Goal: Task Accomplishment & Management: Use online tool/utility

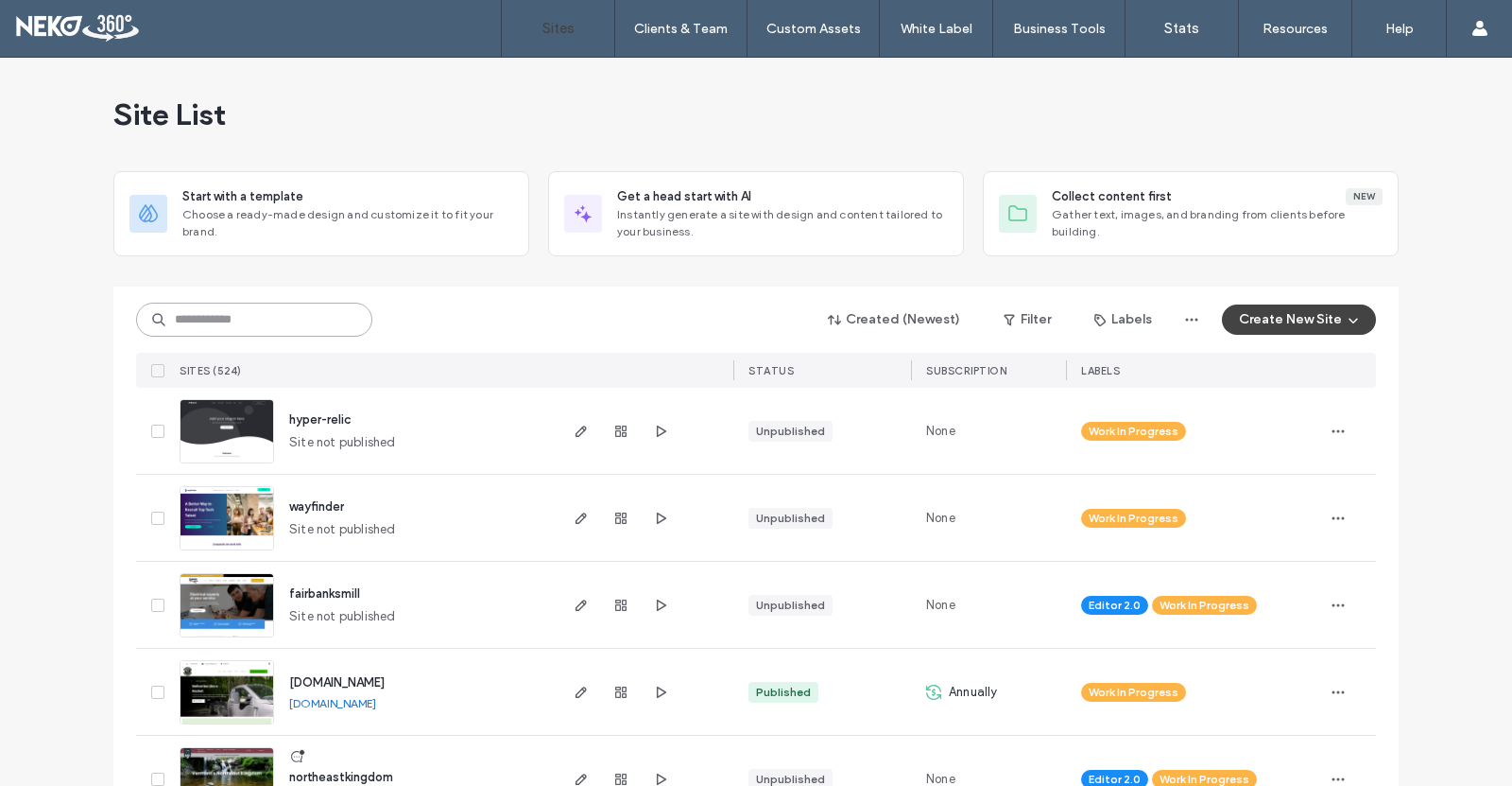
click at [278, 326] on input at bounding box center [254, 320] width 236 height 34
click at [268, 326] on input at bounding box center [254, 320] width 236 height 34
type input "*"
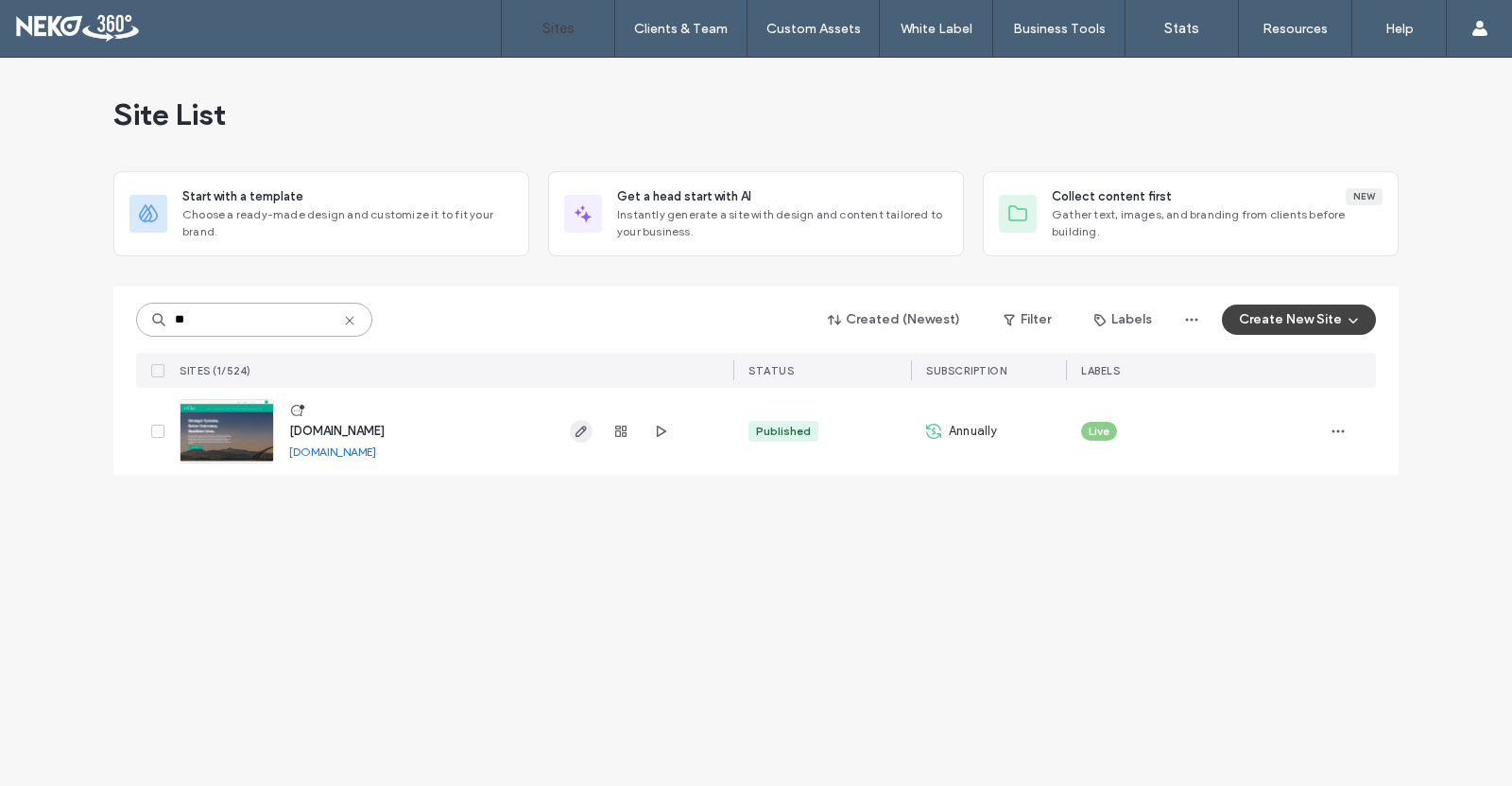
type input "**"
click at [576, 435] on use "button" at bounding box center [581, 431] width 11 height 11
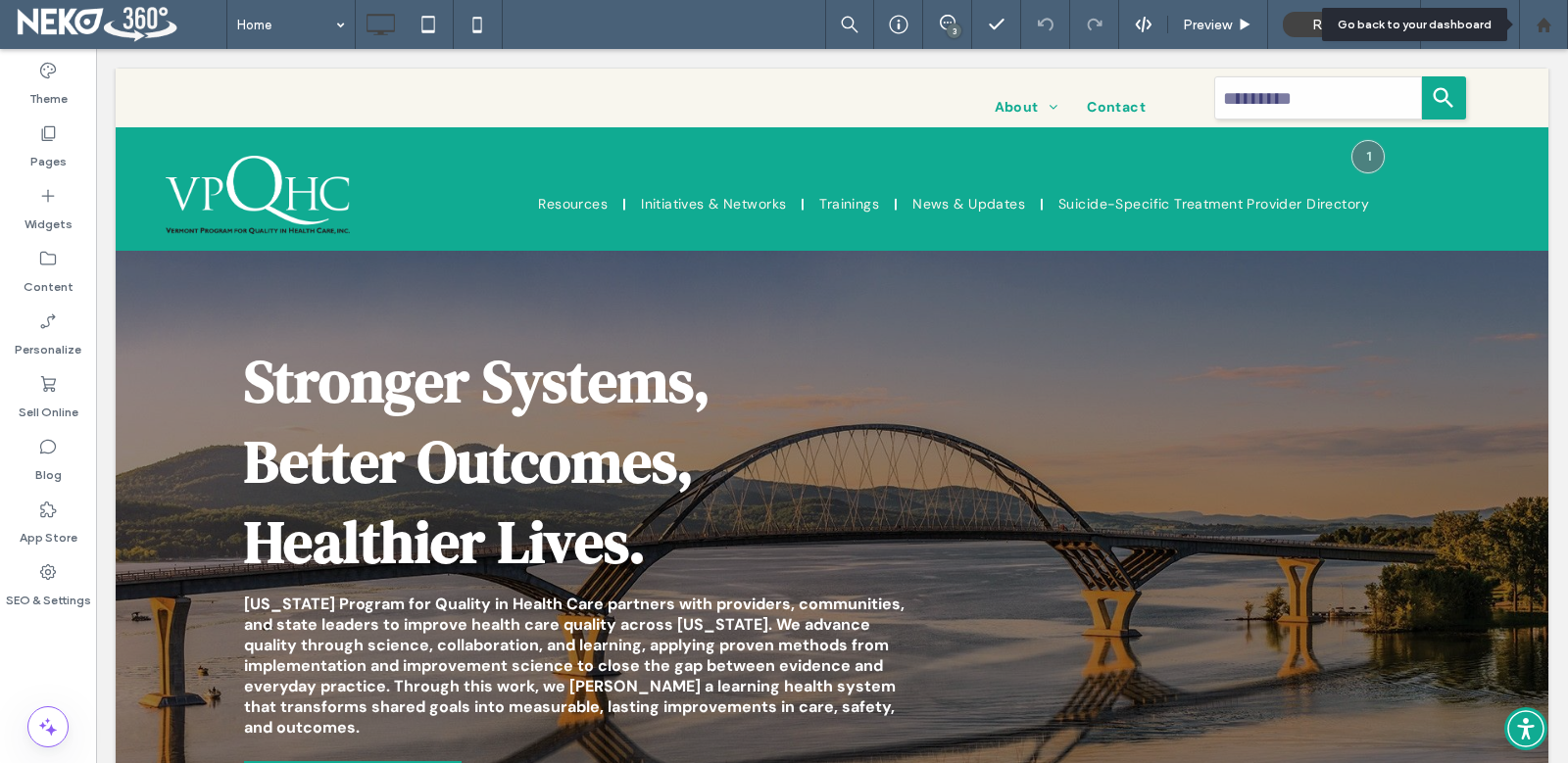
click at [1546, 32] on use at bounding box center [1542, 24] width 15 height 15
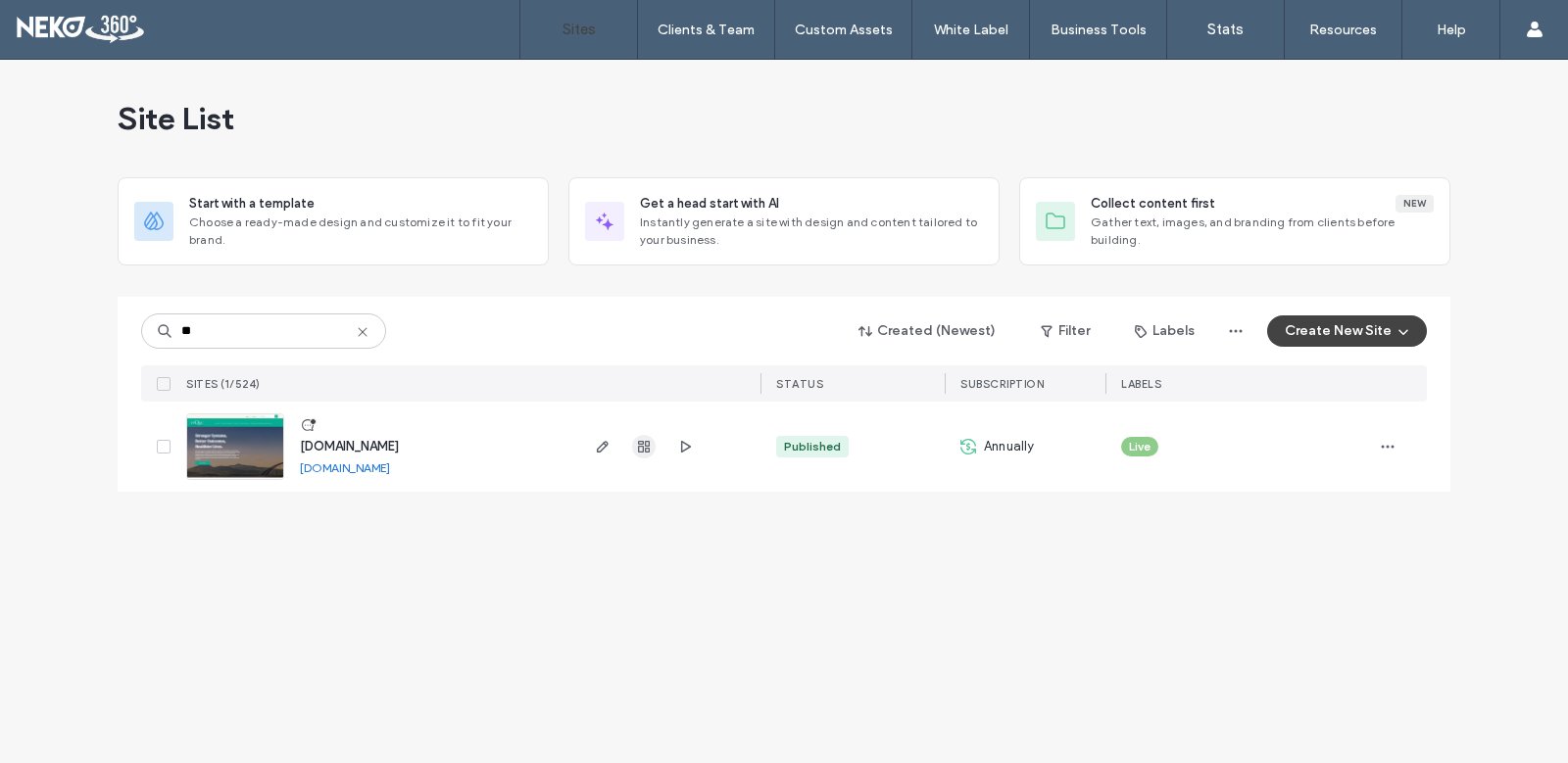
type input "**"
click at [636, 445] on icon "button" at bounding box center [643, 446] width 16 height 16
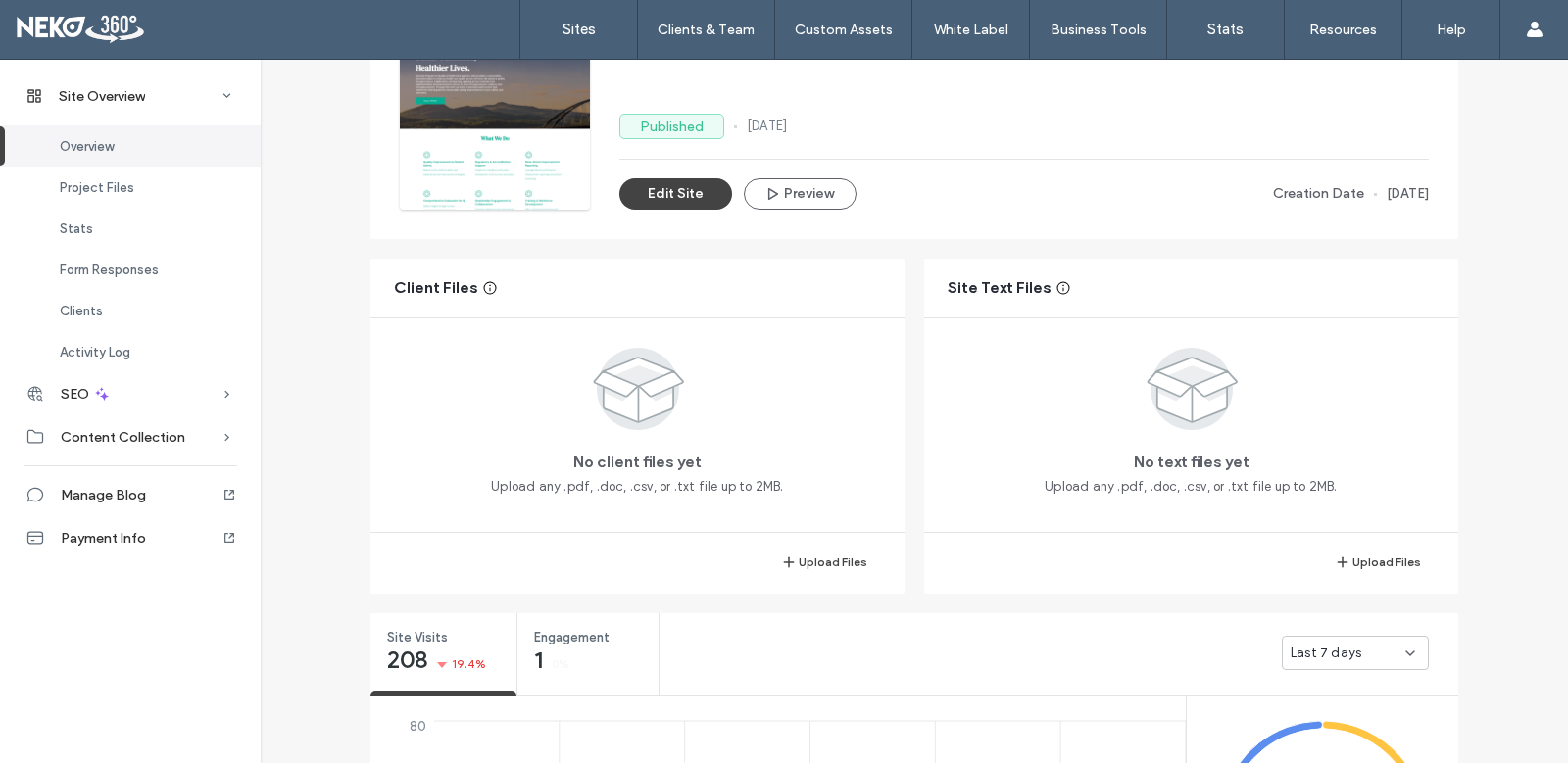
scroll to position [196, 0]
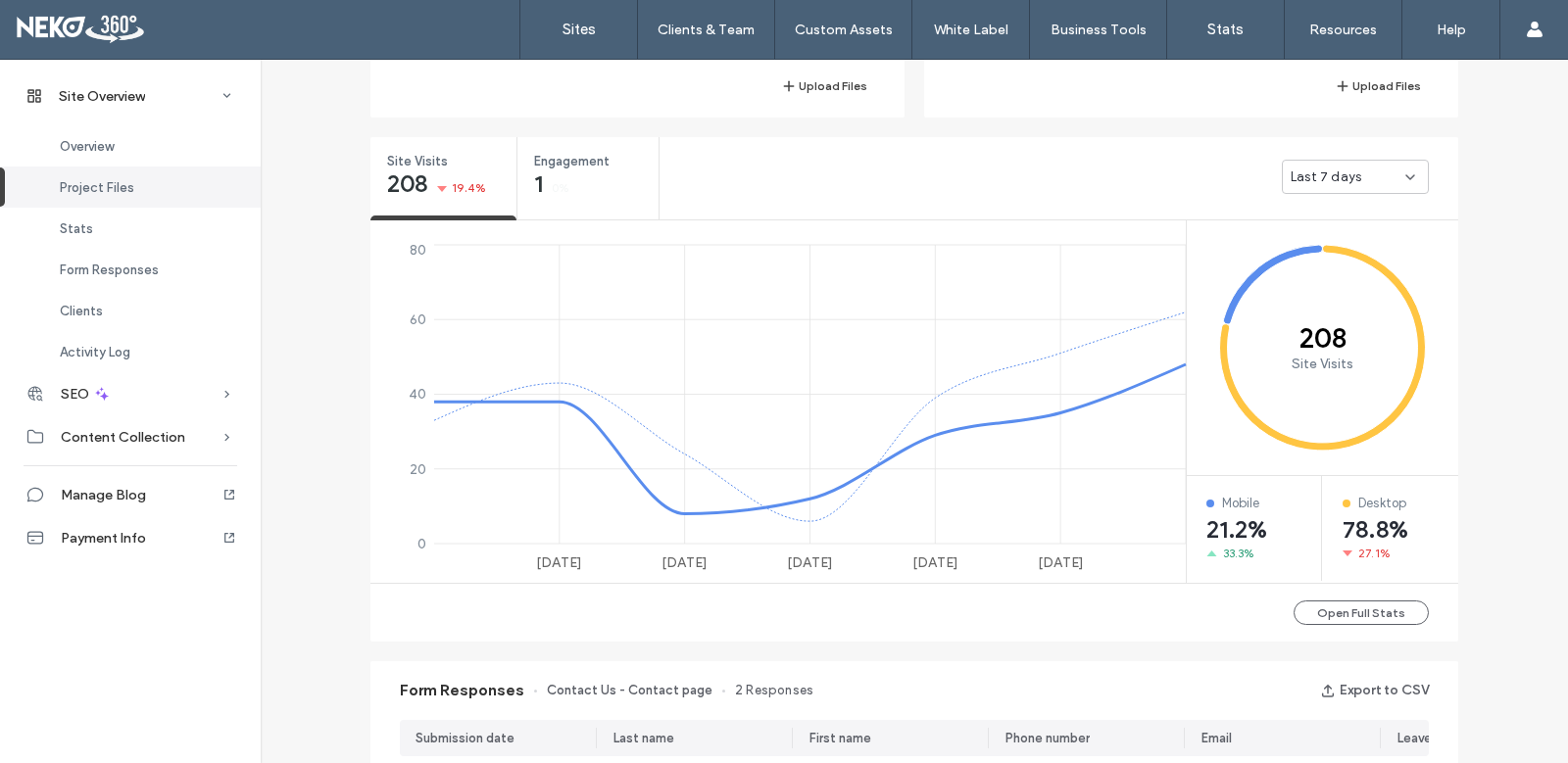
scroll to position [686, 0]
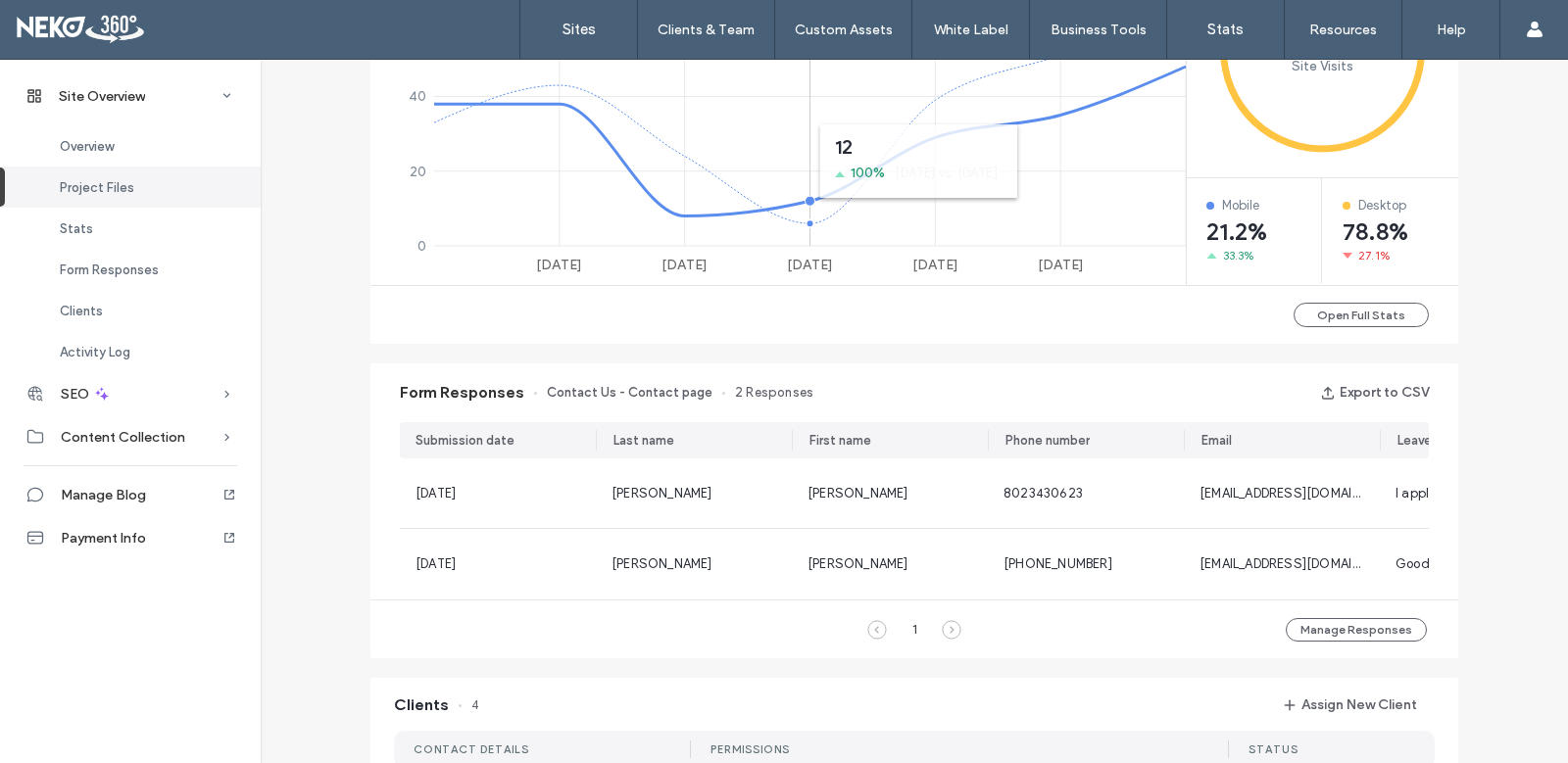
scroll to position [980, 0]
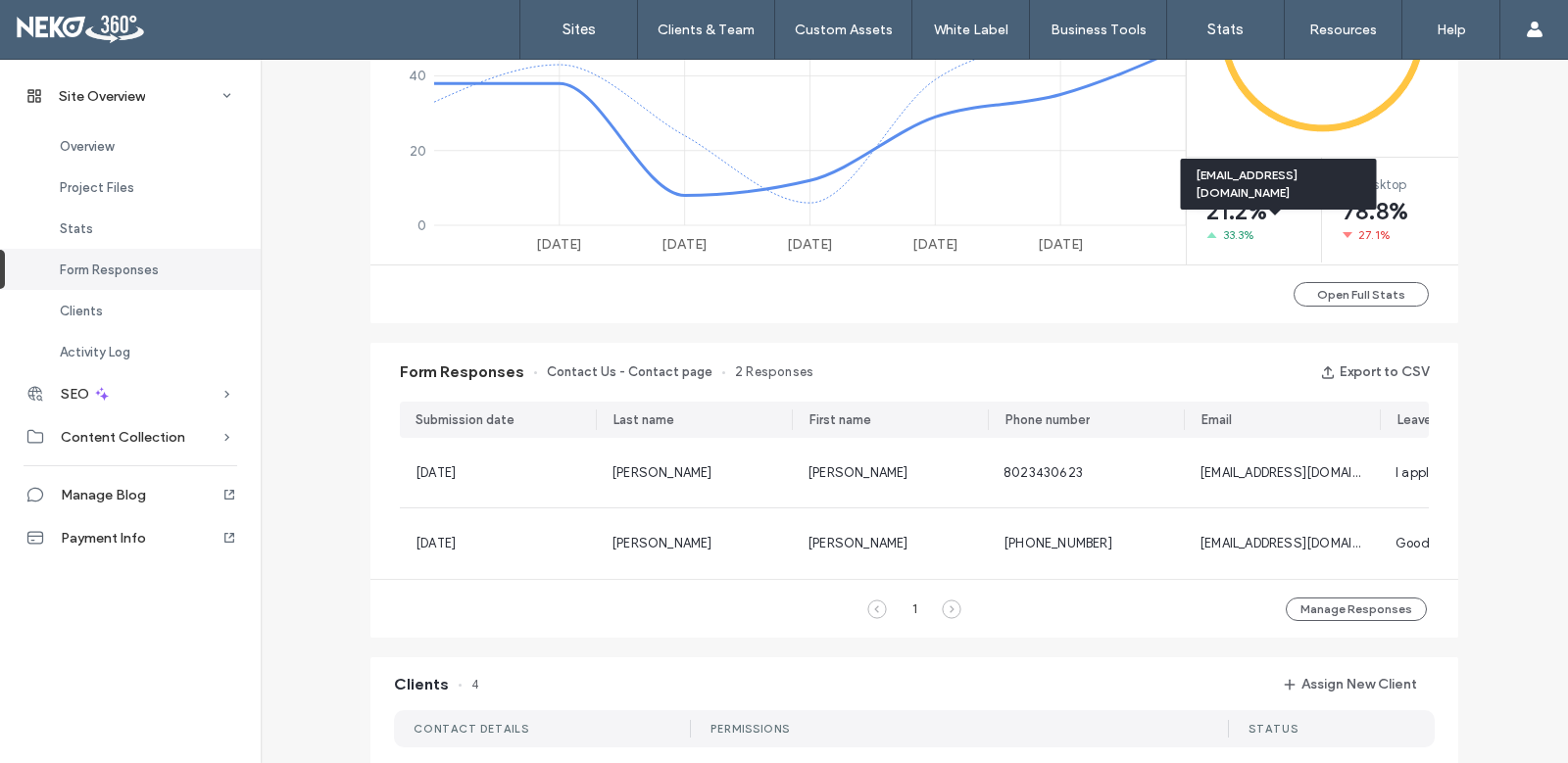
scroll to position [1274, 0]
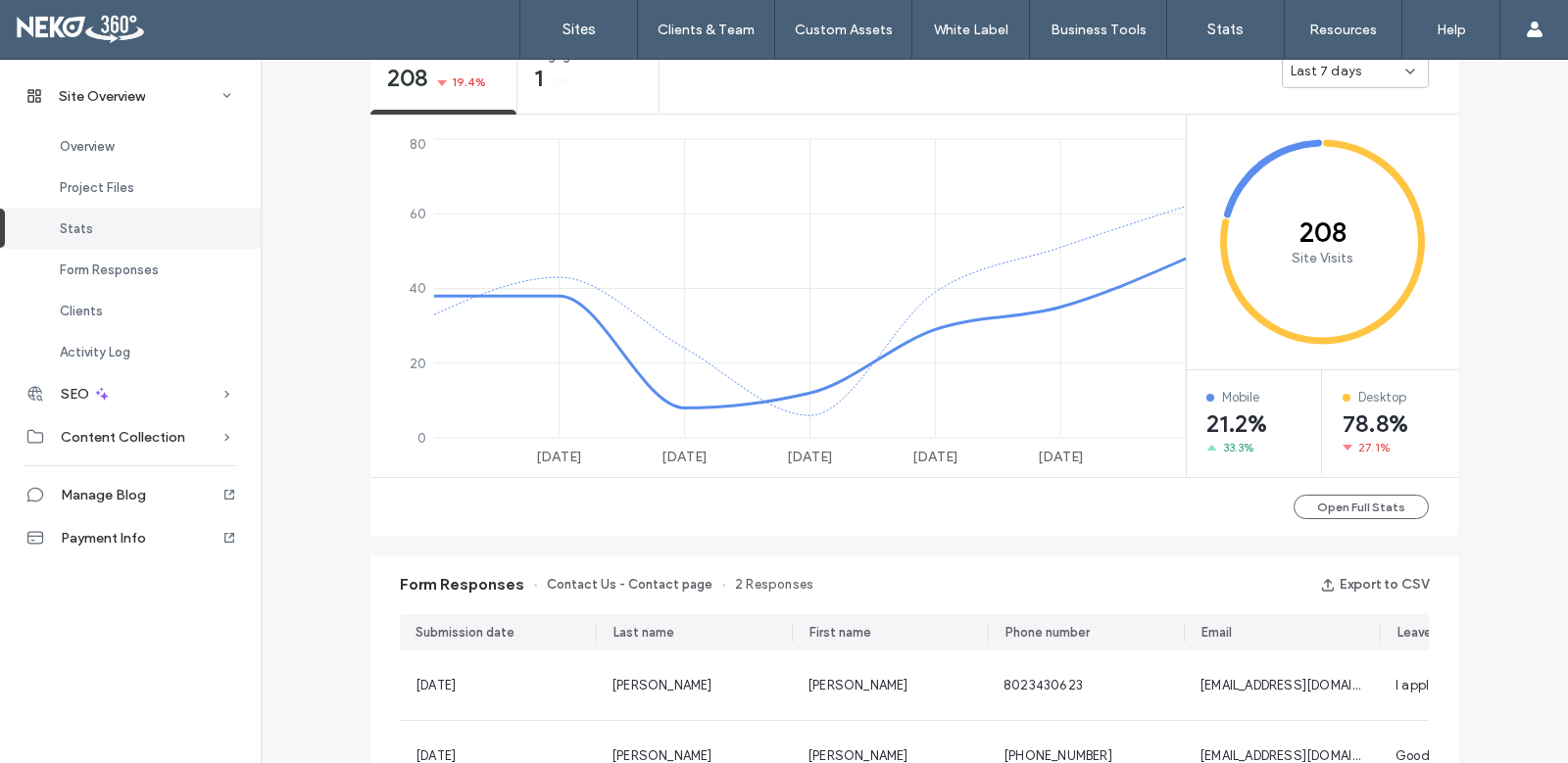
scroll to position [281, 0]
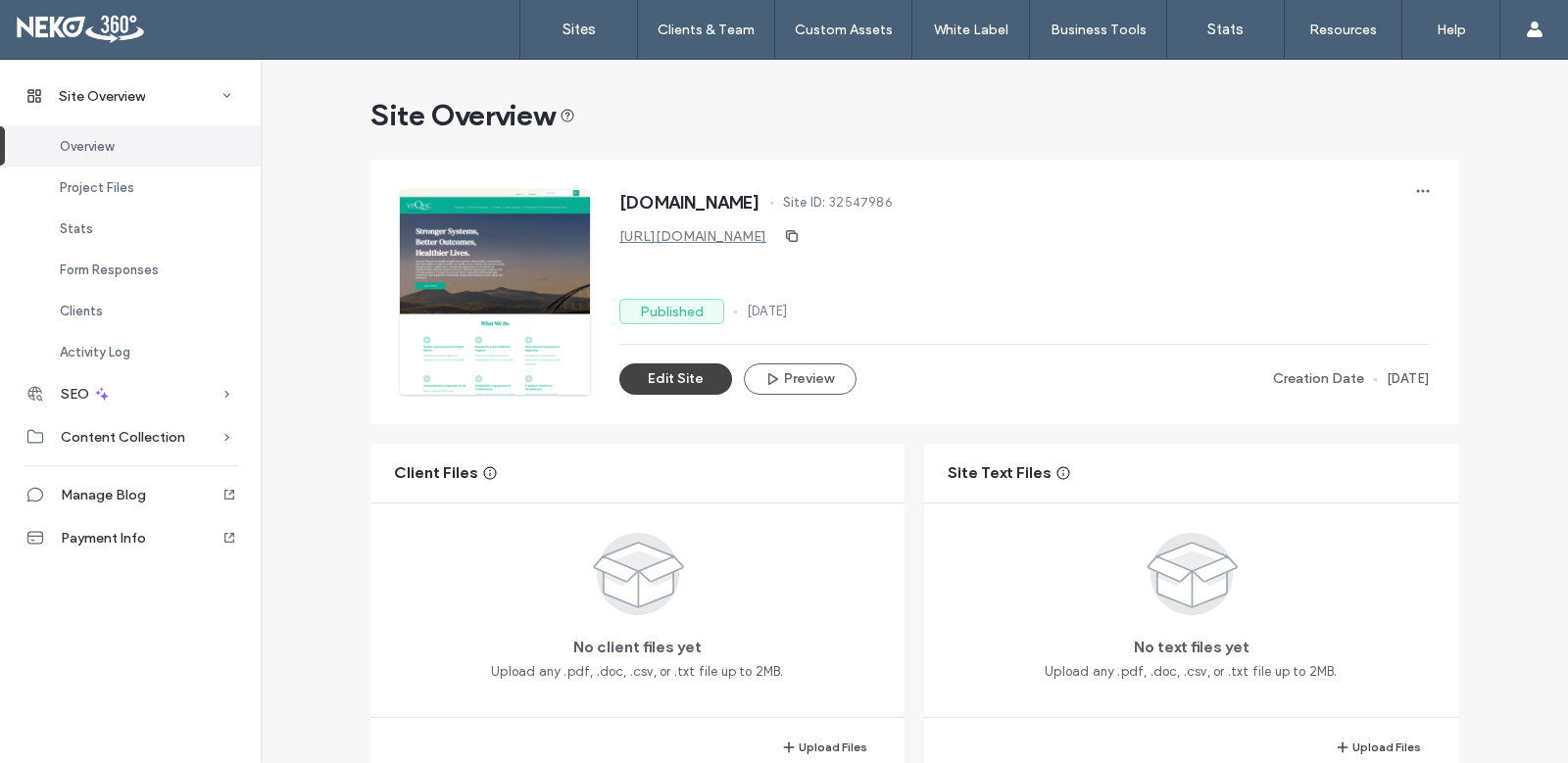
scroll to position [196, 0]
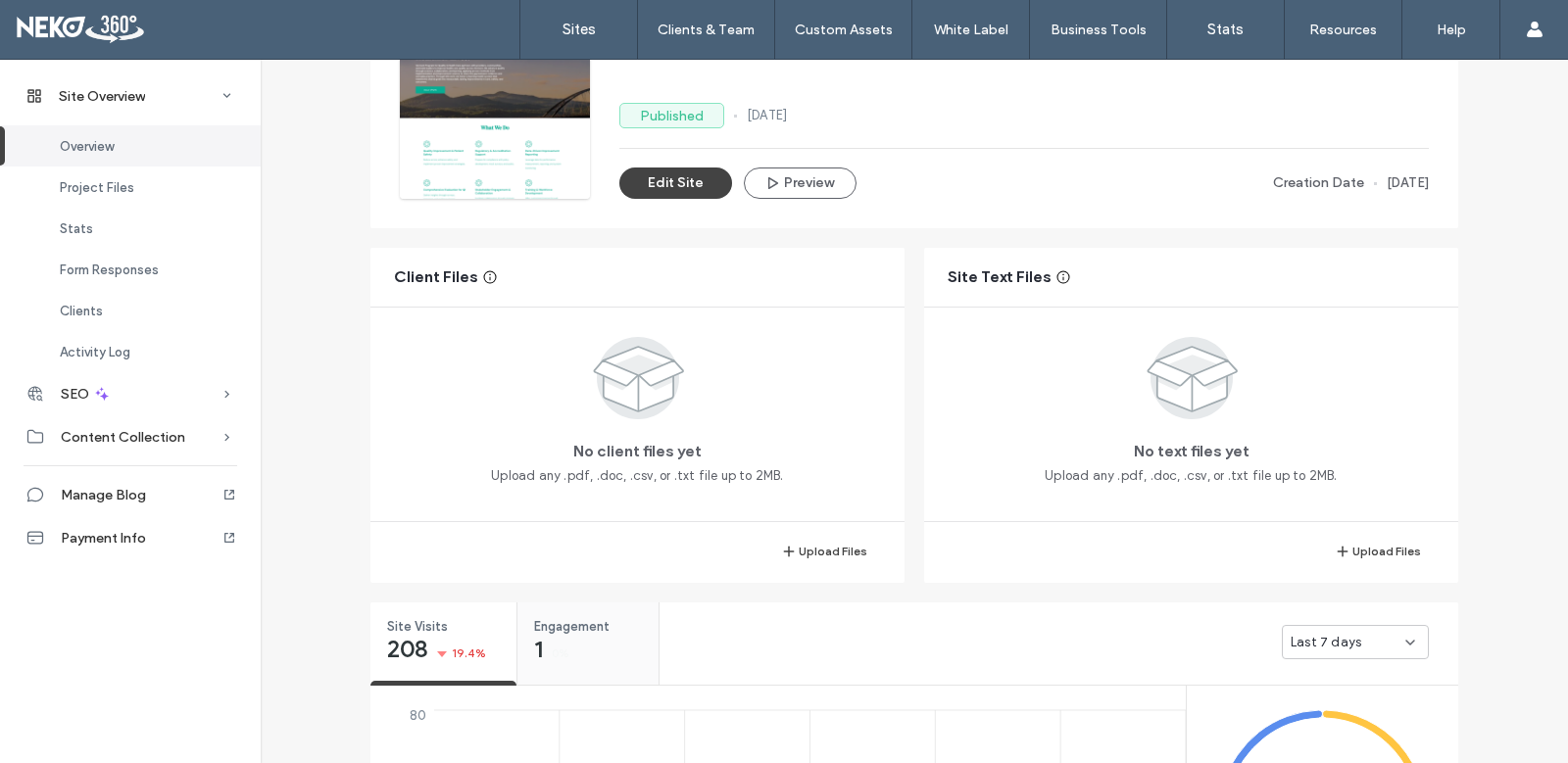
scroll to position [392, 0]
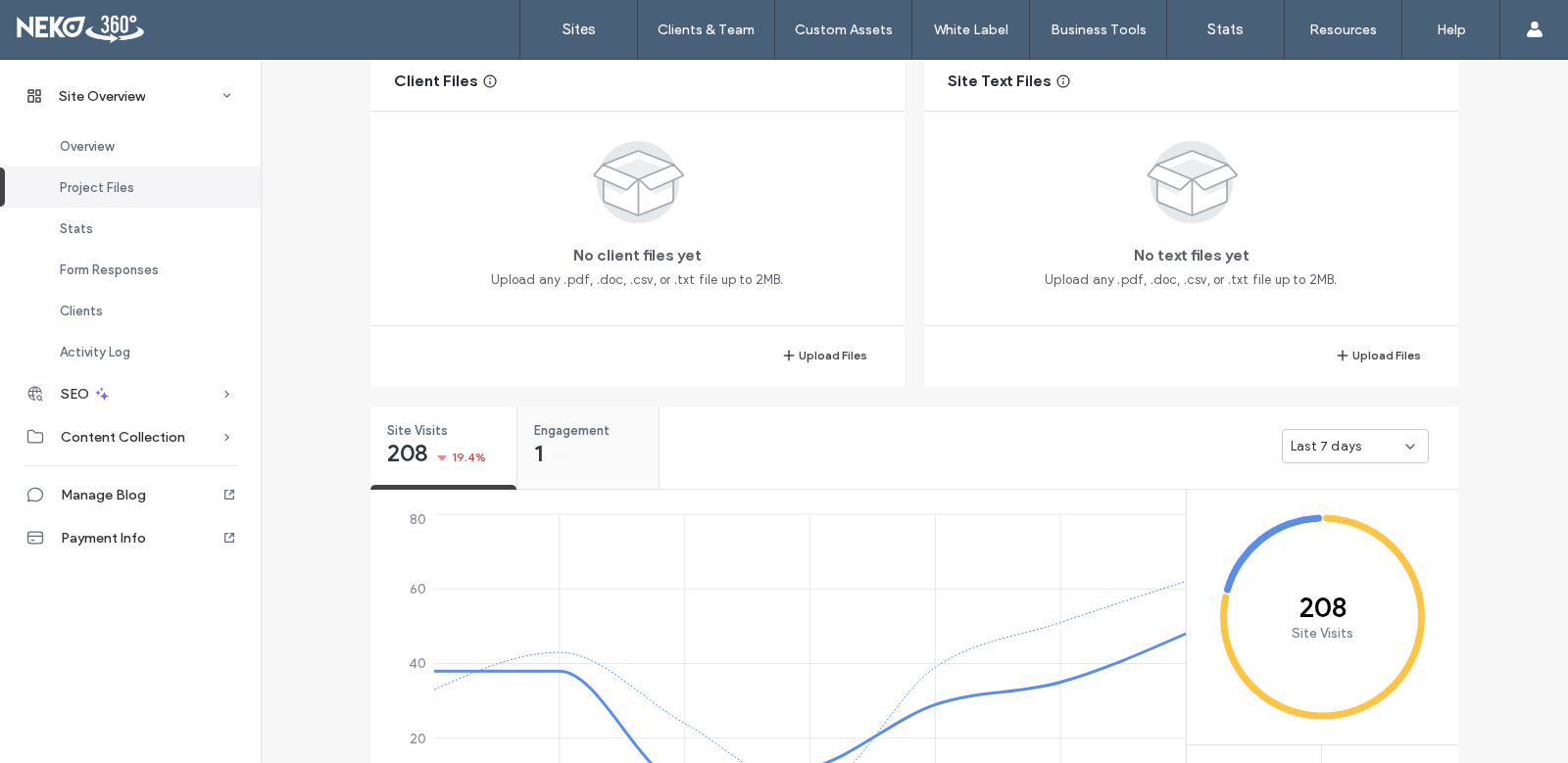
click at [575, 451] on div "Engagement 1 0%" at bounding box center [588, 443] width 142 height 73
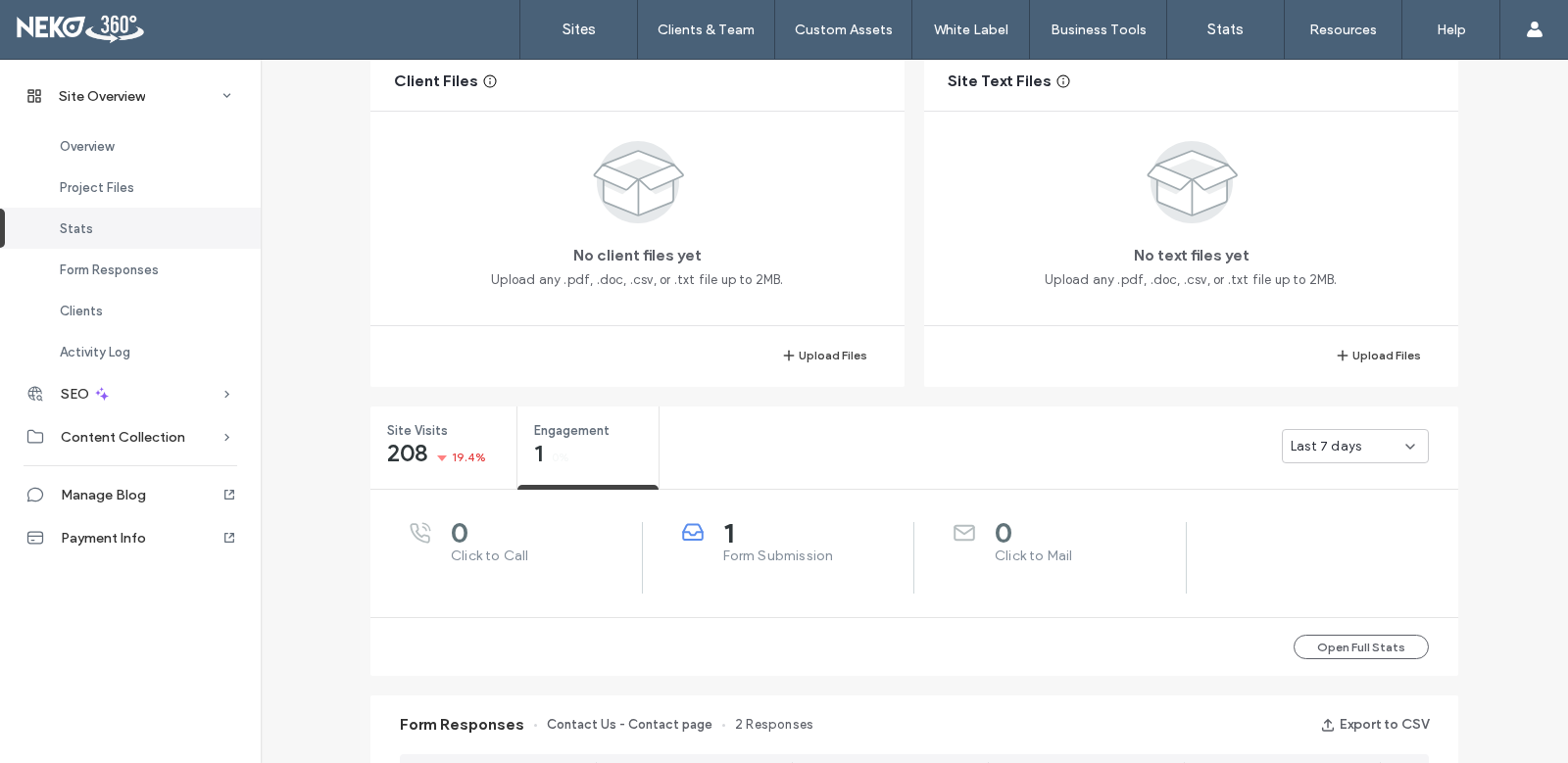
scroll to position [588, 0]
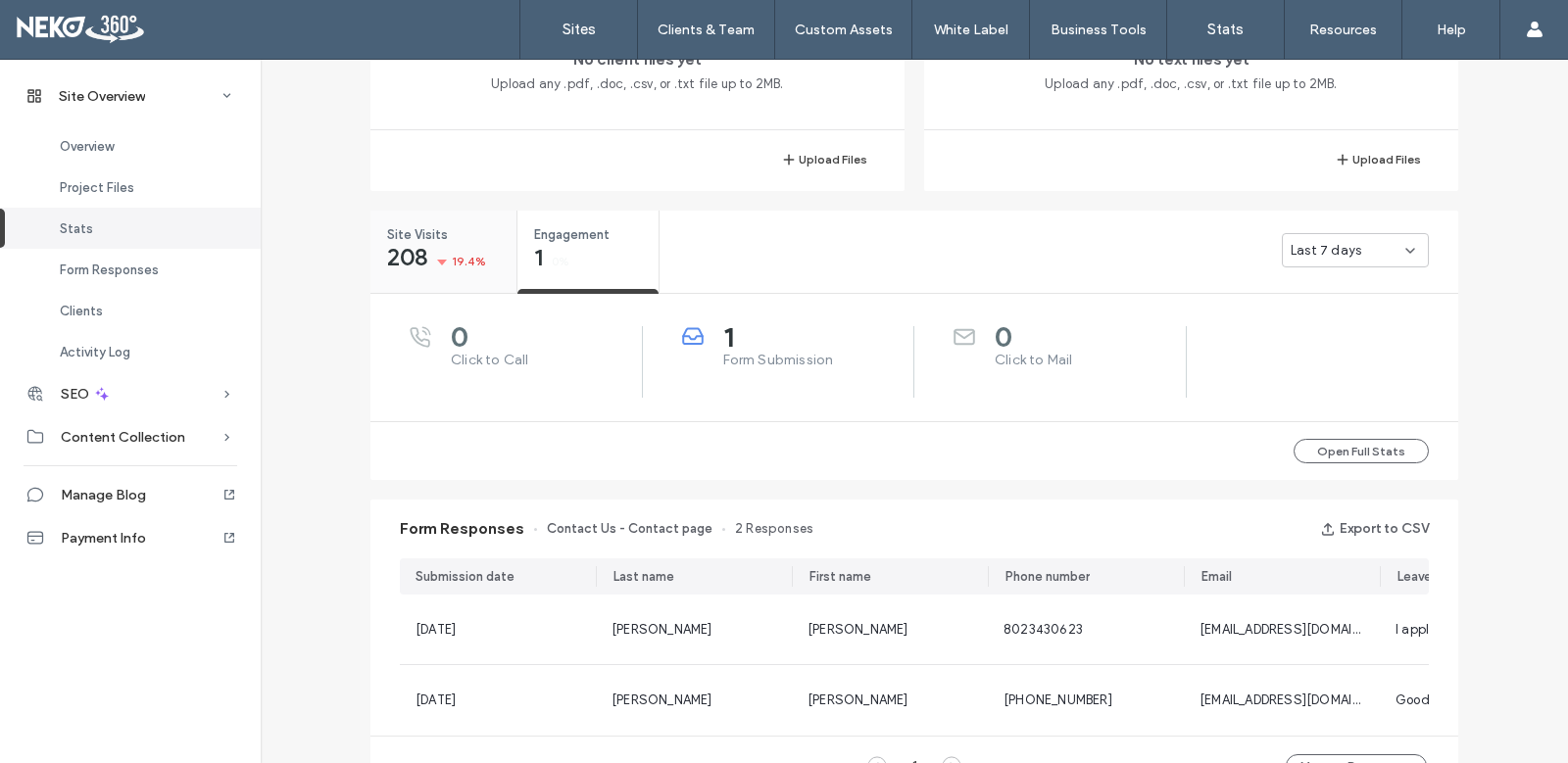
click at [444, 258] on div "208 19.4%" at bounding box center [437, 259] width 100 height 24
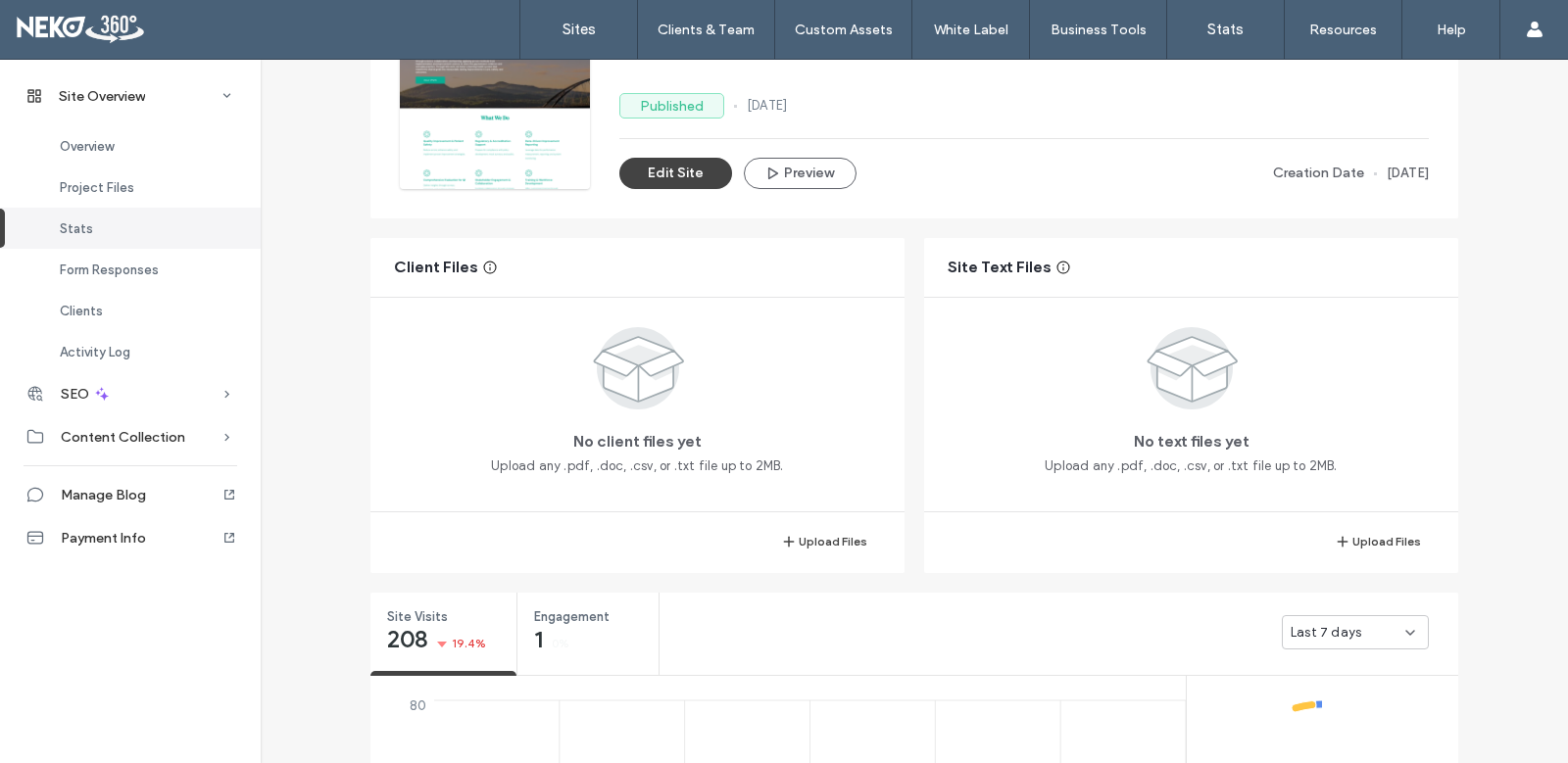
scroll to position [196, 0]
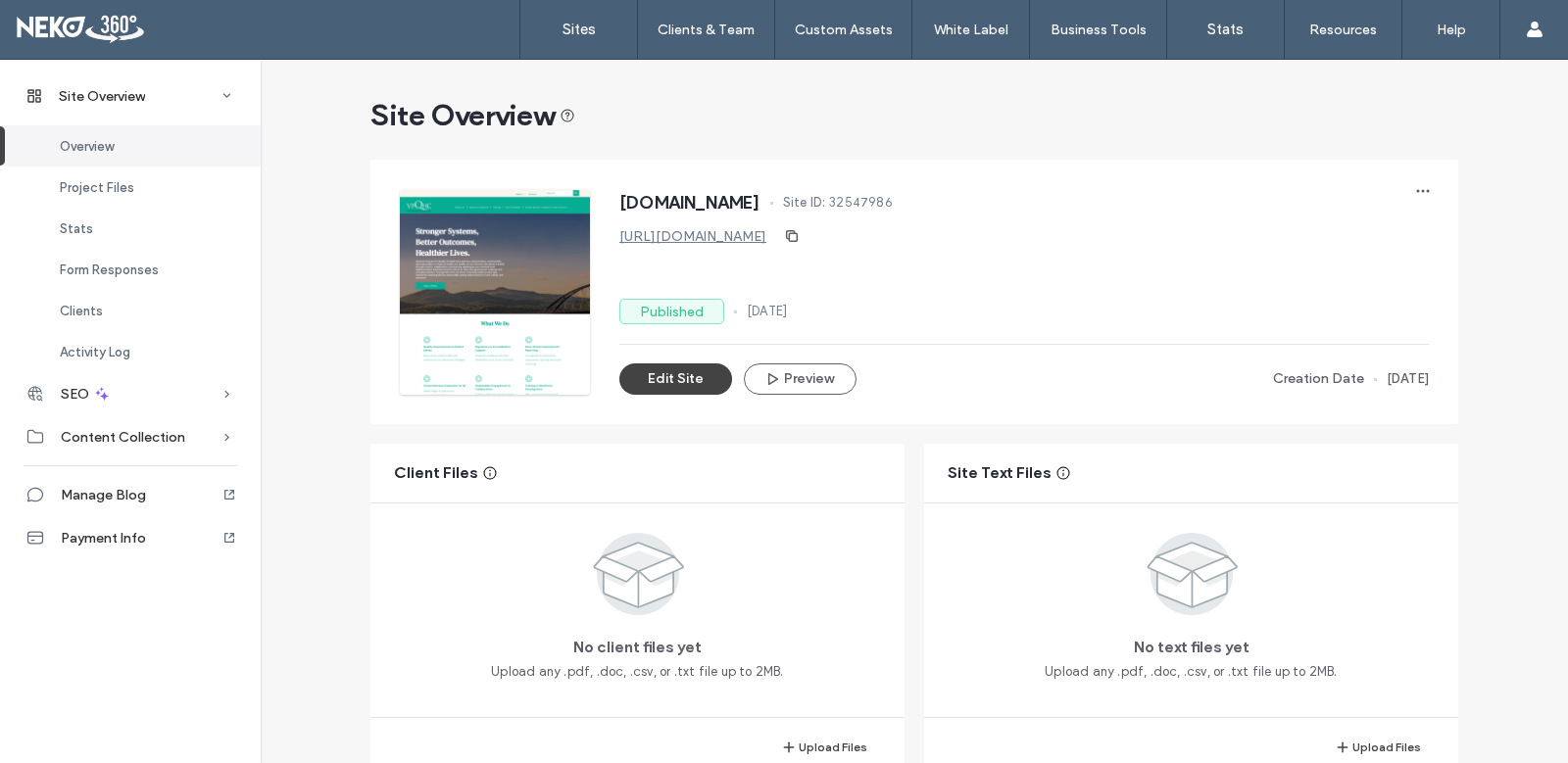
scroll to position [98, 0]
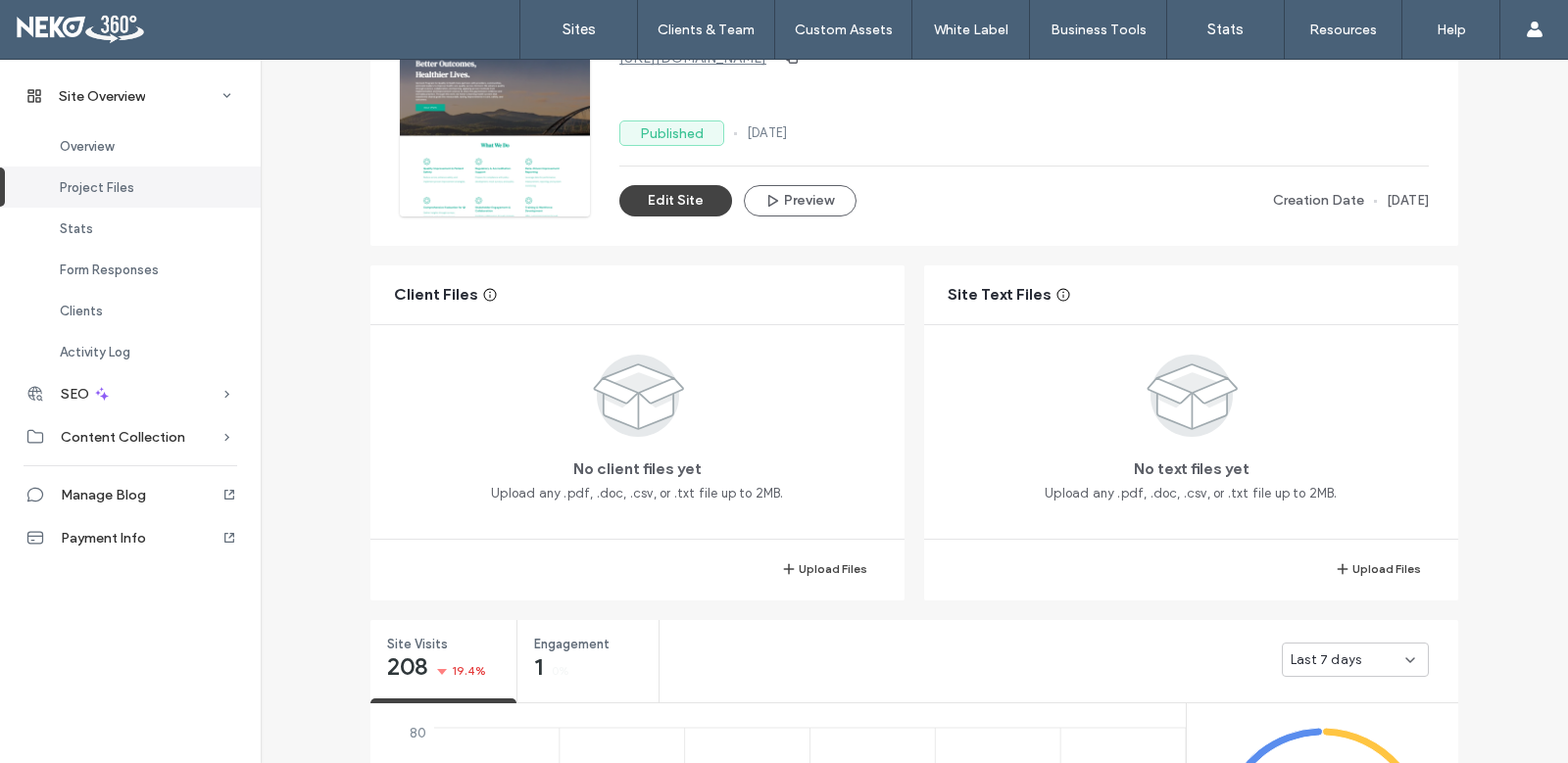
scroll to position [98, 0]
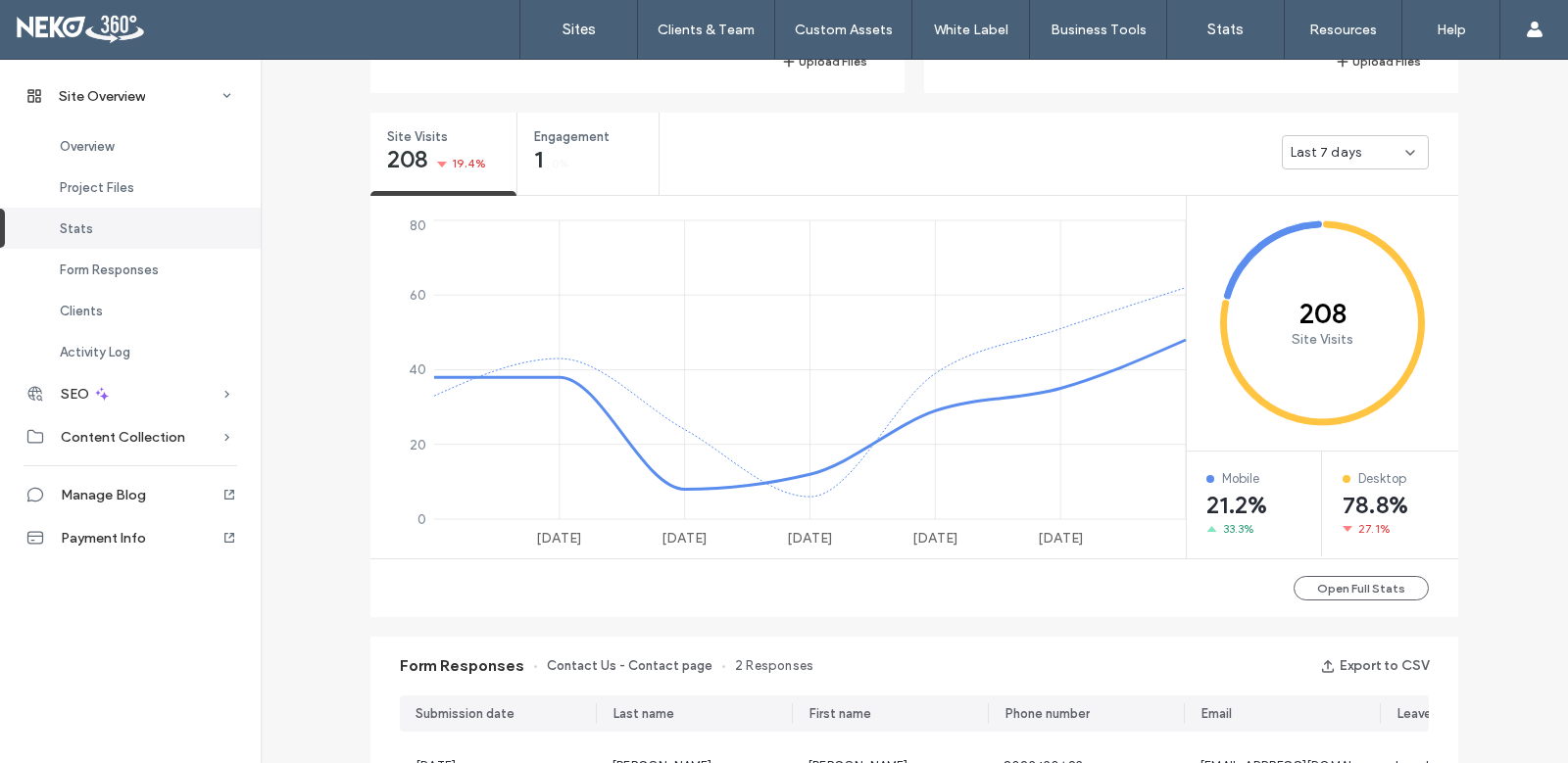
scroll to position [196, 0]
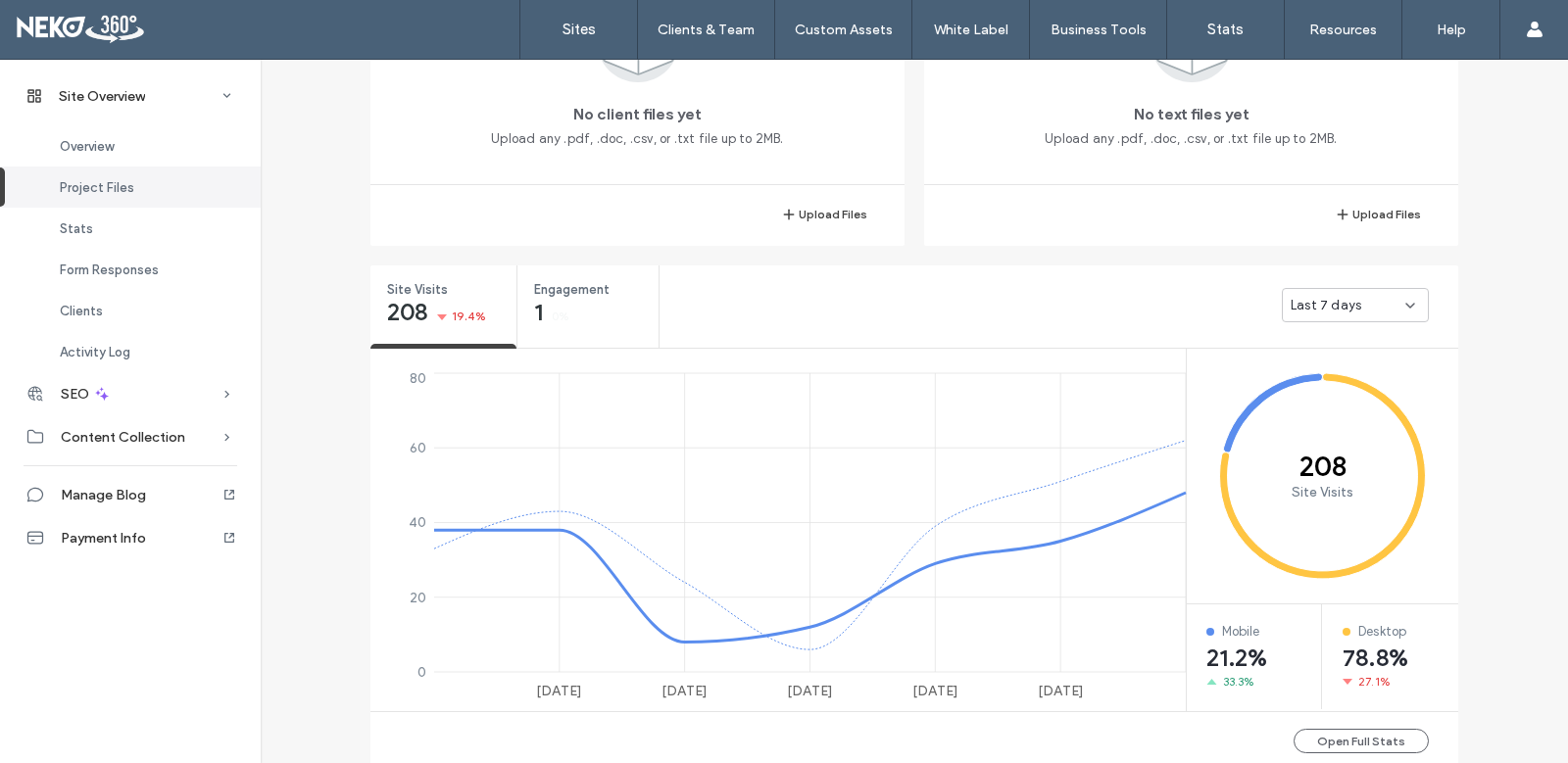
scroll to position [686, 0]
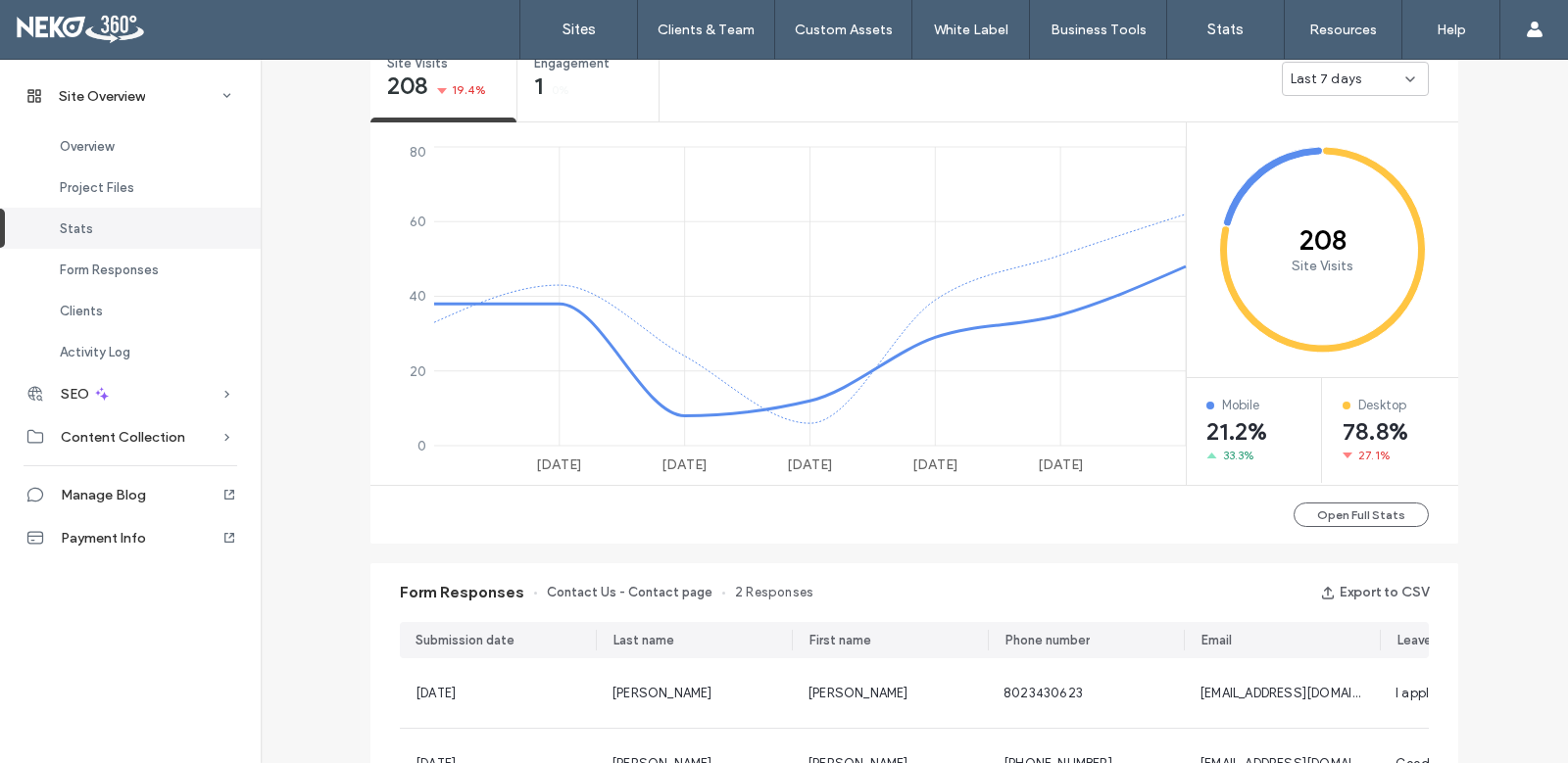
scroll to position [882, 0]
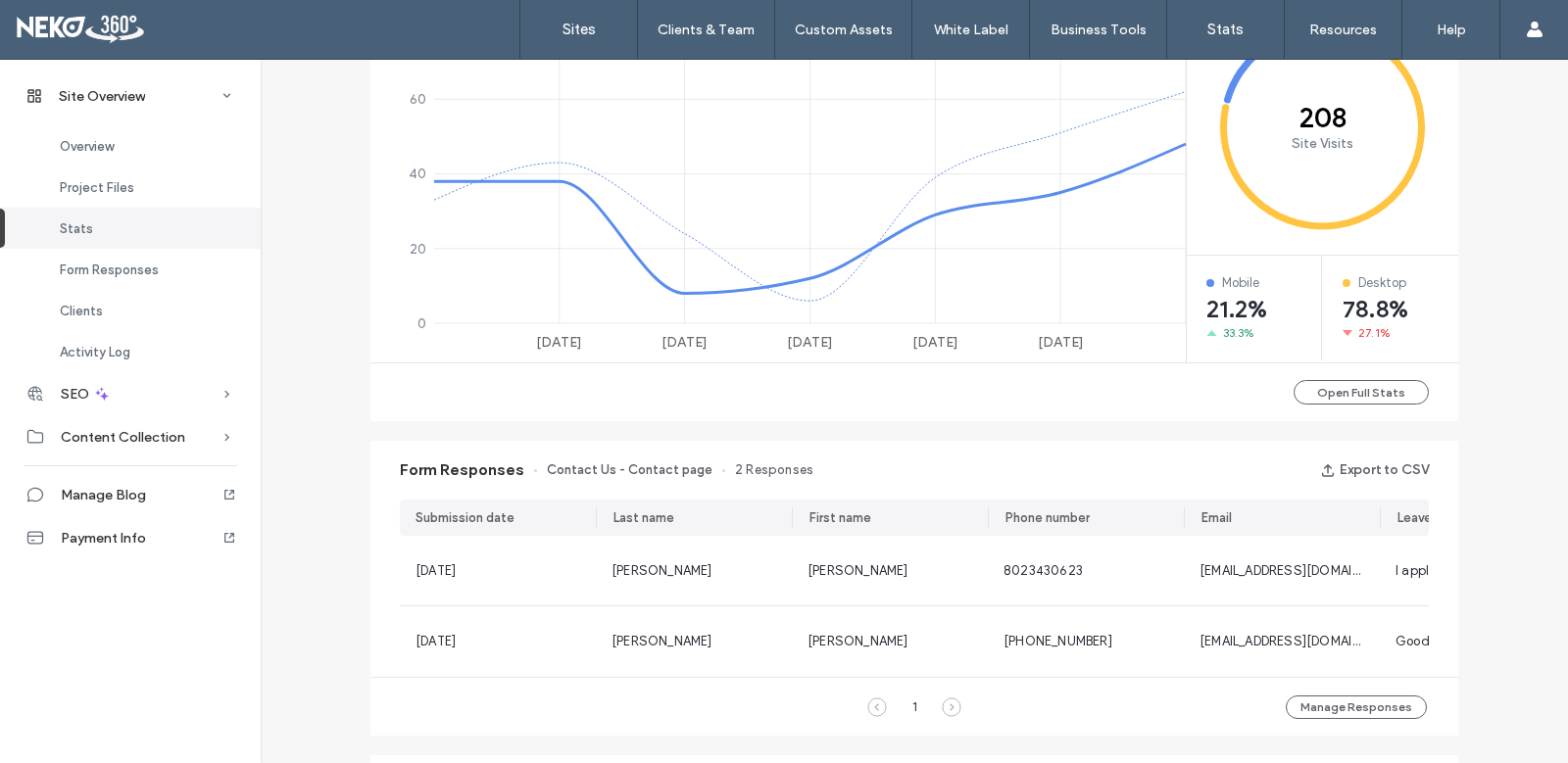
drag, startPoint x: 1361, startPoint y: 397, endPoint x: 955, endPoint y: 413, distance: 406.3
click at [955, 413] on div "Open Full Stats" at bounding box center [914, 391] width 1088 height 58
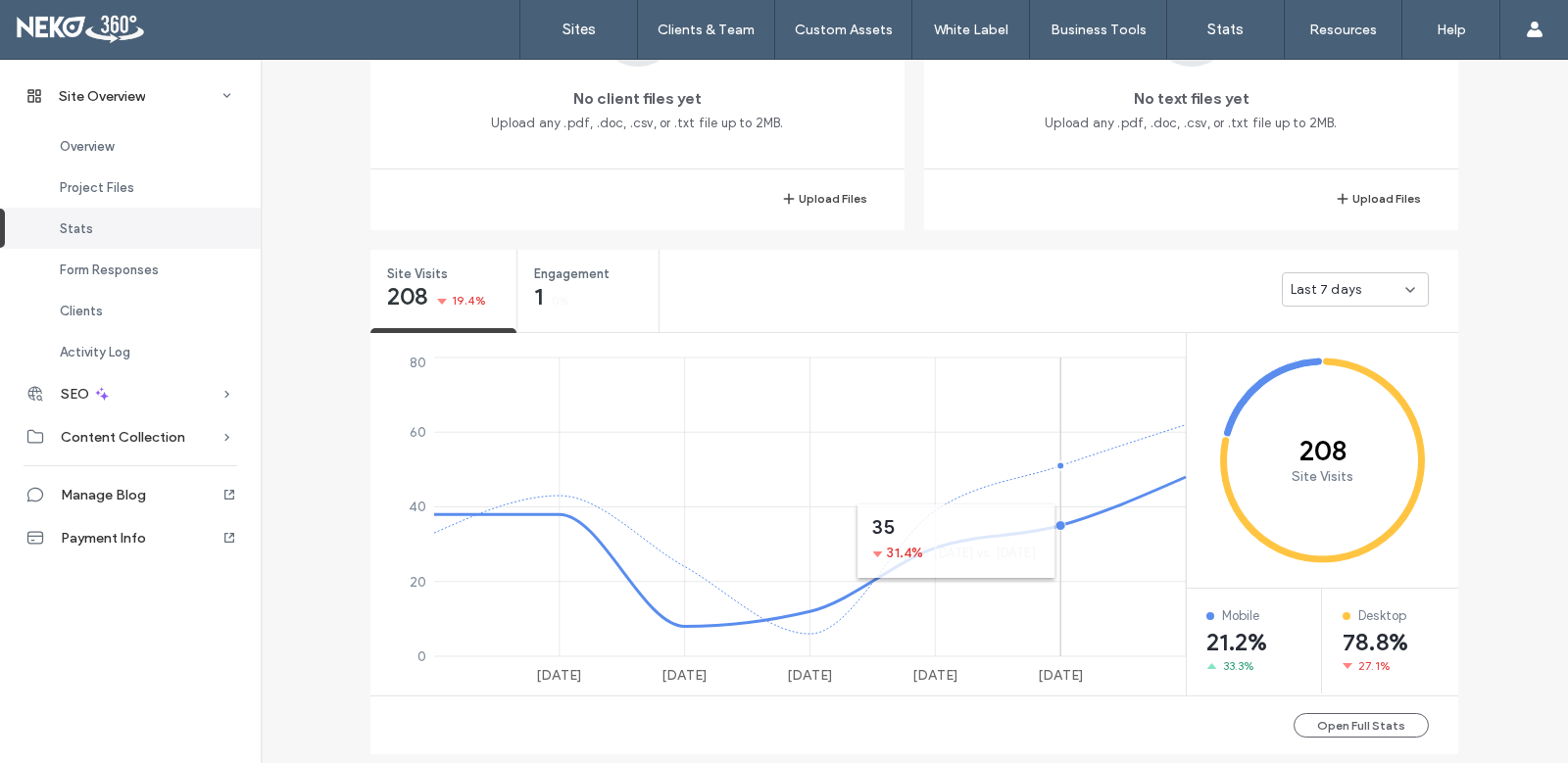
scroll to position [490, 0]
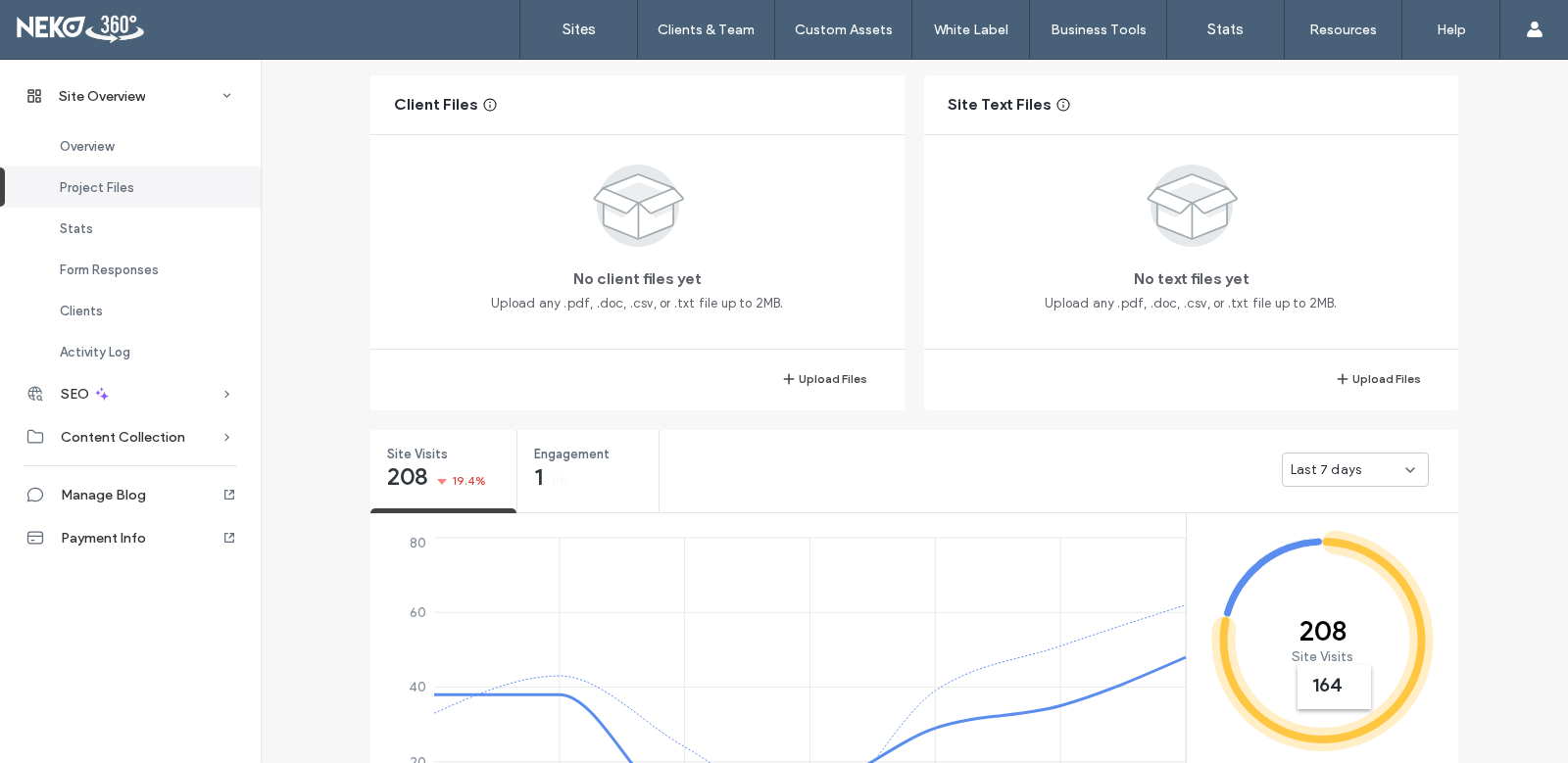
scroll to position [90, 0]
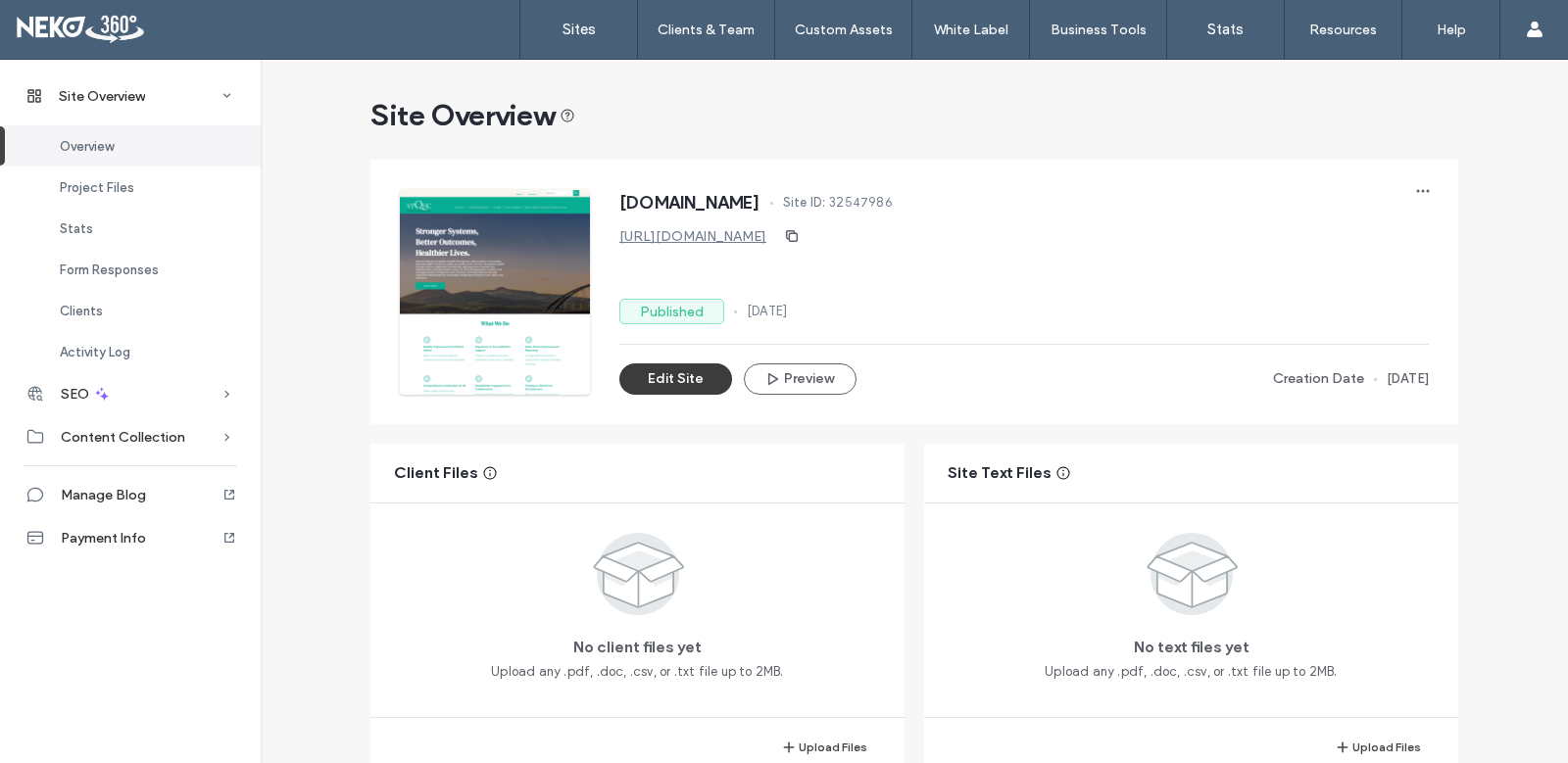
click at [670, 379] on button "Edit Site" at bounding box center [676, 379] width 113 height 32
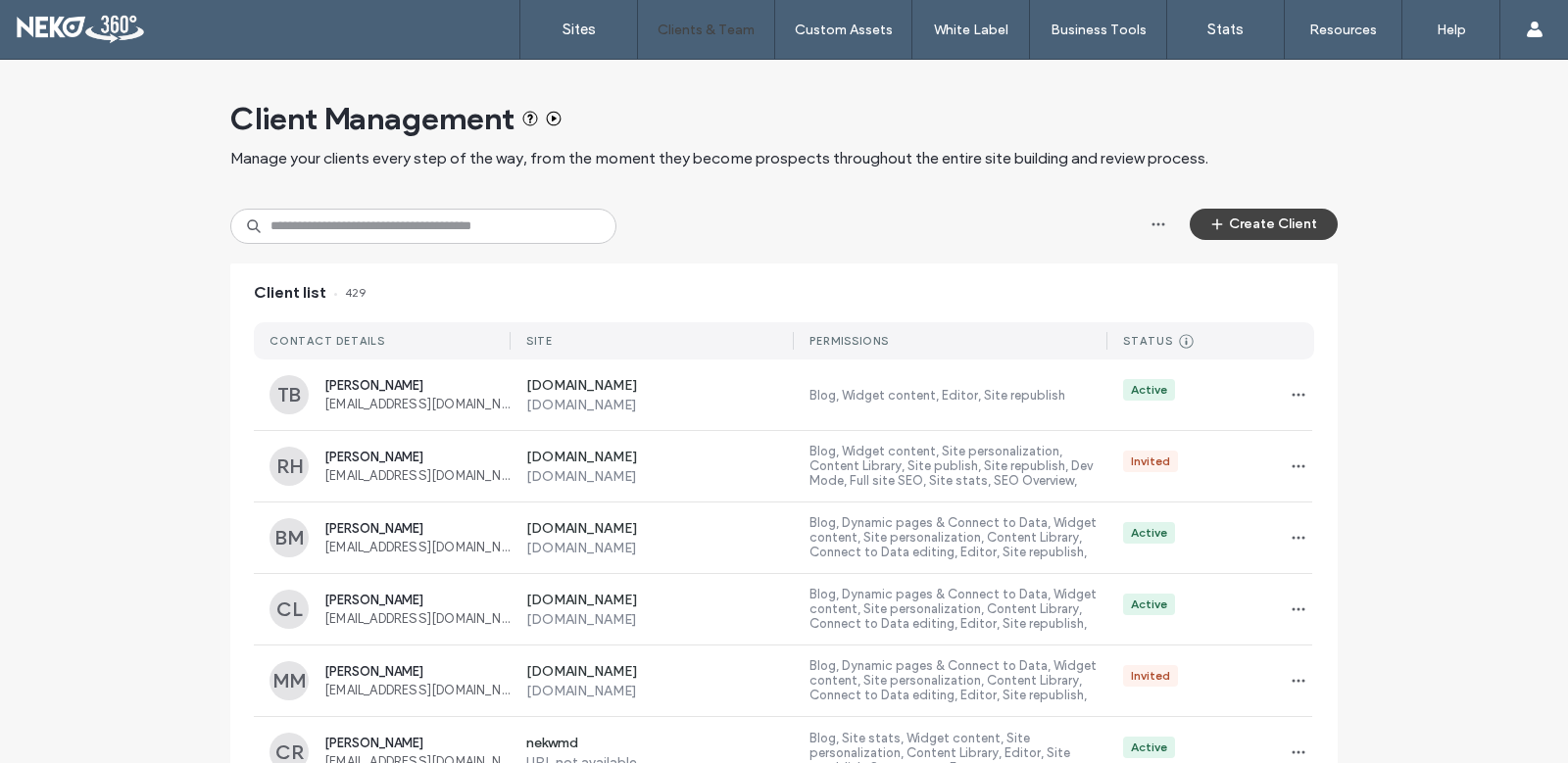
click at [431, 231] on input at bounding box center [424, 227] width 386 height 36
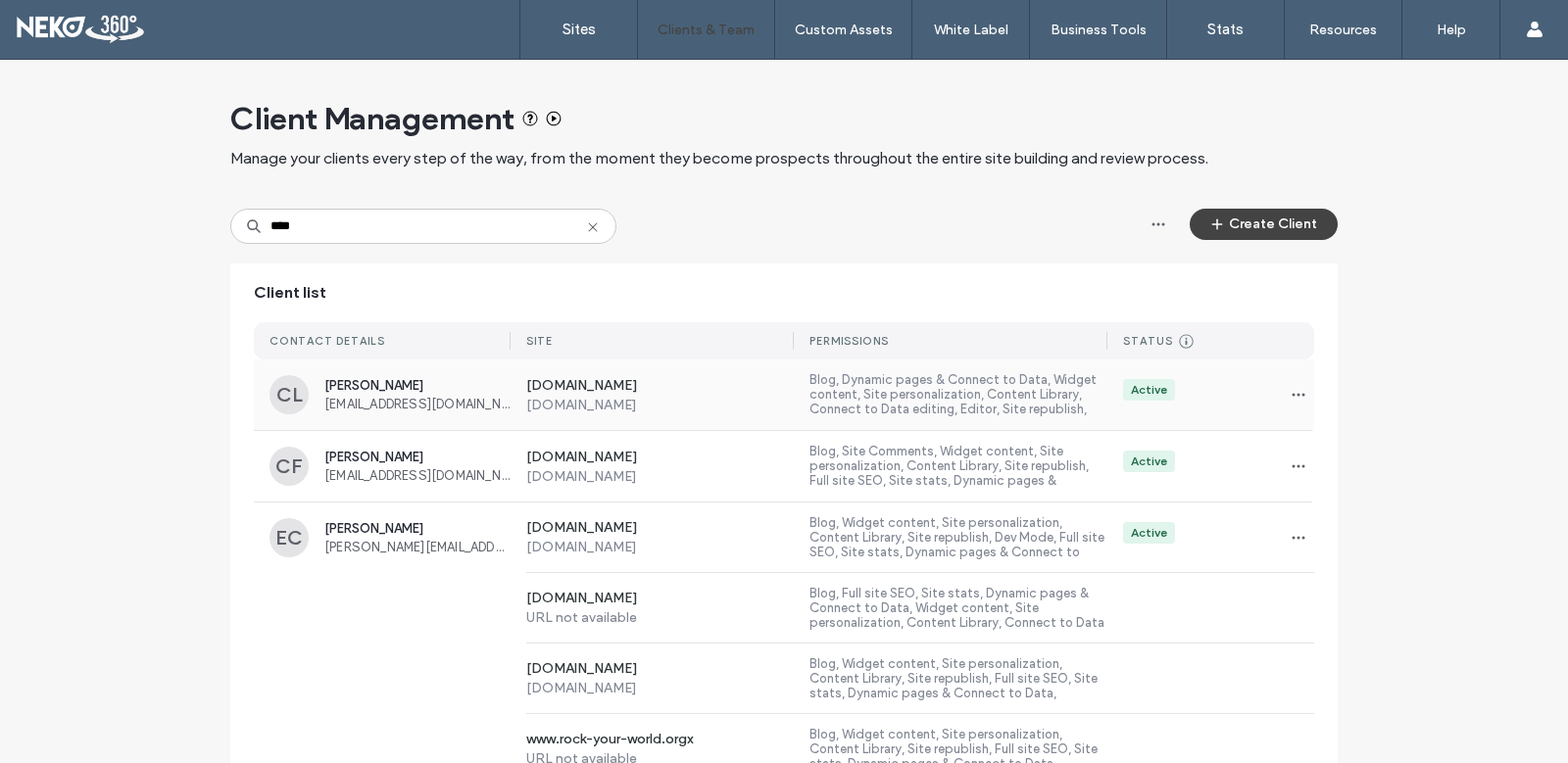
type input "****"
click at [693, 398] on label "www.vpqhc.org" at bounding box center [660, 405] width 268 height 17
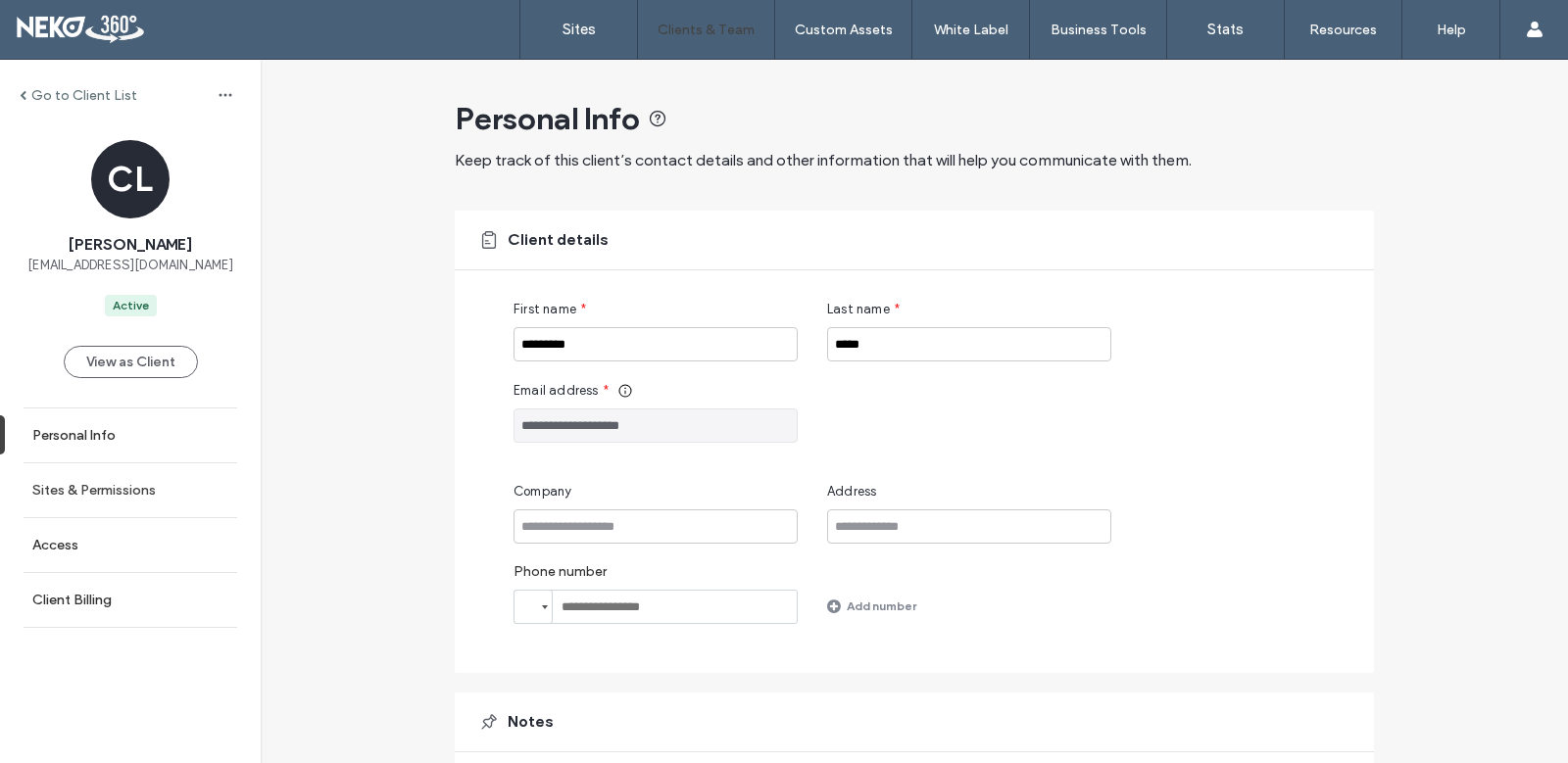
click at [125, 486] on label "Sites & Permissions" at bounding box center [94, 490] width 124 height 17
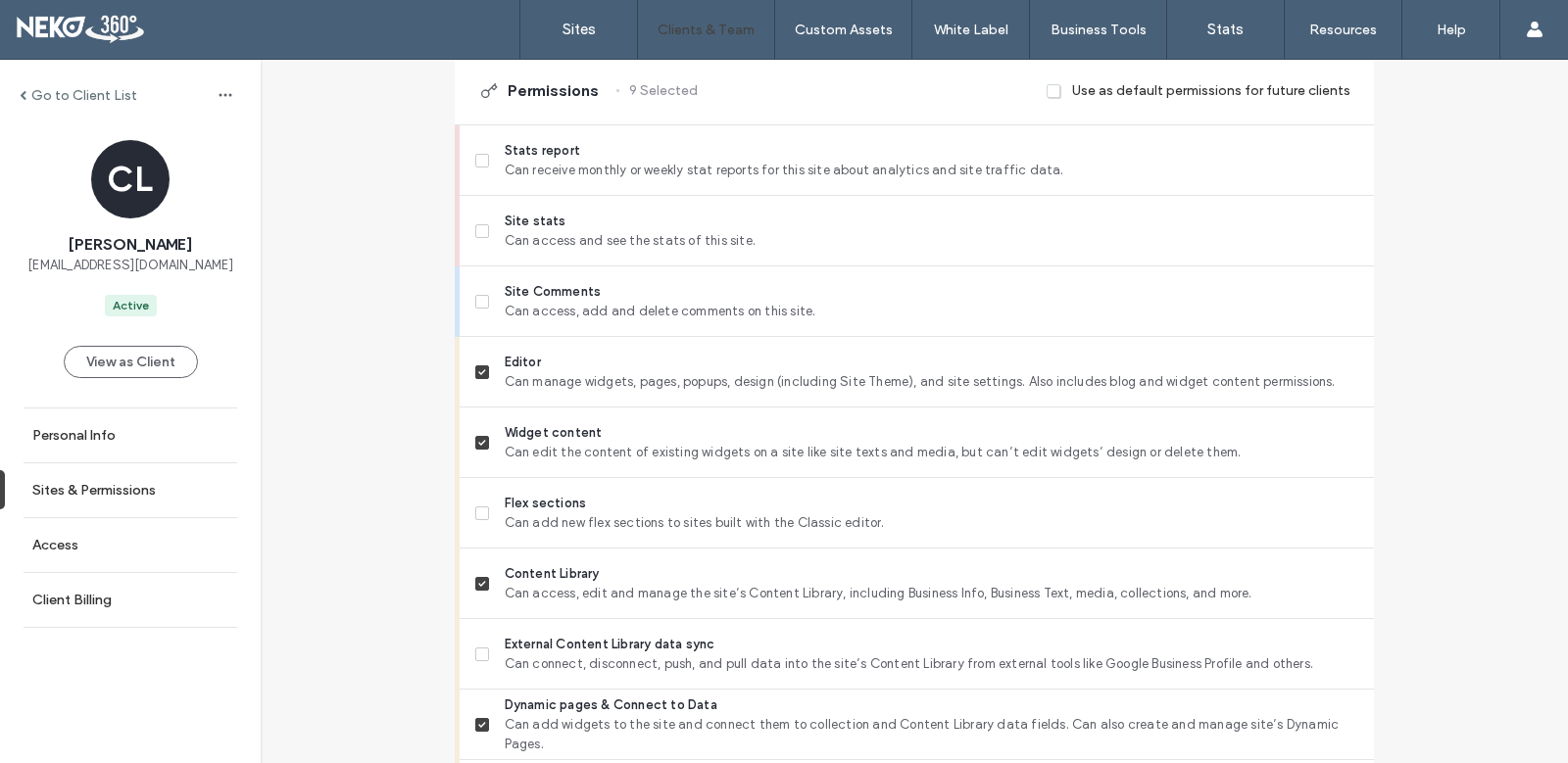
scroll to position [588, 0]
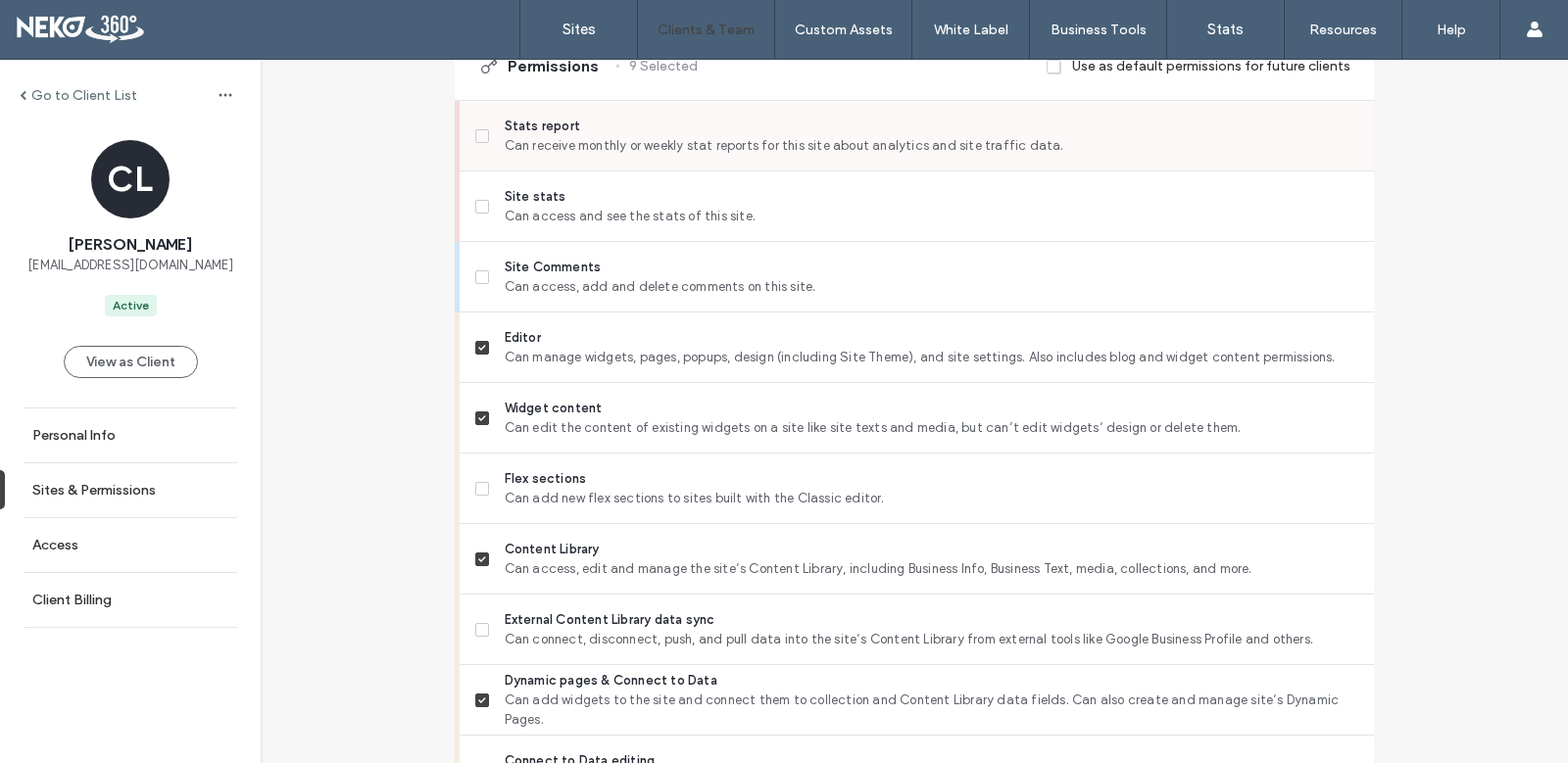
click at [478, 139] on span at bounding box center [482, 137] width 14 height 14
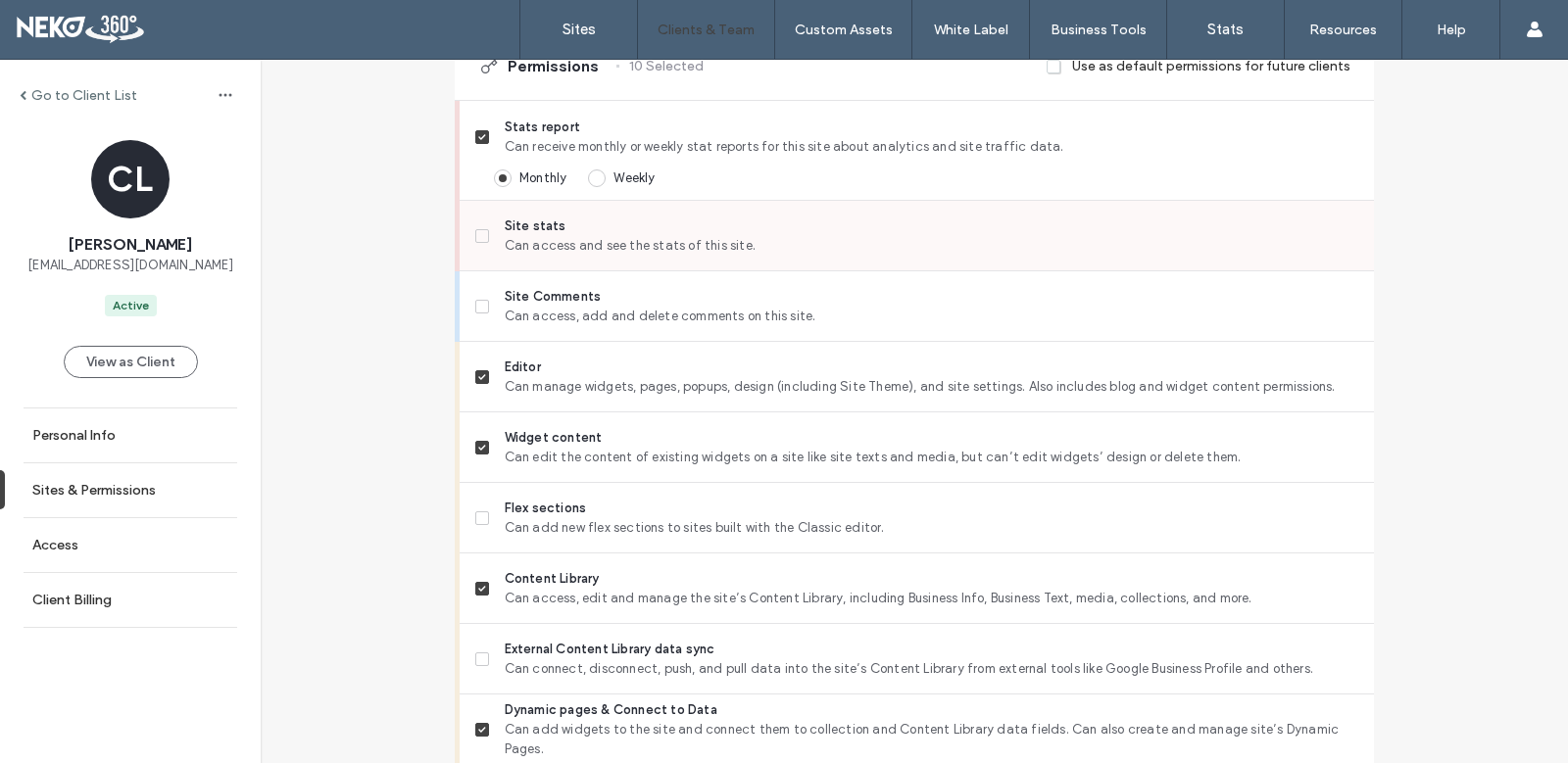
click at [478, 234] on icon at bounding box center [482, 237] width 8 height 6
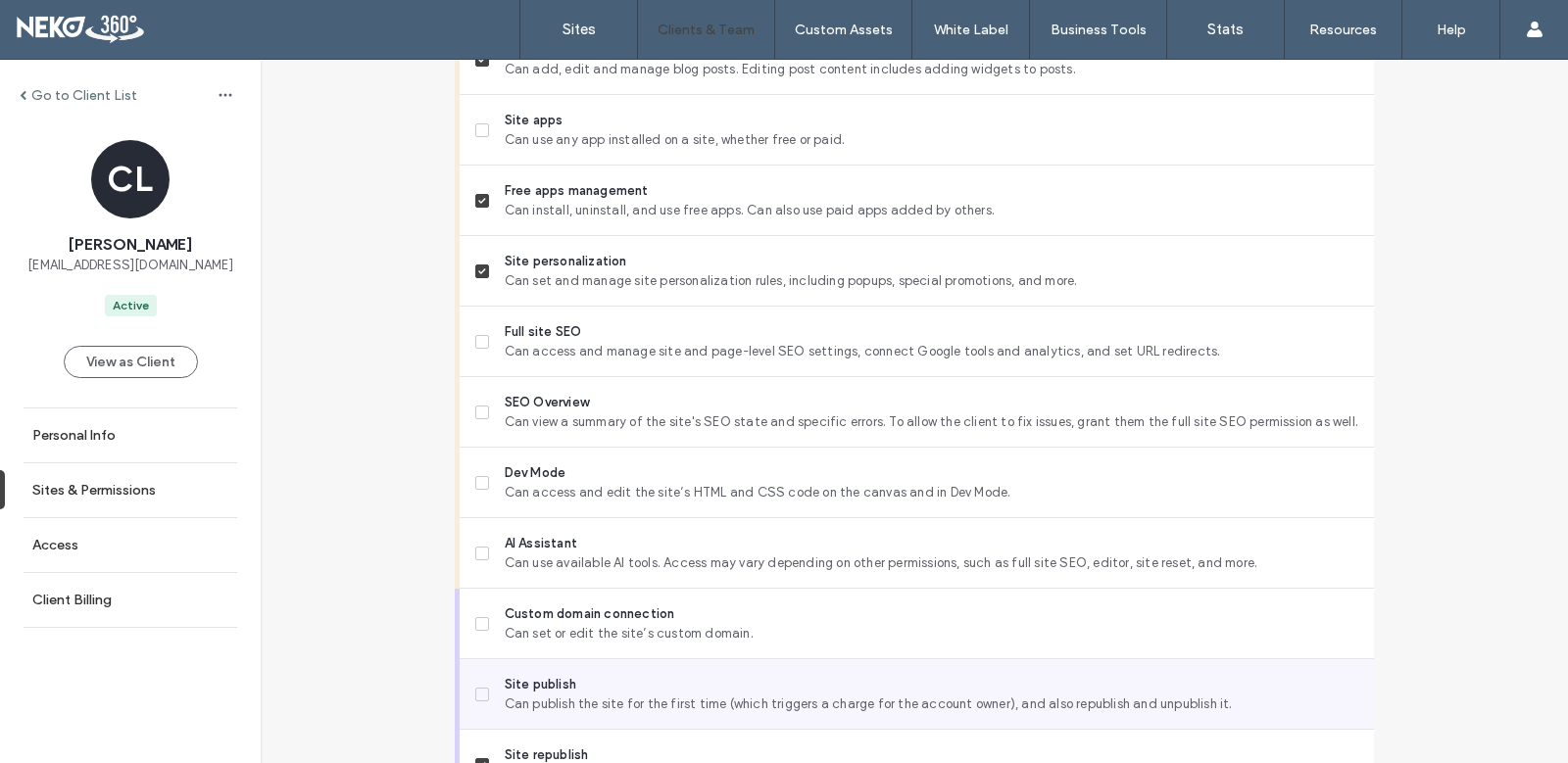
scroll to position [1718, 0]
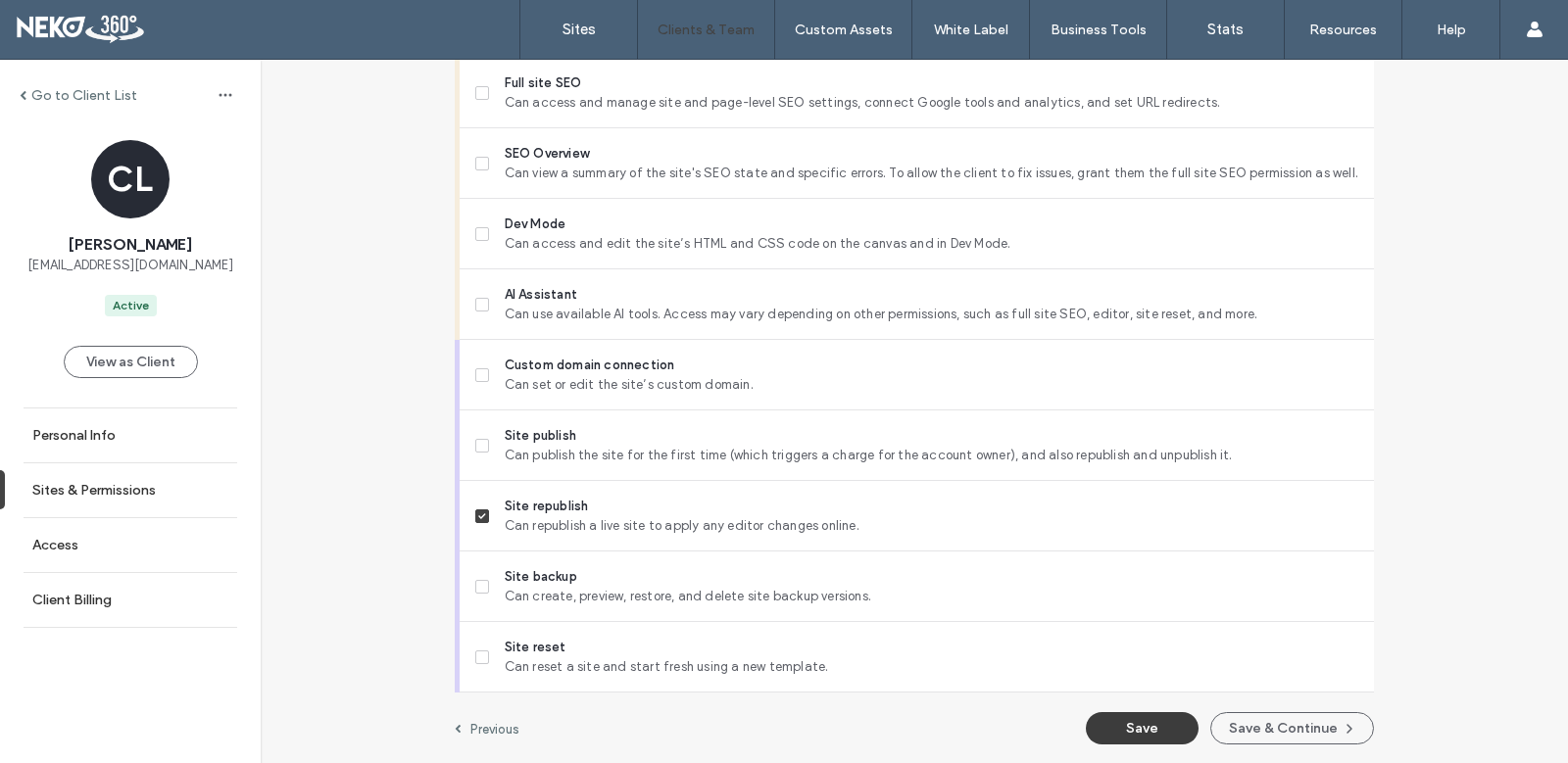
click at [1150, 721] on button "Save" at bounding box center [1142, 728] width 113 height 33
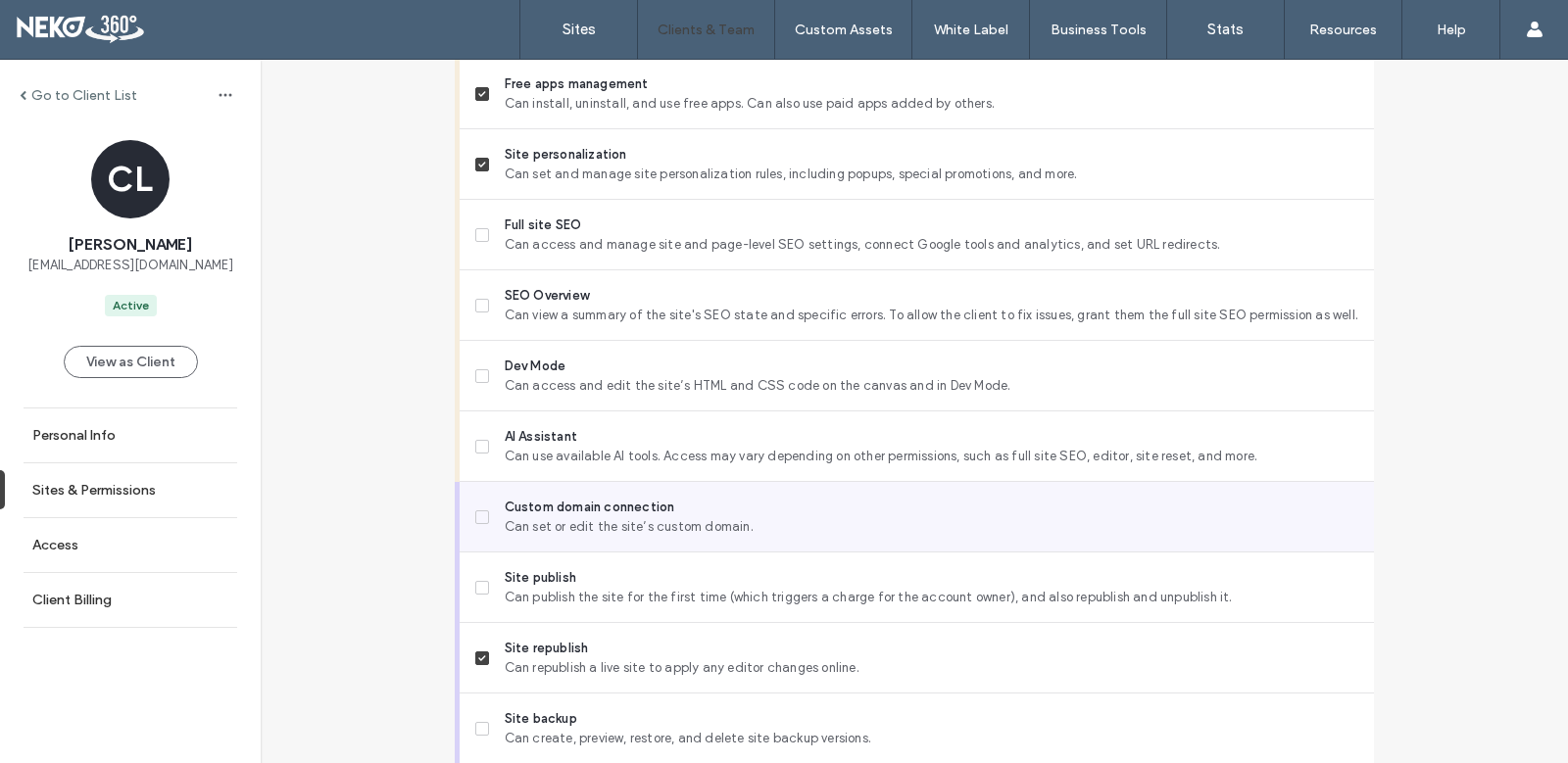
scroll to position [1522, 0]
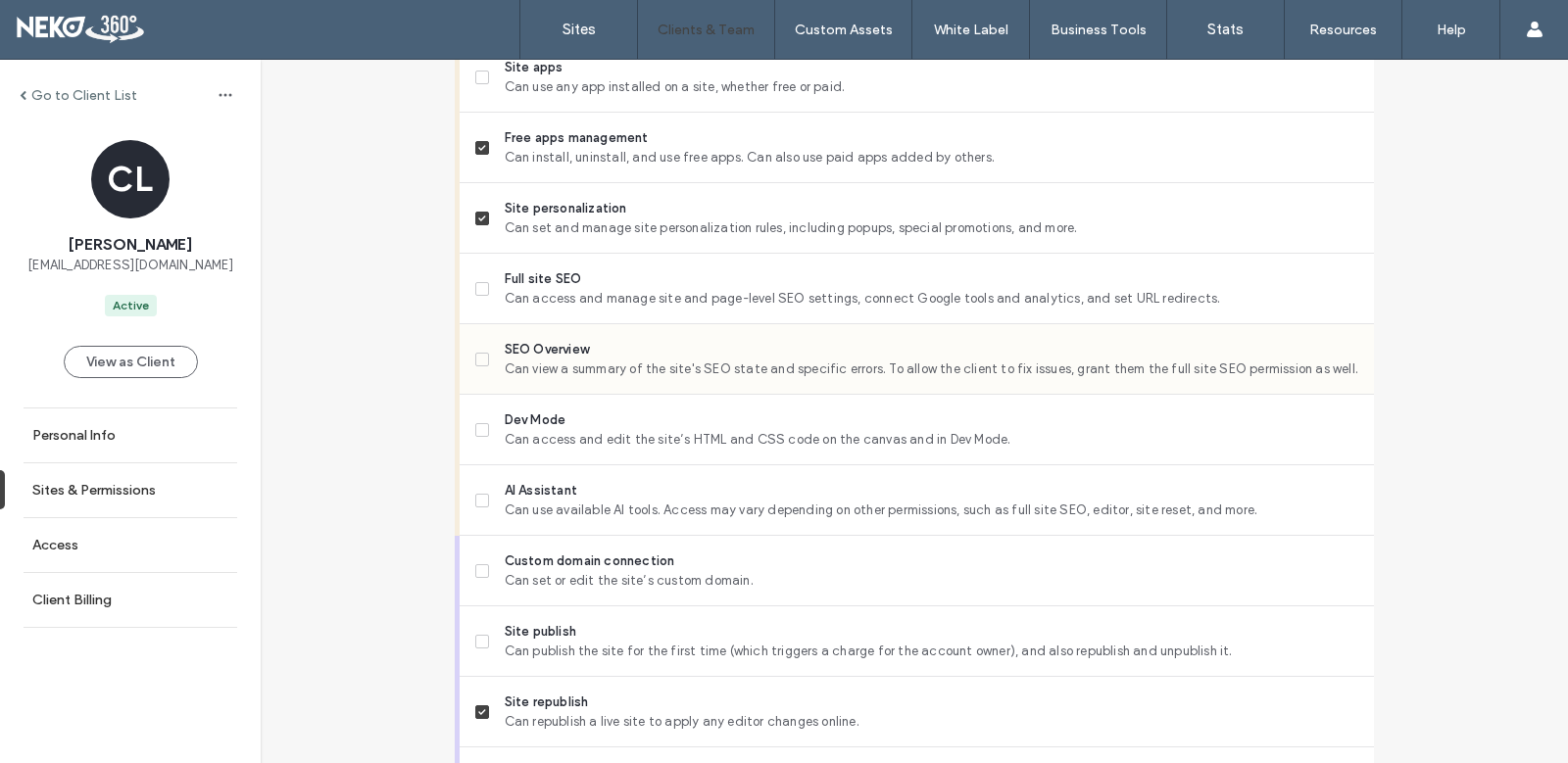
click at [478, 357] on icon at bounding box center [482, 359] width 8 height 6
click at [475, 282] on span at bounding box center [482, 289] width 14 height 14
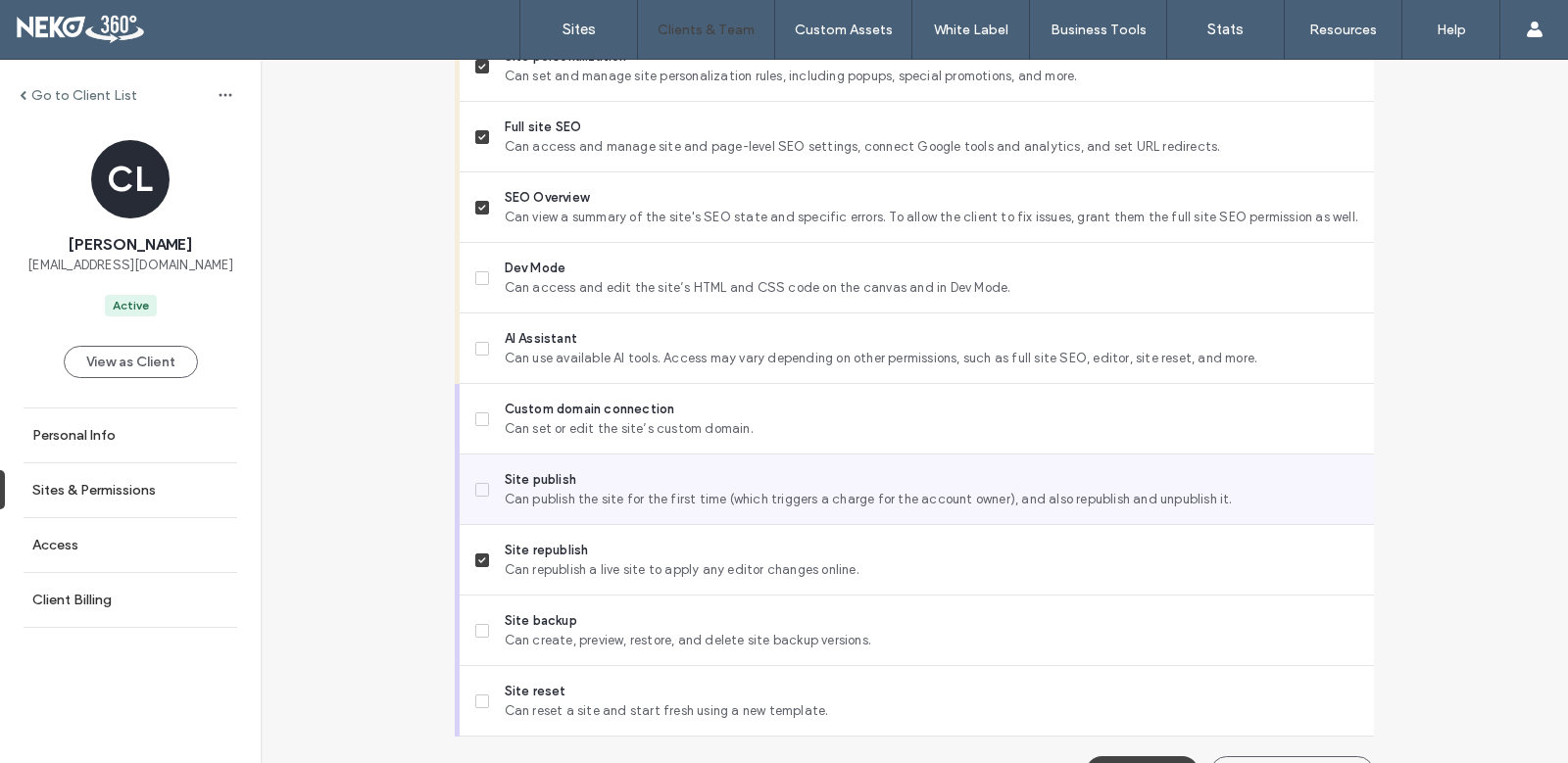
scroll to position [1326, 0]
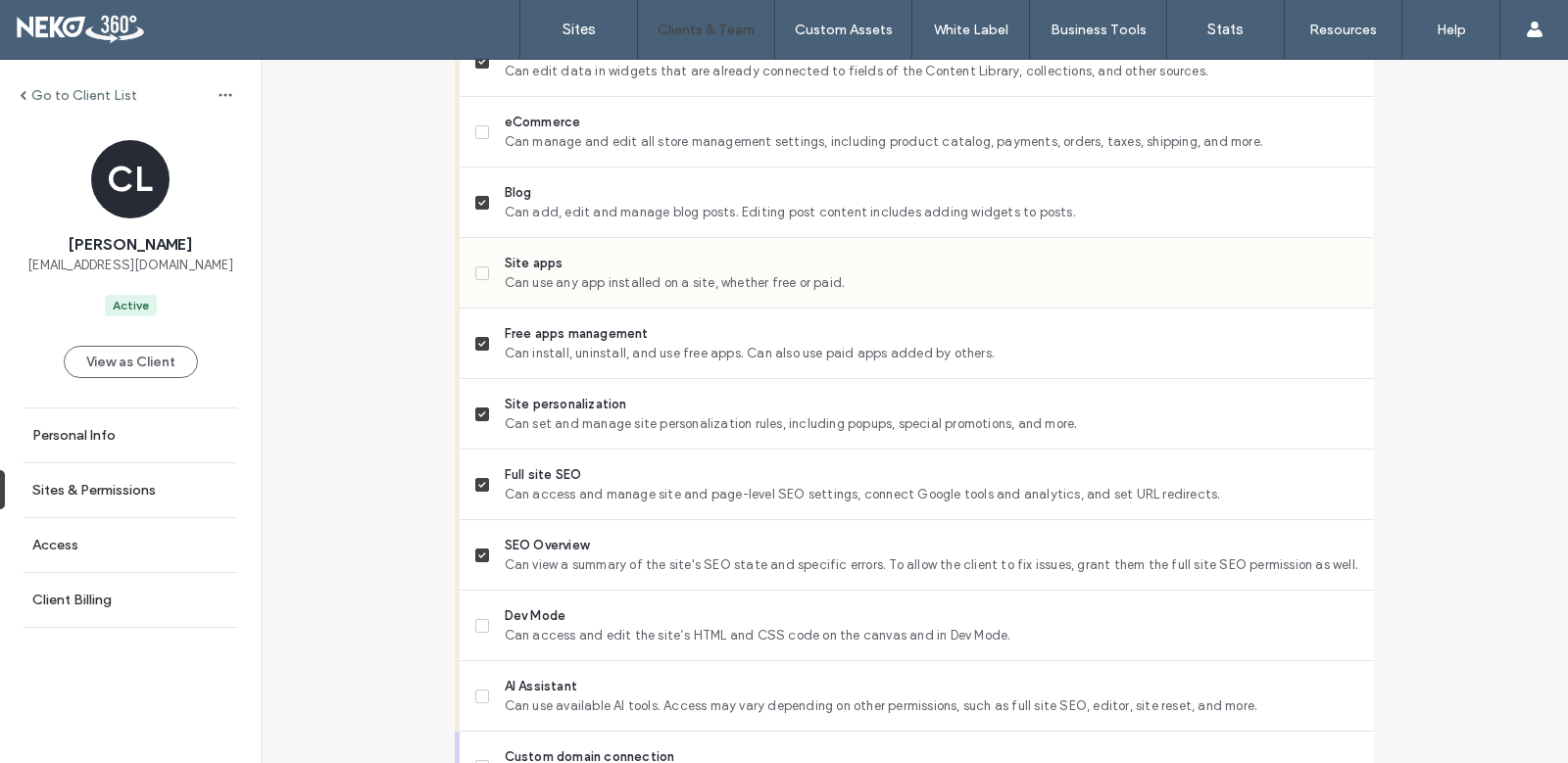
click at [481, 269] on span at bounding box center [482, 273] width 14 height 14
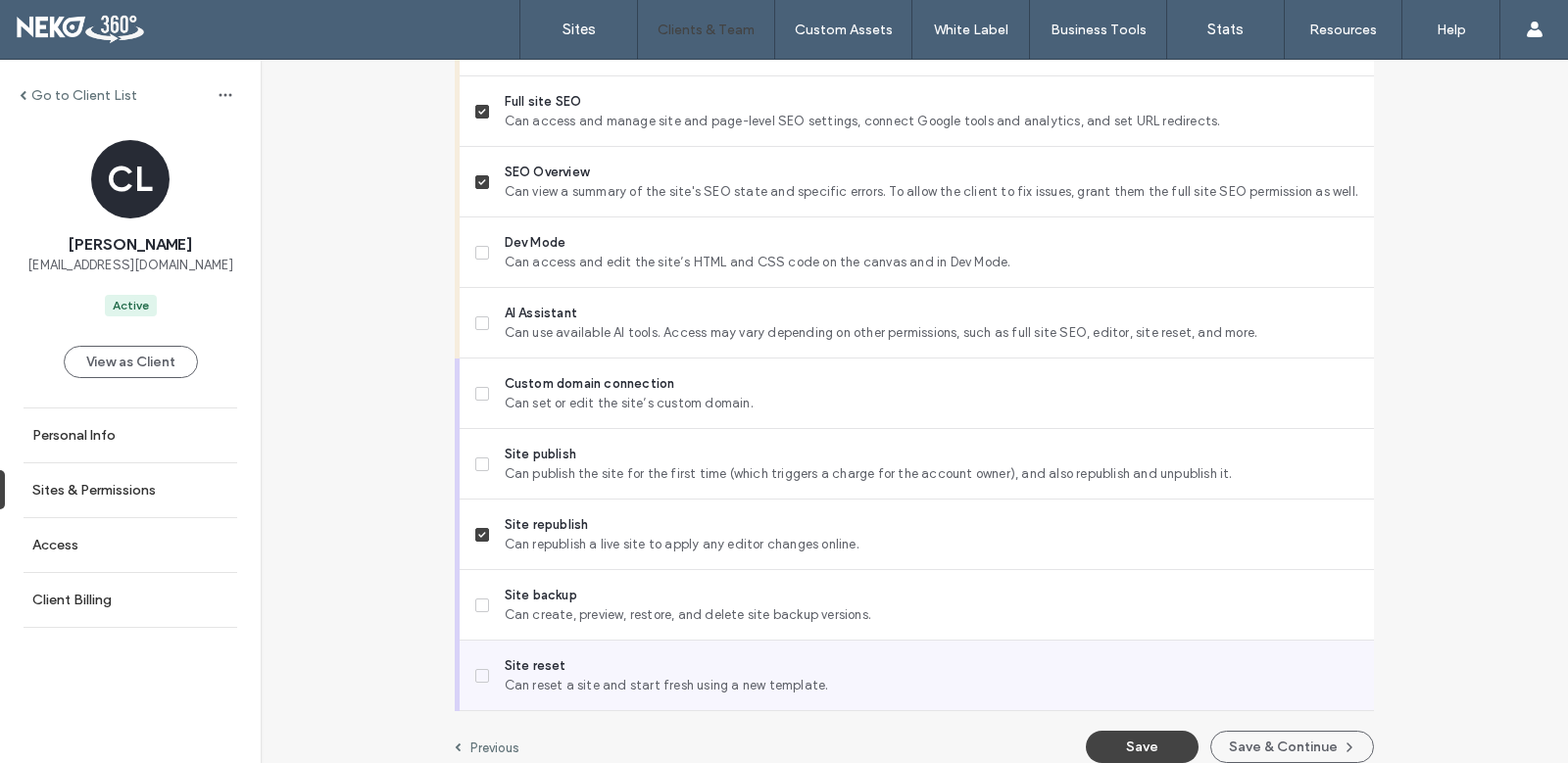
scroll to position [1718, 0]
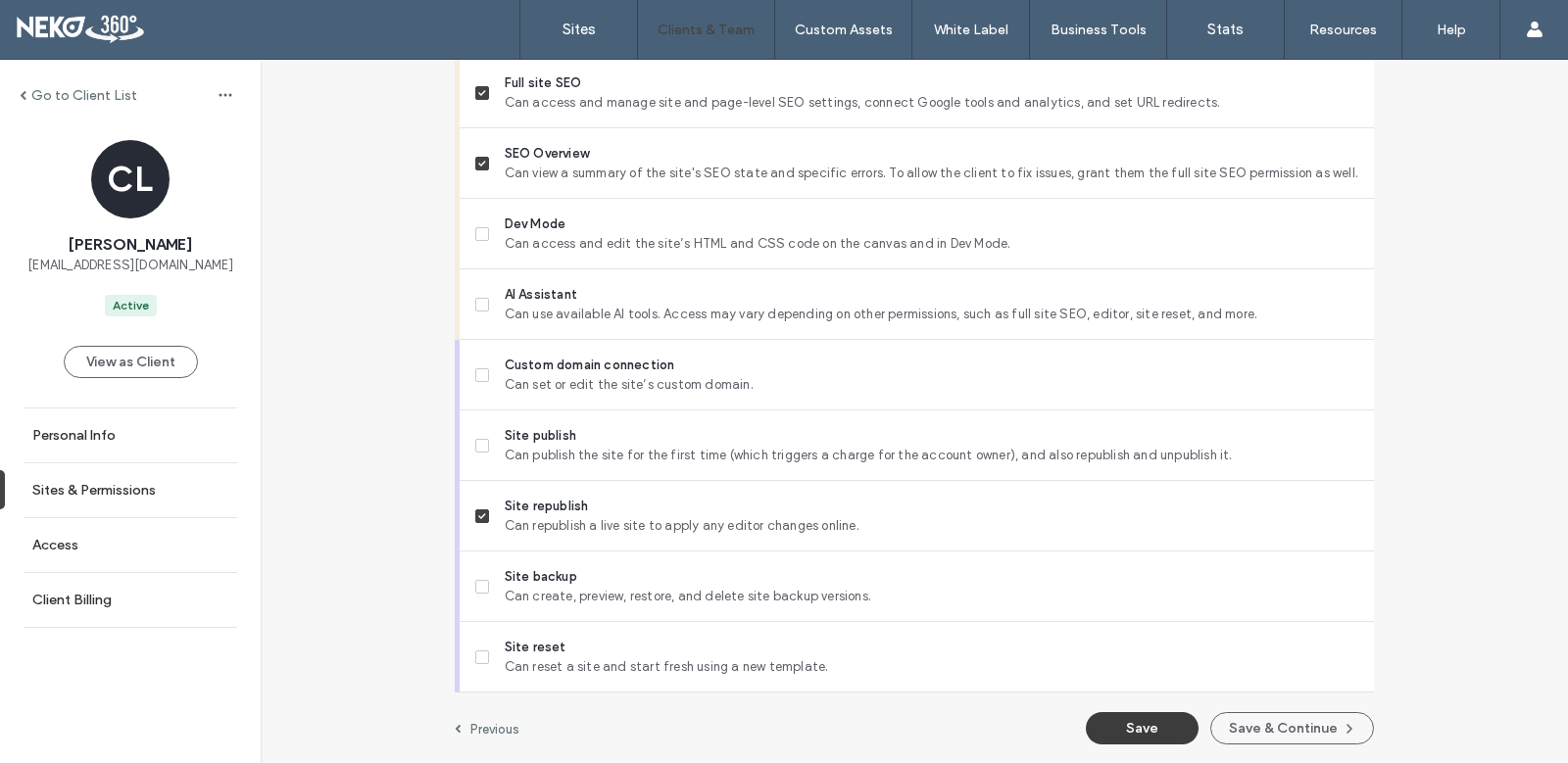
click at [1142, 729] on button "Save" at bounding box center [1142, 728] width 113 height 33
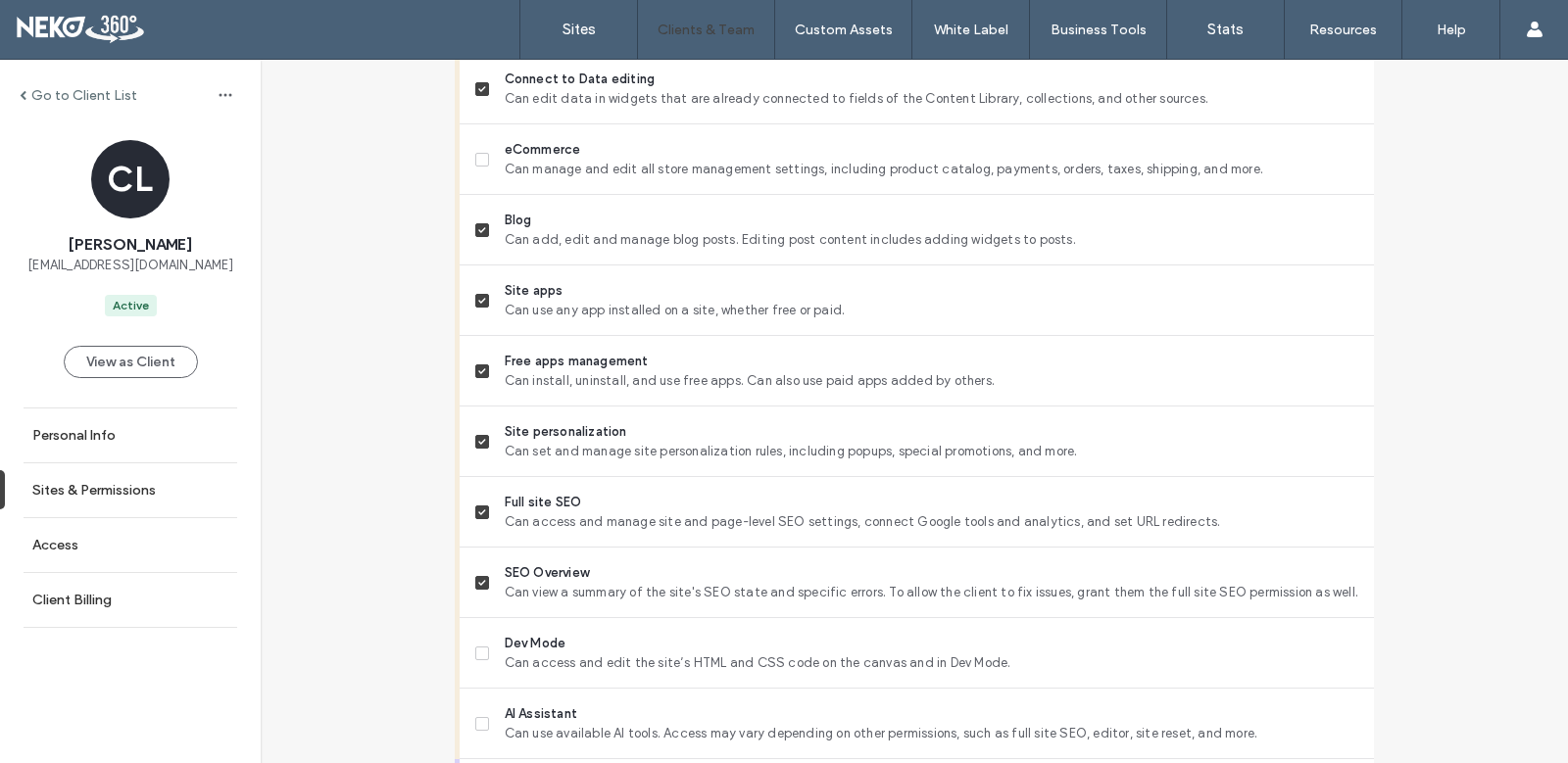
scroll to position [1228, 0]
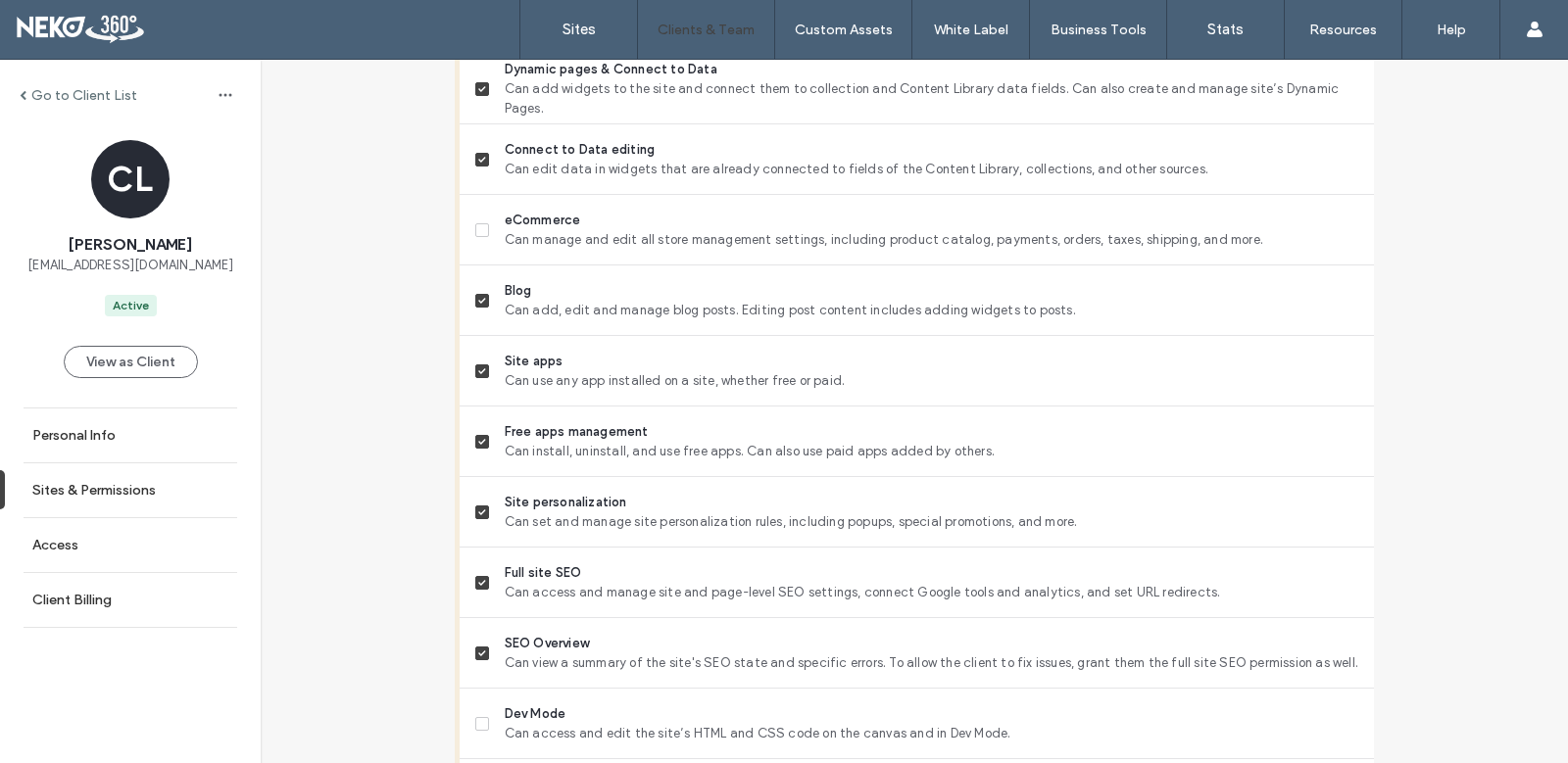
click at [48, 87] on label "Go to Client List" at bounding box center [84, 95] width 106 height 17
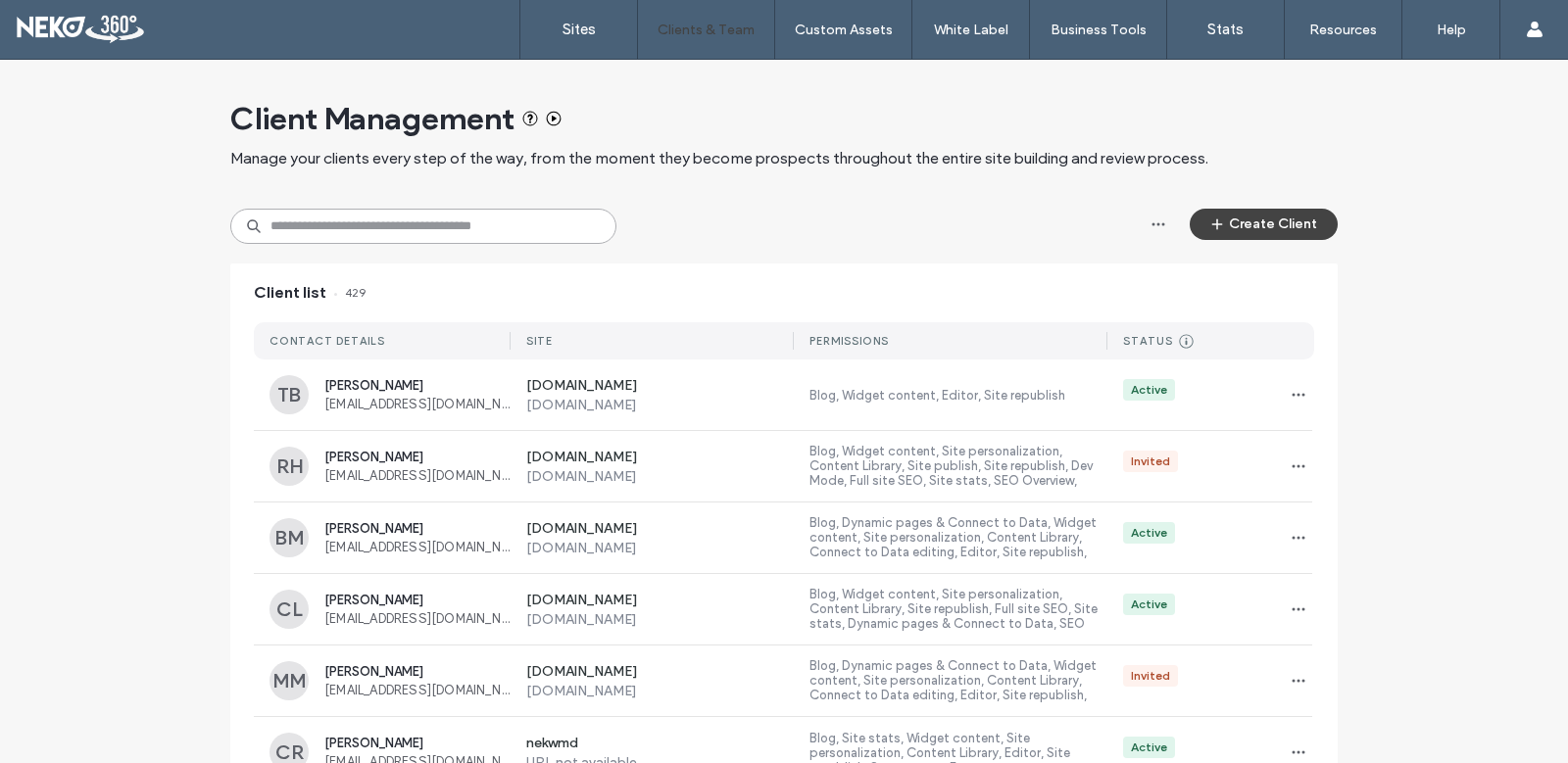
click at [431, 232] on input at bounding box center [424, 227] width 386 height 36
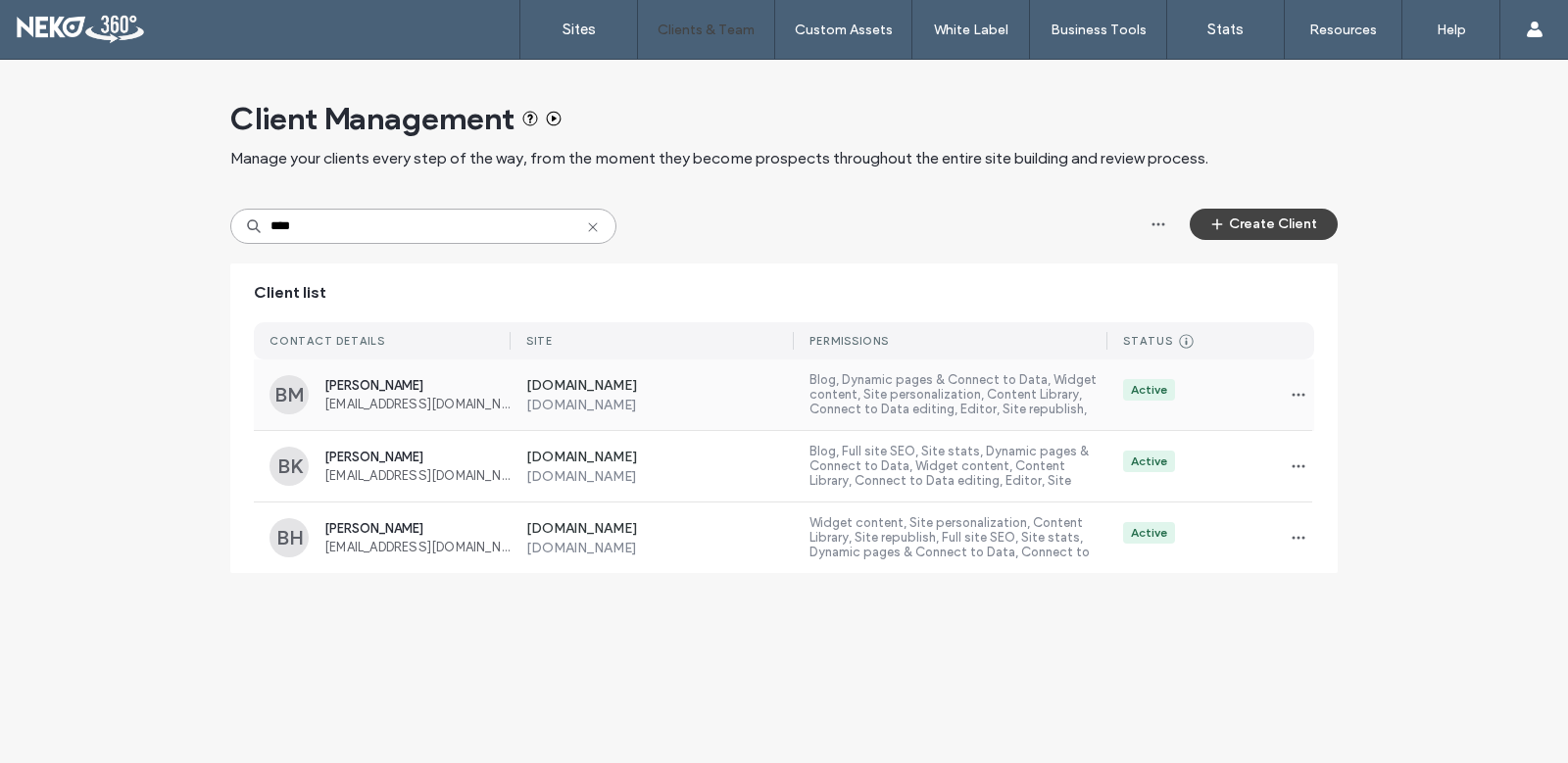
type input "****"
click at [482, 395] on div "Bill Marcinkowski billm@vpqhc.org" at bounding box center [418, 395] width 186 height 34
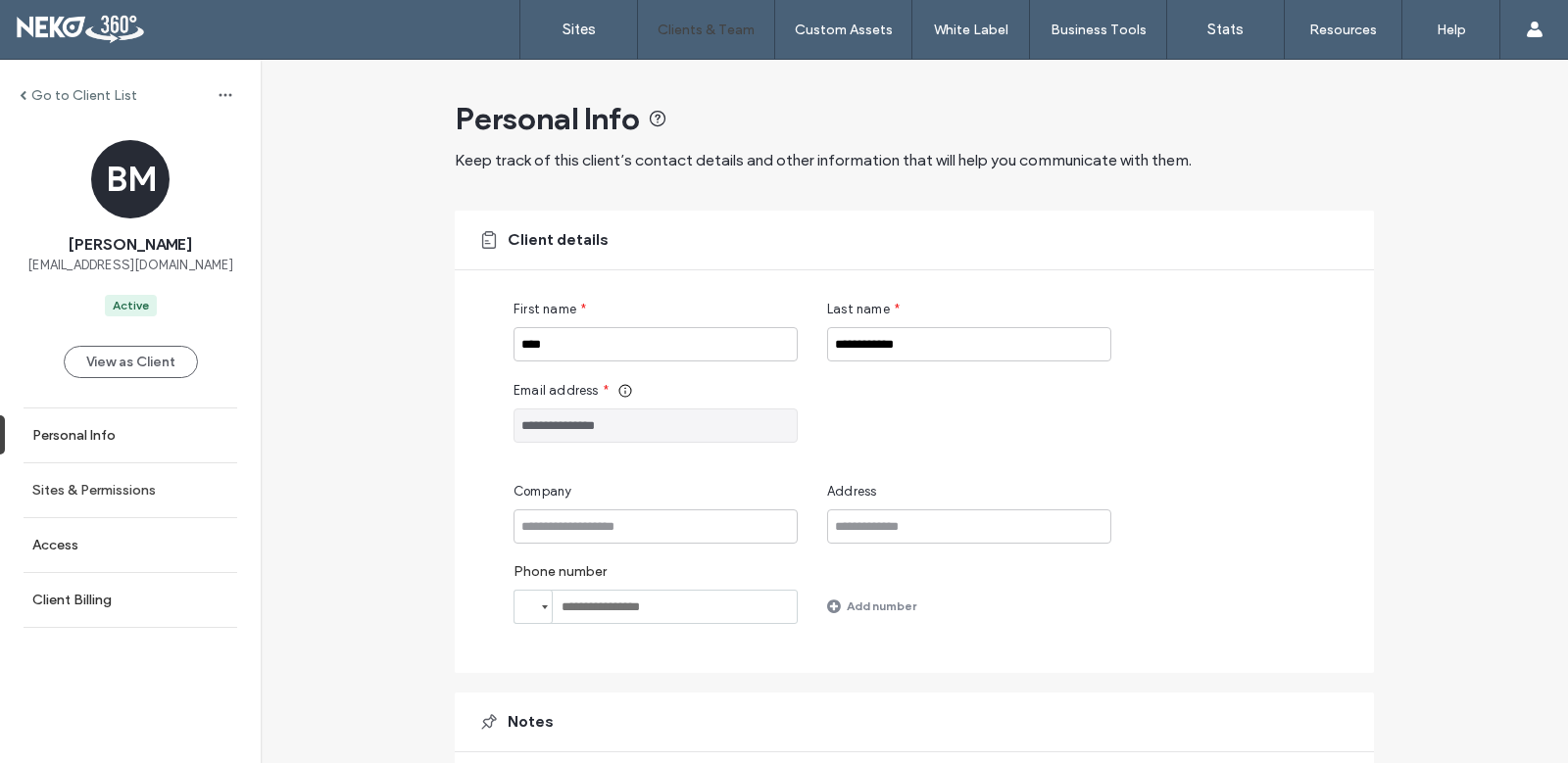
click at [120, 478] on link "Sites & Permissions" at bounding box center [130, 490] width 260 height 53
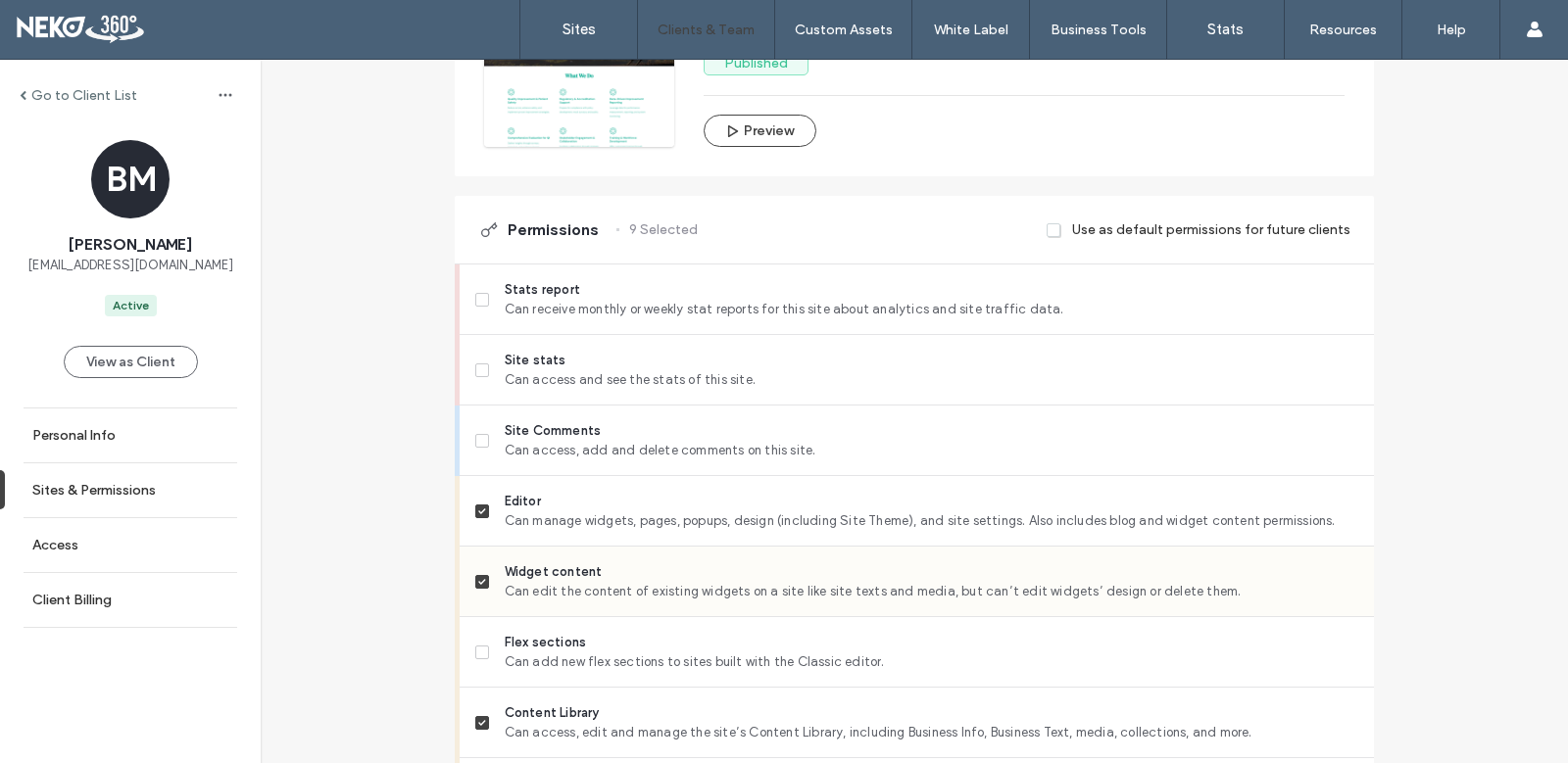
scroll to position [588, 0]
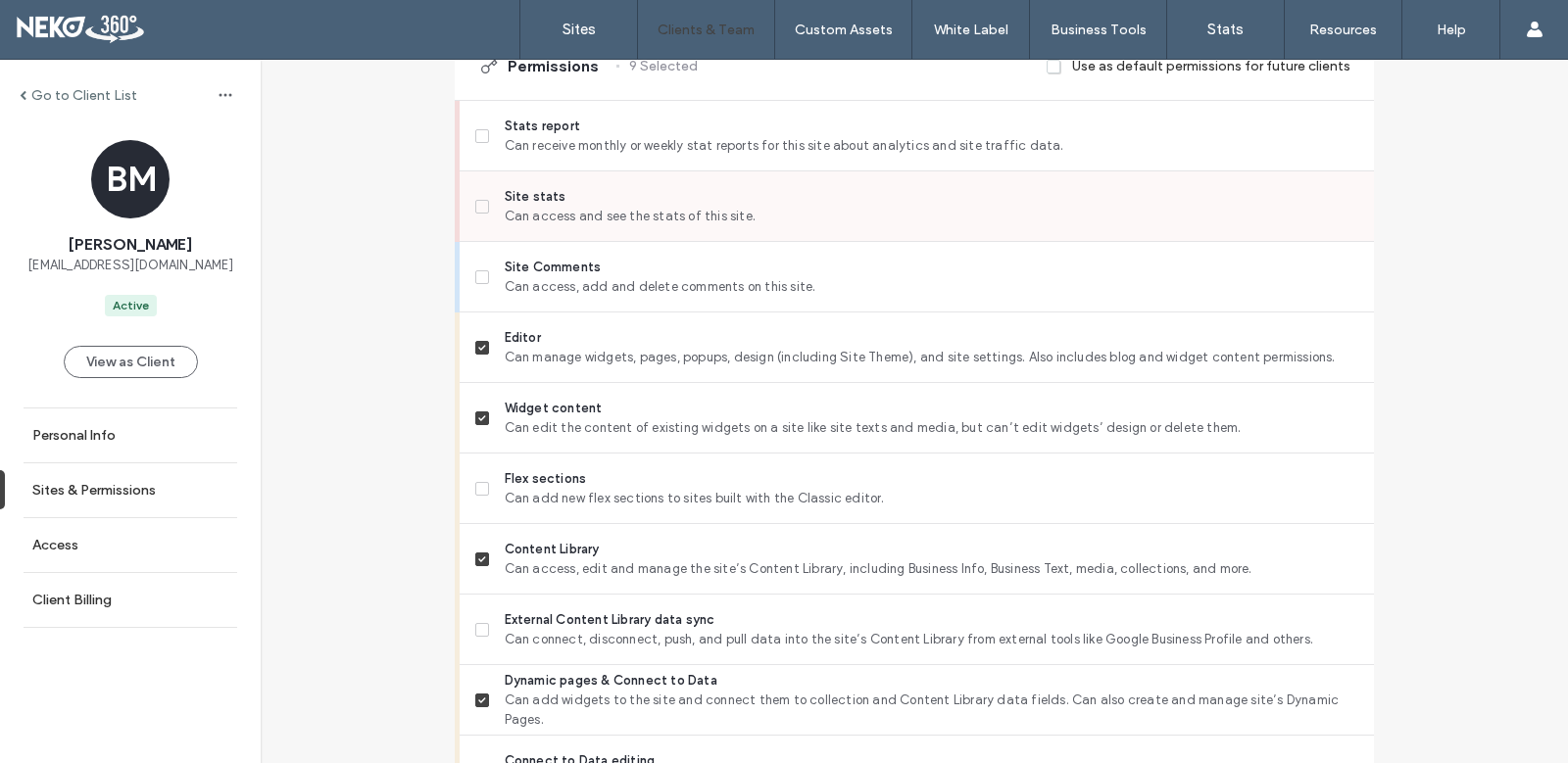
click at [478, 205] on icon at bounding box center [482, 207] width 8 height 6
click at [475, 137] on span at bounding box center [482, 137] width 14 height 14
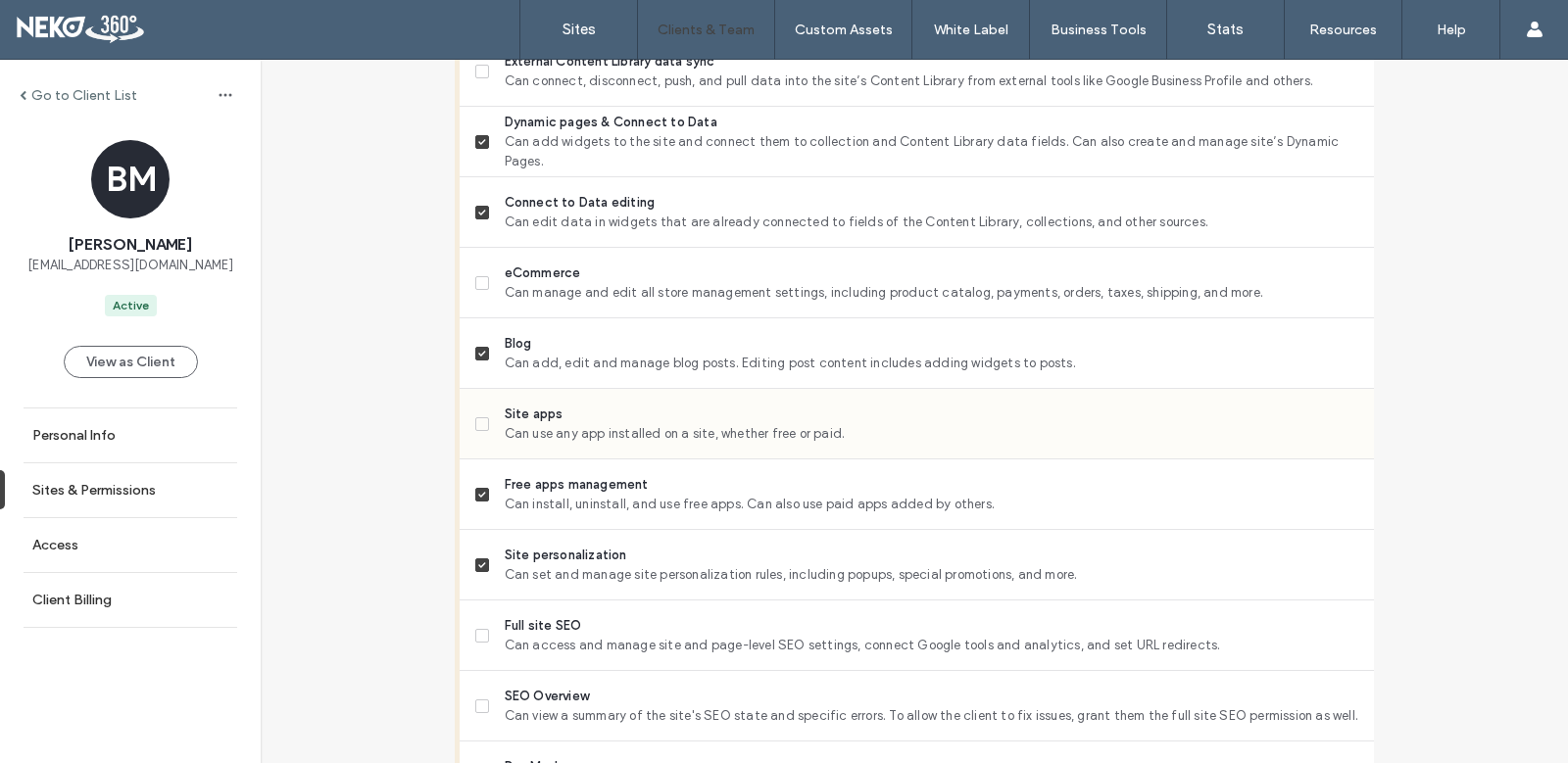
scroll to position [1274, 0]
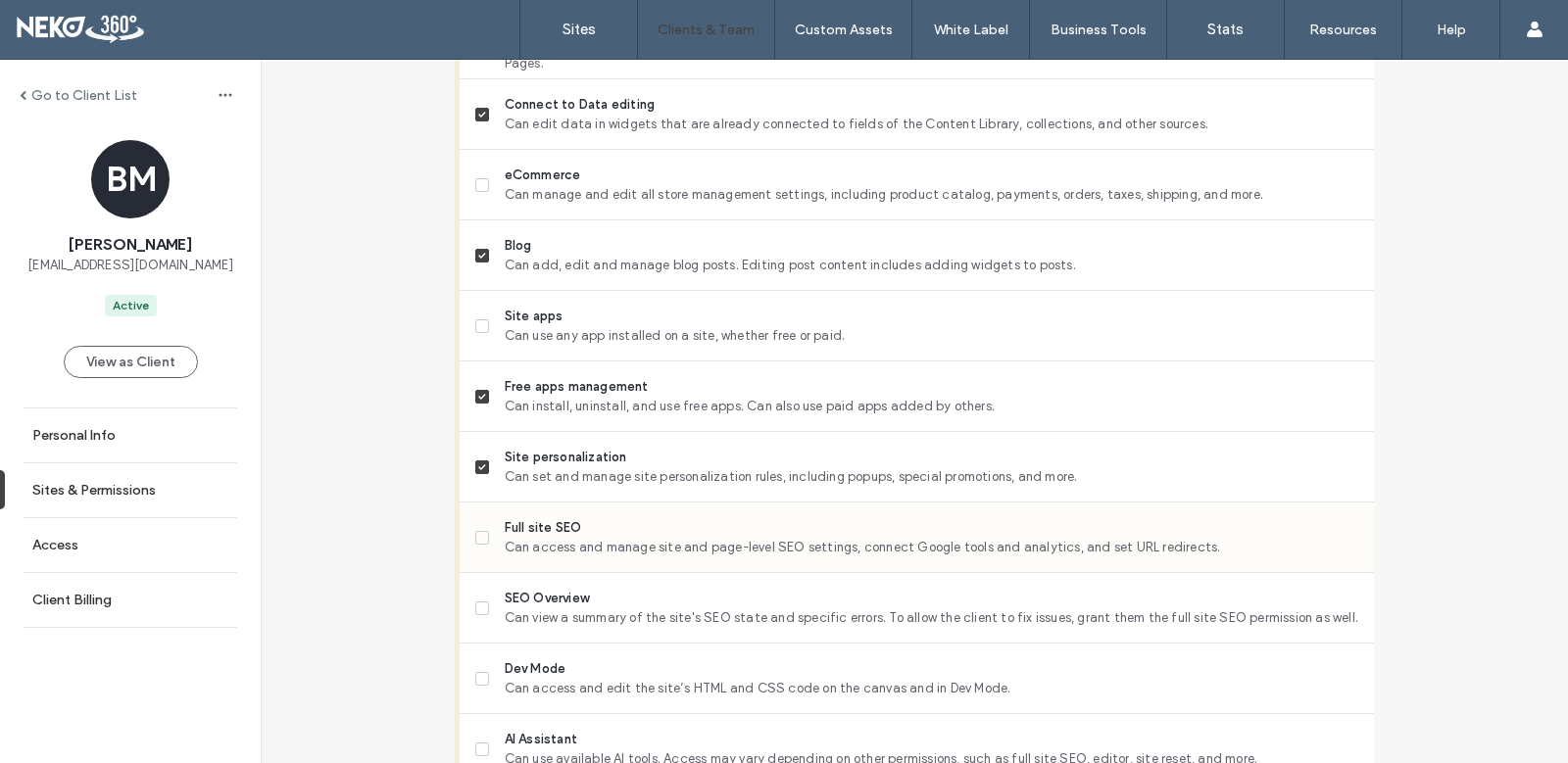
click at [477, 532] on span at bounding box center [482, 538] width 14 height 14
drag, startPoint x: 478, startPoint y: 607, endPoint x: 476, endPoint y: 591, distance: 16.1
click at [478, 607] on icon at bounding box center [482, 609] width 8 height 6
click at [475, 329] on span at bounding box center [482, 327] width 14 height 14
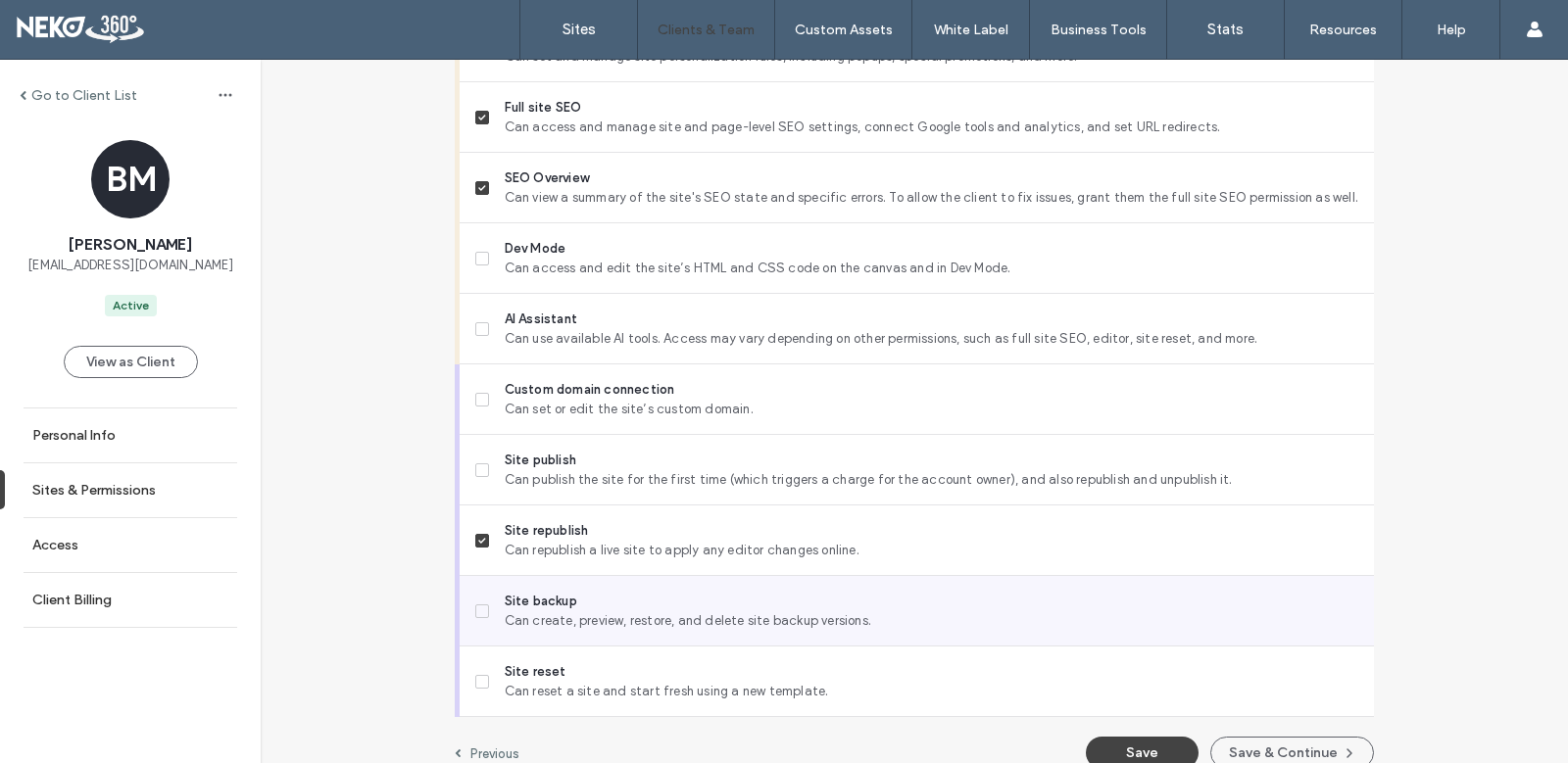
scroll to position [1718, 0]
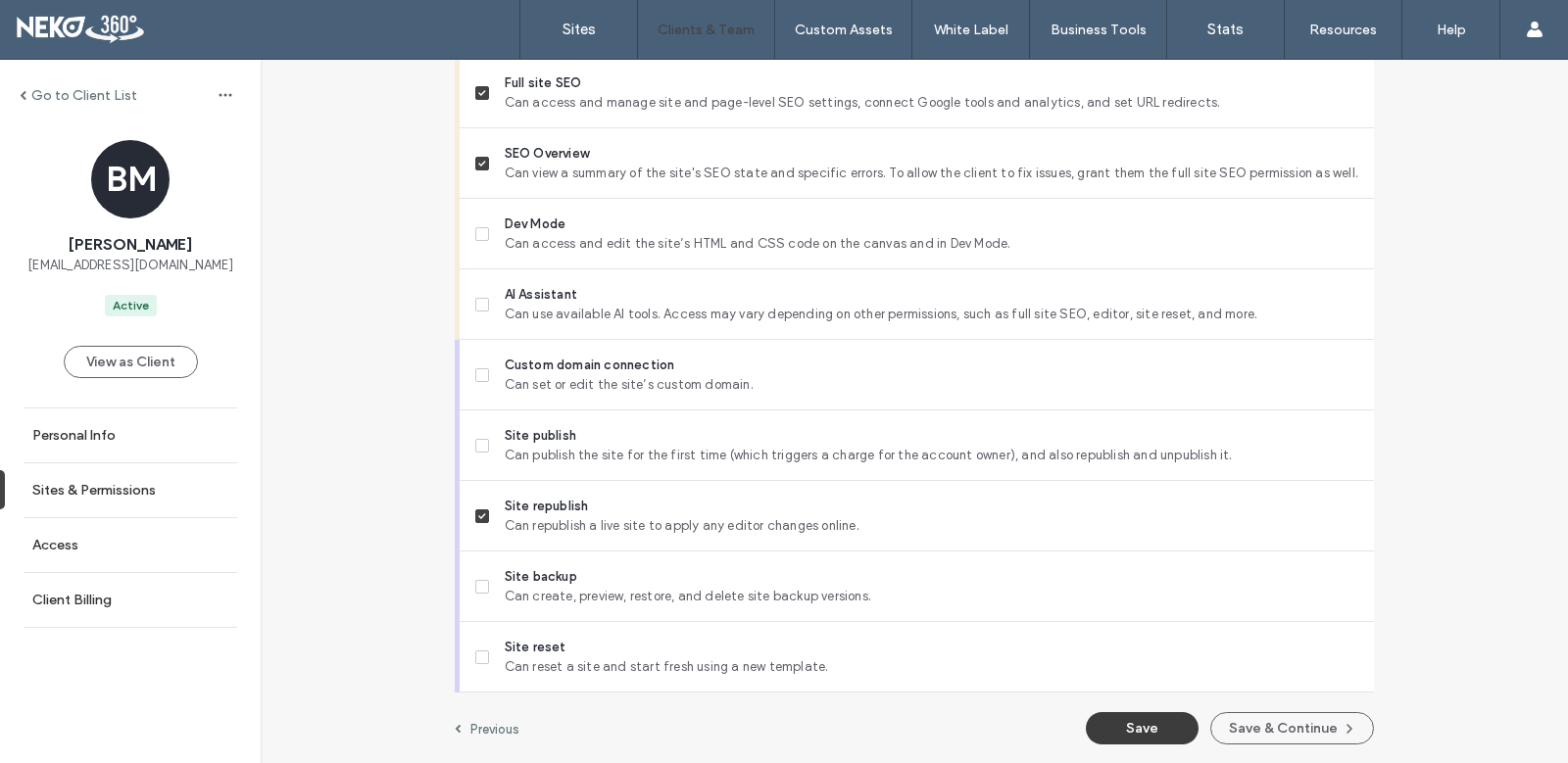
click at [1115, 727] on button "Save" at bounding box center [1142, 728] width 113 height 33
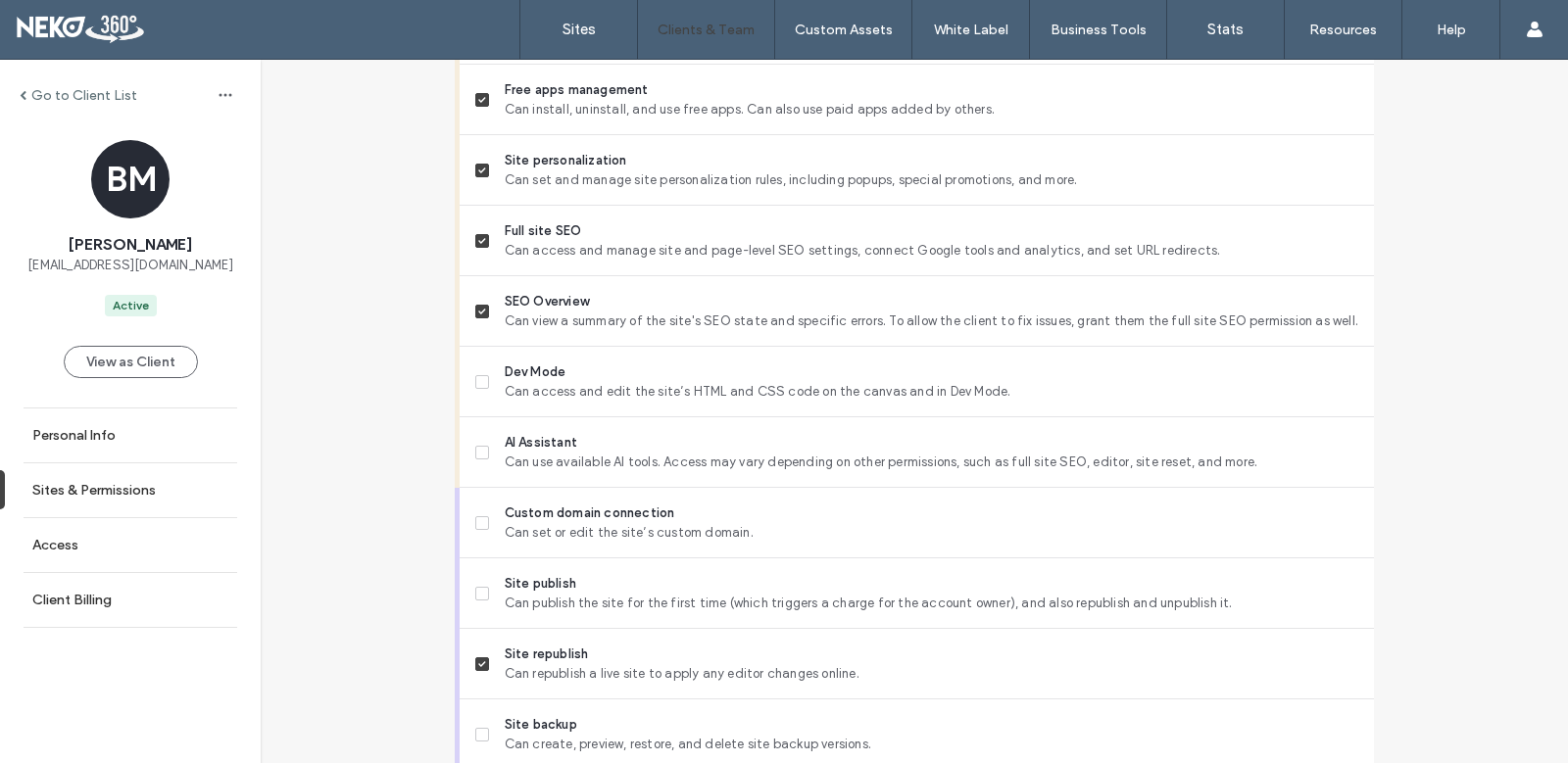
scroll to position [1522, 0]
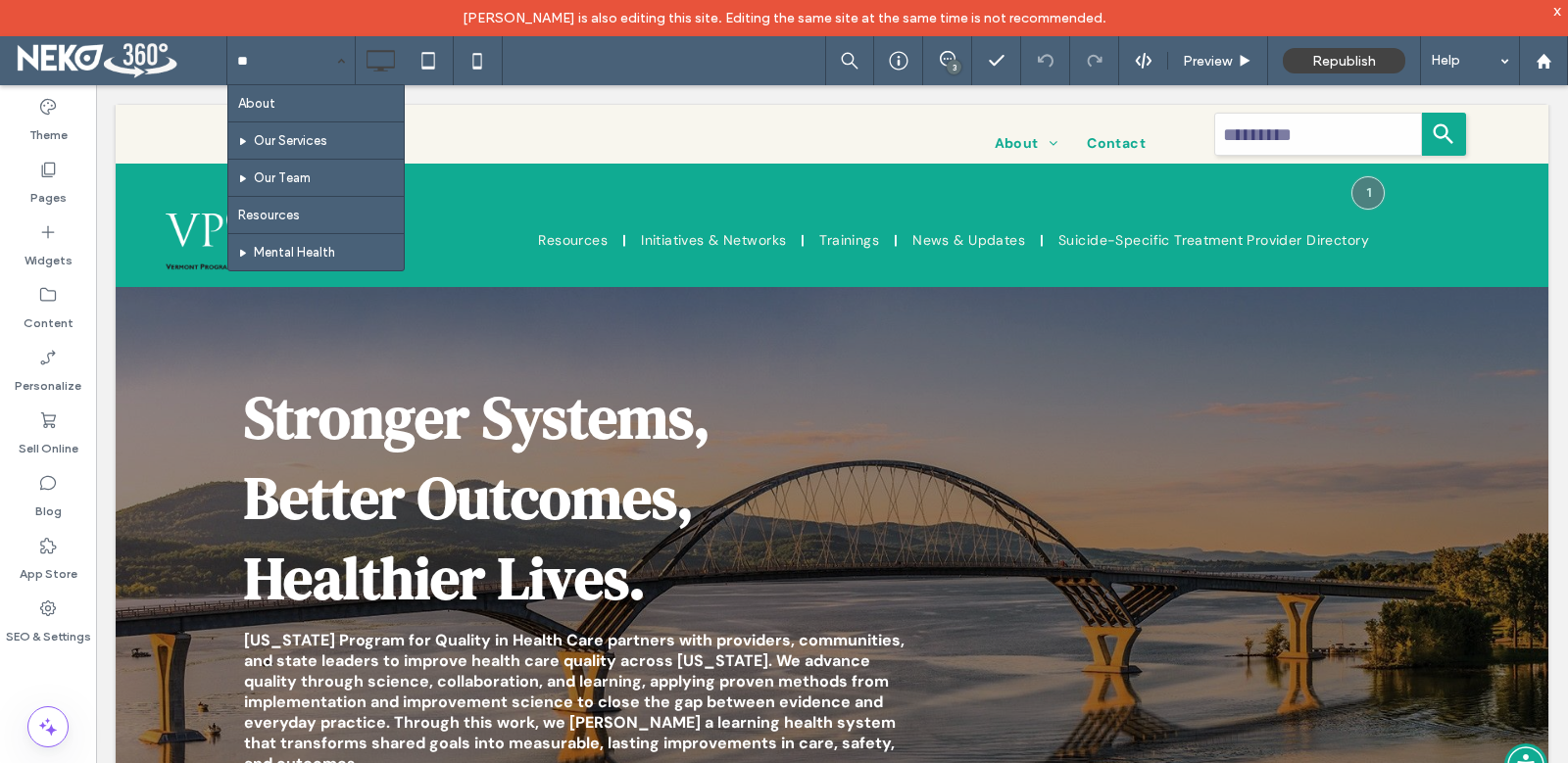
type input "*"
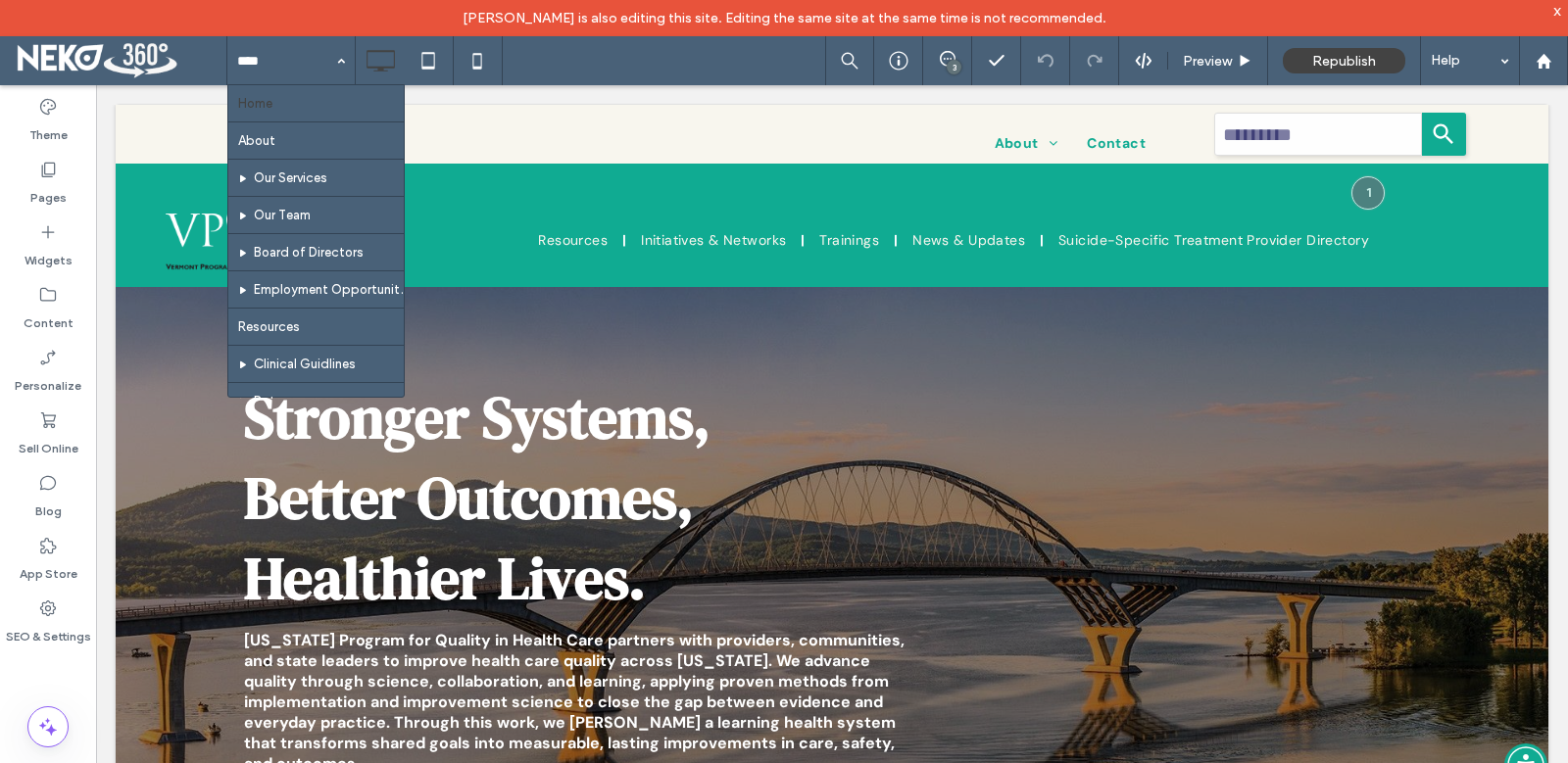
click at [594, 48] on div "Home About Our Services Our Team Board of Directors Employment Opportunities Re…" at bounding box center [897, 60] width 1341 height 48
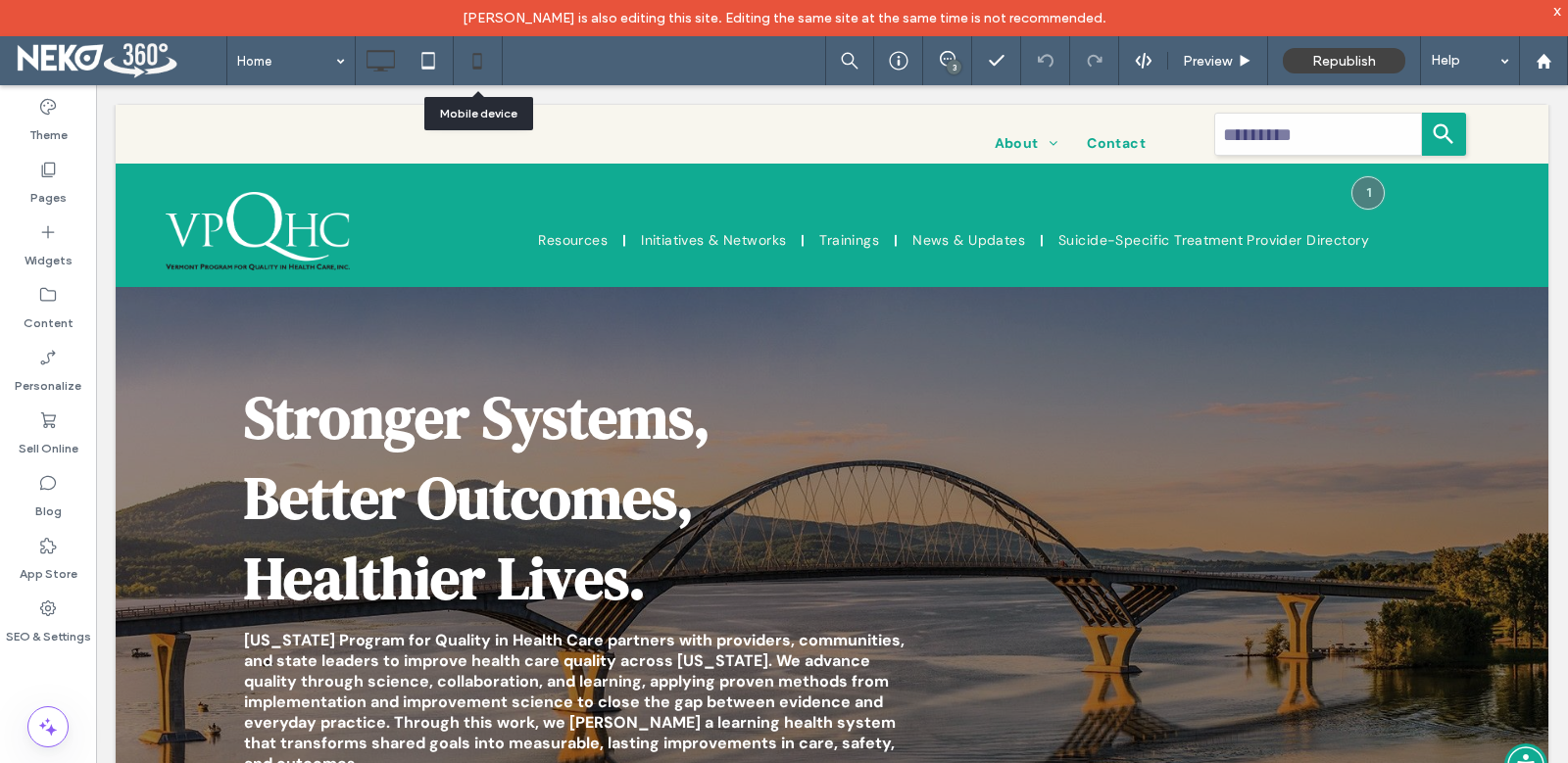
click at [470, 63] on icon at bounding box center [477, 61] width 40 height 40
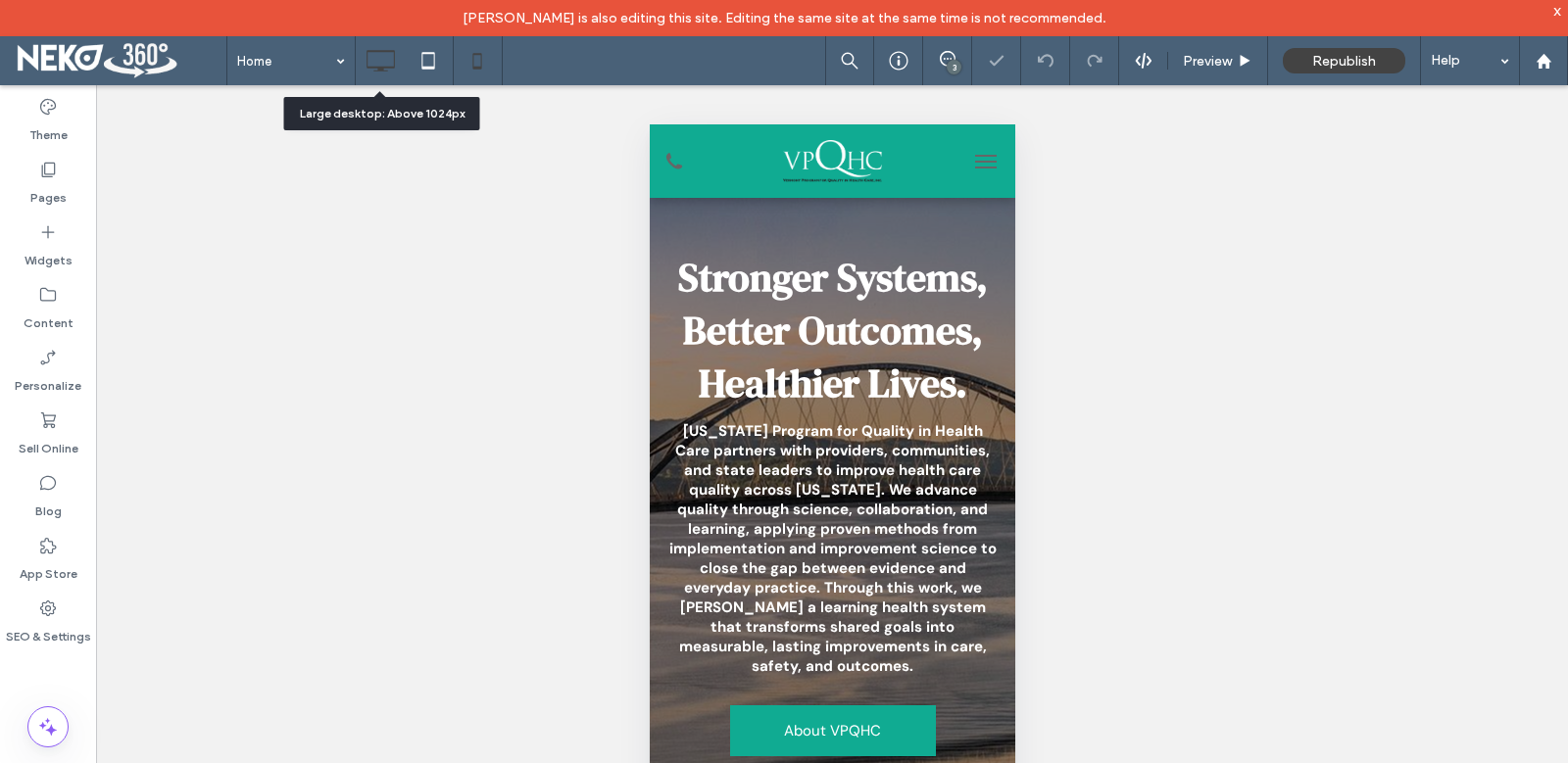
click at [385, 67] on use at bounding box center [380, 60] width 29 height 22
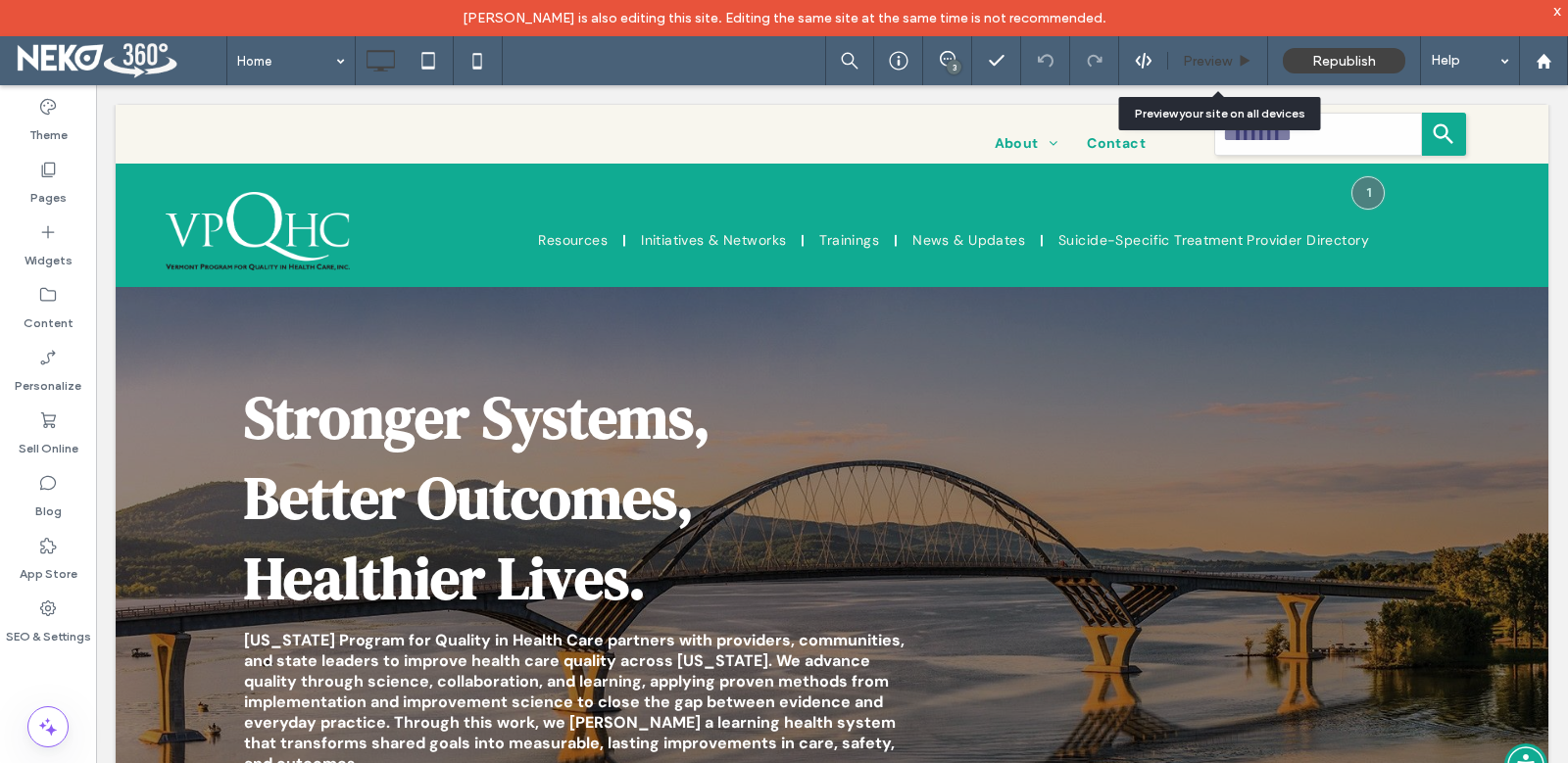
click at [1215, 60] on span "Preview" at bounding box center [1207, 60] width 49 height 17
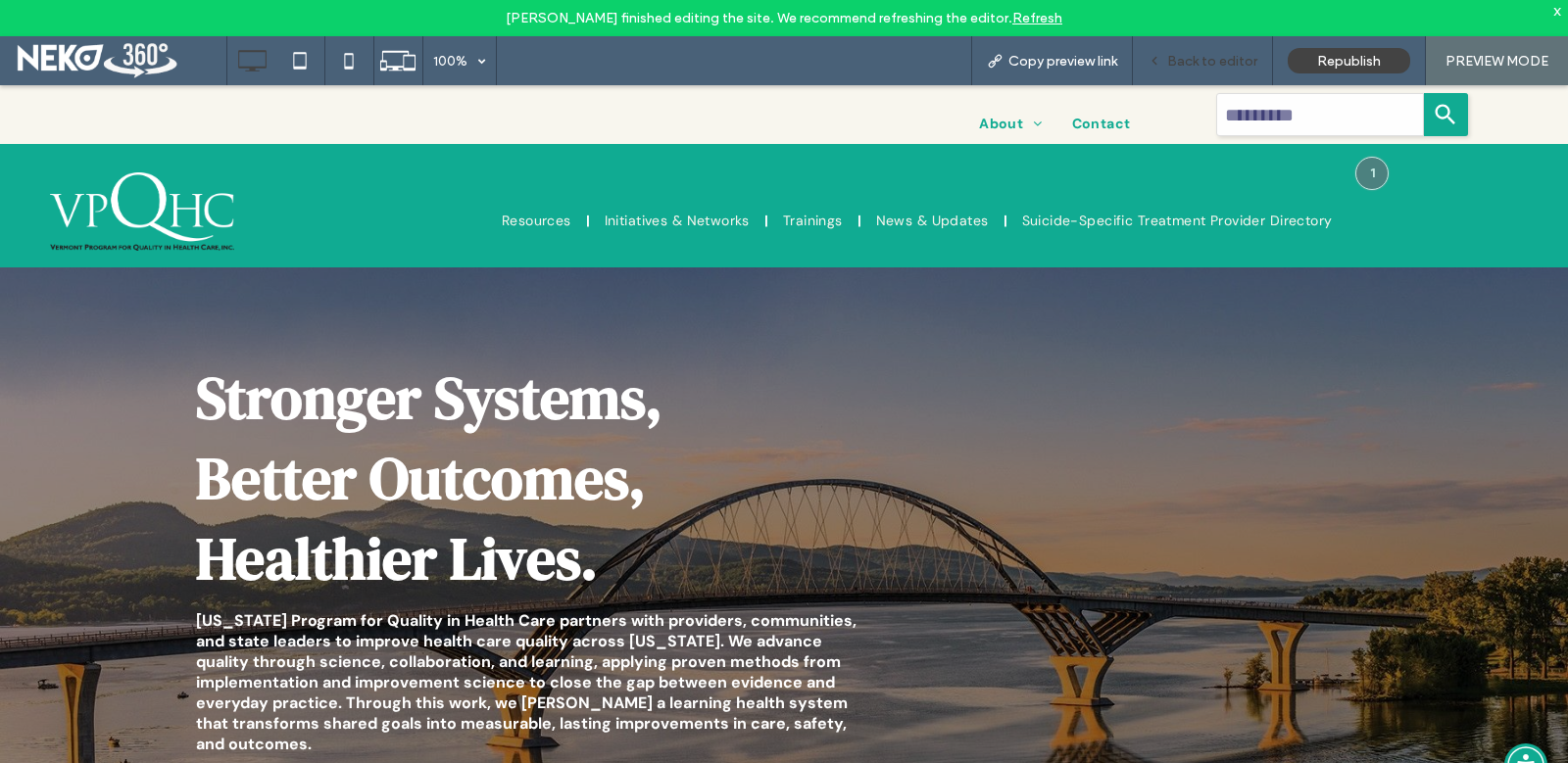
click at [1205, 65] on span "Back to editor" at bounding box center [1212, 60] width 90 height 17
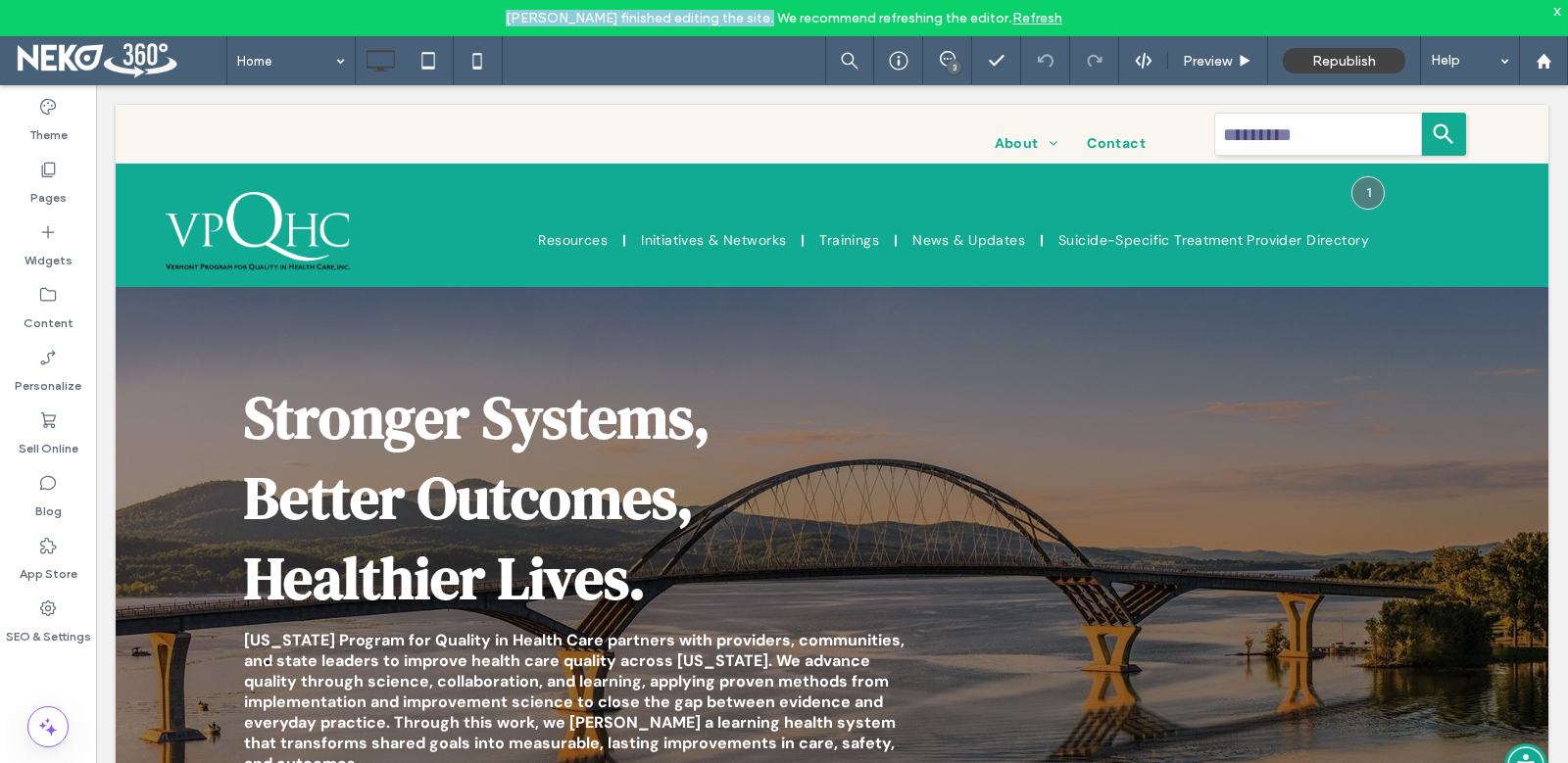
drag, startPoint x: 501, startPoint y: 13, endPoint x: 755, endPoint y: 12, distance: 254.0
click at [755, 12] on div "Charlotte Lyman finished editing the site. We recommend refreshing the editor. …" at bounding box center [784, 18] width 1568 height 37
click at [498, 14] on div "Charlotte Lyman finished editing the site. We recommend refreshing the editor. …" at bounding box center [784, 18] width 1568 height 37
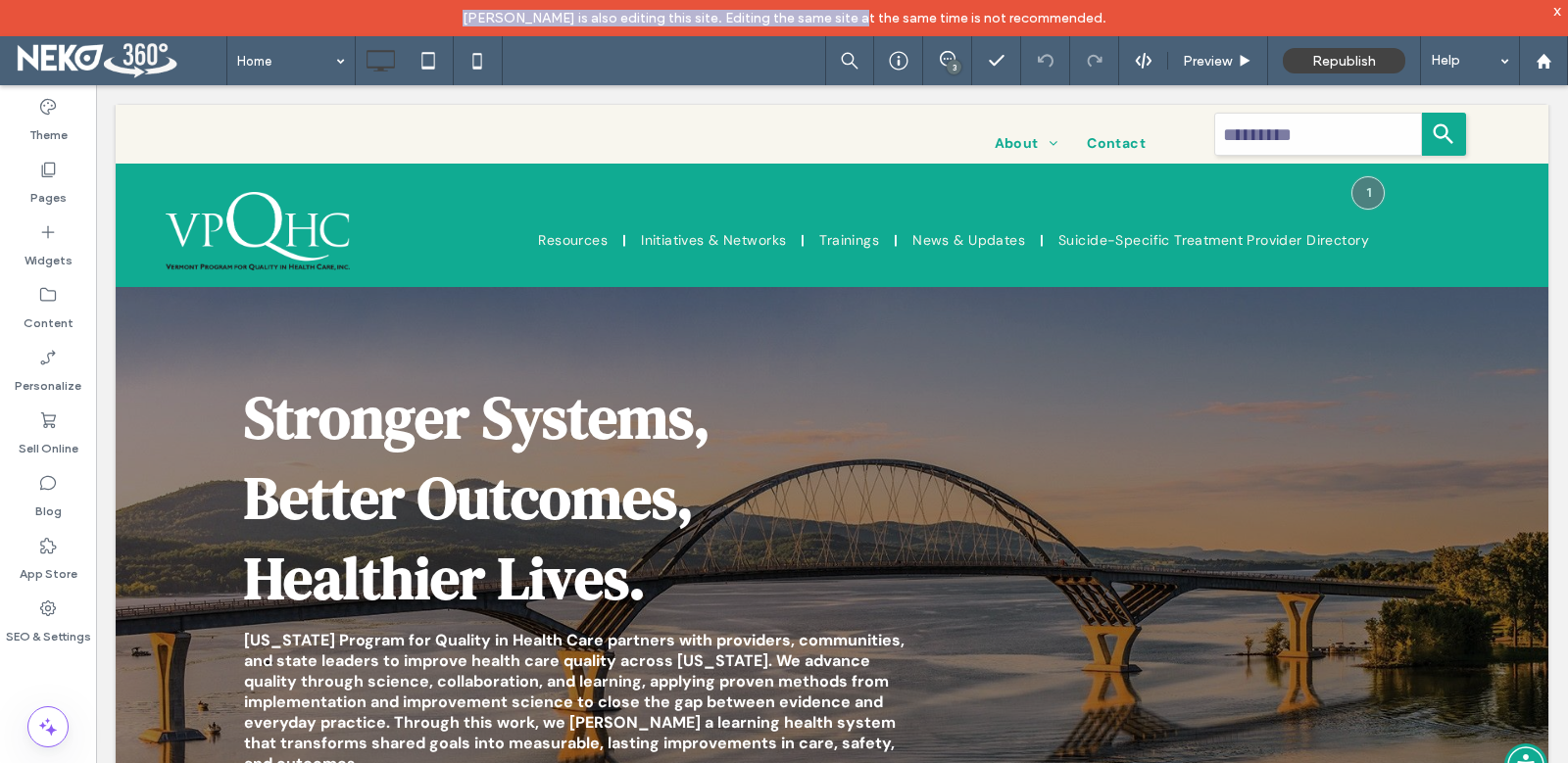
drag, startPoint x: 461, startPoint y: 20, endPoint x: 849, endPoint y: 14, distance: 388.0
click at [849, 14] on div "Charlotte Lyman is also editing this site. Editing the same site at the same ti…" at bounding box center [784, 18] width 1568 height 37
click at [442, 18] on div "Charlotte Lyman is also editing this site. Editing the same site at the same ti…" at bounding box center [784, 18] width 1568 height 37
drag, startPoint x: 468, startPoint y: 18, endPoint x: 1076, endPoint y: 25, distance: 608.0
click at [1076, 25] on div "Charlotte Lyman is also editing this site. Editing the same site at the same ti…" at bounding box center [784, 18] width 1568 height 37
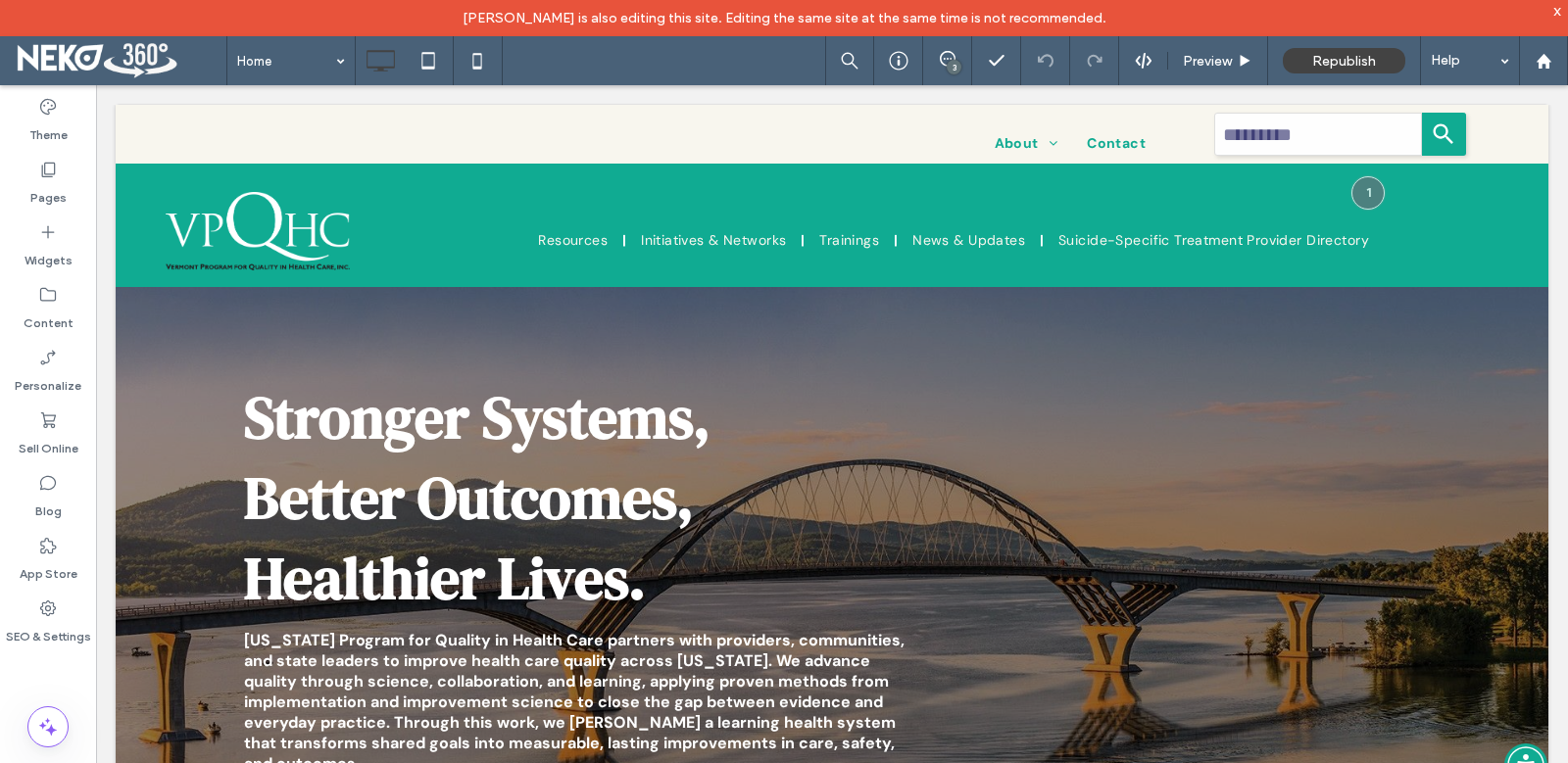
click at [1165, 18] on div "Charlotte Lyman is also editing this site. Editing the same site at the same ti…" at bounding box center [784, 18] width 1568 height 37
click at [1557, 11] on div "x" at bounding box center [1557, 10] width 9 height 17
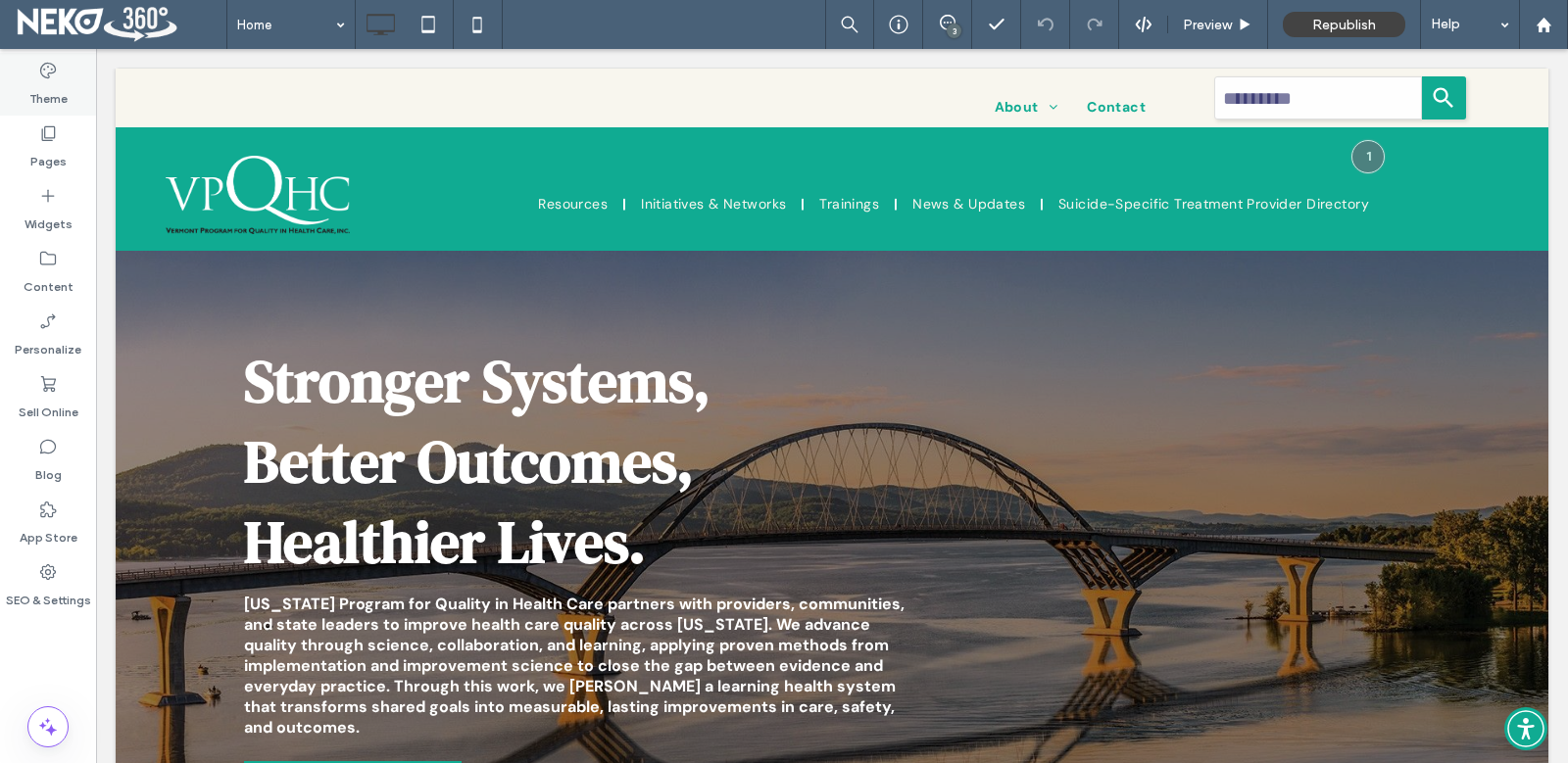
click at [52, 83] on label "Theme" at bounding box center [49, 94] width 39 height 28
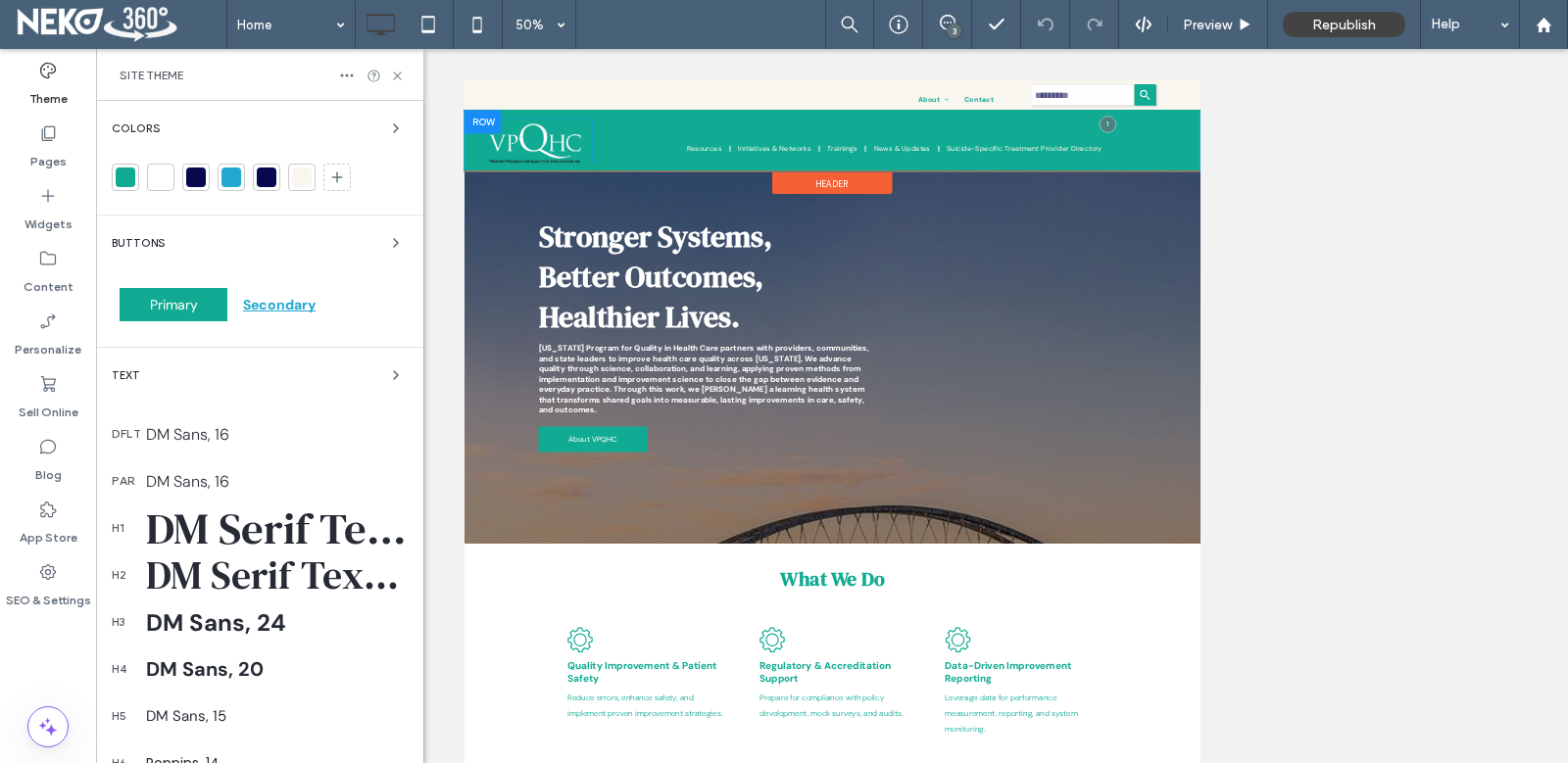
click at [491, 147] on div at bounding box center [501, 164] width 73 height 48
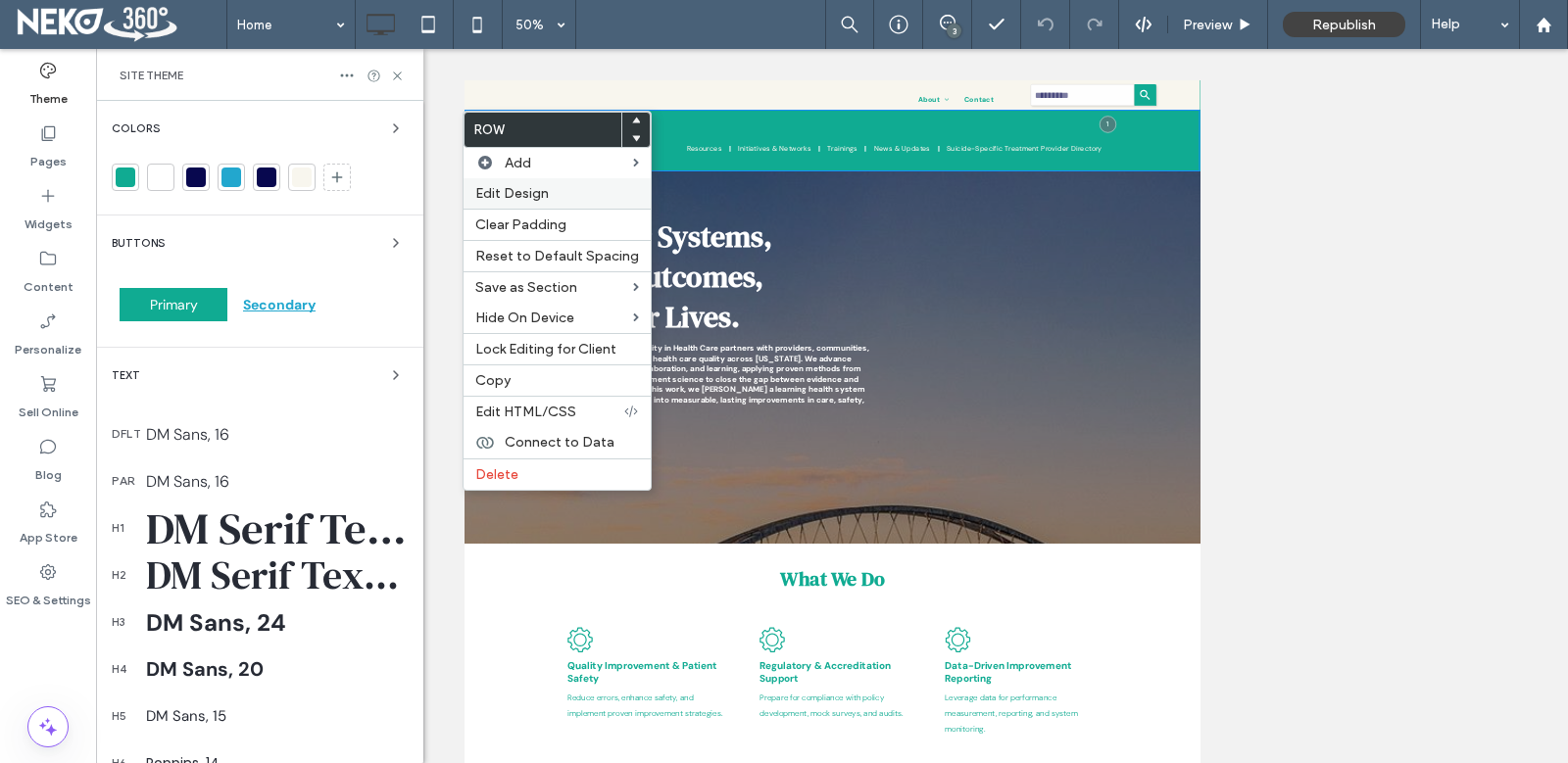
click at [519, 190] on span "Edit Design" at bounding box center [512, 193] width 73 height 17
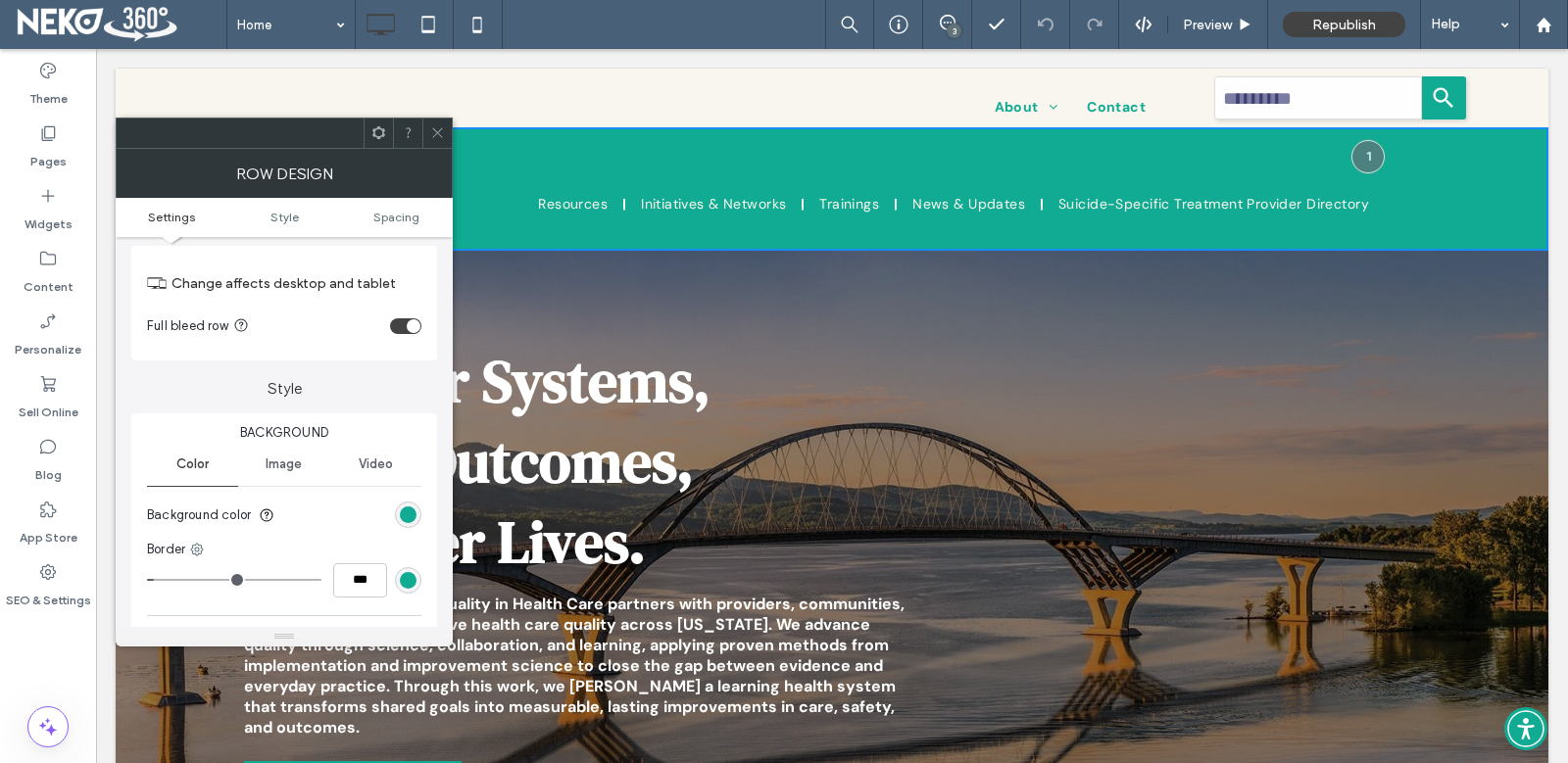
scroll to position [196, 0]
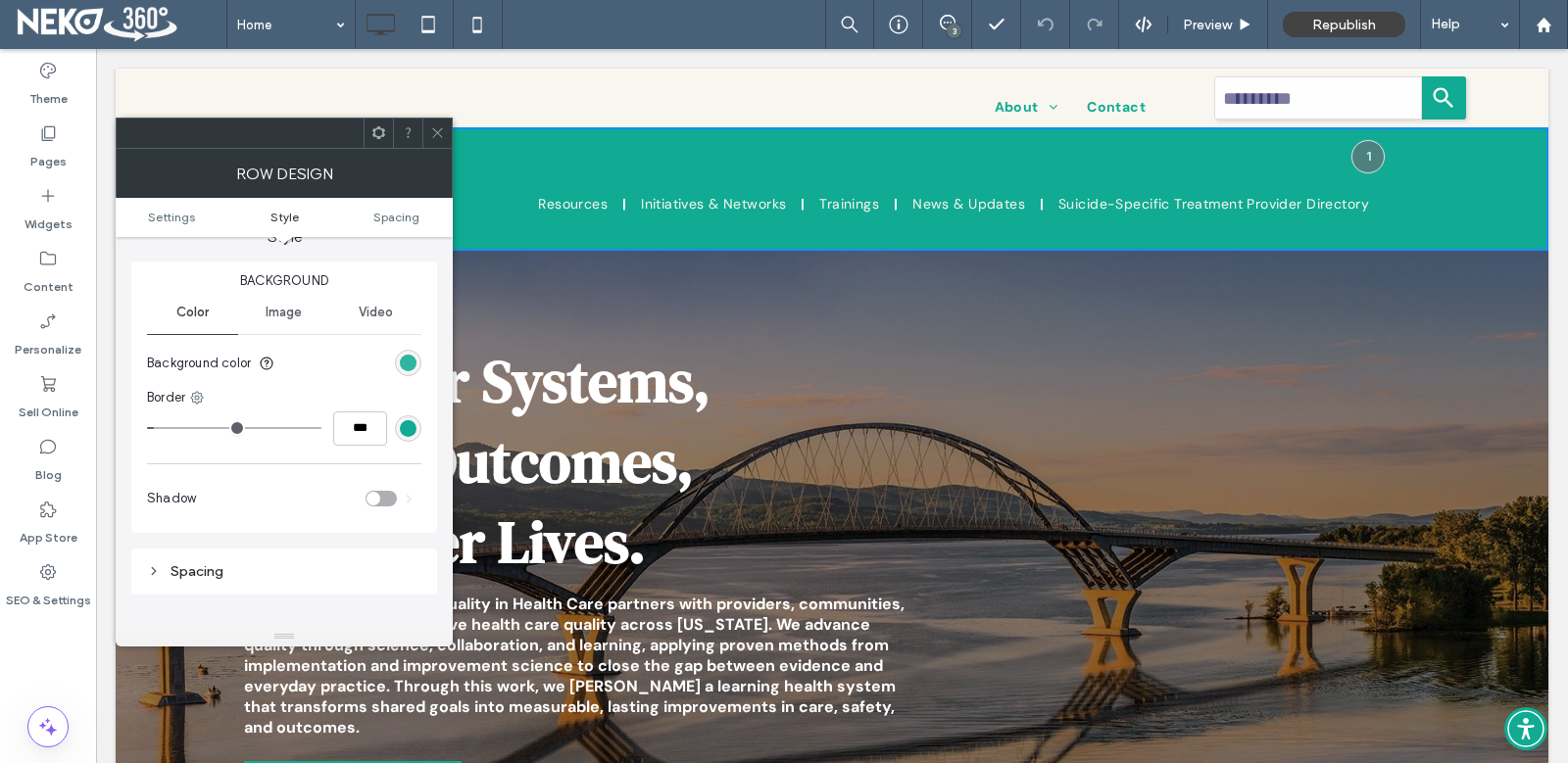
click at [403, 359] on div "rgb(16, 171, 146)" at bounding box center [408, 362] width 17 height 17
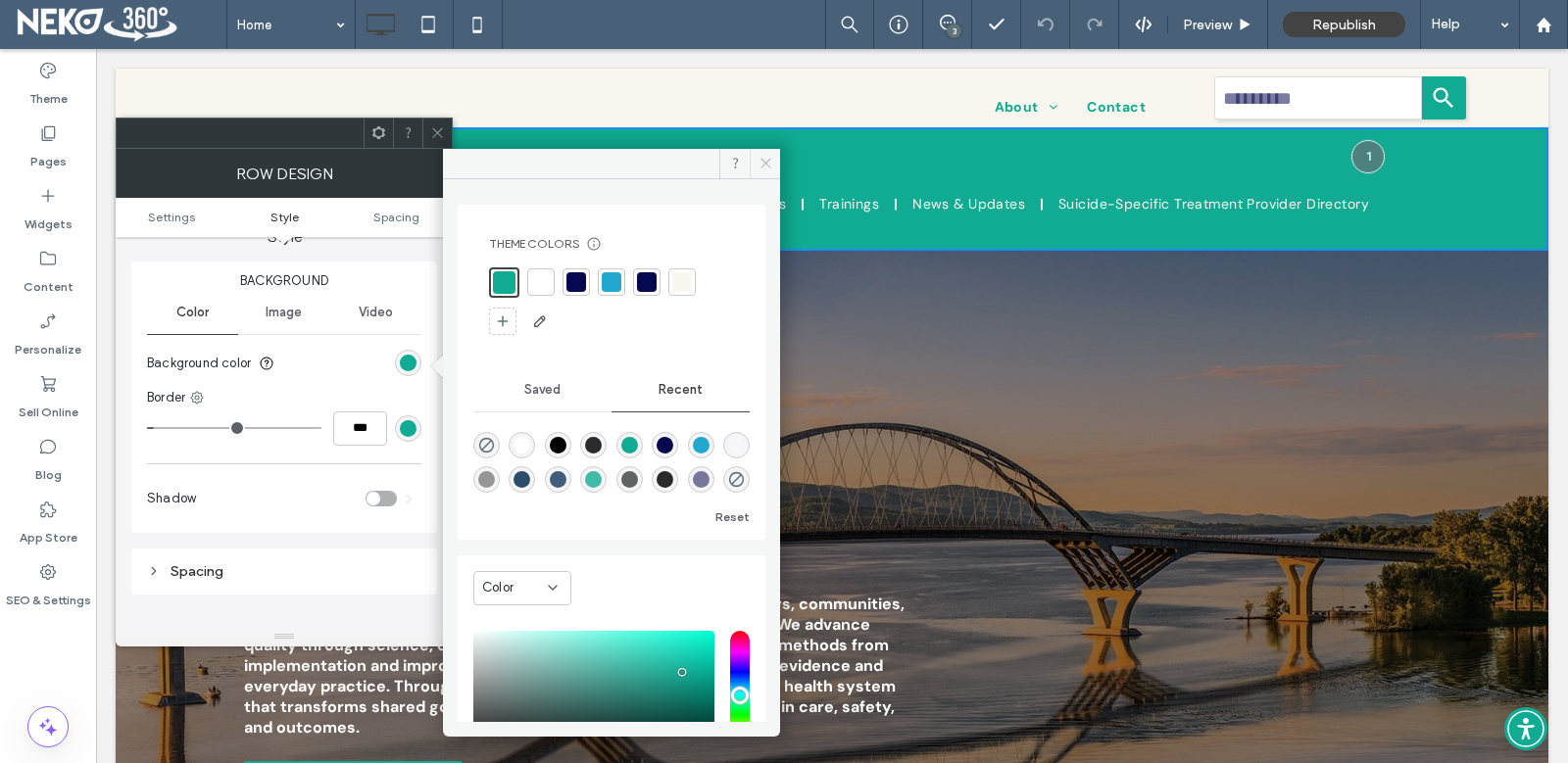
click at [770, 159] on icon at bounding box center [765, 162] width 15 height 15
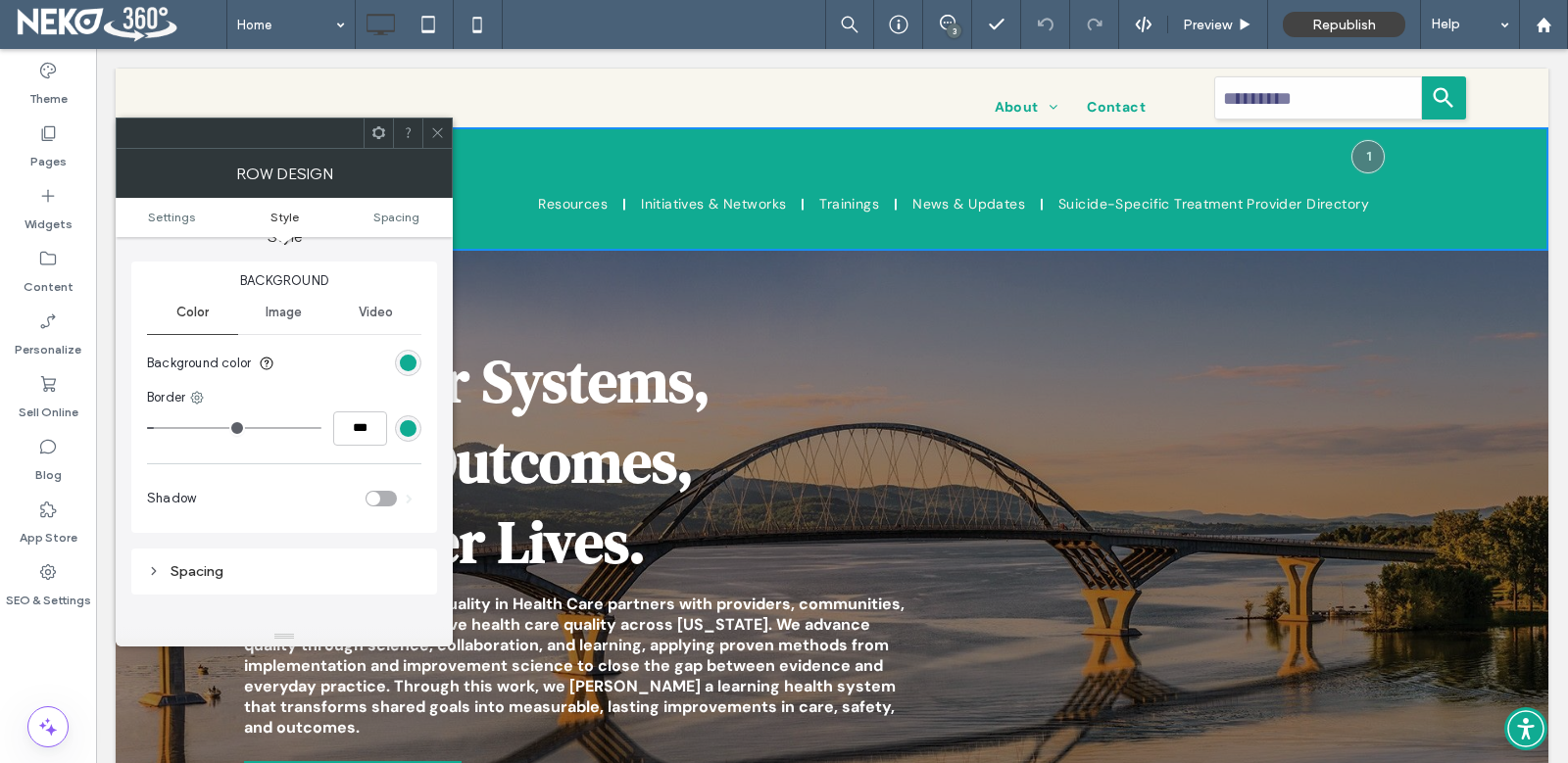
click at [437, 131] on icon at bounding box center [438, 133] width 15 height 15
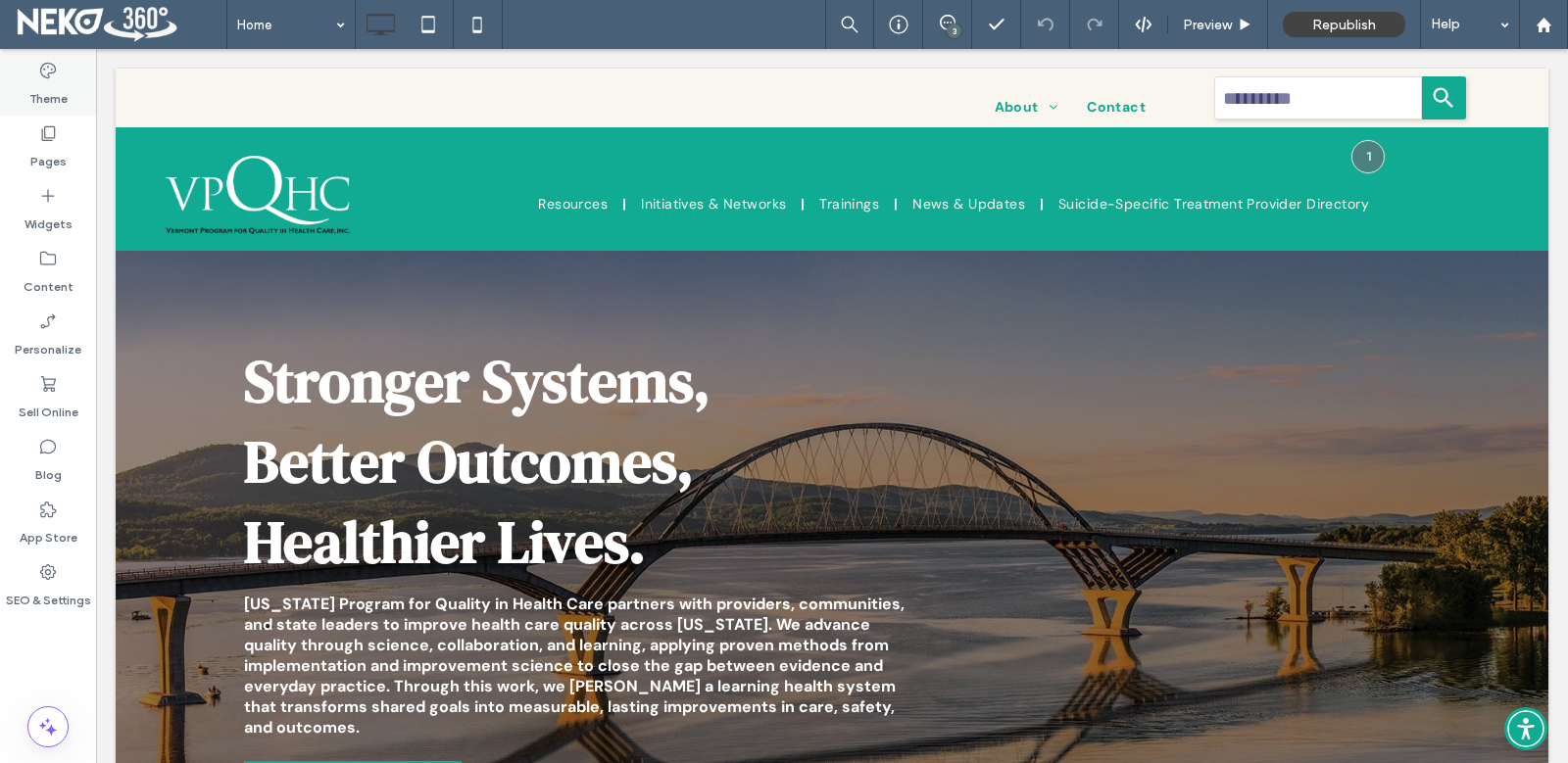
click at [59, 76] on div "Theme" at bounding box center [48, 83] width 96 height 62
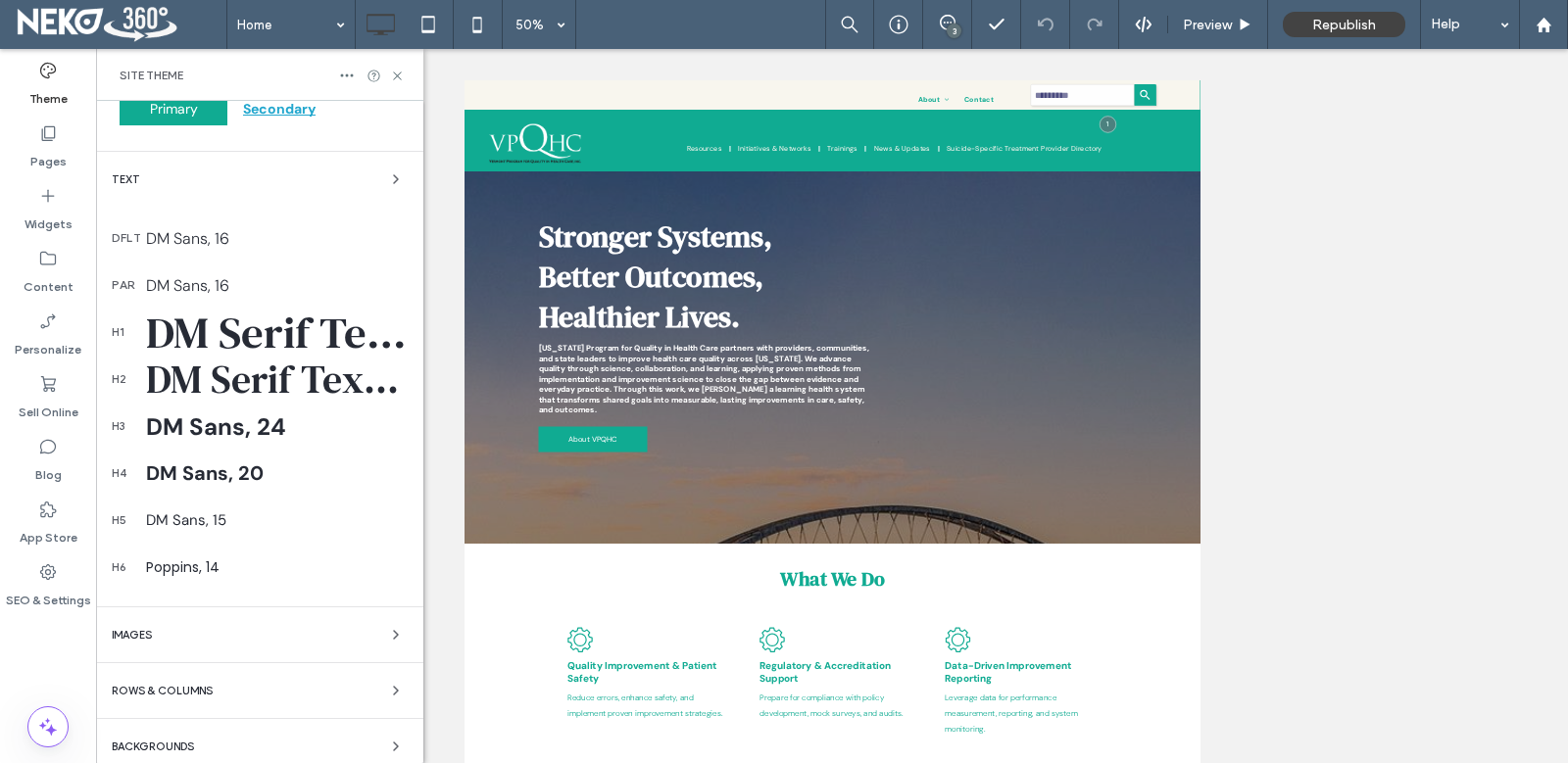
click at [270, 185] on div "Text" at bounding box center [259, 179] width 296 height 24
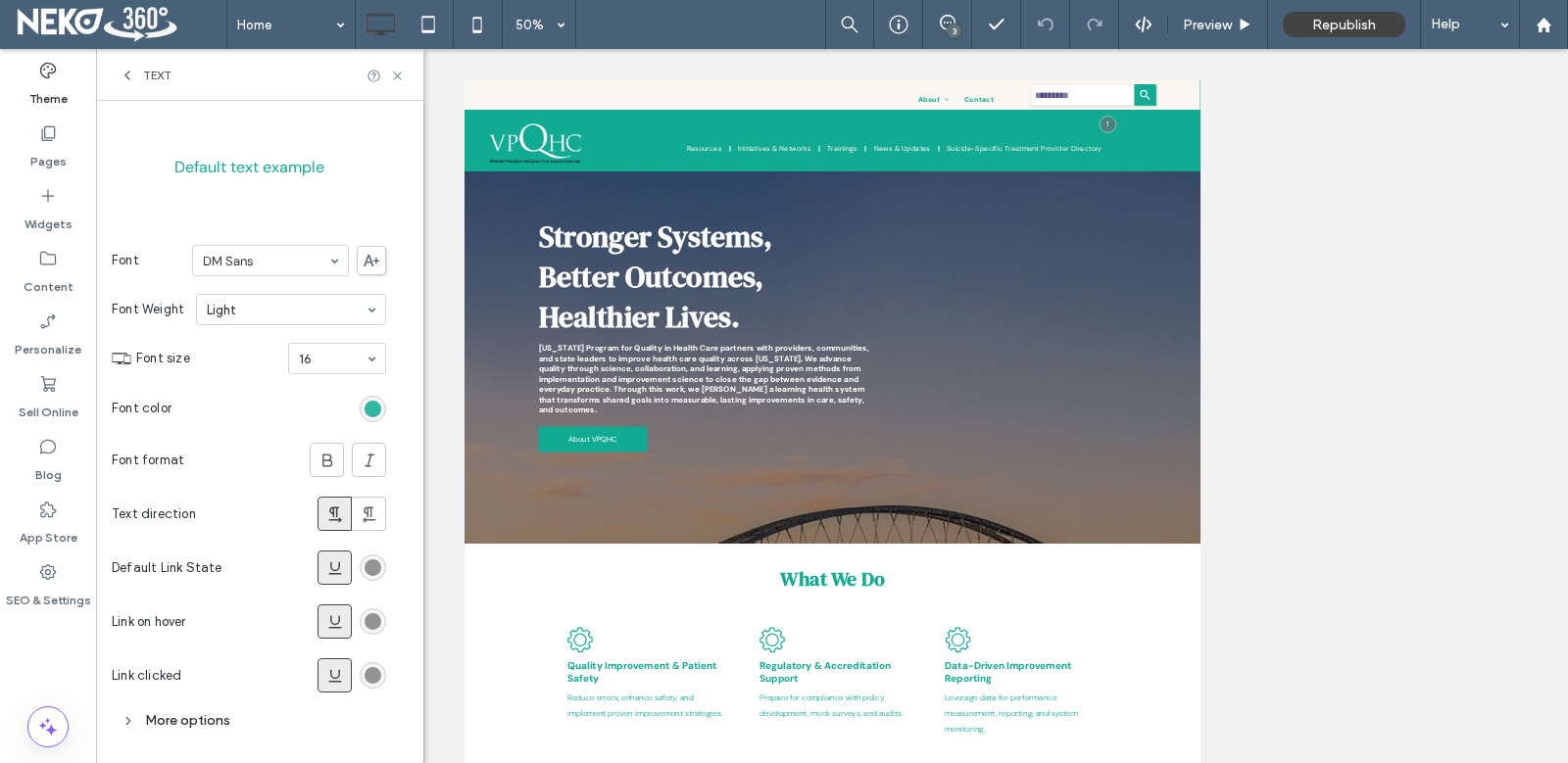
scroll to position [211, 0]
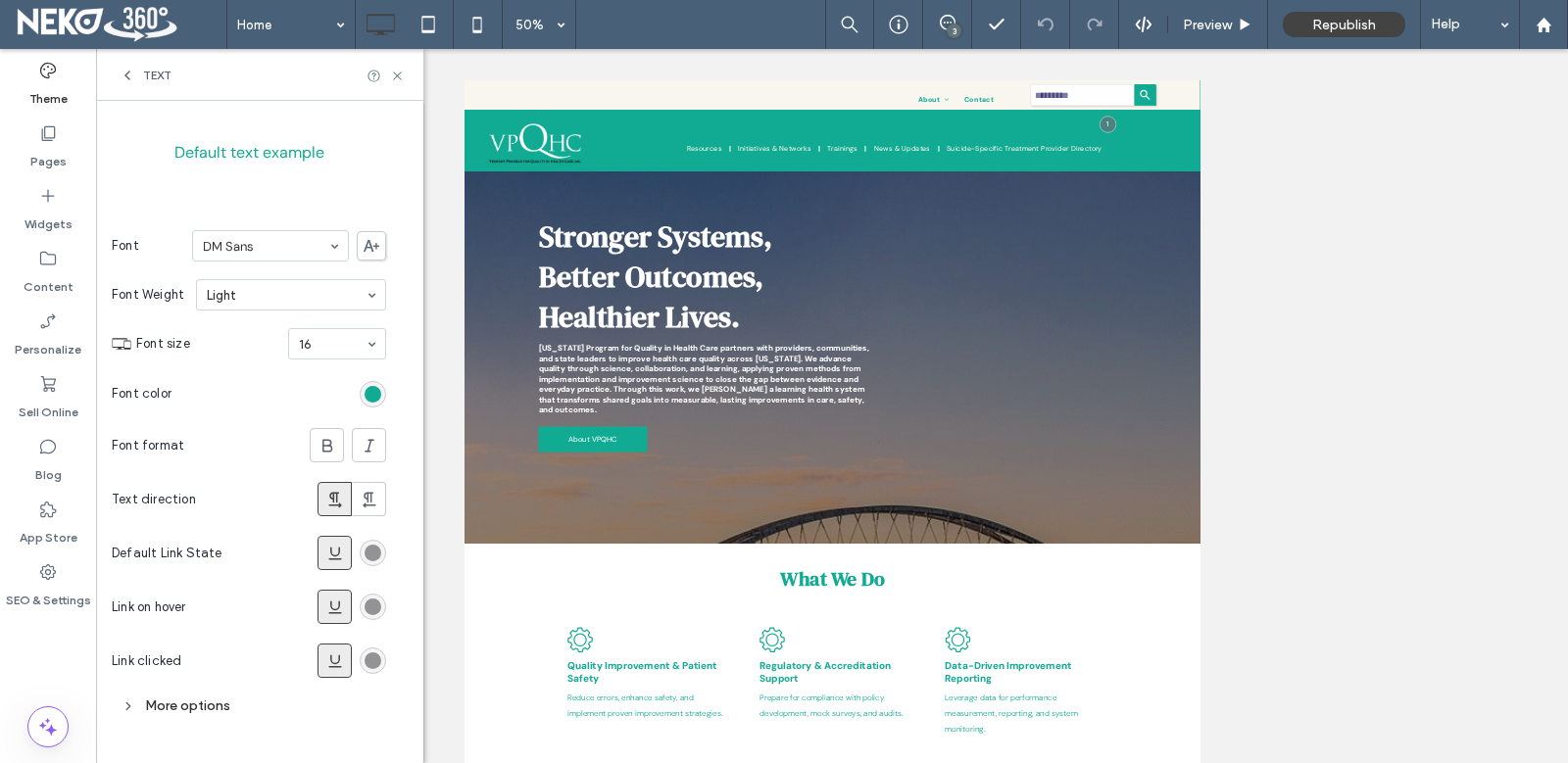
click at [126, 77] on icon at bounding box center [128, 75] width 16 height 16
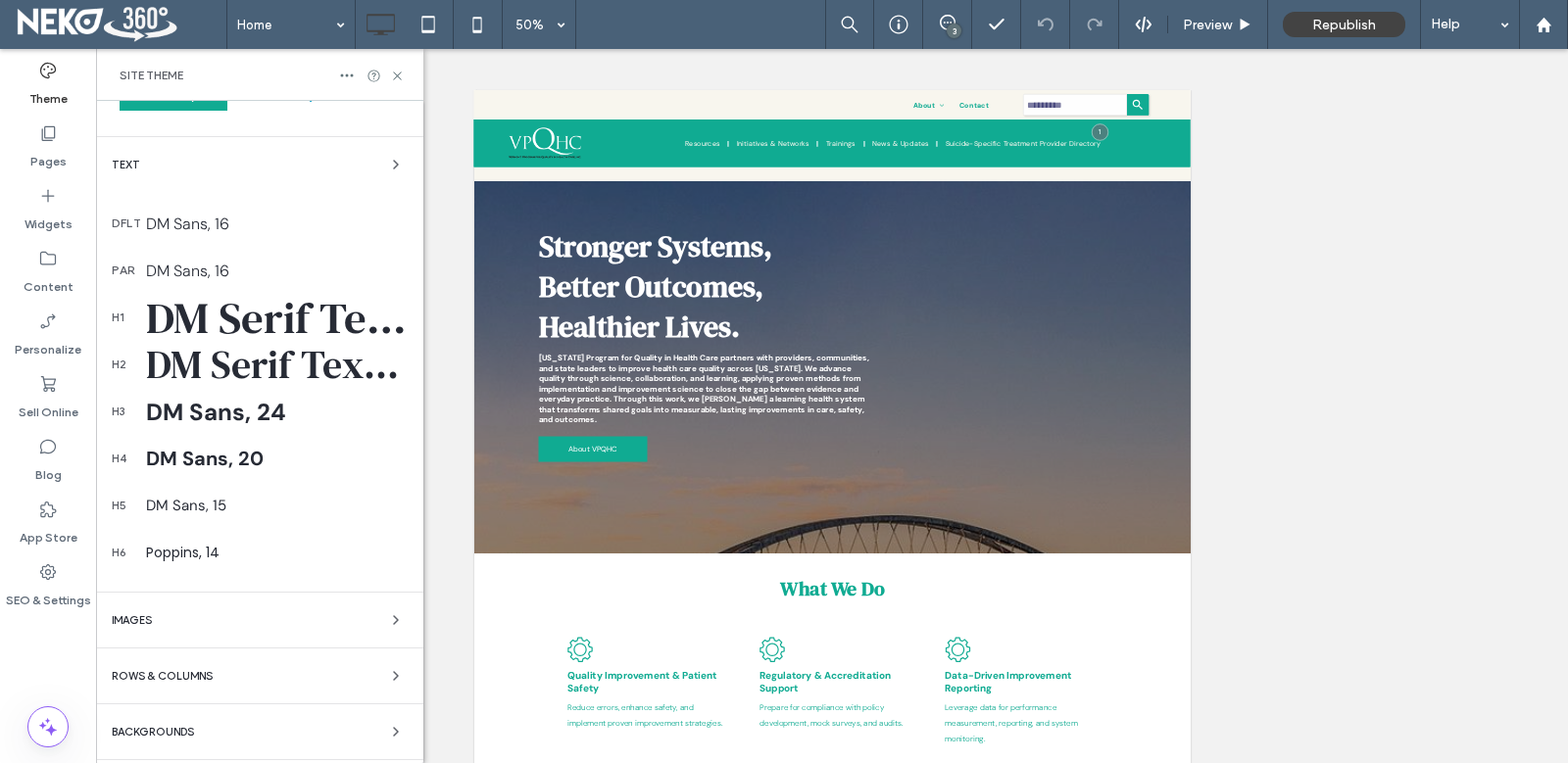
scroll to position [845, 0]
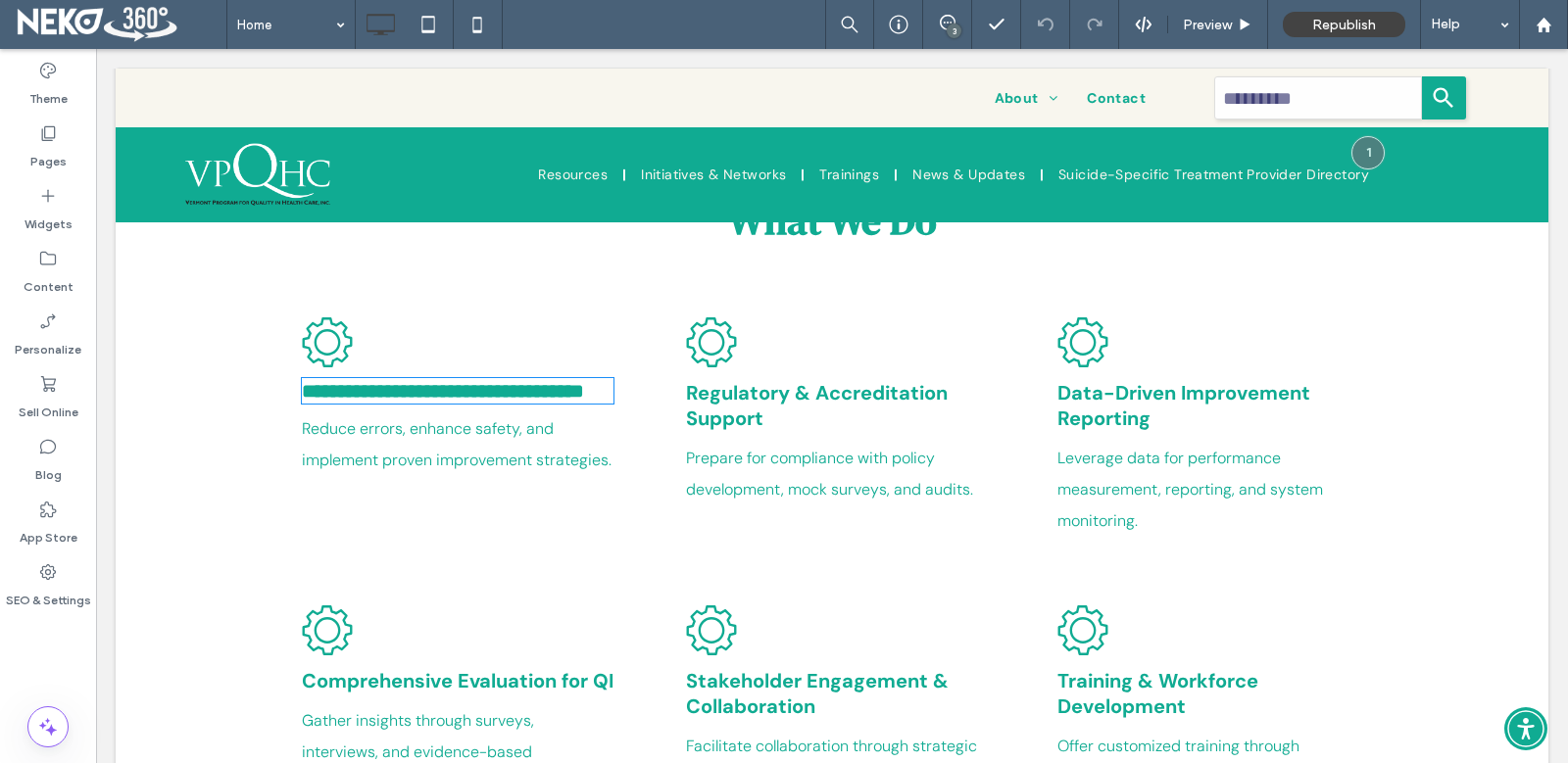
type input "*******"
type input "**"
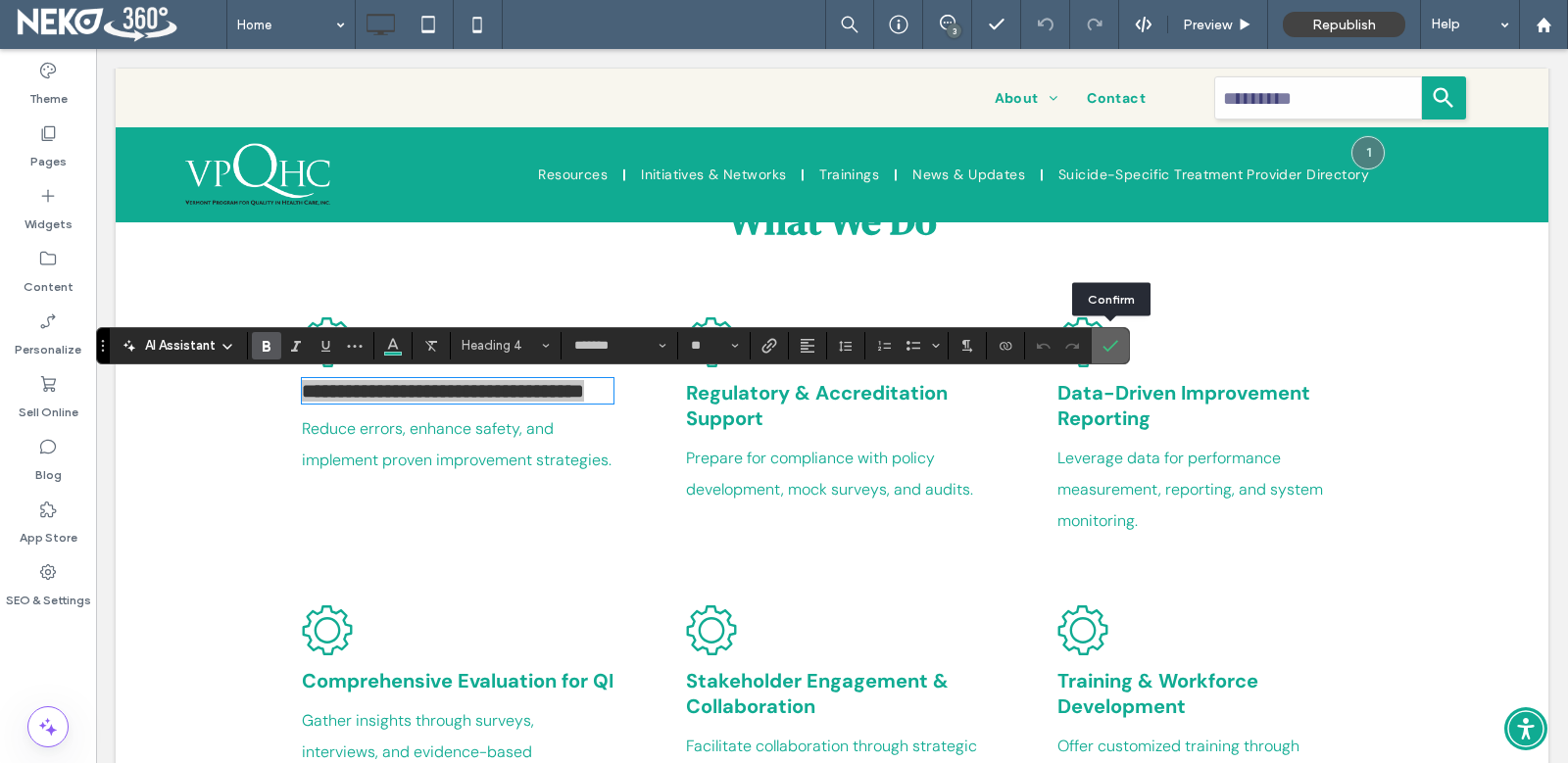
click at [1117, 347] on icon "Confirm" at bounding box center [1111, 346] width 16 height 16
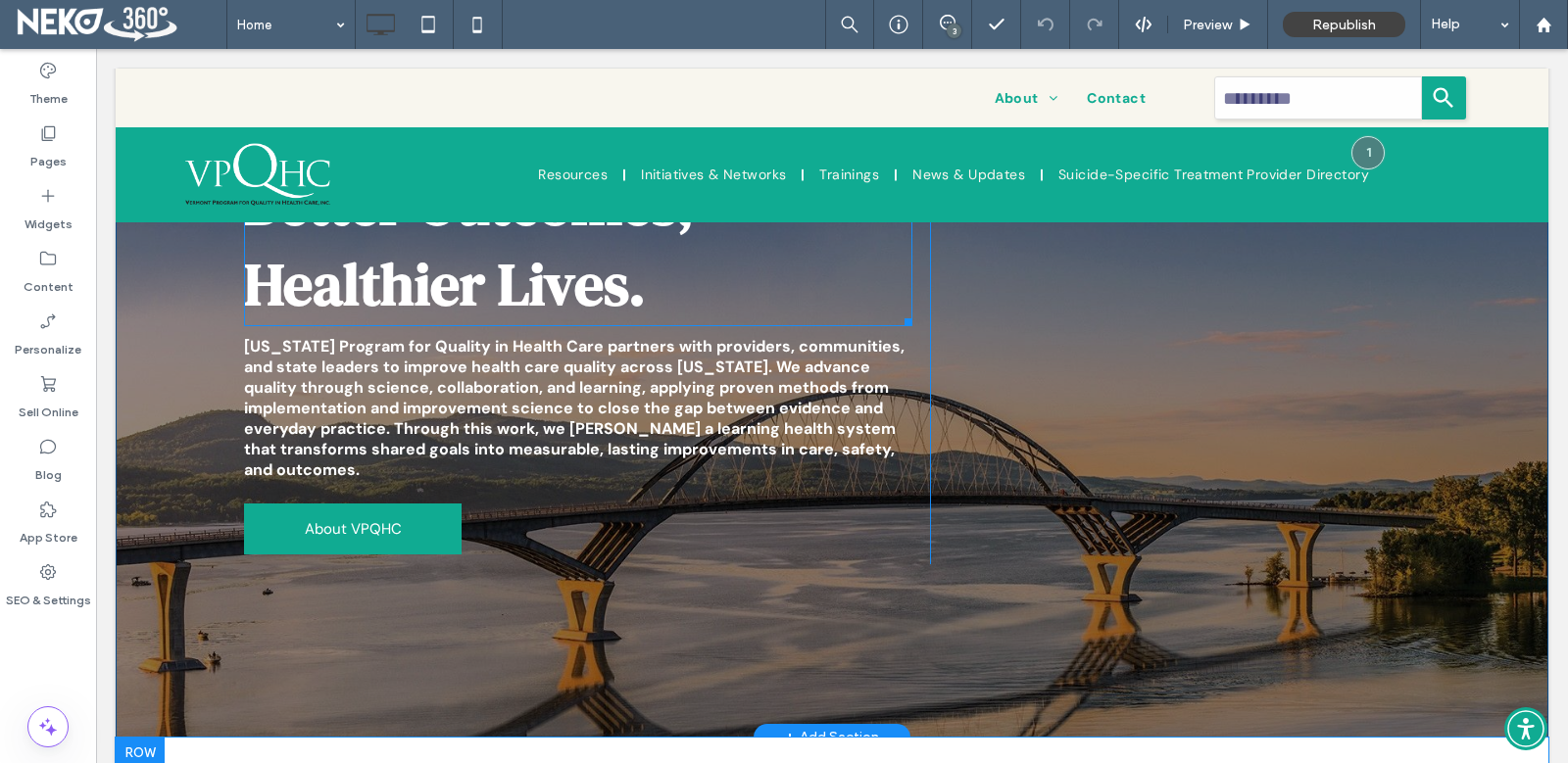
scroll to position [0, 0]
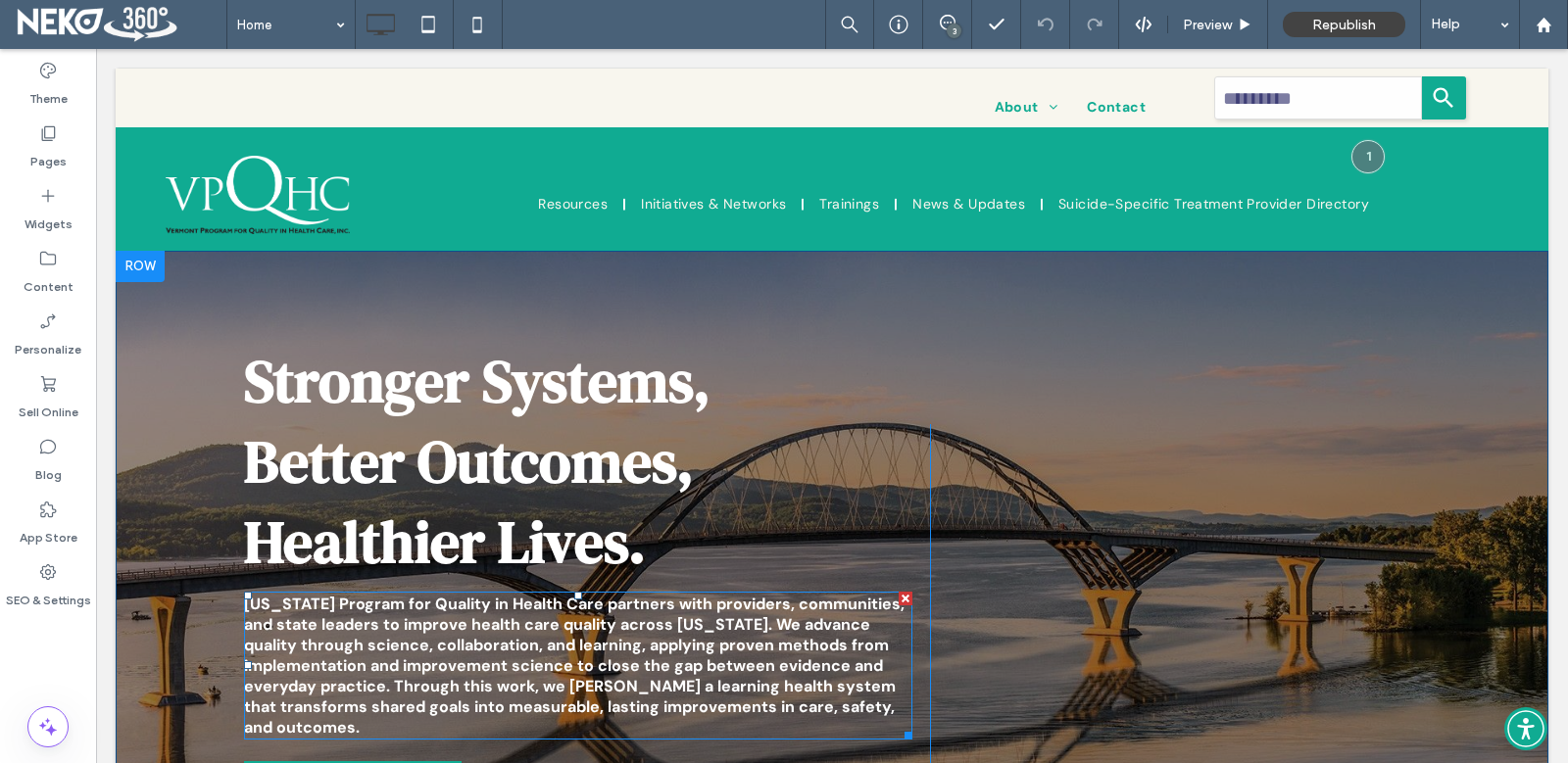
click at [578, 601] on strong "Vermont Program for Quality in Health Care partners with providers, communities…" at bounding box center [573, 666] width 660 height 144
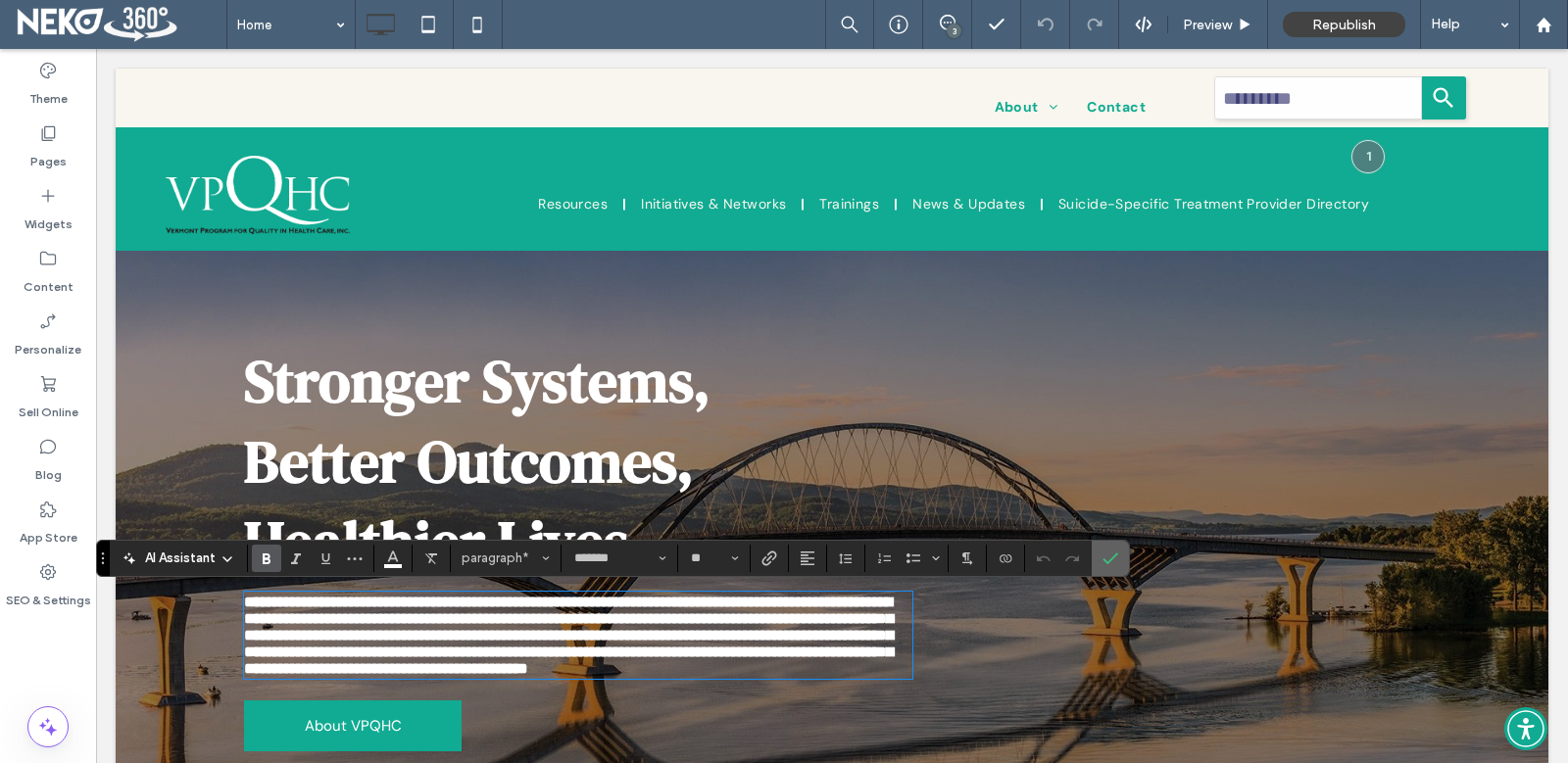
drag, startPoint x: 1012, startPoint y: 517, endPoint x: 1108, endPoint y: 565, distance: 107.3
click at [1108, 565] on label "Confirm" at bounding box center [1111, 558] width 30 height 36
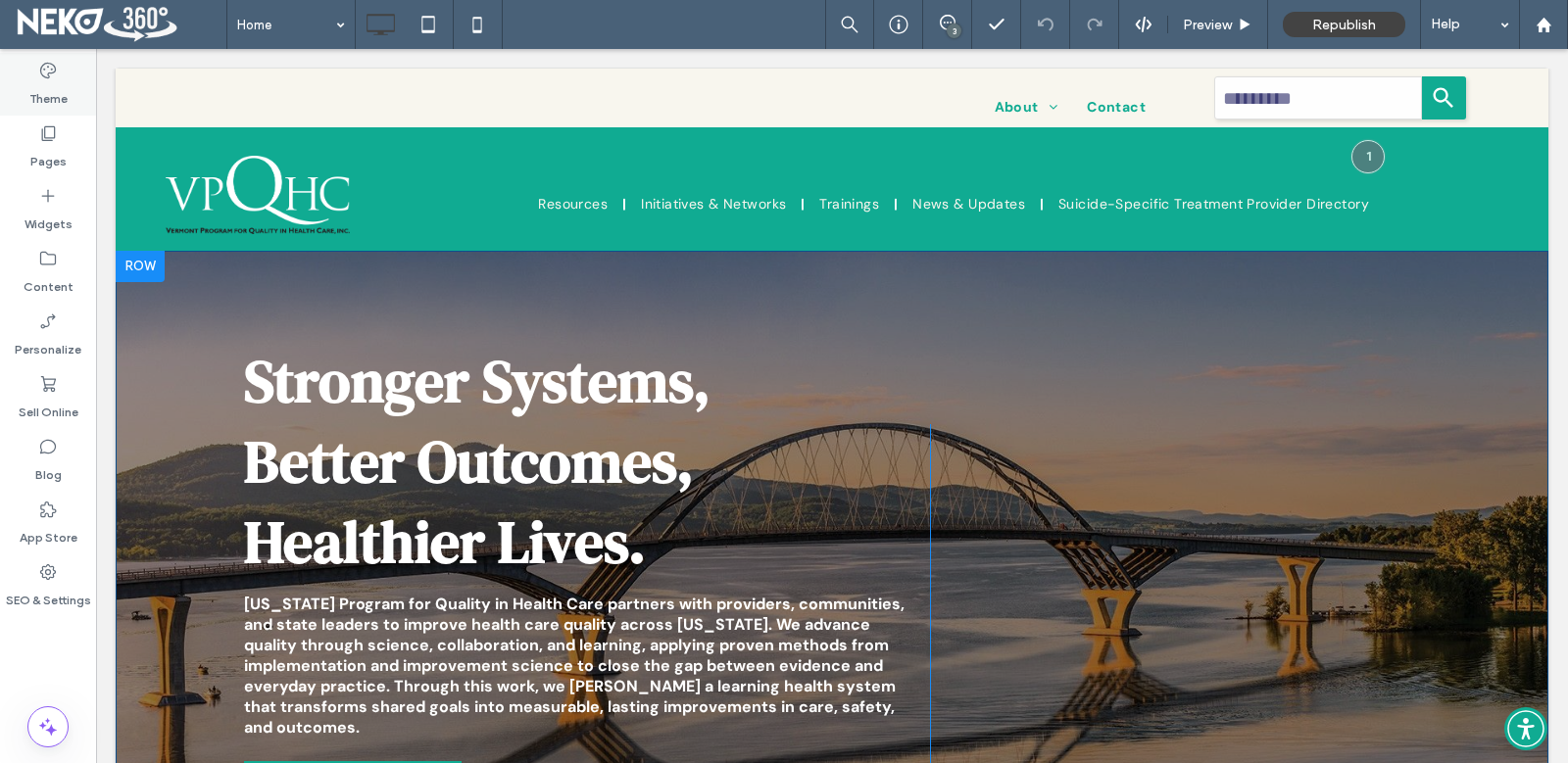
drag, startPoint x: 46, startPoint y: 96, endPoint x: 54, endPoint y: 99, distance: 8.5
click at [46, 95] on label "Theme" at bounding box center [49, 94] width 39 height 28
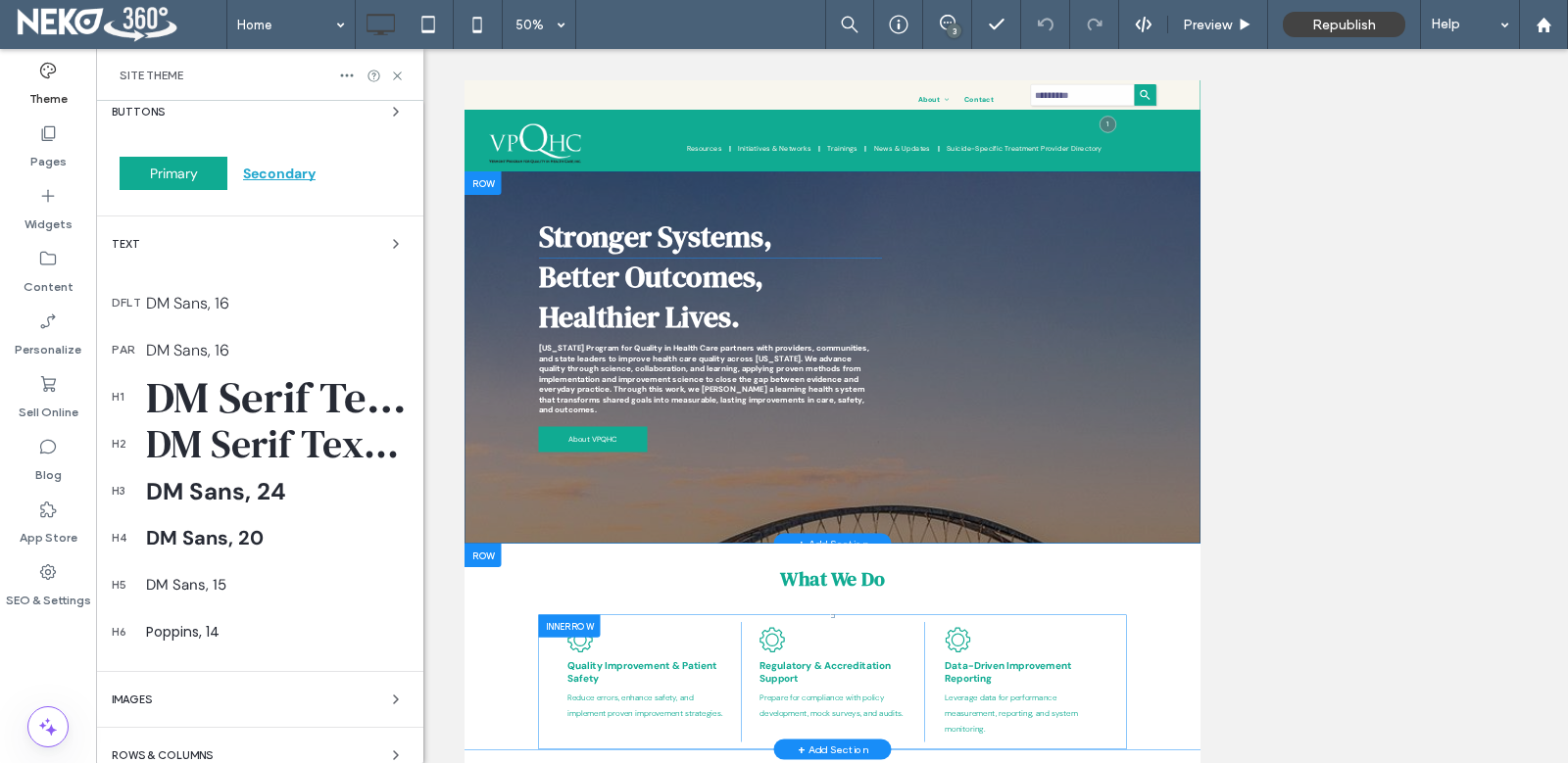
scroll to position [263, 0]
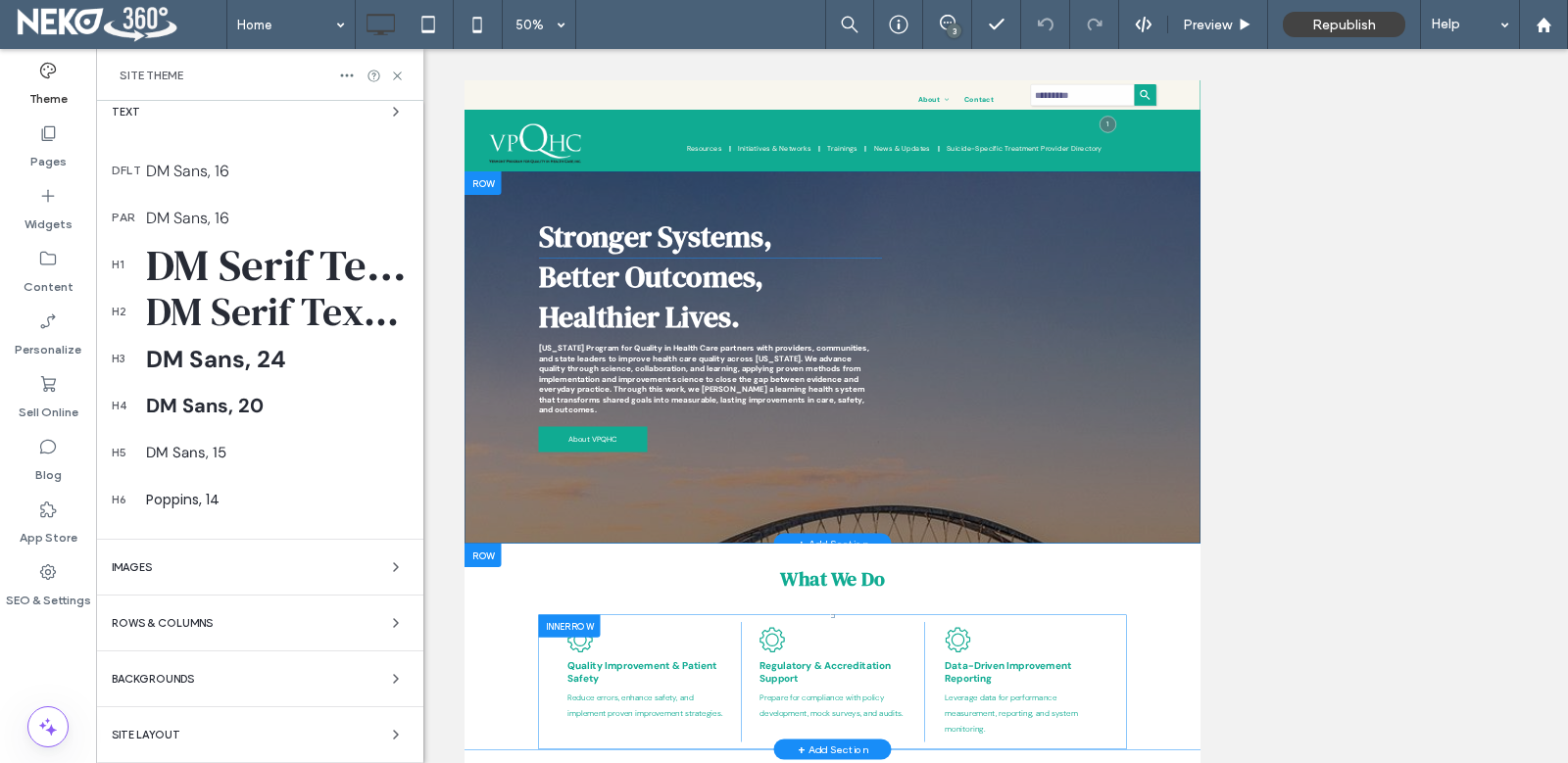
click at [293, 622] on div "Rows & Columns" at bounding box center [259, 623] width 296 height 24
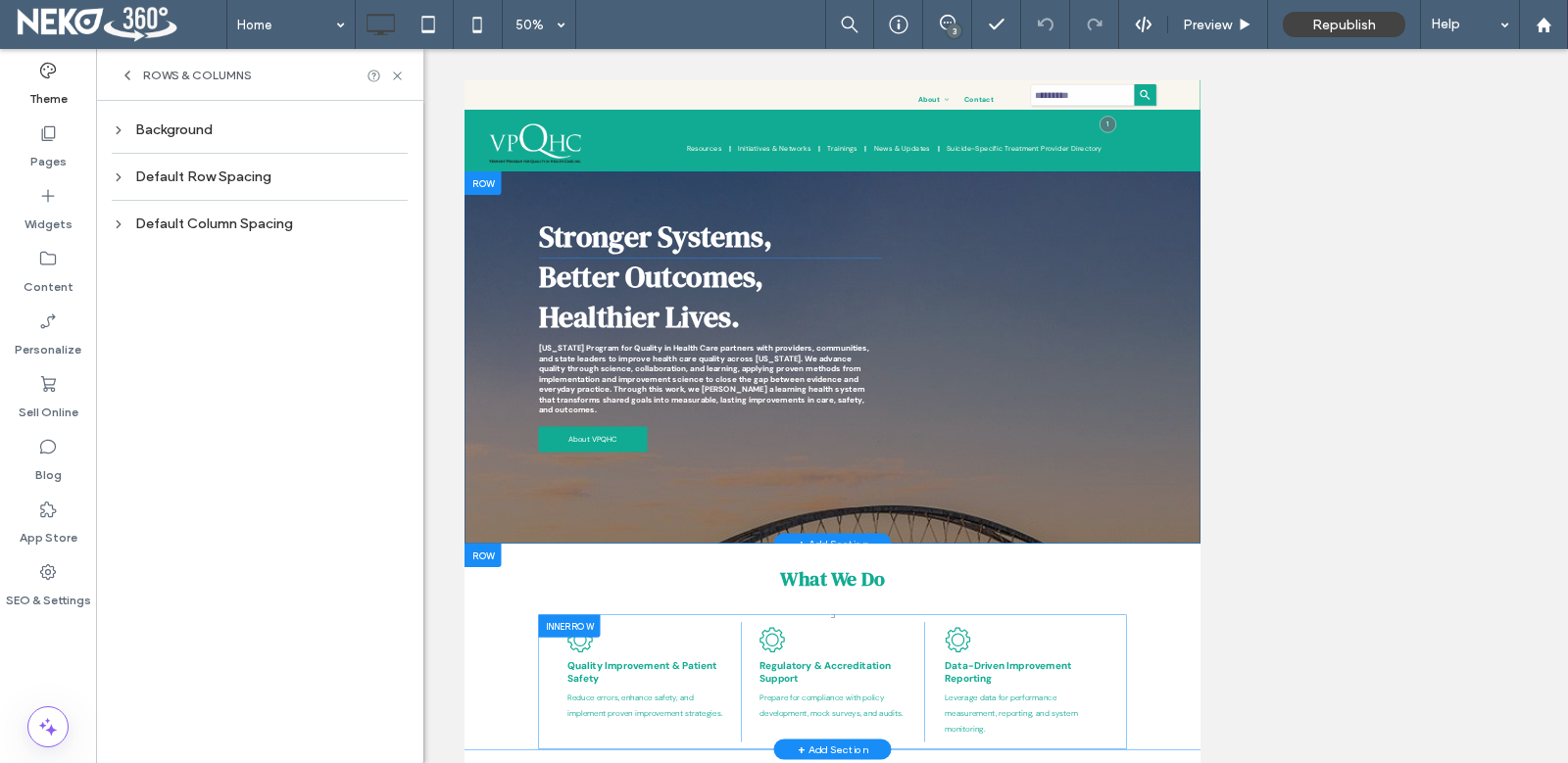
scroll to position [0, 0]
click at [126, 72] on icon at bounding box center [128, 75] width 16 height 16
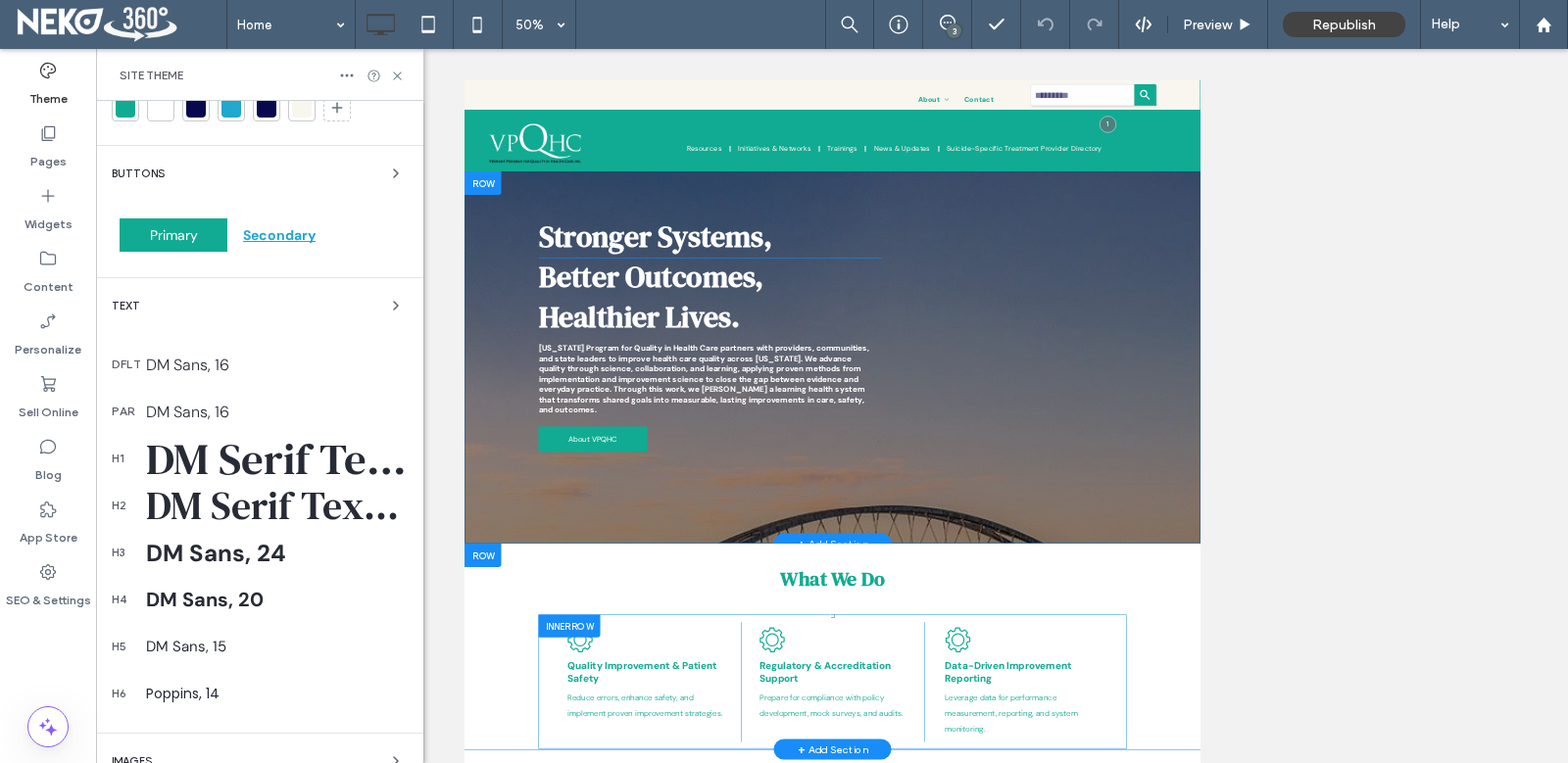
scroll to position [263, 0]
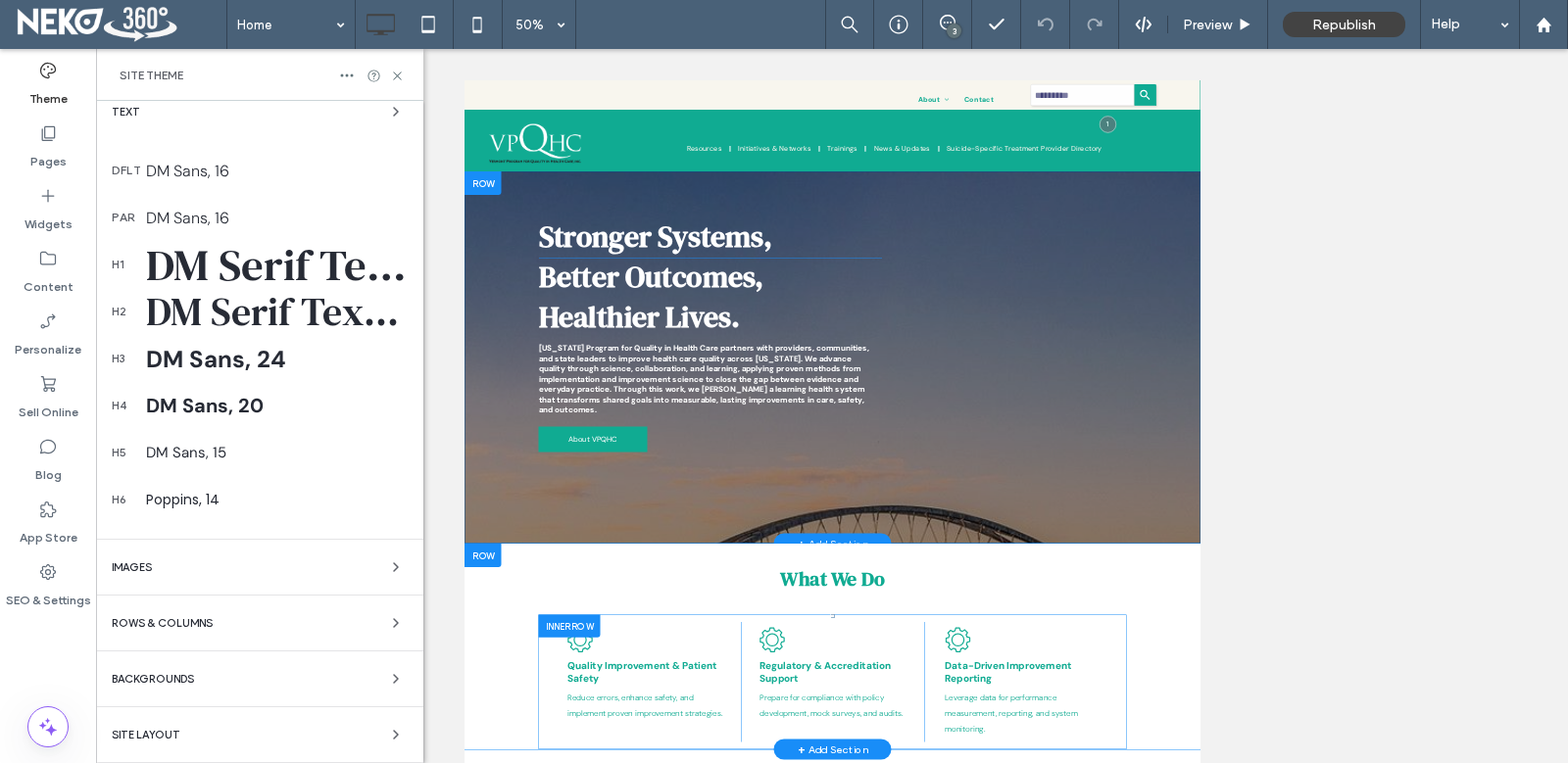
click at [222, 727] on div "Site Layout" at bounding box center [259, 735] width 296 height 24
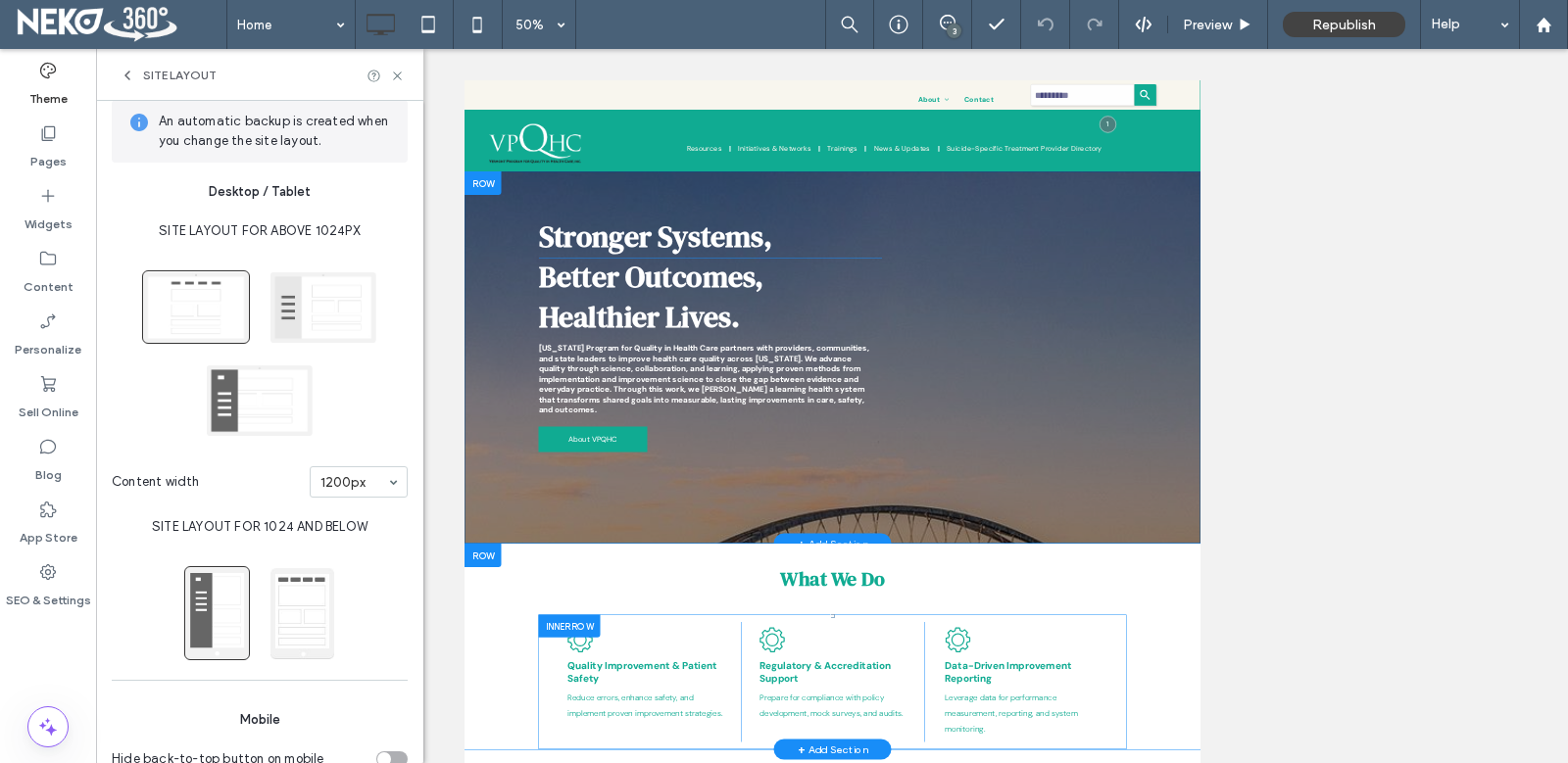
scroll to position [0, 0]
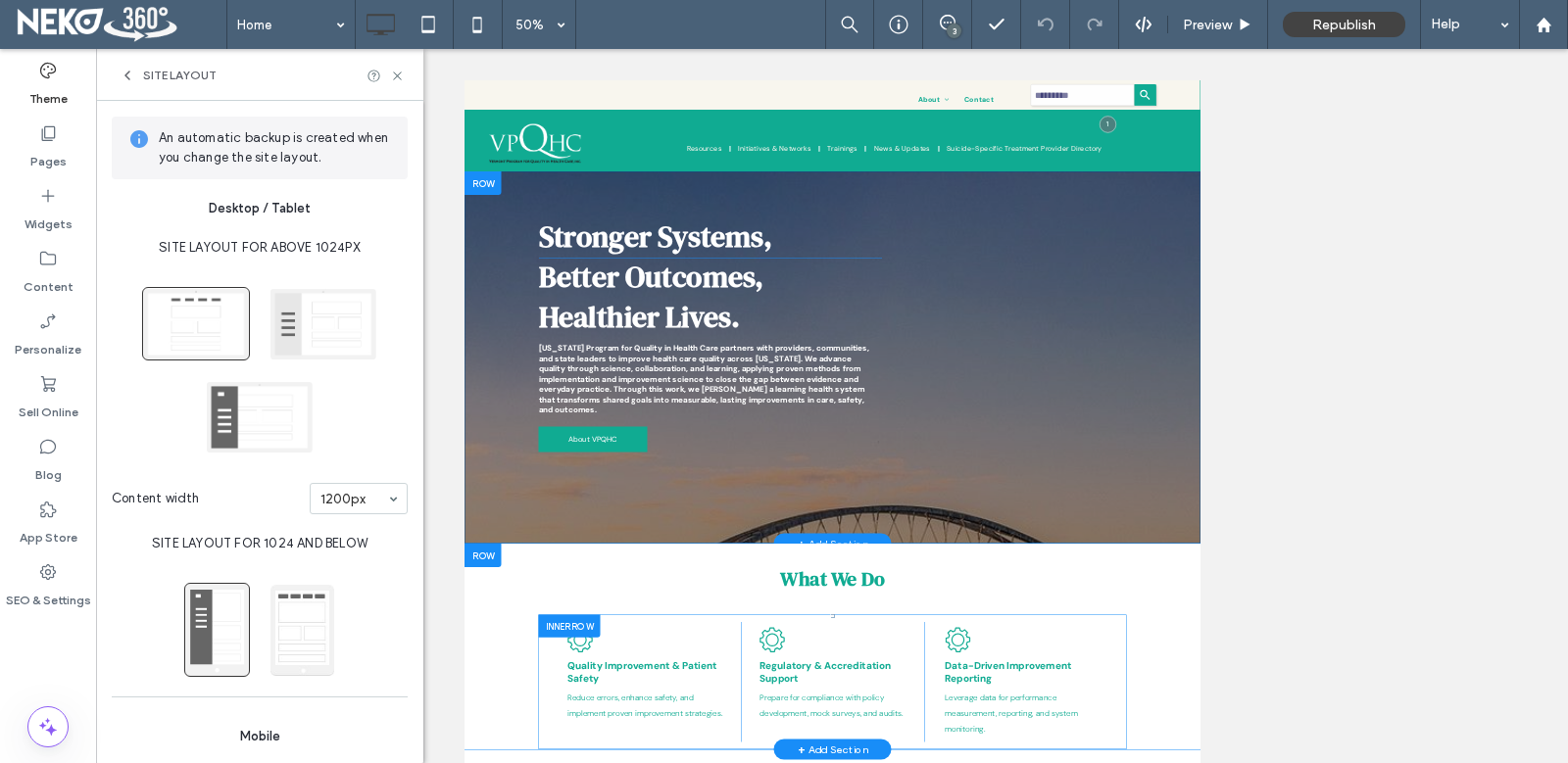
drag, startPoint x: 127, startPoint y: 76, endPoint x: 143, endPoint y: 117, distance: 44.0
click at [128, 77] on use at bounding box center [128, 75] width 4 height 8
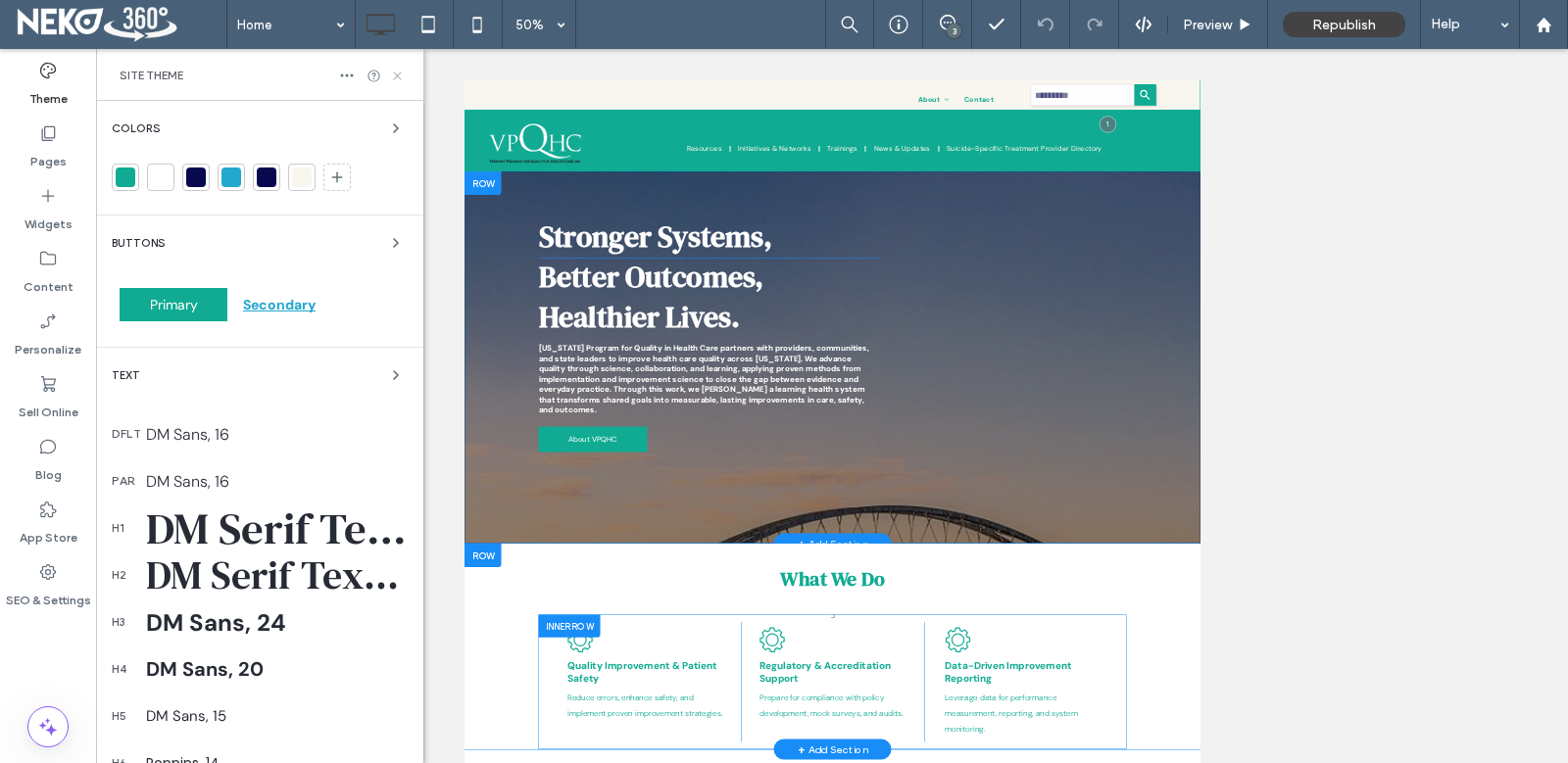
click at [397, 73] on icon at bounding box center [397, 75] width 15 height 15
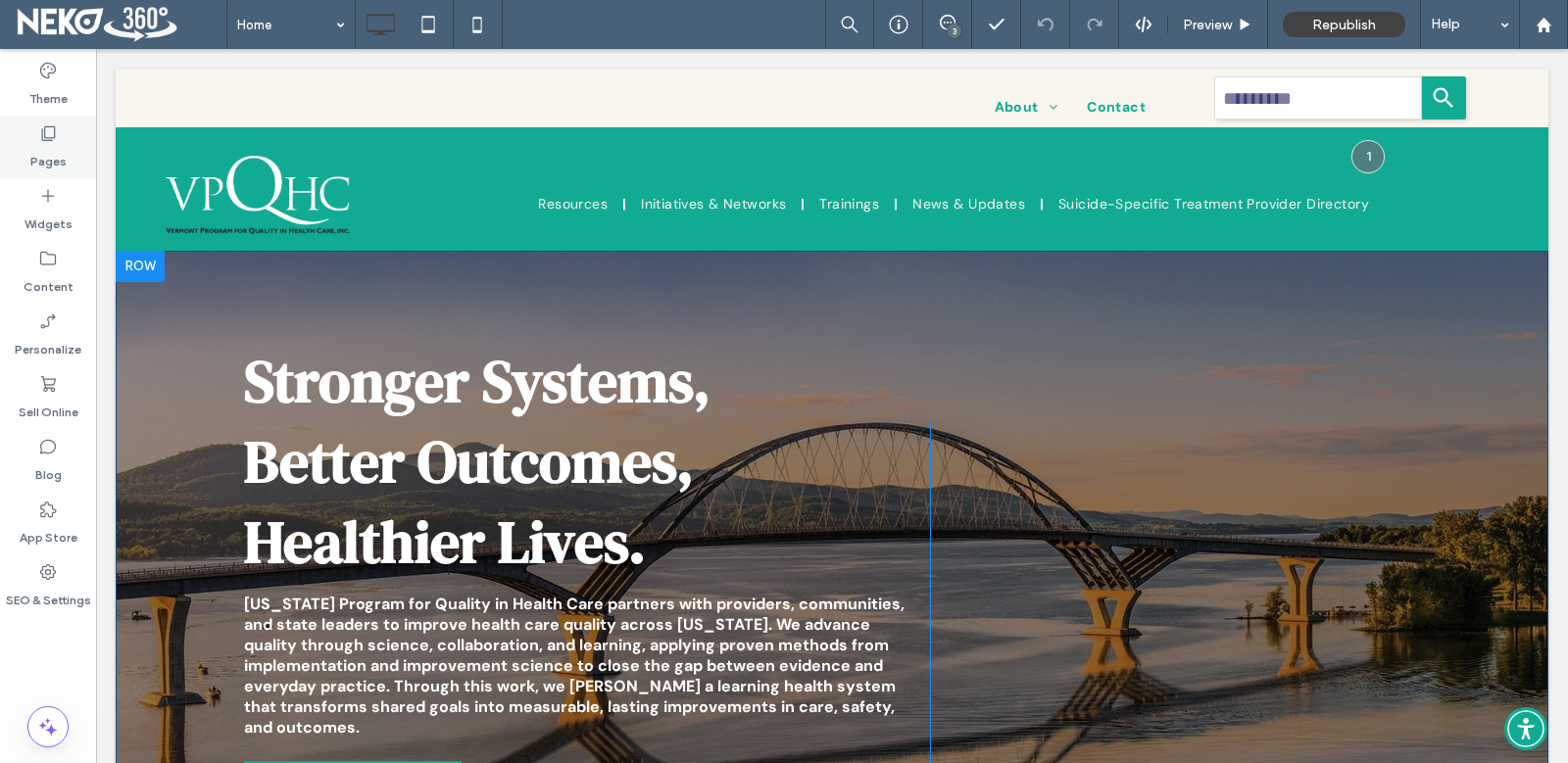
click at [54, 149] on label "Pages" at bounding box center [49, 157] width 37 height 28
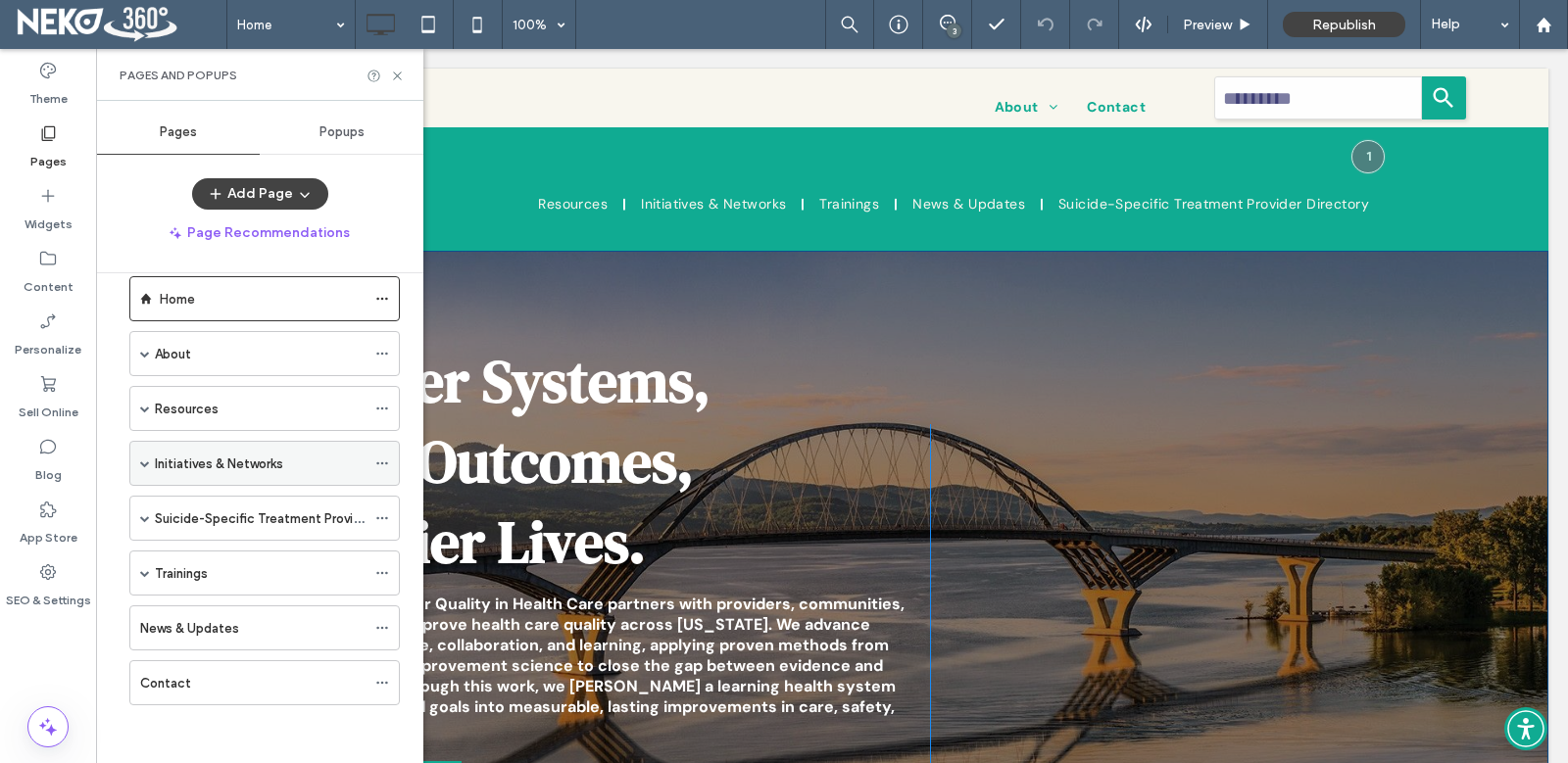
scroll to position [32, 0]
click at [272, 352] on div "About" at bounding box center [259, 352] width 211 height 21
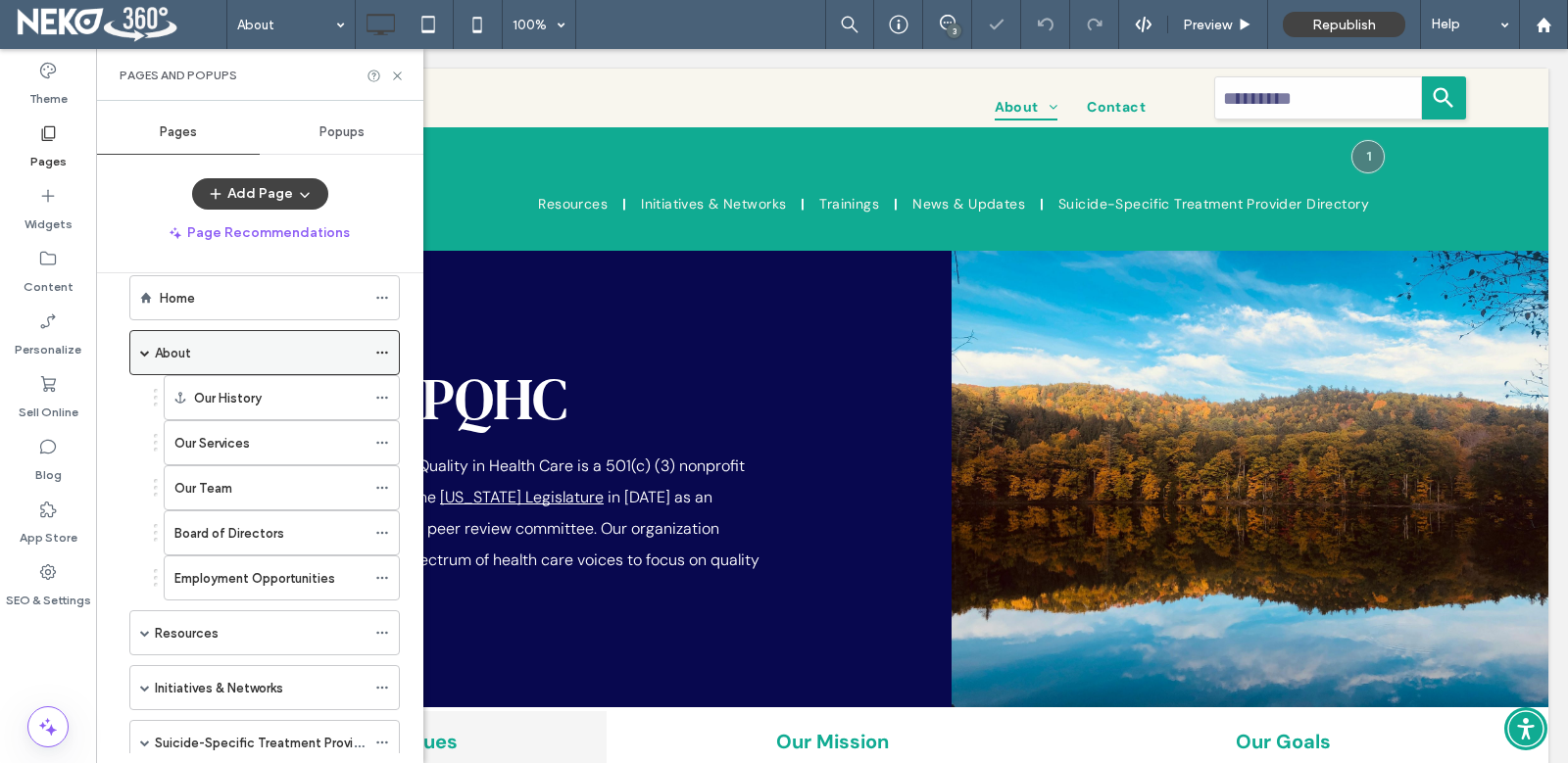
click at [380, 347] on icon at bounding box center [382, 352] width 14 height 14
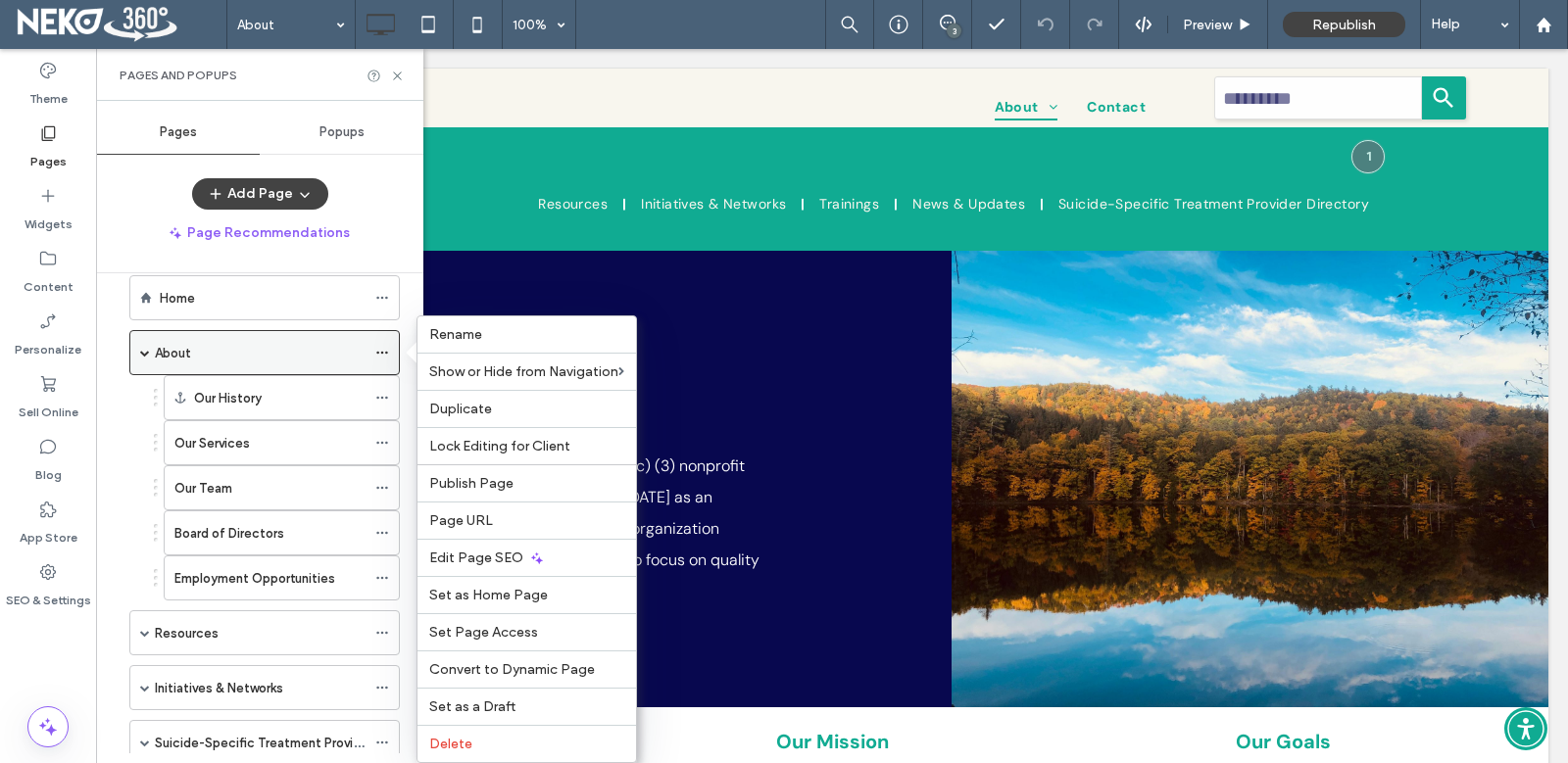
click at [382, 351] on icon at bounding box center [382, 352] width 14 height 14
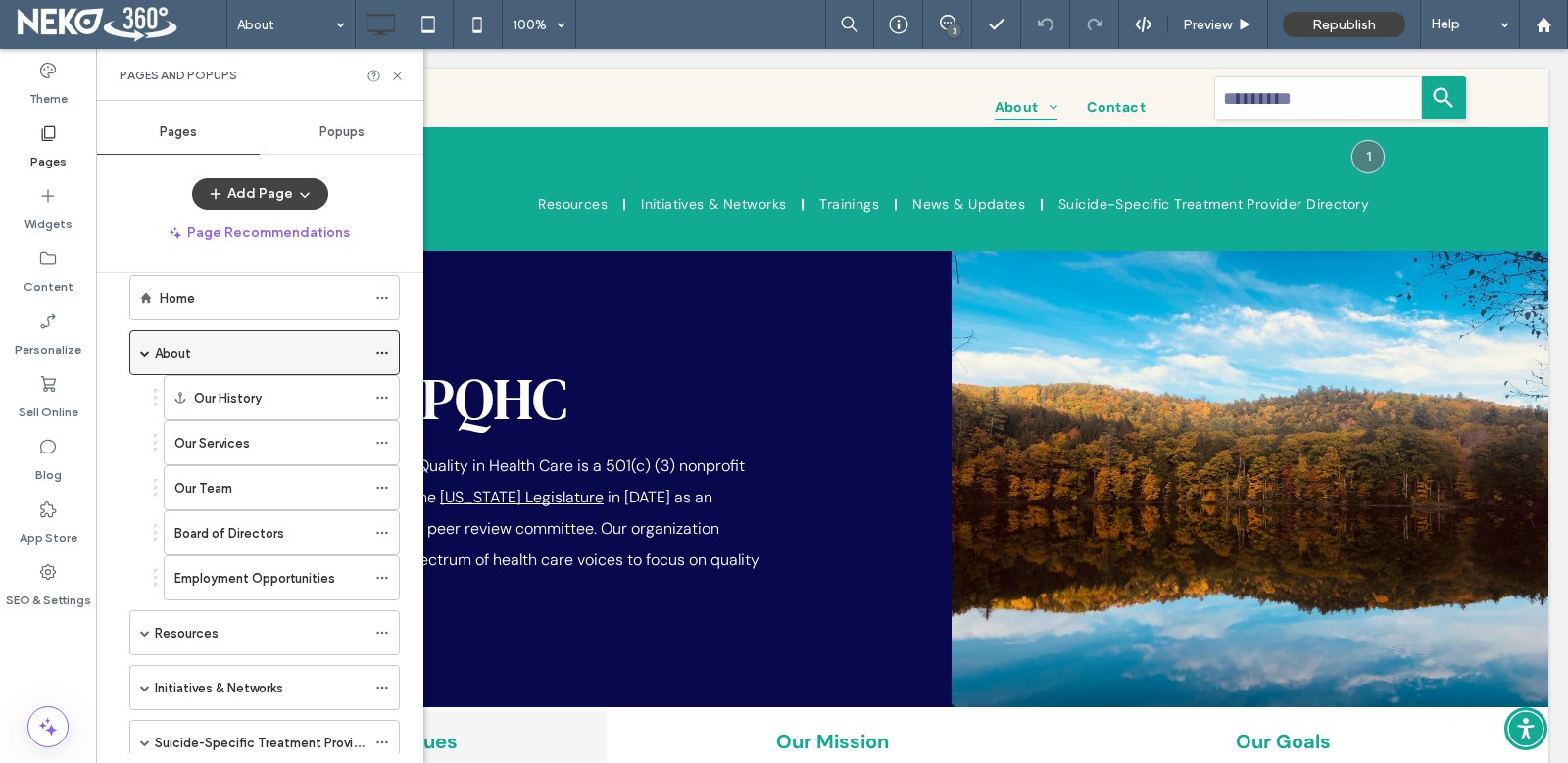
click at [145, 346] on span at bounding box center [146, 353] width 10 height 44
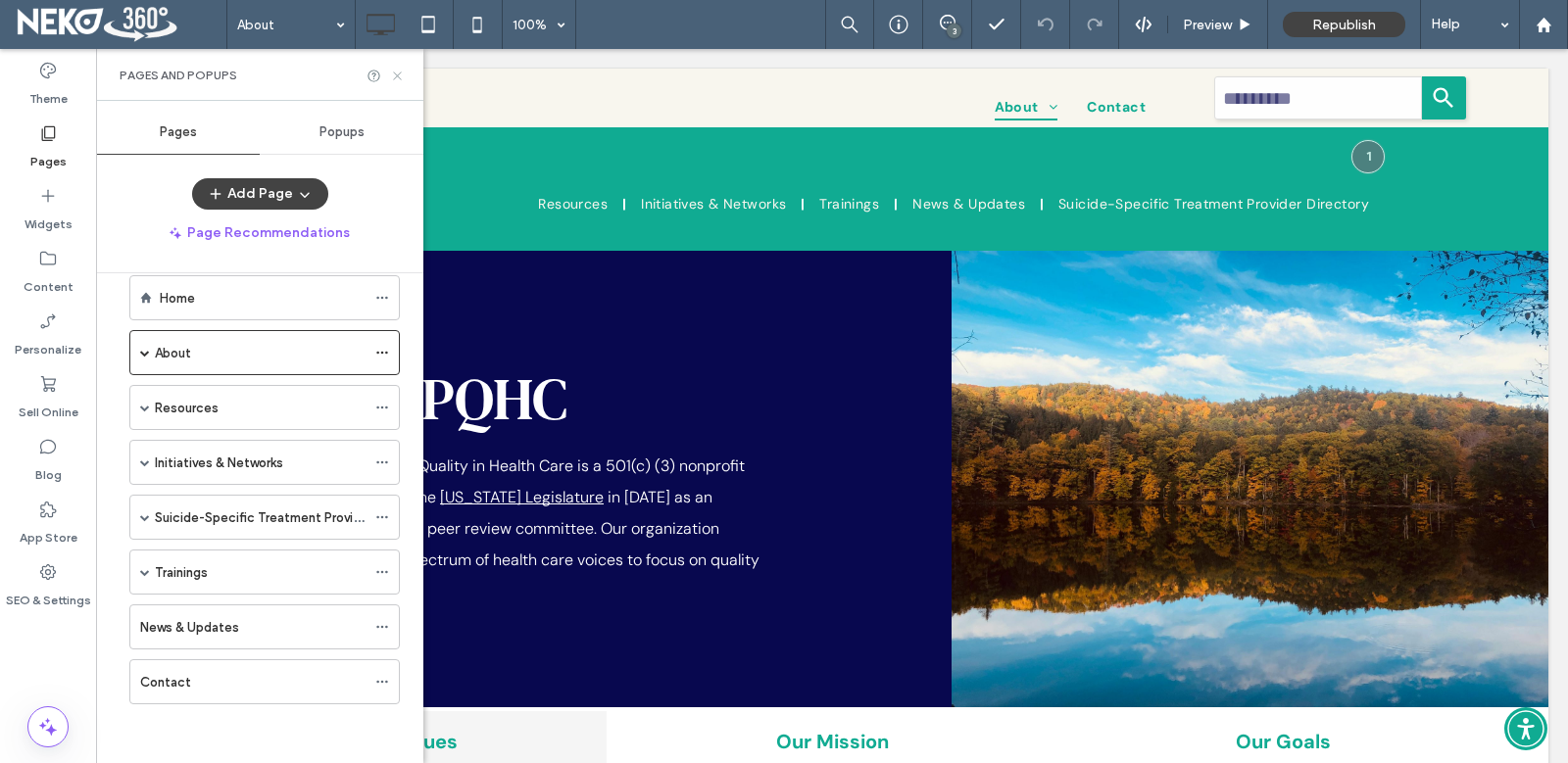
click at [397, 71] on icon at bounding box center [397, 75] width 15 height 15
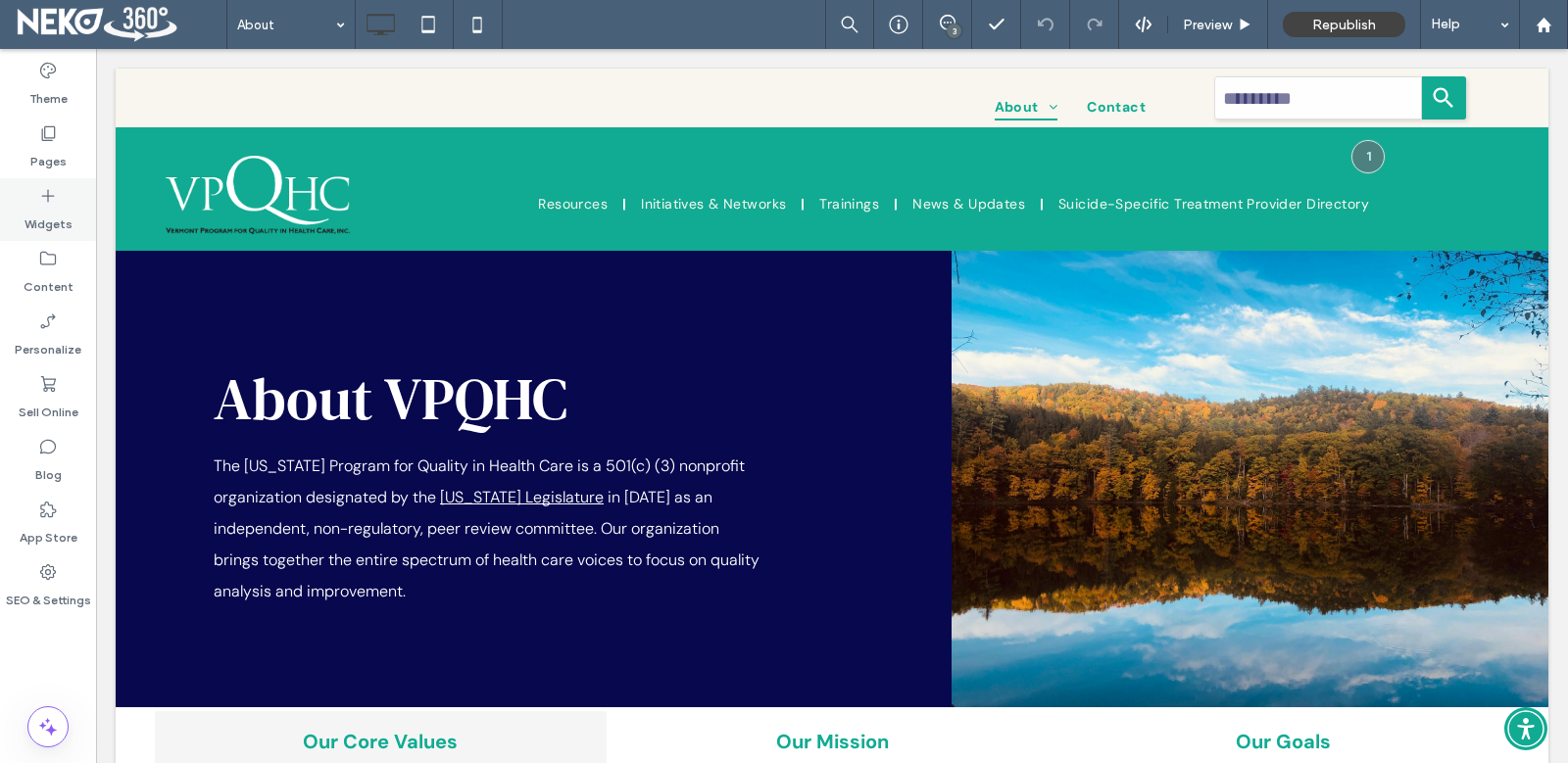
click at [44, 205] on icon at bounding box center [49, 196] width 20 height 20
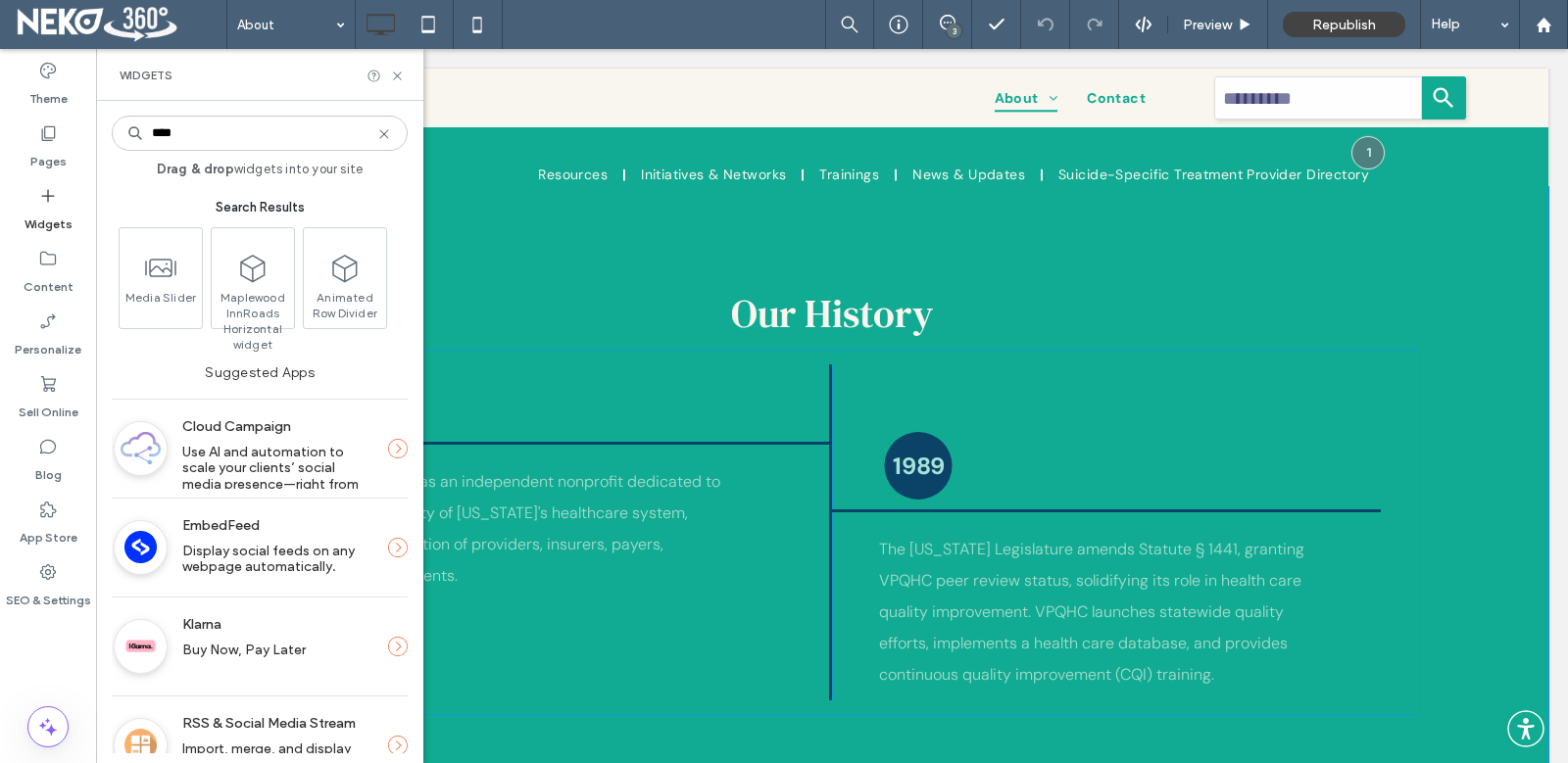
scroll to position [1078, 0]
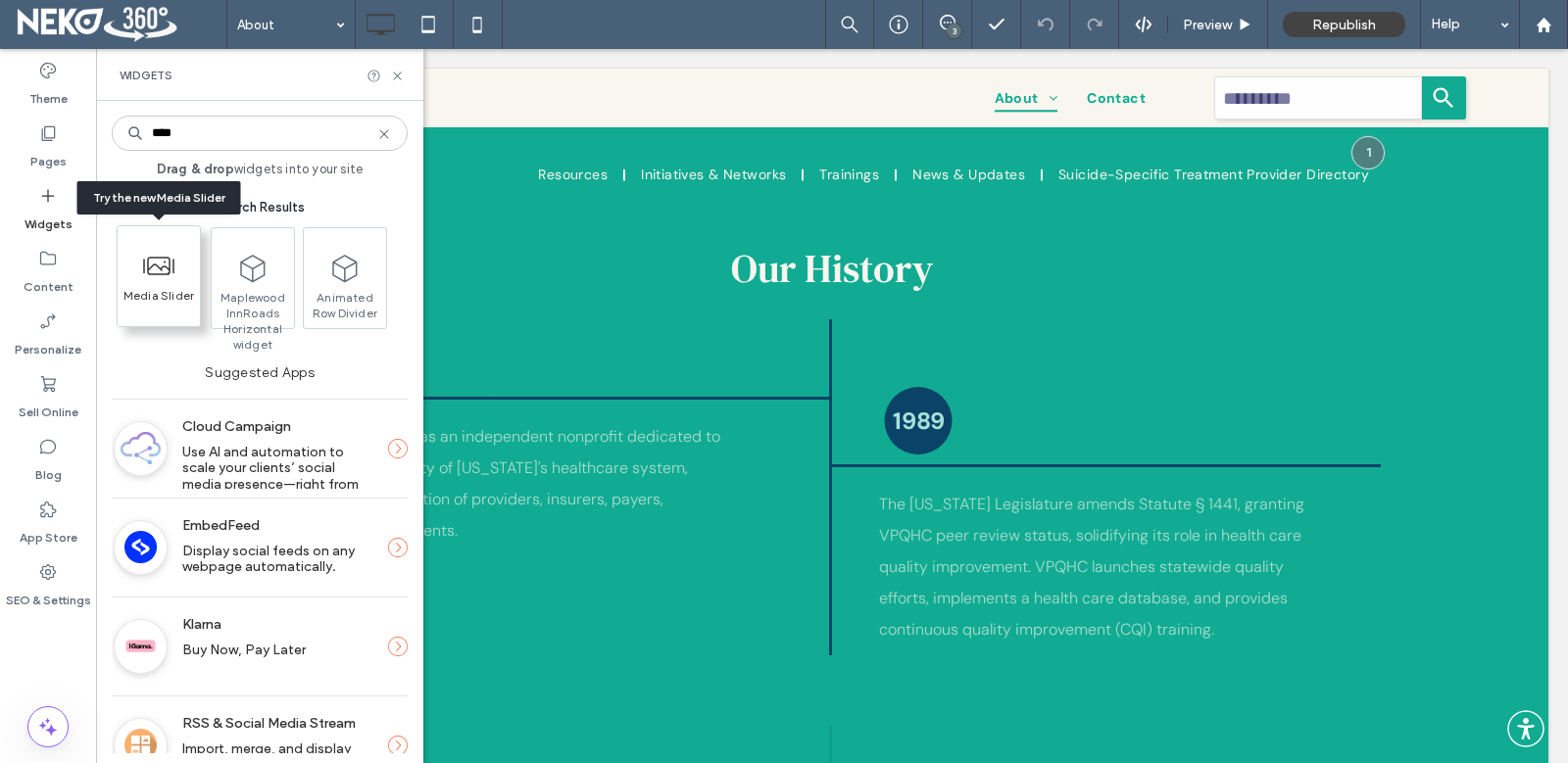
type input "****"
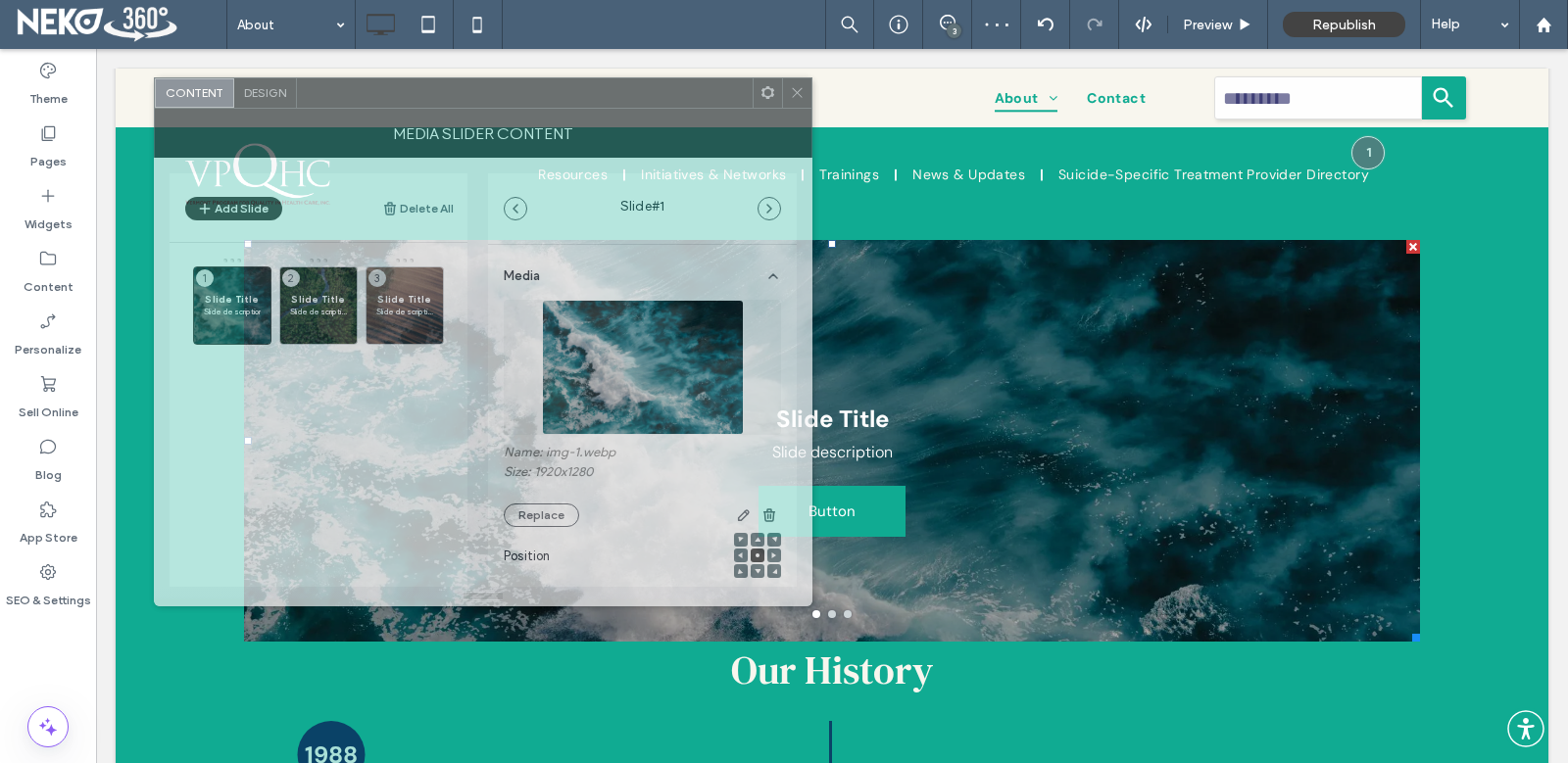
drag, startPoint x: 622, startPoint y: 140, endPoint x: 659, endPoint y: 99, distance: 55.2
click at [659, 99] on div at bounding box center [525, 93] width 455 height 30
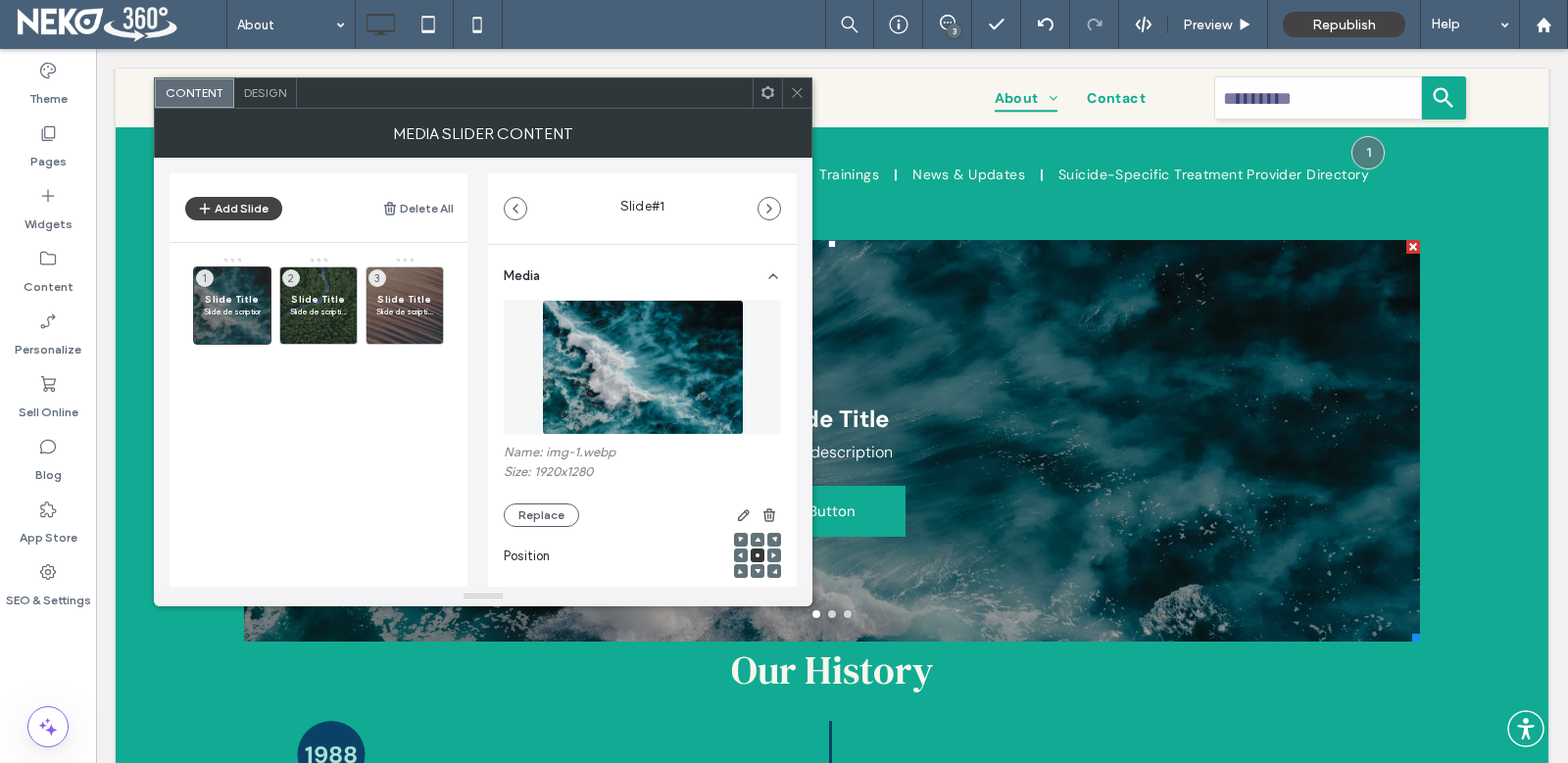
click at [797, 96] on icon at bounding box center [797, 92] width 15 height 15
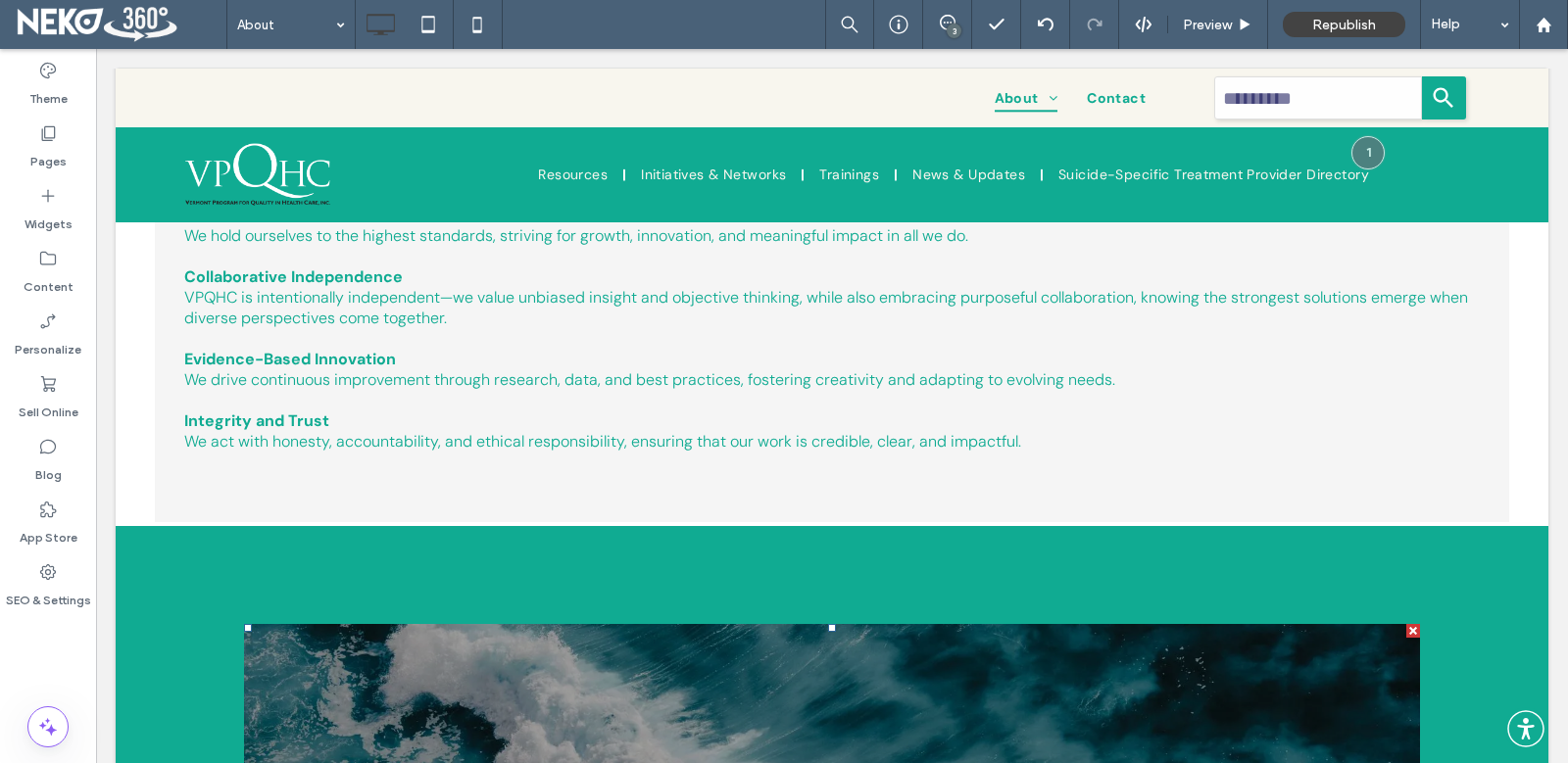
scroll to position [686, 0]
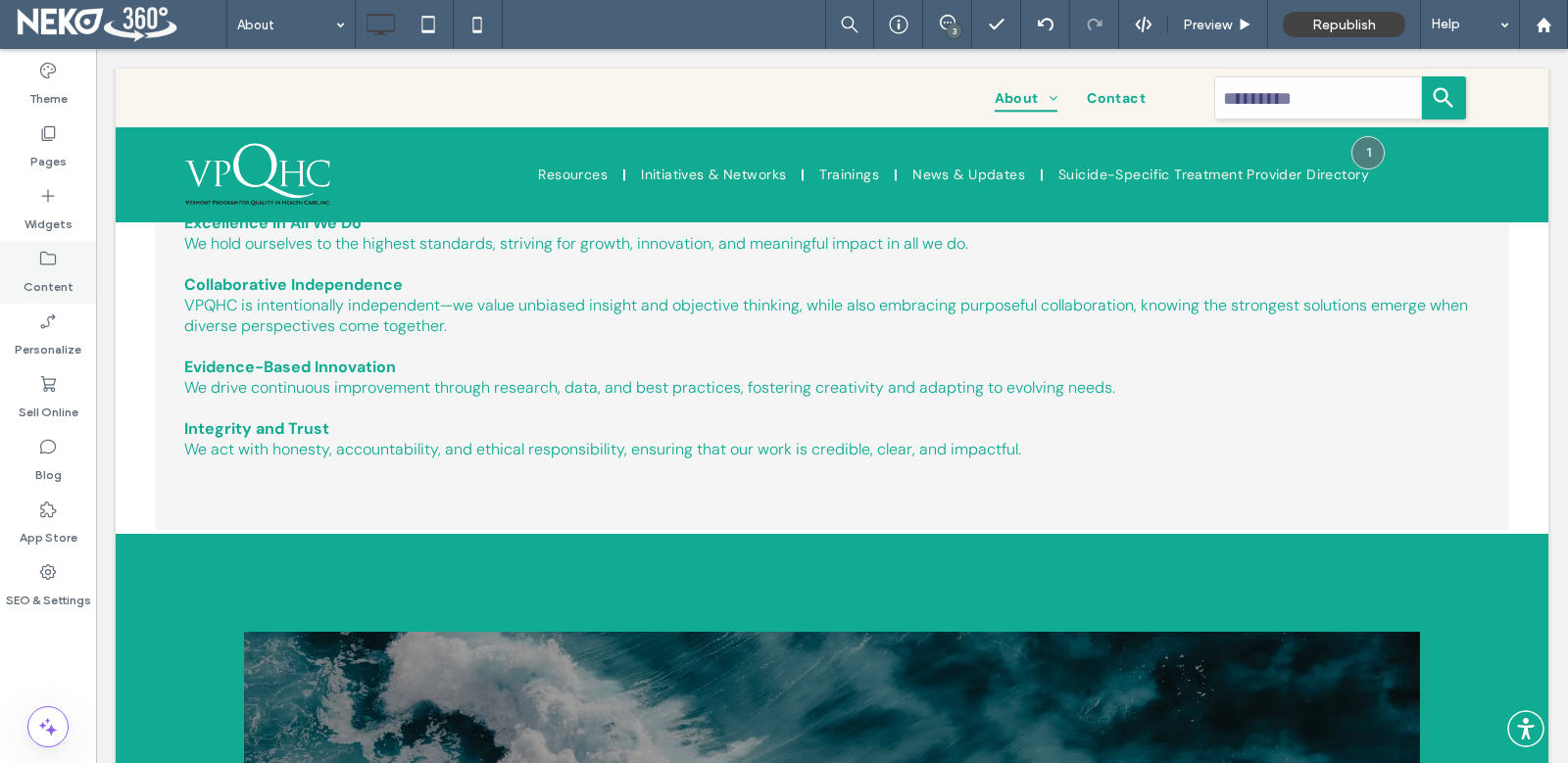
click at [47, 265] on icon at bounding box center [49, 258] width 20 height 20
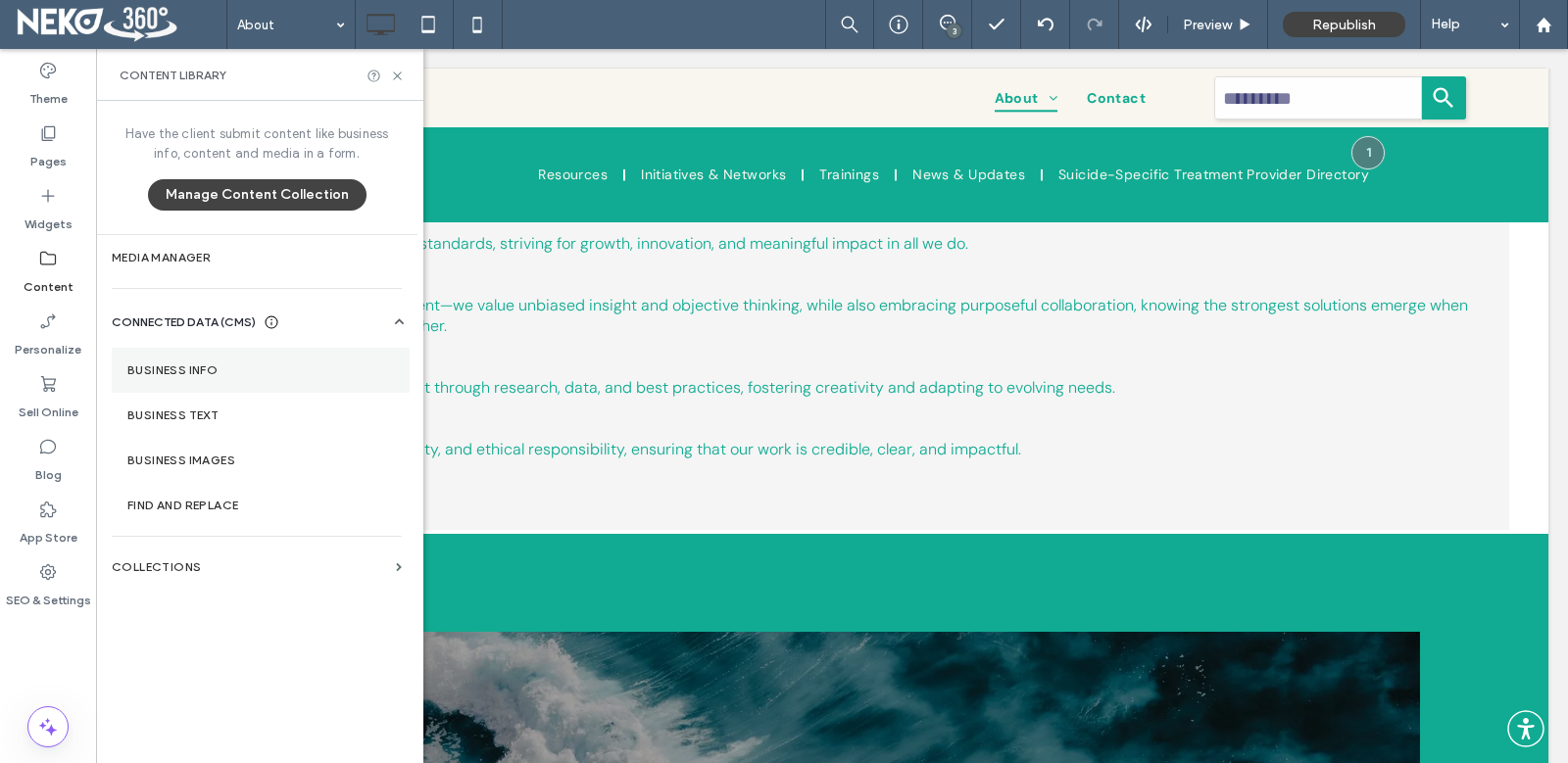
click at [195, 370] on label "Business Info" at bounding box center [260, 370] width 266 height 14
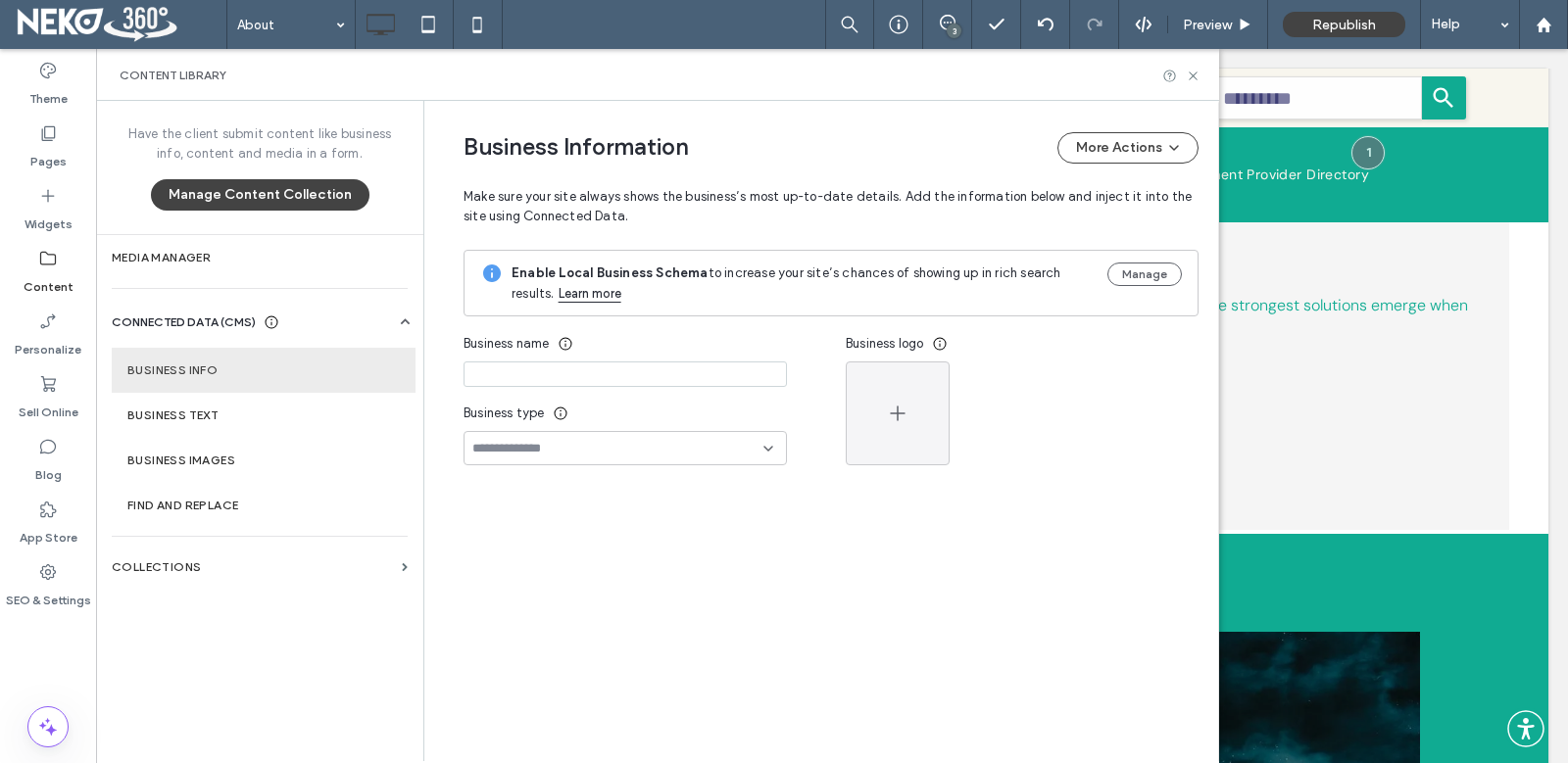
type input "*****"
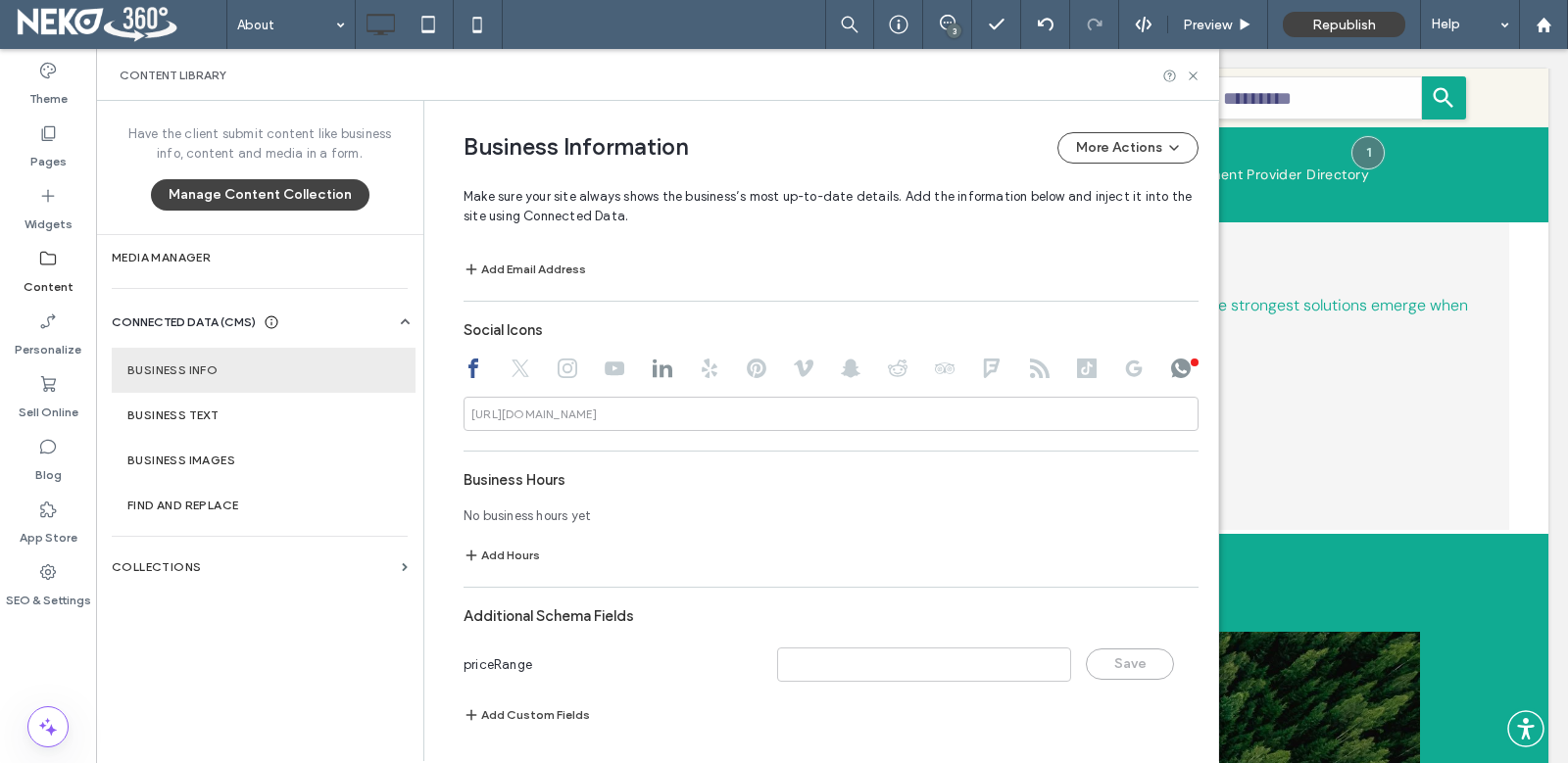
scroll to position [1095, 0]
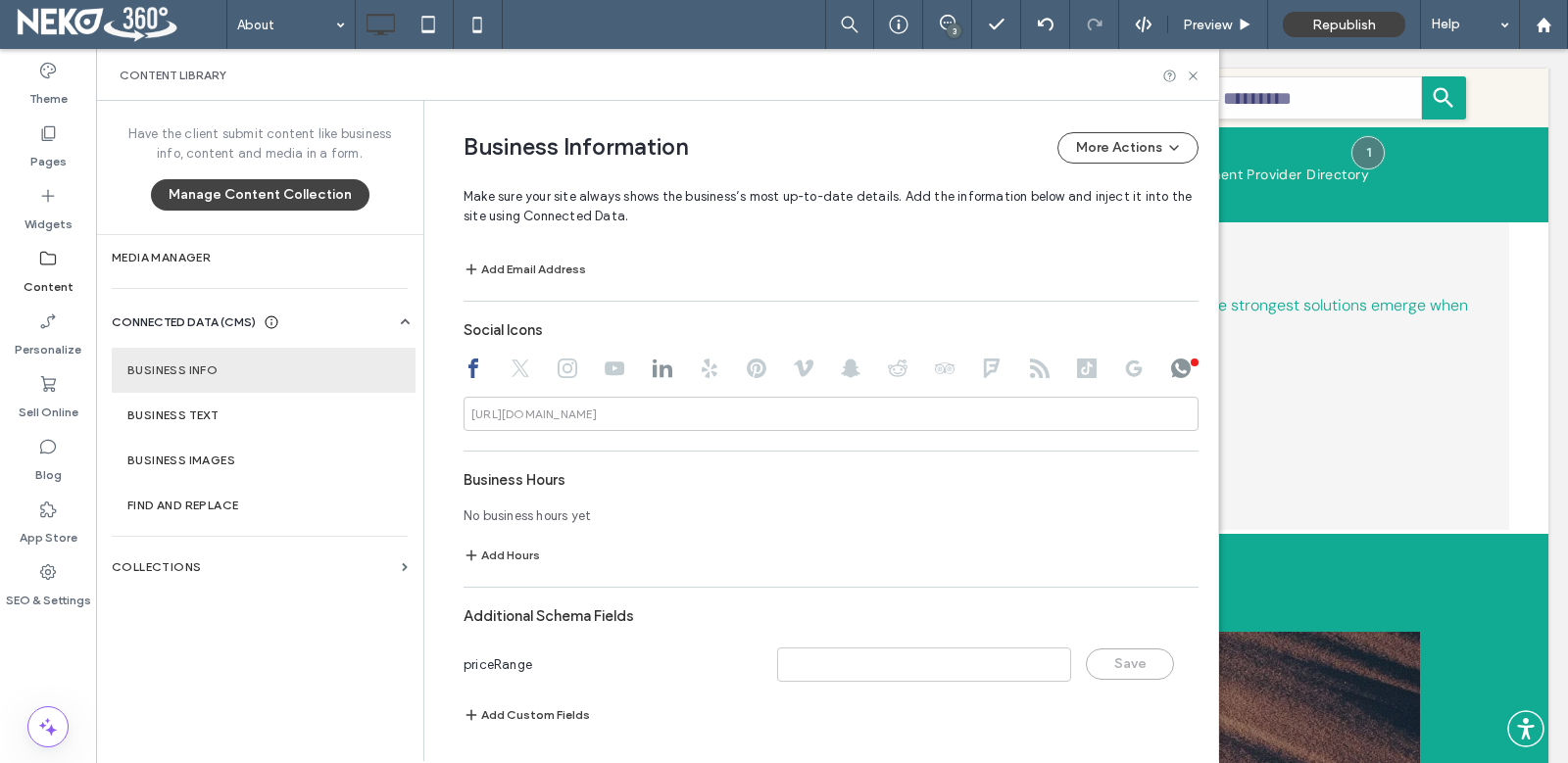
click at [510, 714] on button "Add Custom Fields" at bounding box center [527, 715] width 127 height 24
click at [666, 715] on input at bounding box center [603, 715] width 261 height 16
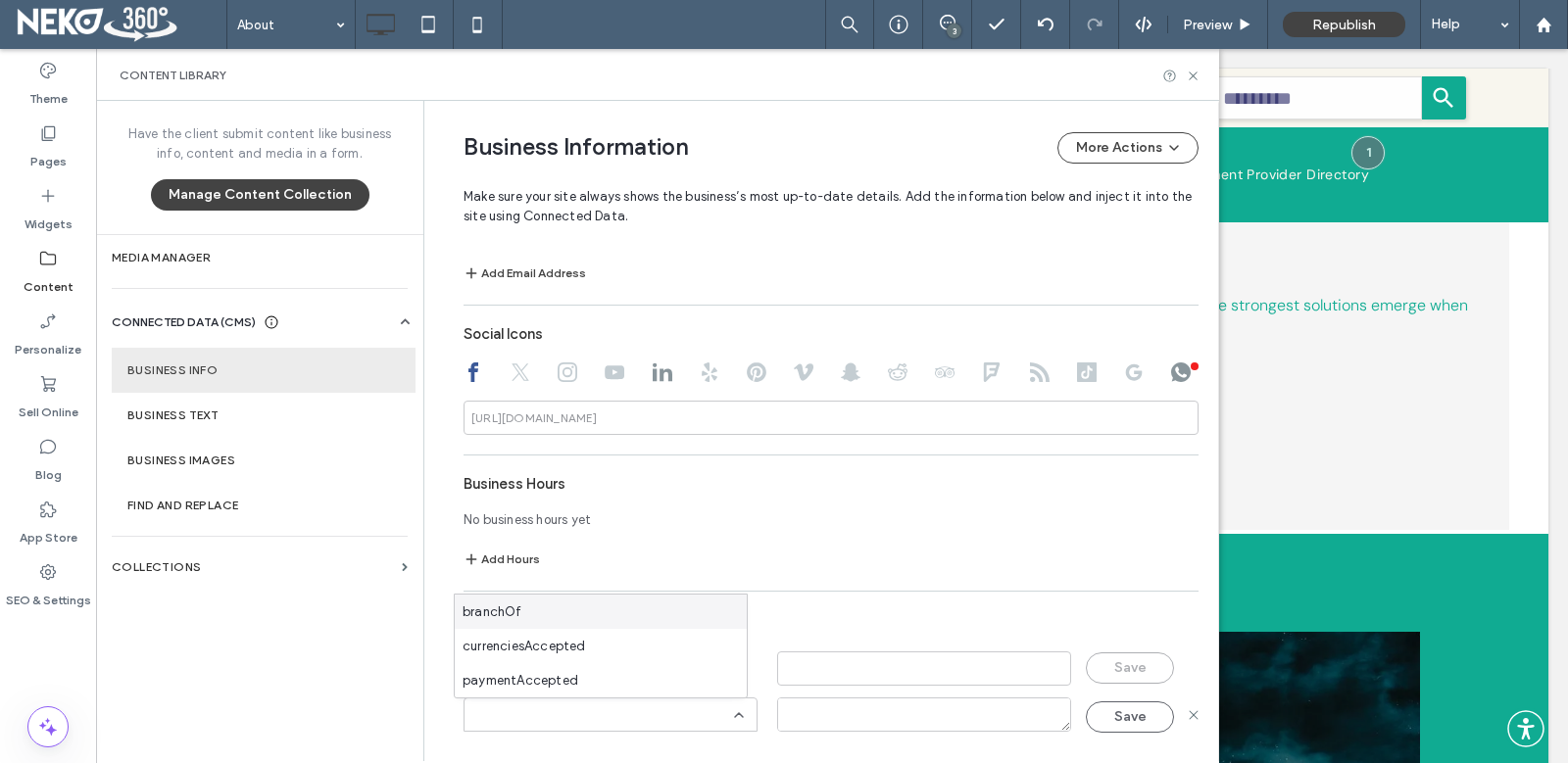
click at [827, 573] on div "**********" at bounding box center [831, 192] width 735 height 1091
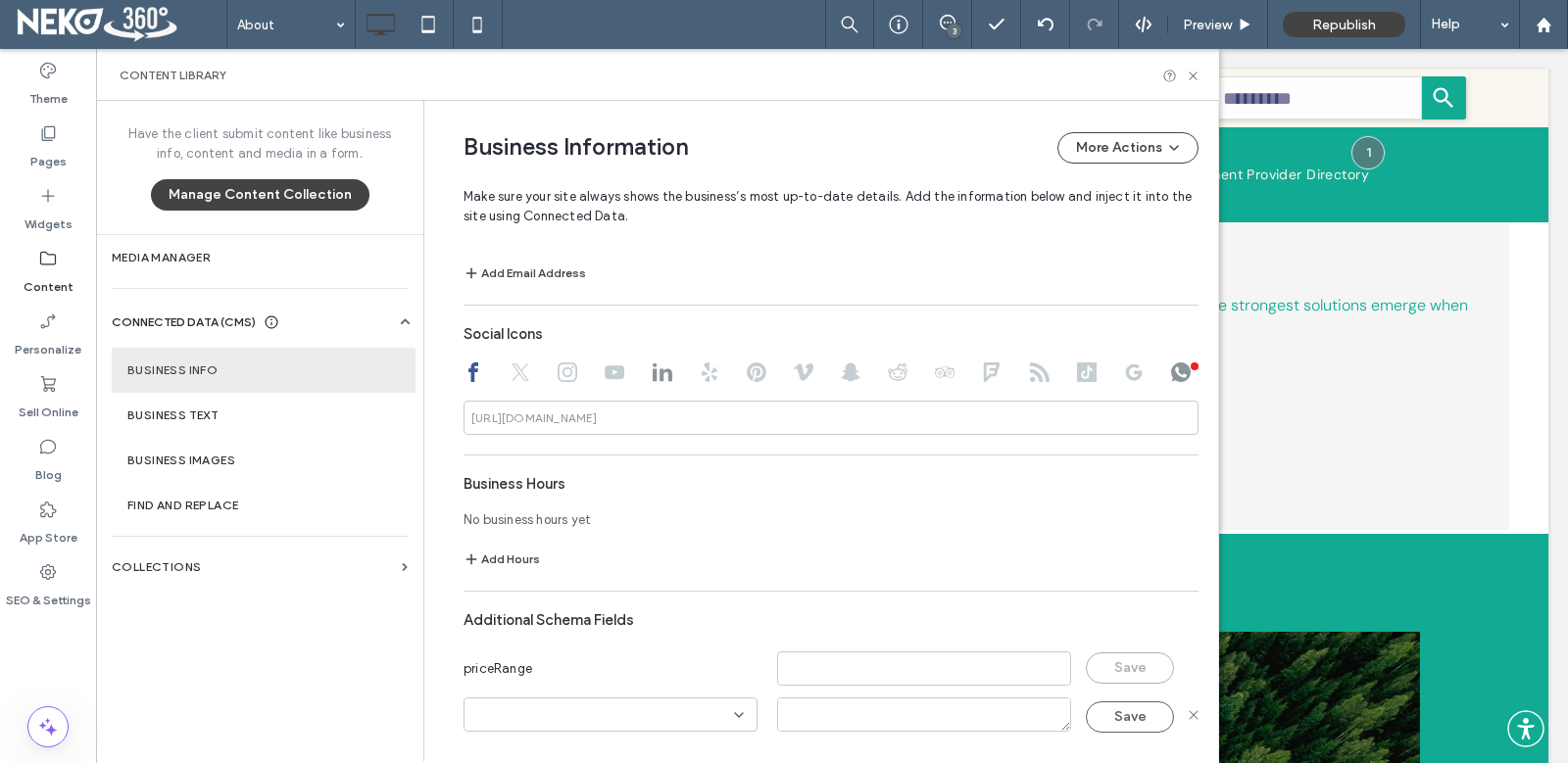
click at [641, 719] on input at bounding box center [603, 715] width 261 height 16
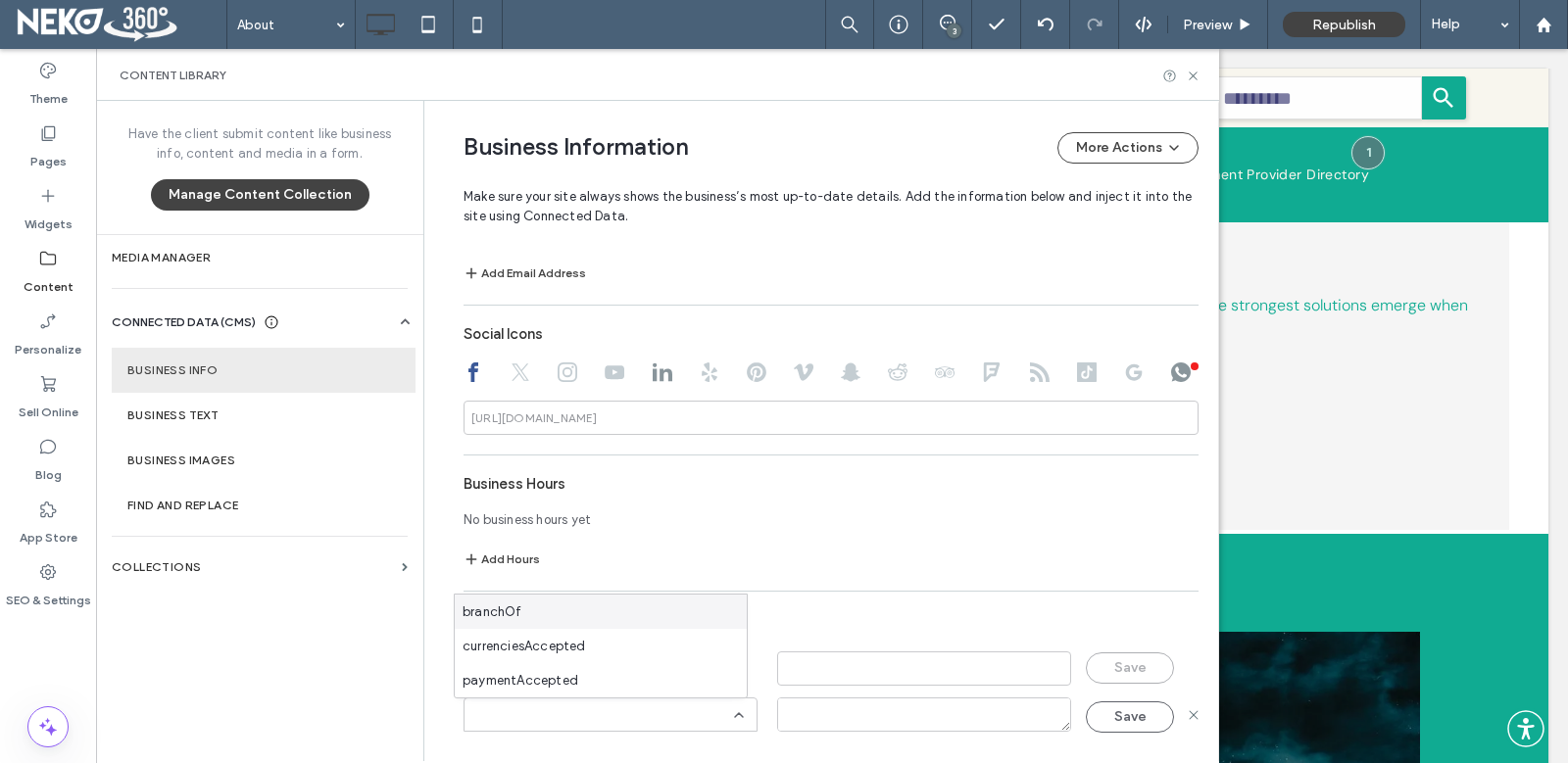
click at [876, 599] on div "**********" at bounding box center [831, 192] width 735 height 1091
click at [1189, 715] on use at bounding box center [1193, 715] width 9 height 9
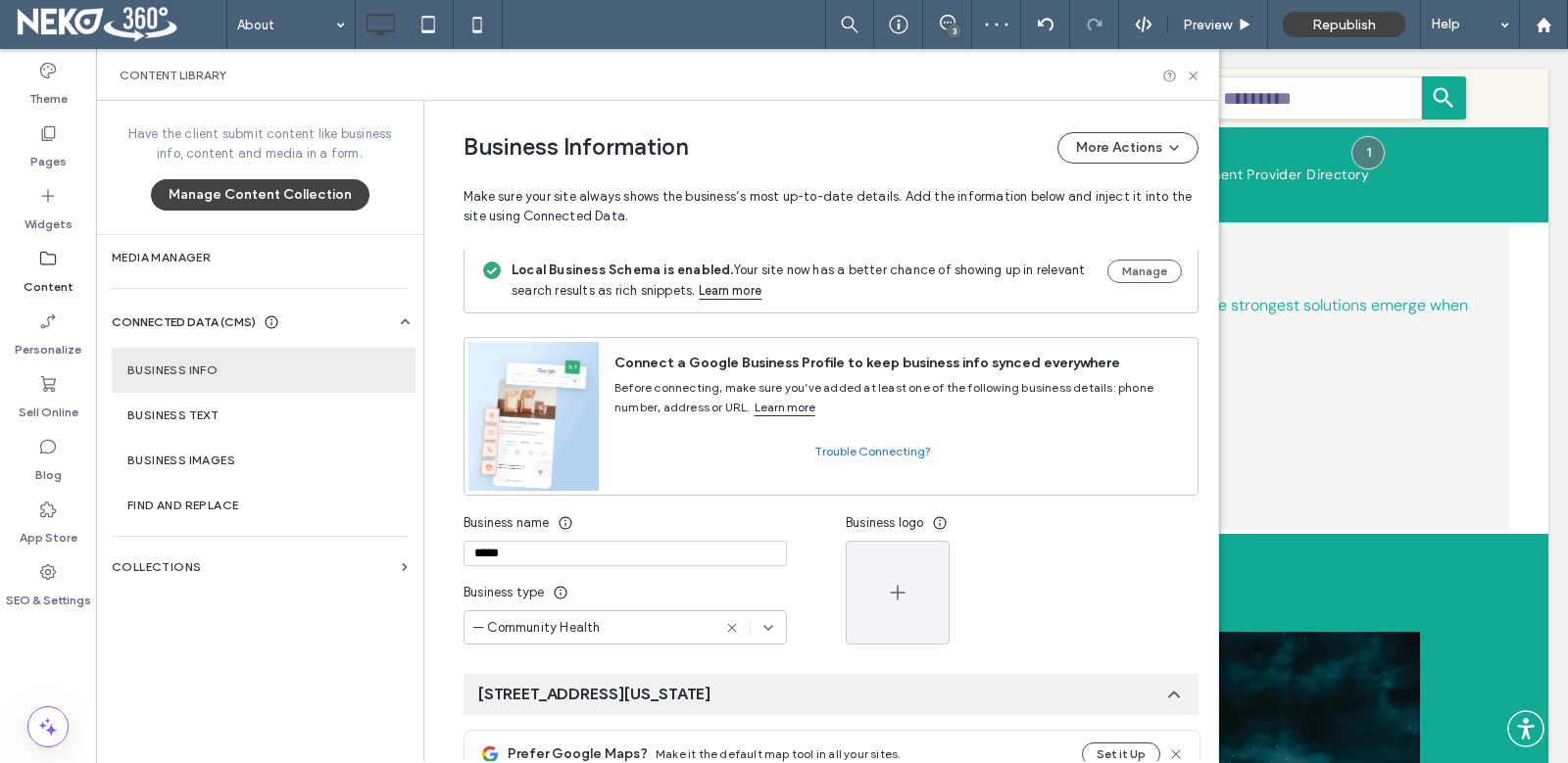
scroll to position [0, 0]
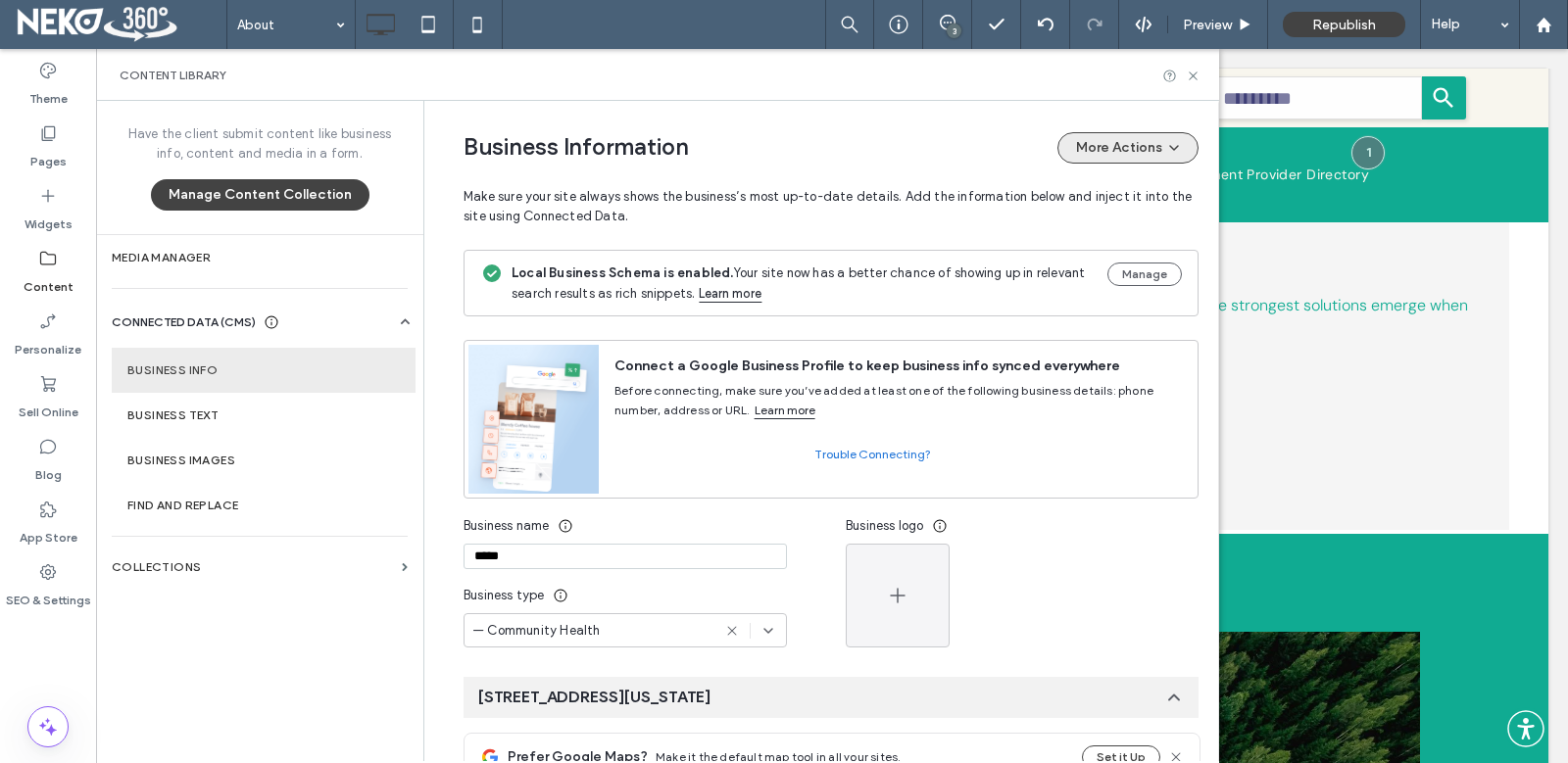
click at [1083, 156] on button "More Actions" at bounding box center [1127, 148] width 142 height 32
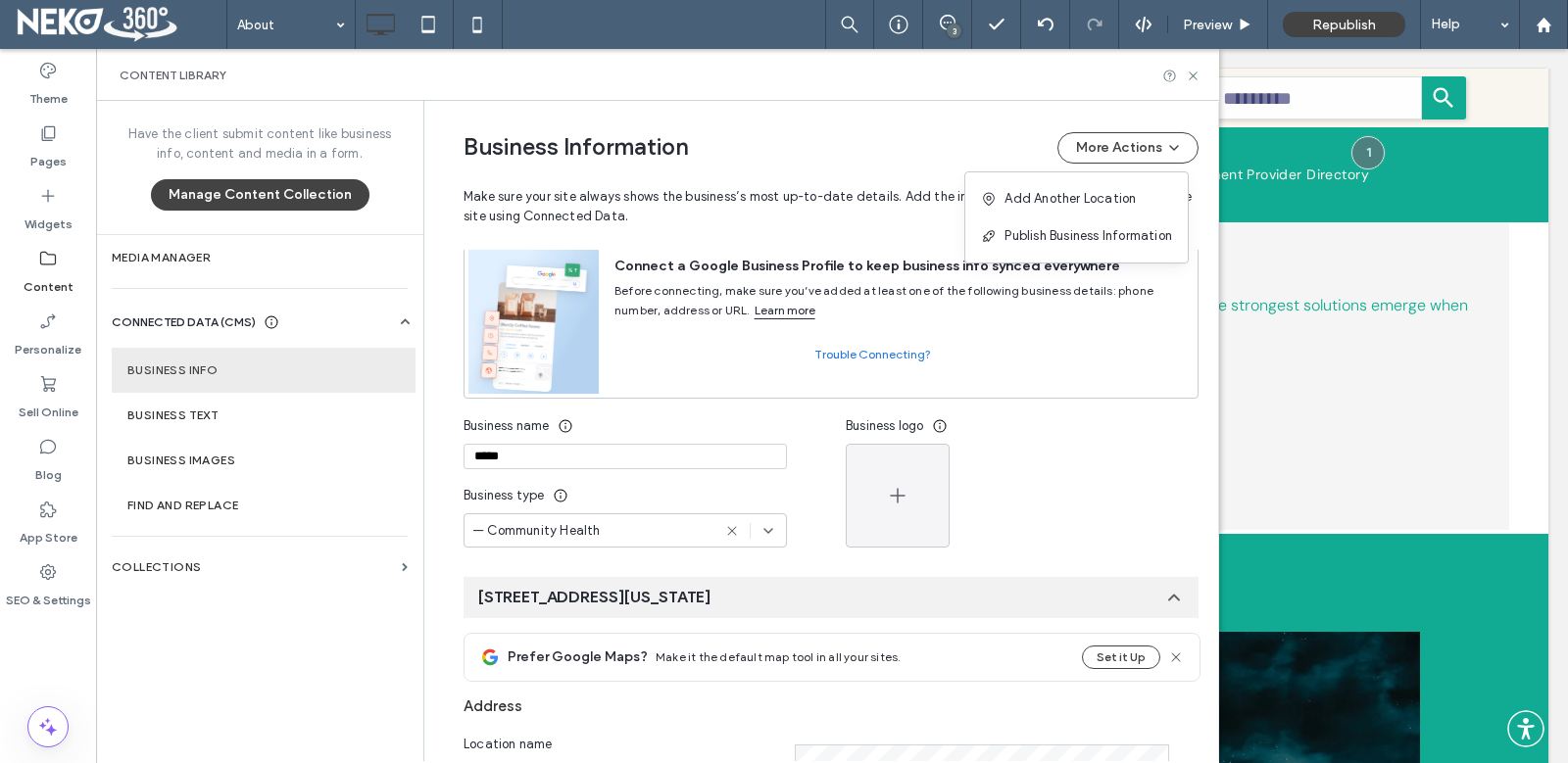
scroll to position [588, 0]
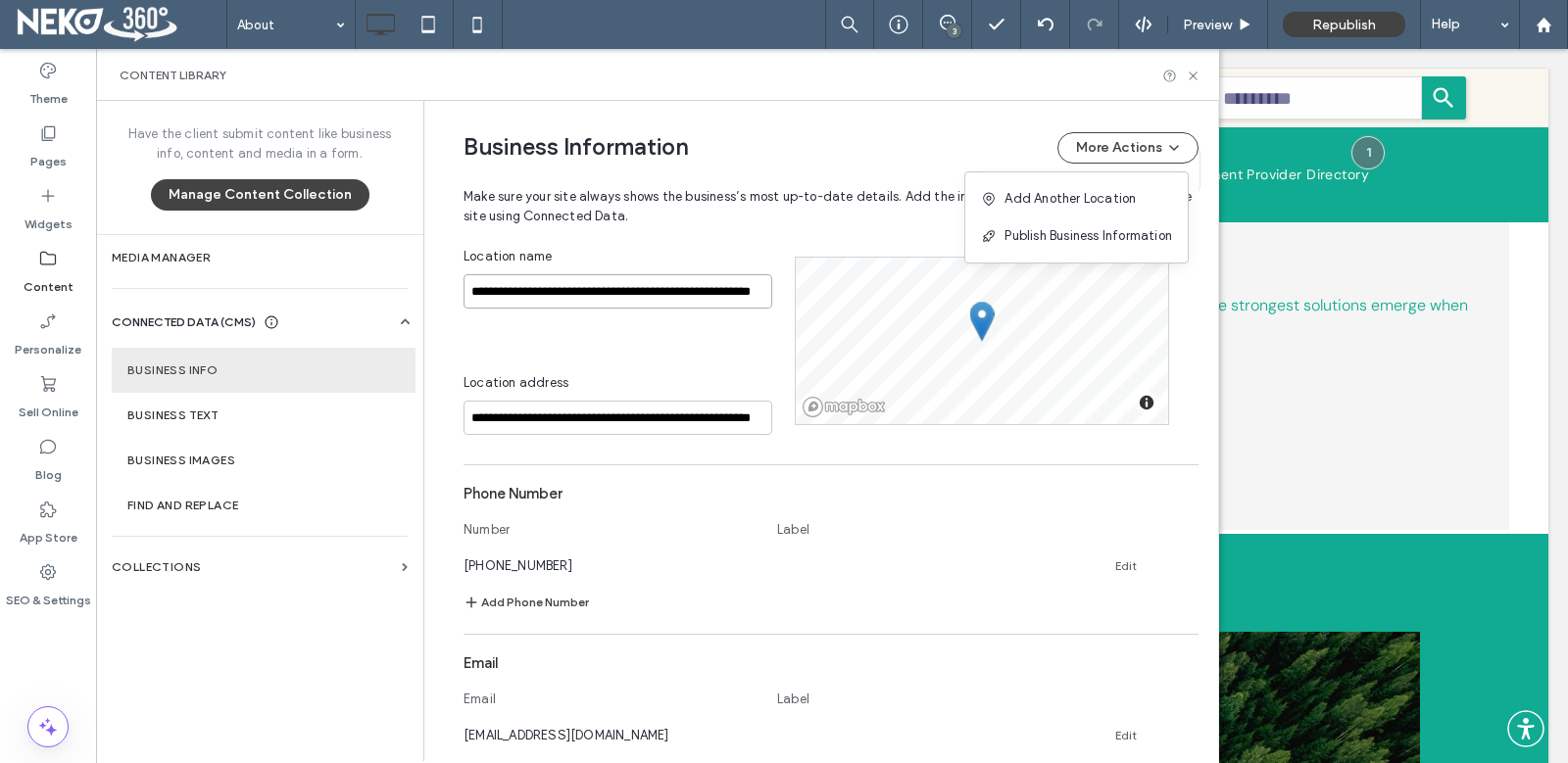
click at [520, 293] on input "**********" at bounding box center [618, 291] width 309 height 35
click at [626, 296] on input "**********" at bounding box center [618, 291] width 309 height 35
drag, startPoint x: 644, startPoint y: 297, endPoint x: 752, endPoint y: 292, distance: 108.1
click at [752, 292] on input "**********" at bounding box center [618, 291] width 309 height 35
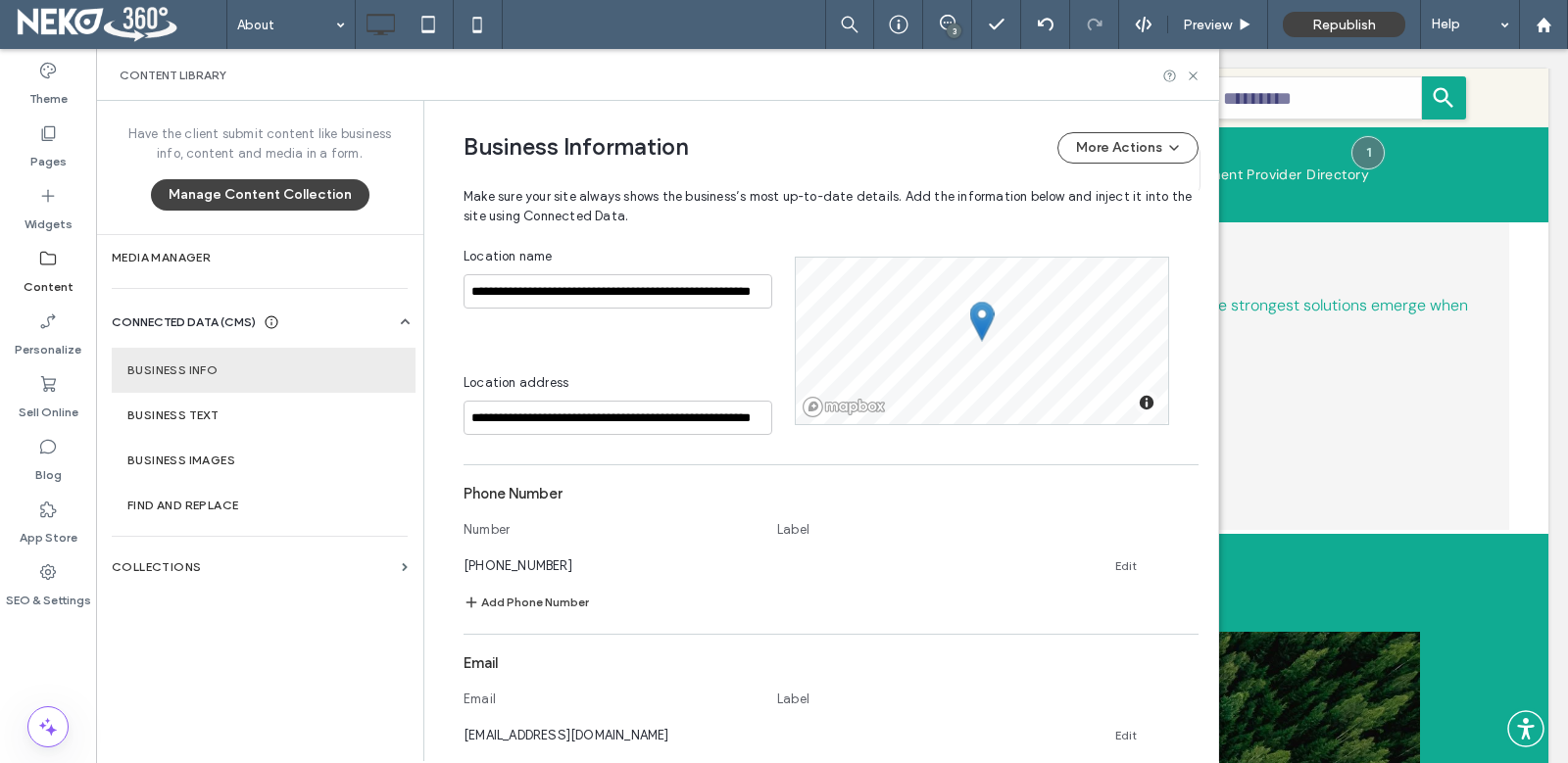
scroll to position [0, 0]
click at [646, 326] on div "**********" at bounding box center [629, 340] width 332 height 188
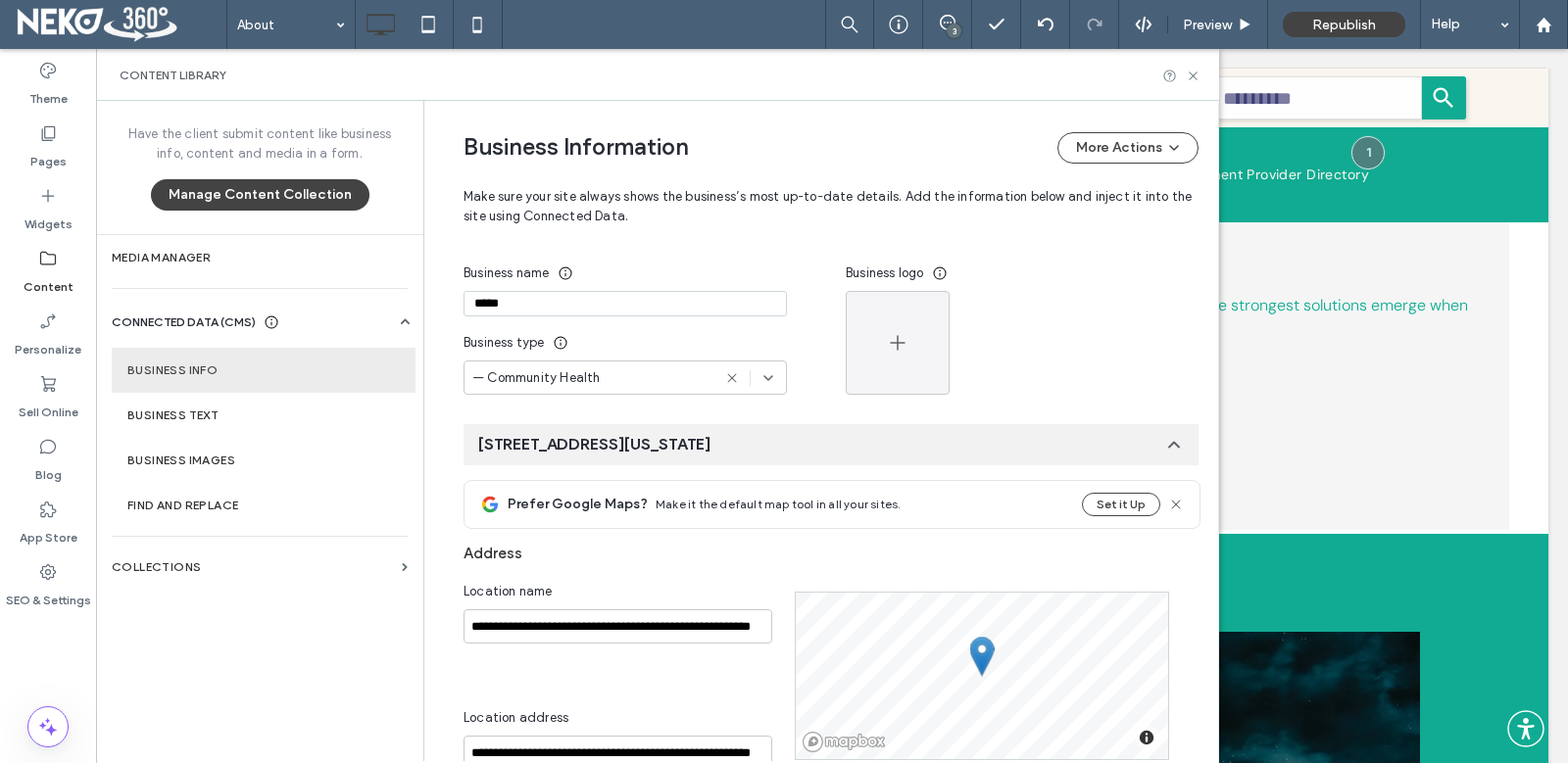
scroll to position [196, 0]
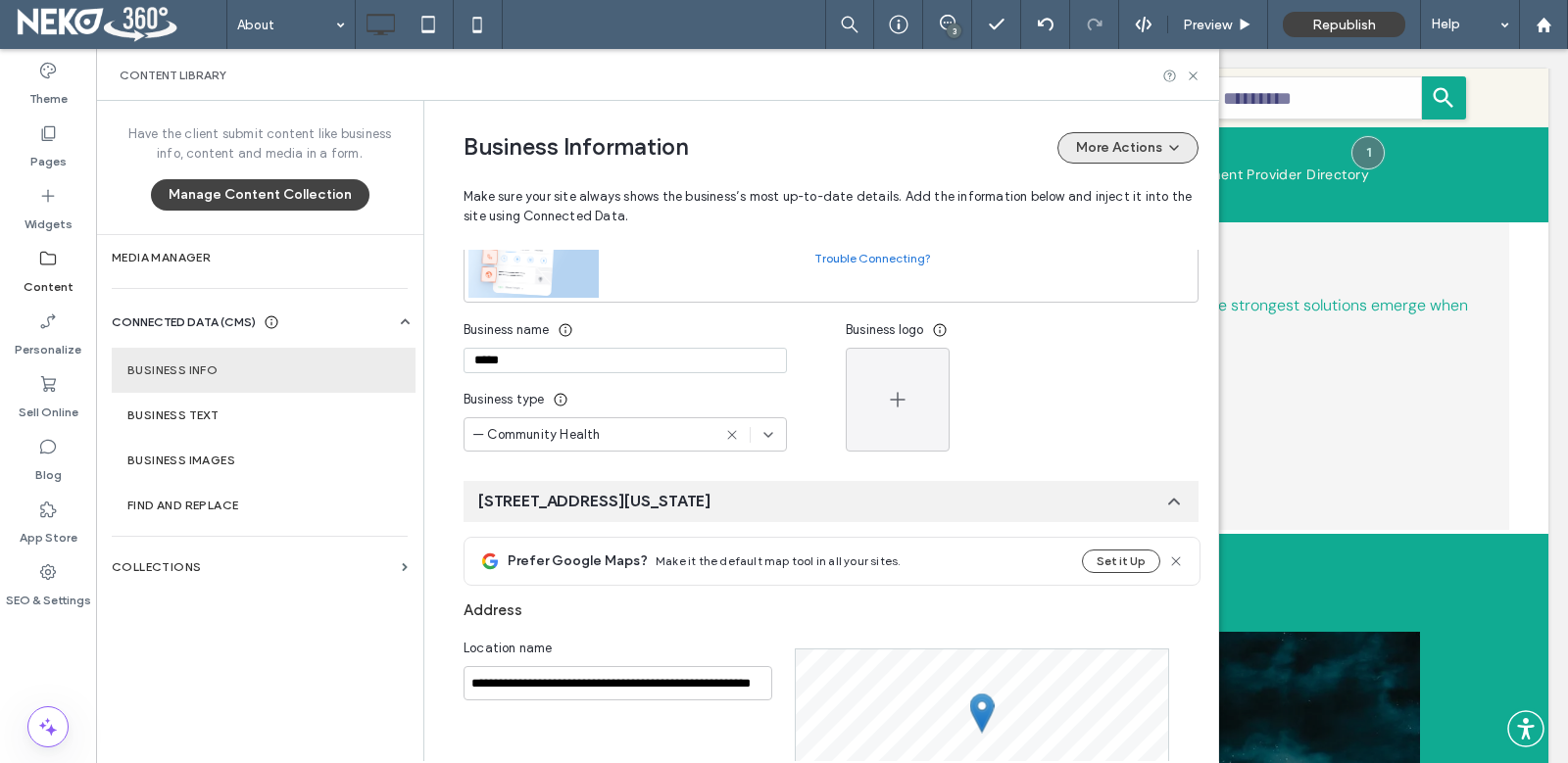
click at [1105, 144] on button "More Actions" at bounding box center [1127, 148] width 142 height 32
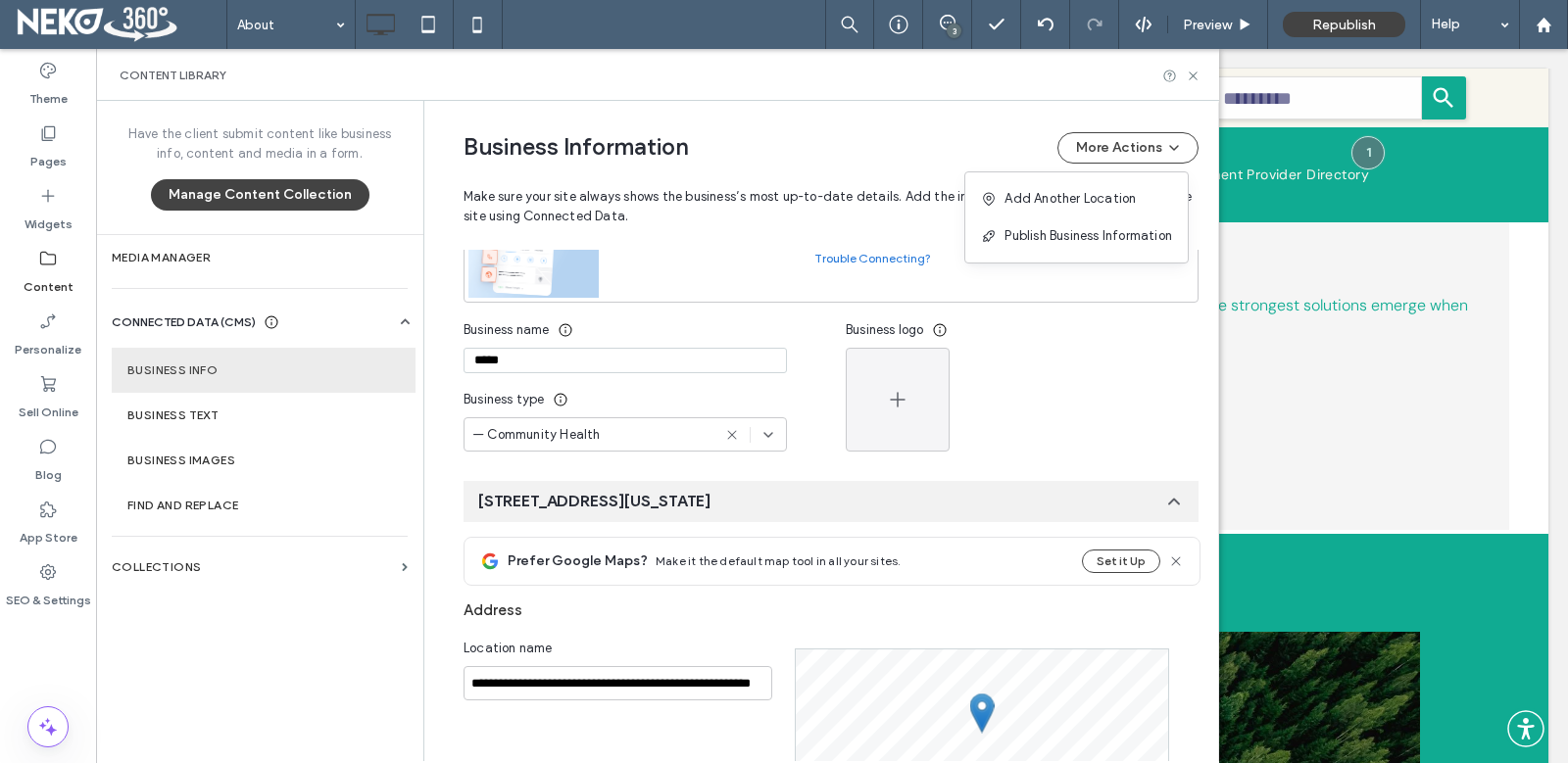
click at [712, 172] on span "Make sure your site always shows the business’s most up-to-date details. Add th…" at bounding box center [831, 194] width 735 height 62
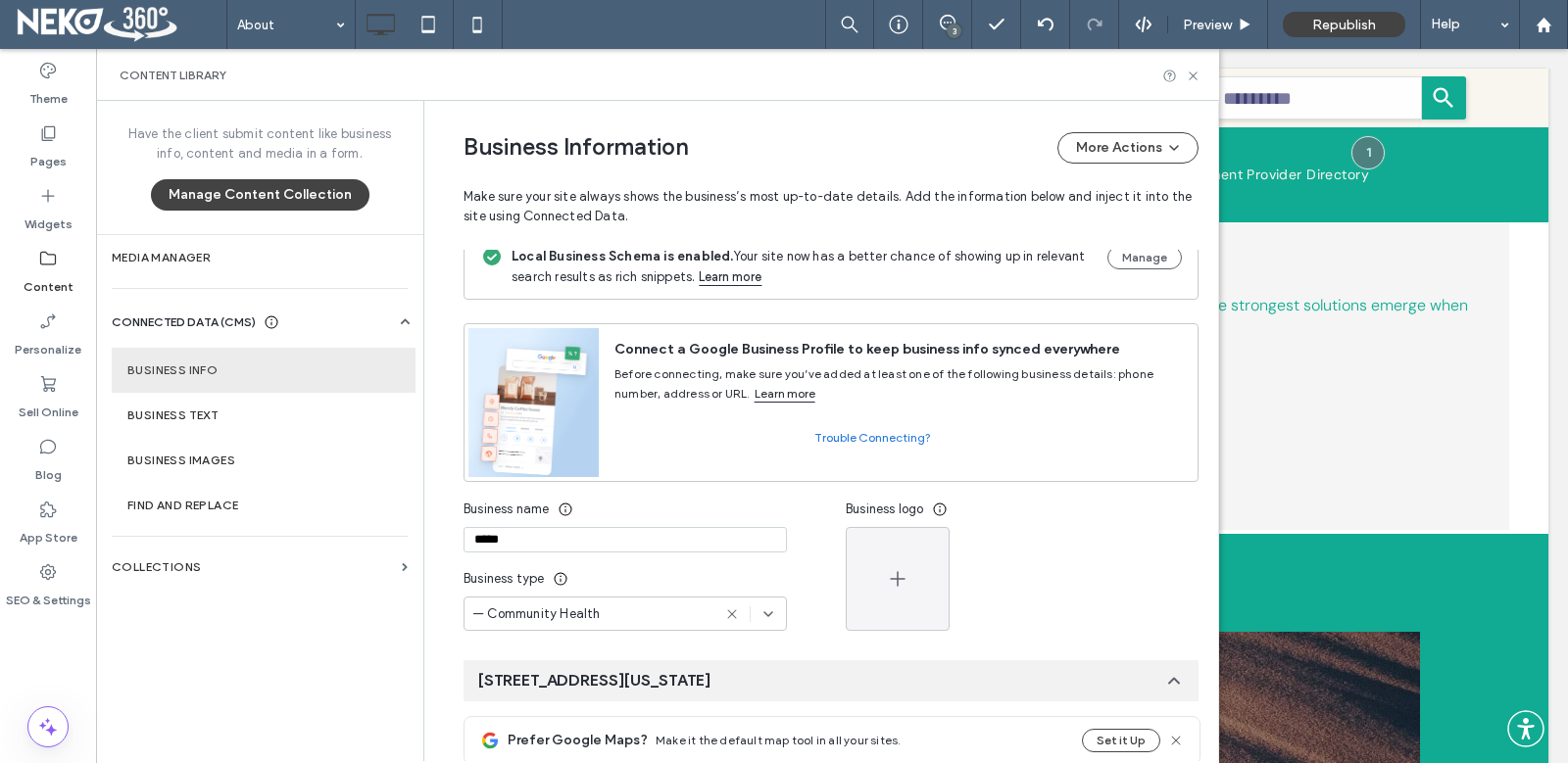
scroll to position [0, 0]
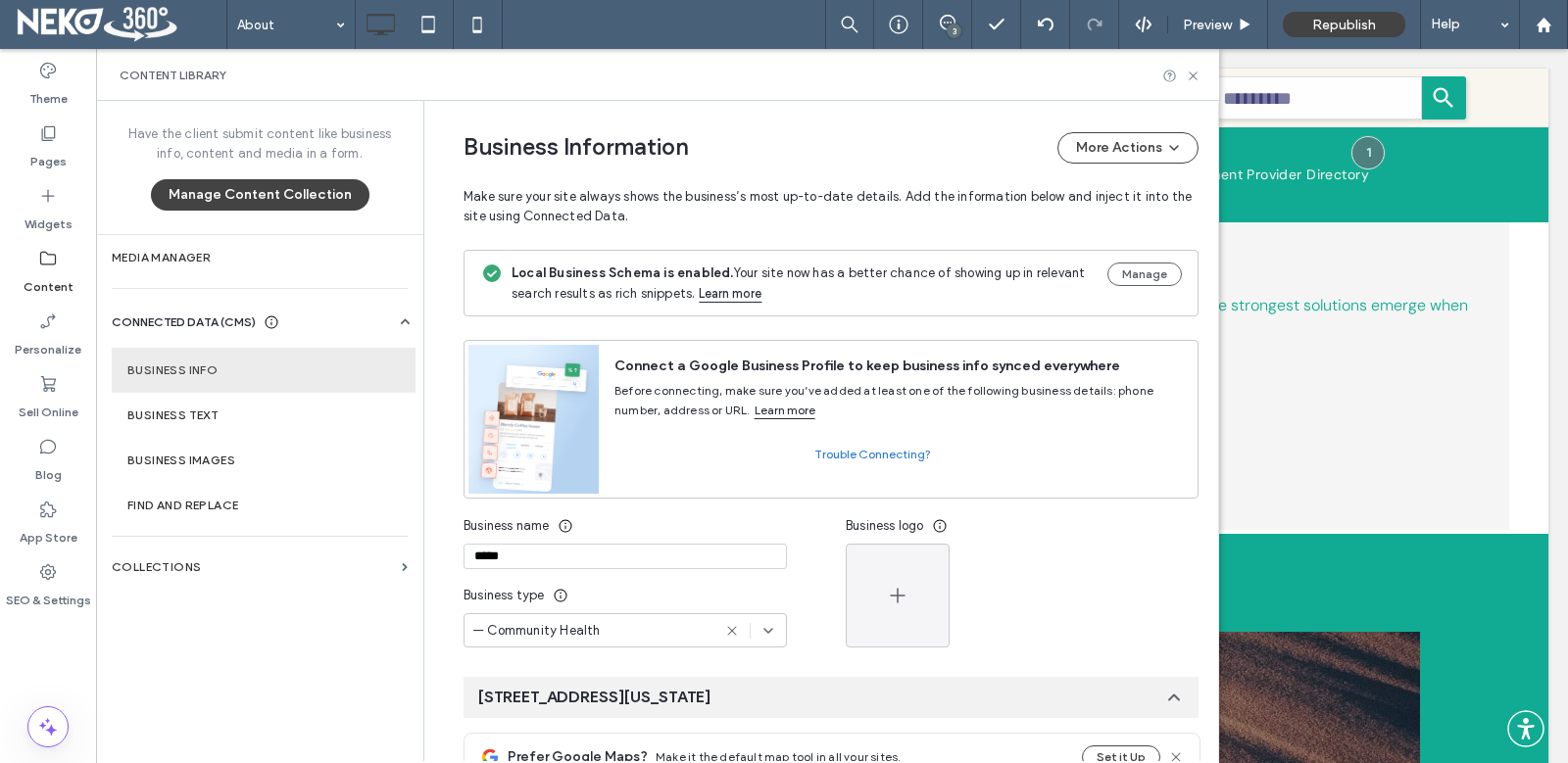
click at [396, 322] on icon at bounding box center [406, 323] width 20 height 20
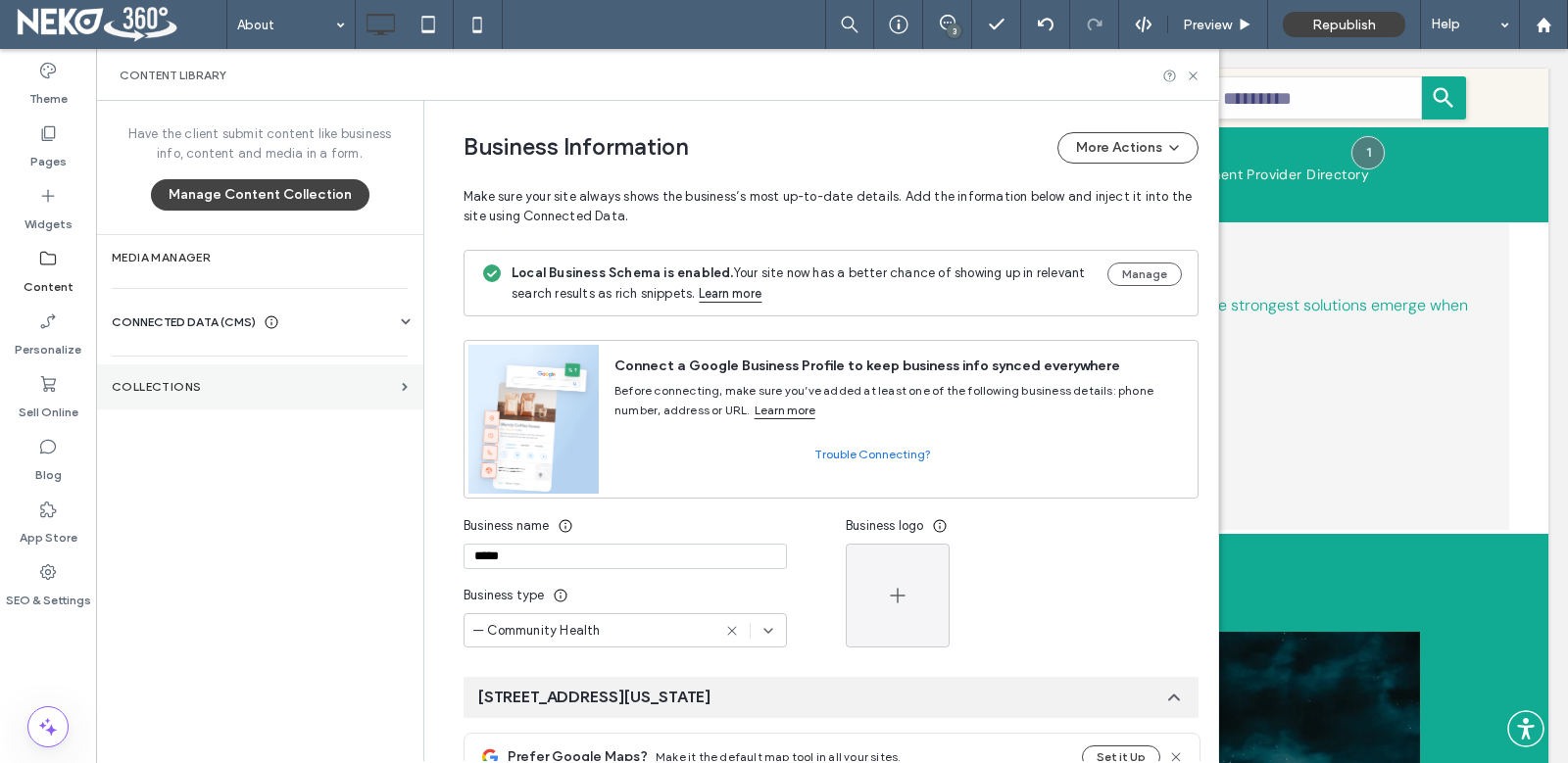
click at [403, 379] on section "Collections" at bounding box center [259, 387] width 328 height 46
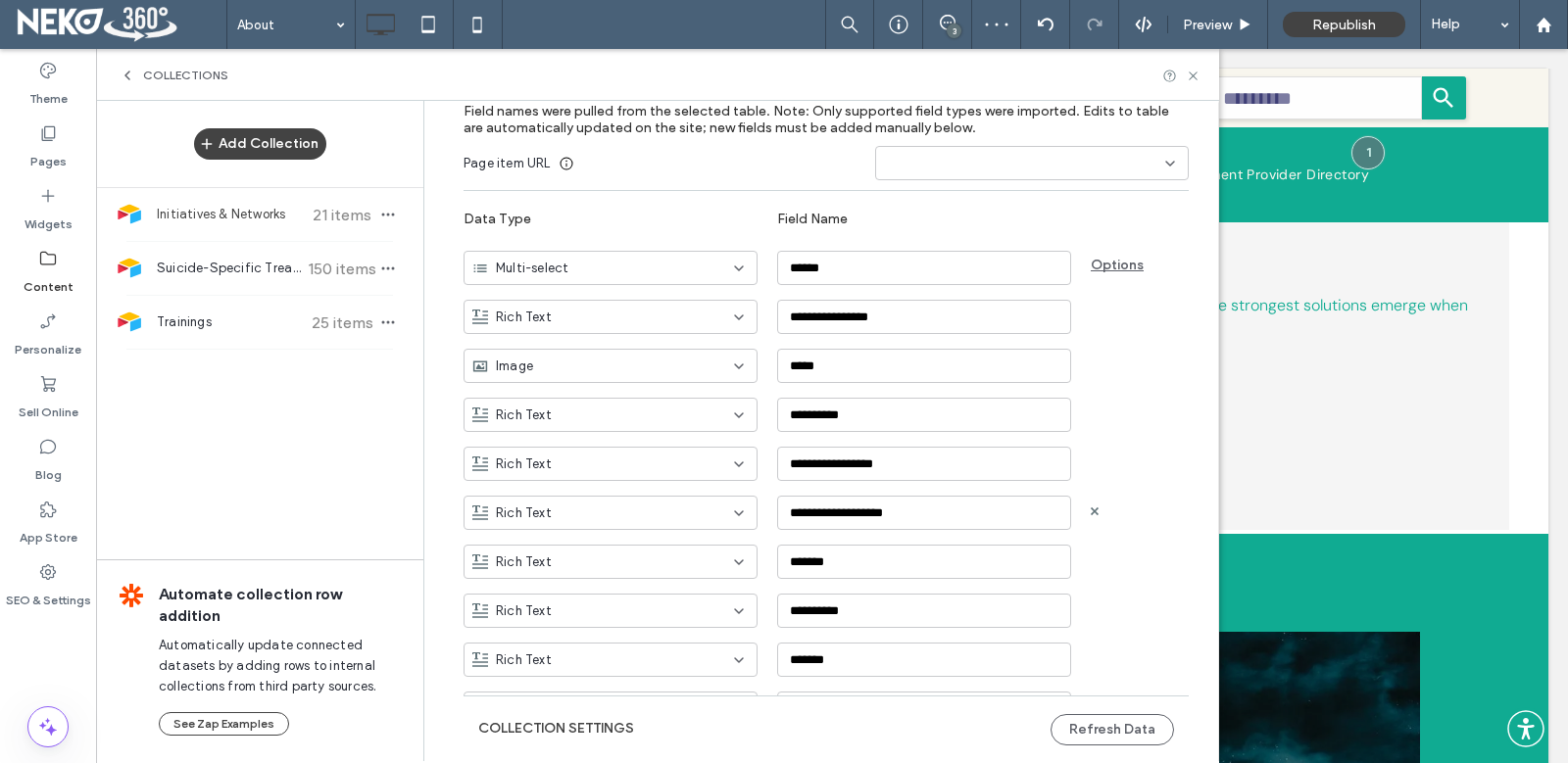
scroll to position [196, 0]
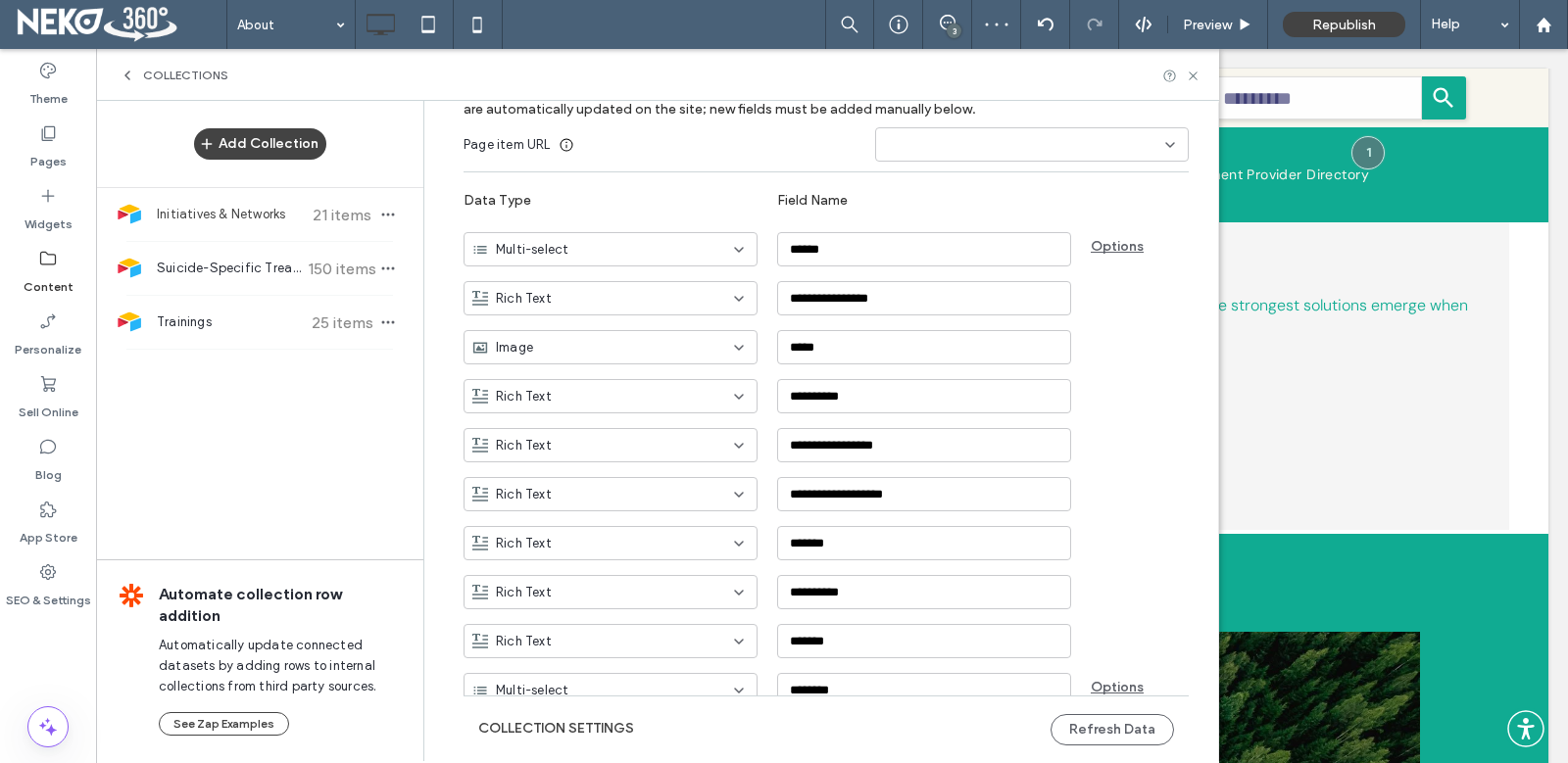
click at [204, 203] on div "Initiatives & Networks 21 items" at bounding box center [259, 214] width 328 height 52
click at [135, 78] on icon at bounding box center [128, 75] width 16 height 16
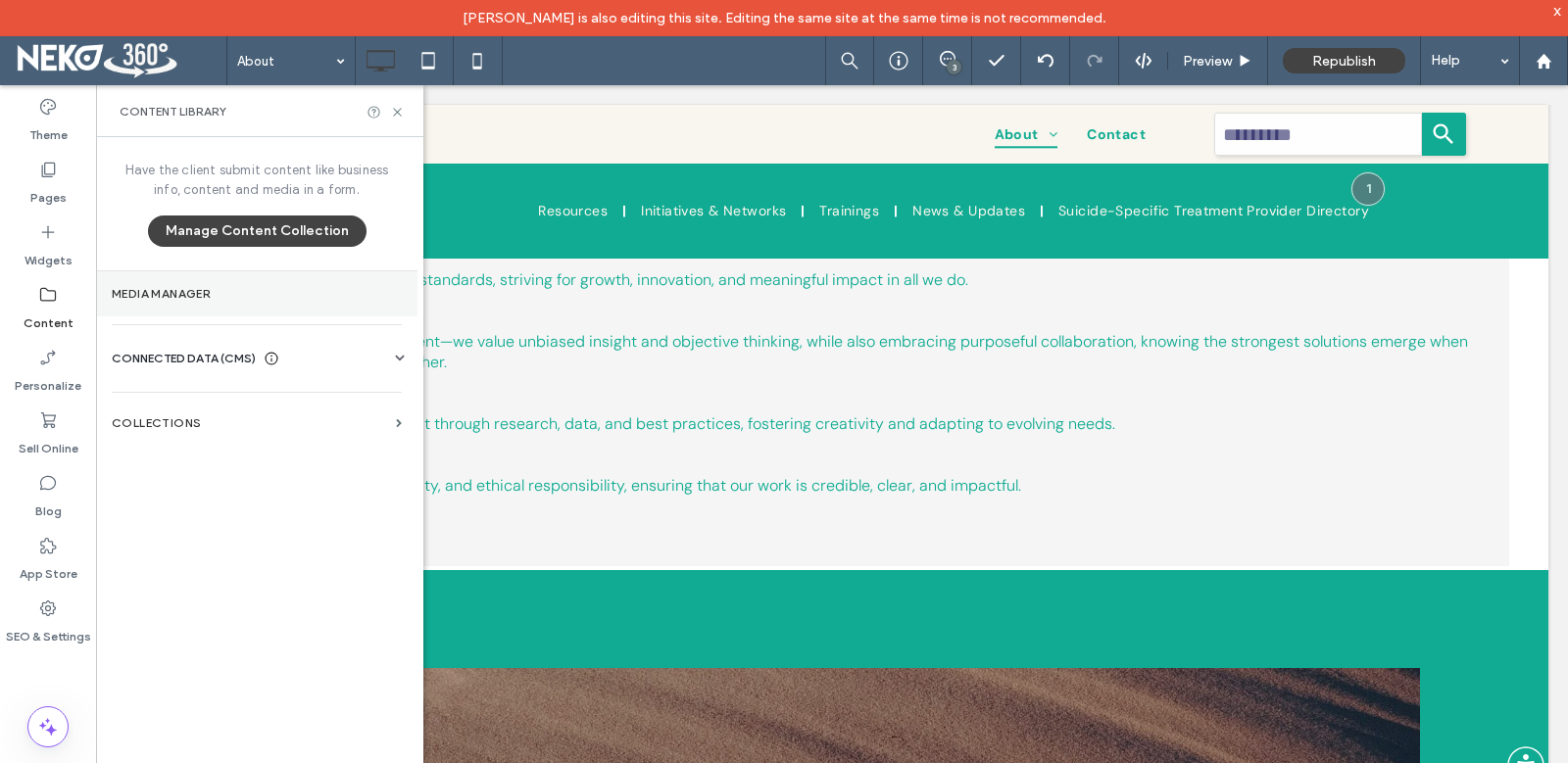
click at [217, 291] on label "Media Manager" at bounding box center [256, 294] width 290 height 14
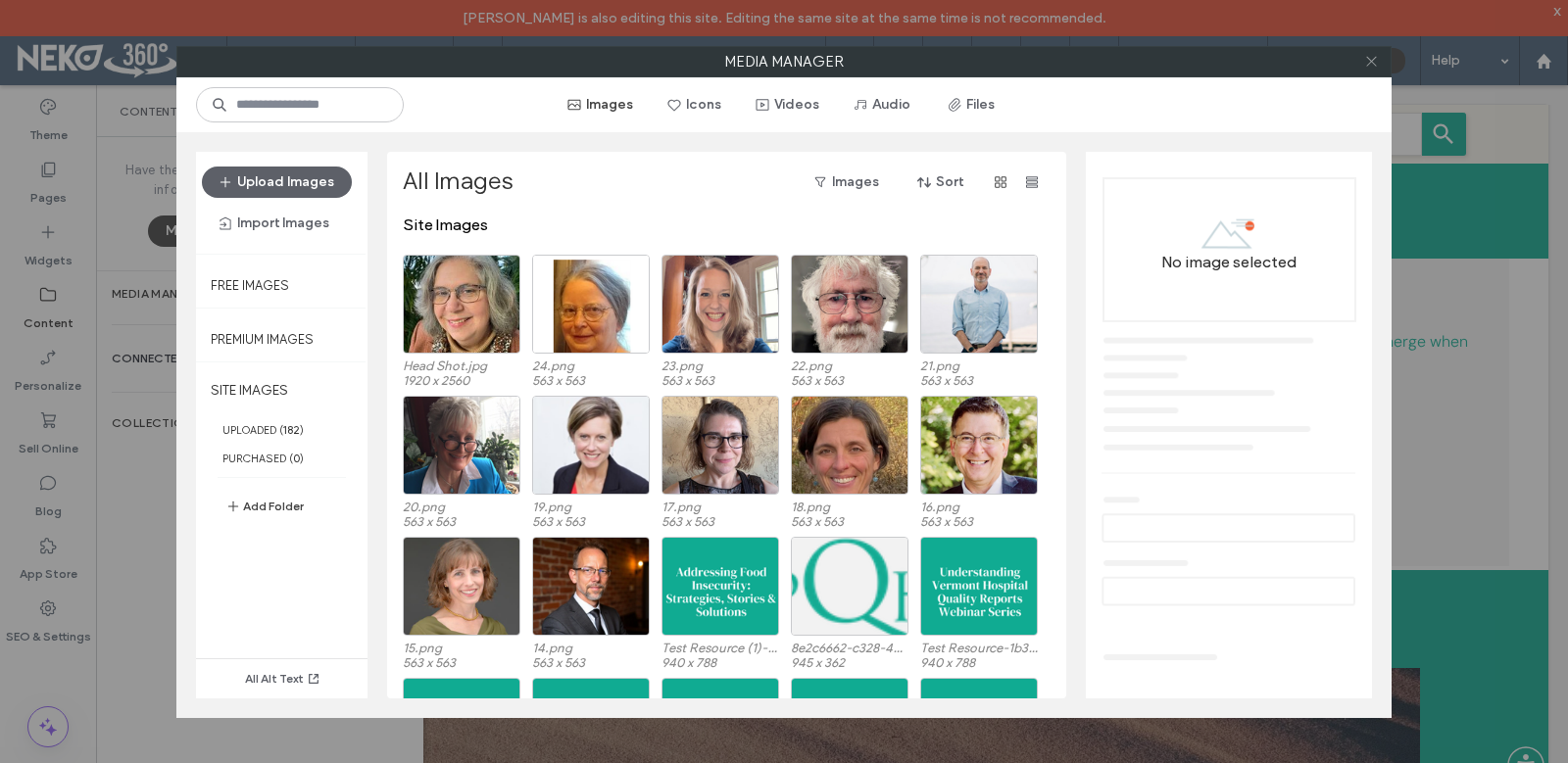
click at [1370, 69] on span at bounding box center [1371, 62] width 15 height 30
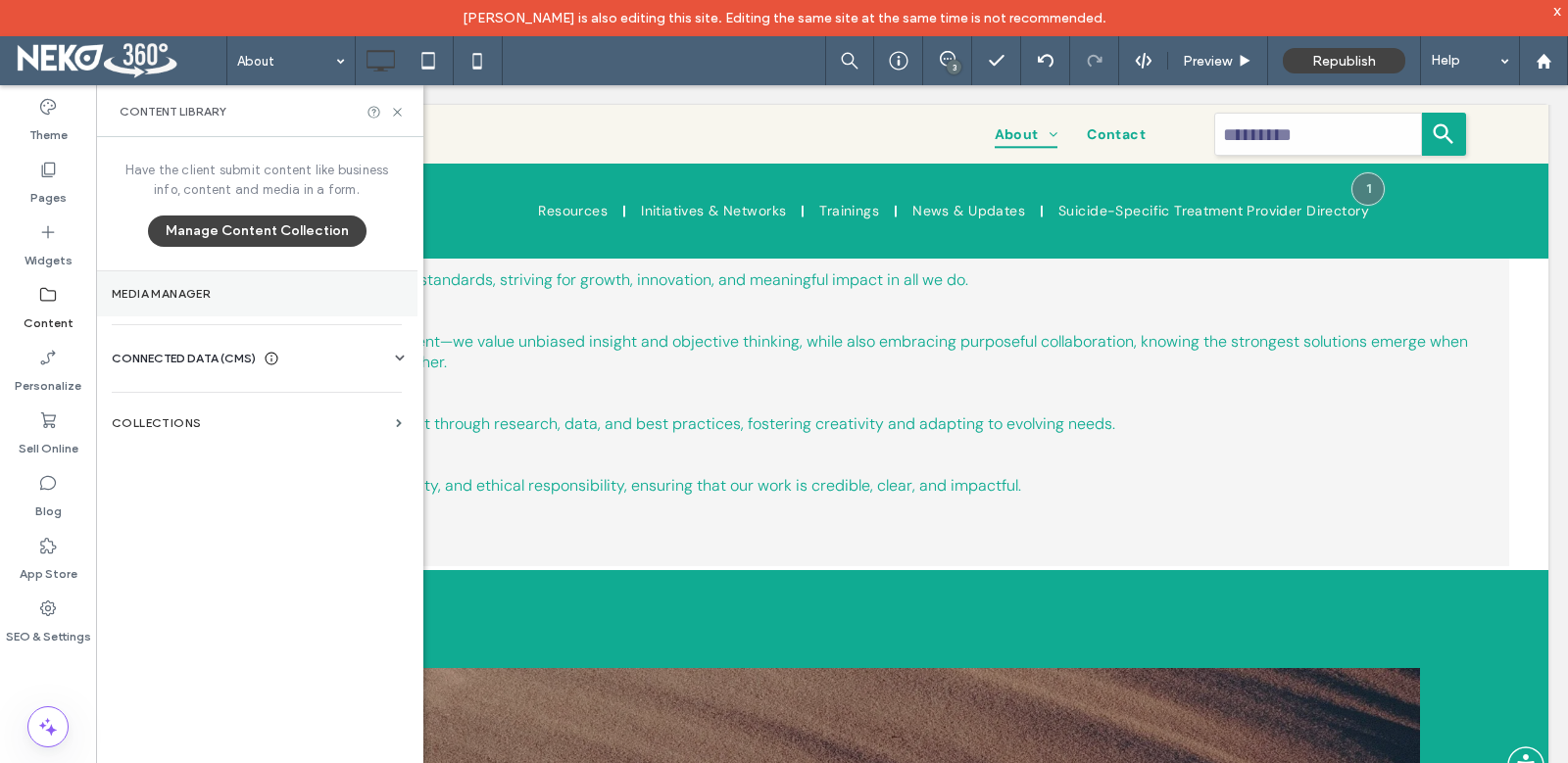
click at [168, 305] on section "Media Manager" at bounding box center [256, 294] width 322 height 46
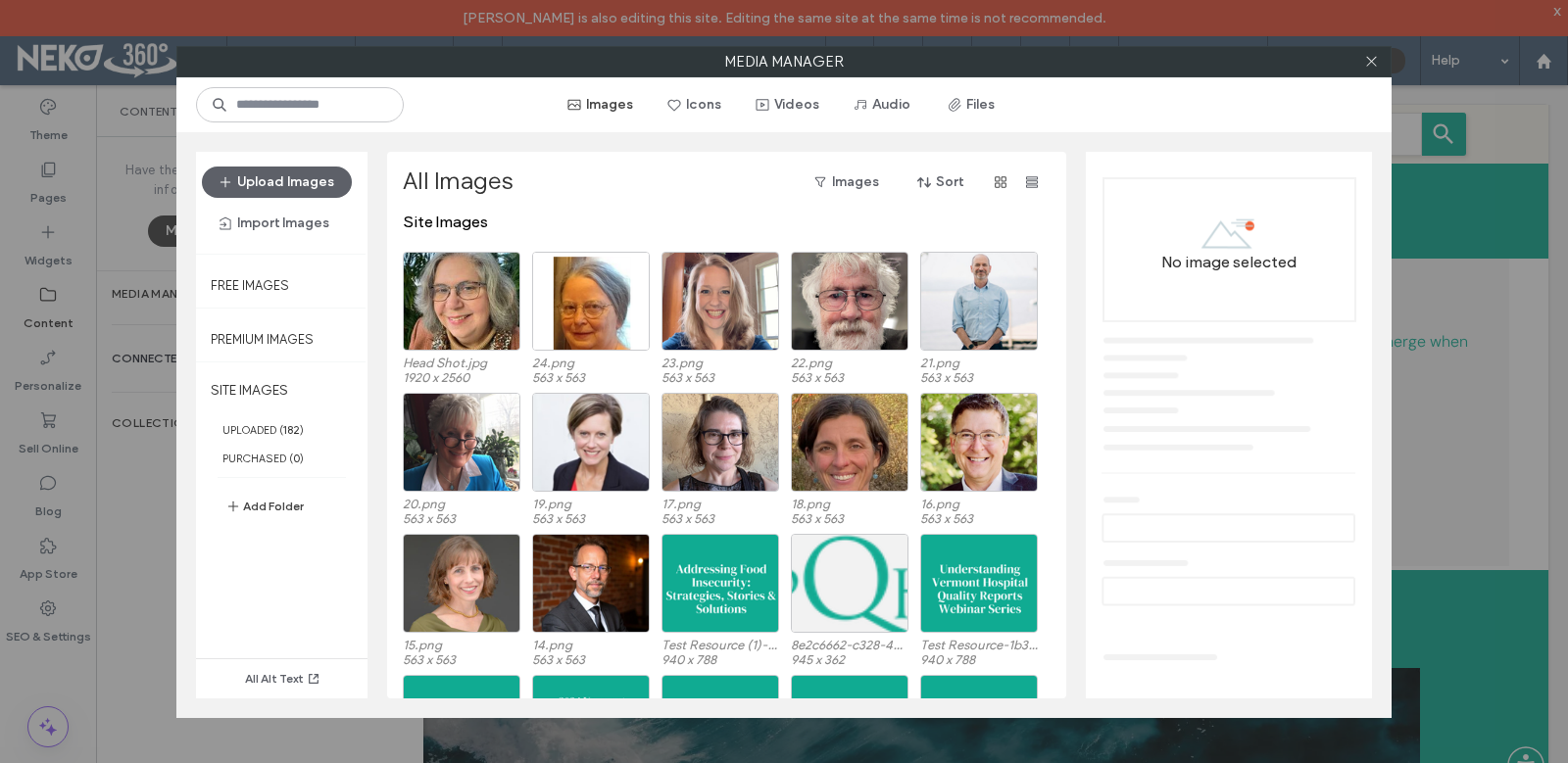
scroll to position [0, 0]
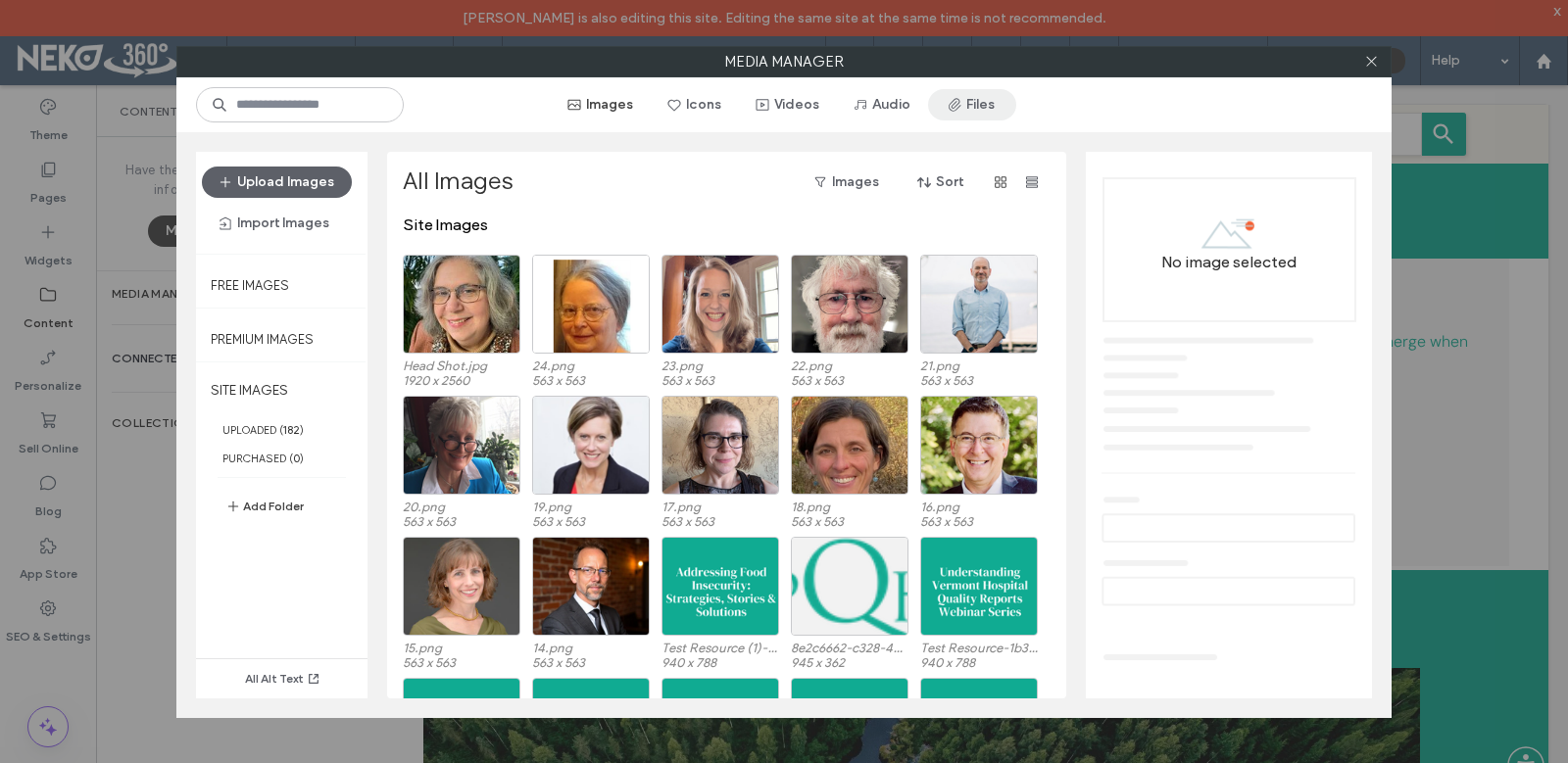
click at [990, 110] on button "Files" at bounding box center [971, 105] width 88 height 32
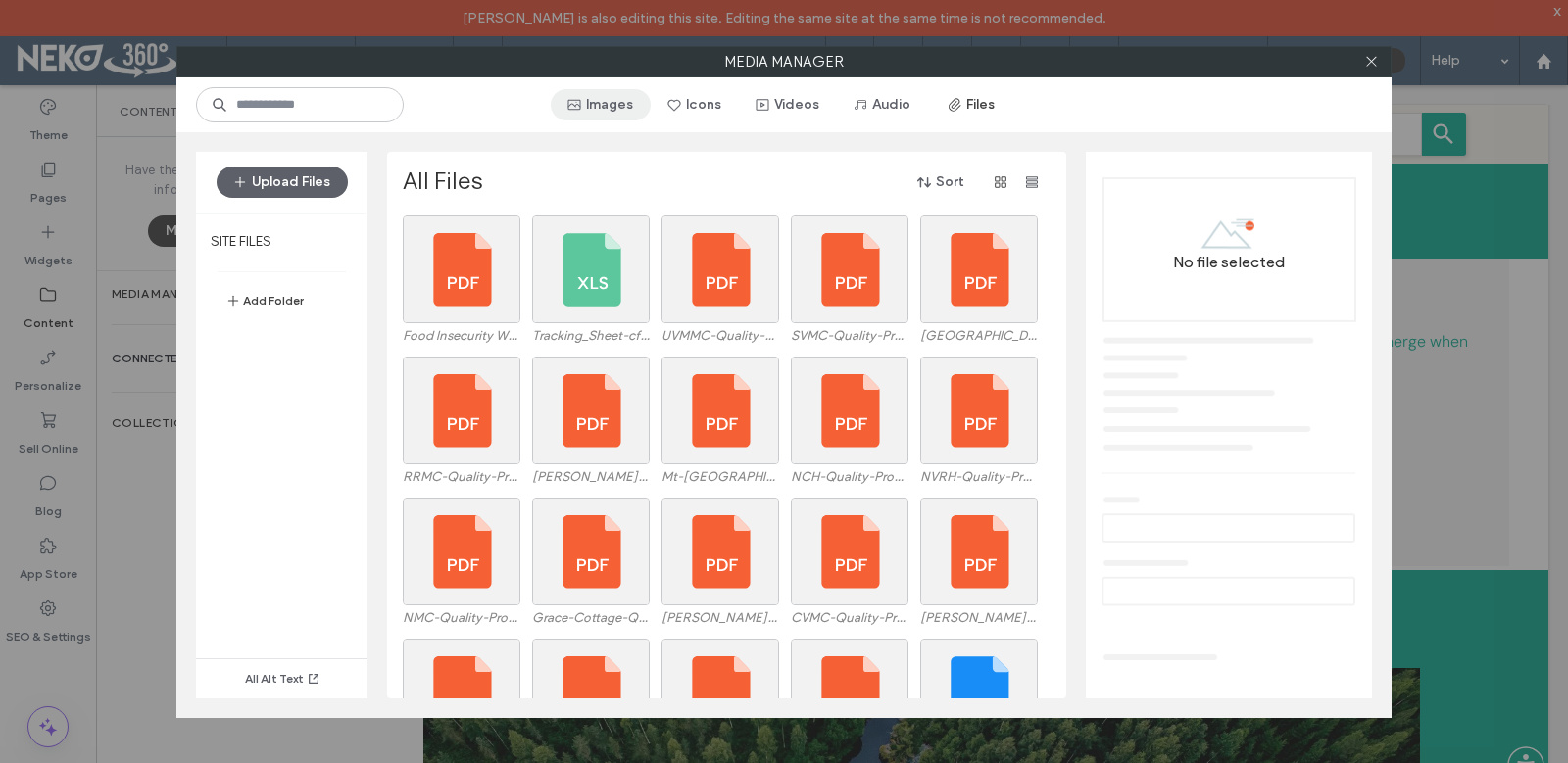
click at [586, 104] on span "button" at bounding box center [576, 105] width 20 height 30
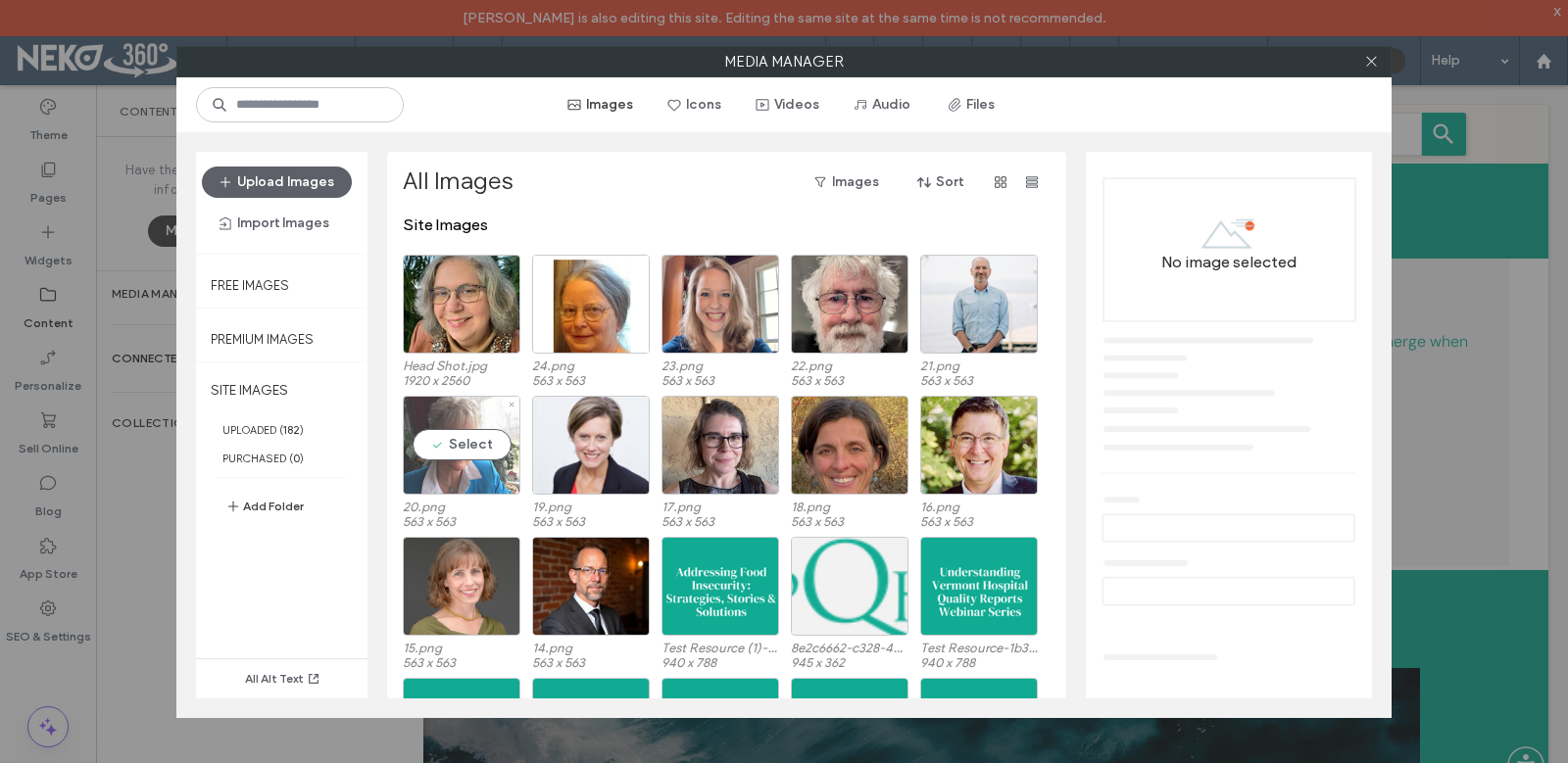
click at [466, 466] on div "Select" at bounding box center [461, 445] width 118 height 99
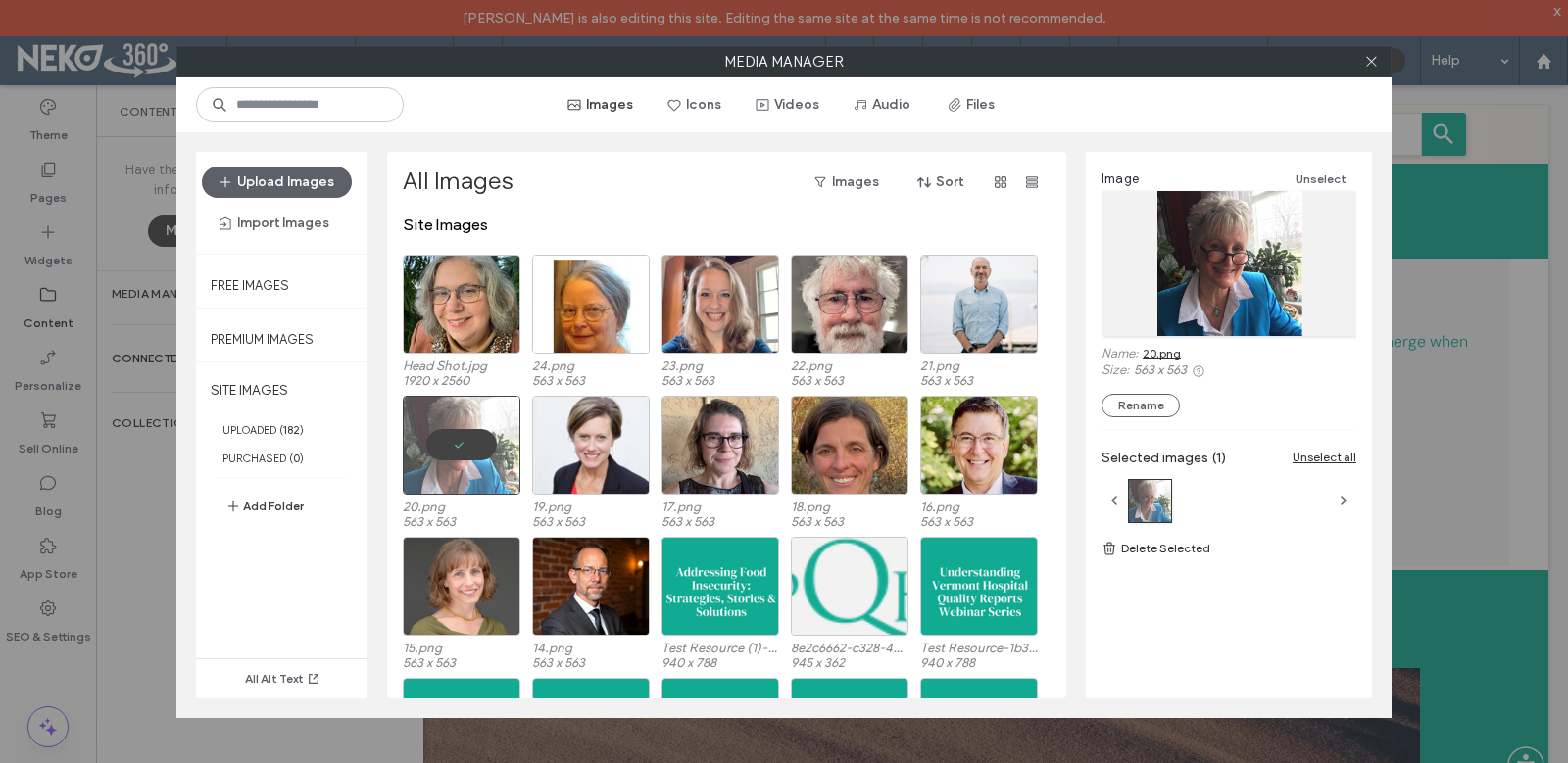
click at [283, 502] on button "Add Folder" at bounding box center [264, 507] width 78 height 24
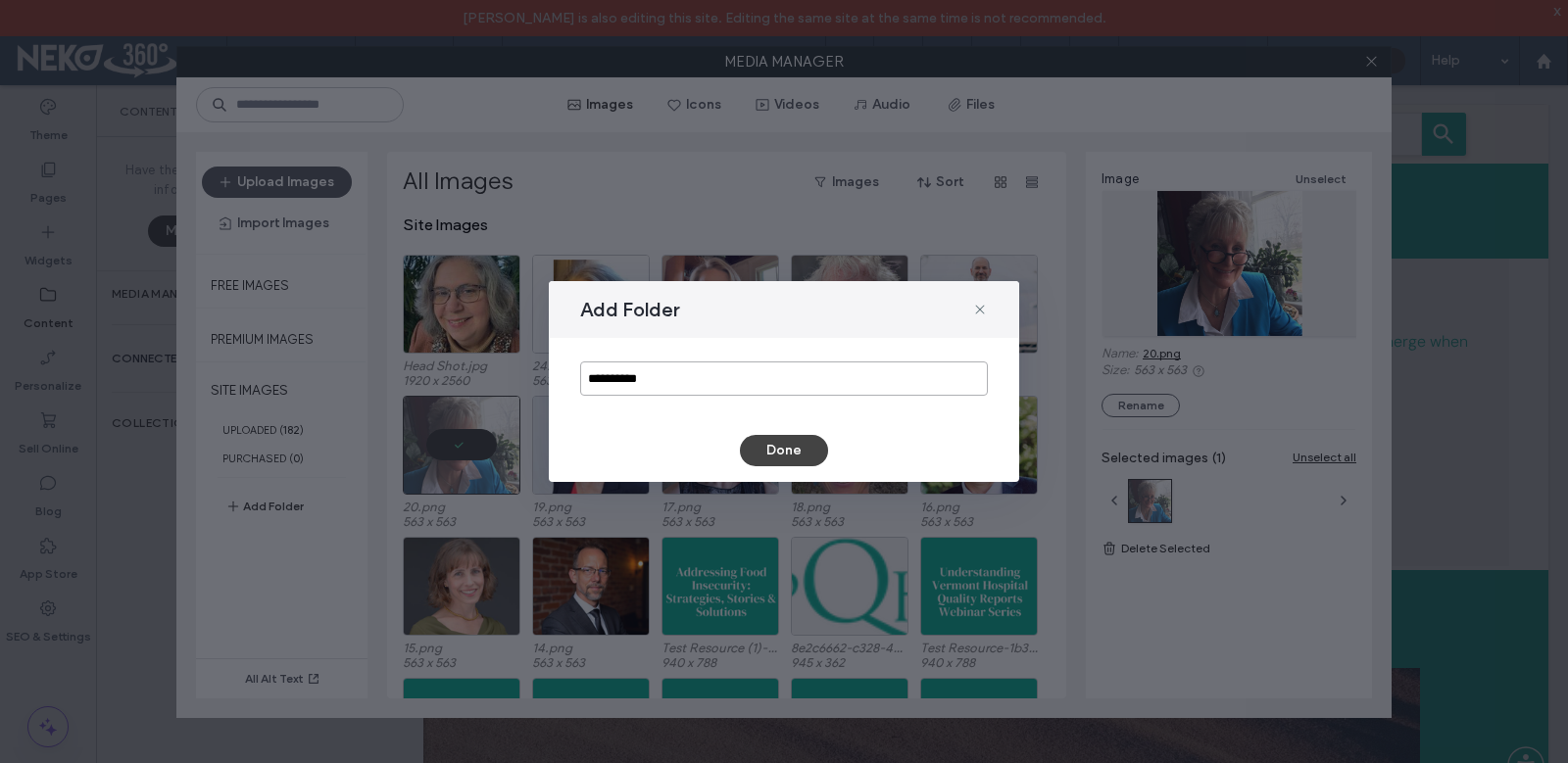
click at [735, 376] on input "**********" at bounding box center [784, 378] width 408 height 35
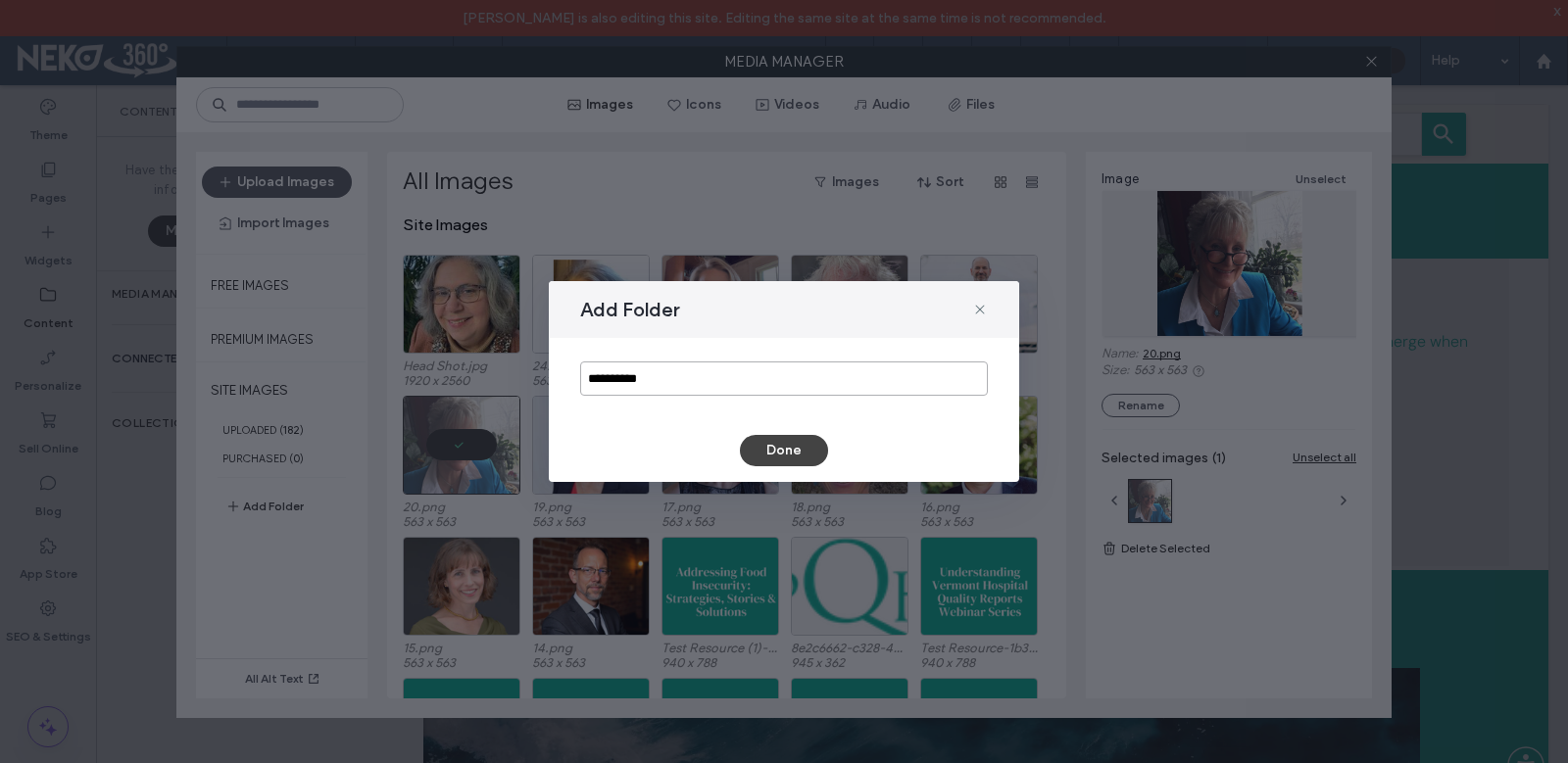
type input "**********"
click at [777, 441] on button "Done" at bounding box center [783, 451] width 88 height 32
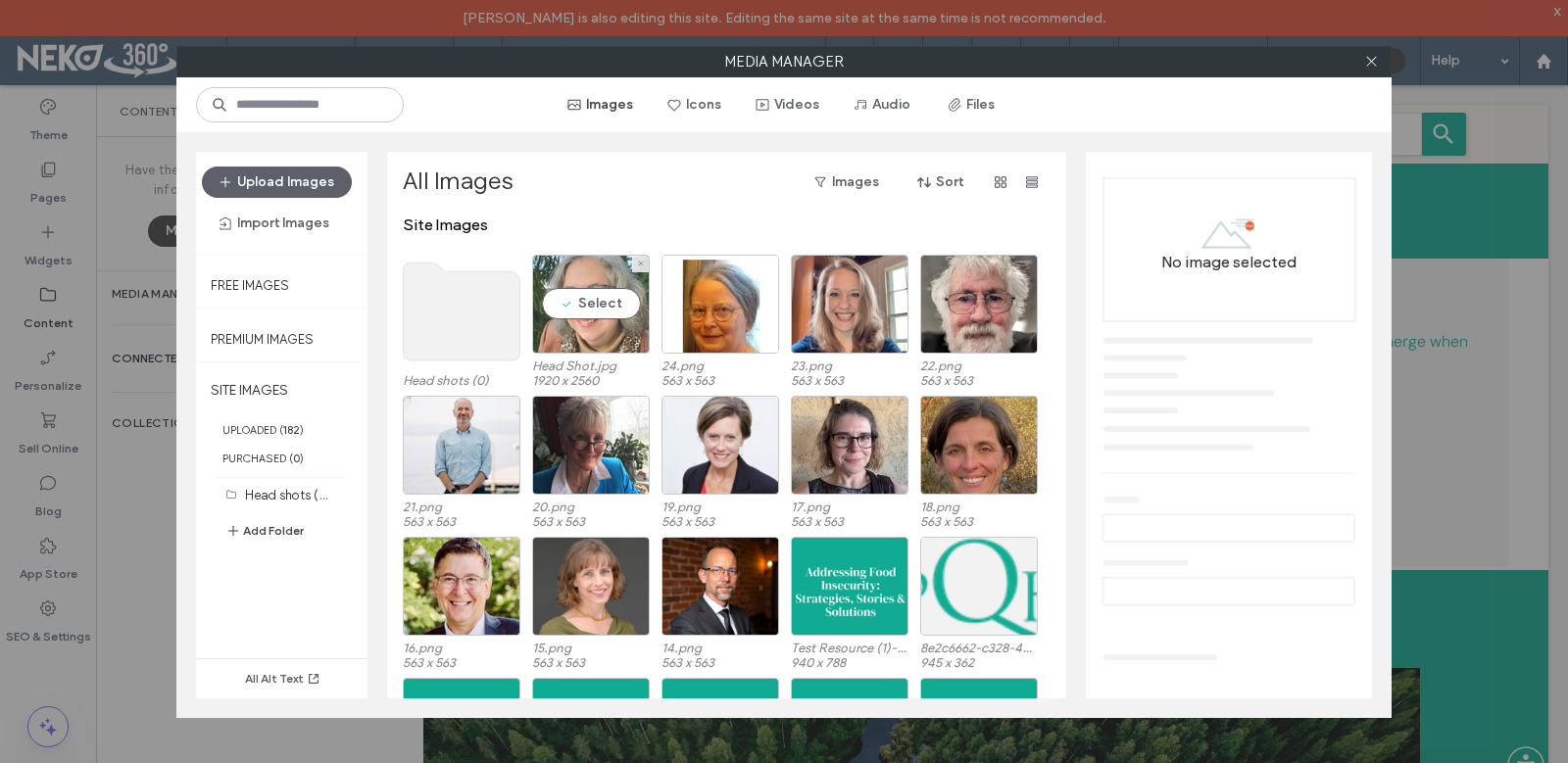
click at [587, 307] on div "Select" at bounding box center [591, 304] width 118 height 99
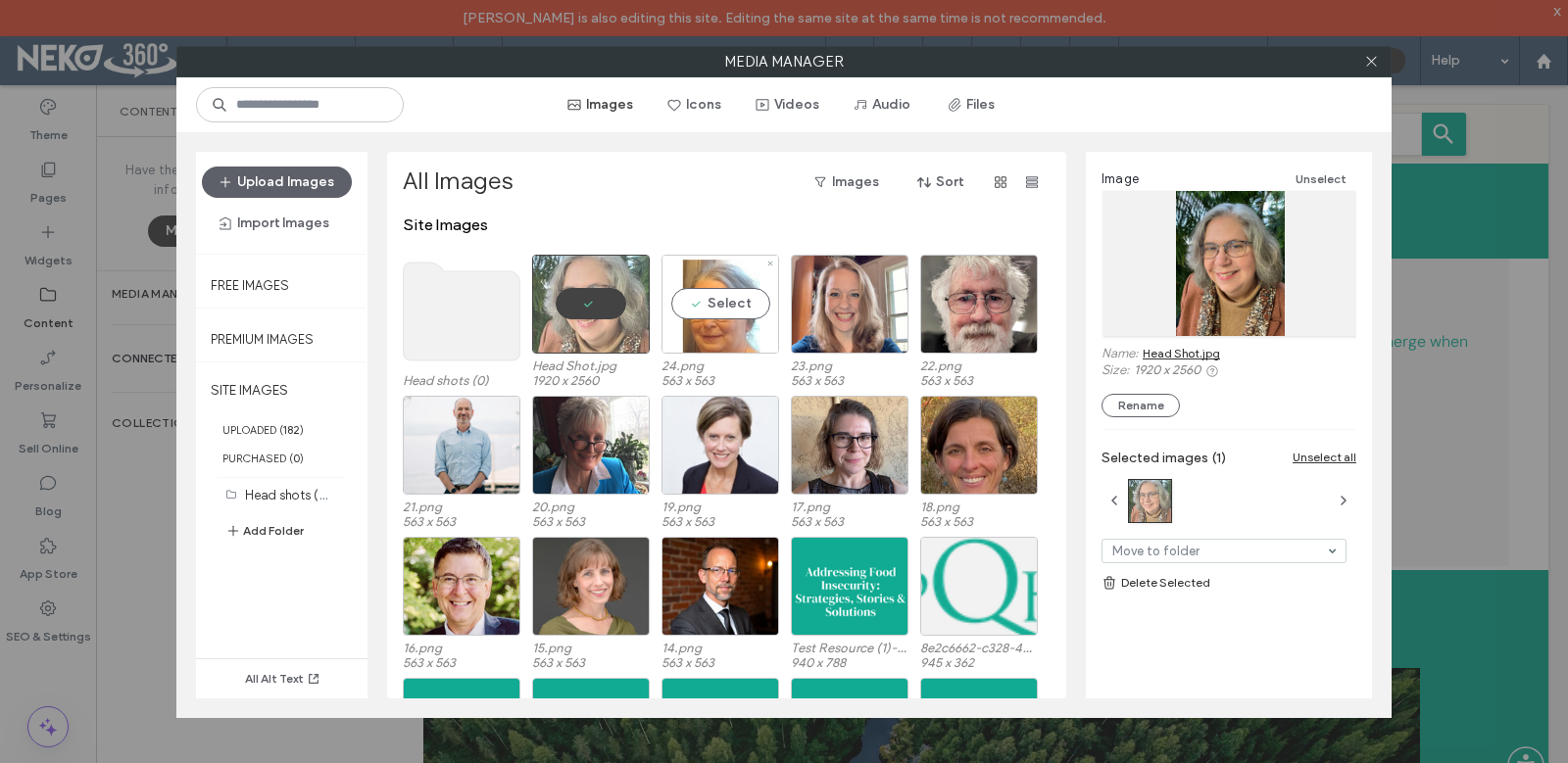
click at [719, 305] on div "Select" at bounding box center [720, 304] width 118 height 99
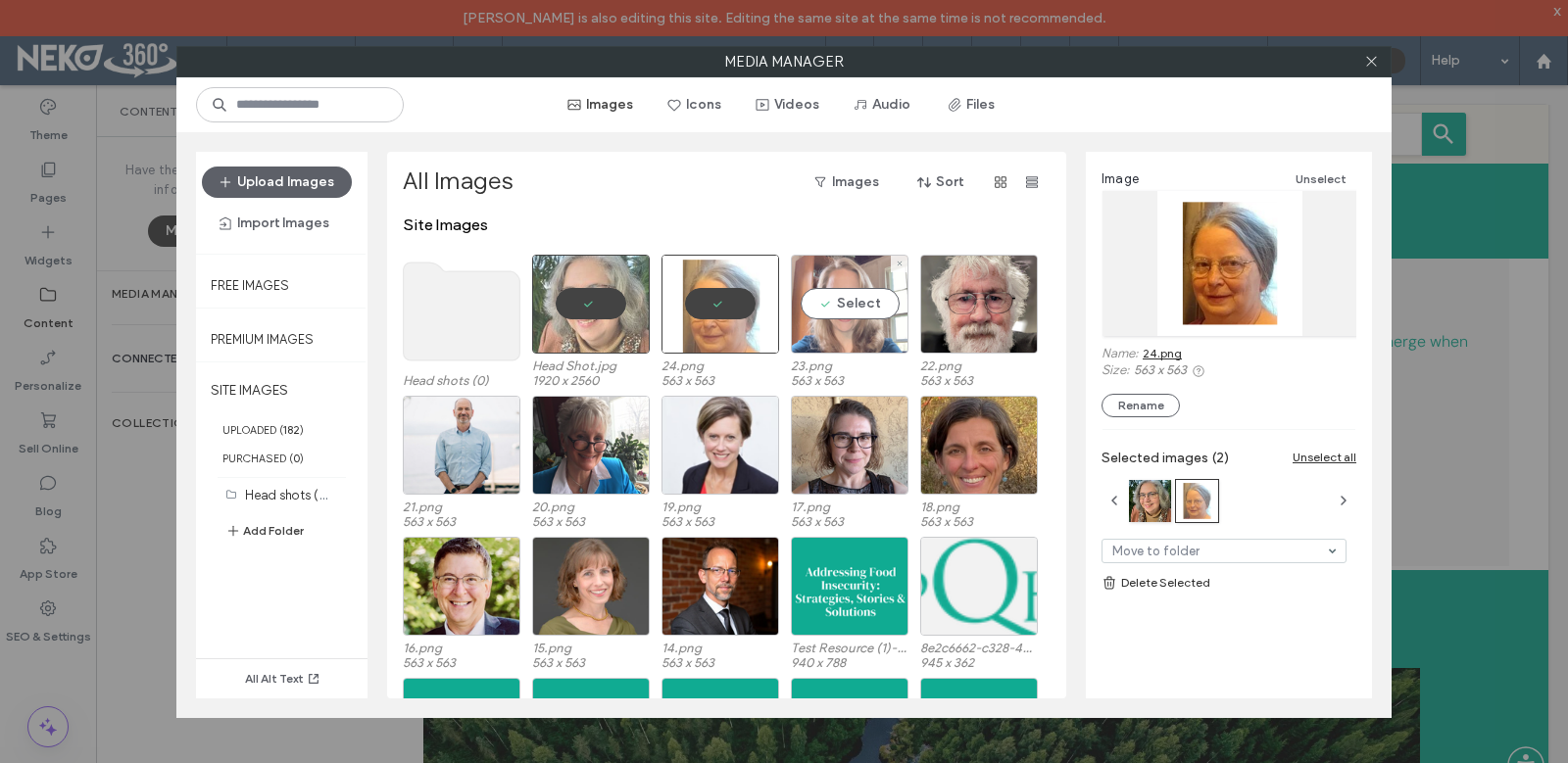
click at [842, 302] on div "Select" at bounding box center [849, 304] width 118 height 99
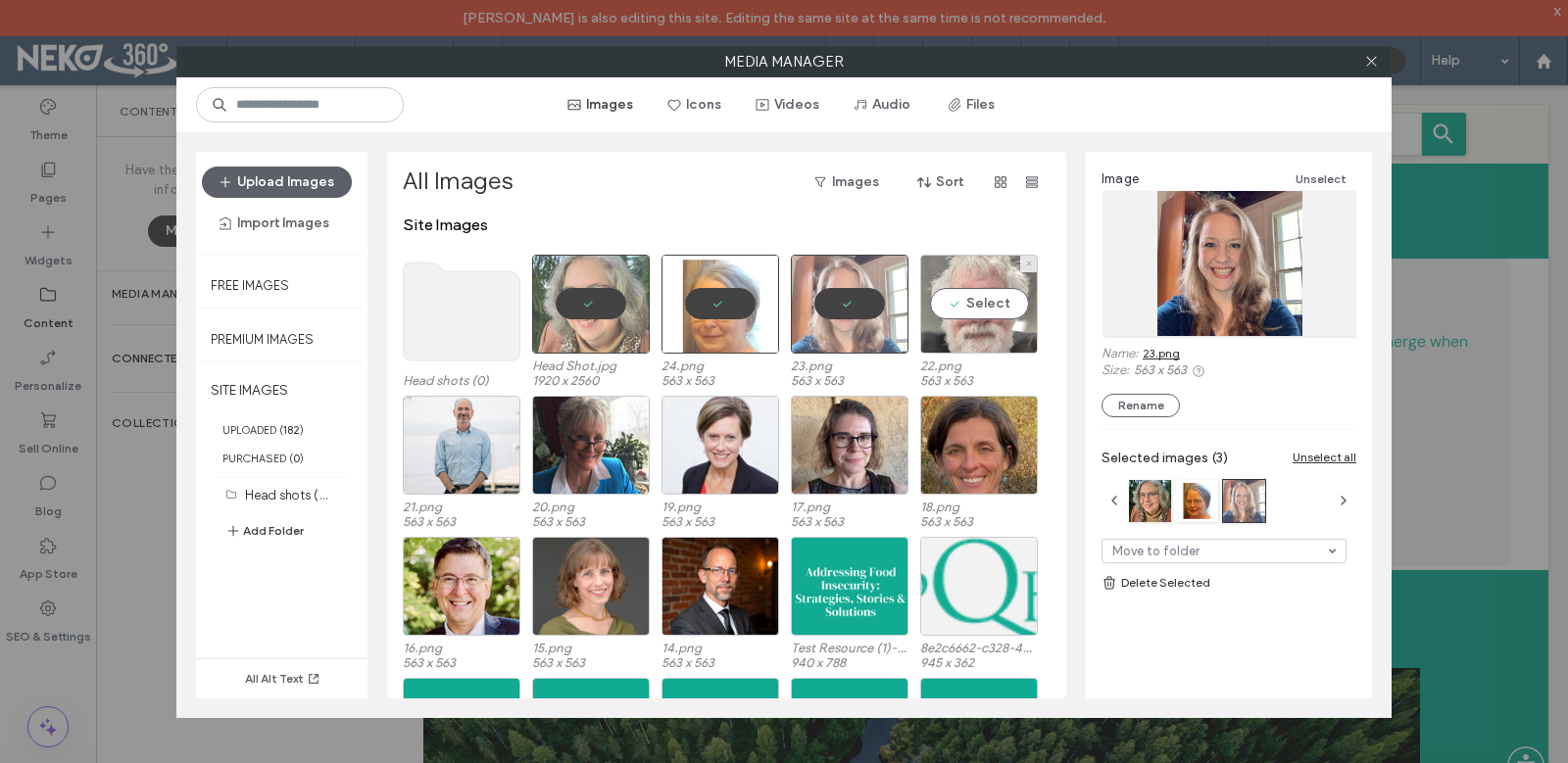
click at [964, 319] on div "Select" at bounding box center [979, 304] width 118 height 99
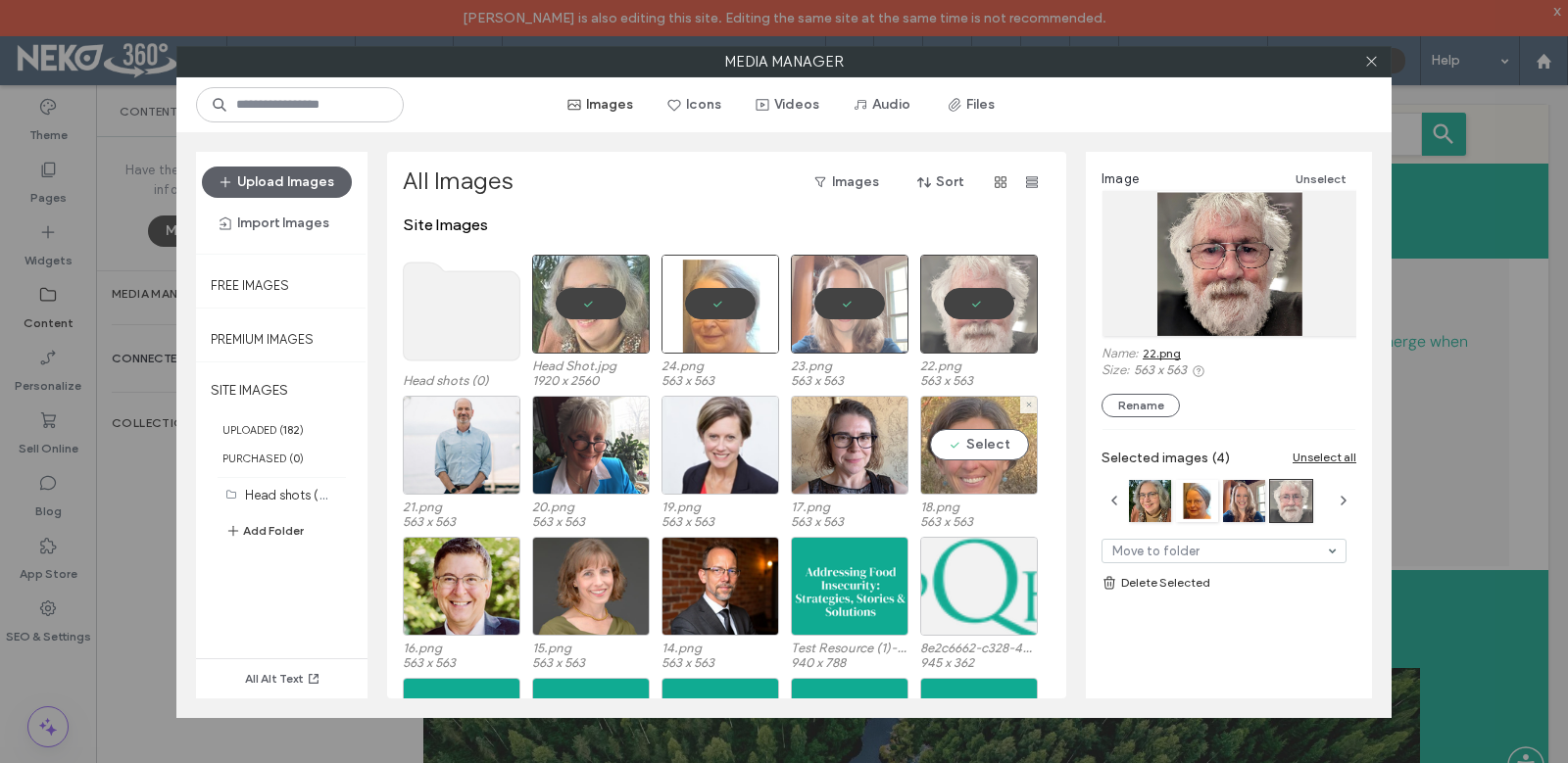
click at [974, 439] on div "Select" at bounding box center [979, 445] width 118 height 99
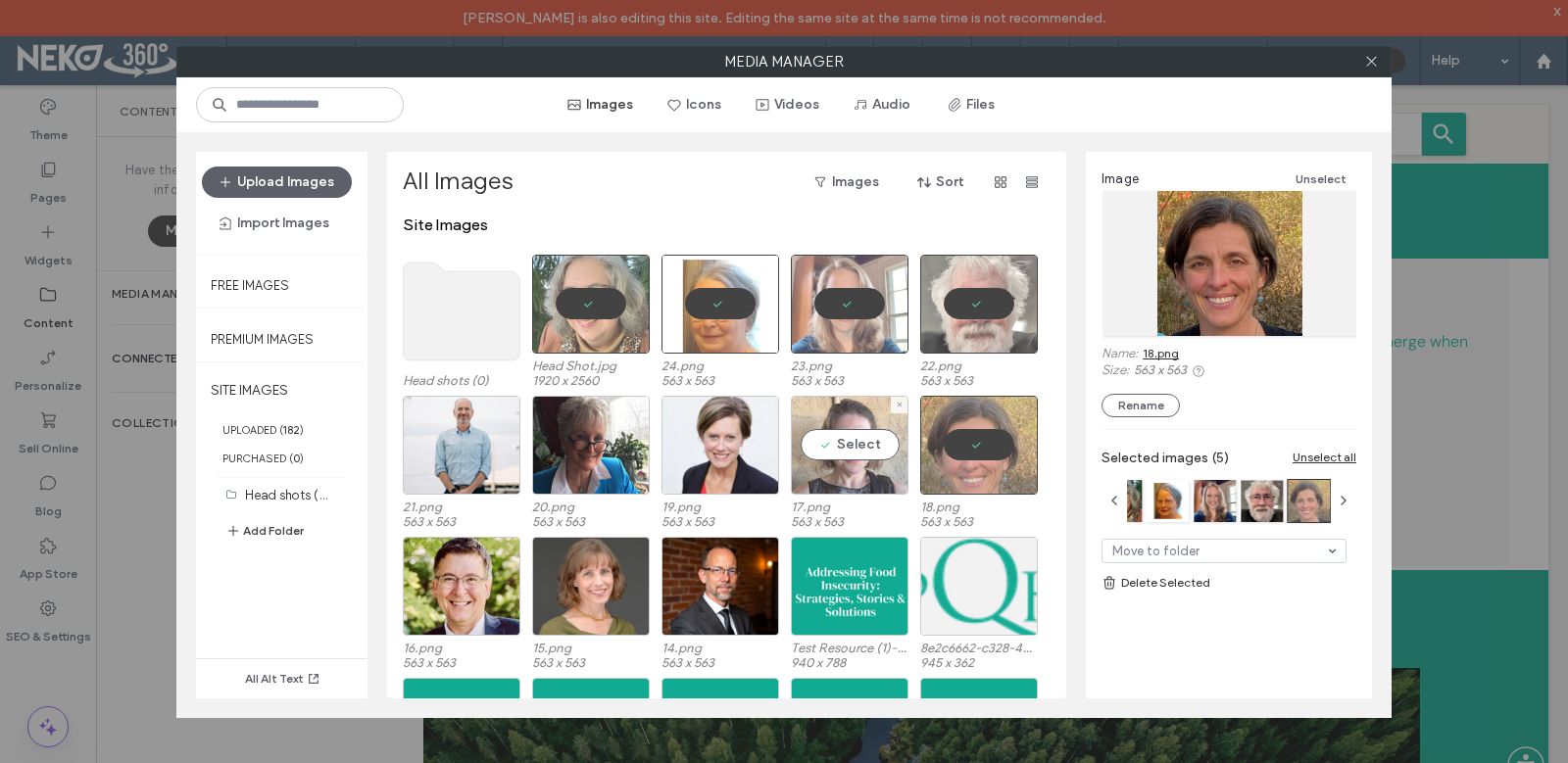
click at [868, 451] on div "Select" at bounding box center [849, 445] width 118 height 99
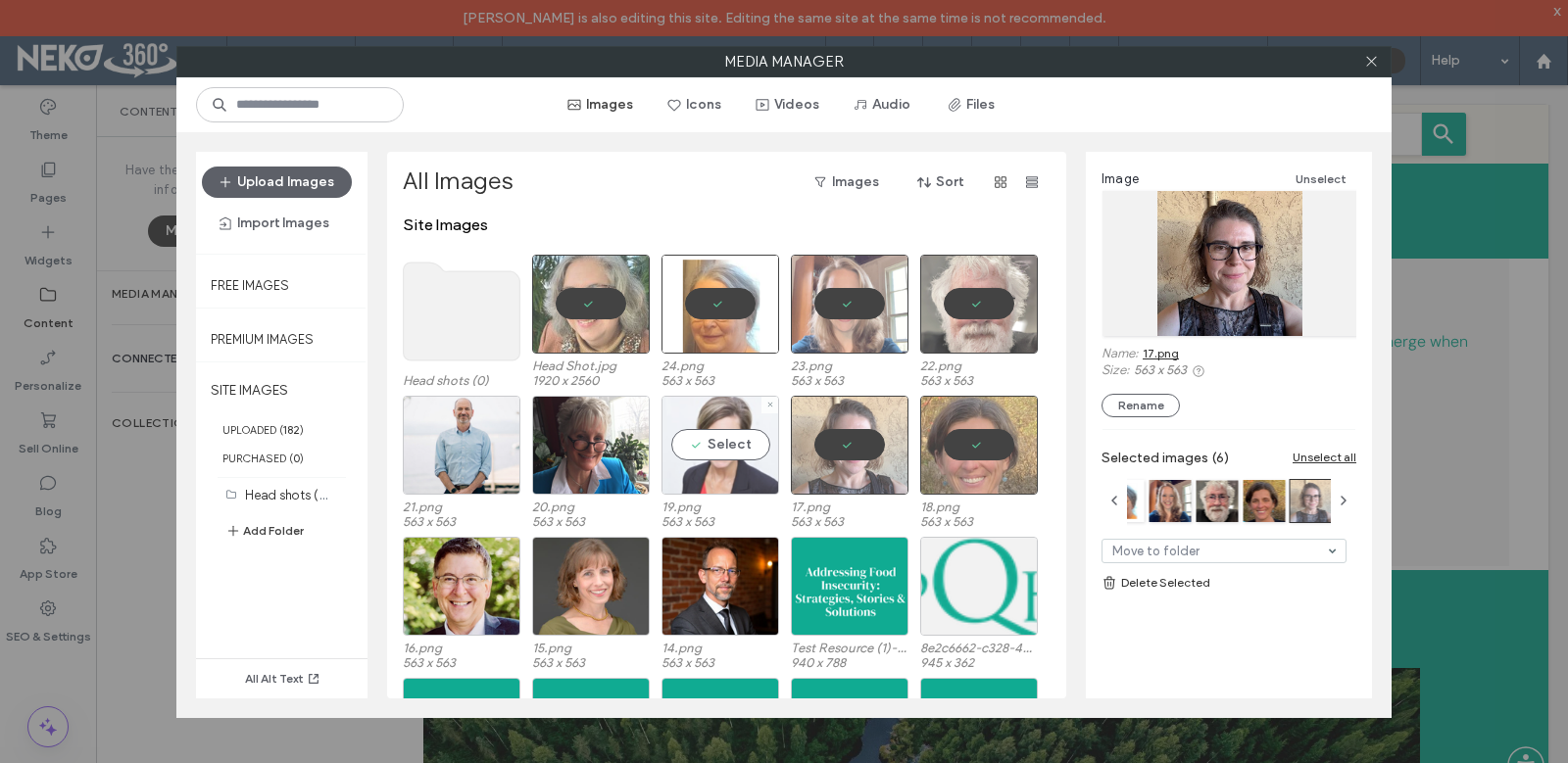
drag, startPoint x: 722, startPoint y: 447, endPoint x: 689, endPoint y: 454, distance: 33.7
click at [722, 447] on div "Select" at bounding box center [720, 445] width 118 height 99
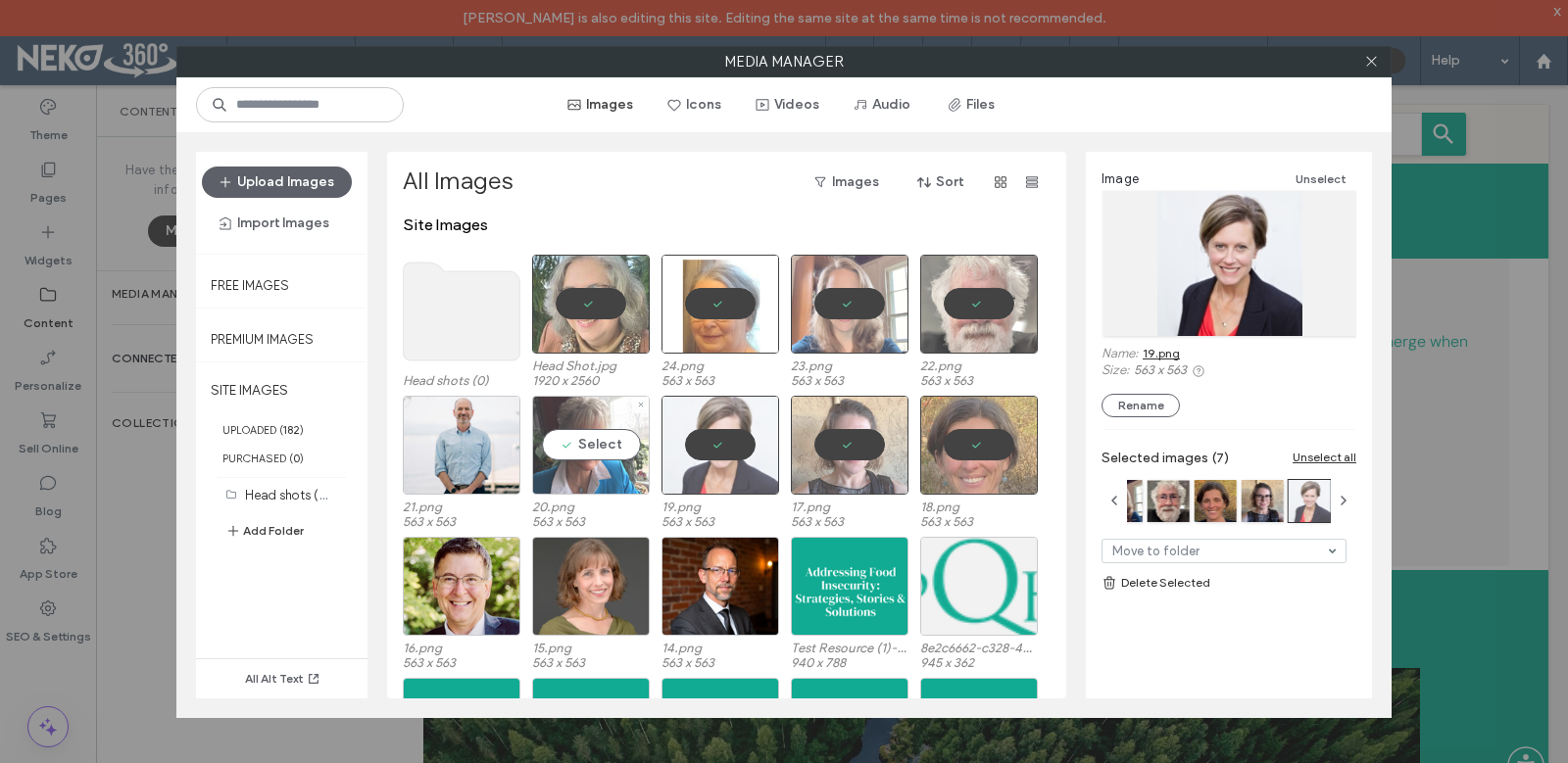
click at [604, 457] on div "Select" at bounding box center [591, 445] width 118 height 99
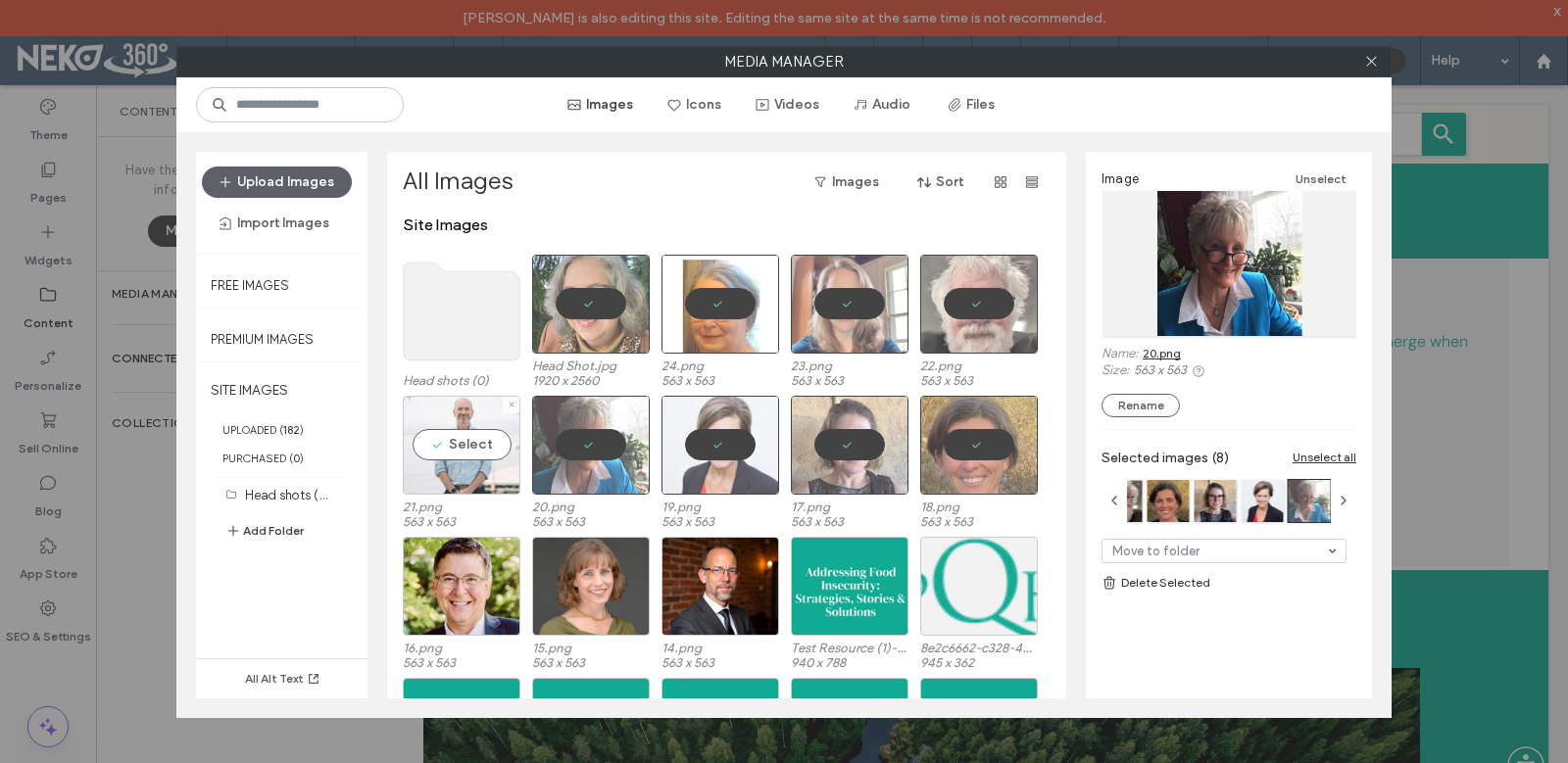
click at [477, 439] on div "Select" at bounding box center [461, 445] width 118 height 99
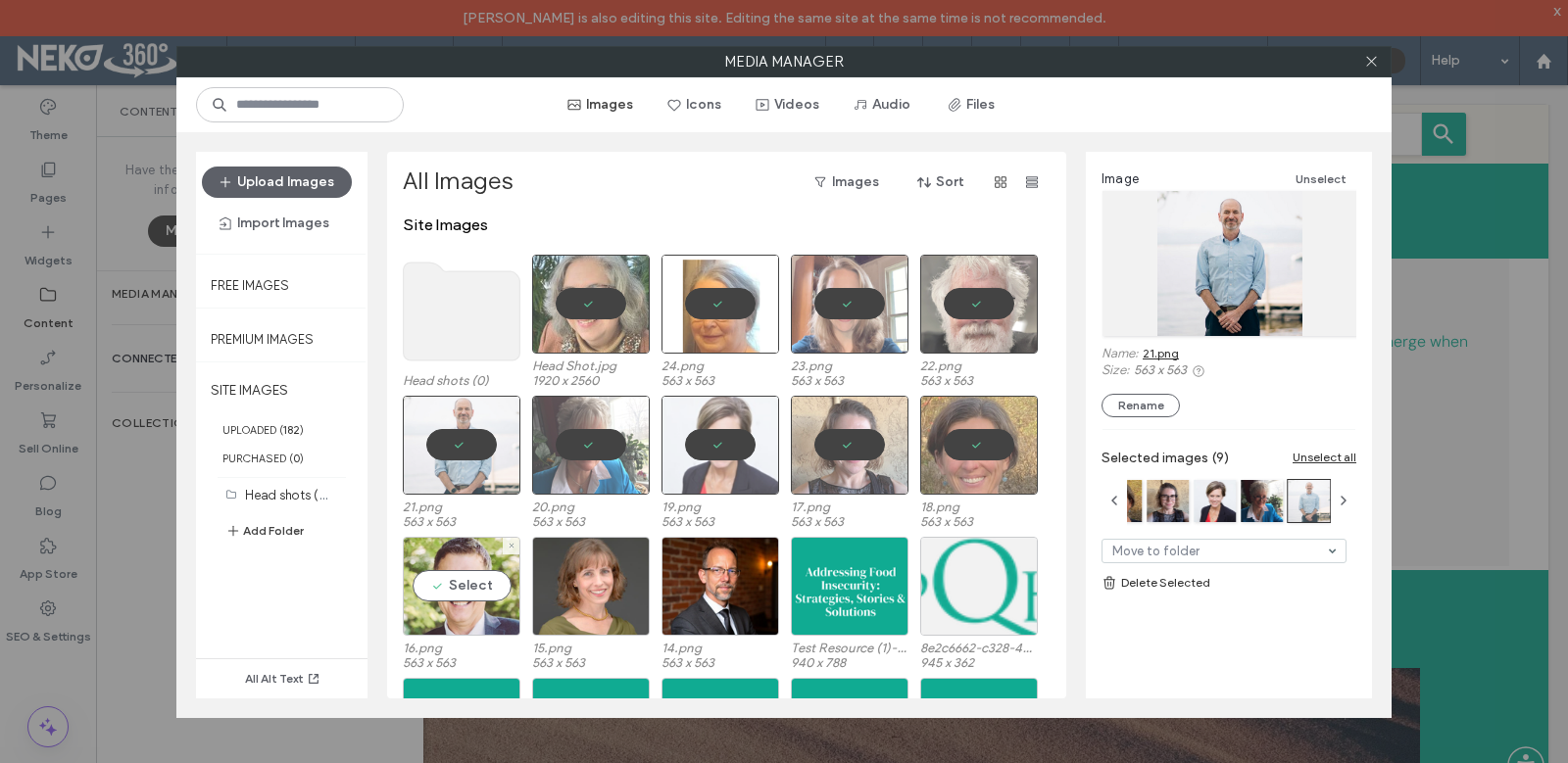
click at [462, 586] on div "Select" at bounding box center [461, 586] width 118 height 99
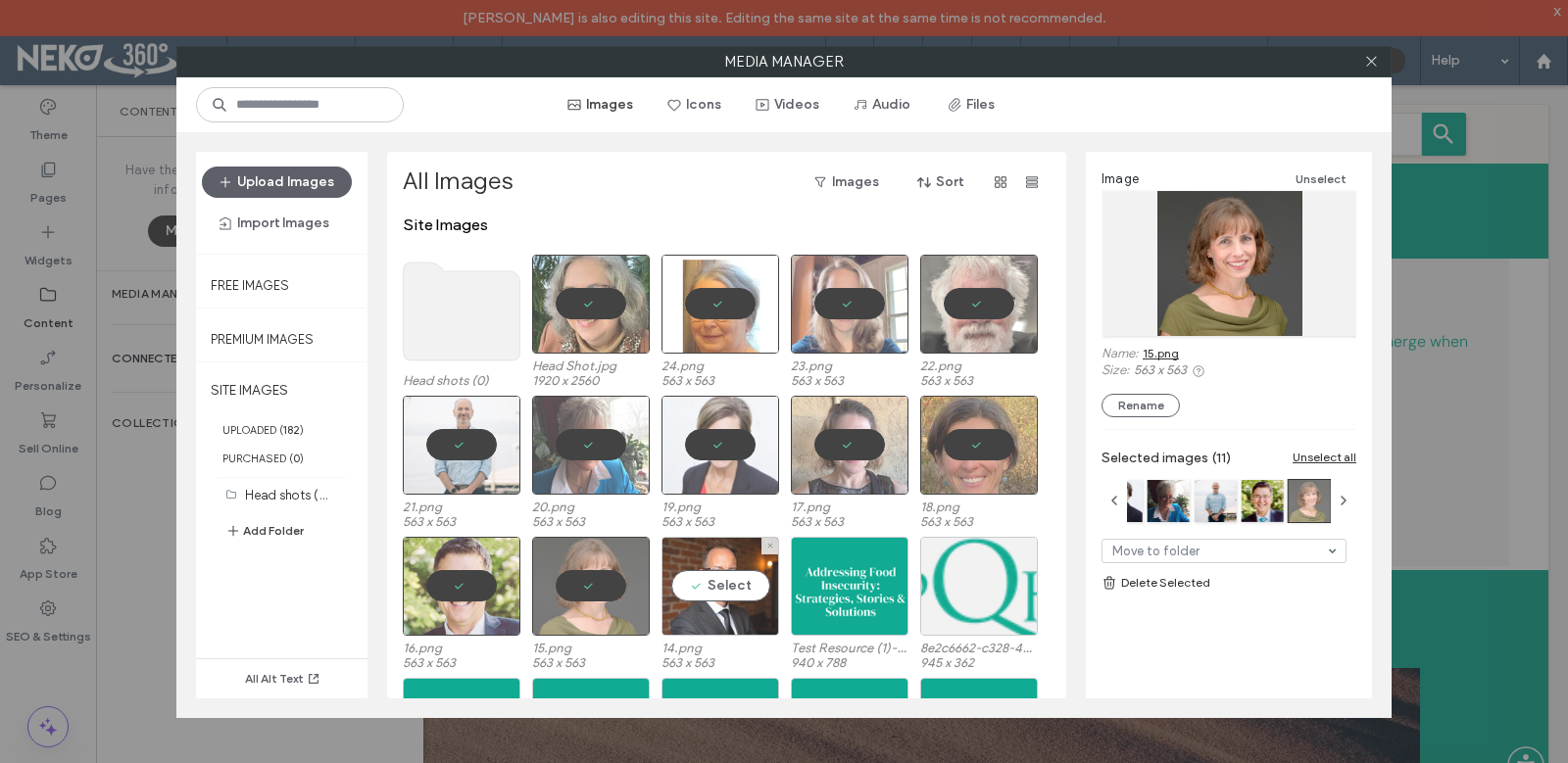
click at [716, 593] on div "Select" at bounding box center [720, 586] width 118 height 99
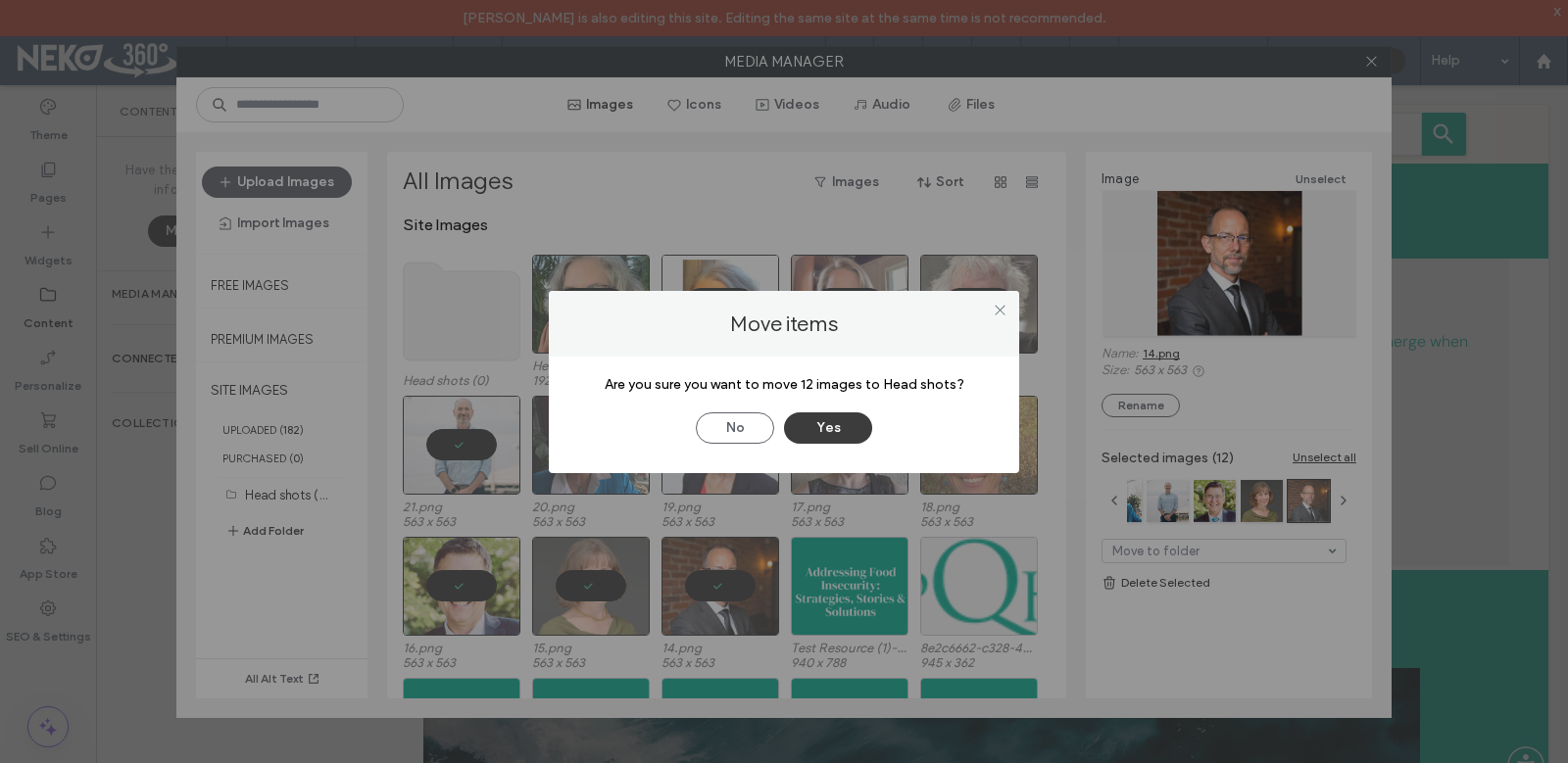
click at [837, 429] on button "Yes" at bounding box center [828, 429] width 88 height 32
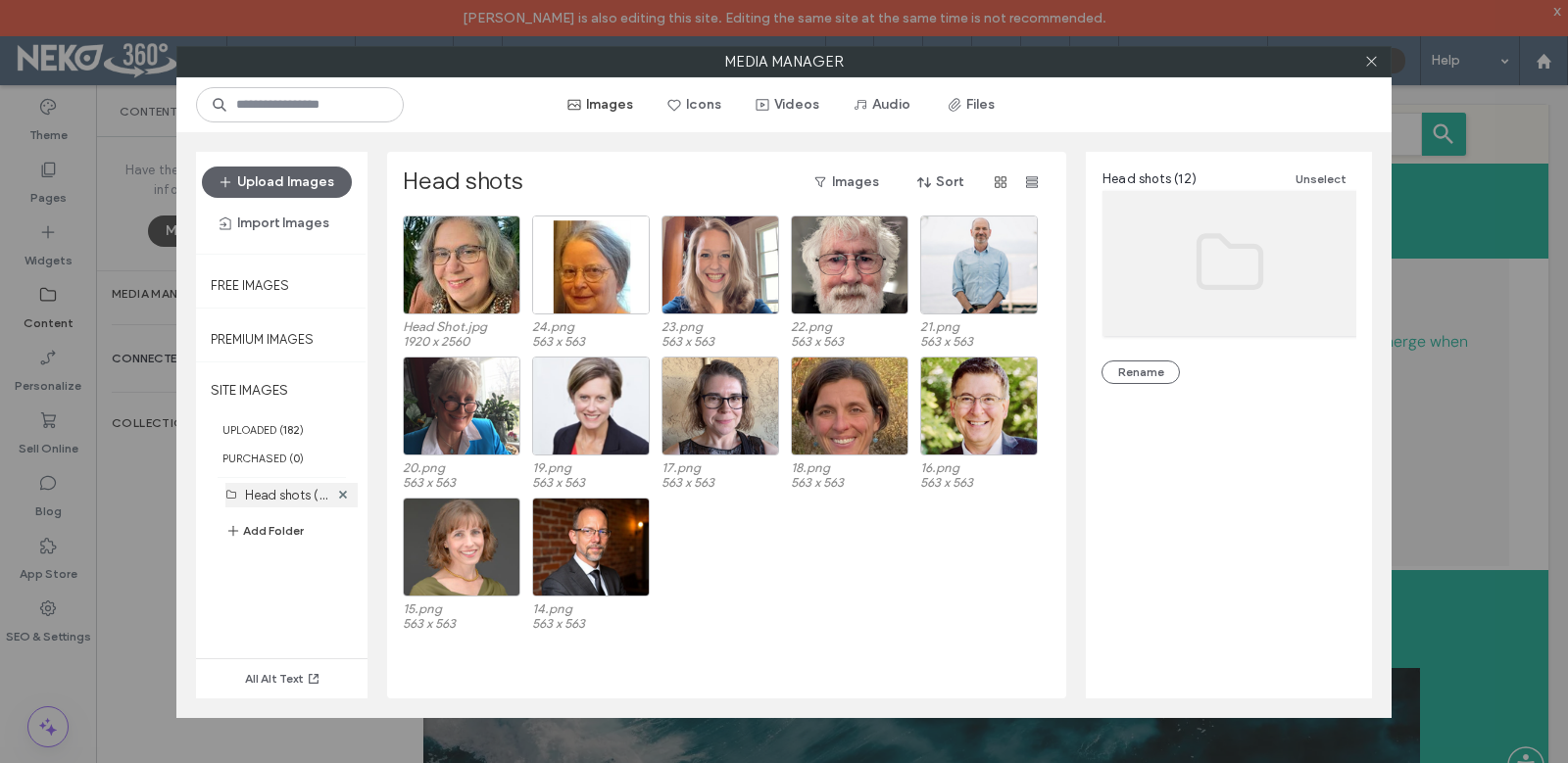
click at [267, 499] on label "Head shots (12)" at bounding box center [289, 494] width 89 height 19
click at [249, 432] on label "UPLOADED ( 182 )" at bounding box center [281, 429] width 171 height 29
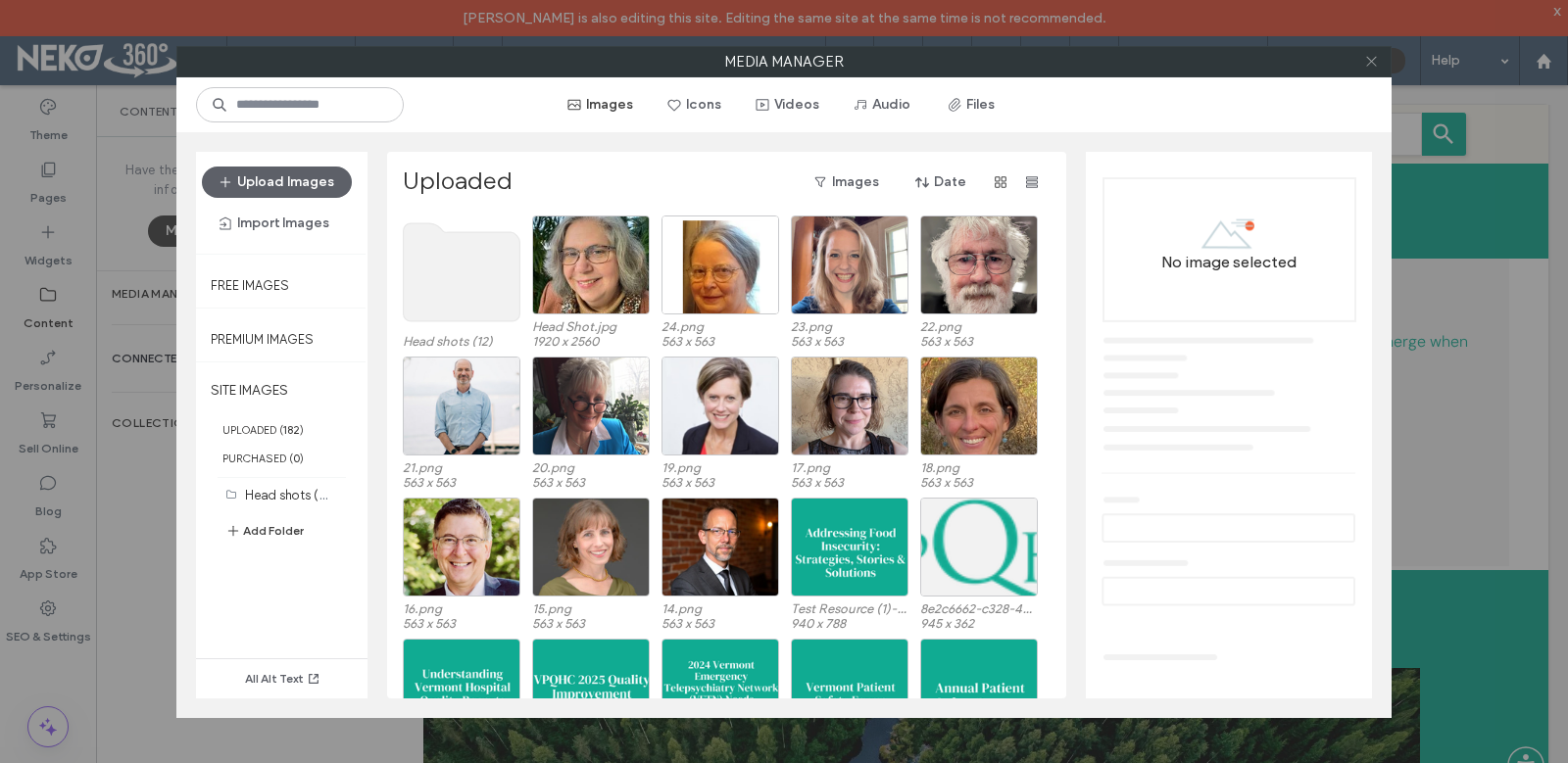
click at [1369, 65] on icon at bounding box center [1371, 60] width 15 height 15
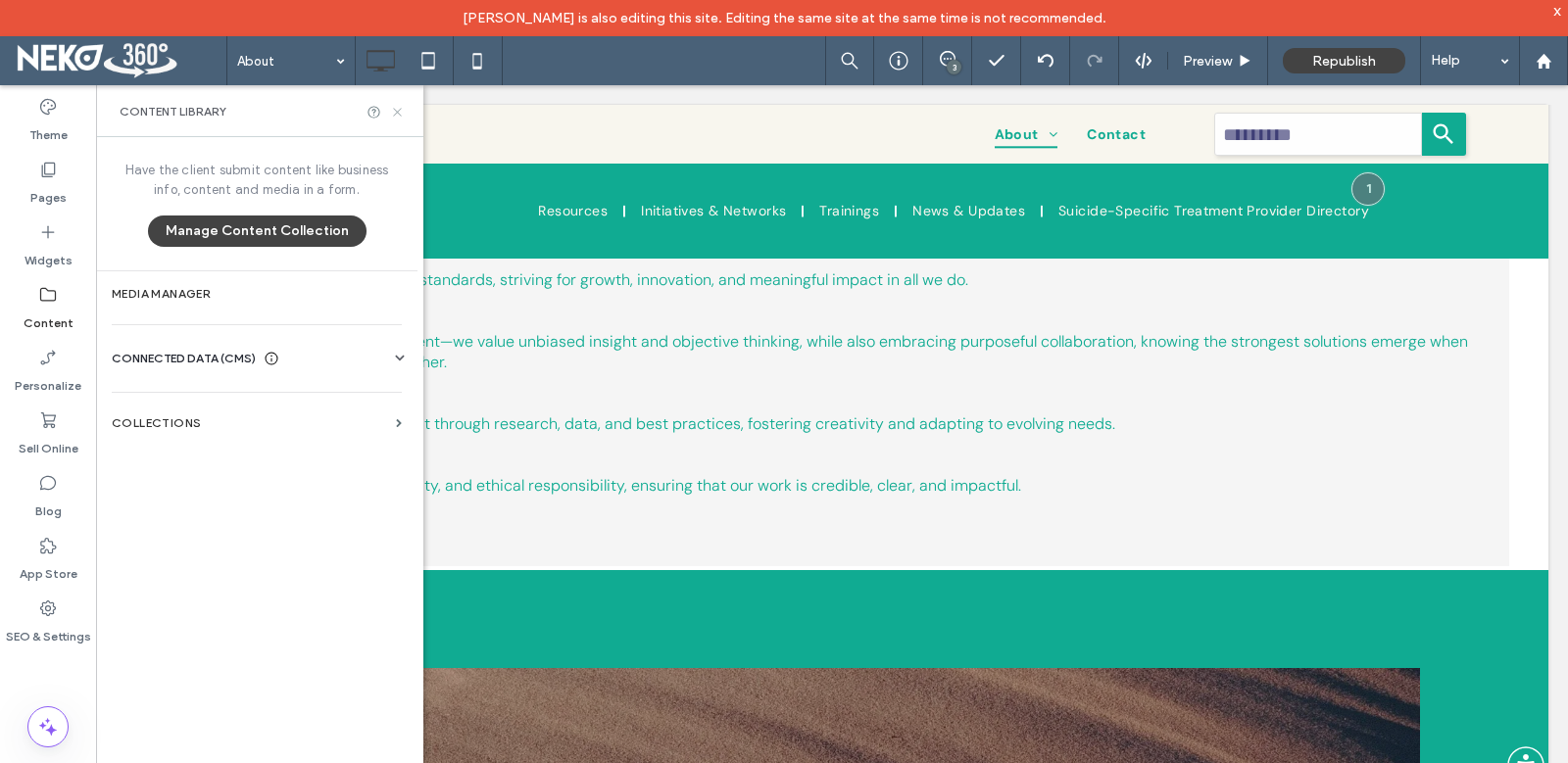
drag, startPoint x: 396, startPoint y: 111, endPoint x: 325, endPoint y: 72, distance: 81.0
click at [396, 111] on use at bounding box center [397, 112] width 8 height 8
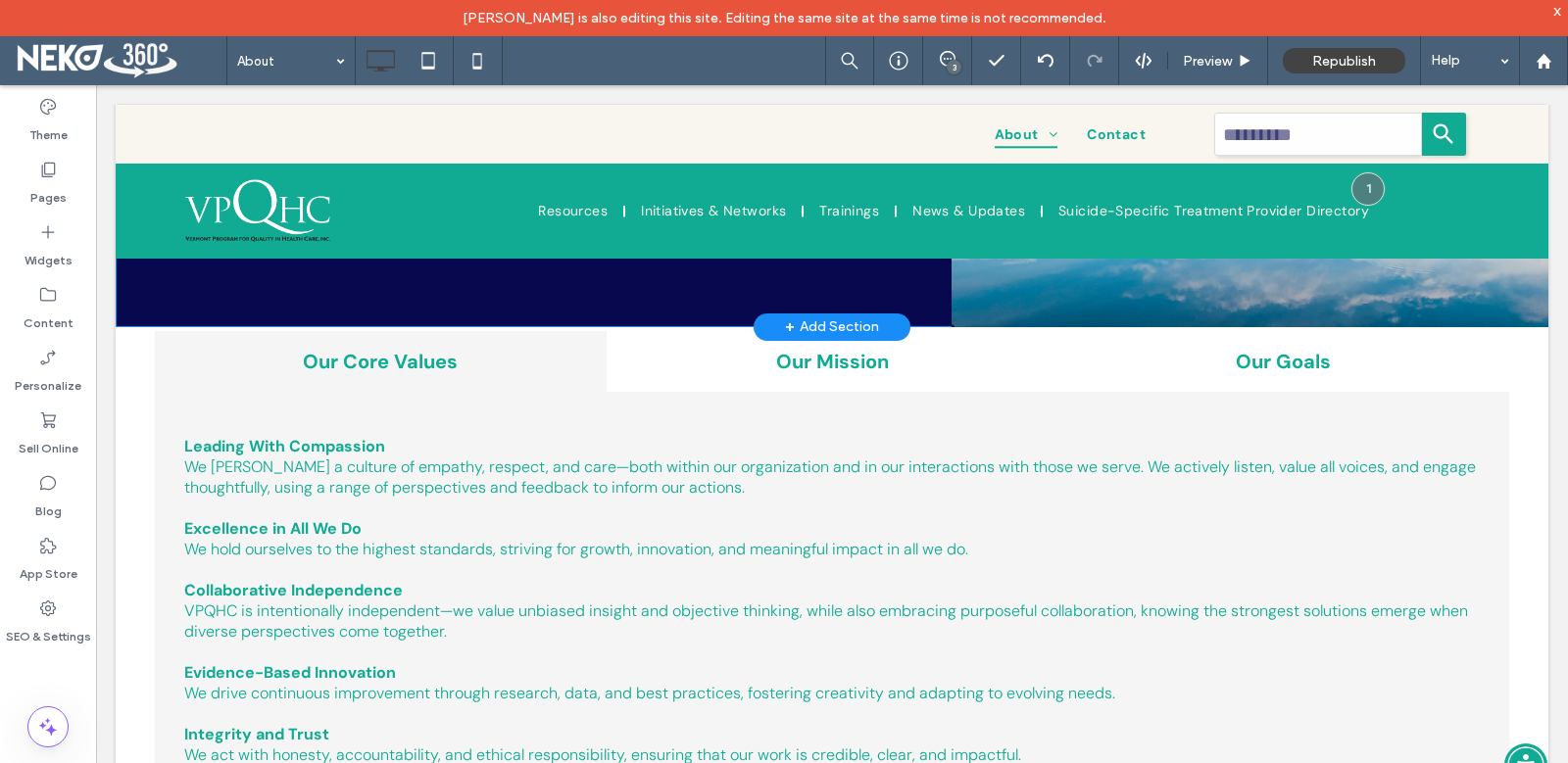
scroll to position [392, 0]
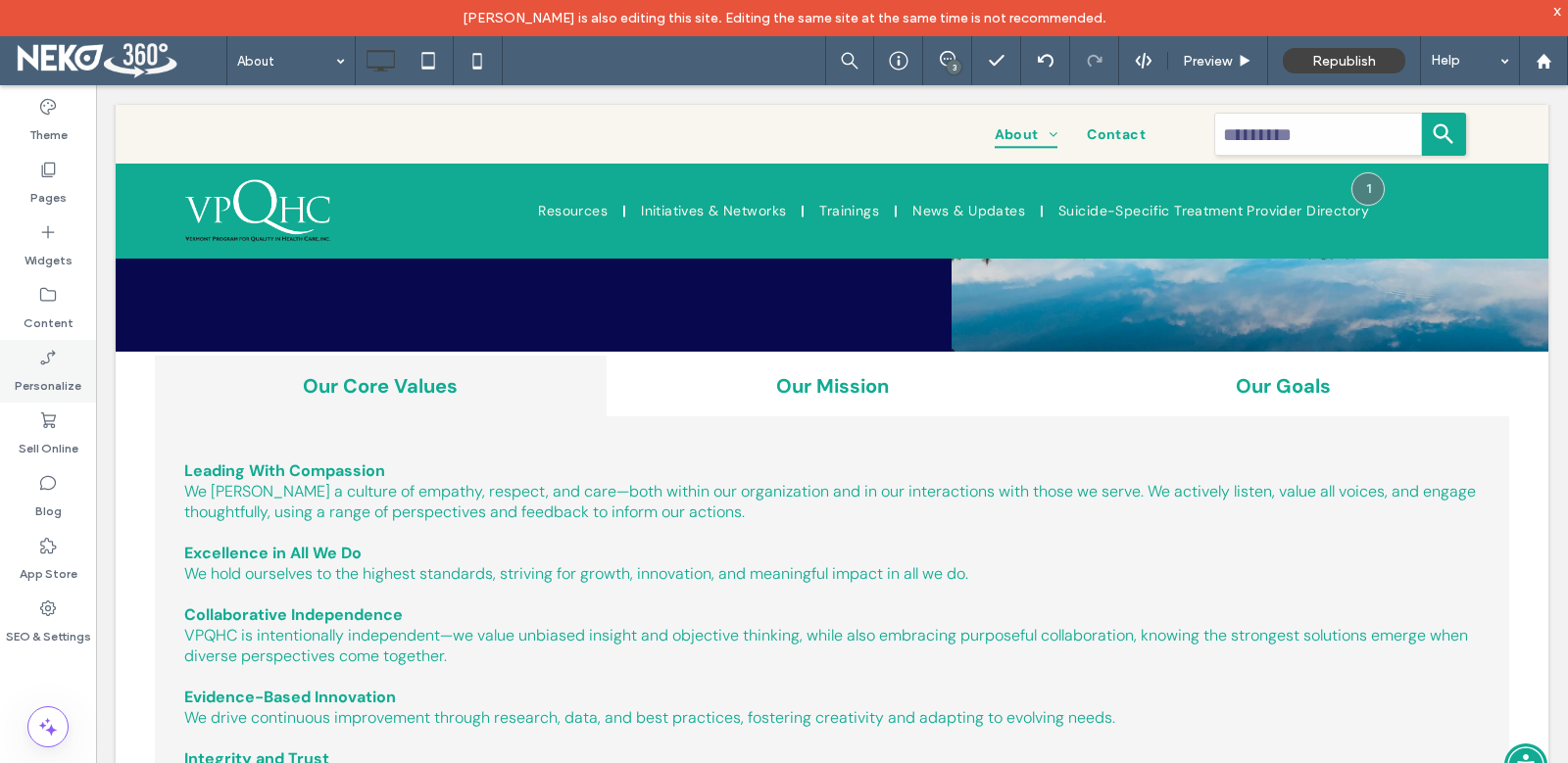
click at [54, 374] on label "Personalize" at bounding box center [48, 381] width 66 height 28
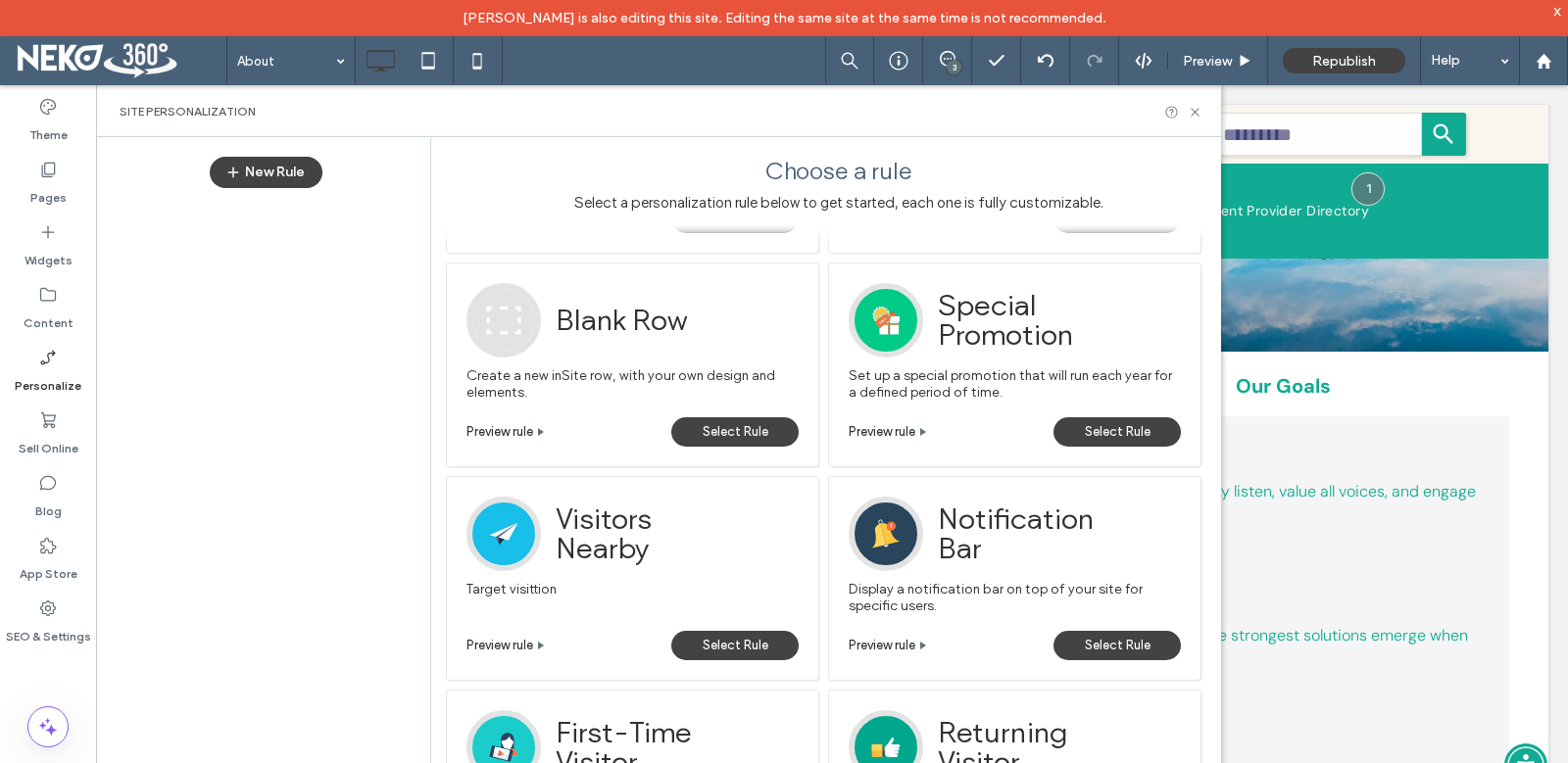
scroll to position [0, 0]
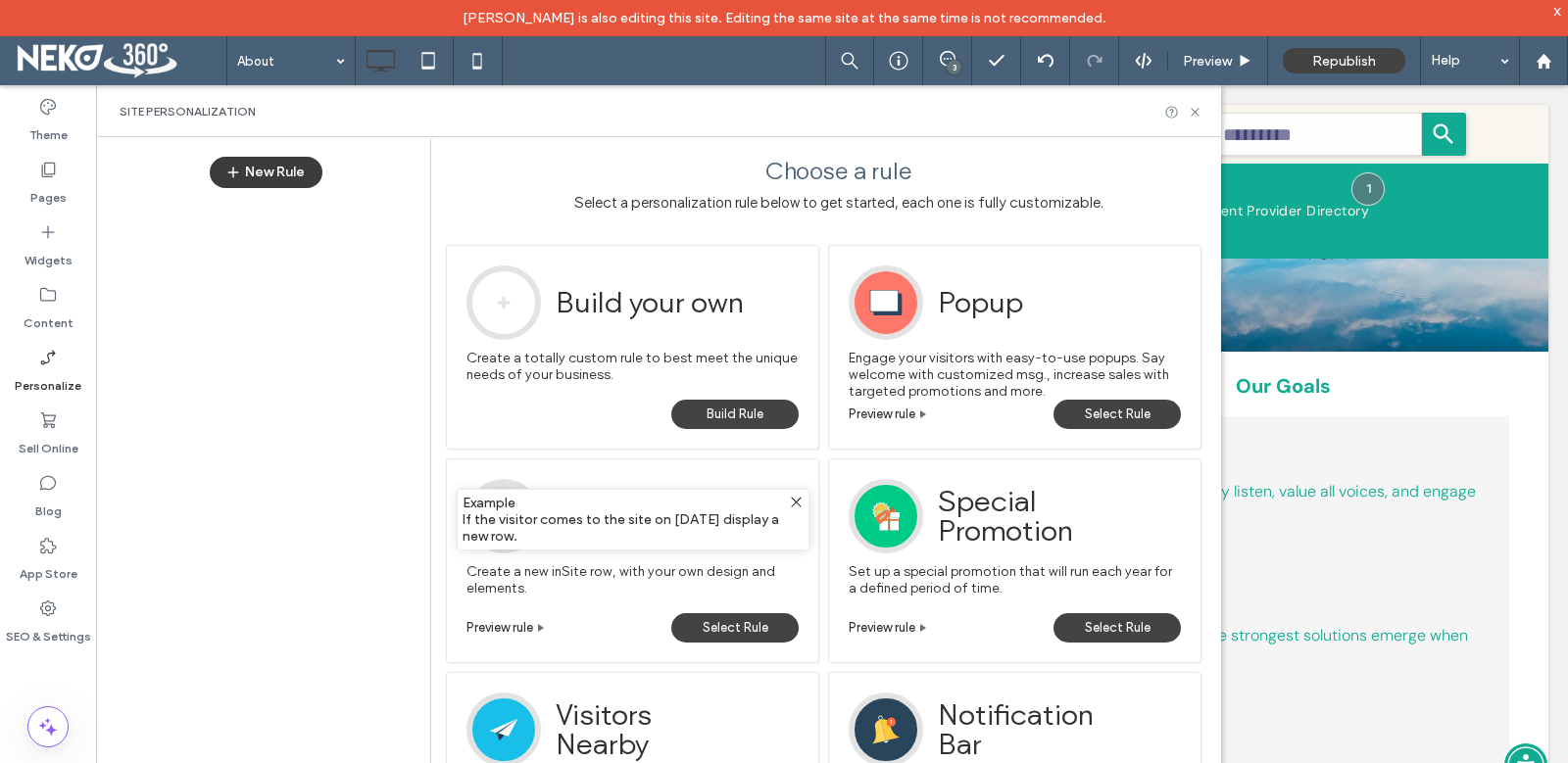
click at [287, 176] on button "New Rule" at bounding box center [266, 172] width 113 height 32
click at [738, 416] on span "Build Rule" at bounding box center [735, 415] width 56 height 30
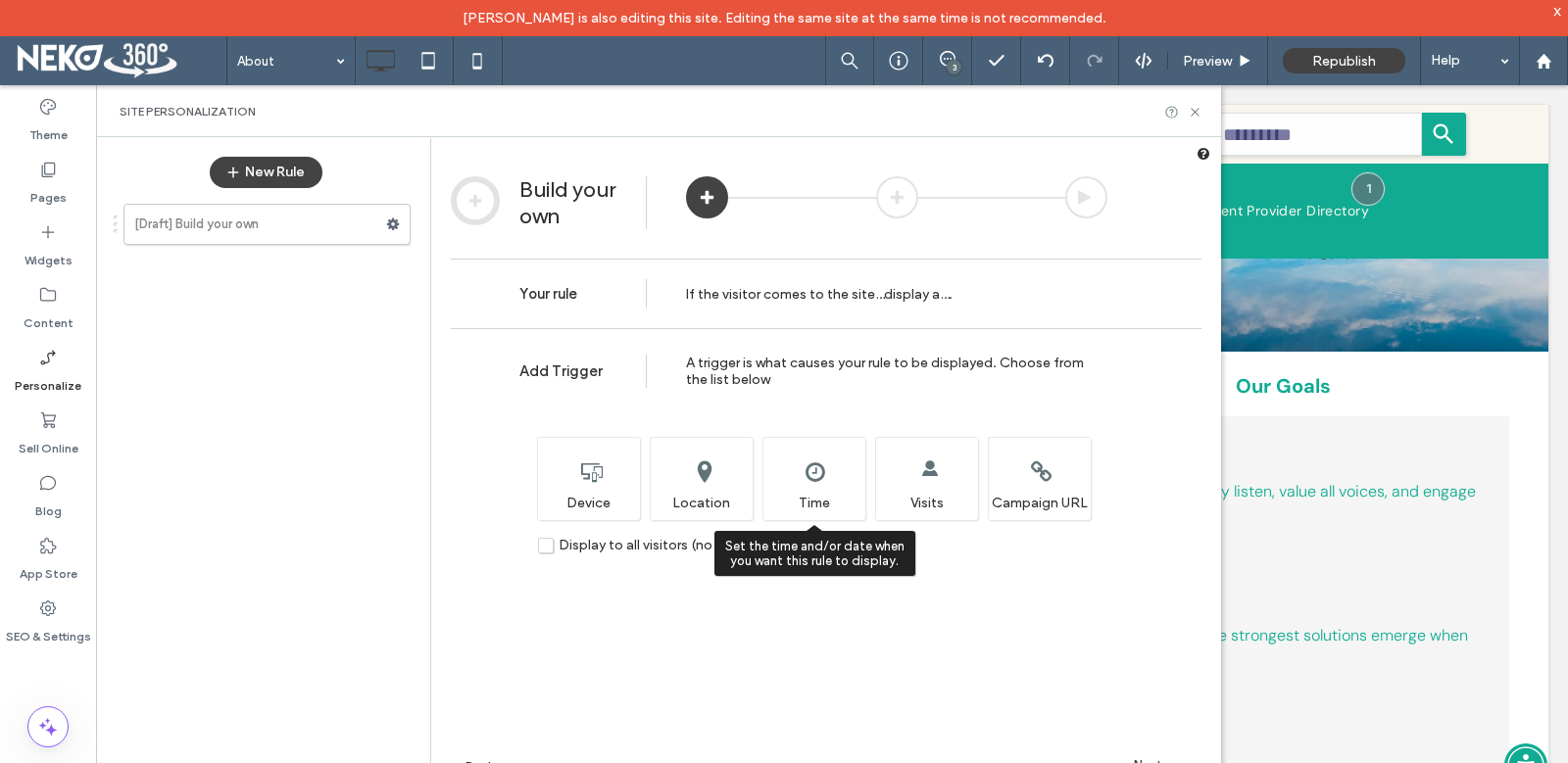
click at [813, 476] on div "Set the time and/or date when you want this rule to display. Time" at bounding box center [814, 478] width 103 height 83
click at [826, 480] on div "Set the time and/or date when you want this rule to display. Time" at bounding box center [814, 478] width 103 height 83
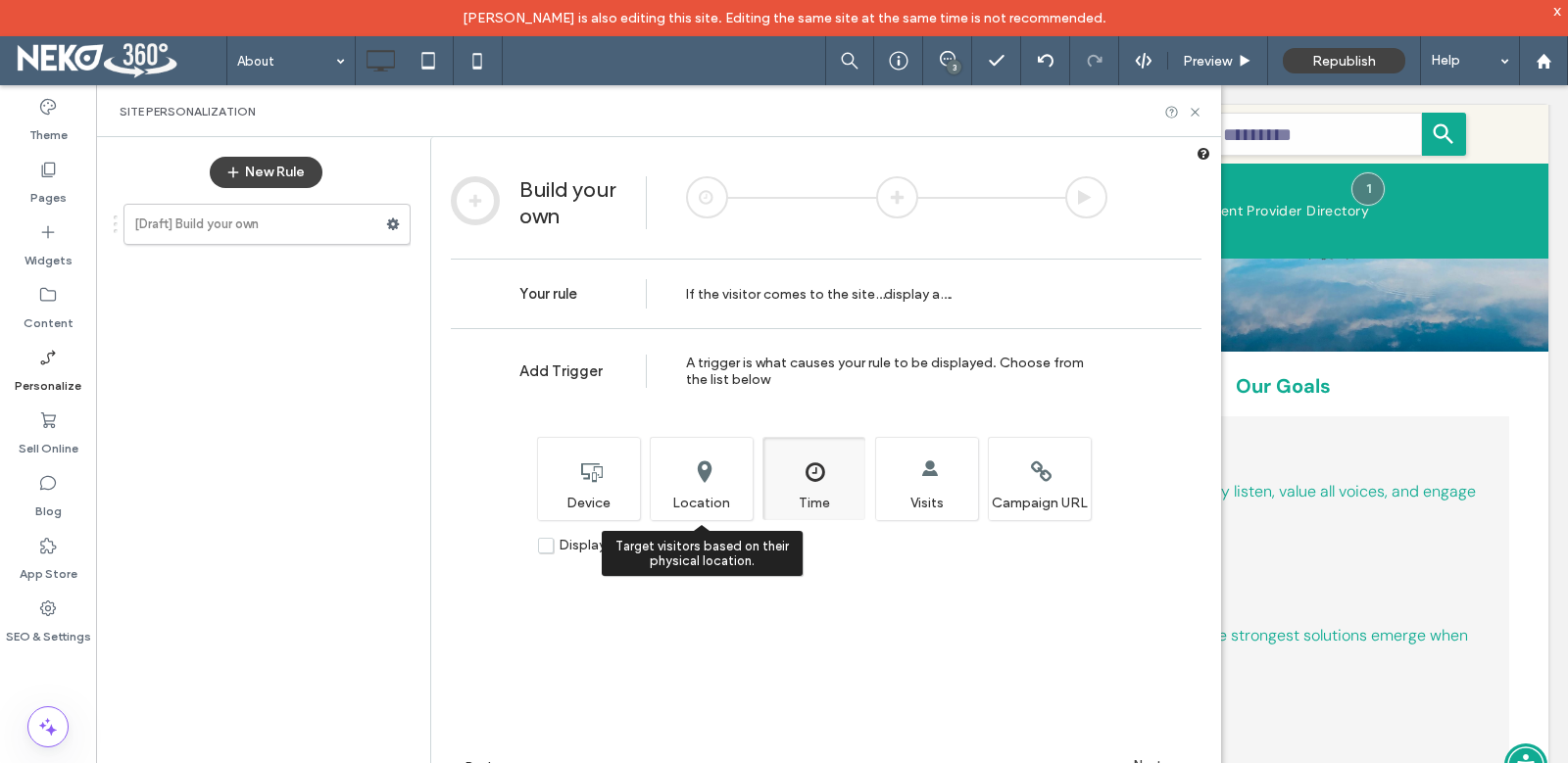
click at [724, 495] on div "Target visitors based on their physical location. Location" at bounding box center [701, 478] width 103 height 83
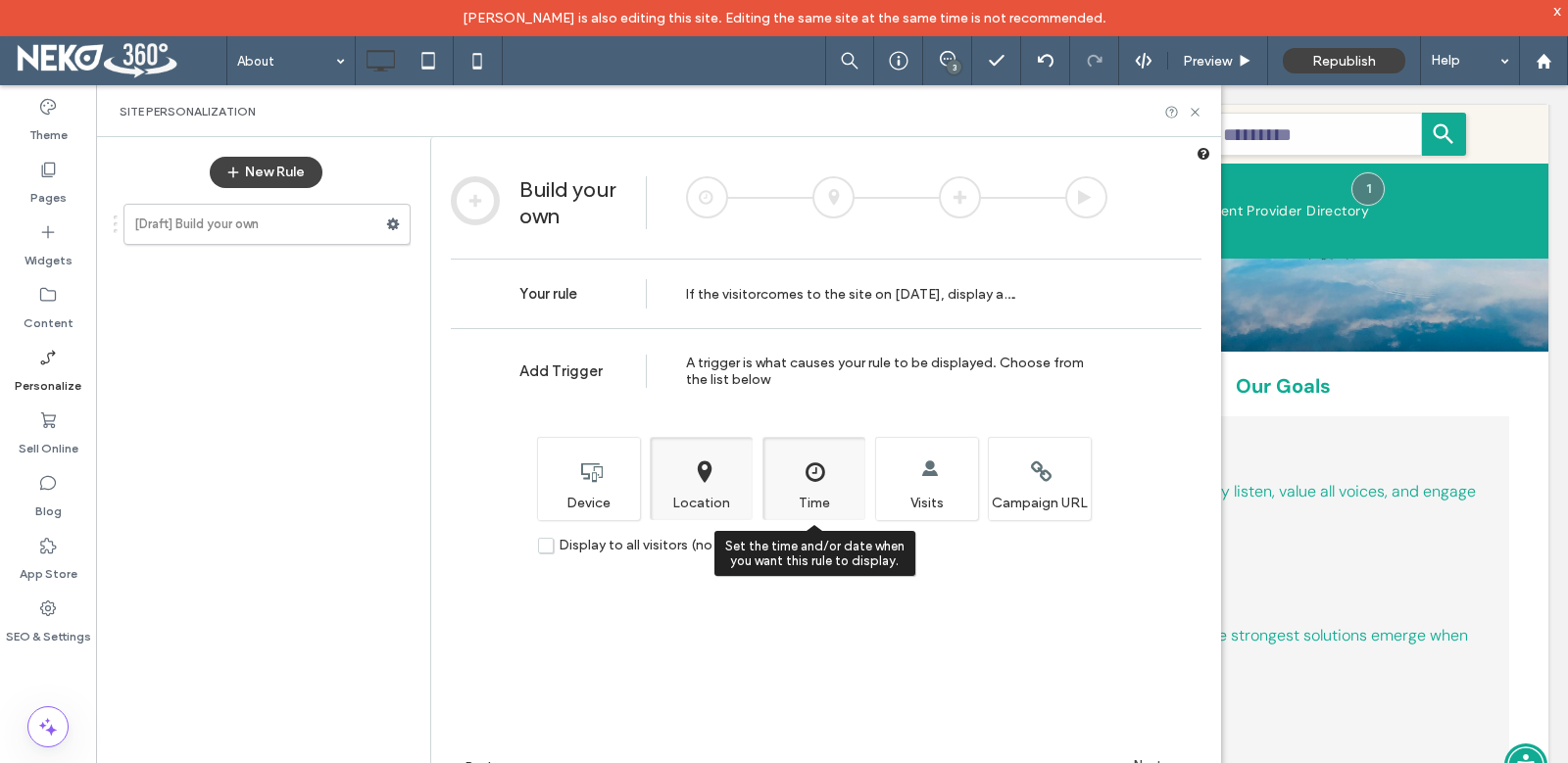
click at [825, 493] on div "Set the time and/or date when you want this rule to display. Time" at bounding box center [814, 478] width 103 height 83
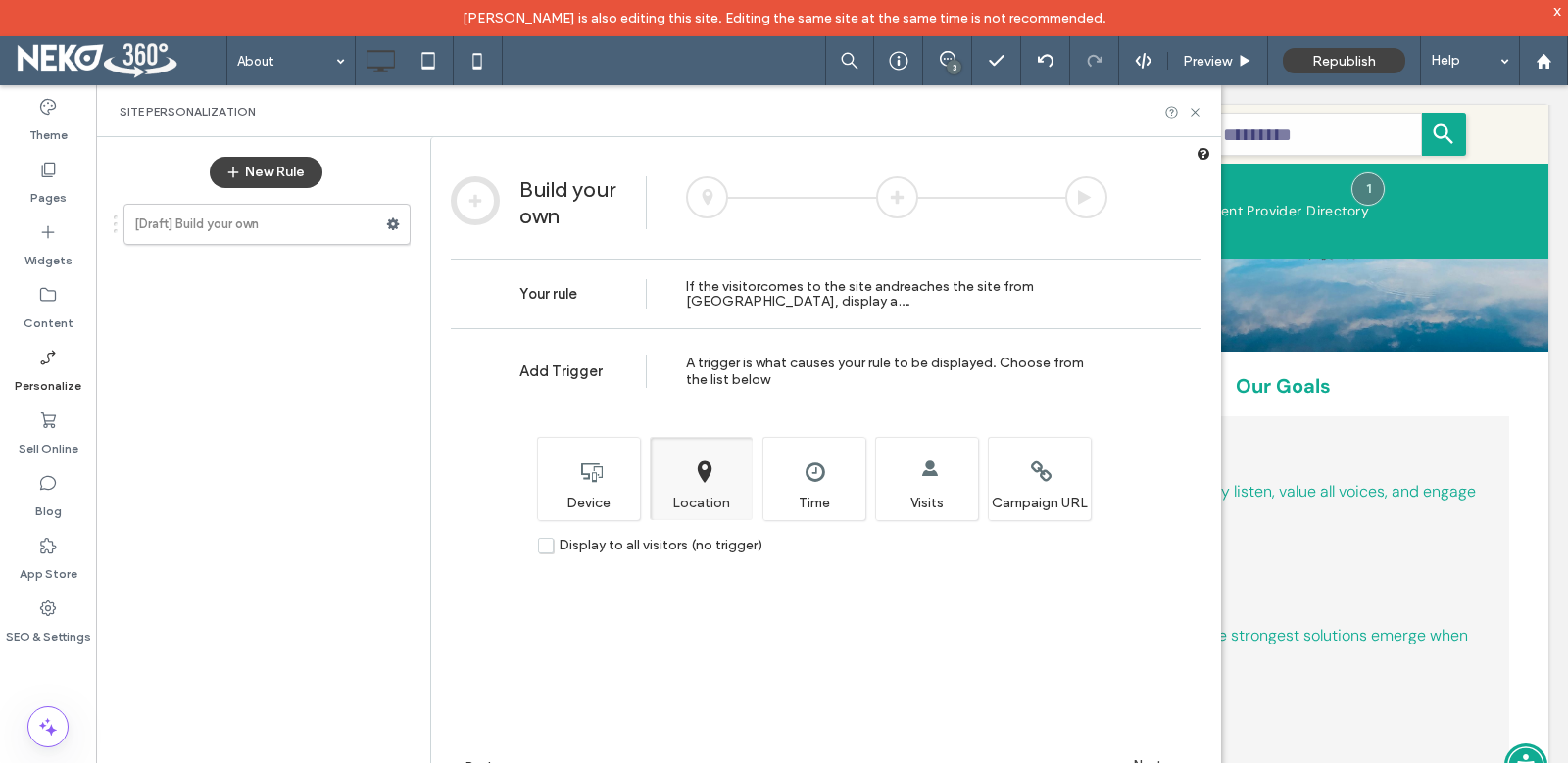
click at [715, 190] on div at bounding box center [707, 197] width 43 height 43
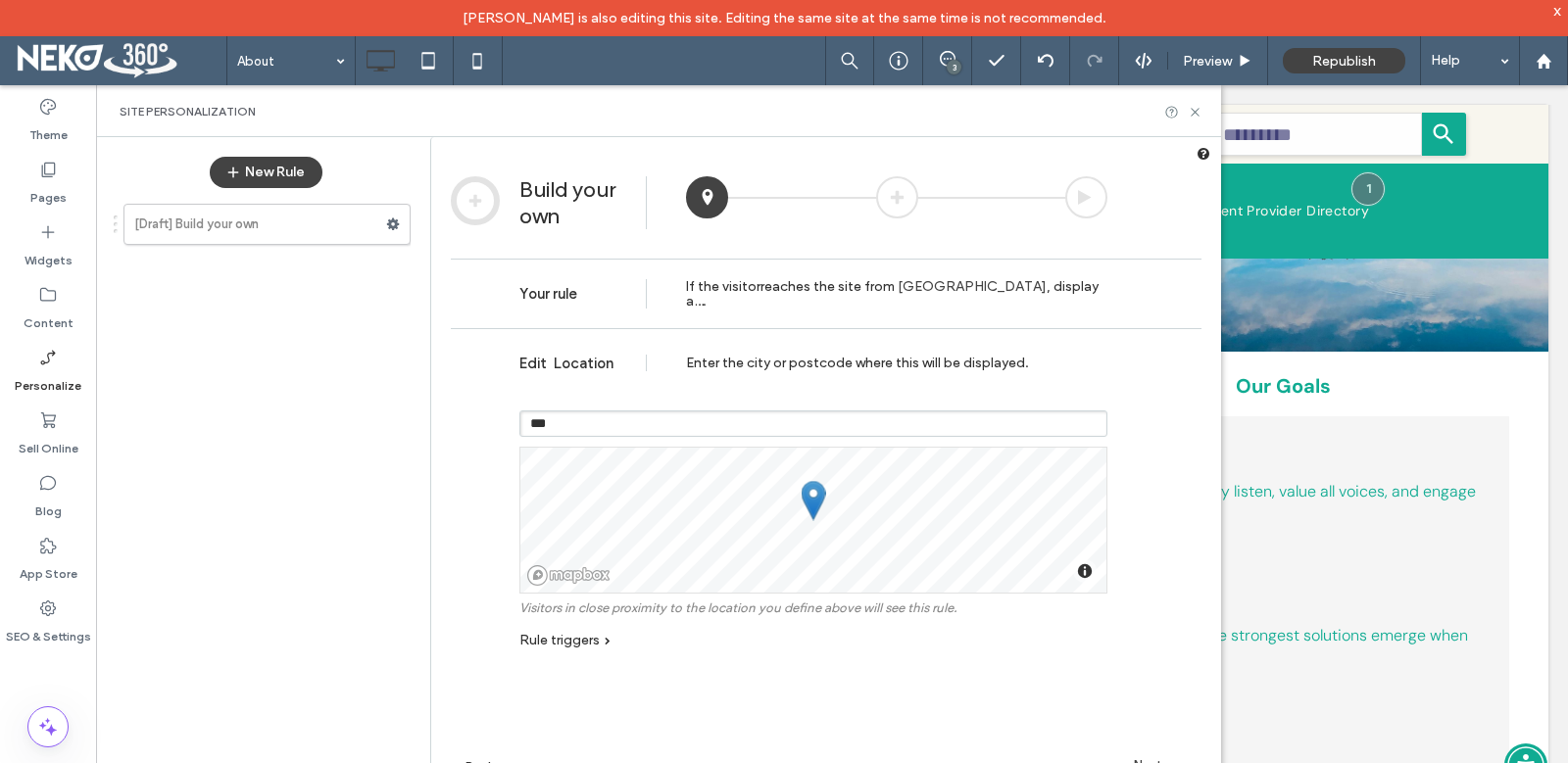
click at [644, 428] on input "***" at bounding box center [814, 424] width 588 height 27
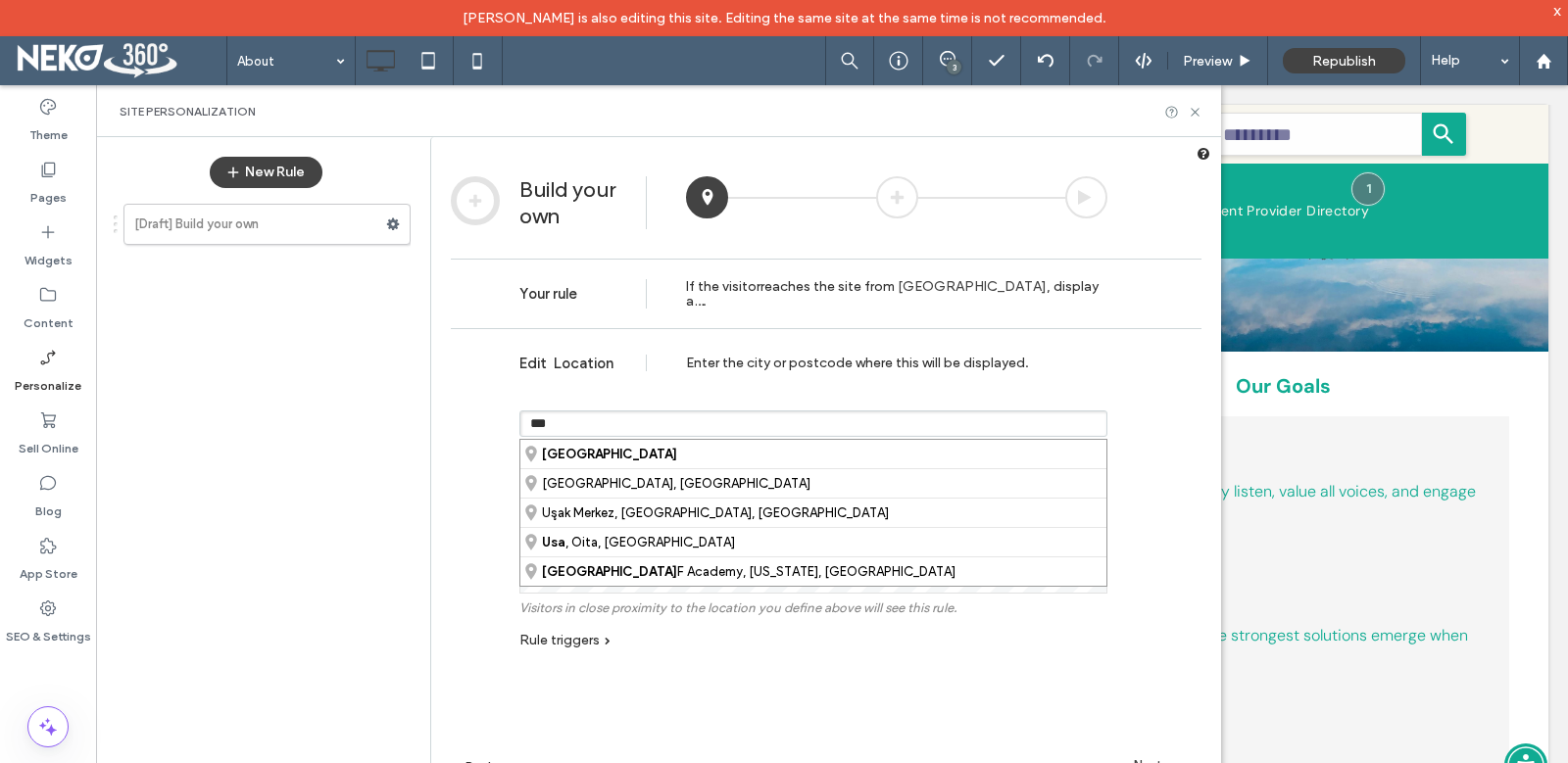
click at [644, 428] on input "***" at bounding box center [814, 424] width 588 height 27
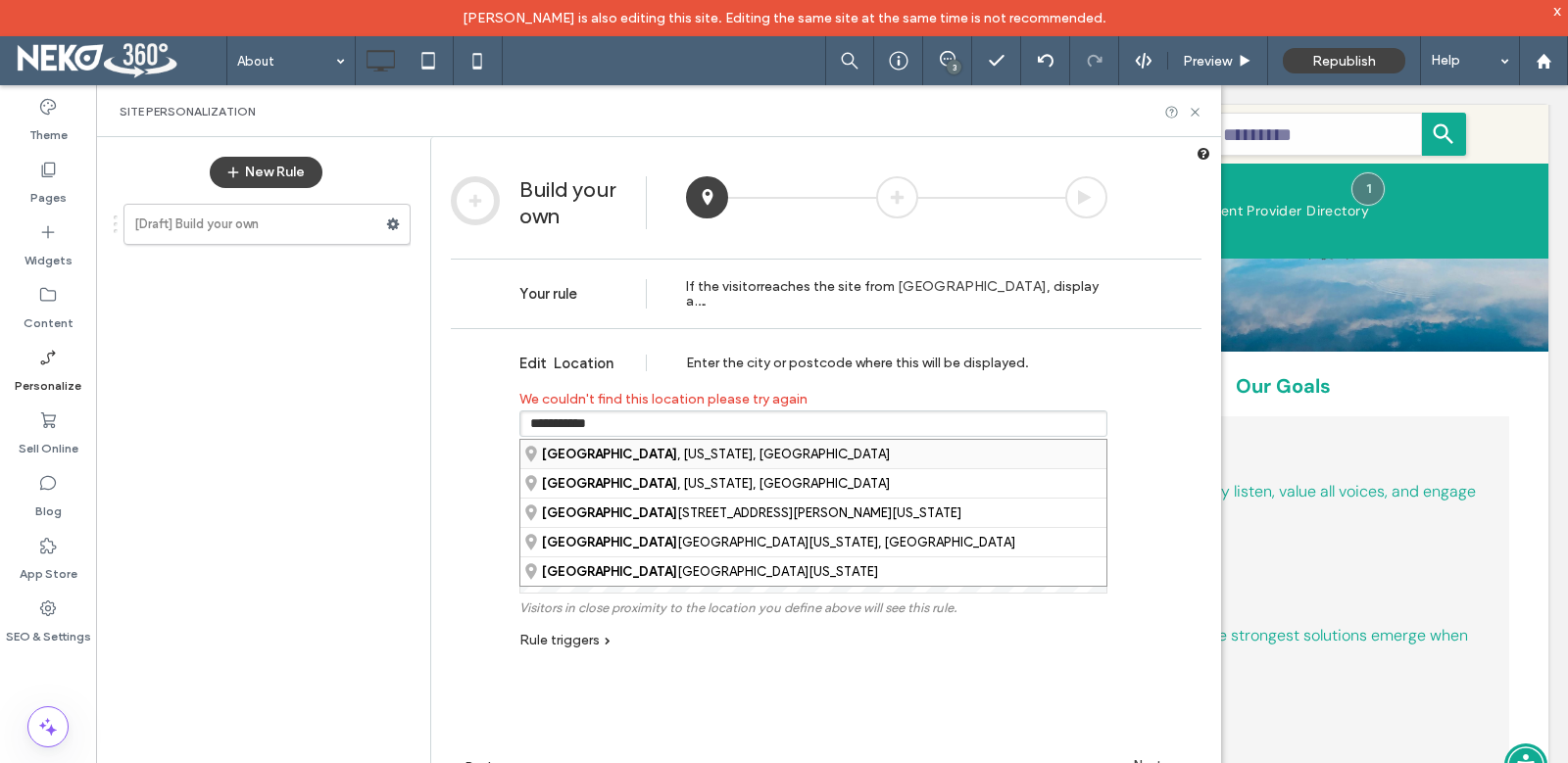
click at [660, 454] on div "Lyndonville , Vermont, United States" at bounding box center [814, 453] width 586 height 29
type input "**********"
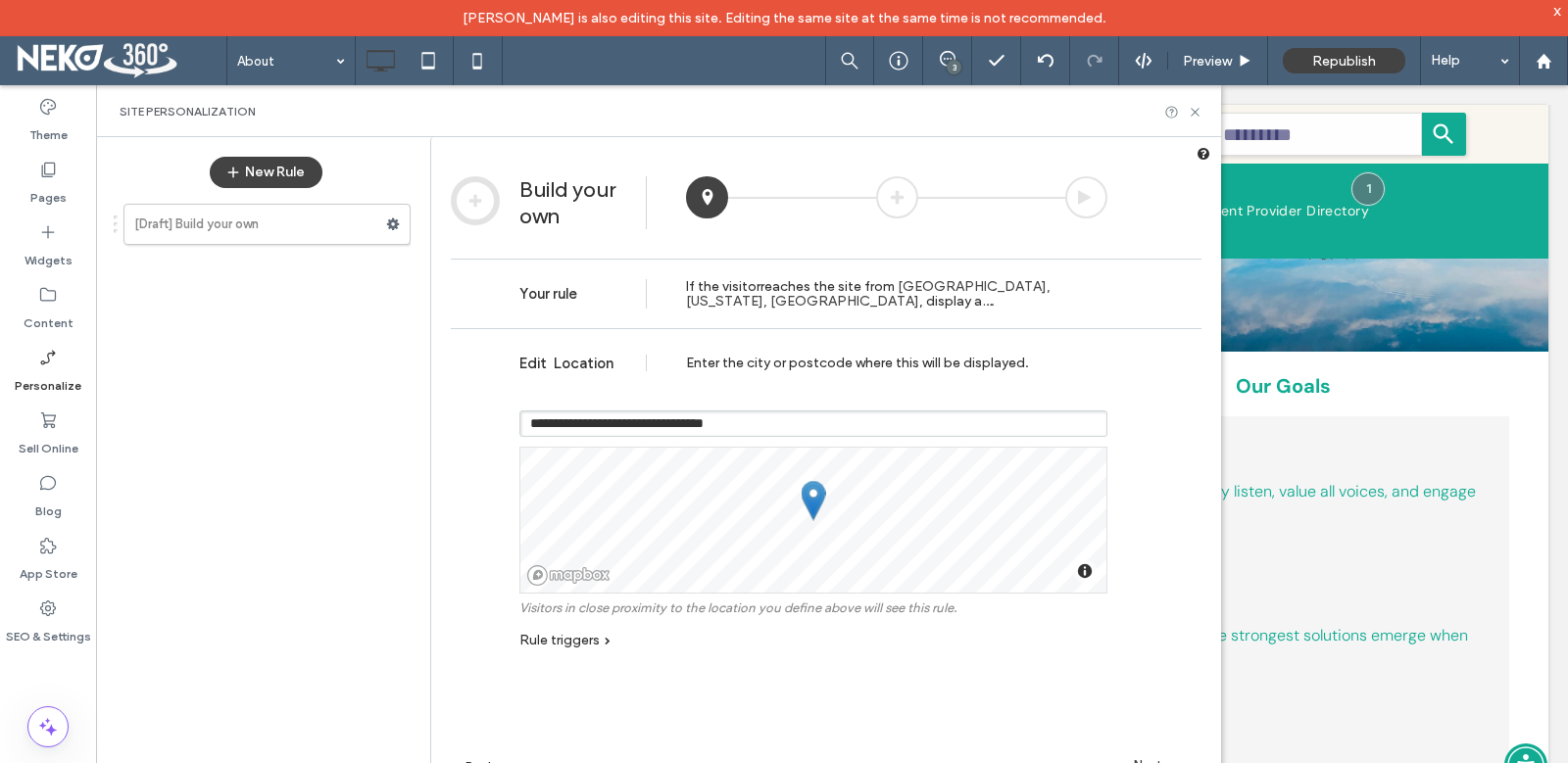
click at [596, 642] on span "Rule triggers" at bounding box center [559, 639] width 80 height 17
click at [895, 199] on div at bounding box center [897, 197] width 43 height 43
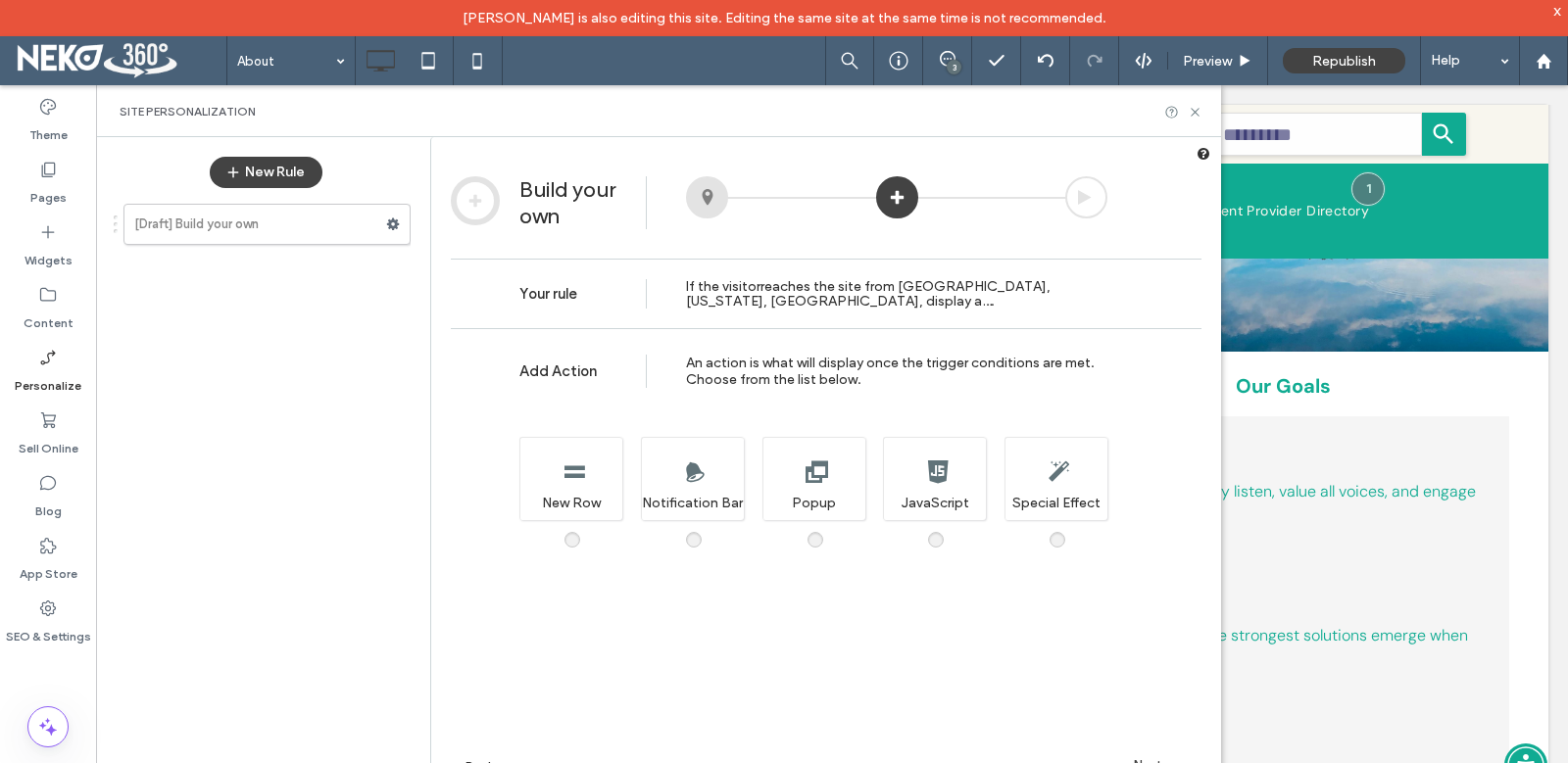
click at [714, 200] on div at bounding box center [707, 197] width 43 height 43
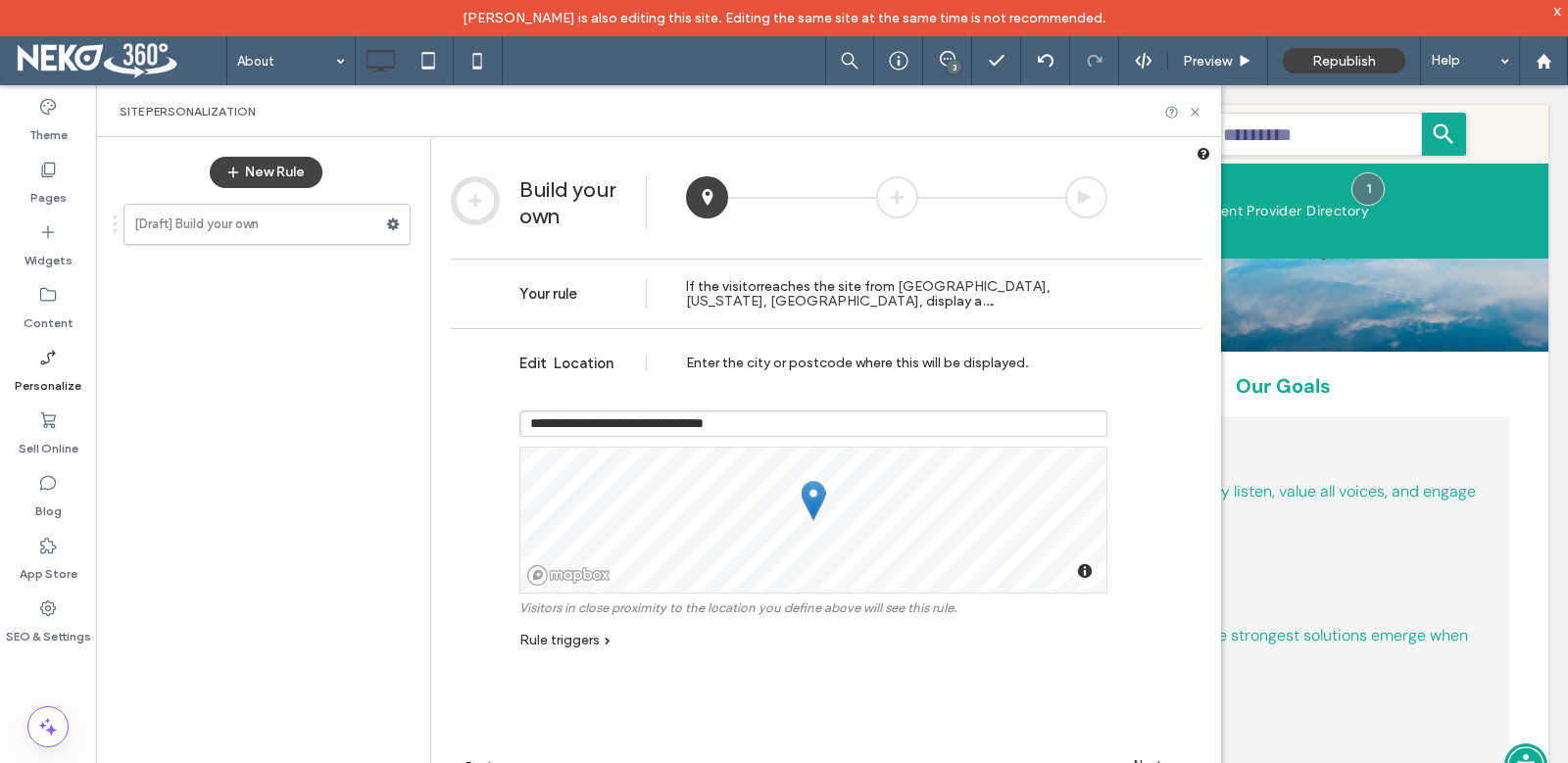
click at [892, 200] on div at bounding box center [897, 197] width 43 height 43
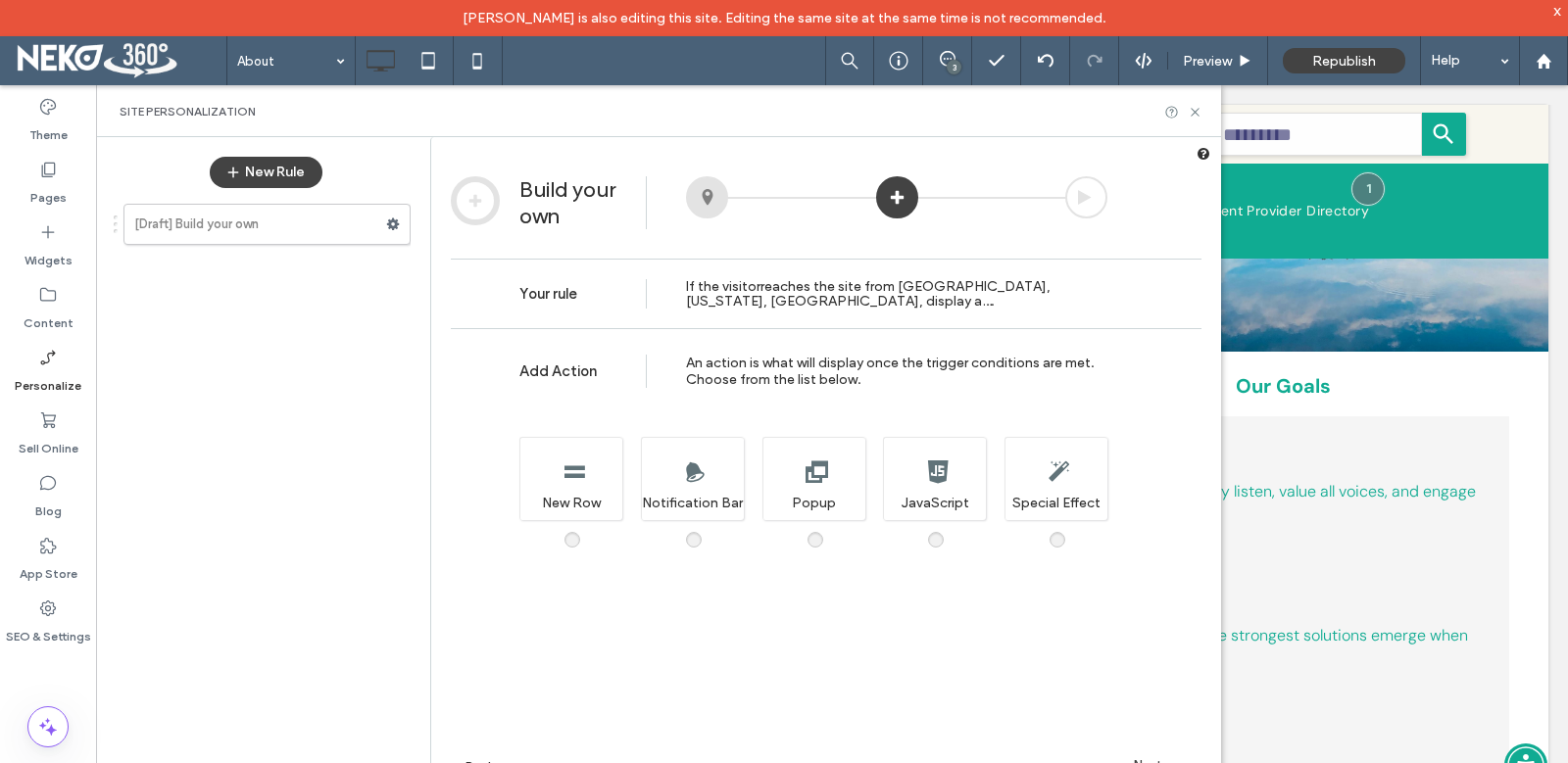
click at [711, 202] on div at bounding box center [707, 197] width 43 height 43
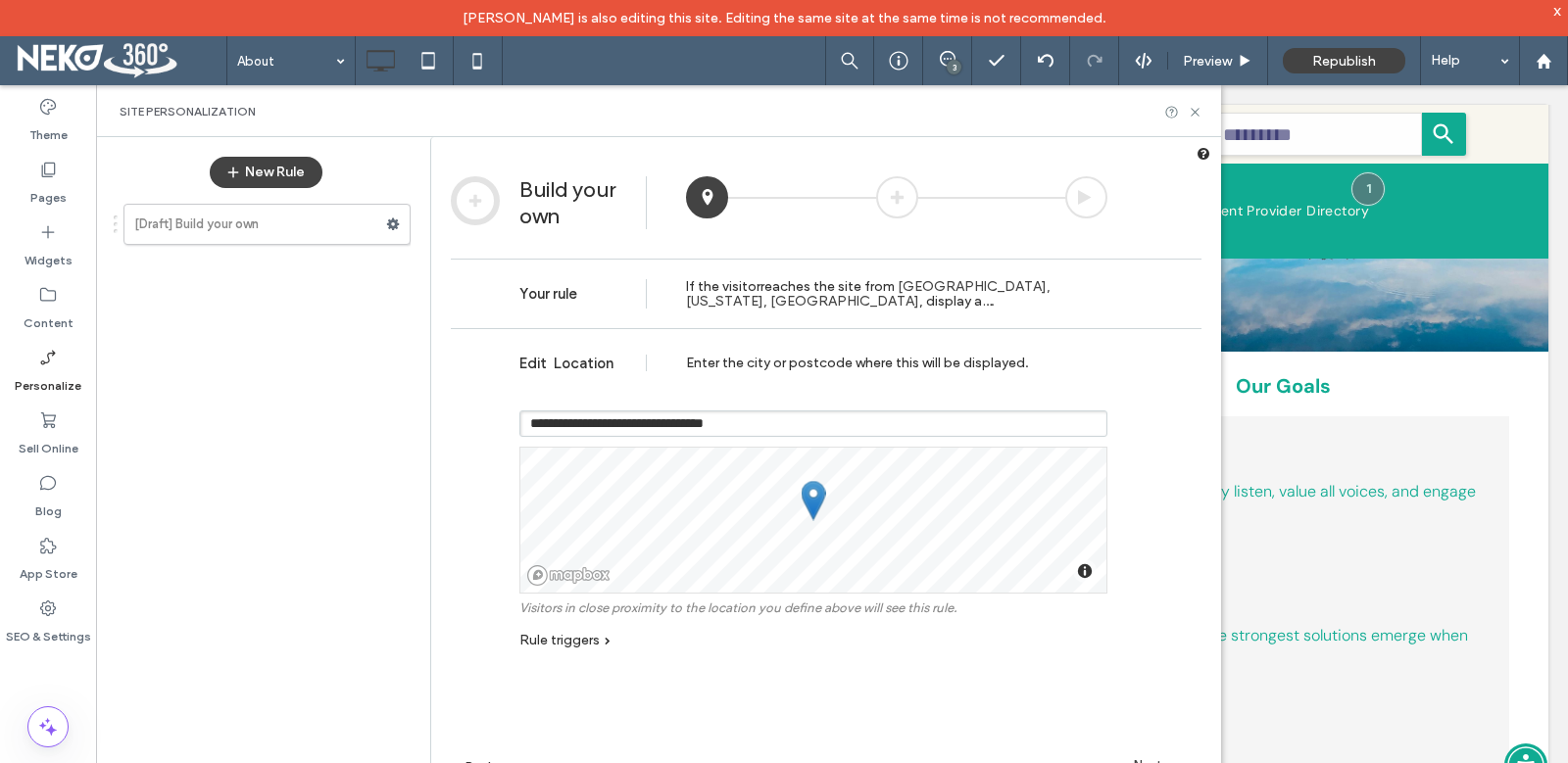
click at [582, 641] on span "Rule triggers" at bounding box center [559, 639] width 80 height 17
click at [612, 673] on label "Location" at bounding box center [638, 666] width 80 height 17
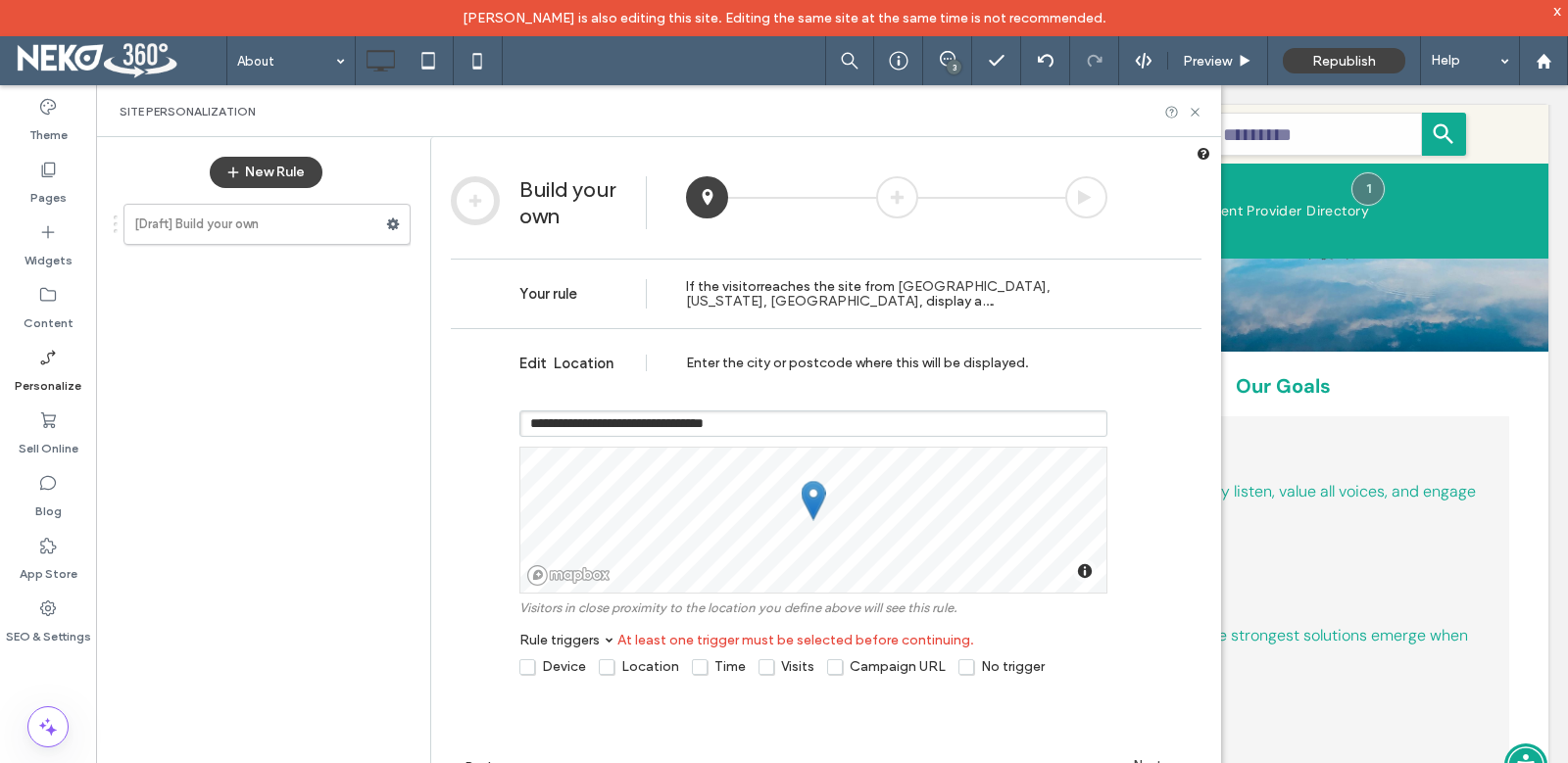
drag, startPoint x: 615, startPoint y: 671, endPoint x: 678, endPoint y: 682, distance: 64.0
click at [619, 669] on label "Location" at bounding box center [638, 666] width 80 height 17
click at [710, 661] on label "Time" at bounding box center [719, 666] width 53 height 17
click at [606, 675] on label "Location" at bounding box center [638, 666] width 80 height 17
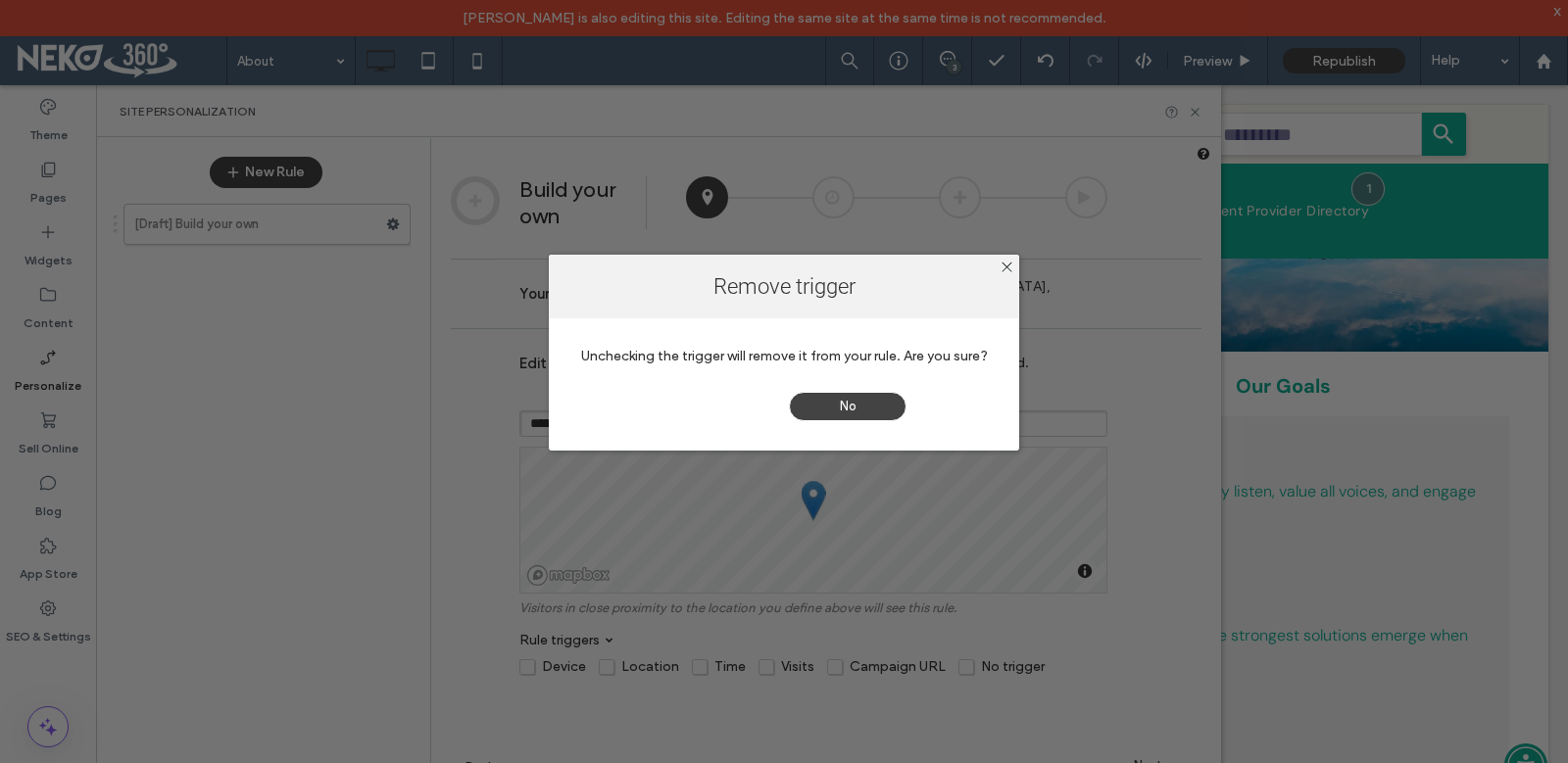
click at [712, 397] on span "Yes" at bounding box center [720, 407] width 118 height 30
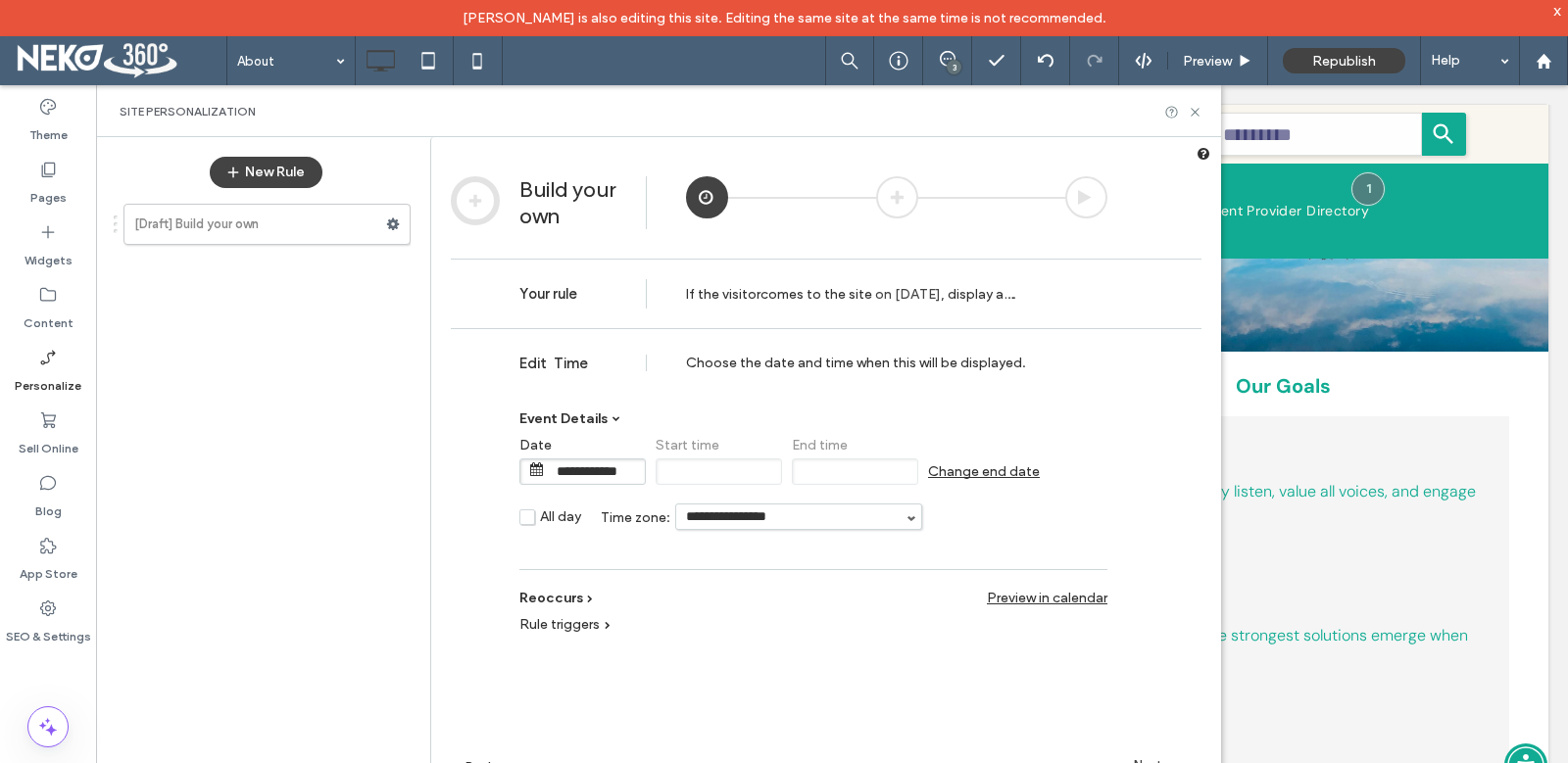
click at [564, 468] on input "**********" at bounding box center [595, 471] width 98 height 25
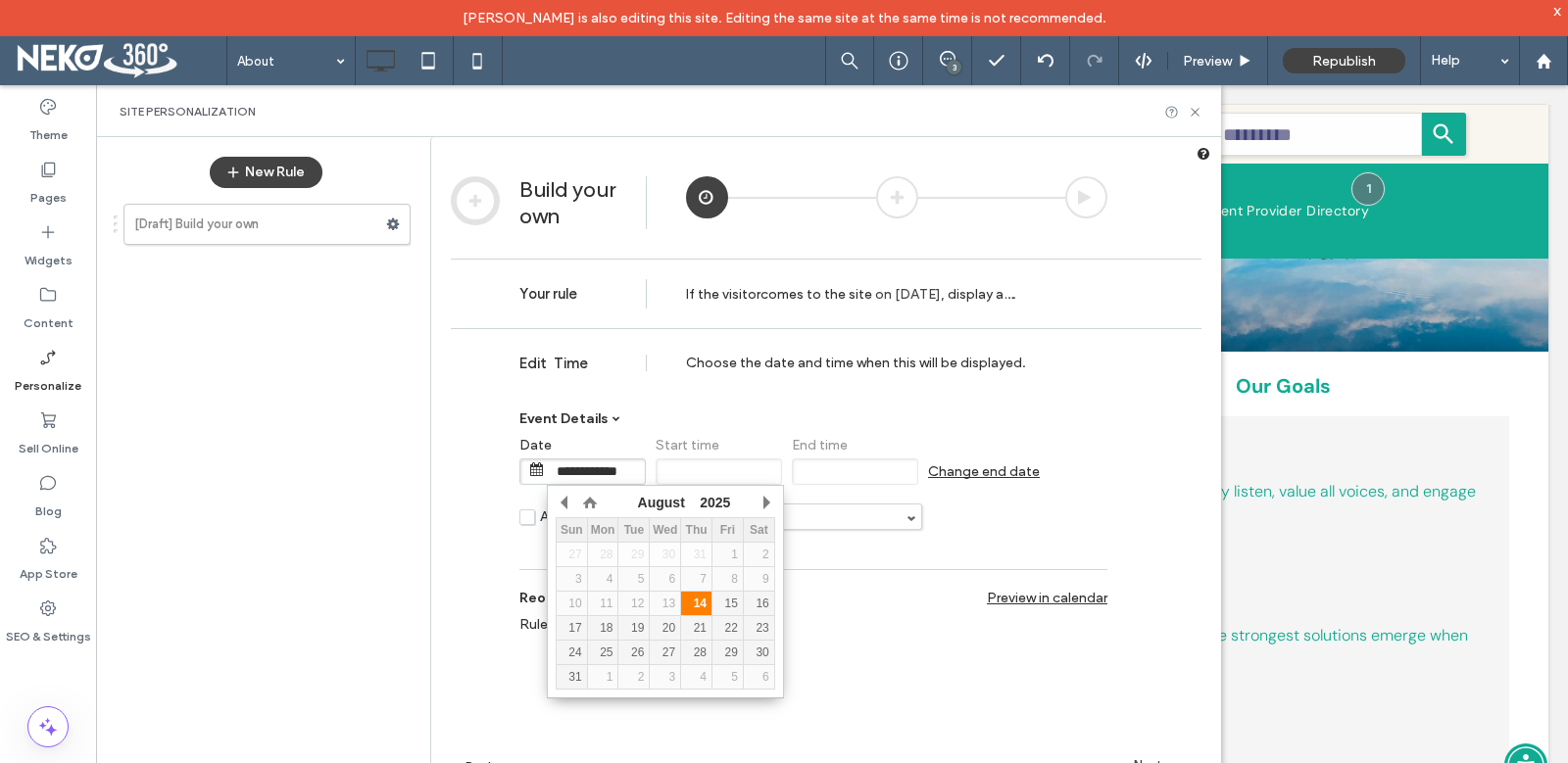
click at [700, 603] on div "14" at bounding box center [696, 604] width 31 height 14
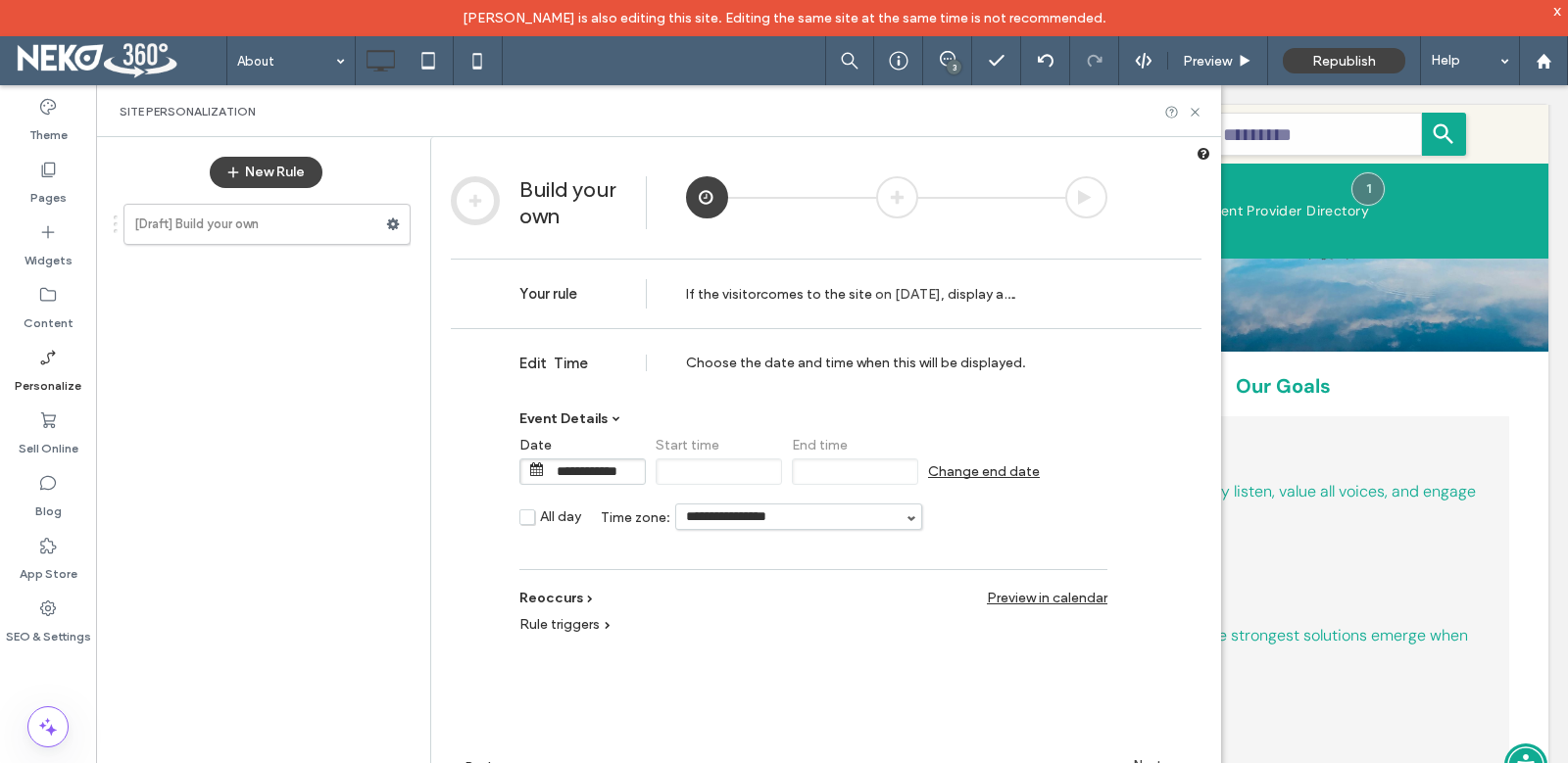
click at [978, 471] on span "Change end date" at bounding box center [983, 471] width 112 height 17
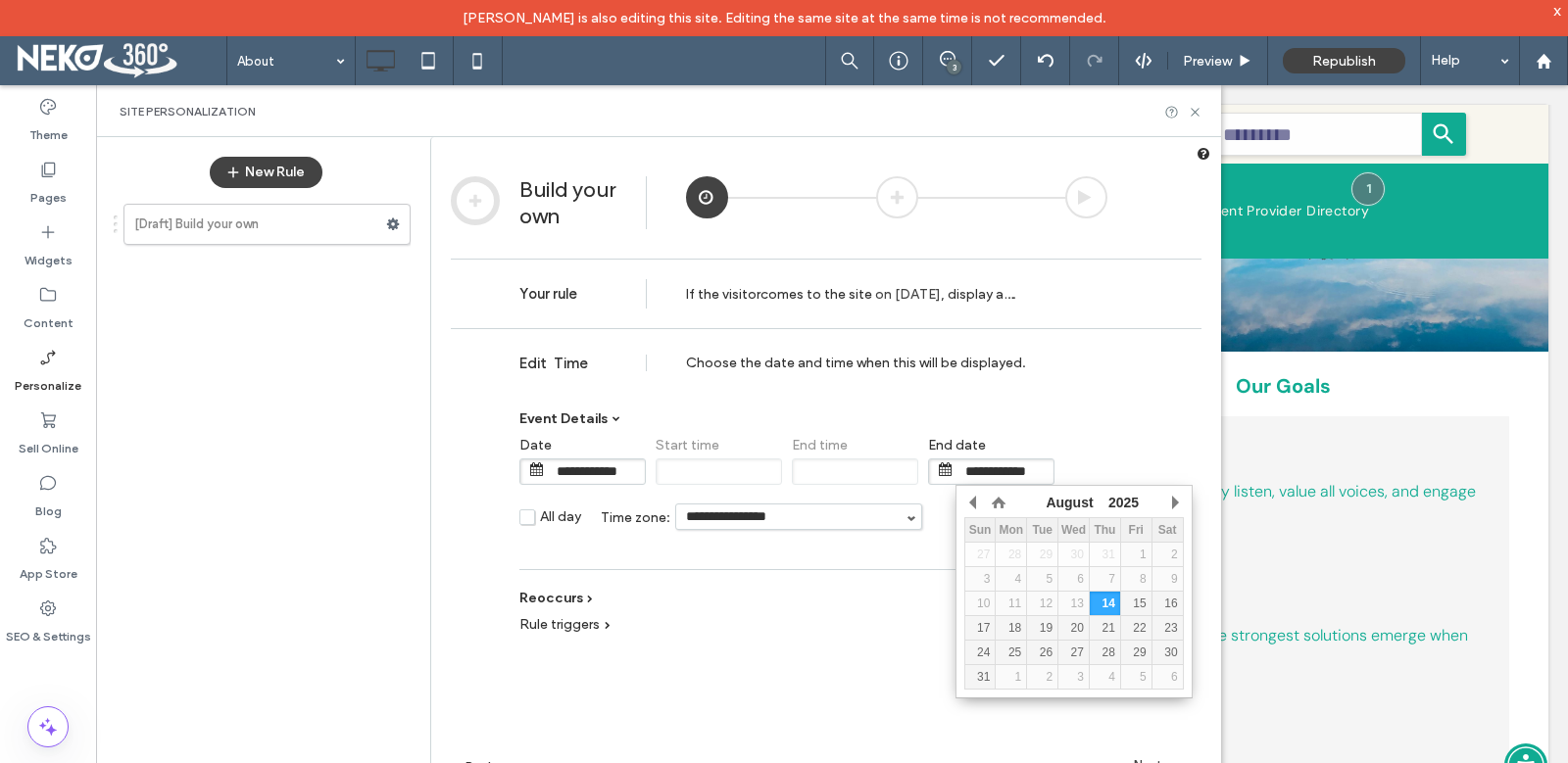
click at [964, 466] on input "**********" at bounding box center [1004, 471] width 98 height 25
click at [1111, 648] on div "28" at bounding box center [1105, 652] width 31 height 14
type input "**********"
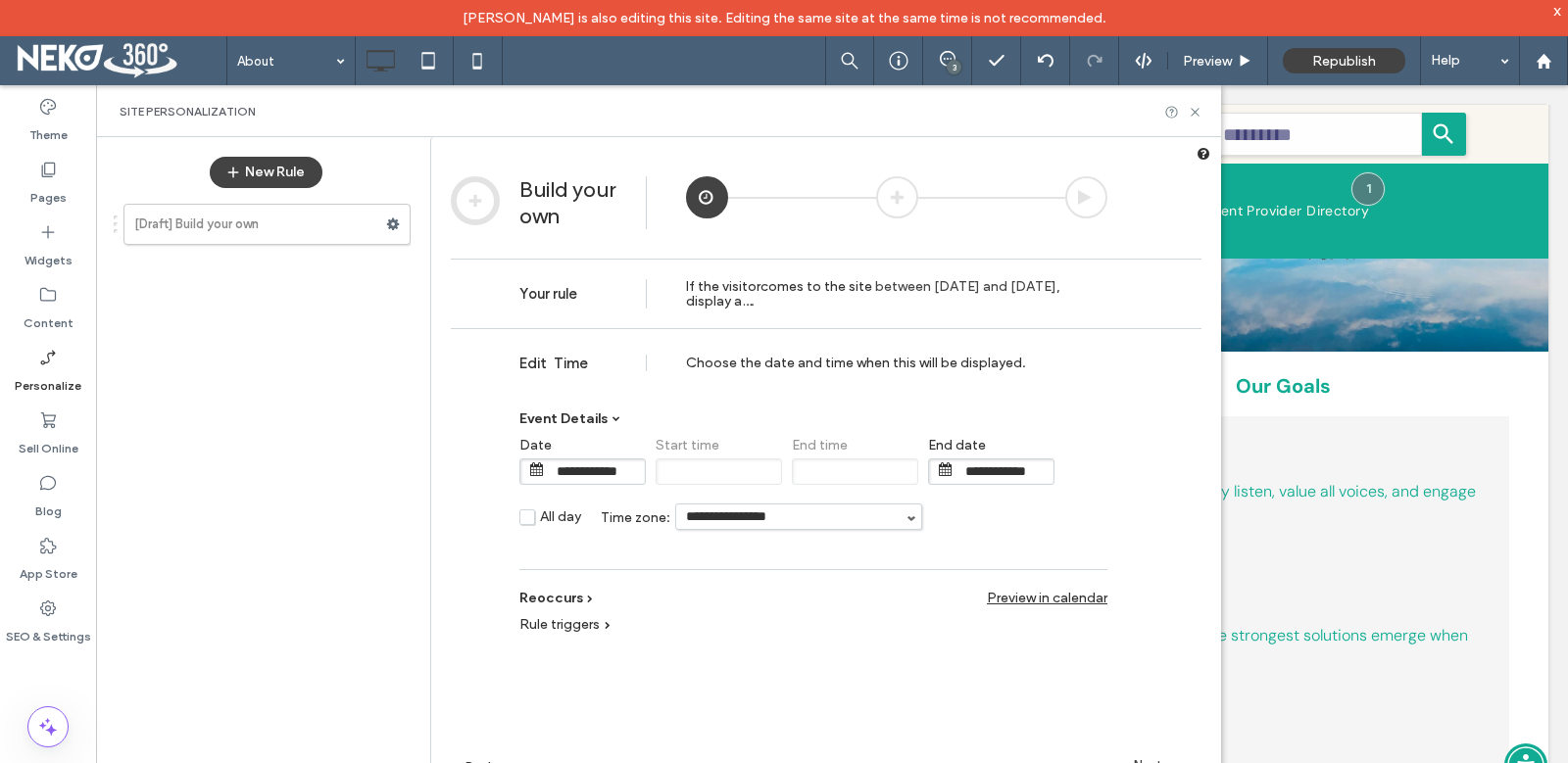
click at [573, 625] on span "Rule triggers" at bounding box center [559, 624] width 80 height 17
click at [589, 618] on span "Rule triggers" at bounding box center [559, 624] width 80 height 17
click at [900, 191] on div at bounding box center [897, 197] width 43 height 43
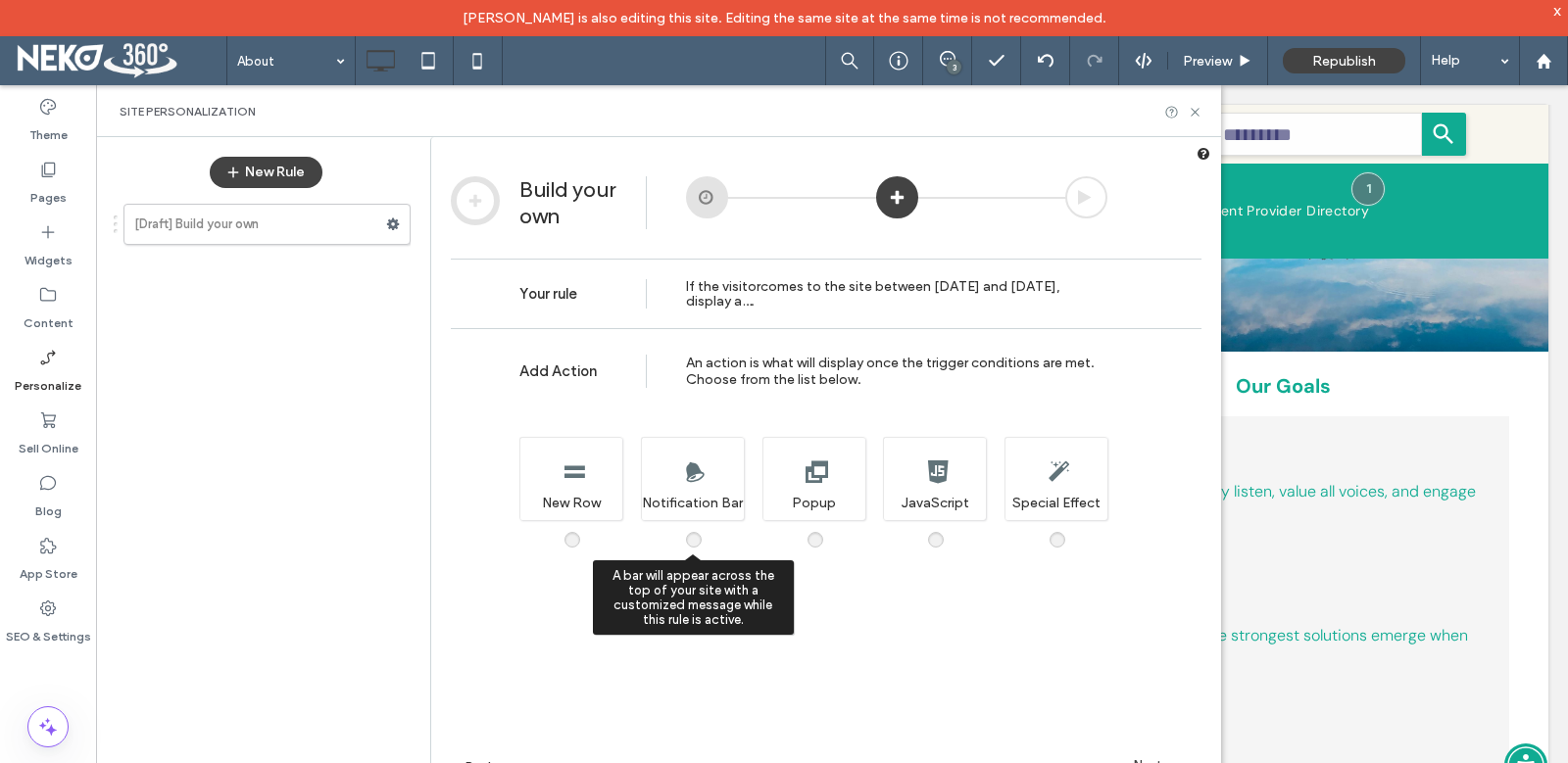
click at [706, 530] on span at bounding box center [706, 530] width 0 height 0
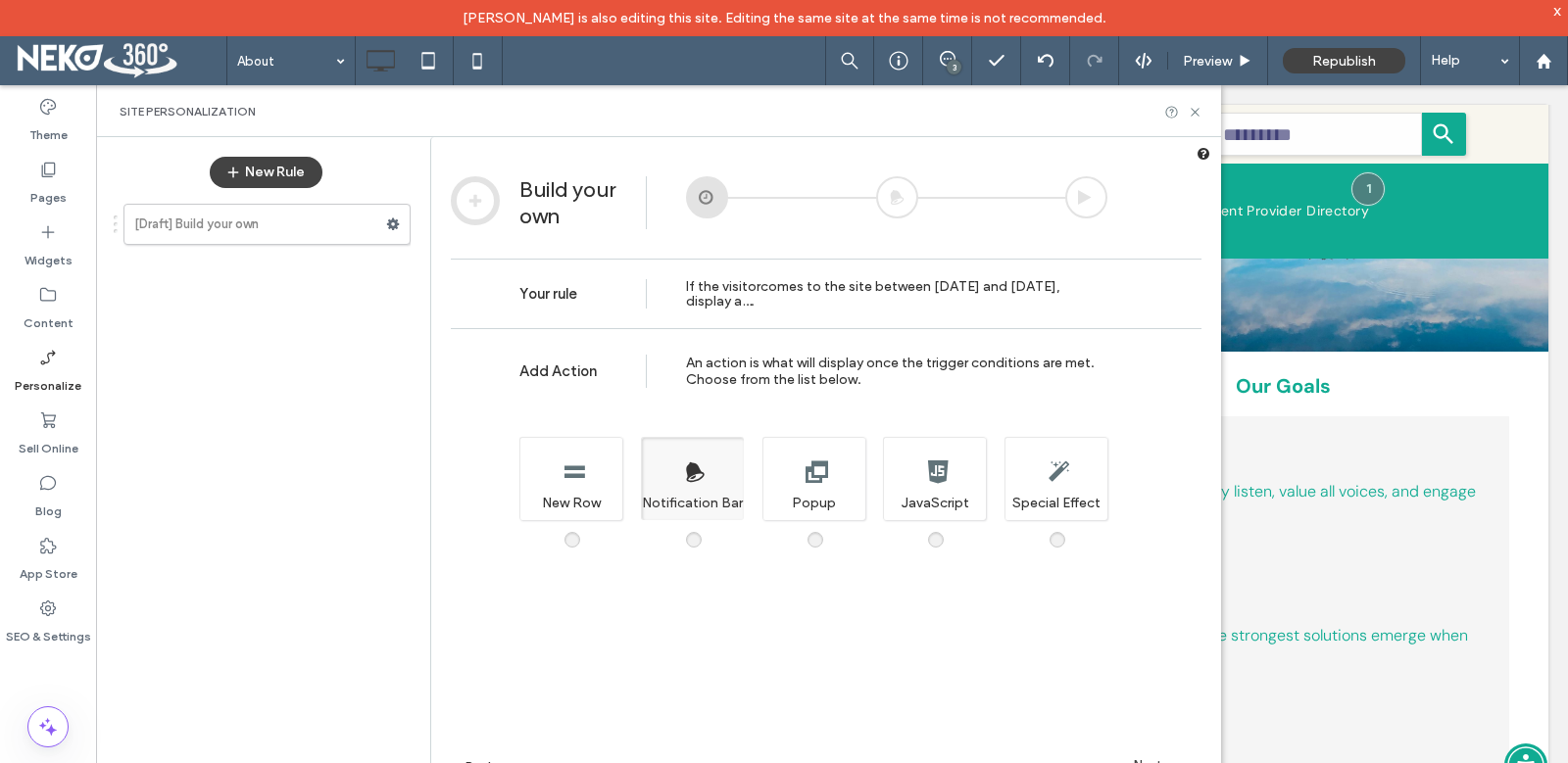
click at [900, 203] on div at bounding box center [897, 197] width 43 height 43
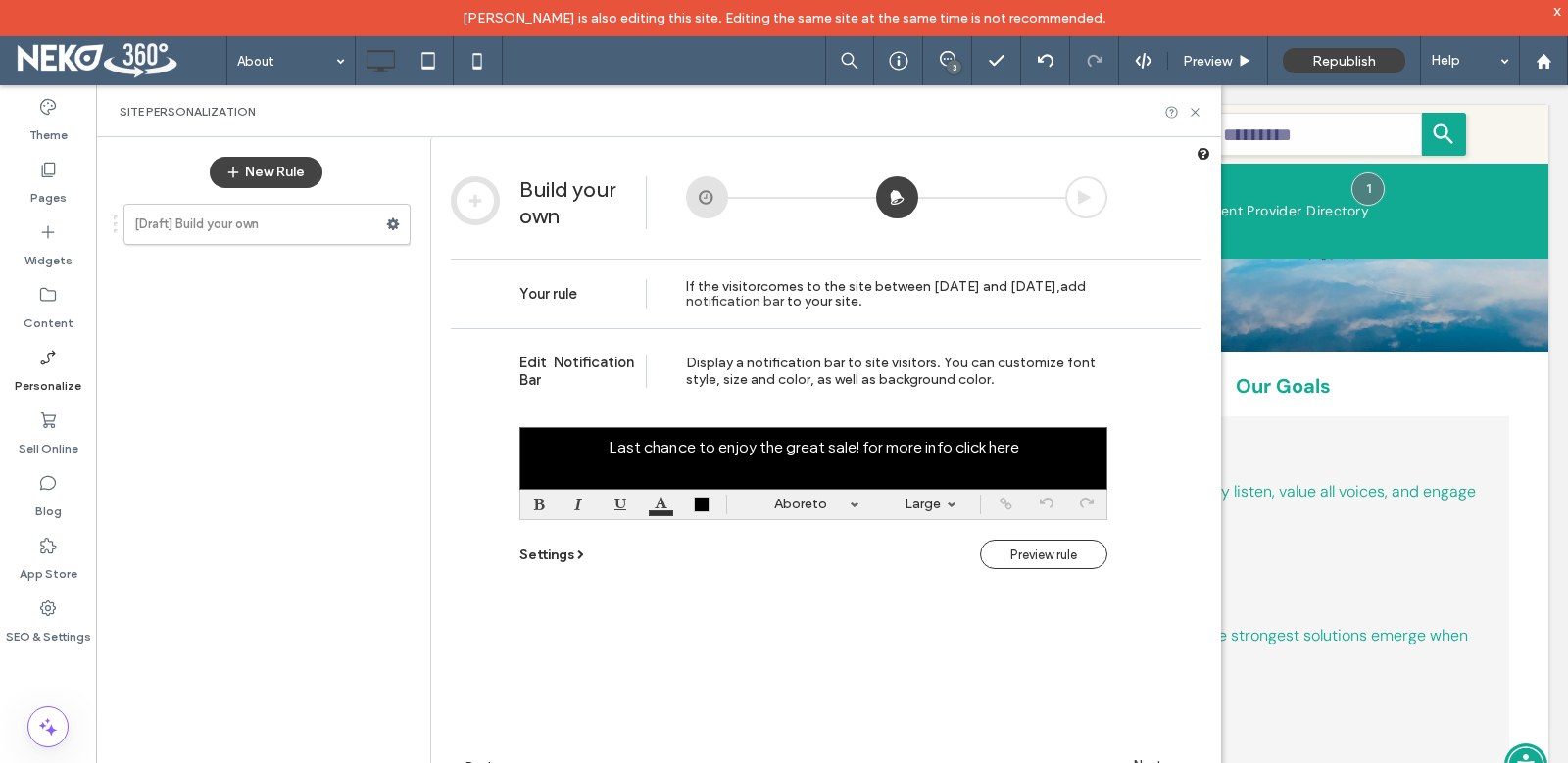
click at [1040, 553] on span "Preview rule" at bounding box center [1043, 554] width 66 height 15
click at [1039, 544] on link "Preview rule" at bounding box center [1043, 554] width 128 height 30
drag, startPoint x: 456, startPoint y: 15, endPoint x: 868, endPoint y: 38, distance: 412.6
click at [725, 23] on div "Bill Marcinkowski is also editing this site. Editing the same site at the same …" at bounding box center [784, 18] width 1568 height 37
click at [384, 227] on label "[Draft] Build your own" at bounding box center [260, 225] width 251 height 40
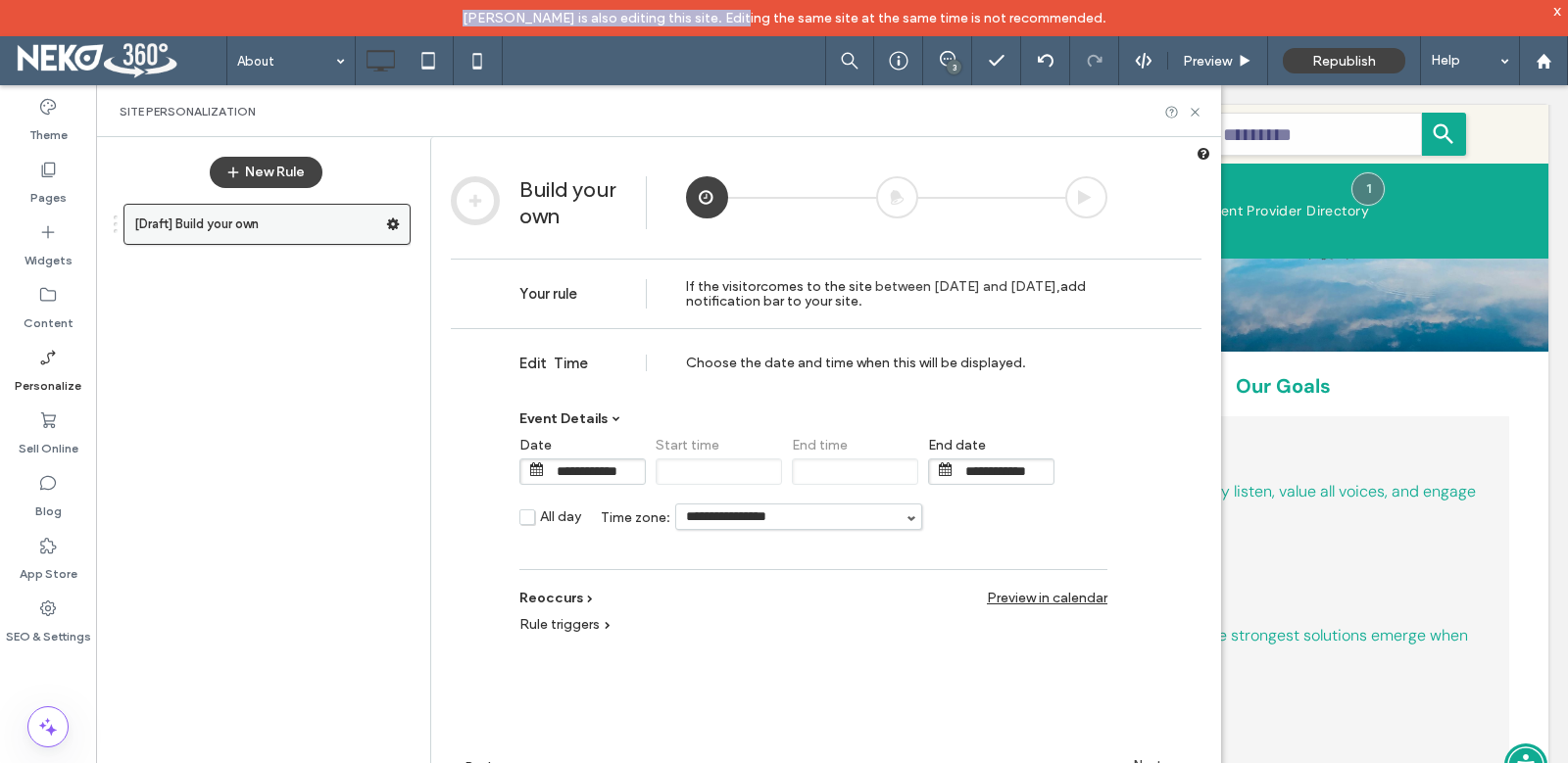
click at [397, 236] on span at bounding box center [393, 225] width 14 height 30
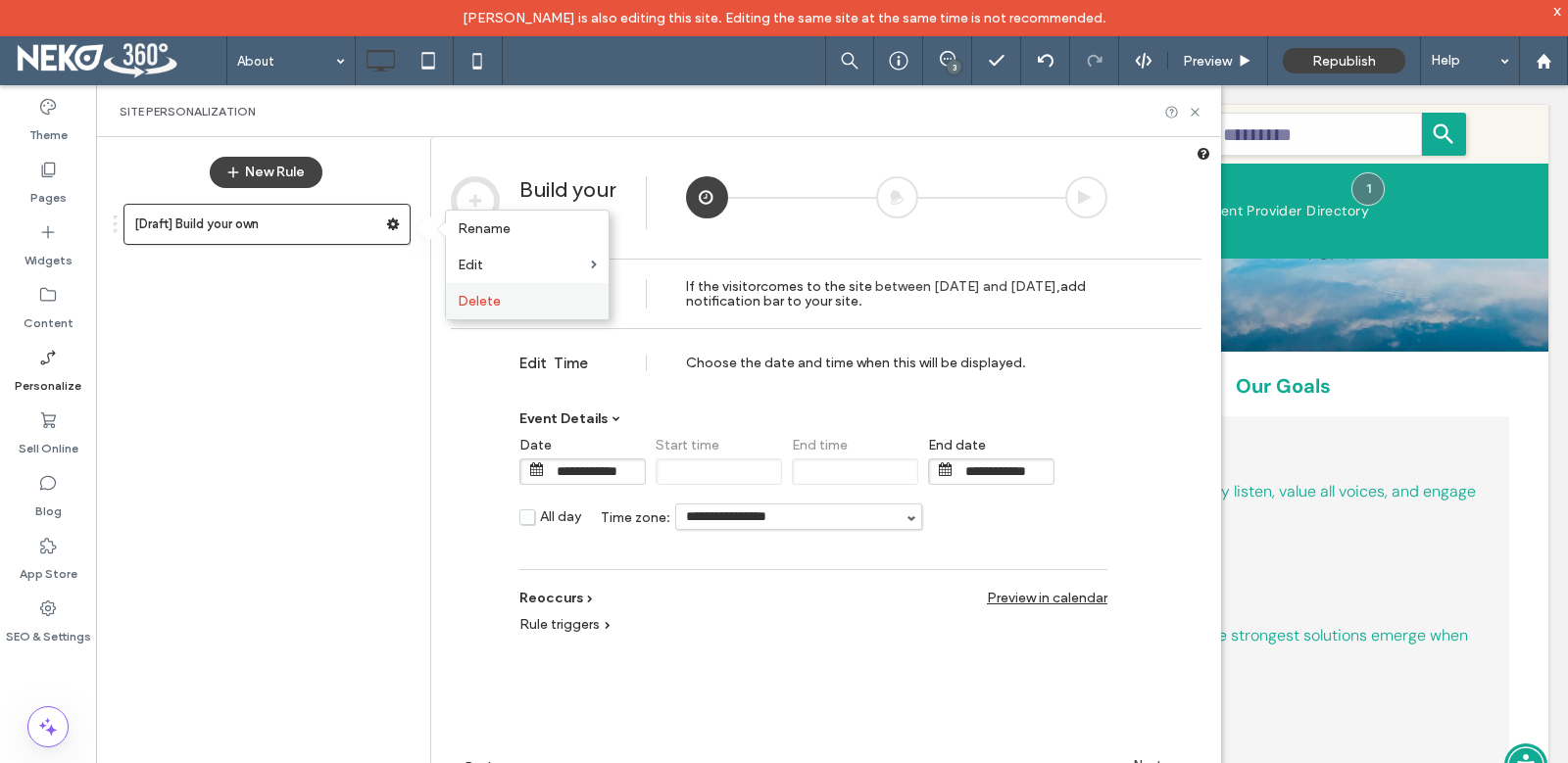
click at [523, 295] on label "Delete" at bounding box center [527, 301] width 140 height 17
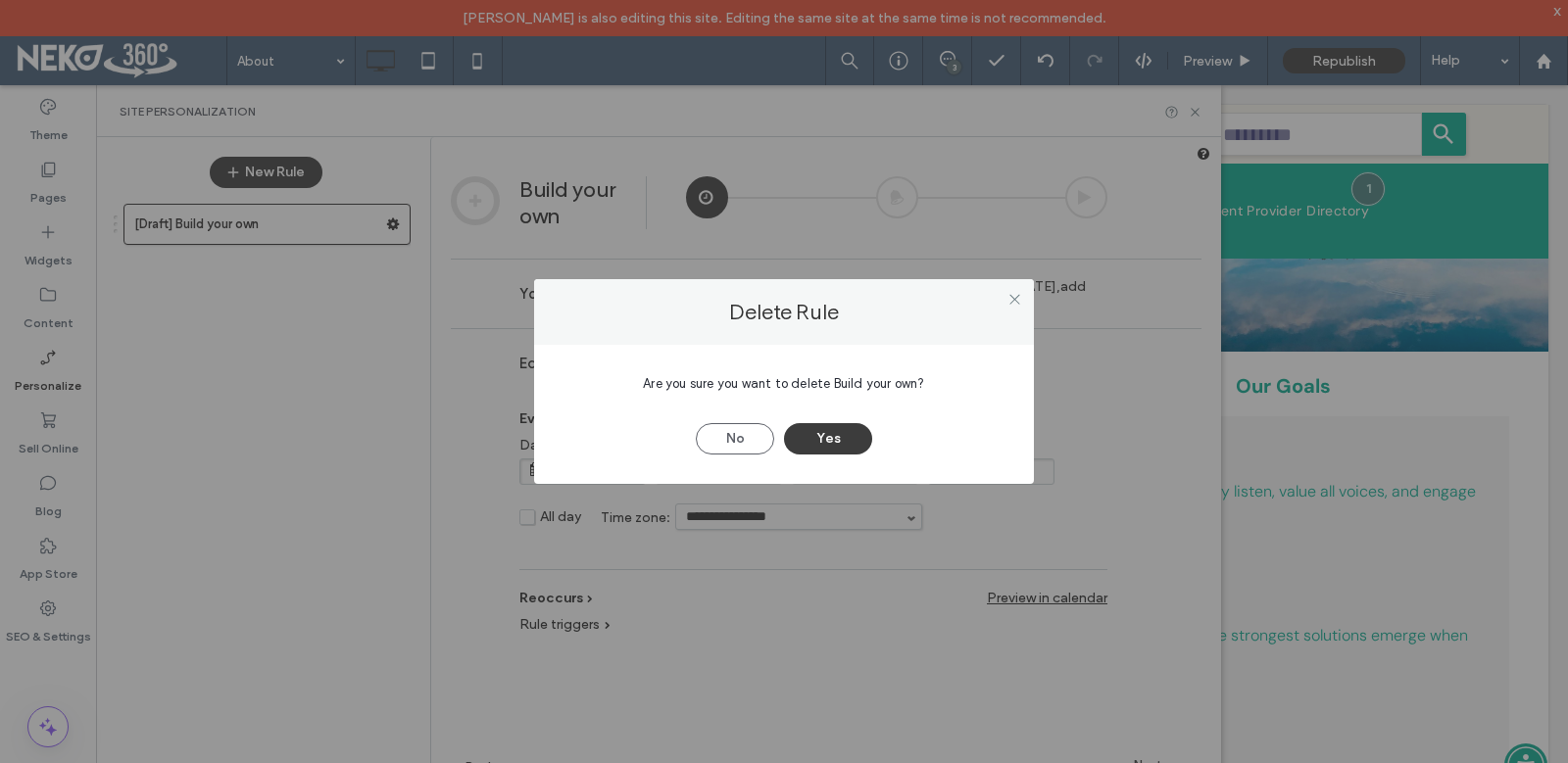
click at [841, 436] on button "Yes" at bounding box center [828, 439] width 88 height 32
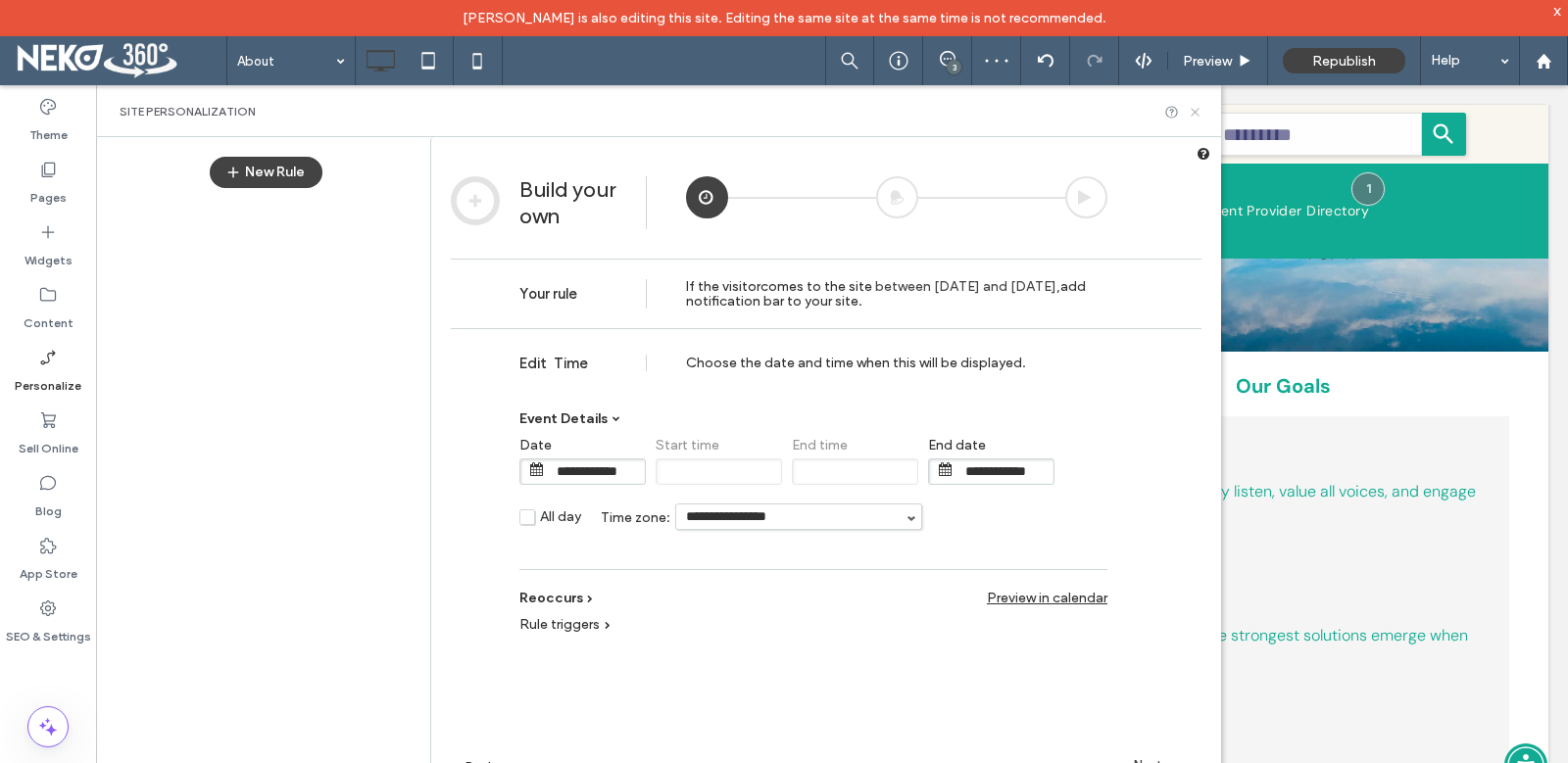
click at [1196, 111] on use at bounding box center [1195, 112] width 8 height 8
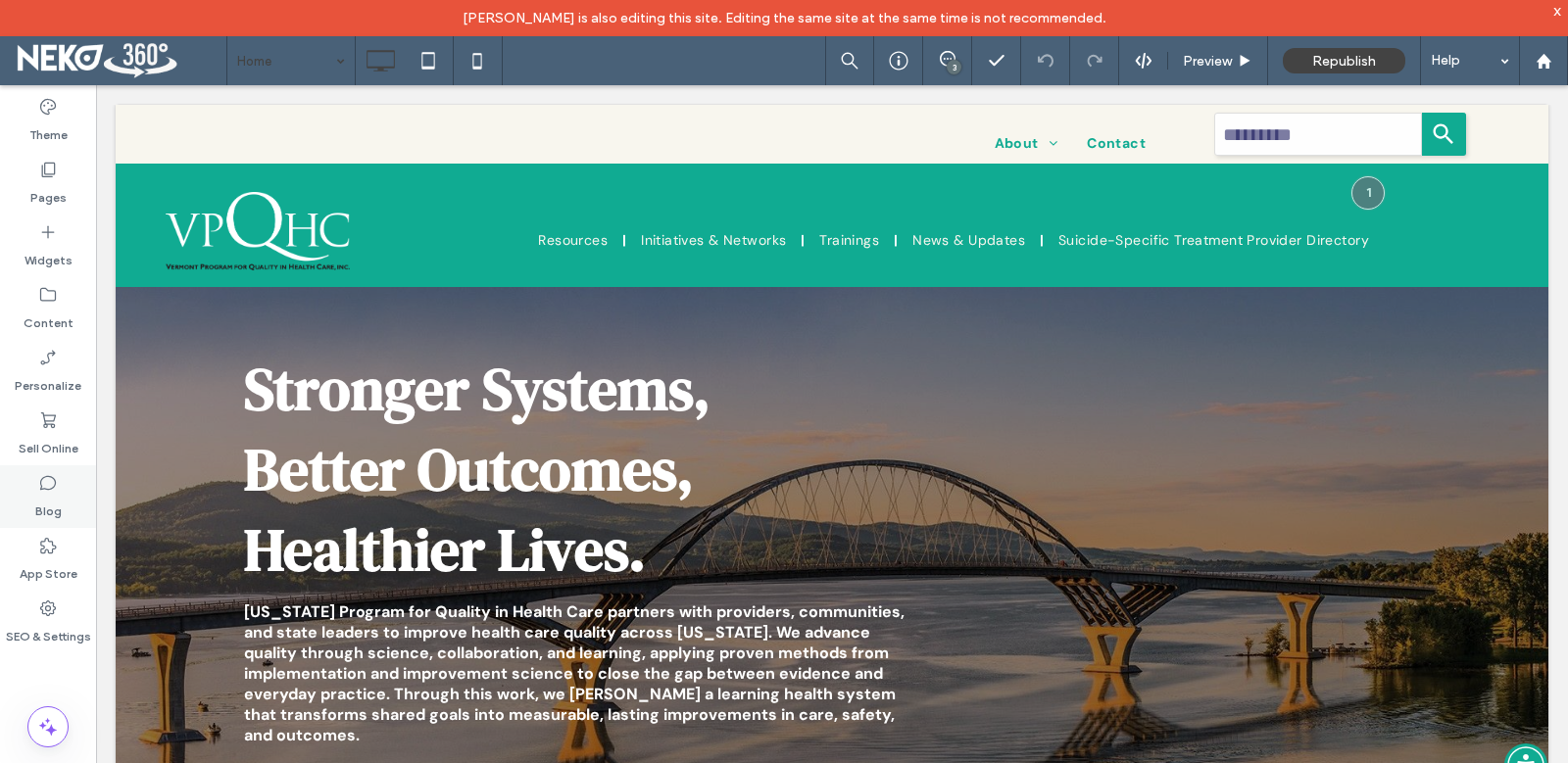
click at [49, 487] on icon at bounding box center [49, 483] width 20 height 20
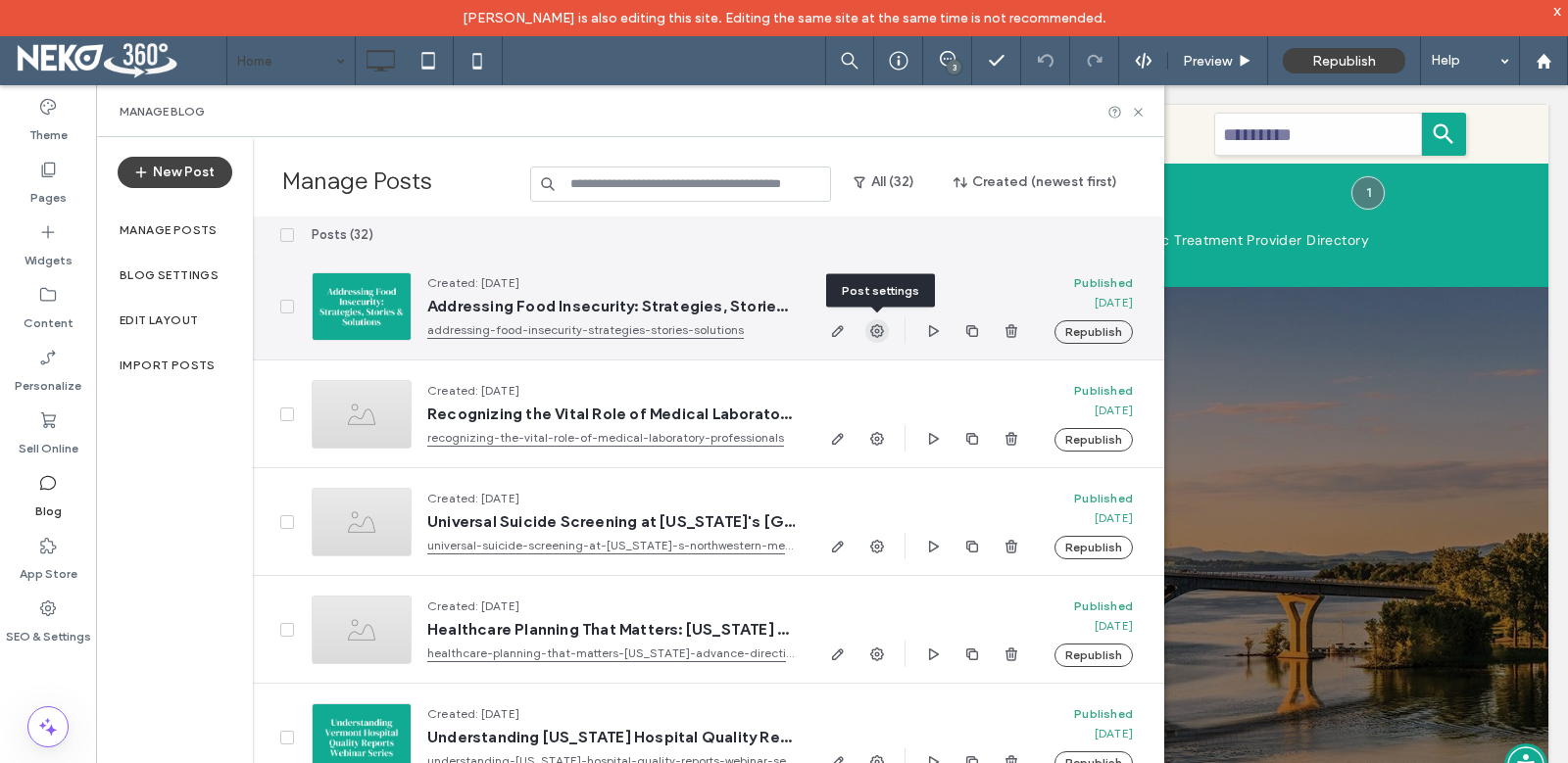
click at [878, 334] on use "button" at bounding box center [877, 332] width 14 height 14
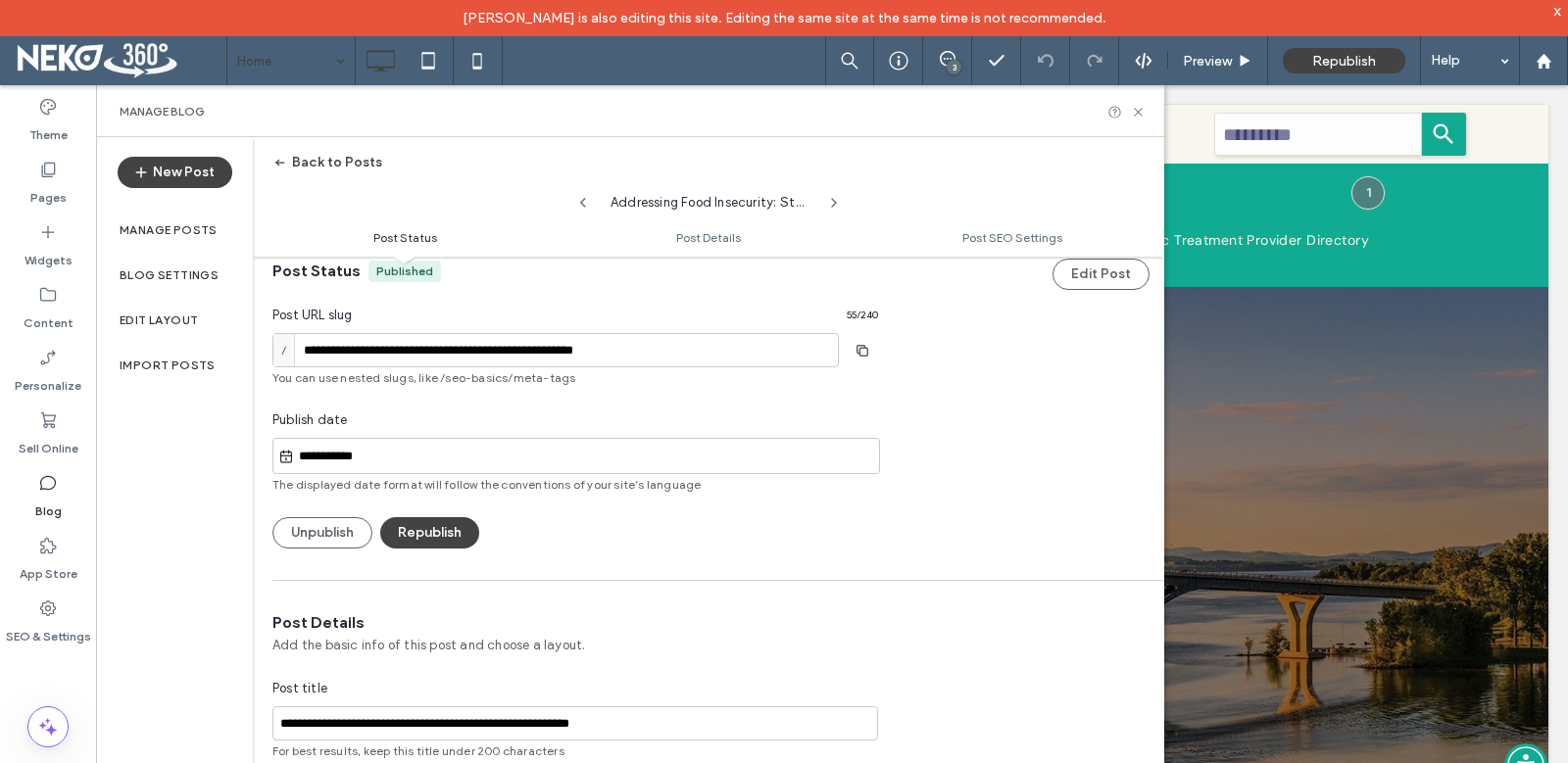
scroll to position [1, 0]
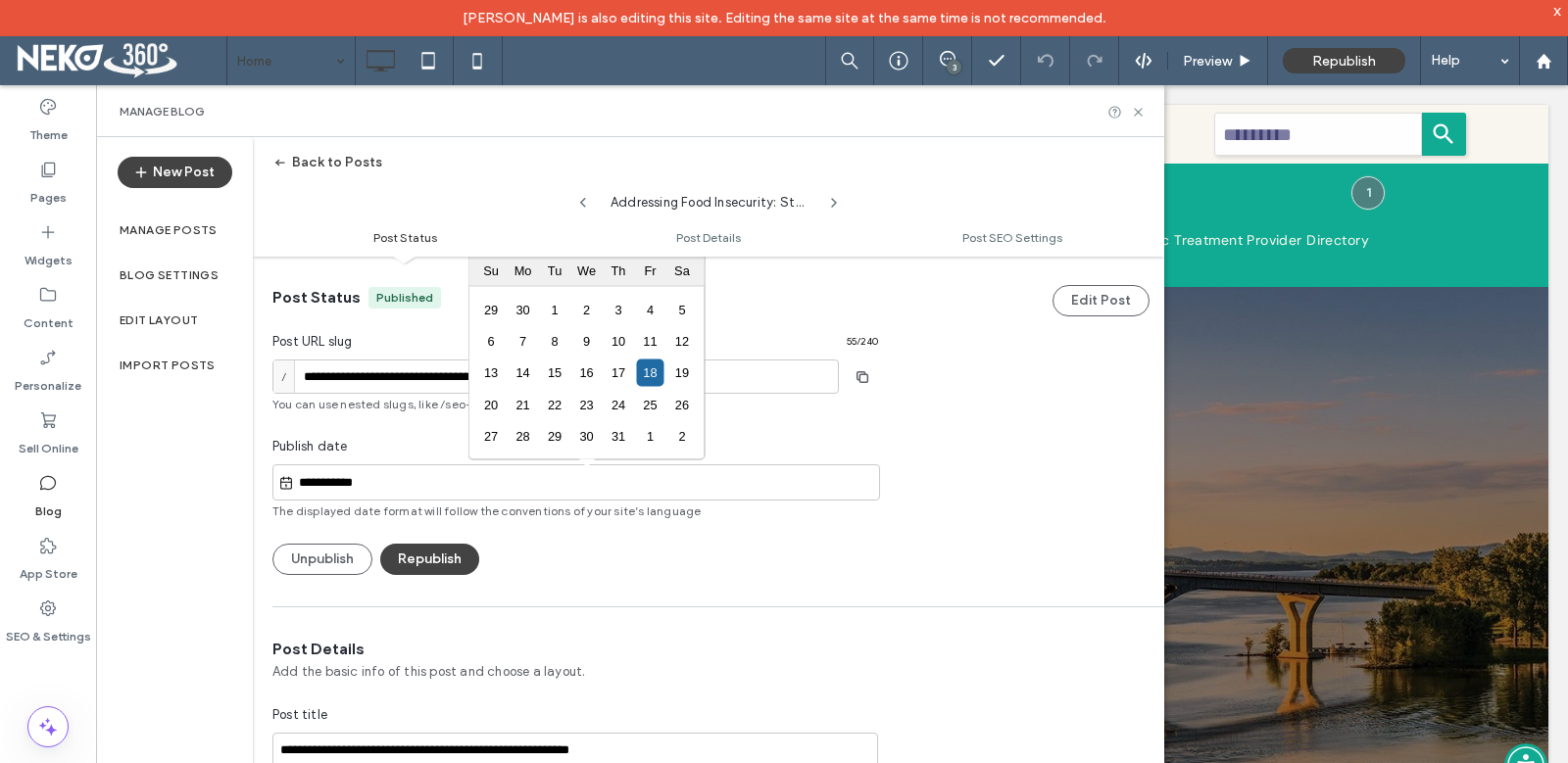
click at [394, 484] on input "**********" at bounding box center [586, 483] width 585 height 24
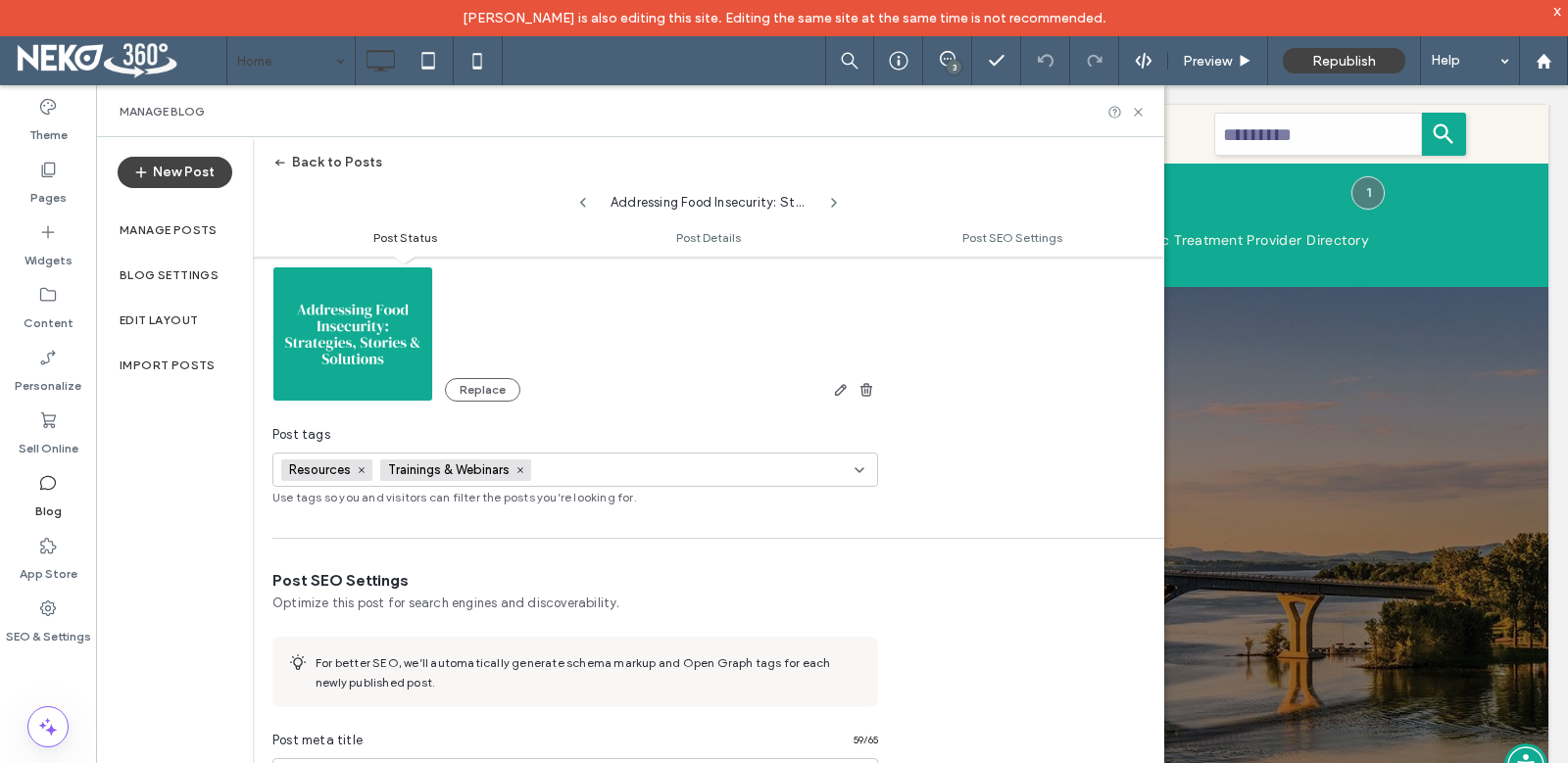
scroll to position [687, 0]
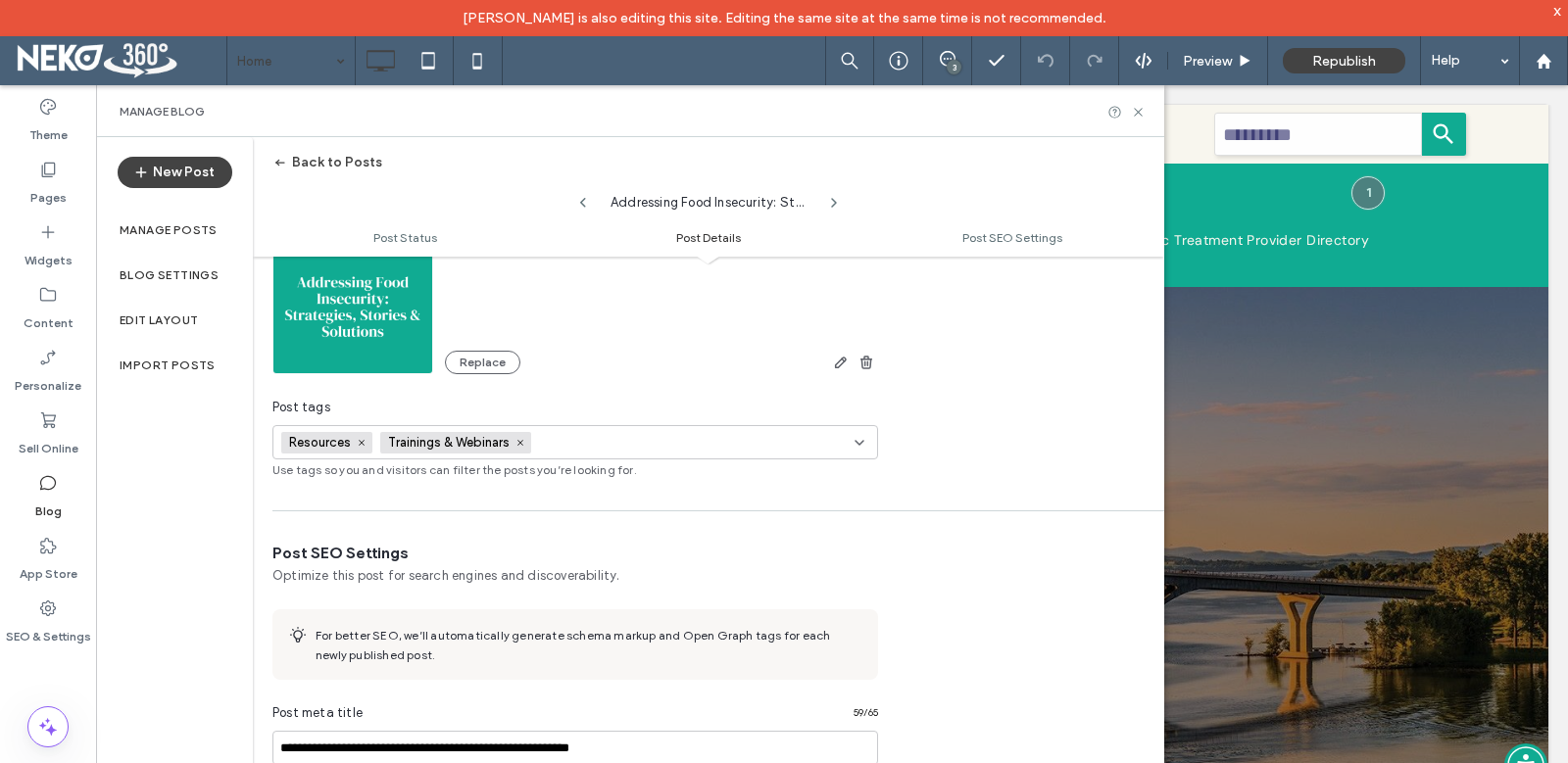
click at [621, 443] on input at bounding box center [606, 443] width 136 height 16
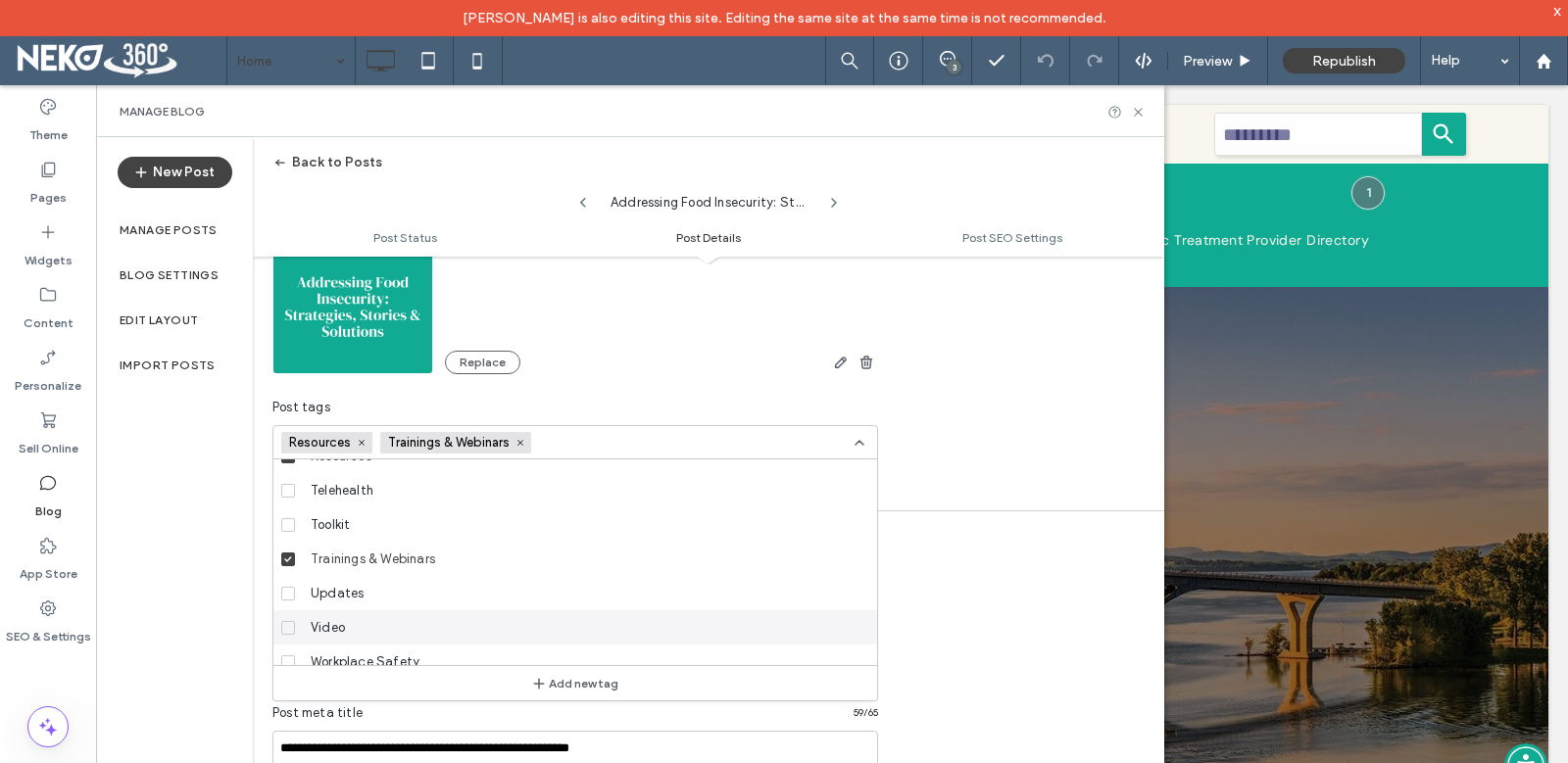
scroll to position [480, 0]
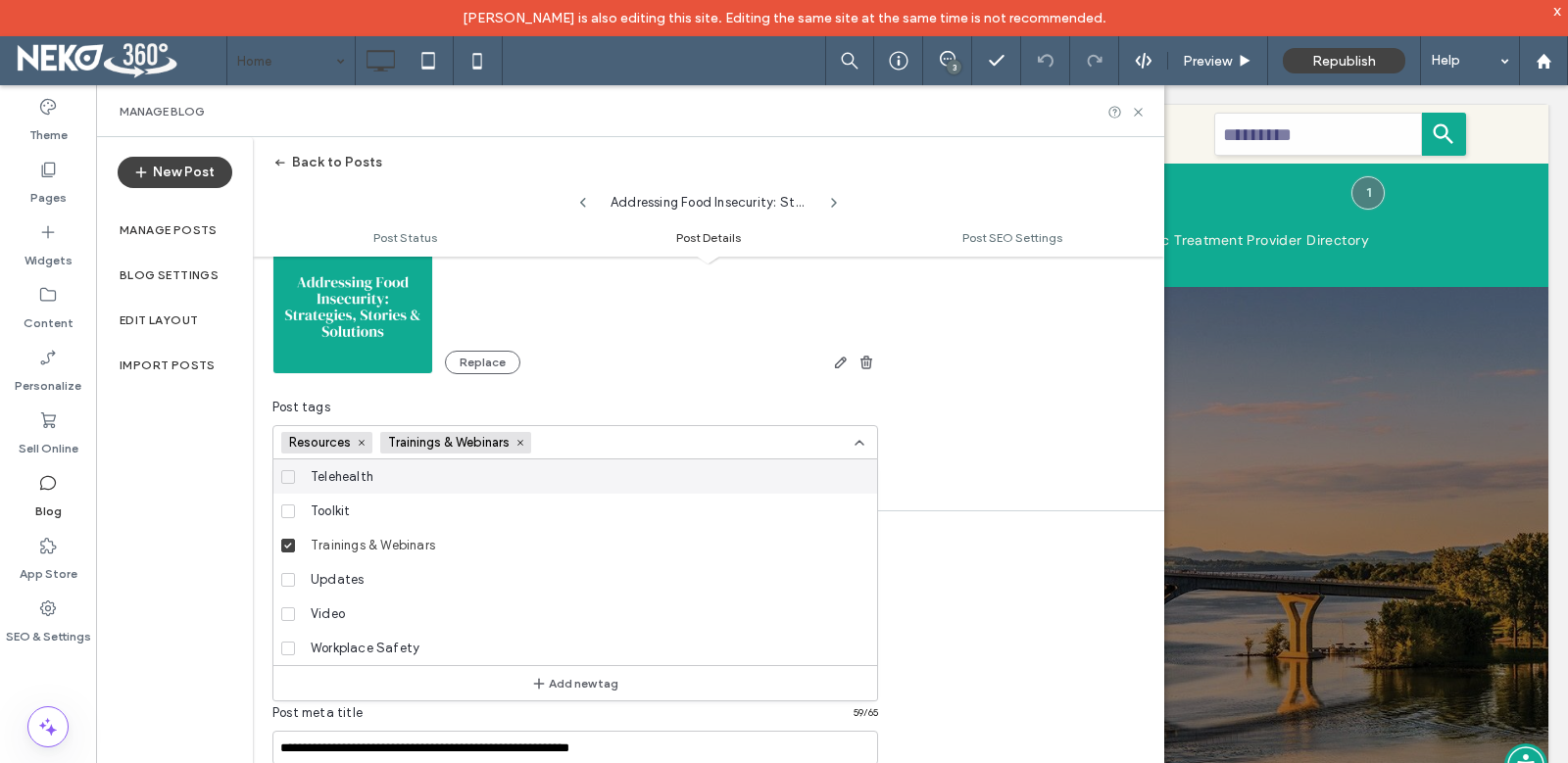
click at [980, 415] on div "**********" at bounding box center [708, 216] width 912 height 526
click at [855, 433] on div "Resources Trainings & Webinars +0 Resources Trainings & Webinars +0" at bounding box center [575, 442] width 606 height 35
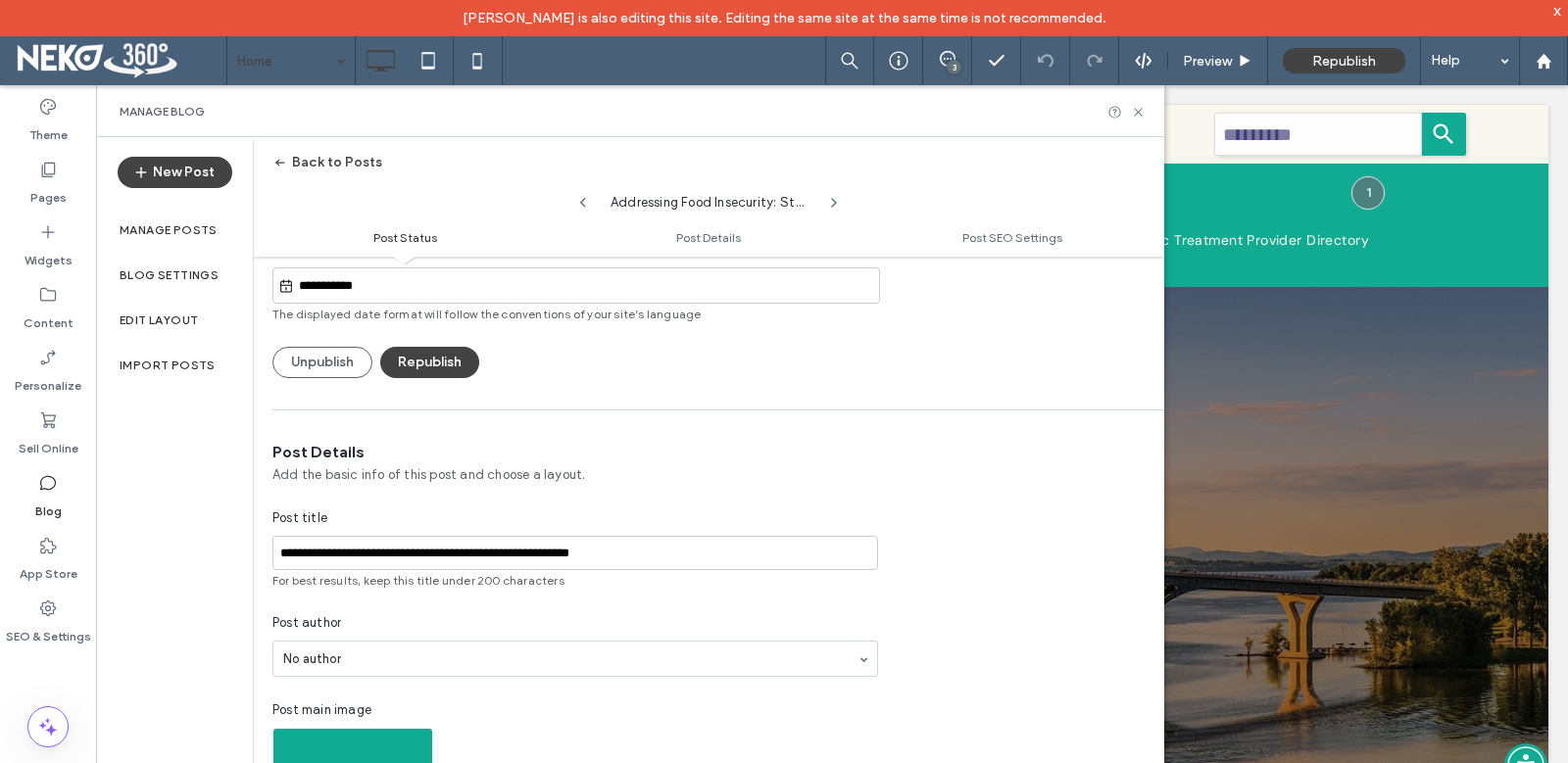
scroll to position [99, 0]
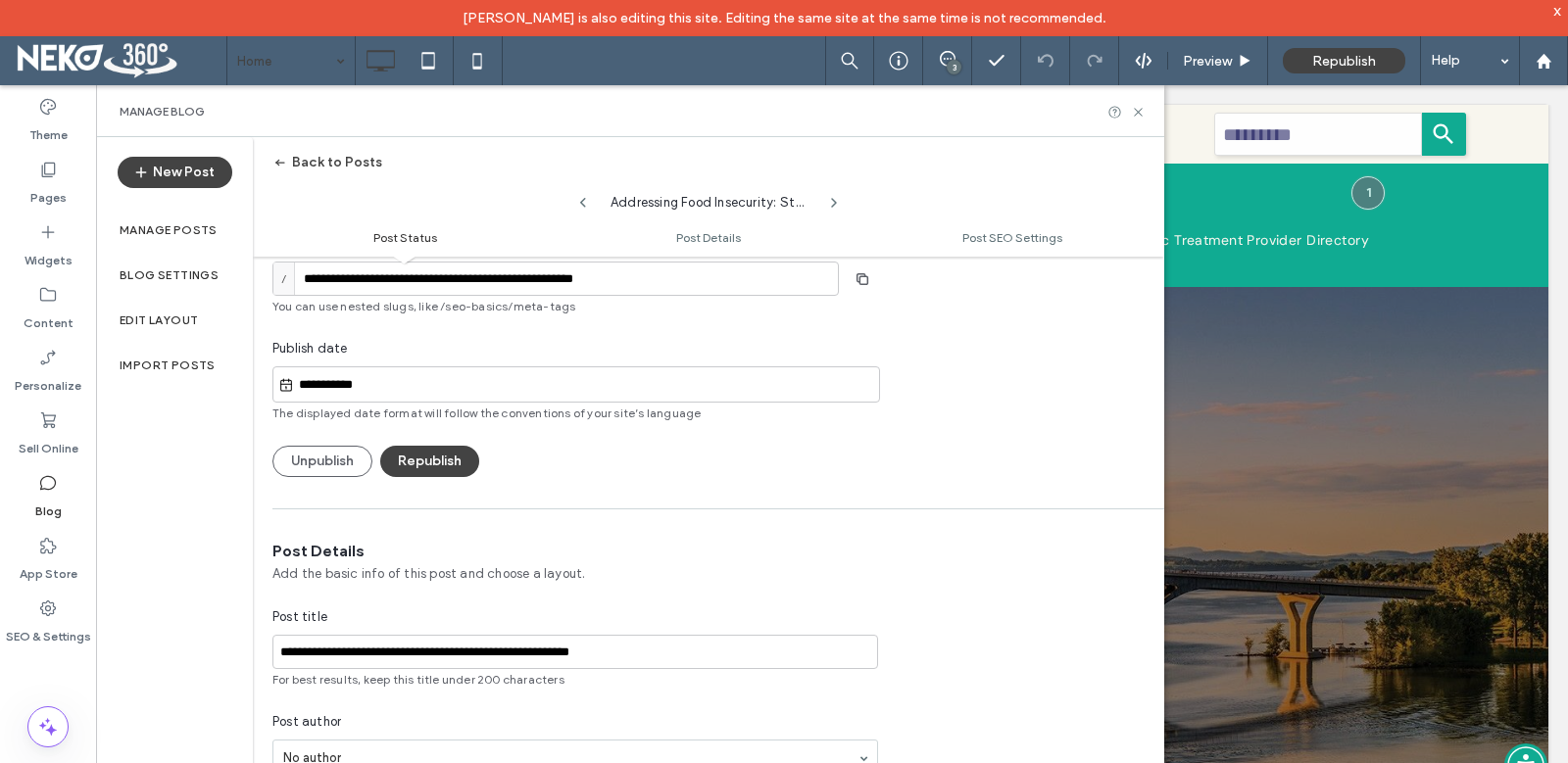
click at [193, 234] on label "Manage posts" at bounding box center [168, 231] width 98 height 14
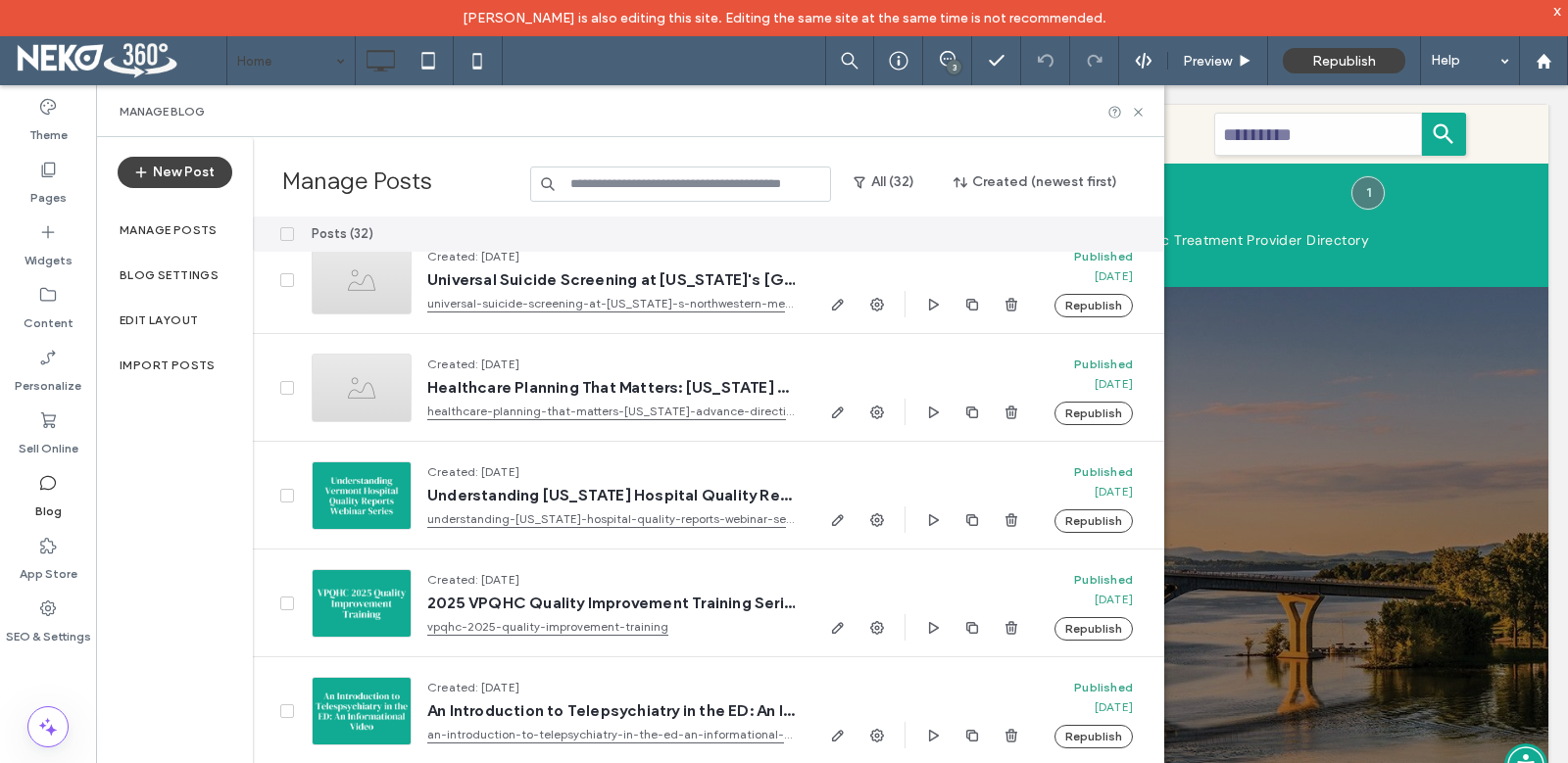
scroll to position [0, 0]
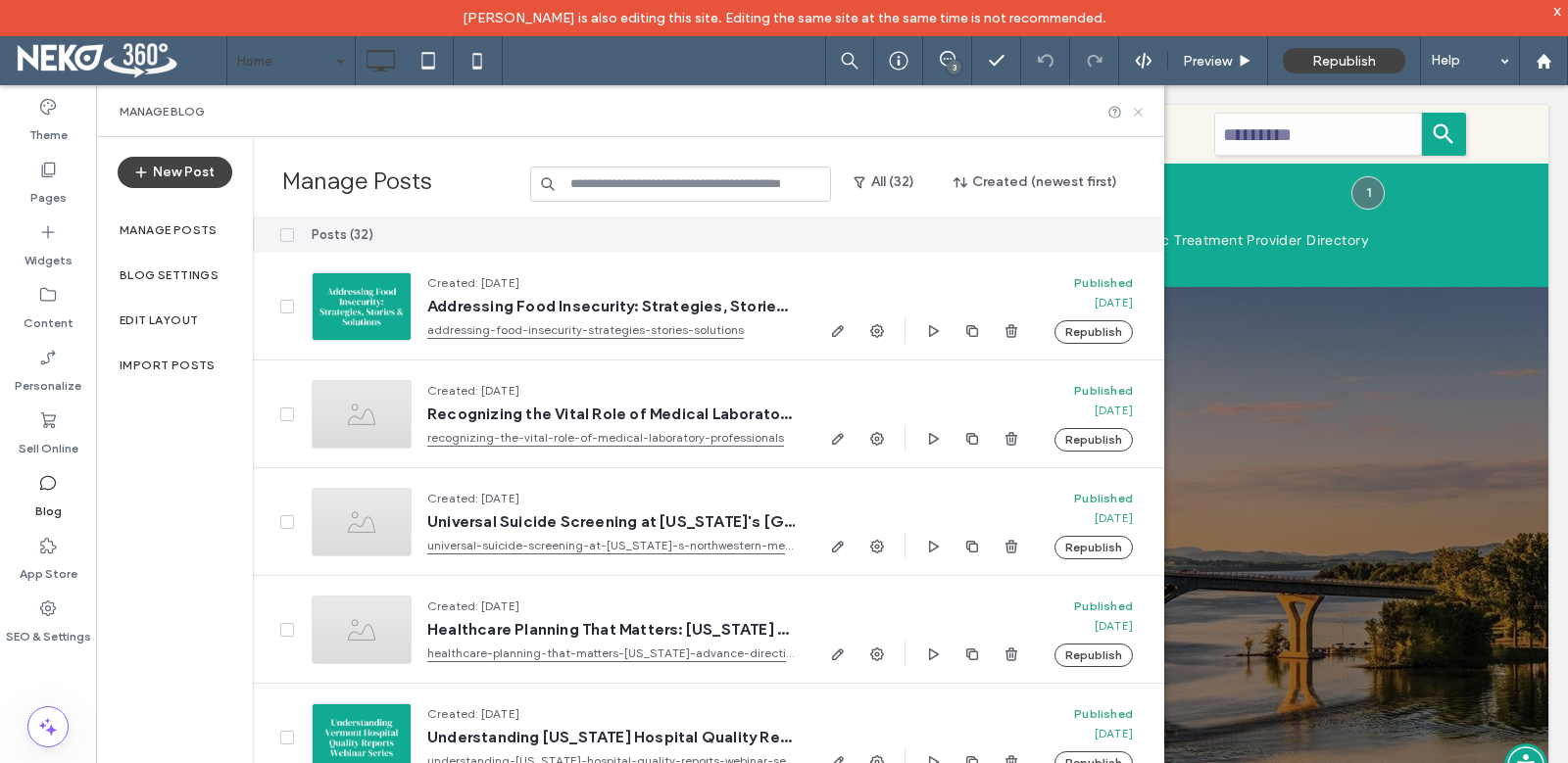
click at [1139, 112] on icon at bounding box center [1137, 112] width 15 height 15
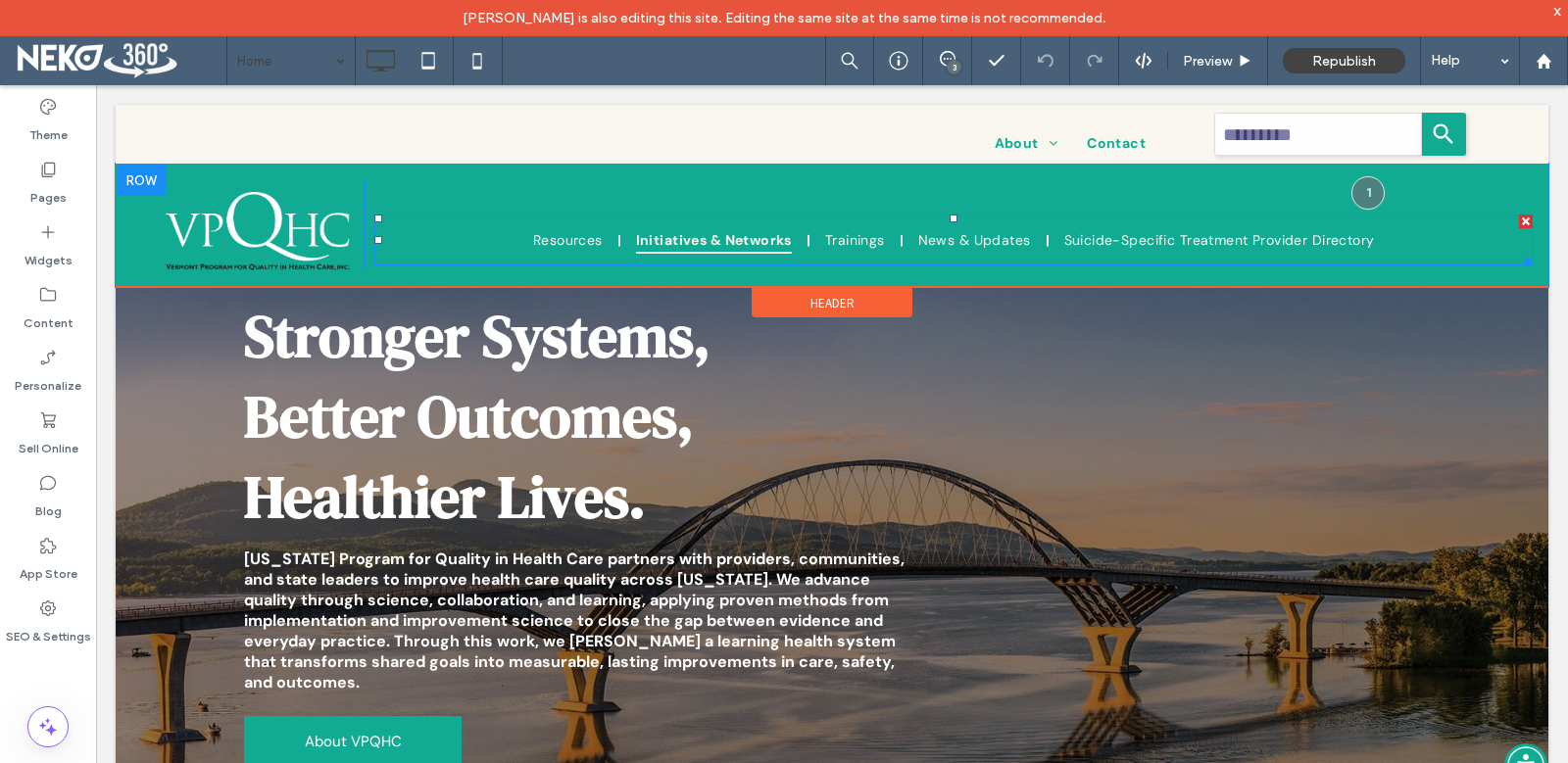
scroll to position [98, 0]
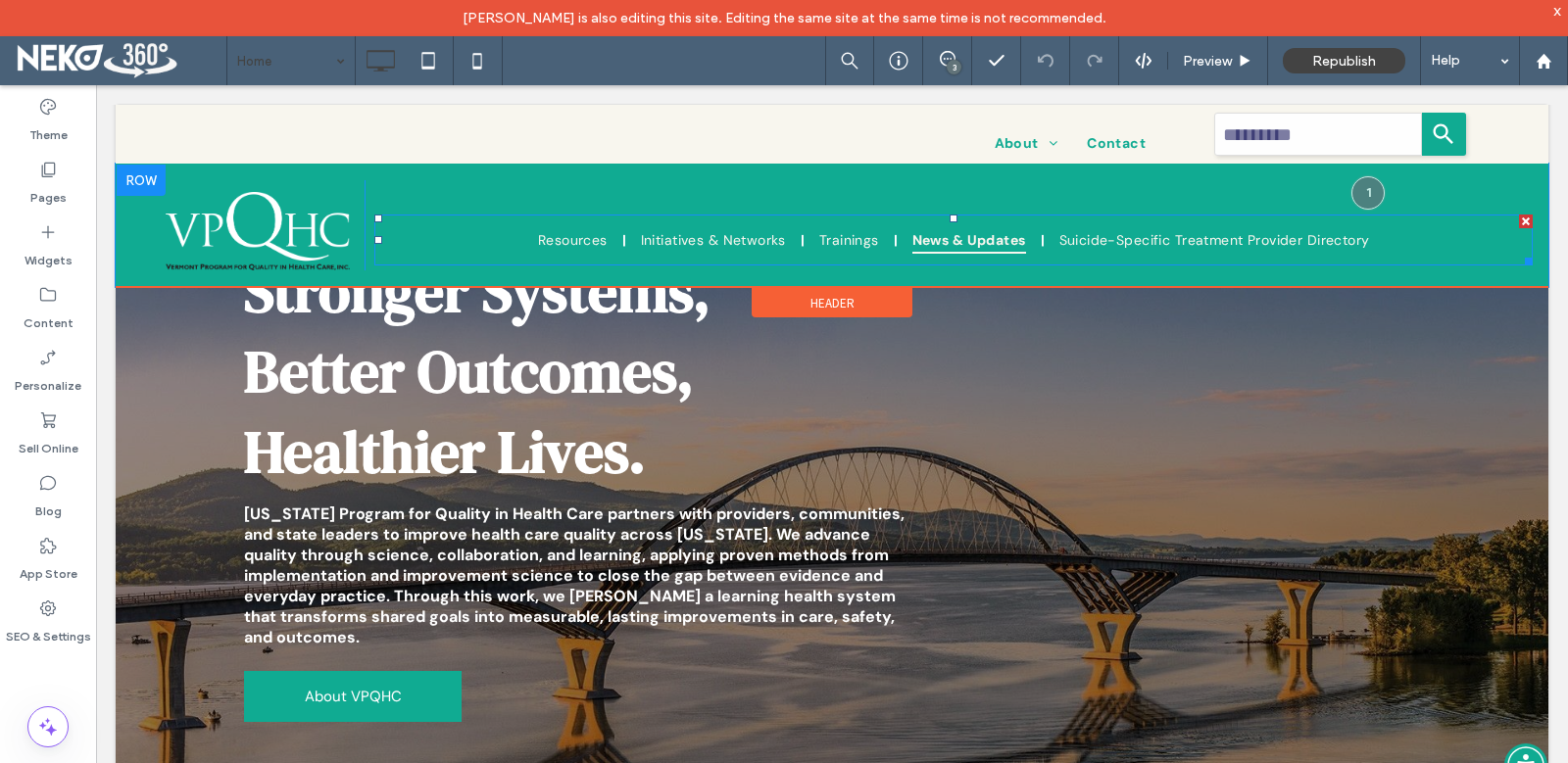
click at [978, 242] on span "News & Updates" at bounding box center [969, 240] width 114 height 28
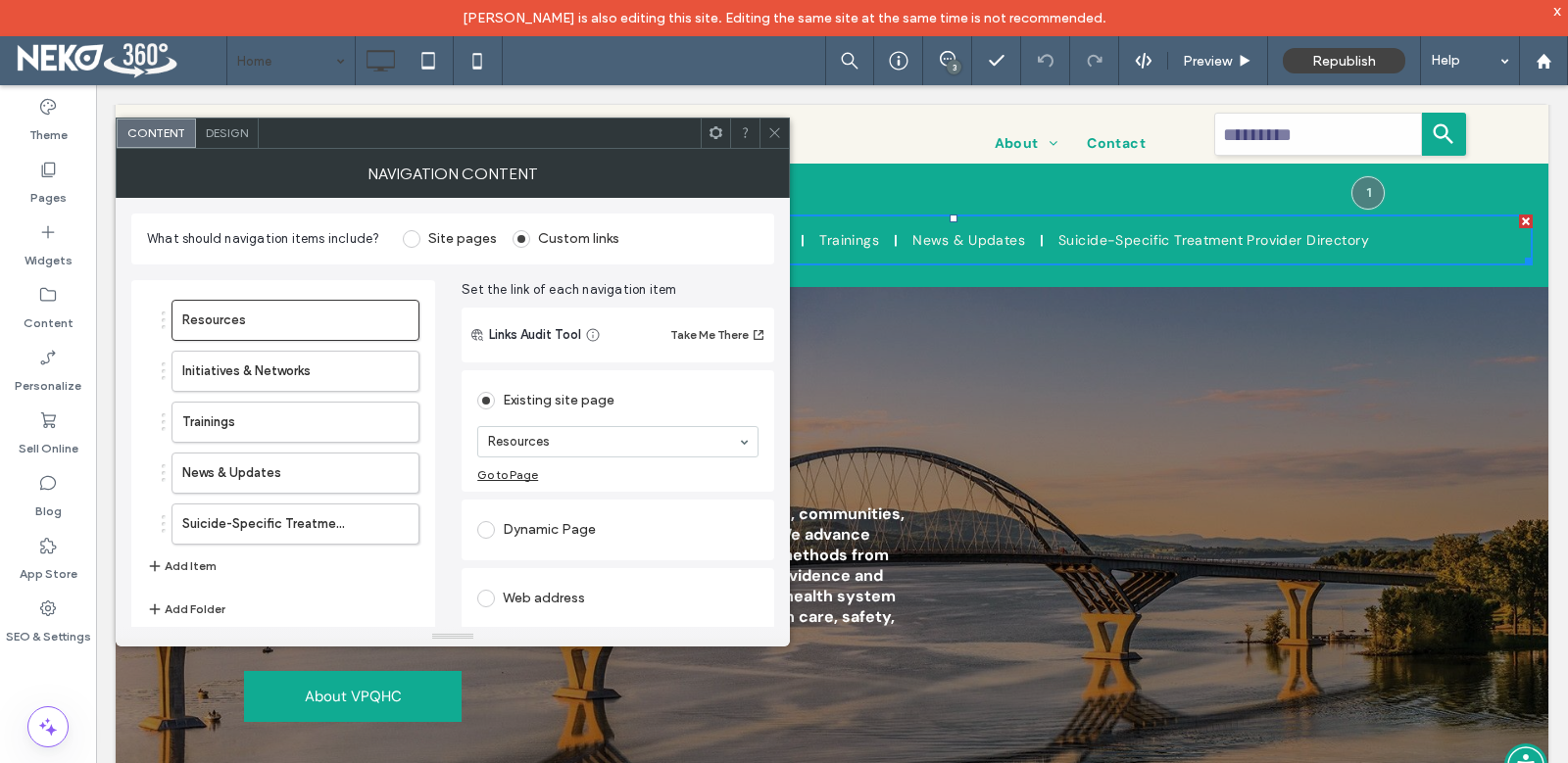
drag, startPoint x: 777, startPoint y: 142, endPoint x: 542, endPoint y: 30, distance: 260.3
click at [777, 142] on span at bounding box center [774, 134] width 15 height 30
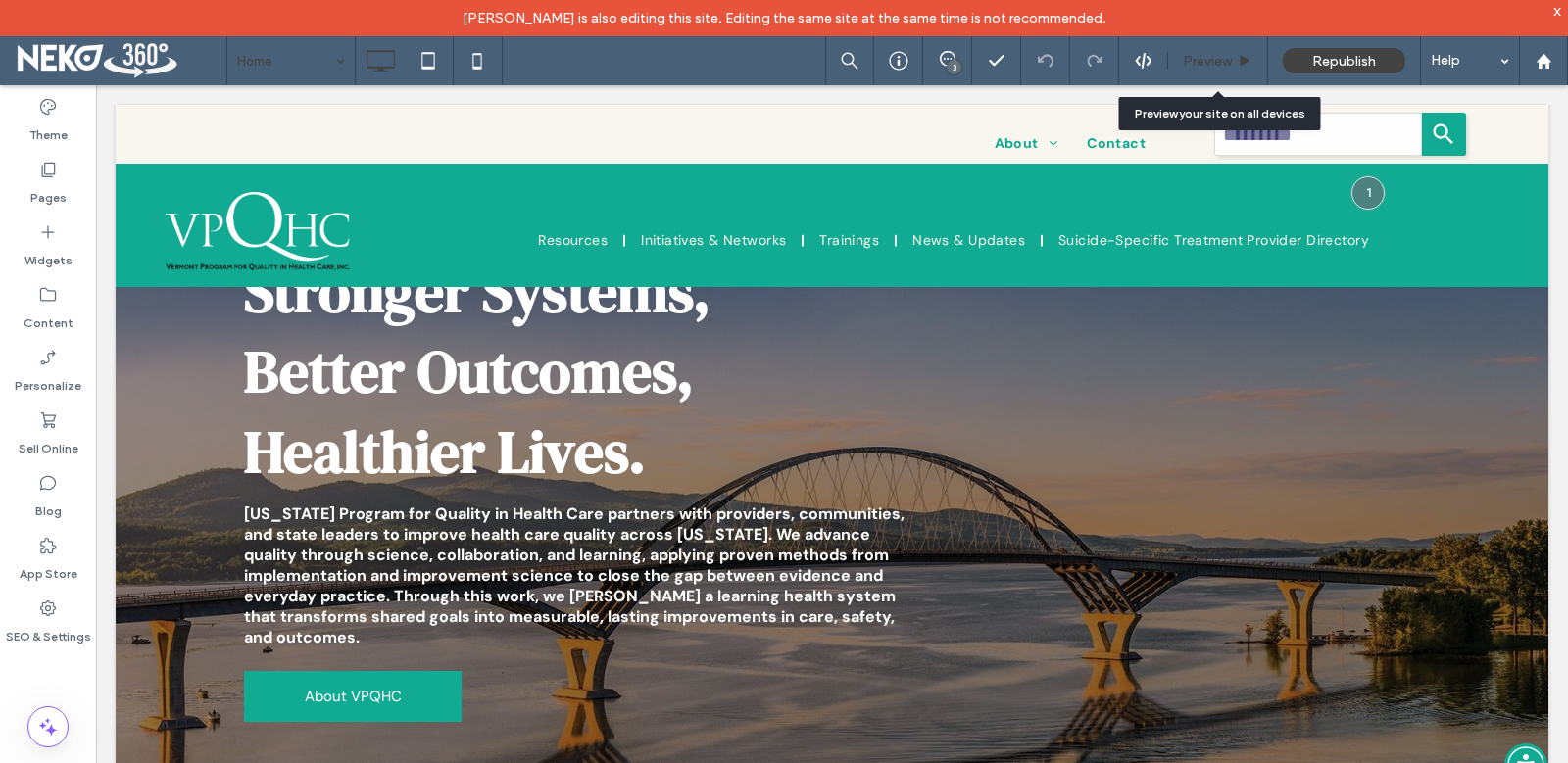
drag, startPoint x: 1203, startPoint y: 54, endPoint x: 1044, endPoint y: 75, distance: 160.4
click at [1203, 54] on span "Preview" at bounding box center [1207, 60] width 49 height 17
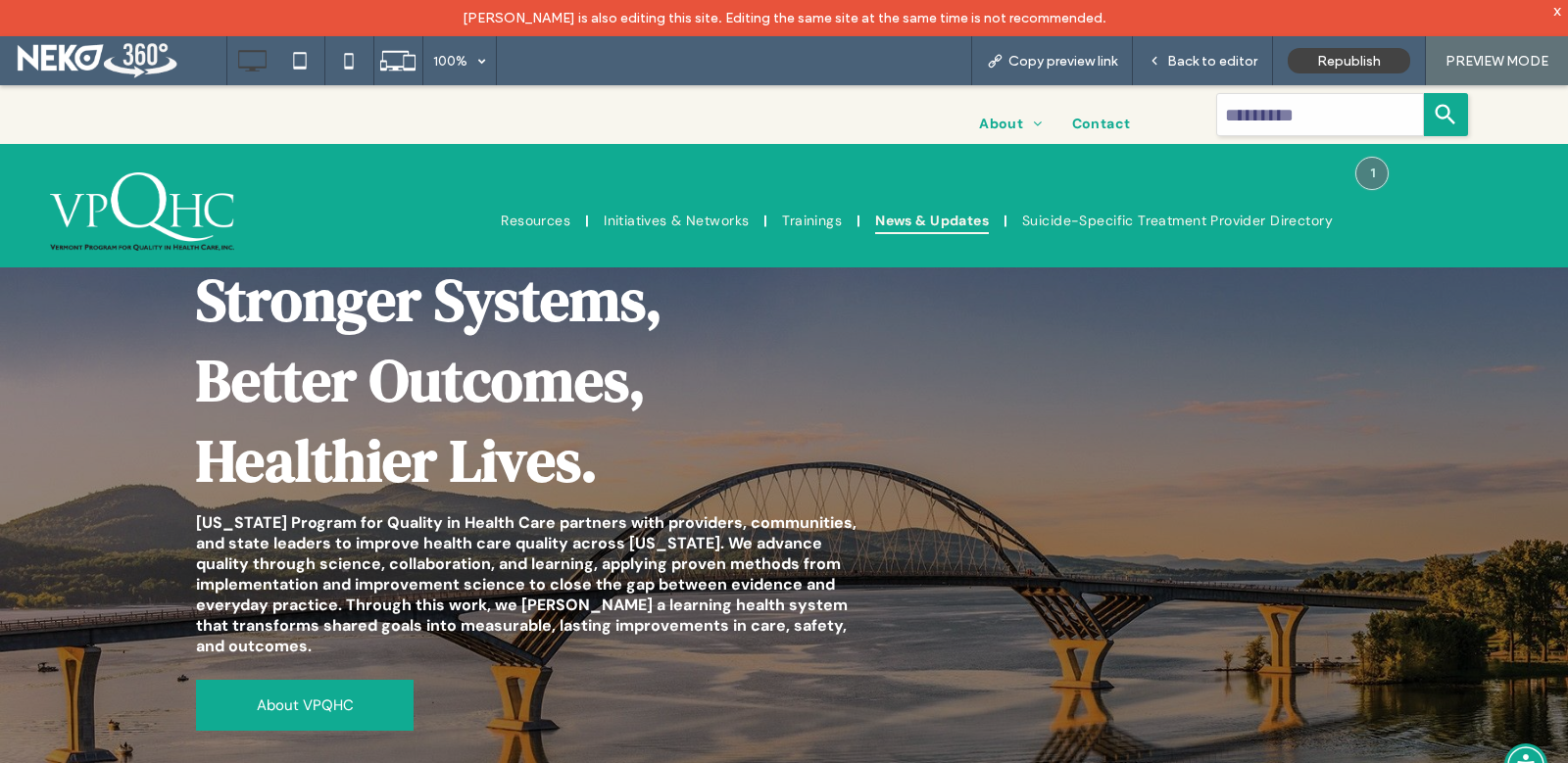
click at [942, 219] on span "News & Updates" at bounding box center [931, 221] width 114 height 28
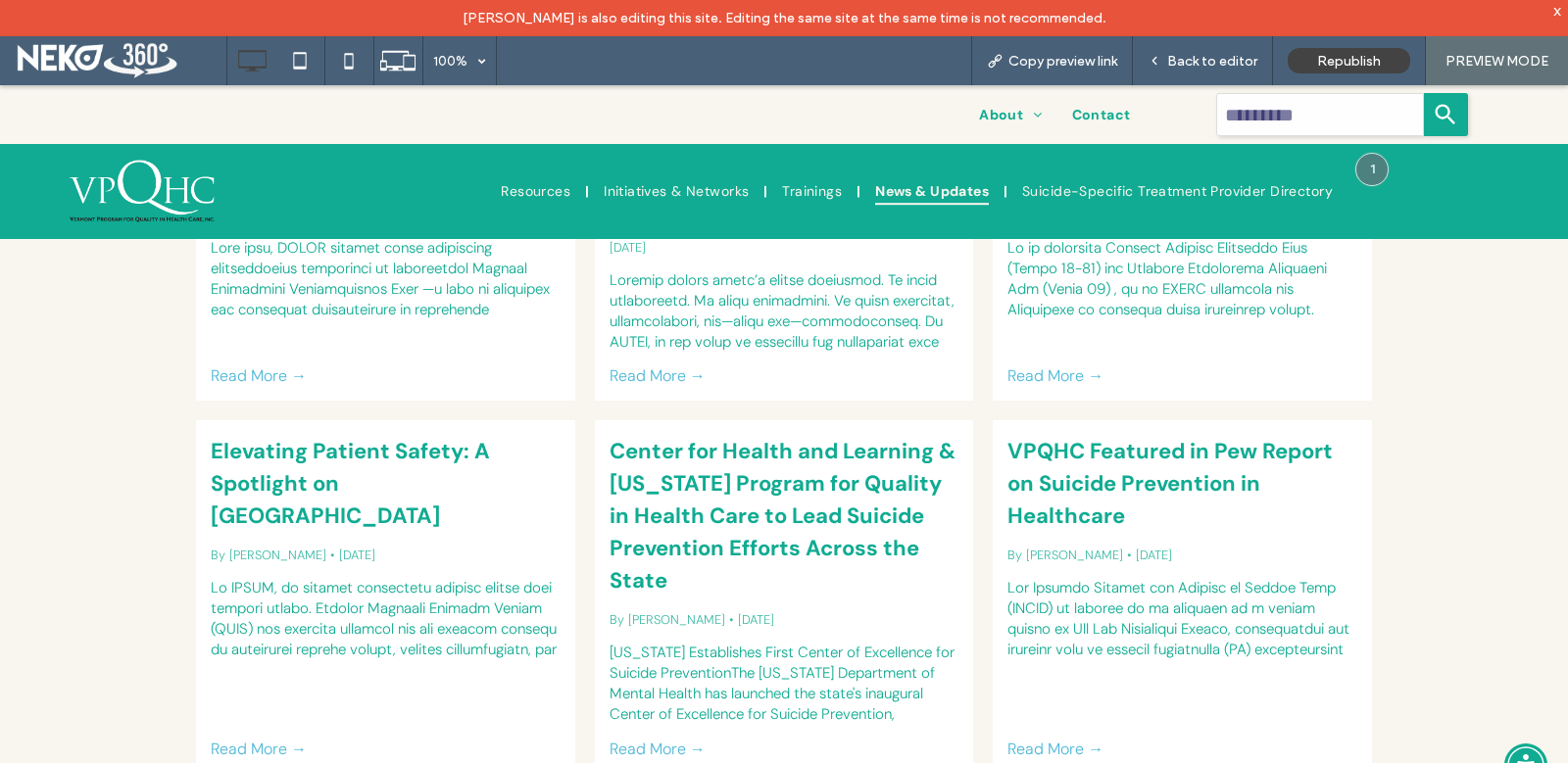
scroll to position [490, 0]
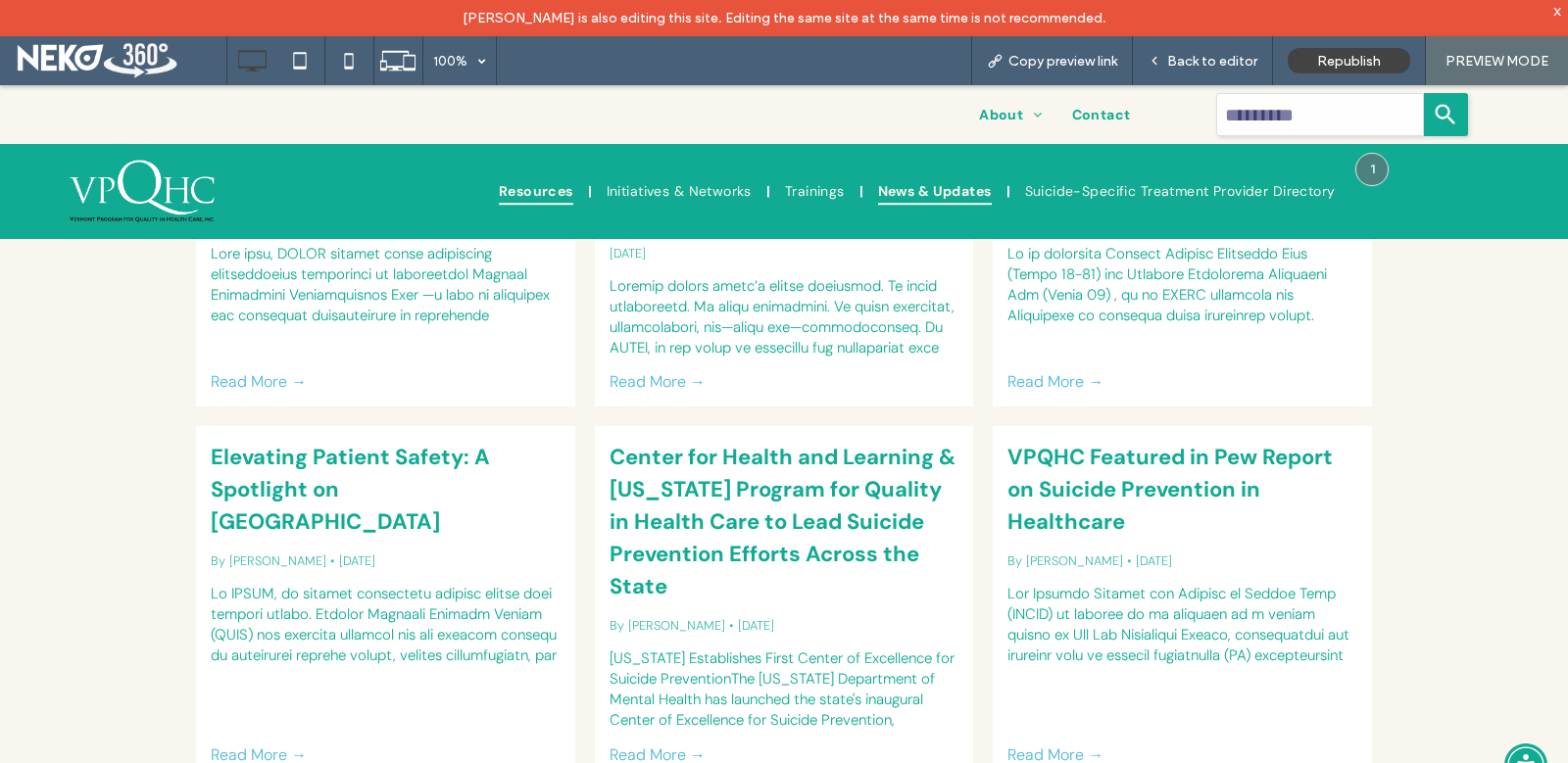
click at [524, 185] on span "Resources" at bounding box center [536, 192] width 74 height 28
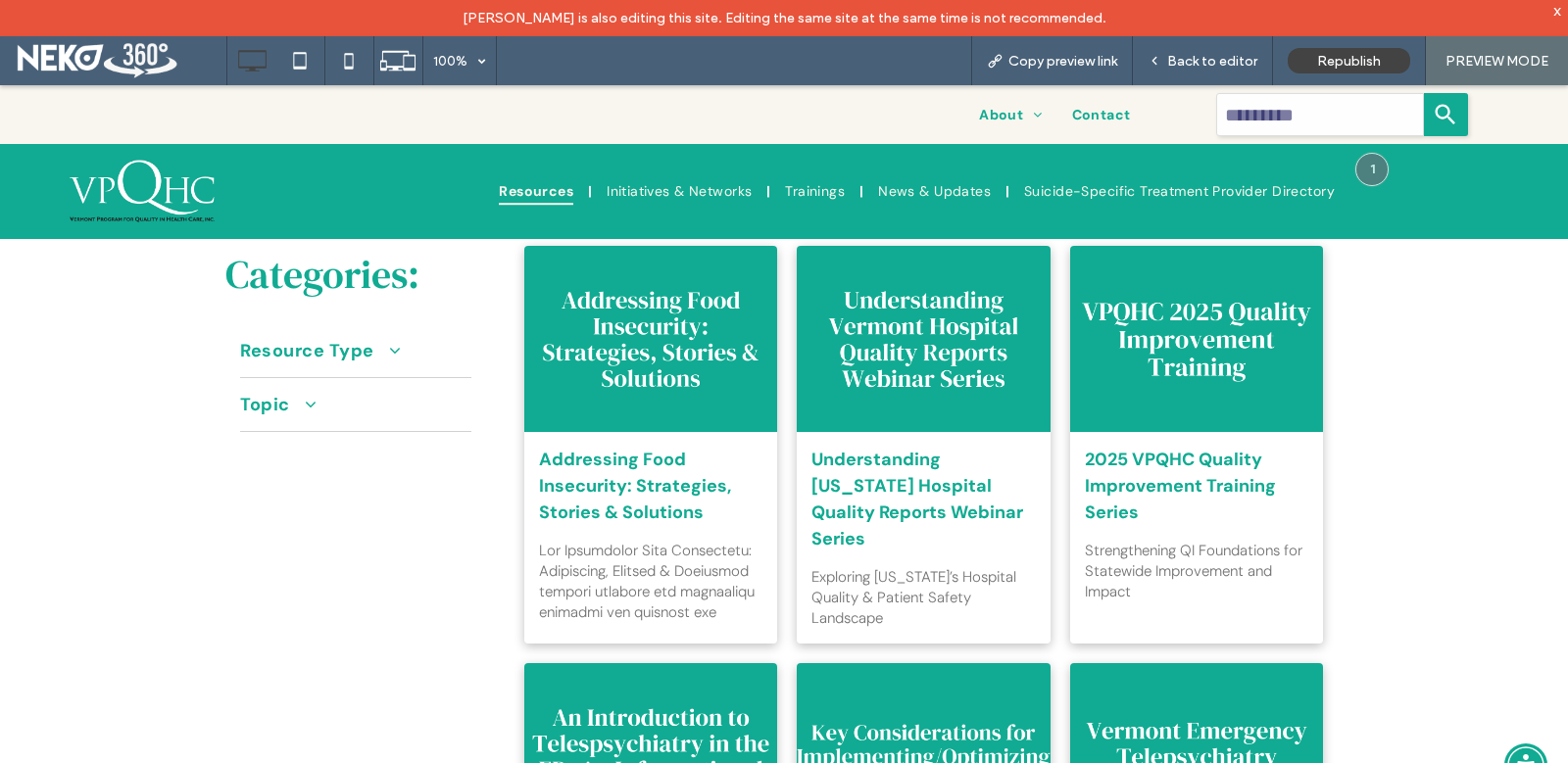
scroll to position [294, 0]
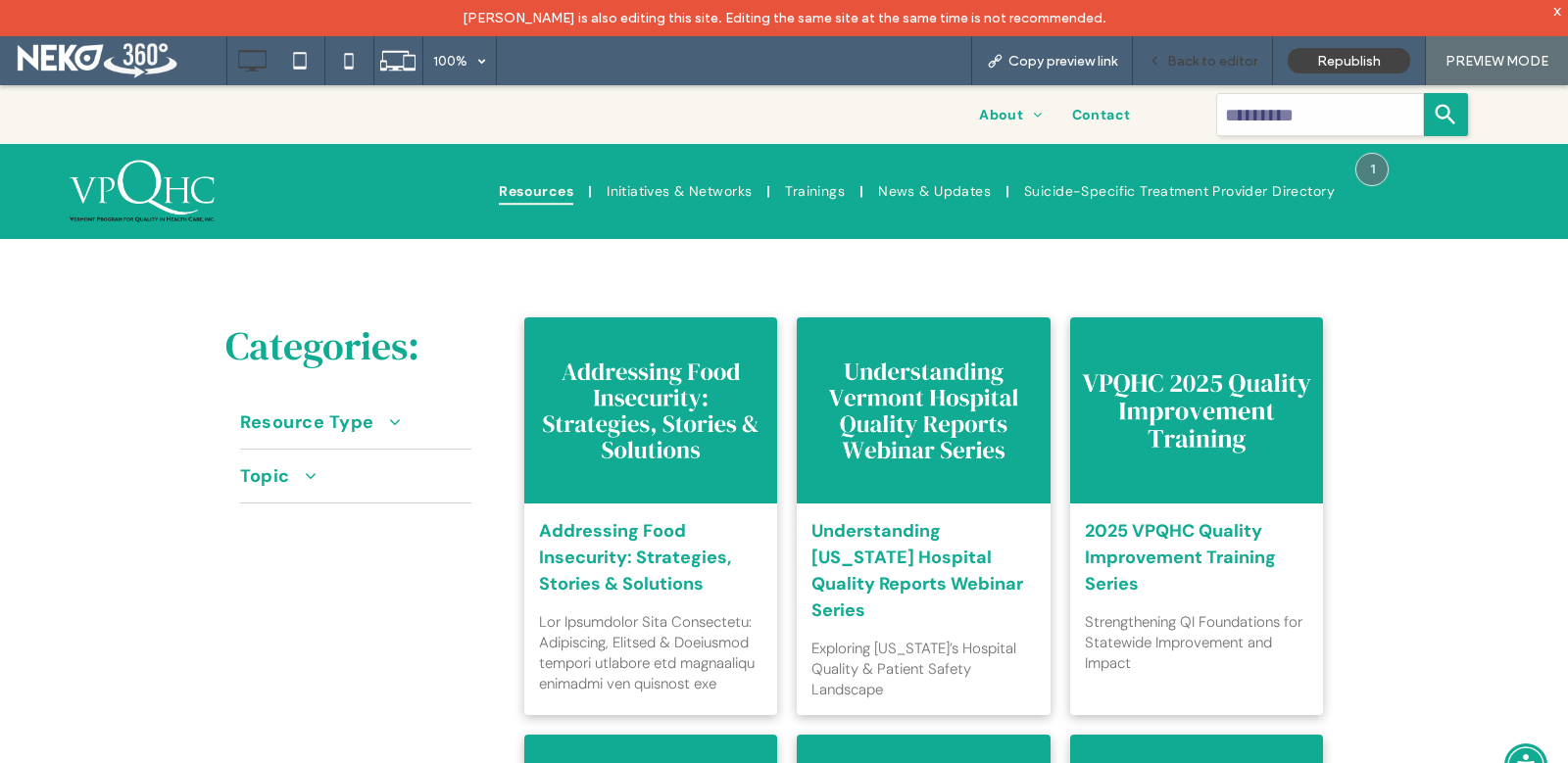
click at [1201, 52] on span "Back to editor" at bounding box center [1212, 60] width 90 height 17
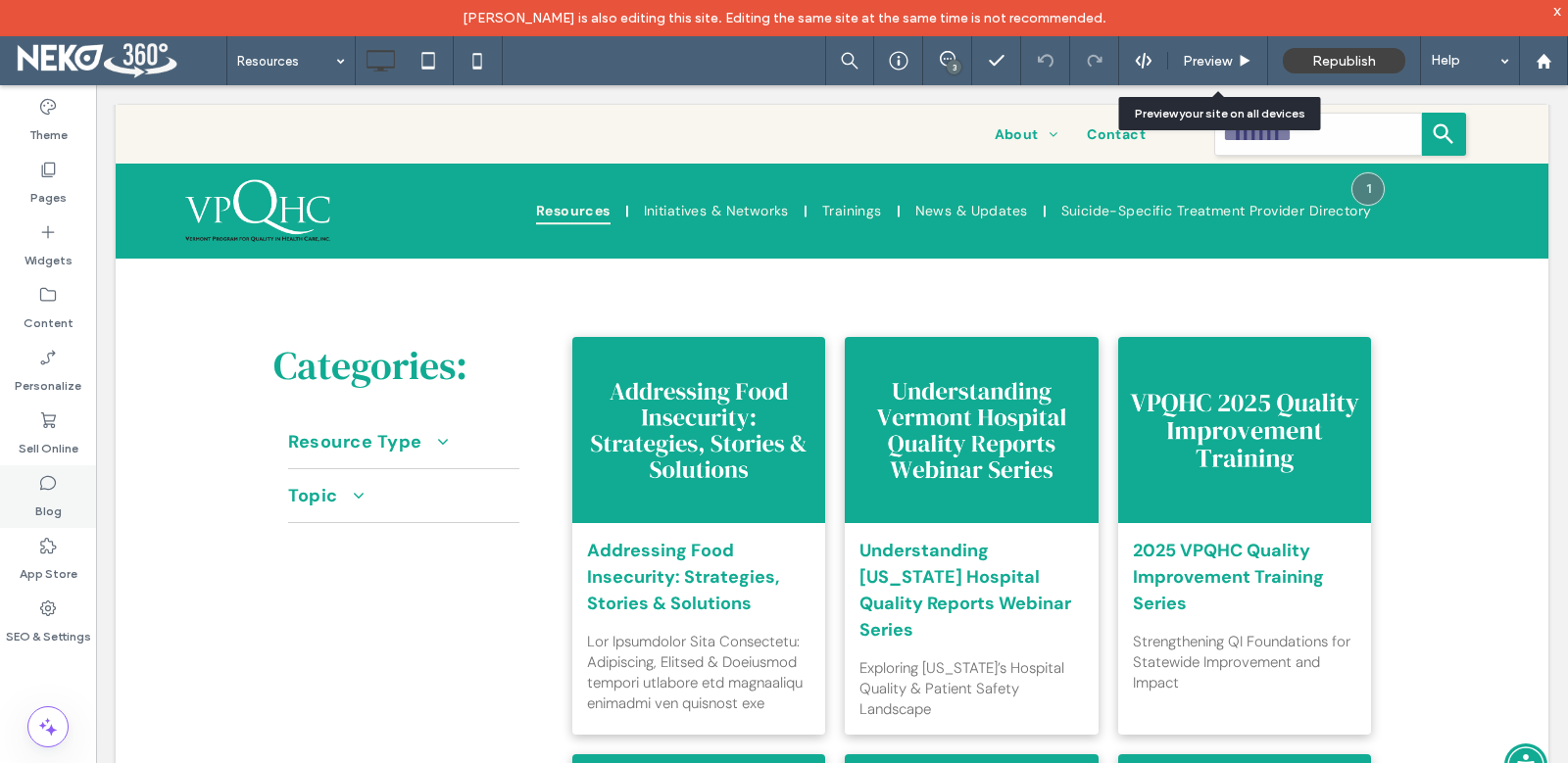
click at [49, 494] on label "Blog" at bounding box center [49, 507] width 27 height 28
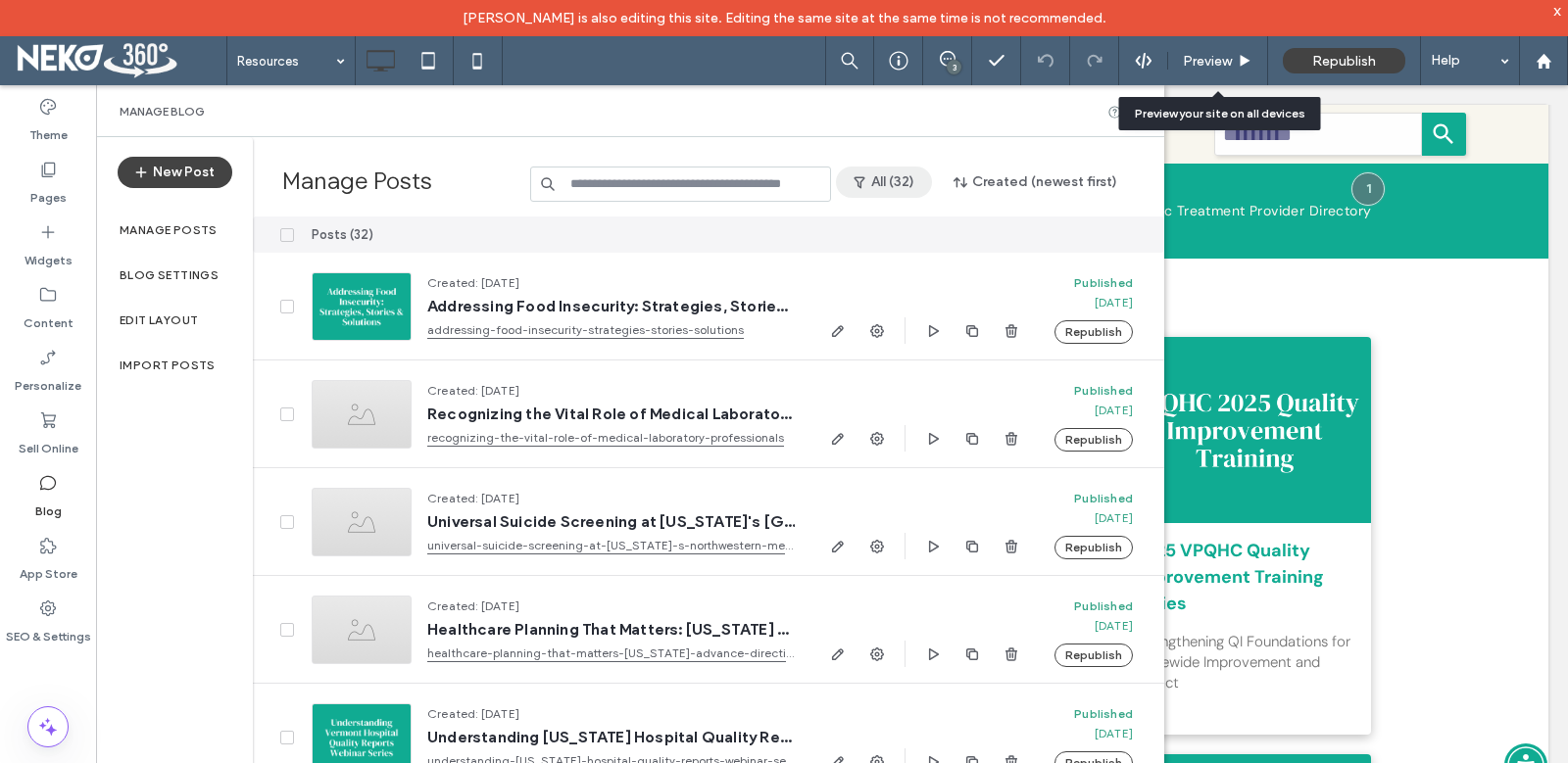
click at [887, 178] on button "All (32)" at bounding box center [883, 182] width 96 height 32
click at [888, 185] on button "All (32)" at bounding box center [883, 182] width 96 height 32
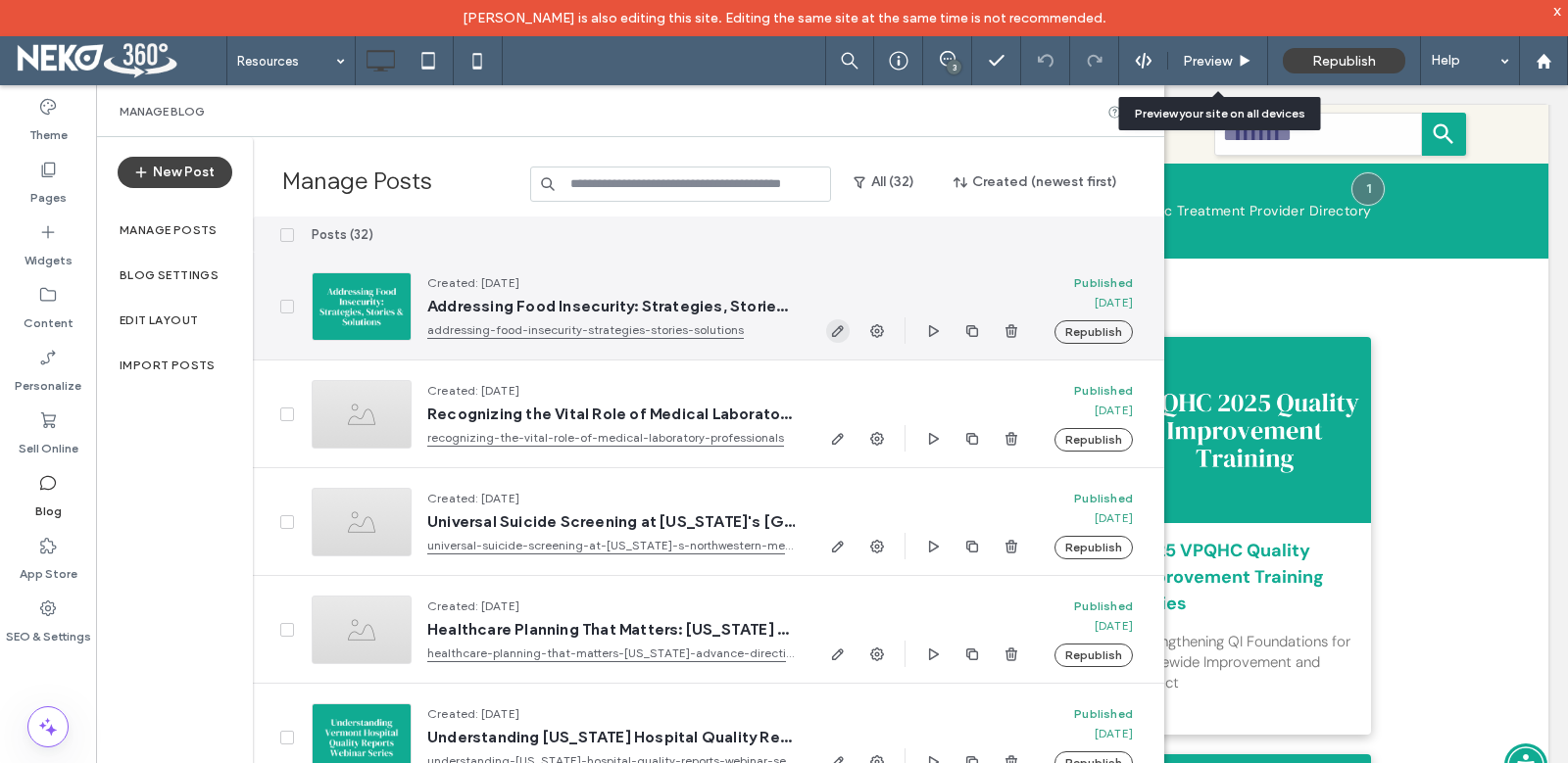
click at [828, 334] on span "button" at bounding box center [837, 332] width 24 height 24
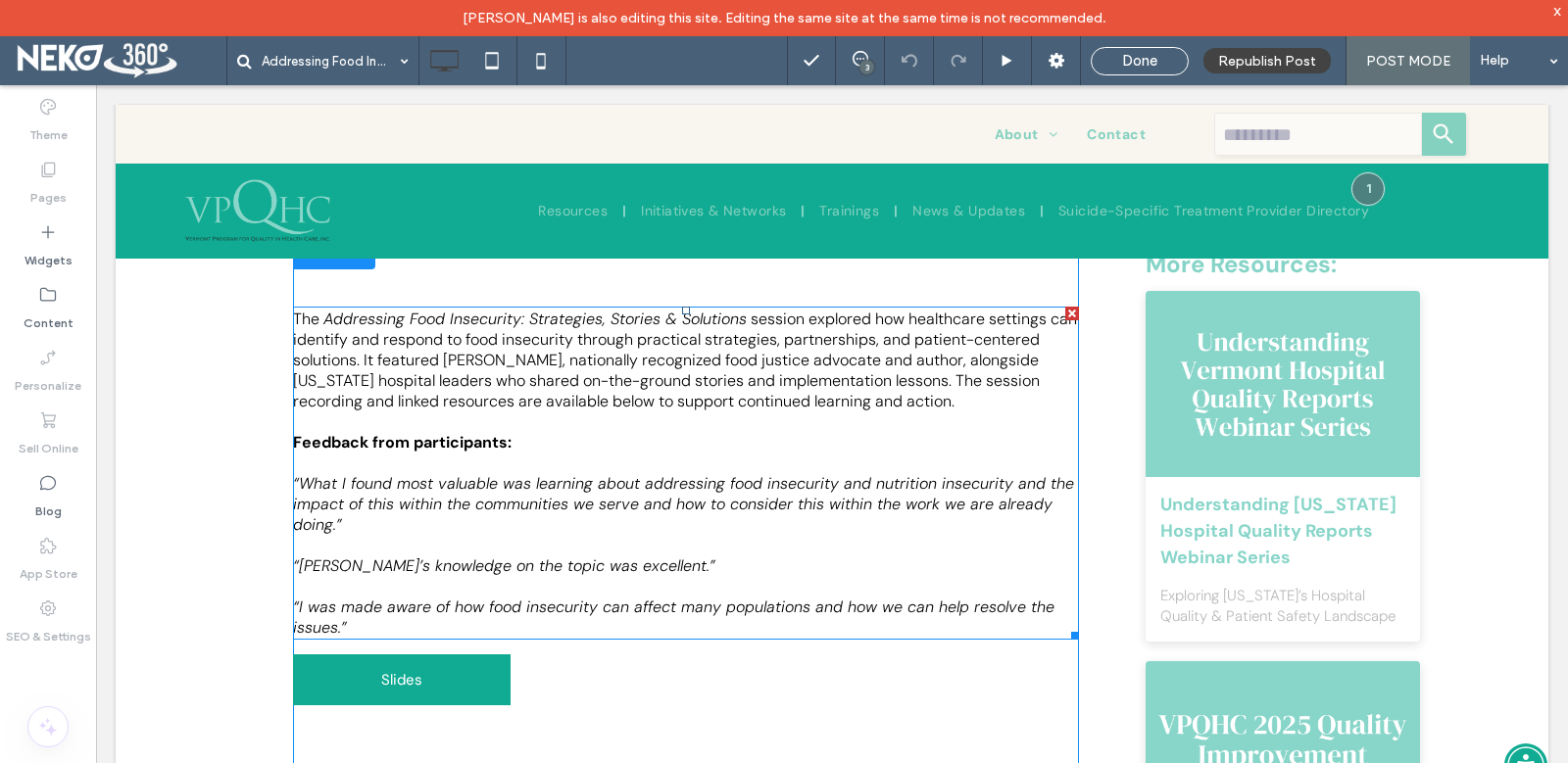
scroll to position [392, 0]
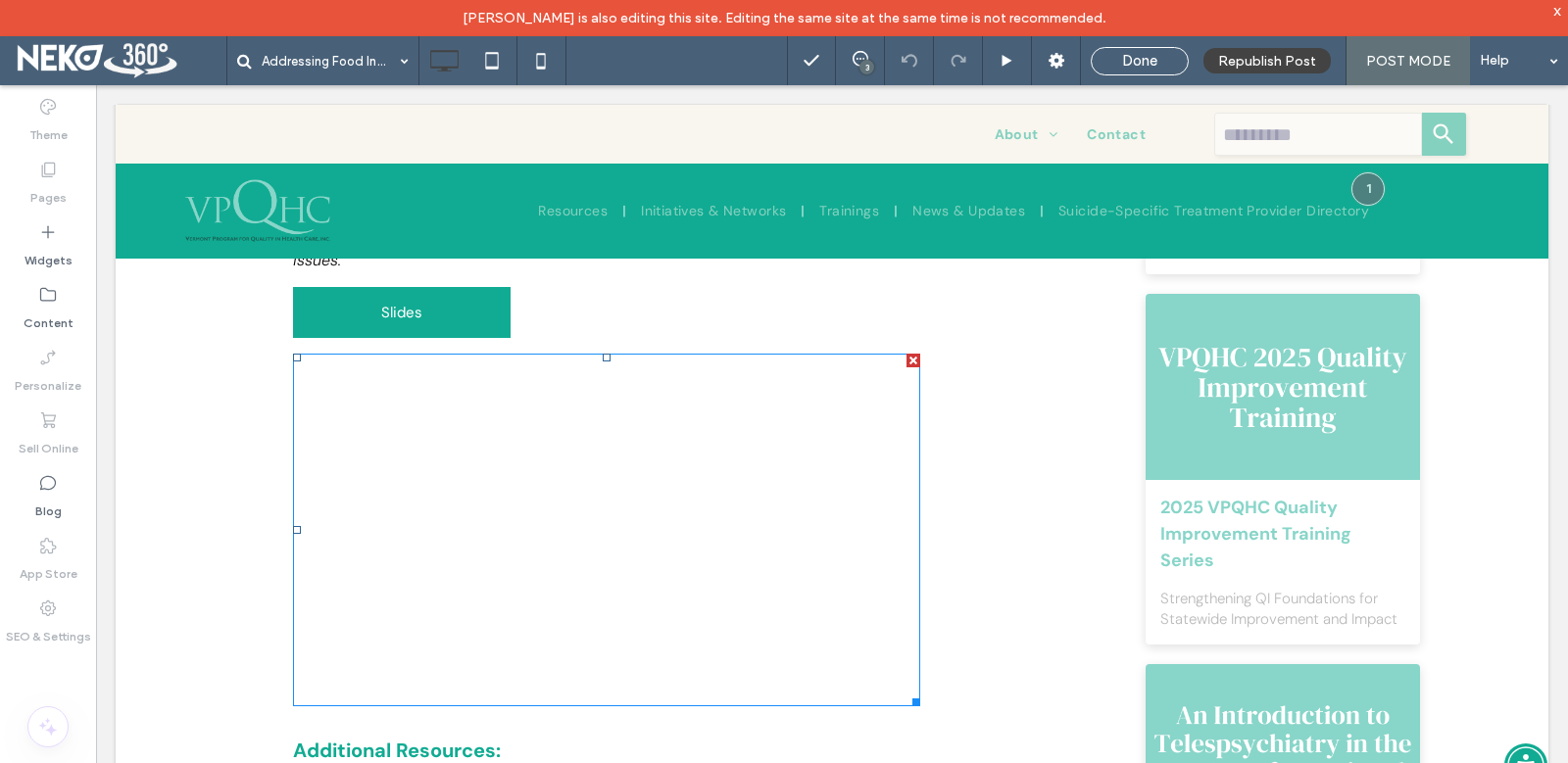
scroll to position [392, 0]
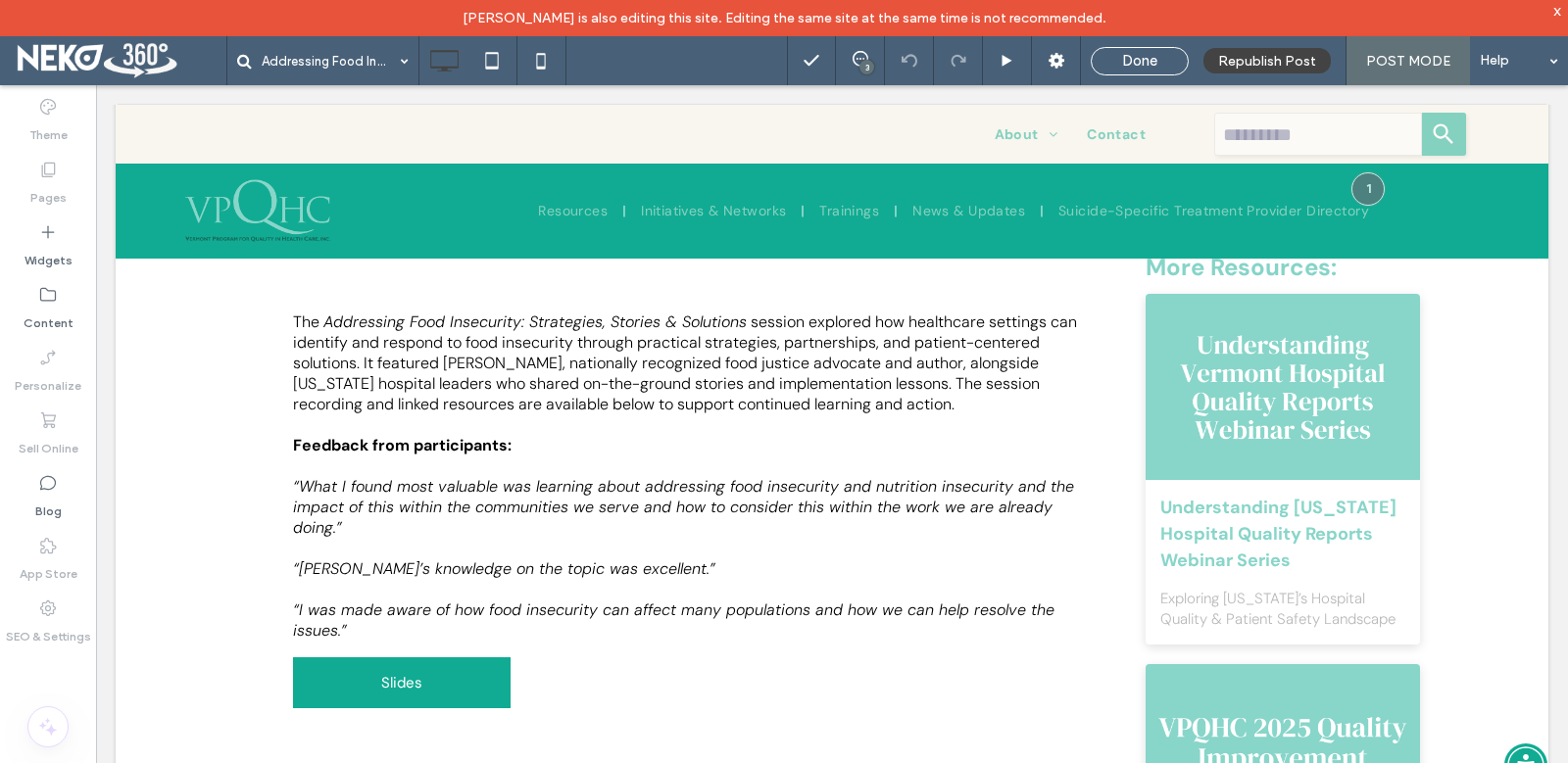
drag, startPoint x: 1160, startPoint y: 61, endPoint x: 1169, endPoint y: 82, distance: 22.8
click at [1157, 61] on span "Done" at bounding box center [1139, 60] width 36 height 18
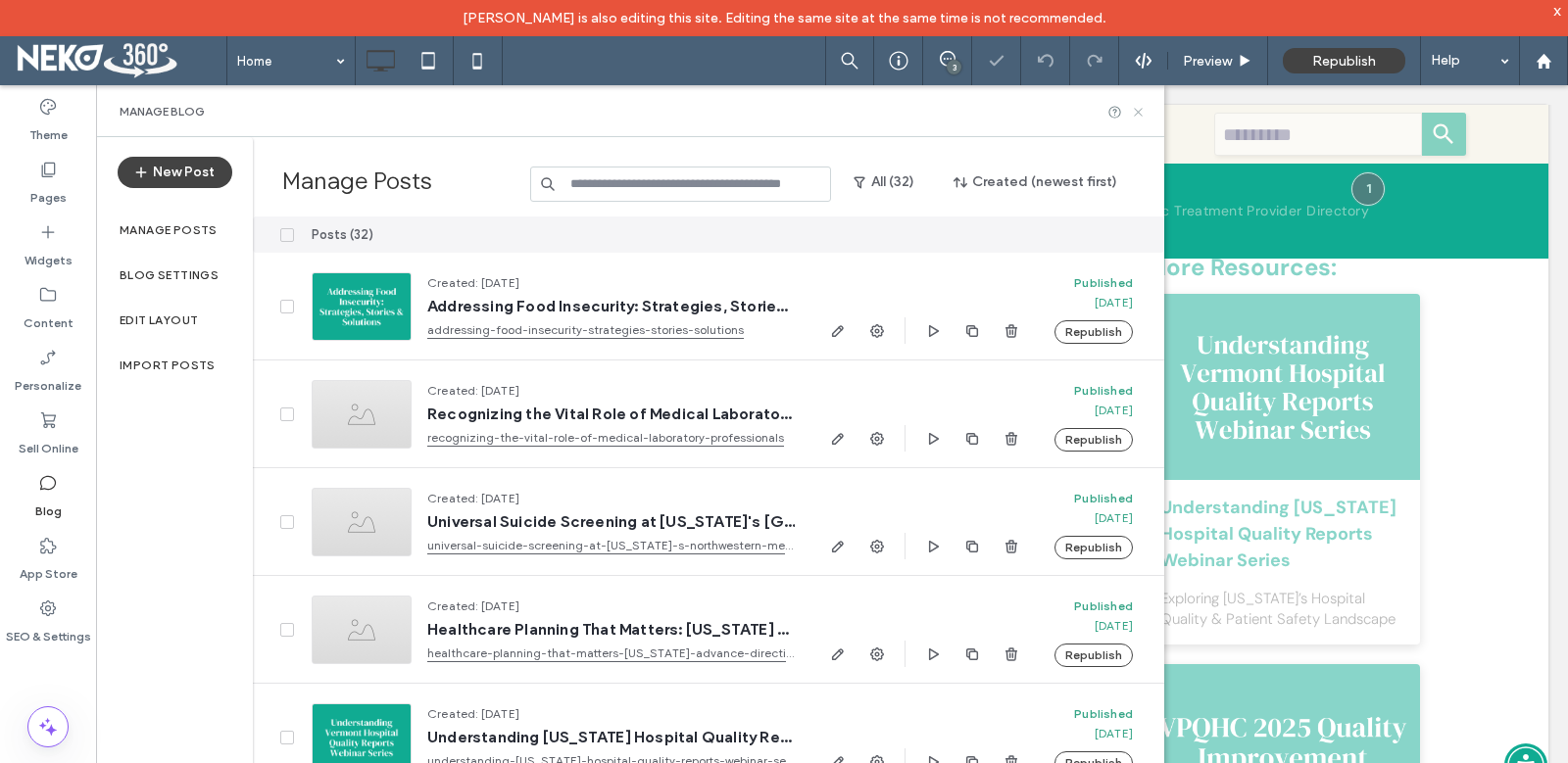
click at [1140, 113] on icon at bounding box center [1137, 112] width 15 height 15
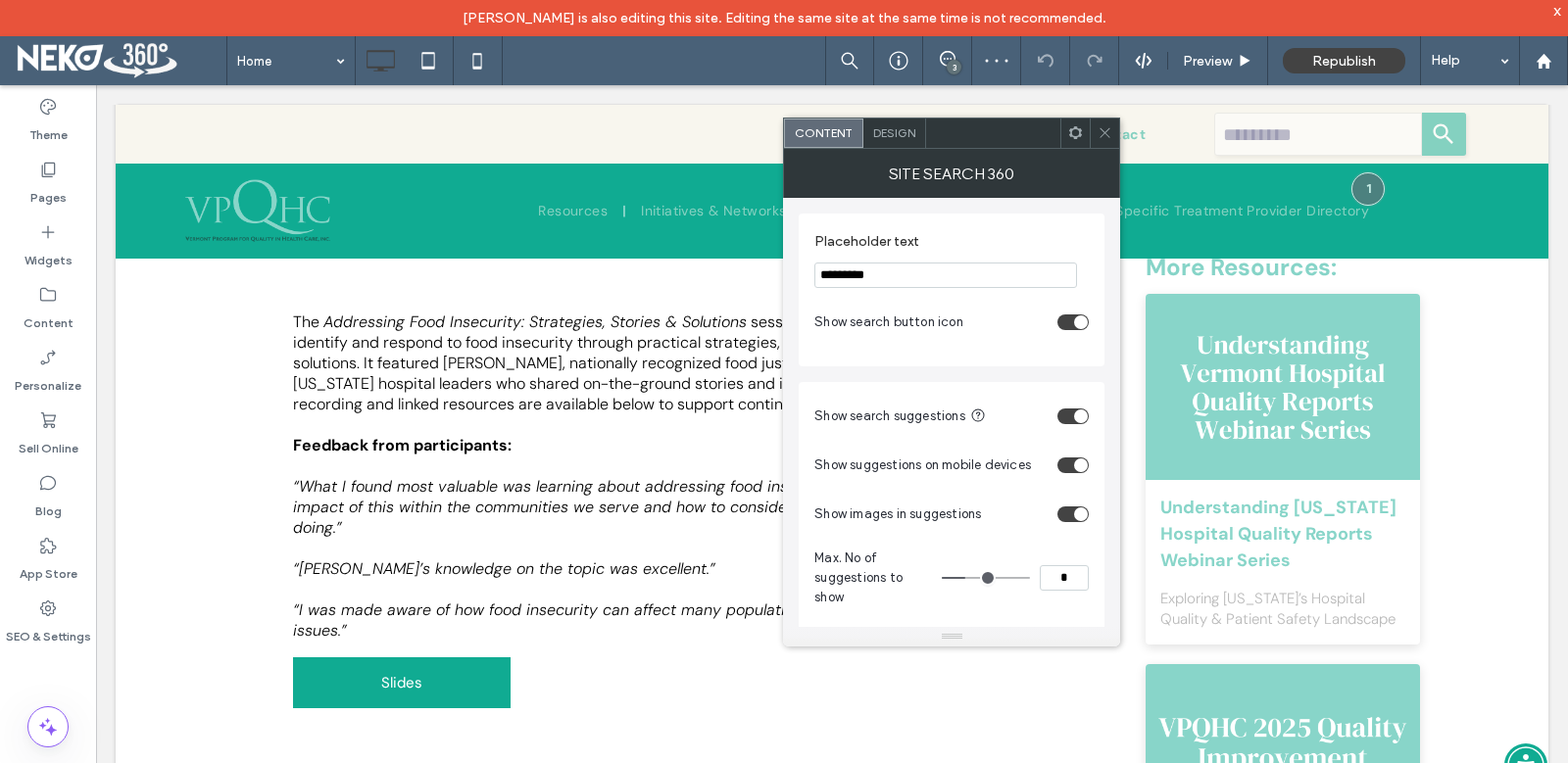
click at [1101, 132] on icon at bounding box center [1105, 133] width 15 height 15
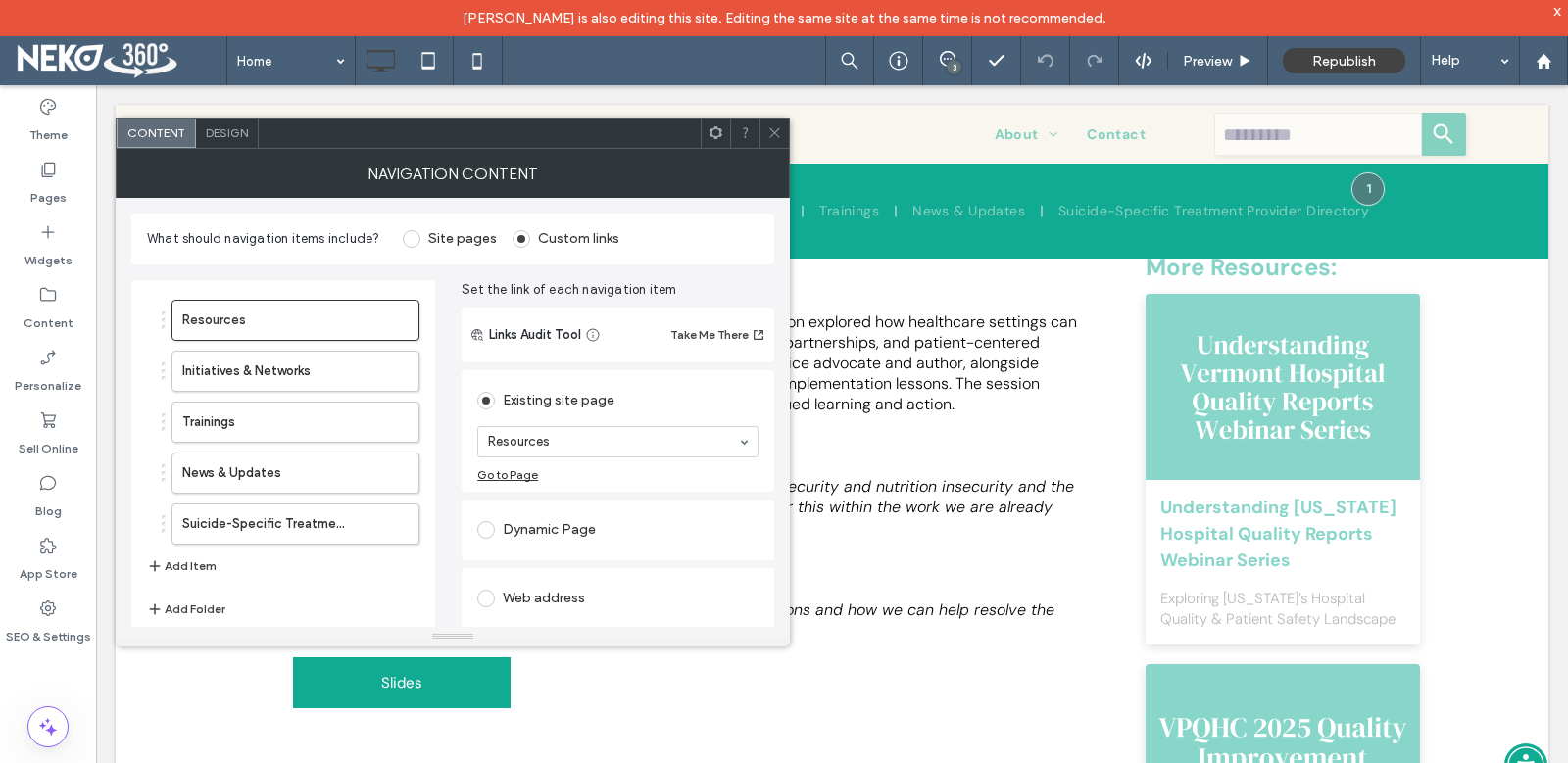
click at [771, 139] on icon at bounding box center [774, 133] width 15 height 15
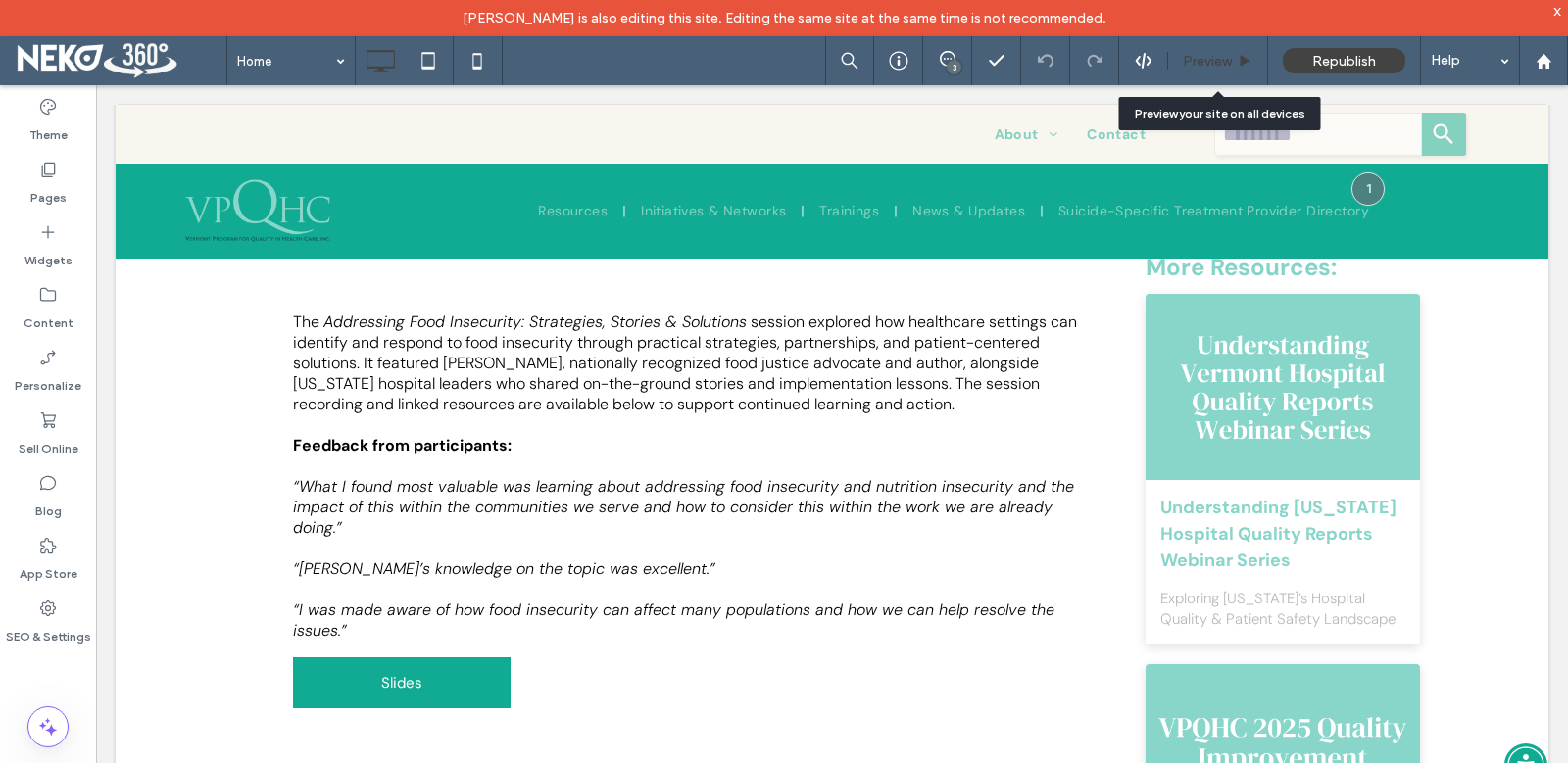
click at [1208, 59] on span "Preview" at bounding box center [1207, 60] width 49 height 17
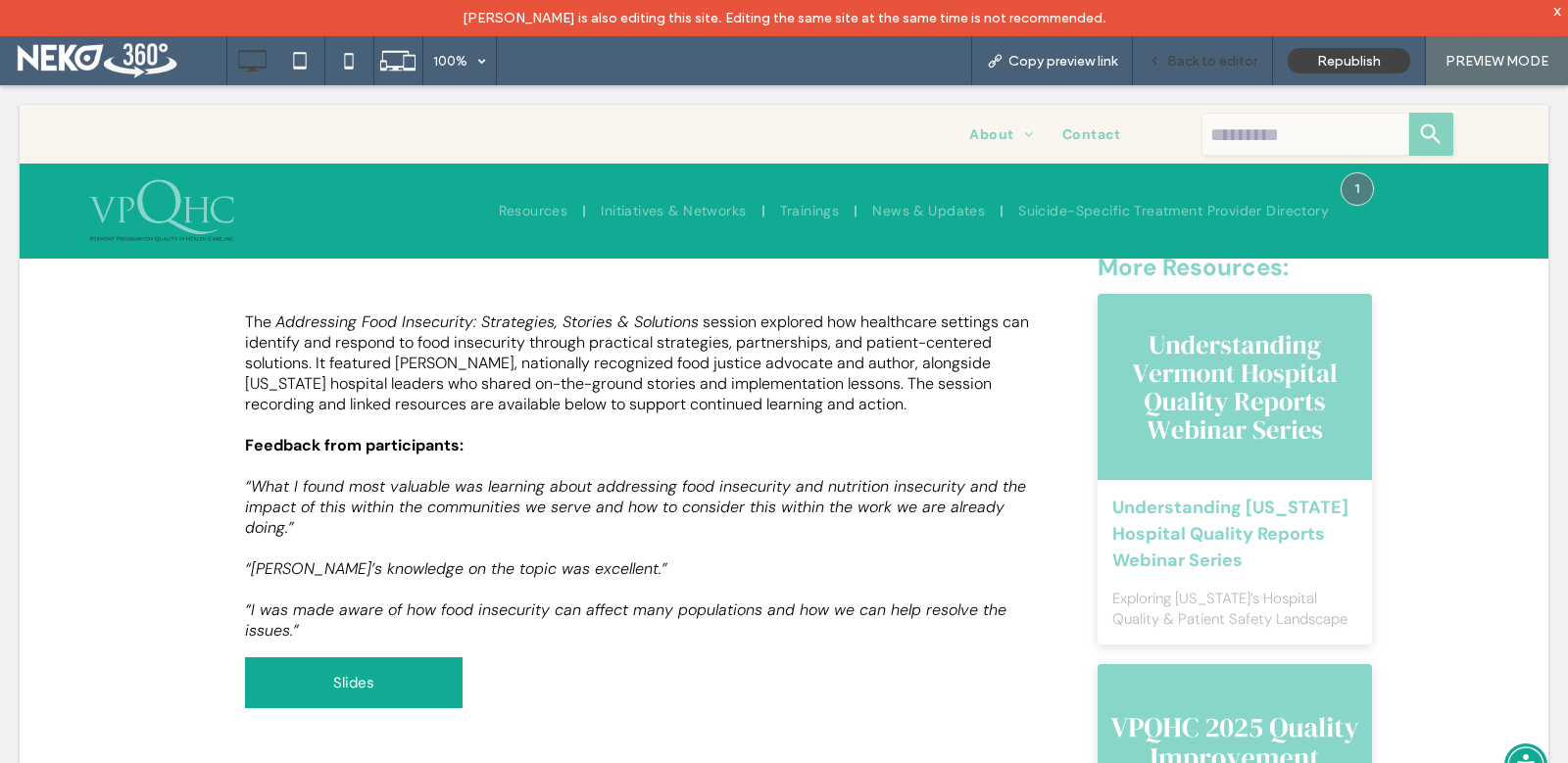
click at [1174, 53] on span "Back to editor" at bounding box center [1212, 60] width 90 height 17
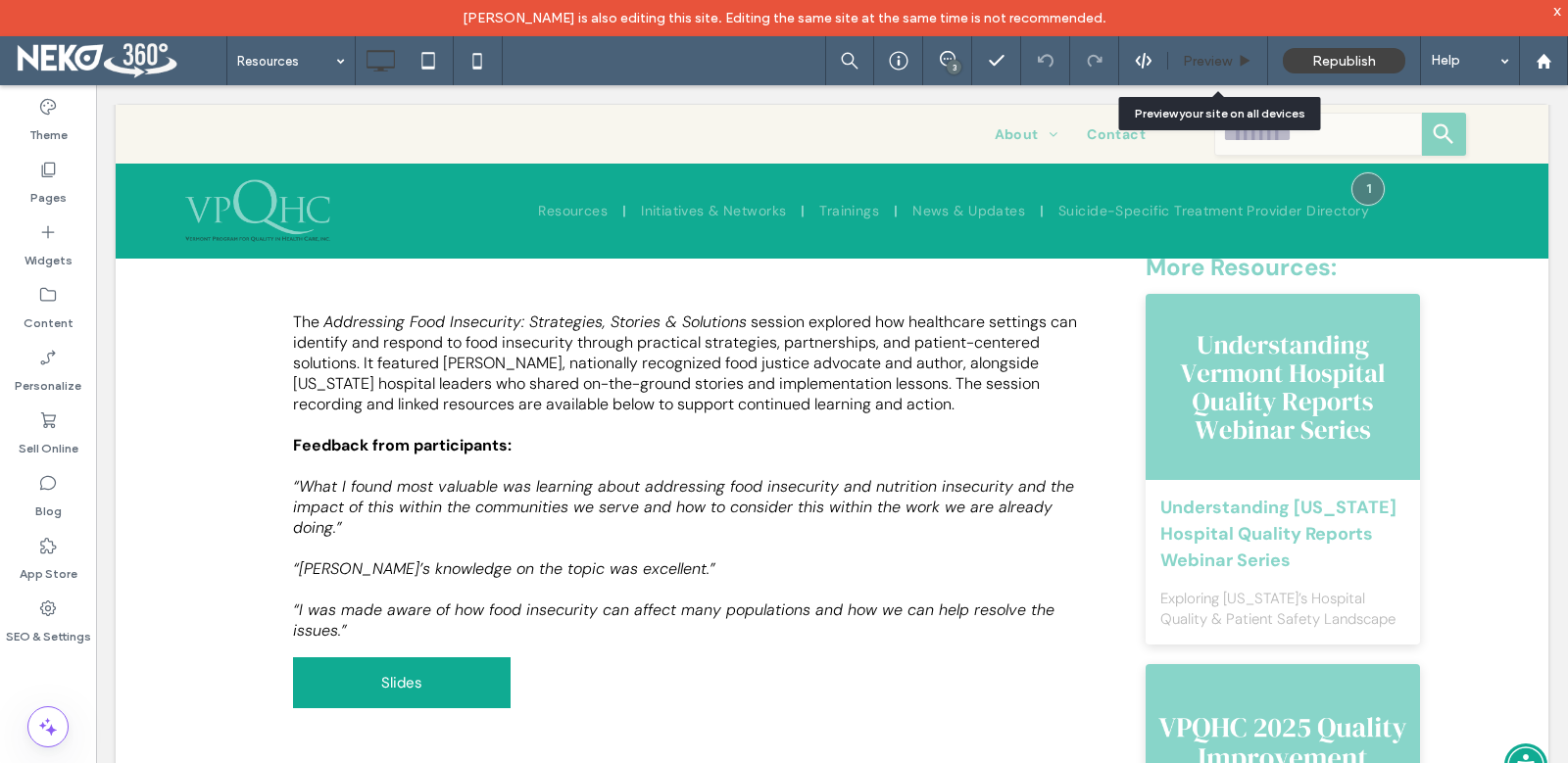
click at [1189, 50] on div "Preview" at bounding box center [1218, 60] width 100 height 48
click at [1216, 66] on span "Preview" at bounding box center [1207, 60] width 49 height 17
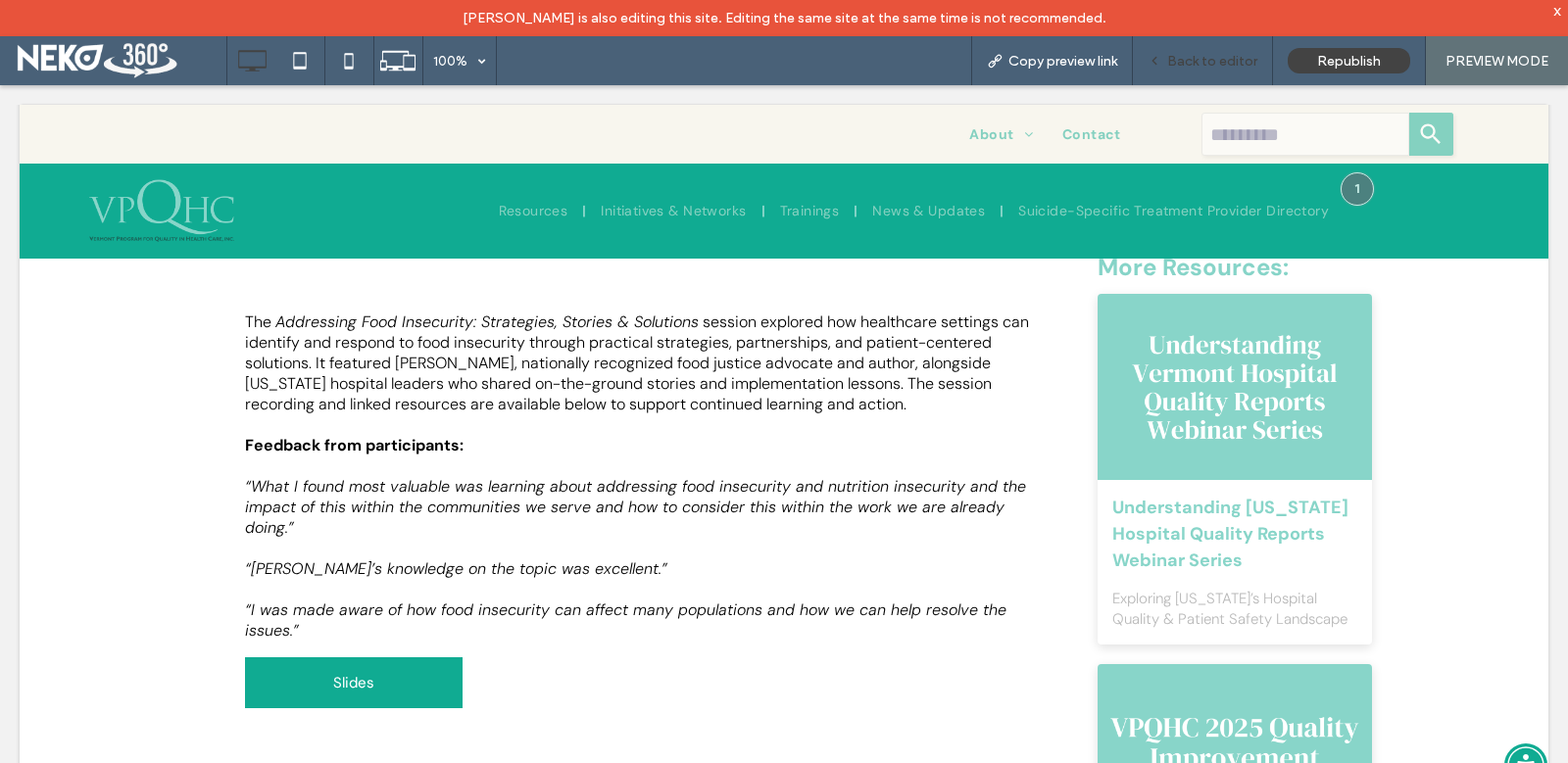
click at [1205, 42] on div "Back to editor" at bounding box center [1203, 60] width 141 height 48
click at [1197, 68] on span "Back to editor" at bounding box center [1212, 60] width 90 height 17
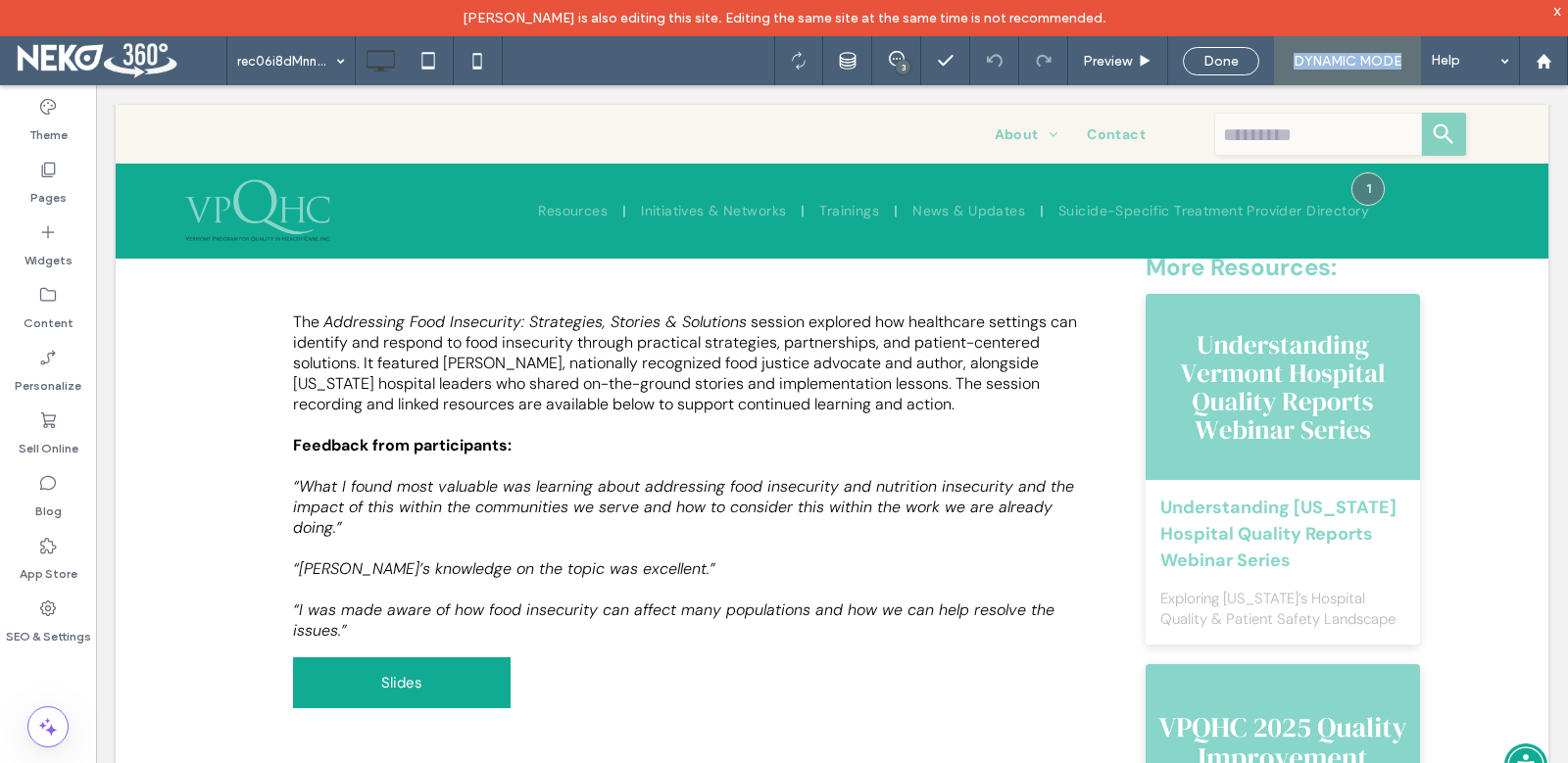
drag, startPoint x: 1405, startPoint y: 57, endPoint x: 1285, endPoint y: 61, distance: 120.1
click at [1285, 61] on div "DYNAMIC MODE" at bounding box center [1347, 60] width 147 height 48
click at [1343, 62] on span "DYNAMIC MODE" at bounding box center [1347, 60] width 108 height 17
click at [1244, 58] on div "Done" at bounding box center [1221, 60] width 74 height 17
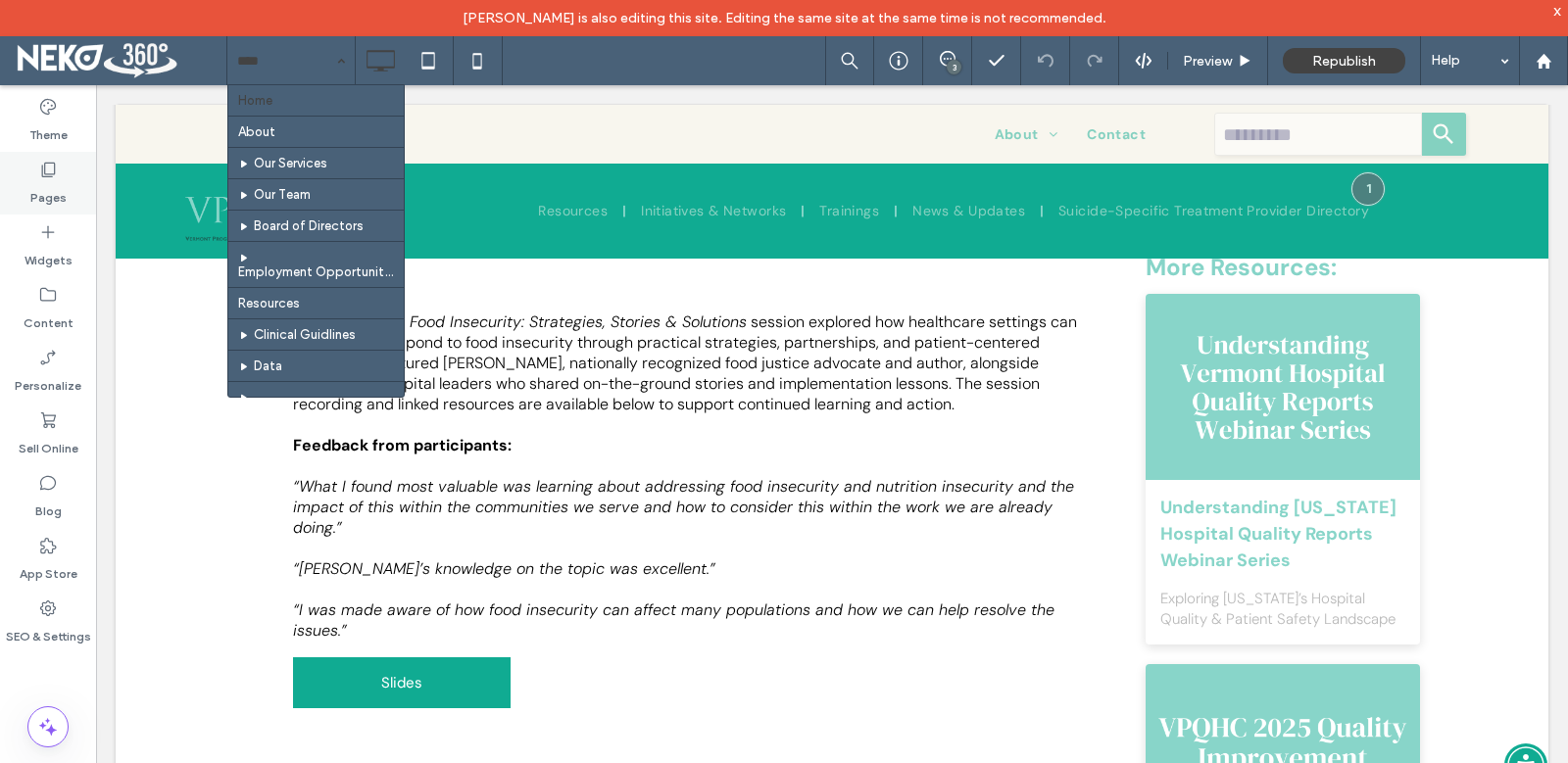
click at [44, 167] on icon at bounding box center [49, 169] width 20 height 20
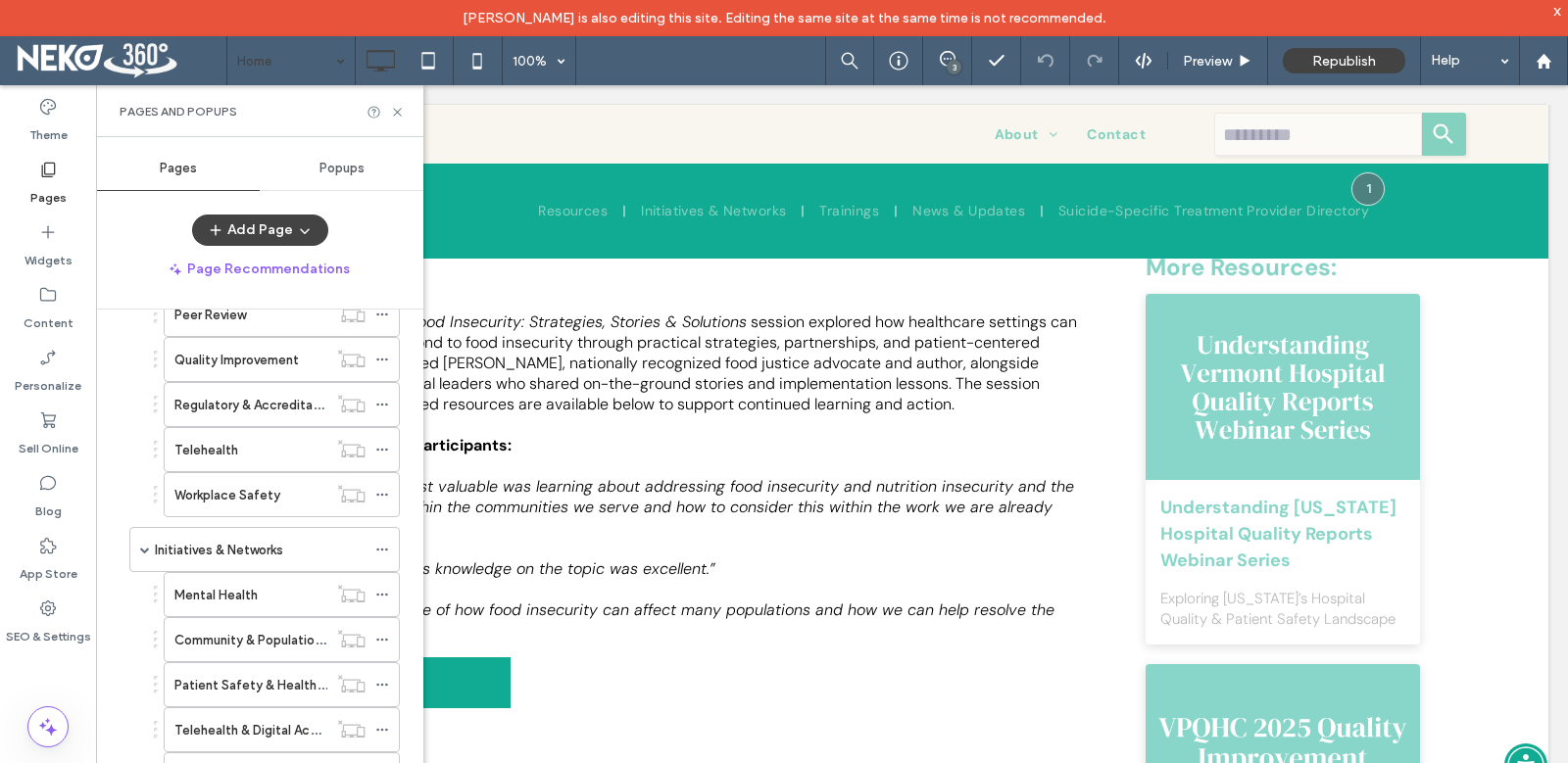
scroll to position [480, 0]
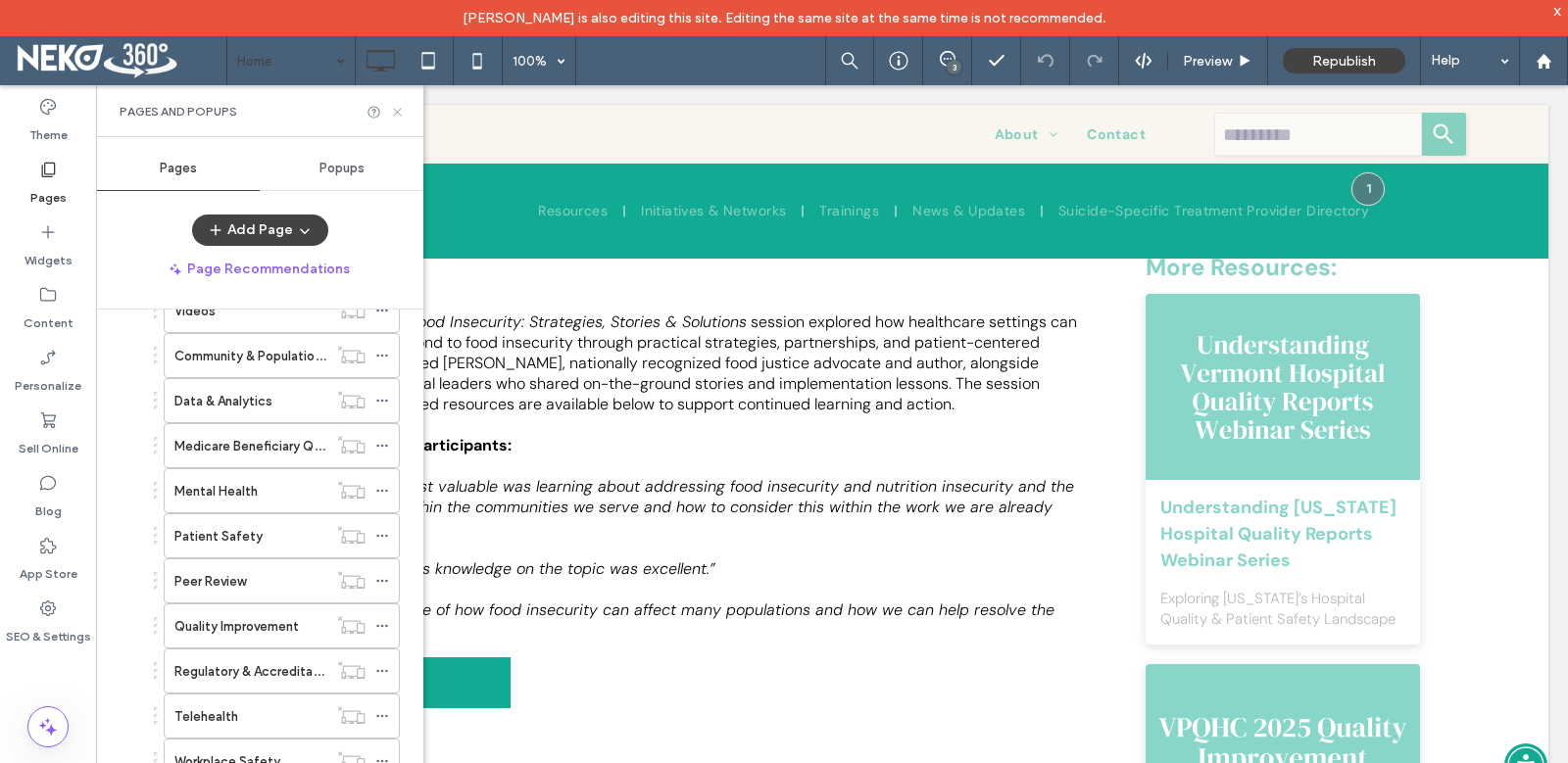
click at [396, 106] on icon at bounding box center [397, 112] width 15 height 15
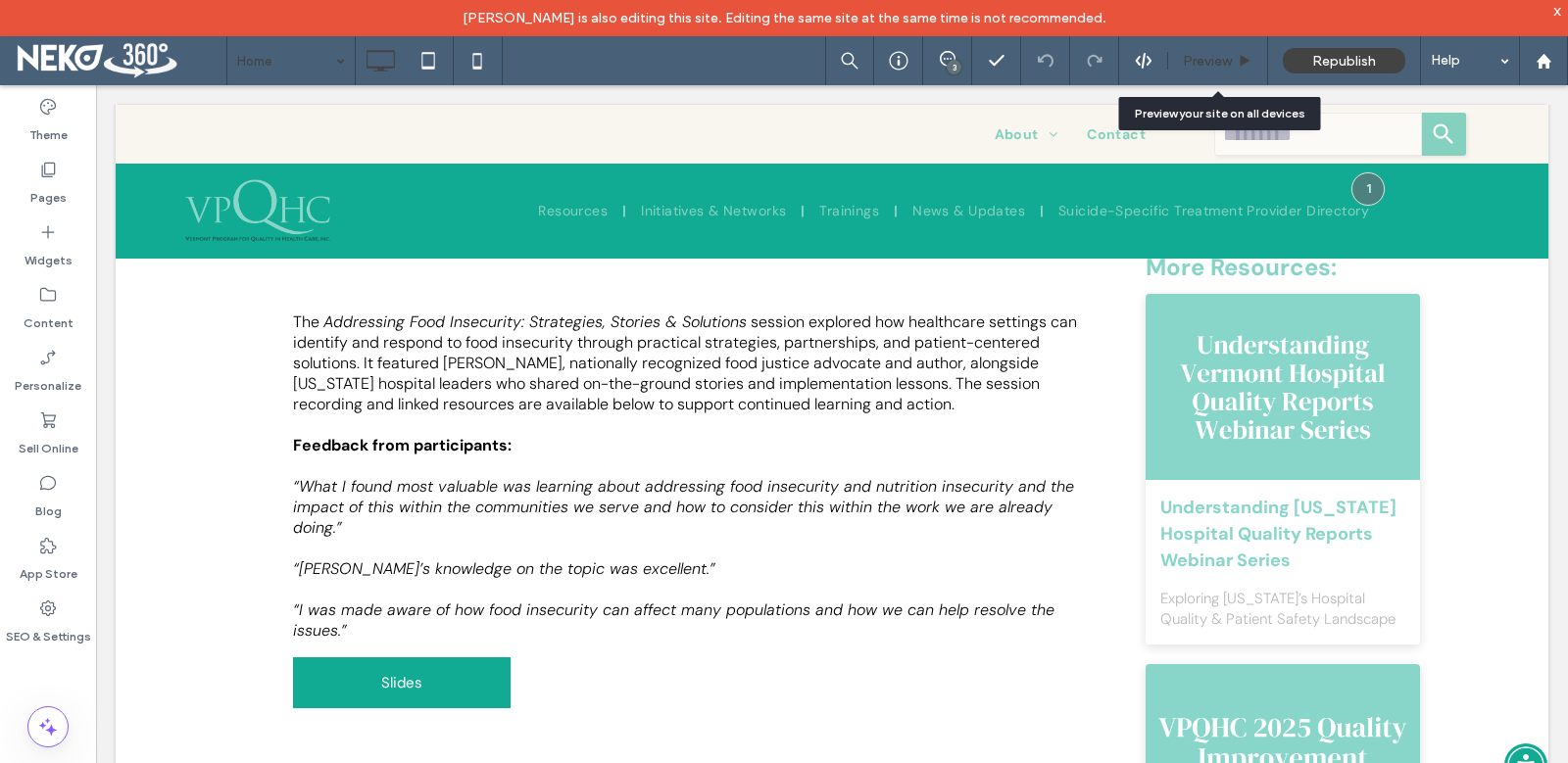
click at [1216, 63] on span "Preview" at bounding box center [1207, 60] width 49 height 17
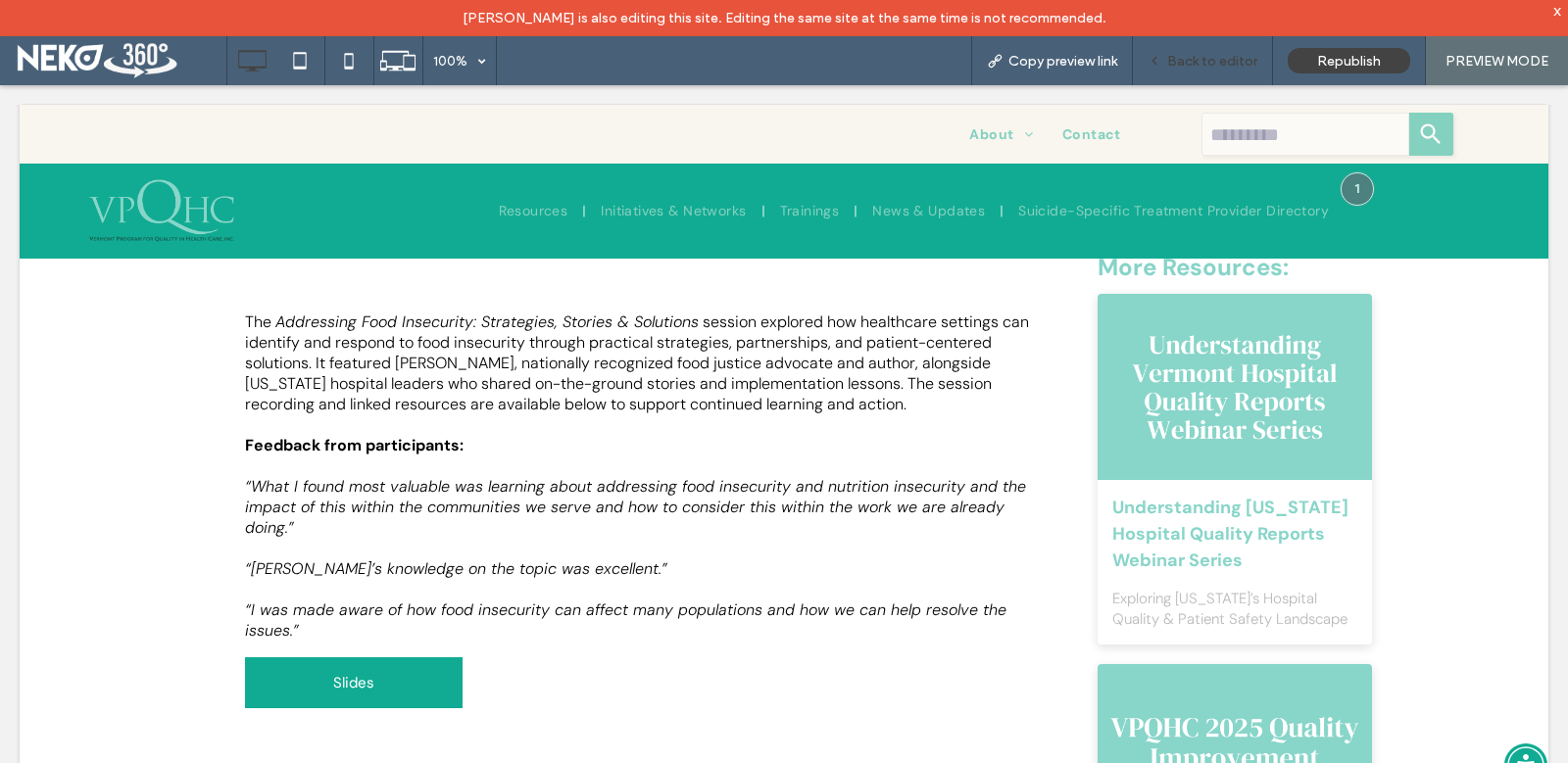
click at [1199, 62] on span "Back to editor" at bounding box center [1212, 60] width 90 height 17
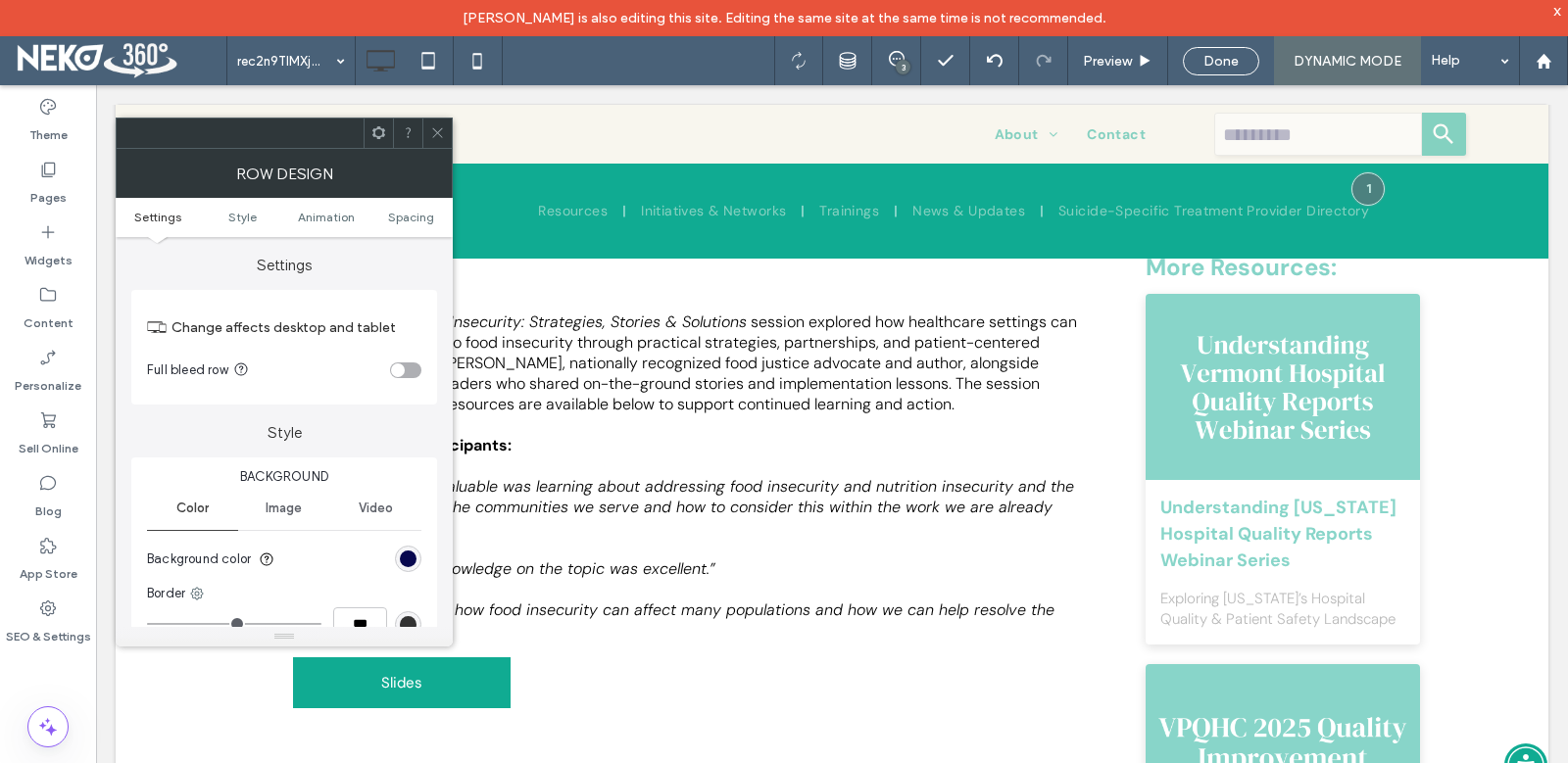
click at [439, 136] on icon at bounding box center [438, 133] width 15 height 15
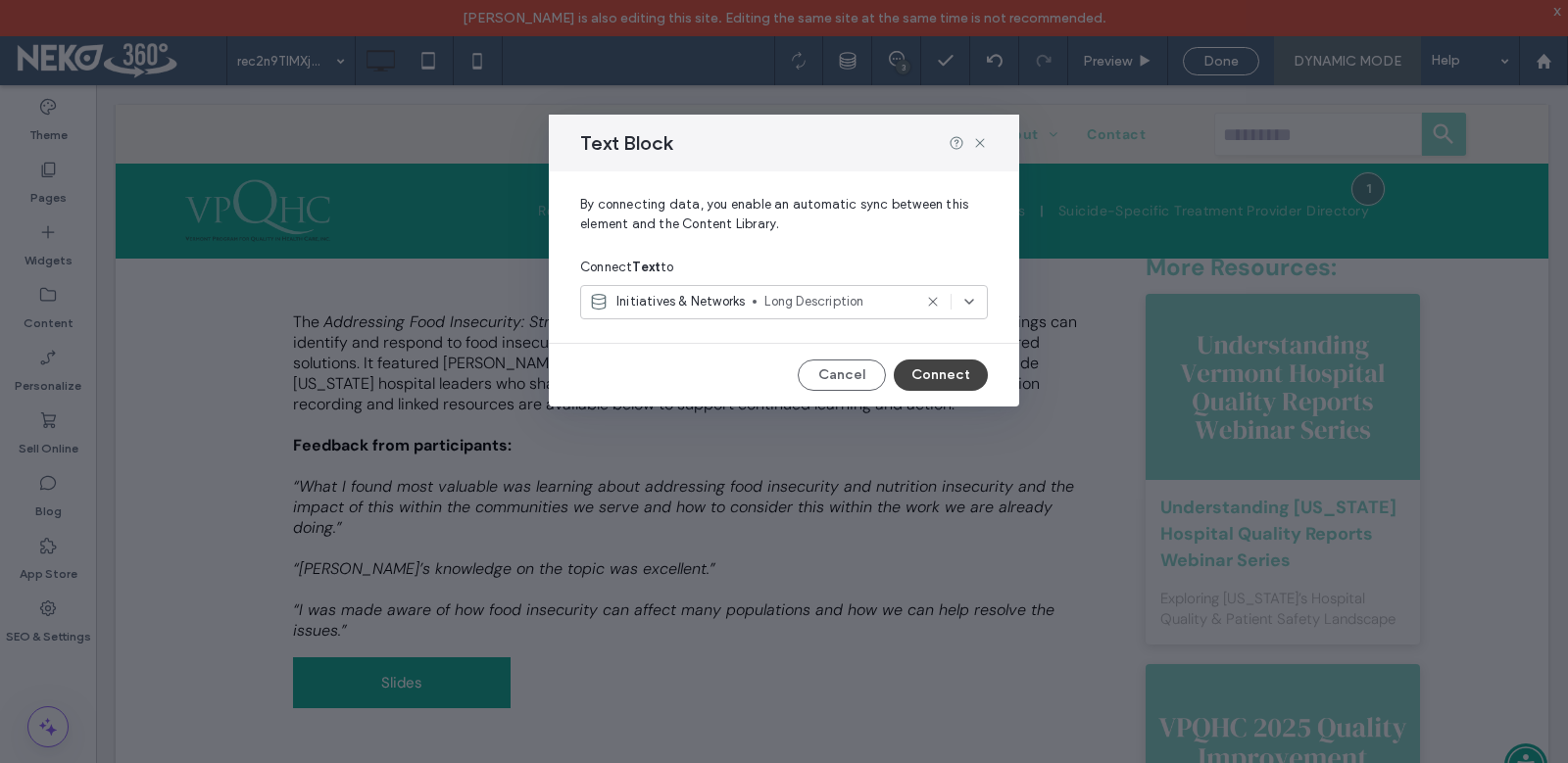
click at [970, 309] on icon at bounding box center [969, 302] width 16 height 16
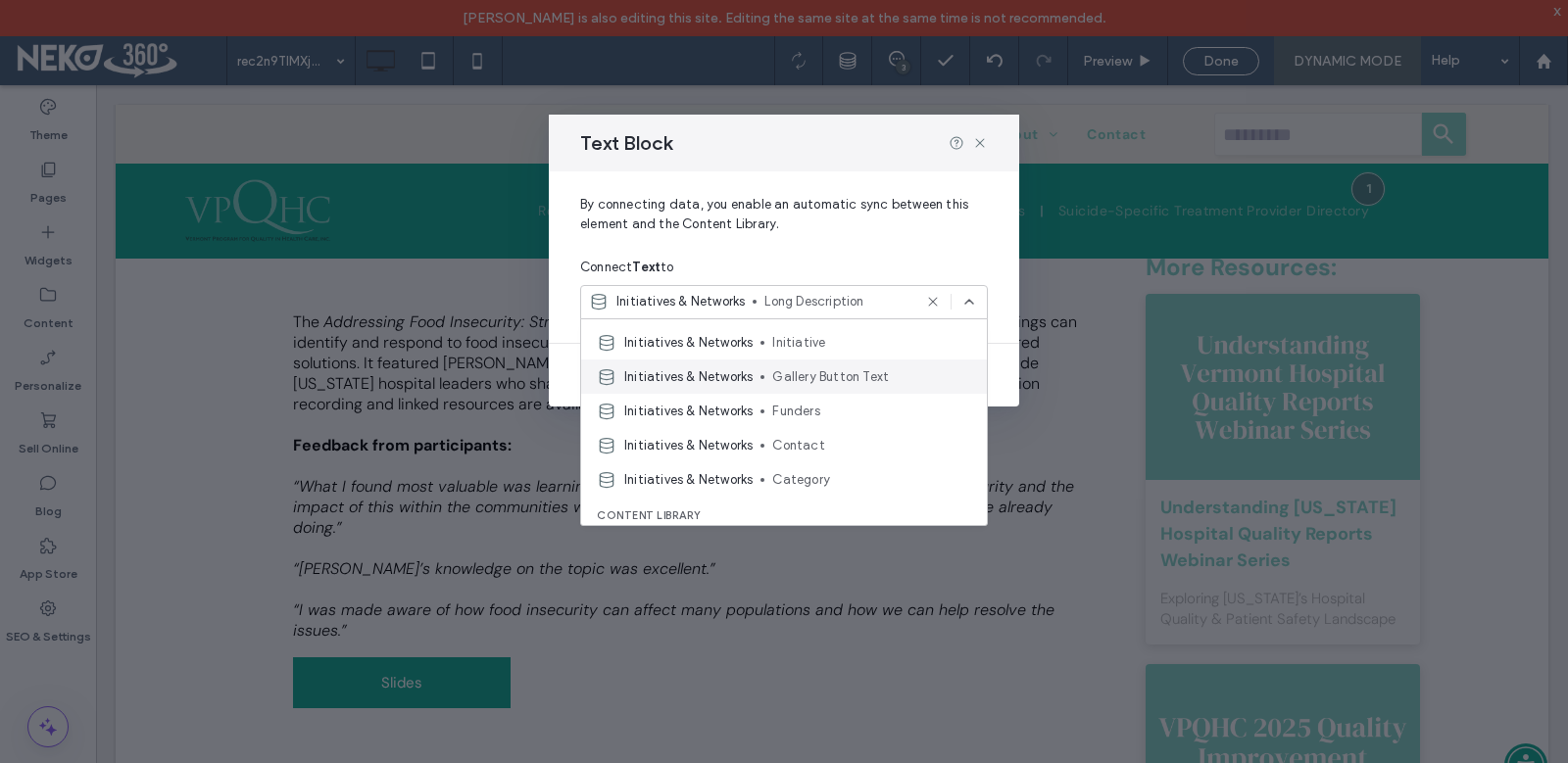
scroll to position [98, 0]
click at [916, 248] on span "By connecting data, you enable an automatic sync between this element and the C…" at bounding box center [784, 222] width 408 height 54
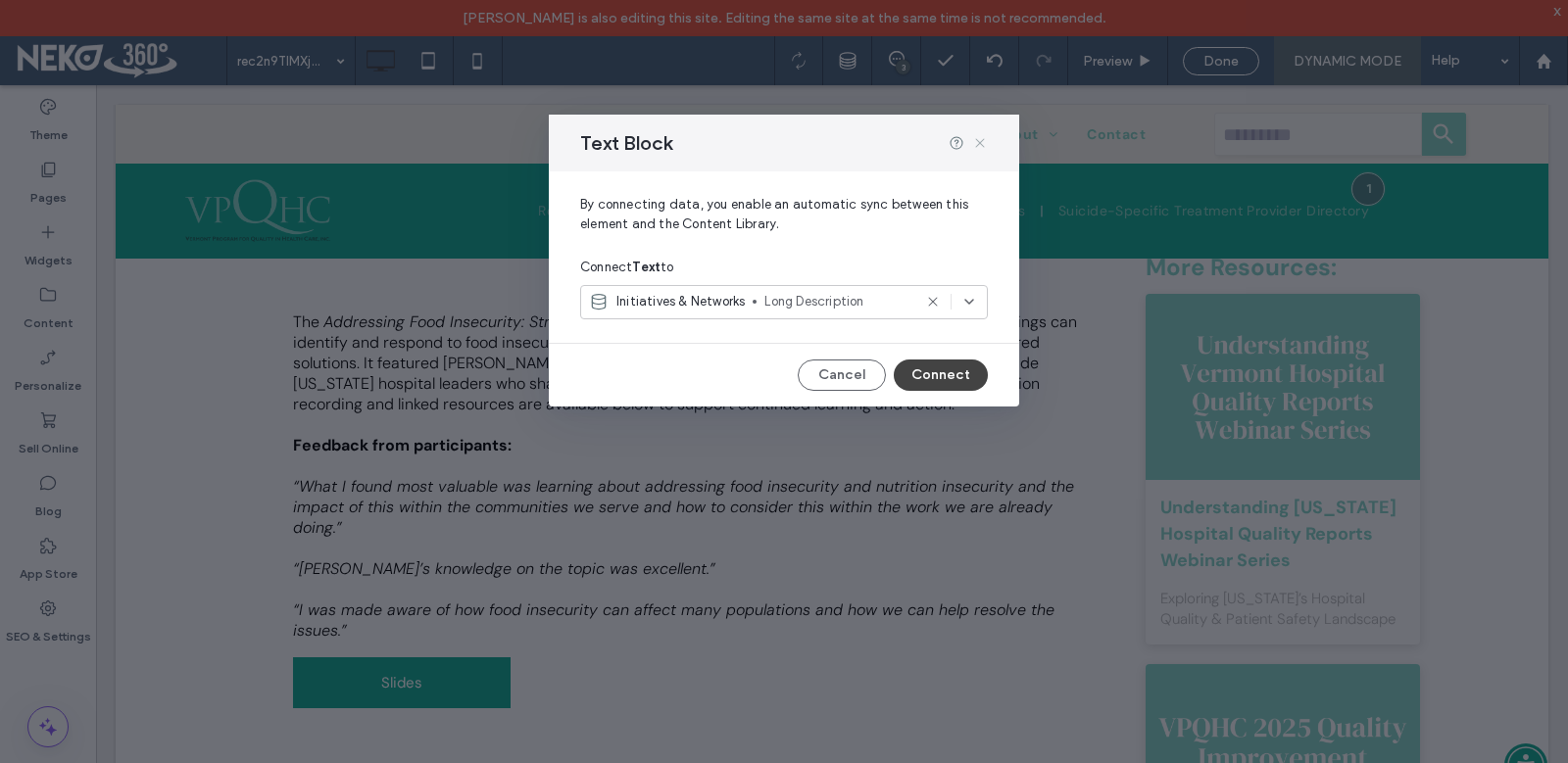
click at [983, 141] on icon at bounding box center [980, 143] width 16 height 16
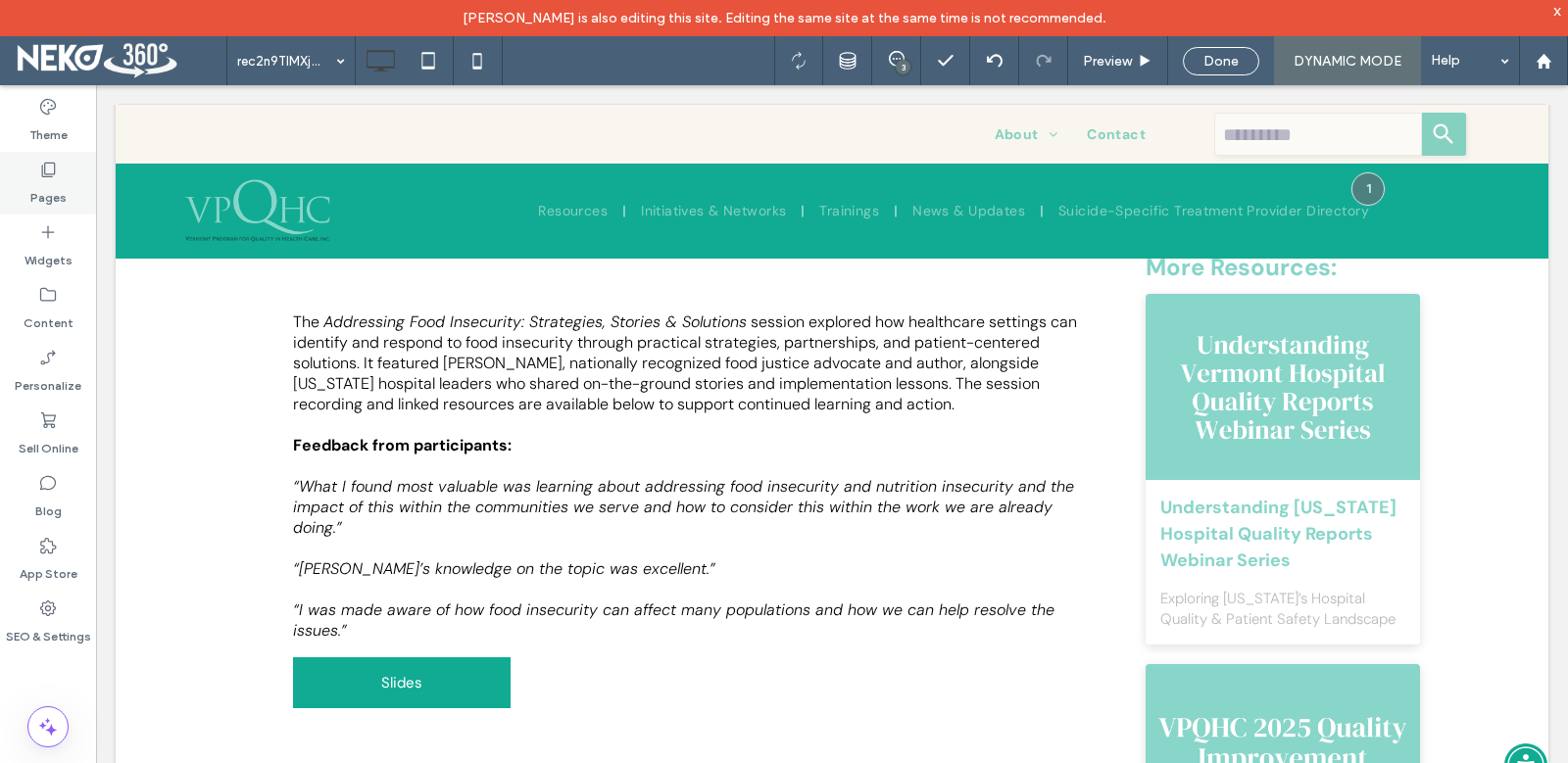
click at [50, 176] on use at bounding box center [49, 169] width 14 height 15
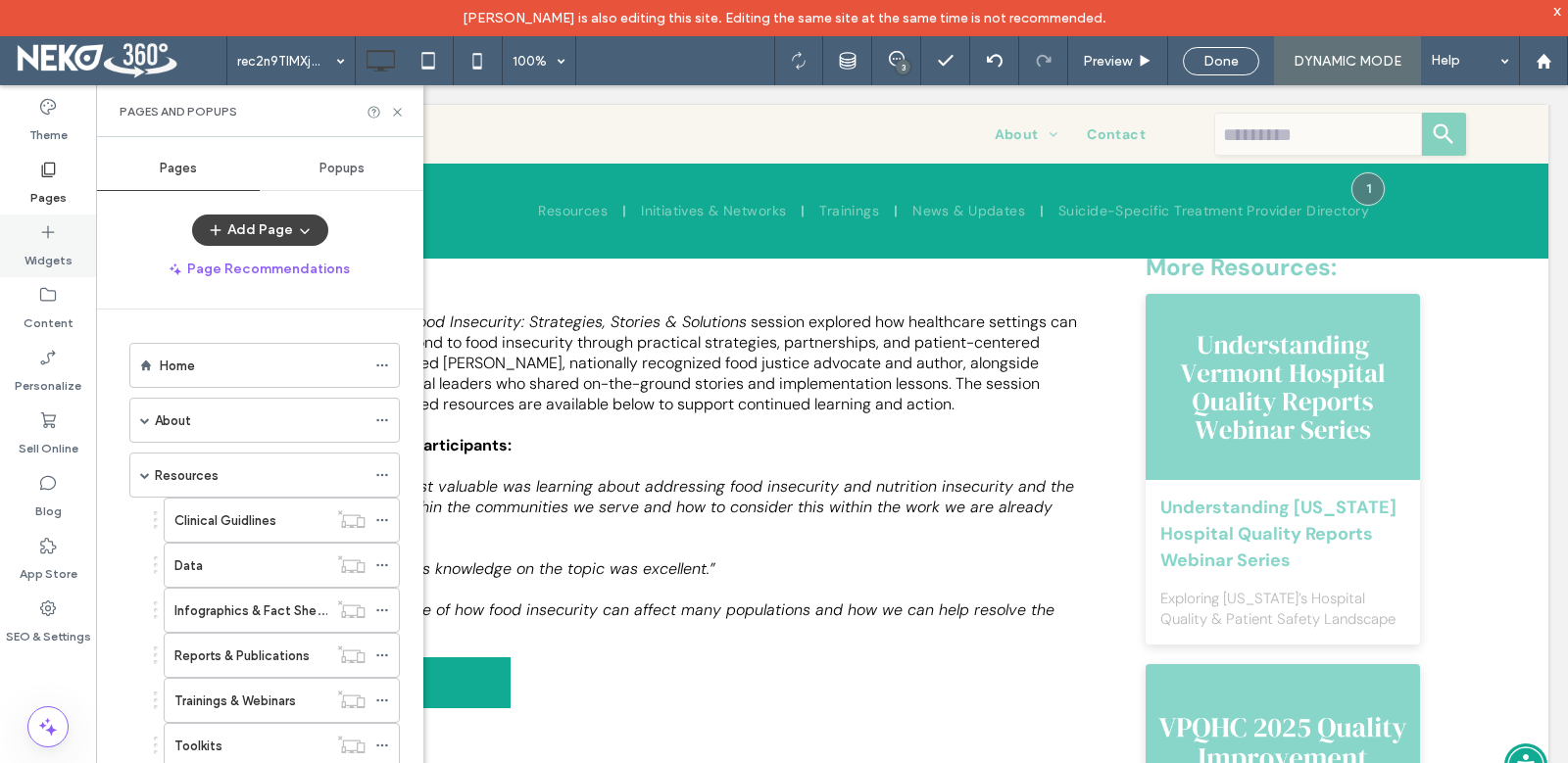
click at [48, 229] on use at bounding box center [49, 233] width 13 height 13
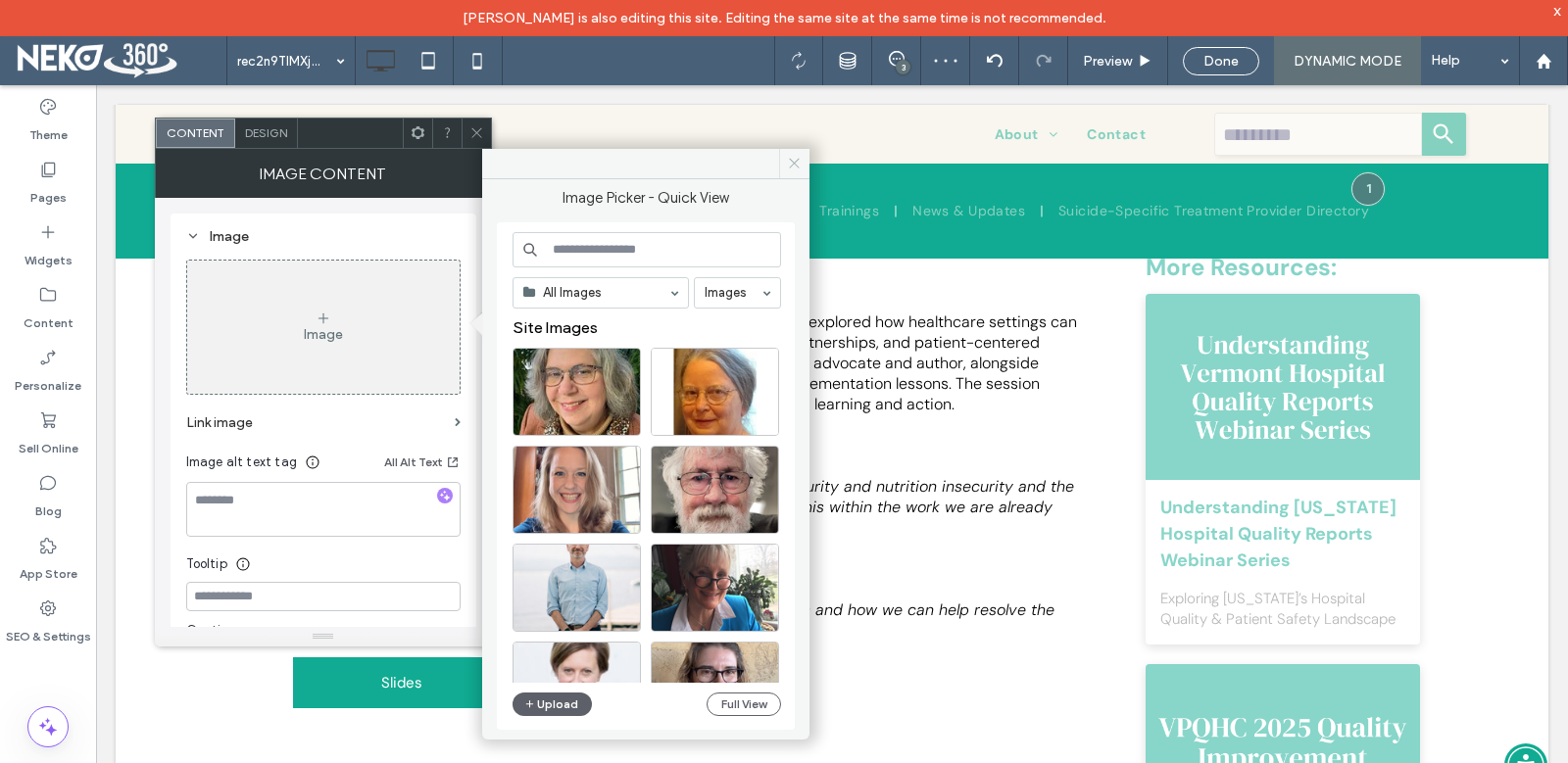
click at [792, 162] on icon at bounding box center [794, 162] width 15 height 15
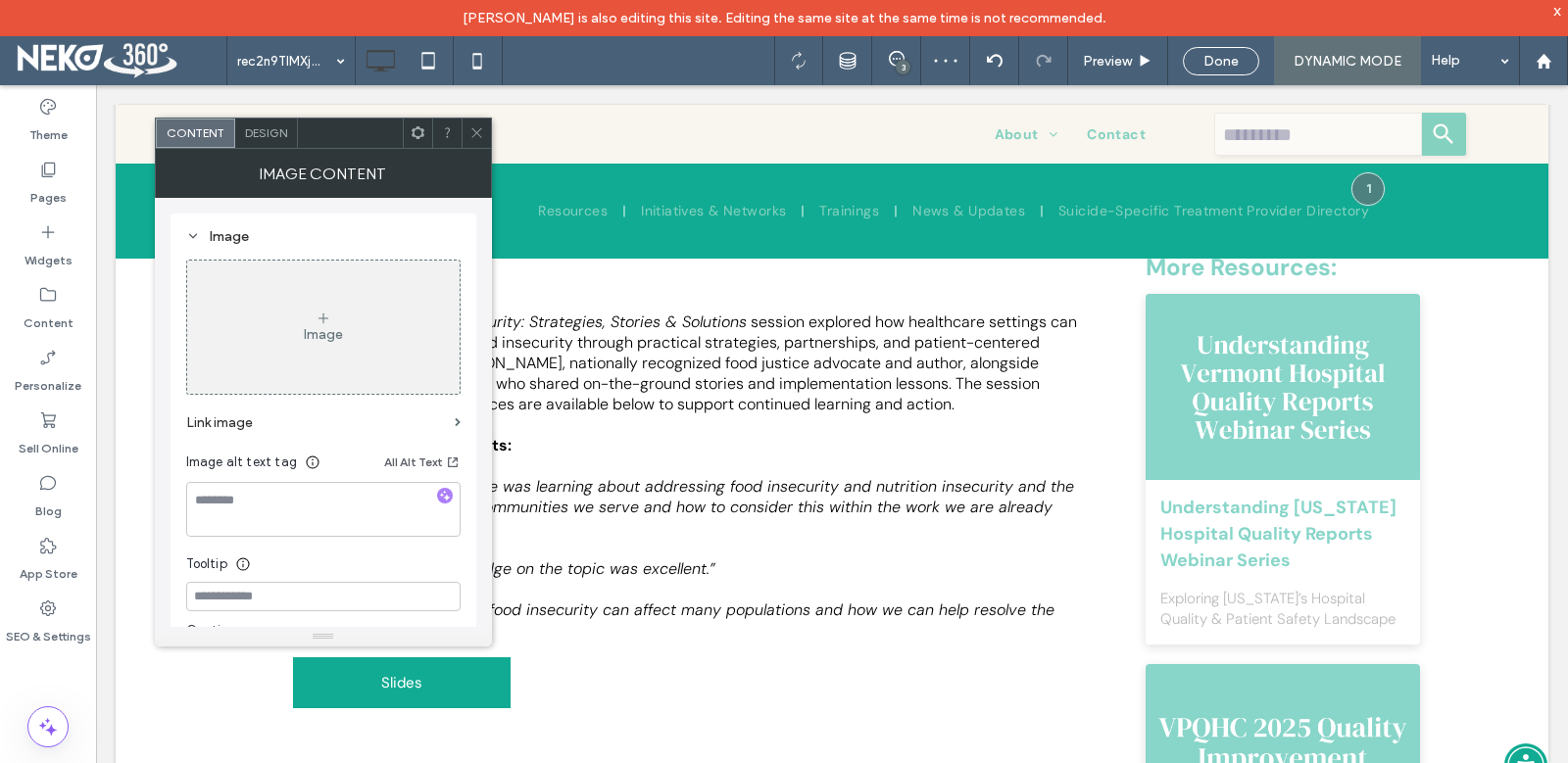
click at [416, 139] on use at bounding box center [417, 133] width 13 height 13
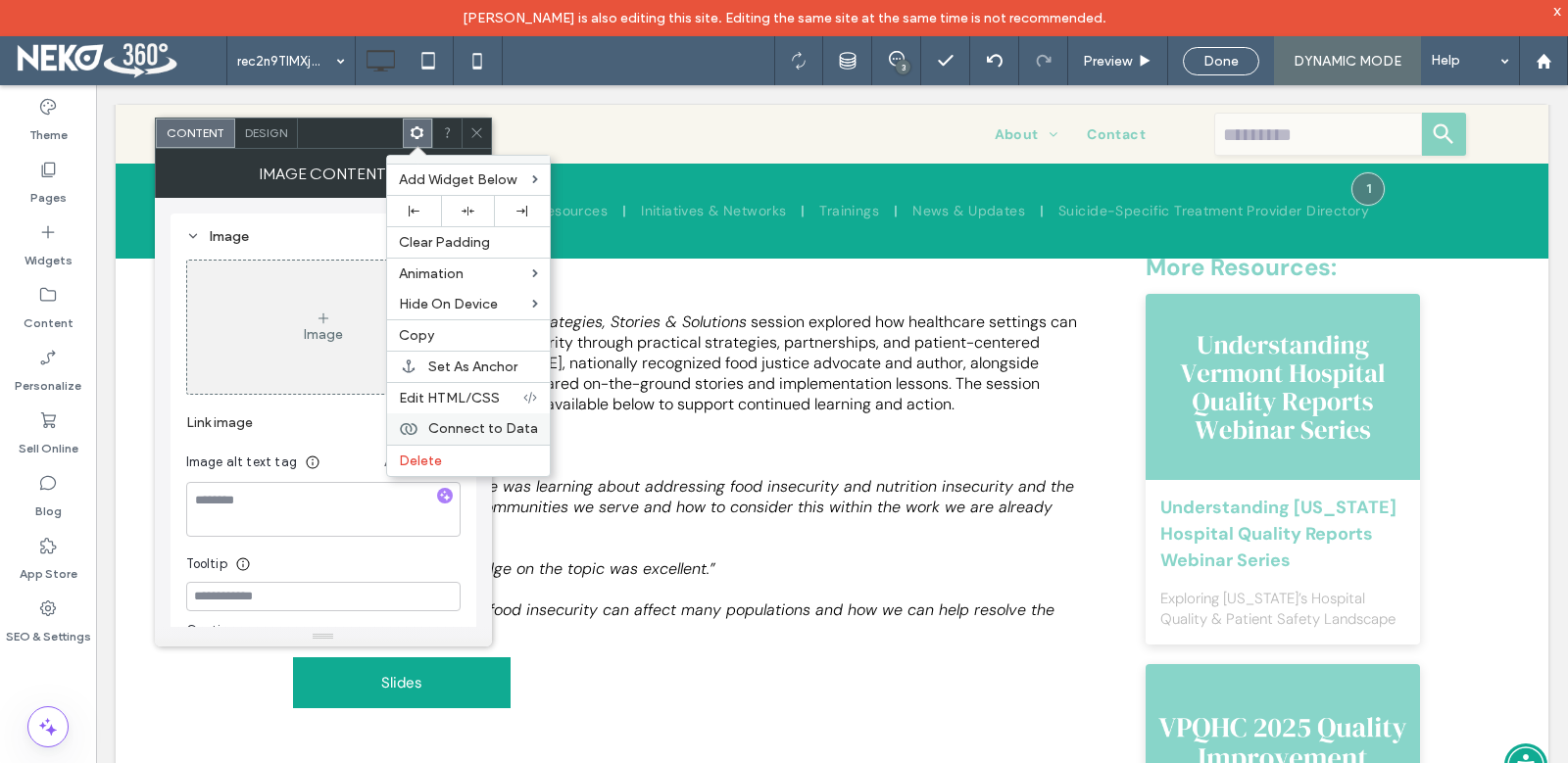
click at [467, 429] on span "Connect to Data" at bounding box center [483, 429] width 110 height 17
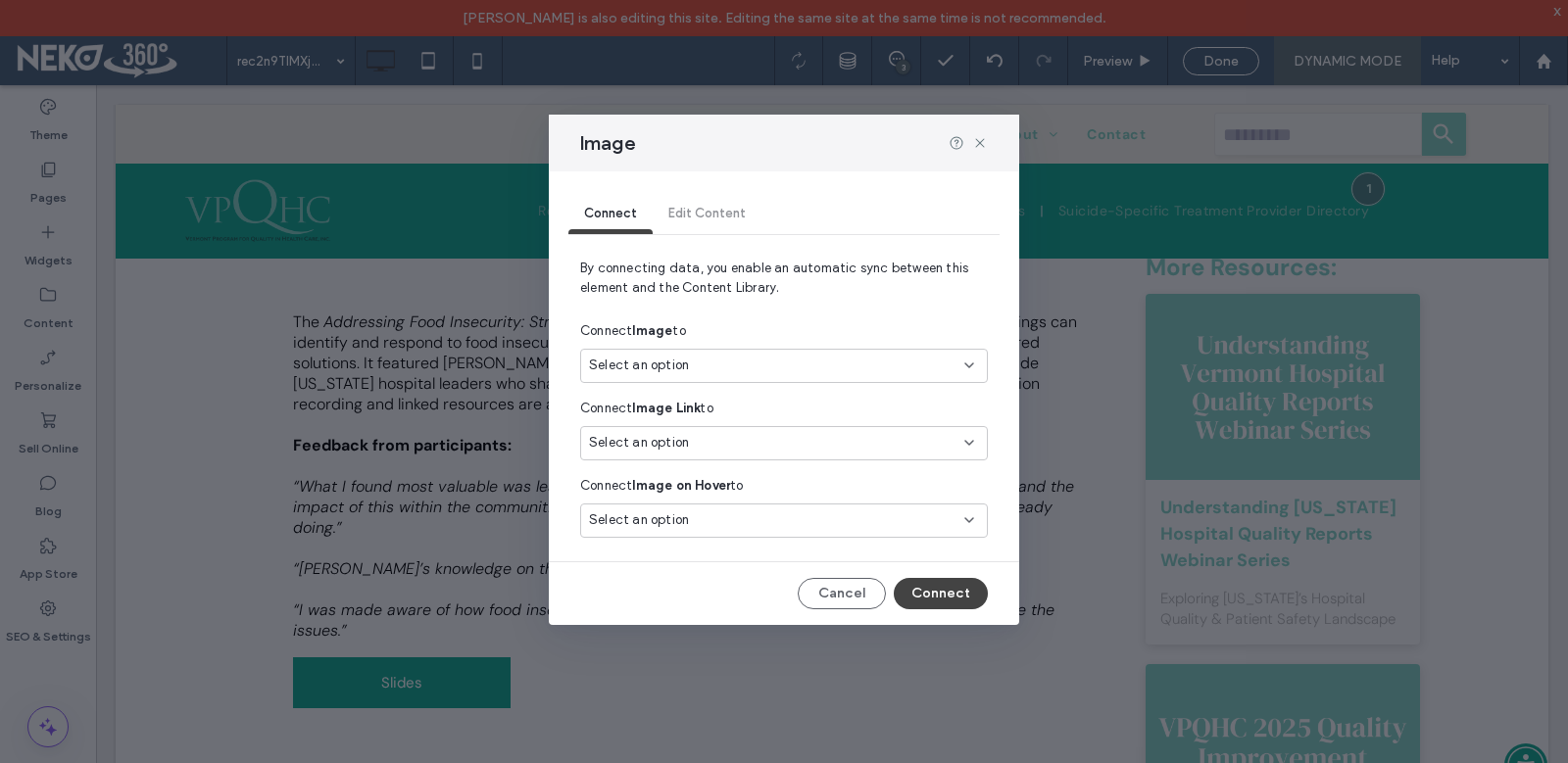
click at [679, 367] on span "Select an option" at bounding box center [638, 365] width 100 height 20
click at [698, 435] on span "Initiatives & Networks" at bounding box center [689, 435] width 129 height 20
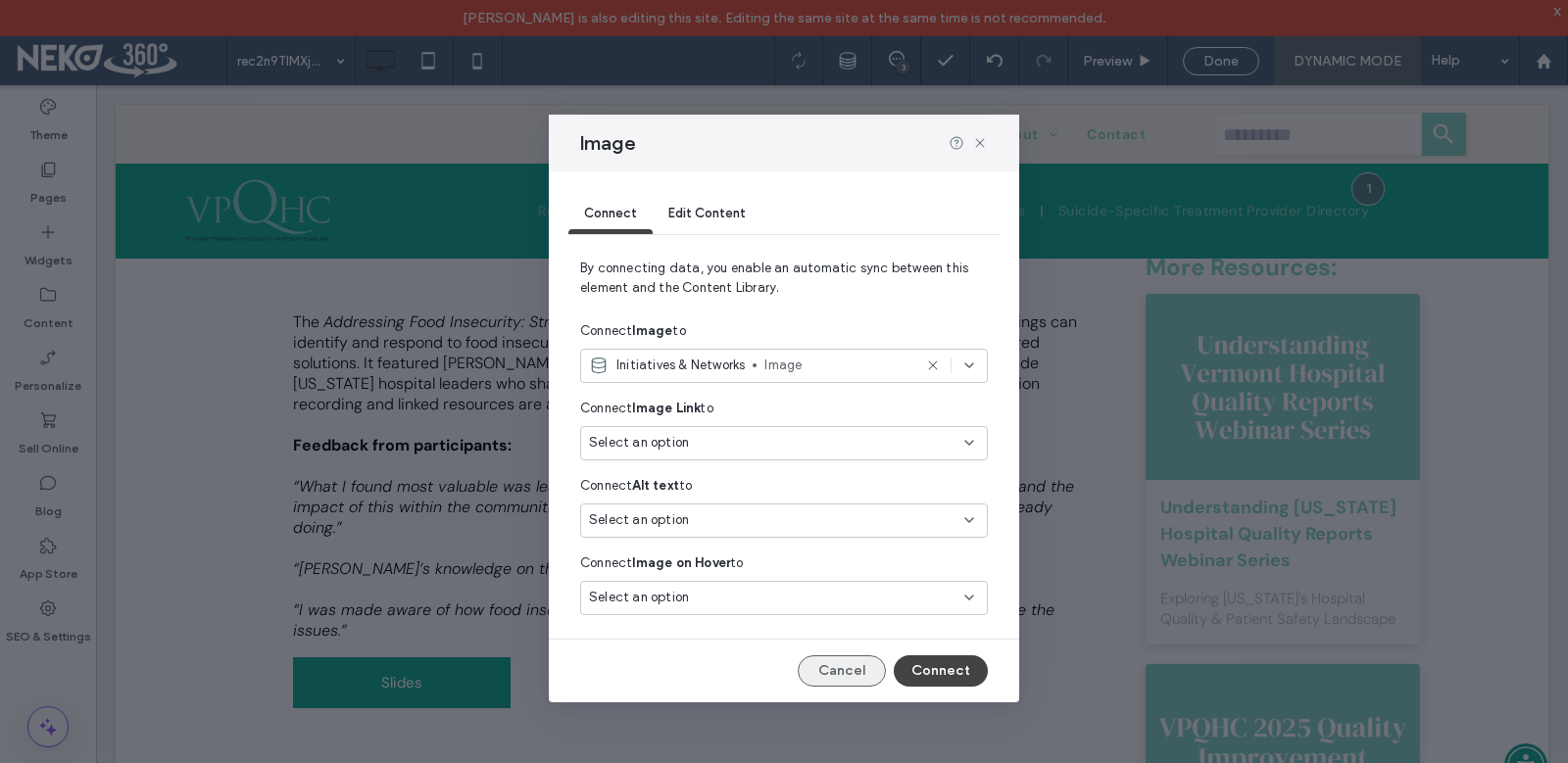
click at [846, 670] on button "Cancel" at bounding box center [841, 671] width 88 height 32
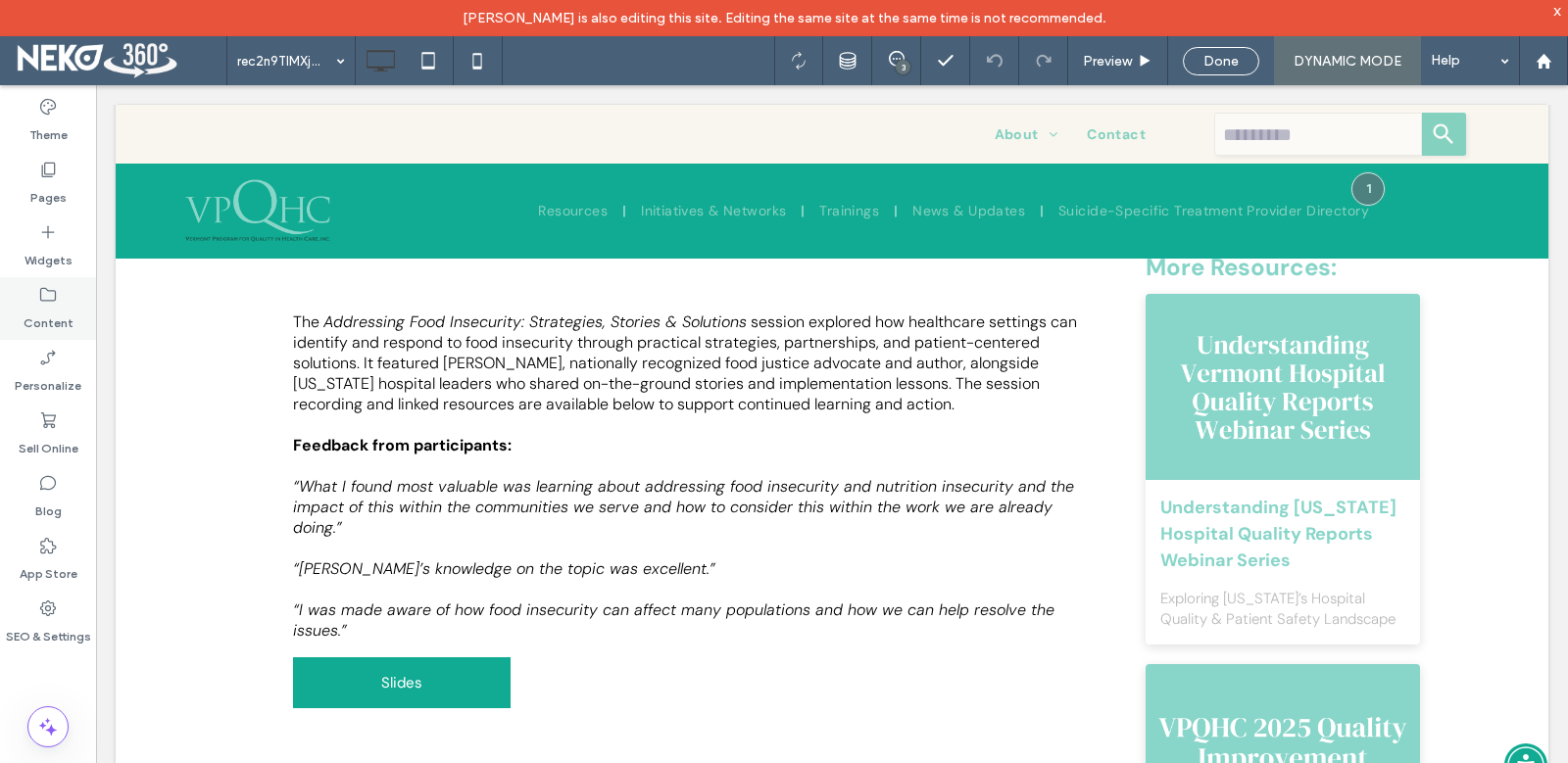
click at [54, 316] on label "Content" at bounding box center [49, 319] width 49 height 28
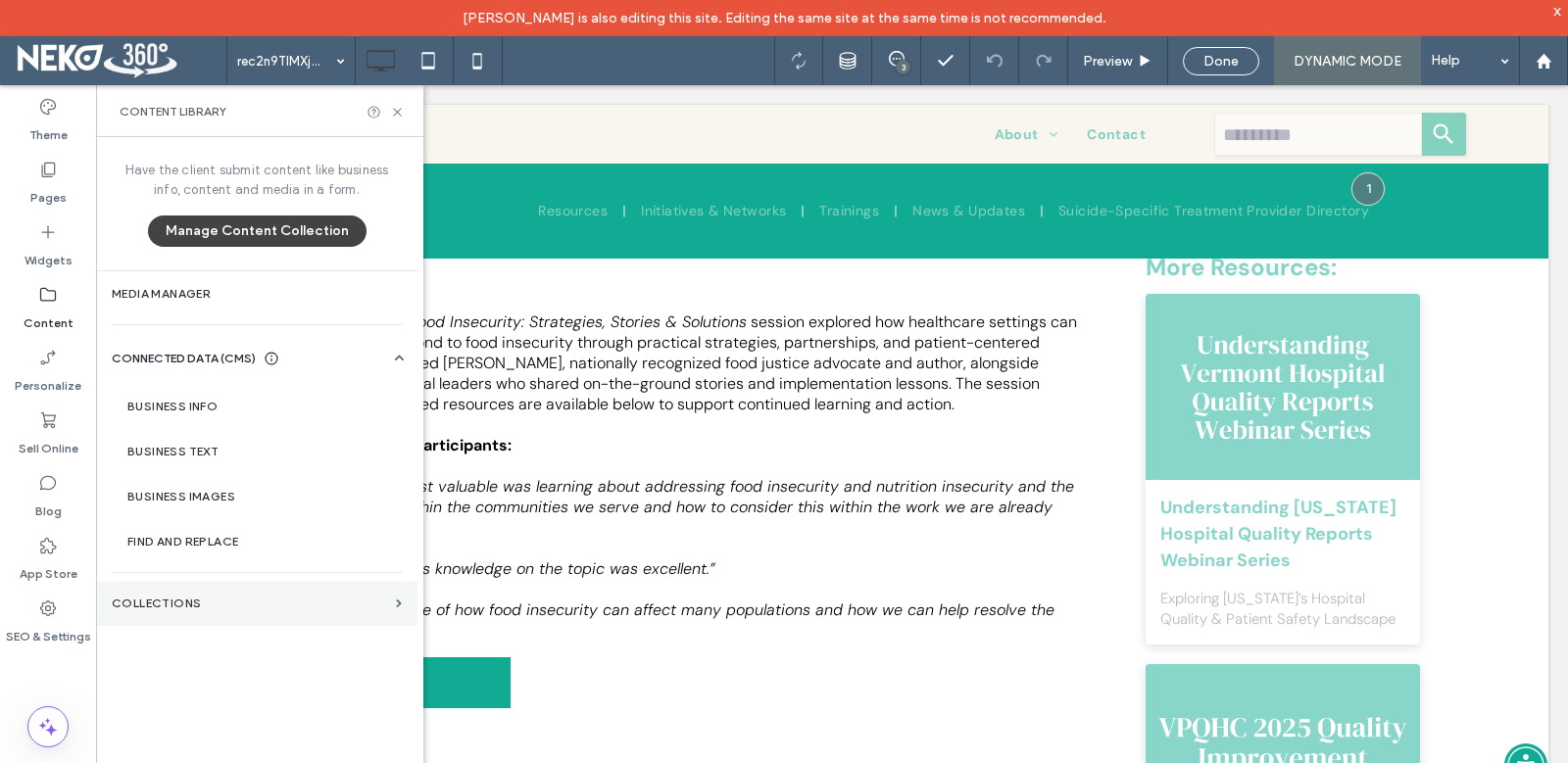
click at [218, 603] on label "Collections" at bounding box center [249, 604] width 276 height 14
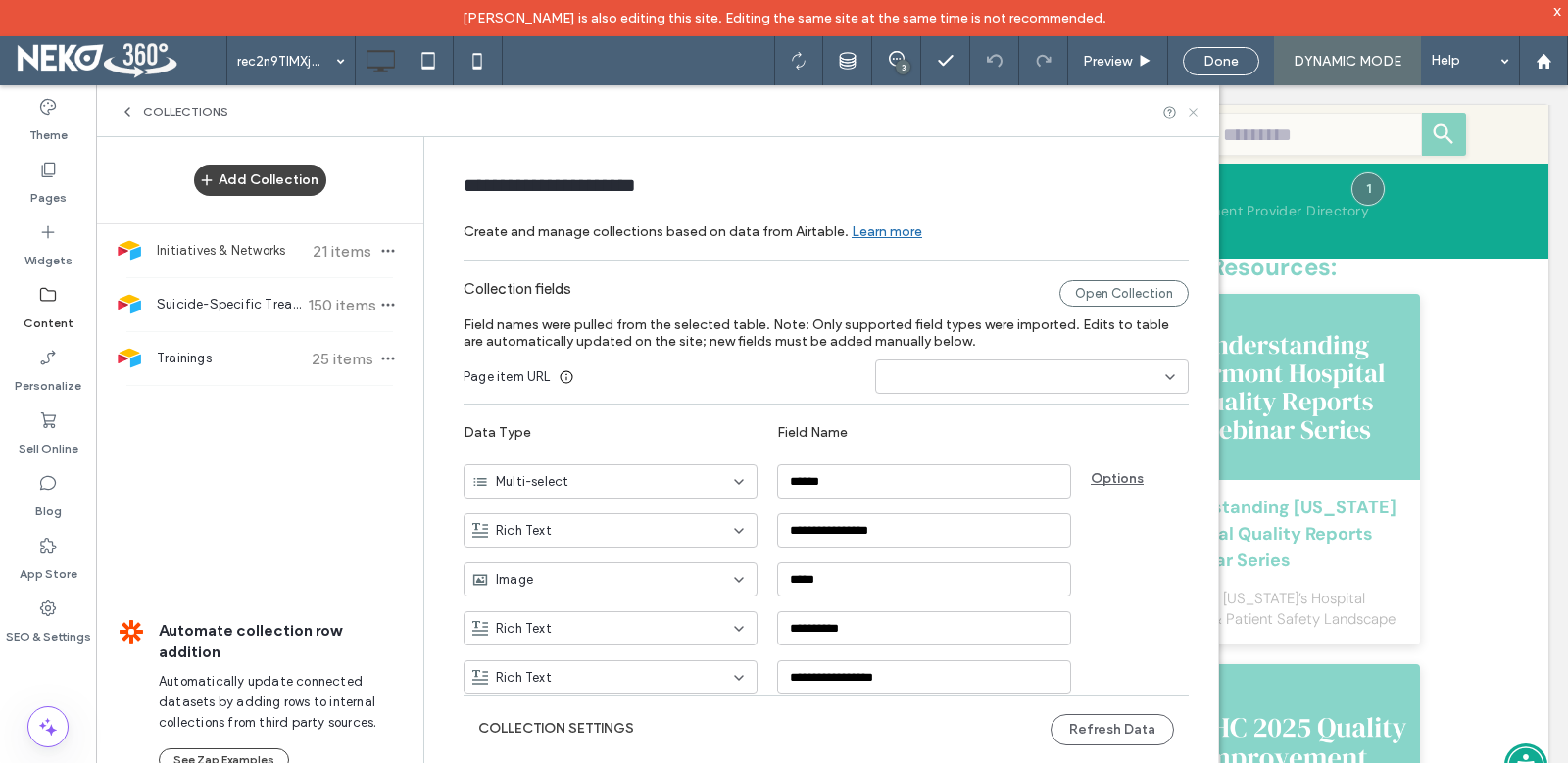
click at [1193, 106] on icon at bounding box center [1193, 112] width 15 height 15
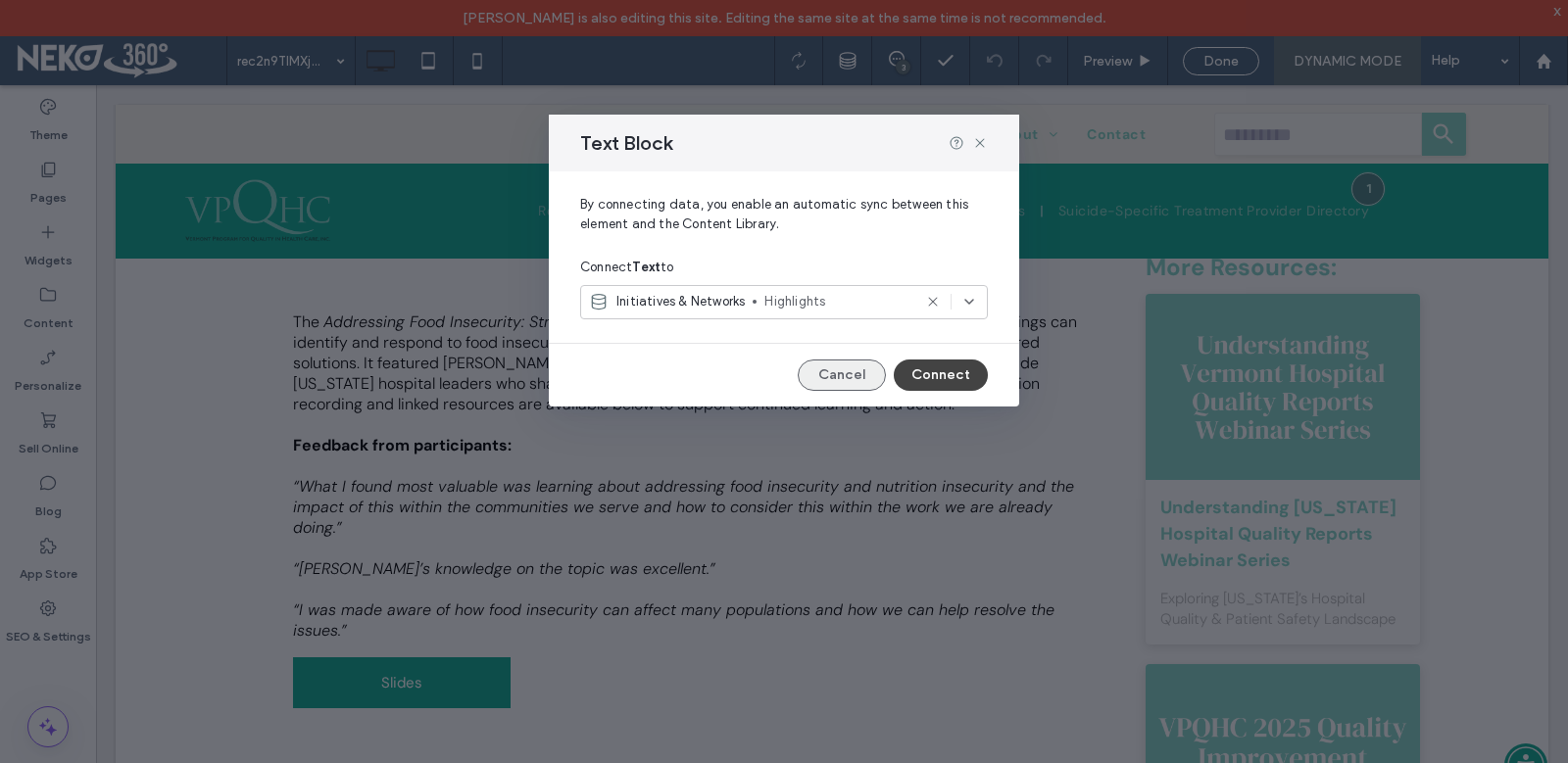
click at [855, 375] on button "Cancel" at bounding box center [841, 375] width 88 height 32
click at [860, 384] on button "Cancel" at bounding box center [841, 375] width 88 height 32
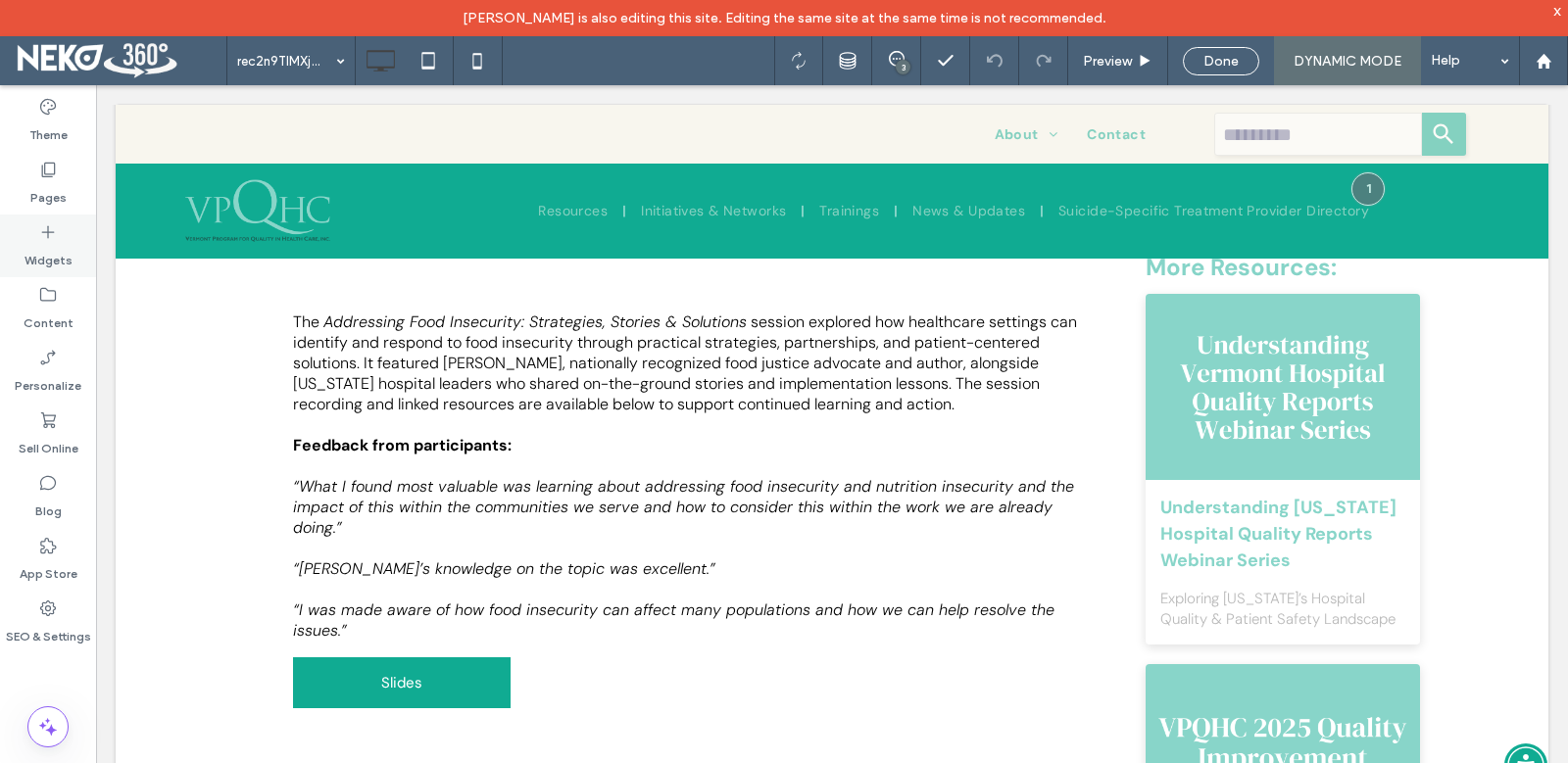
click at [47, 237] on icon at bounding box center [49, 233] width 20 height 20
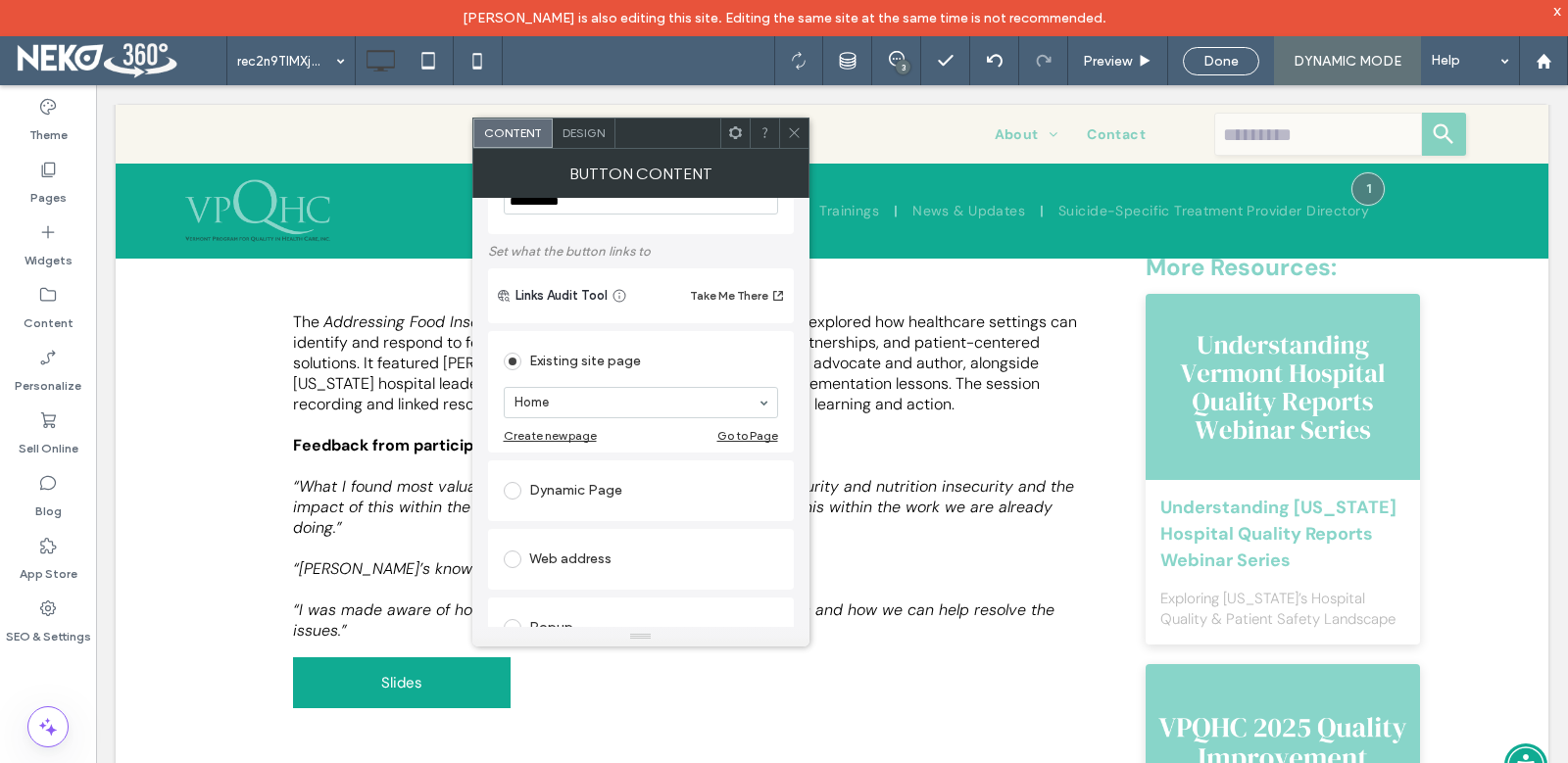
scroll to position [0, 0]
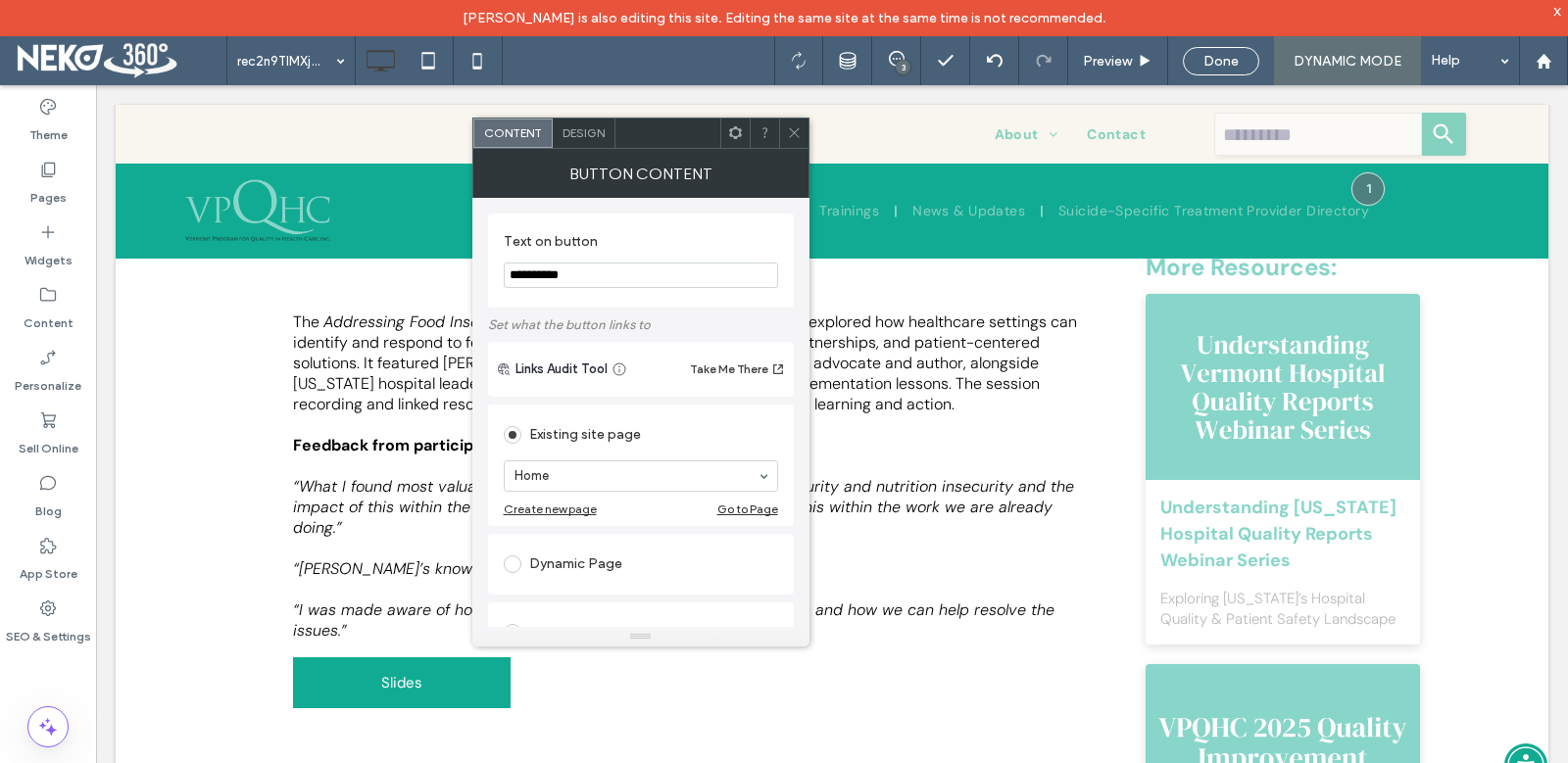
click at [734, 136] on icon at bounding box center [735, 133] width 15 height 15
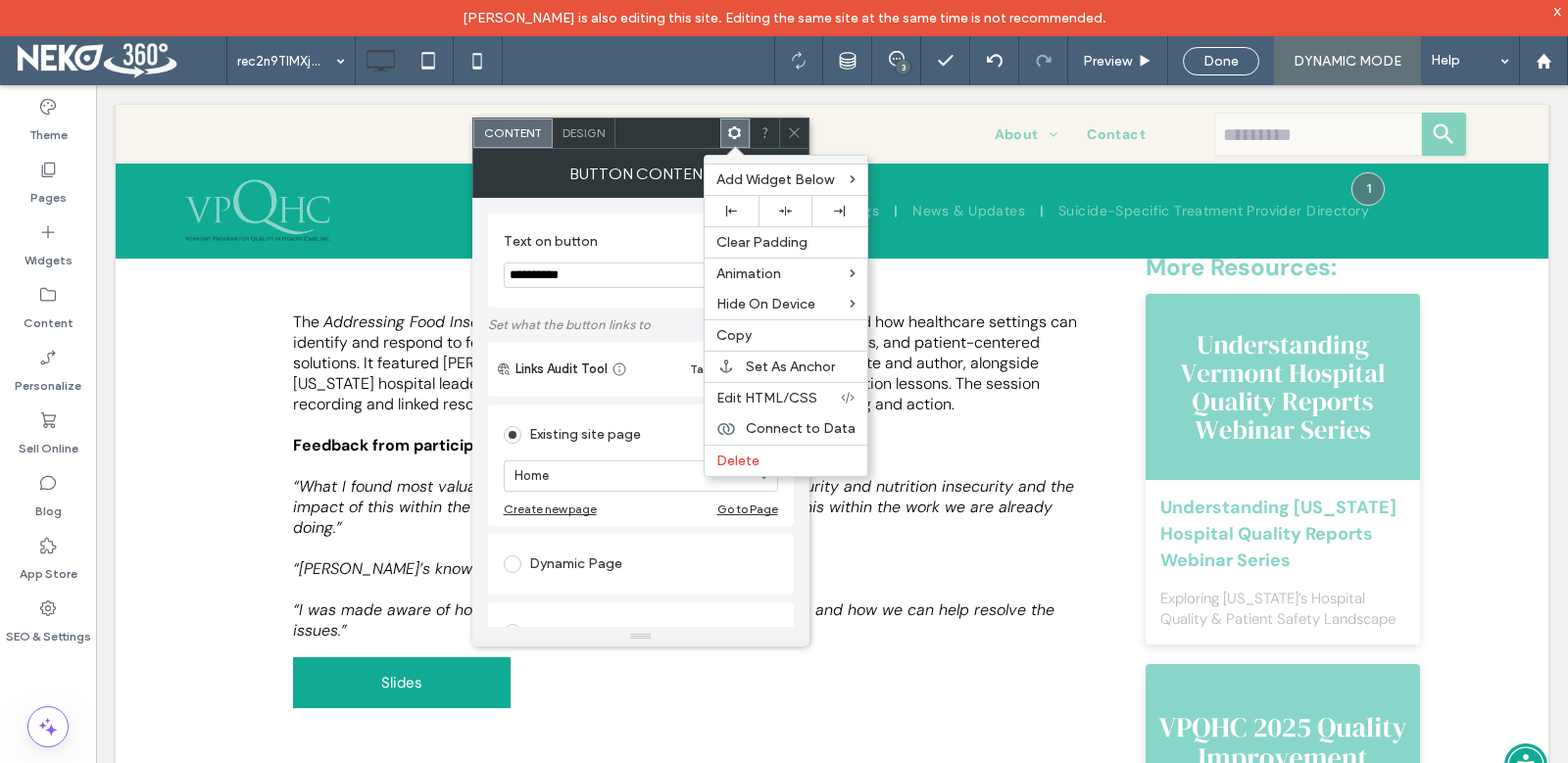
click at [592, 215] on div "**********" at bounding box center [640, 260] width 306 height 94
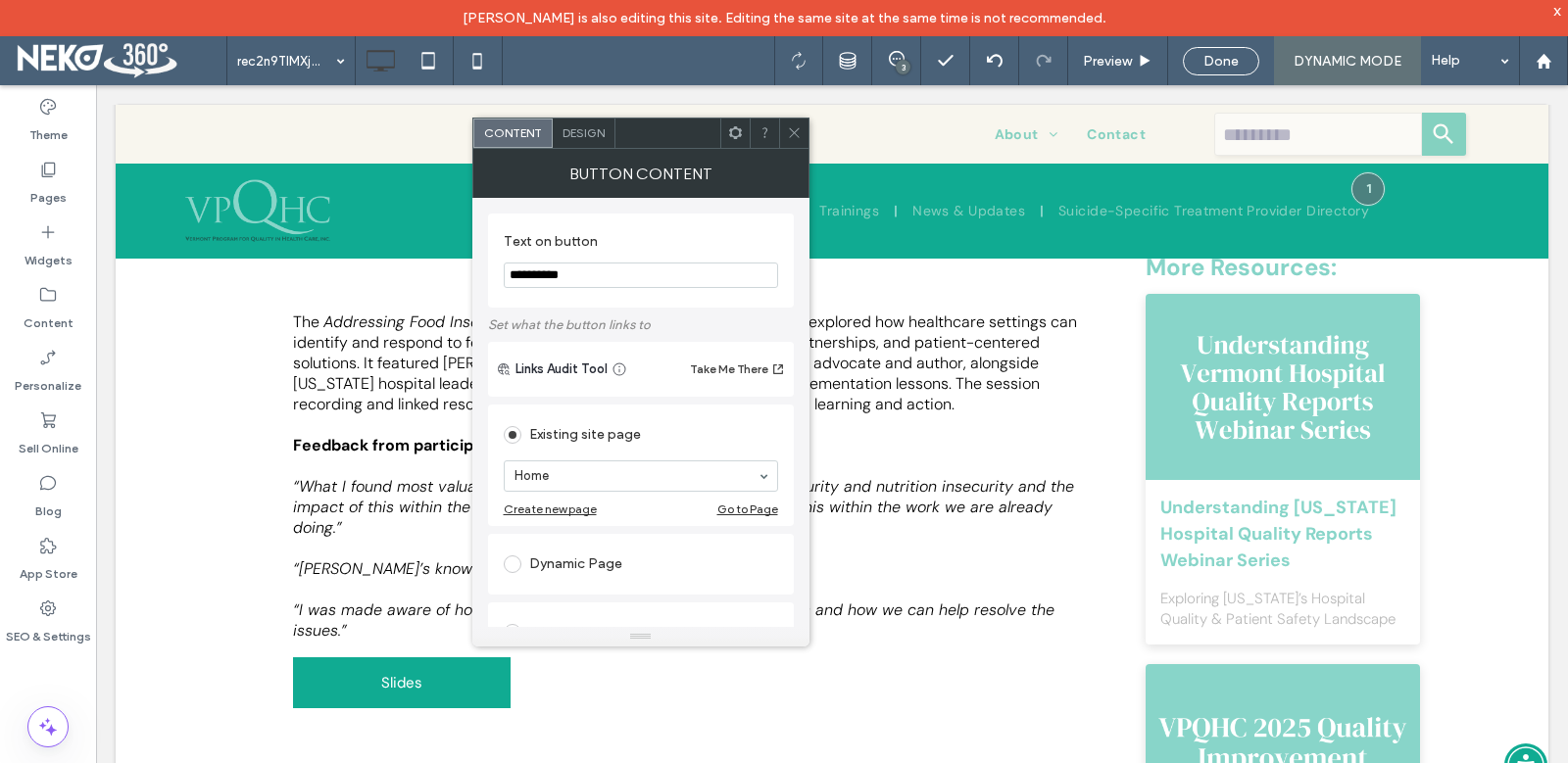
click at [733, 132] on icon at bounding box center [735, 133] width 15 height 15
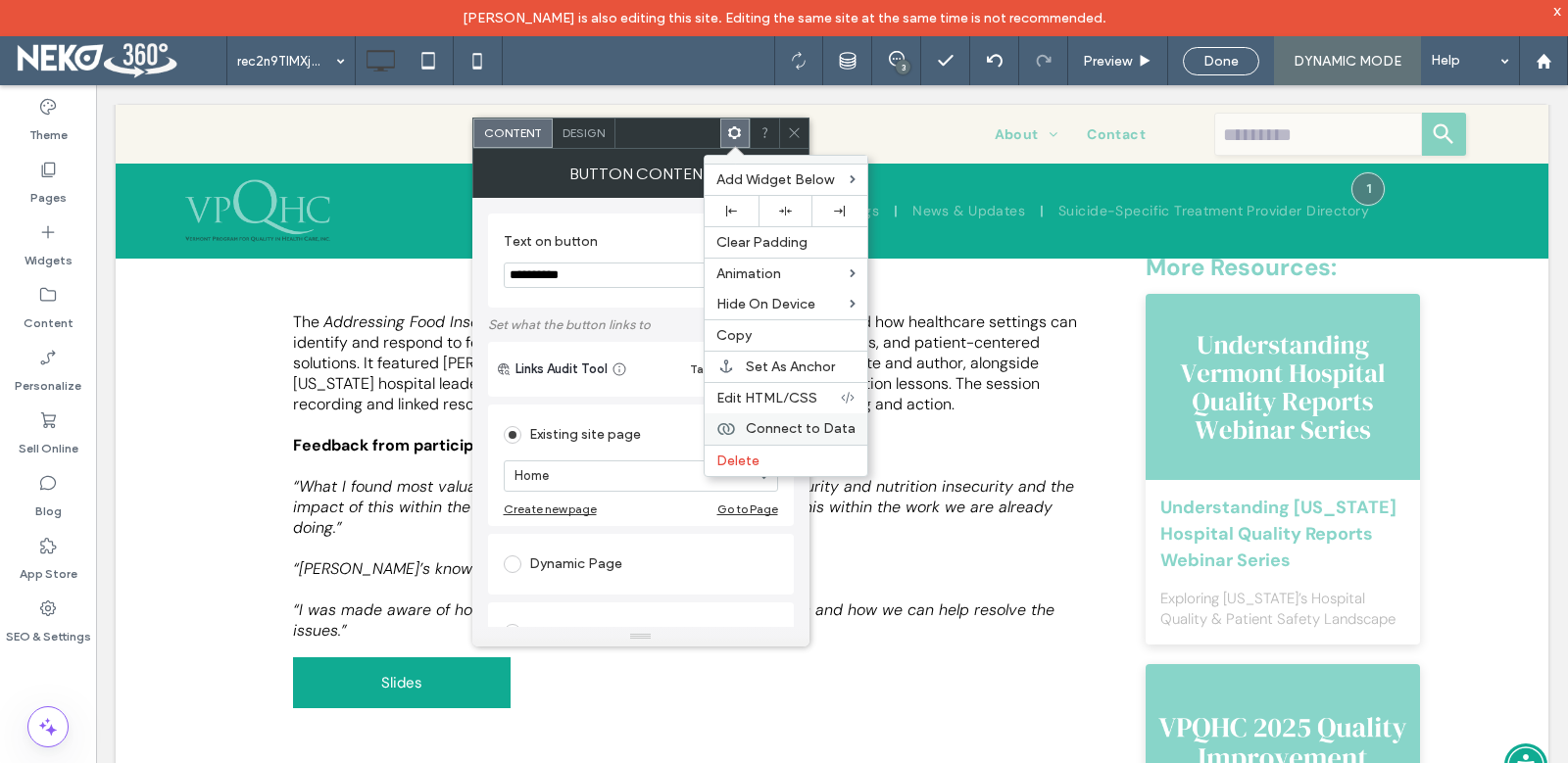
click at [819, 429] on span "Connect to Data" at bounding box center [800, 429] width 110 height 17
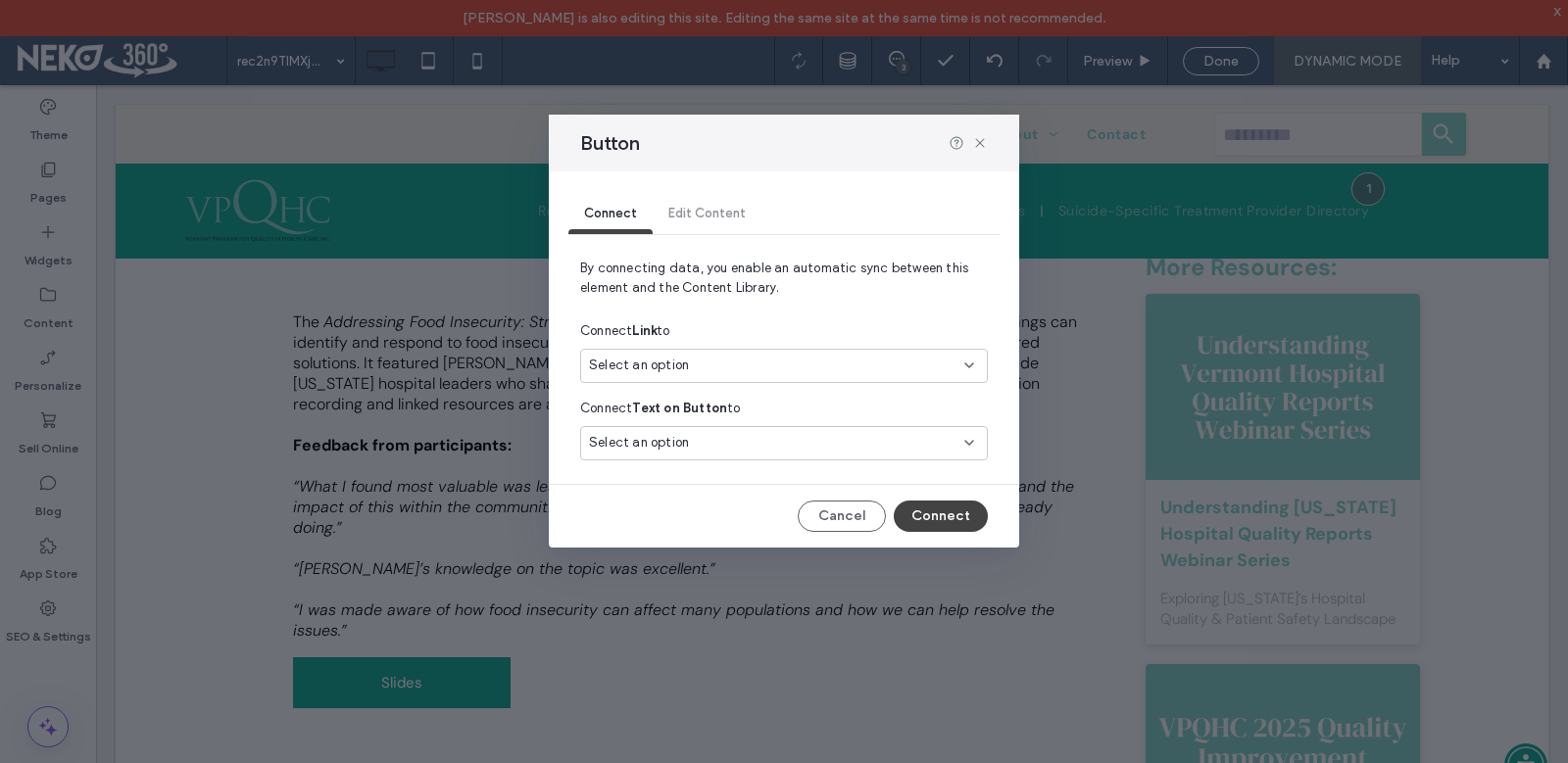
click at [730, 364] on div "Select an option" at bounding box center [772, 365] width 366 height 20
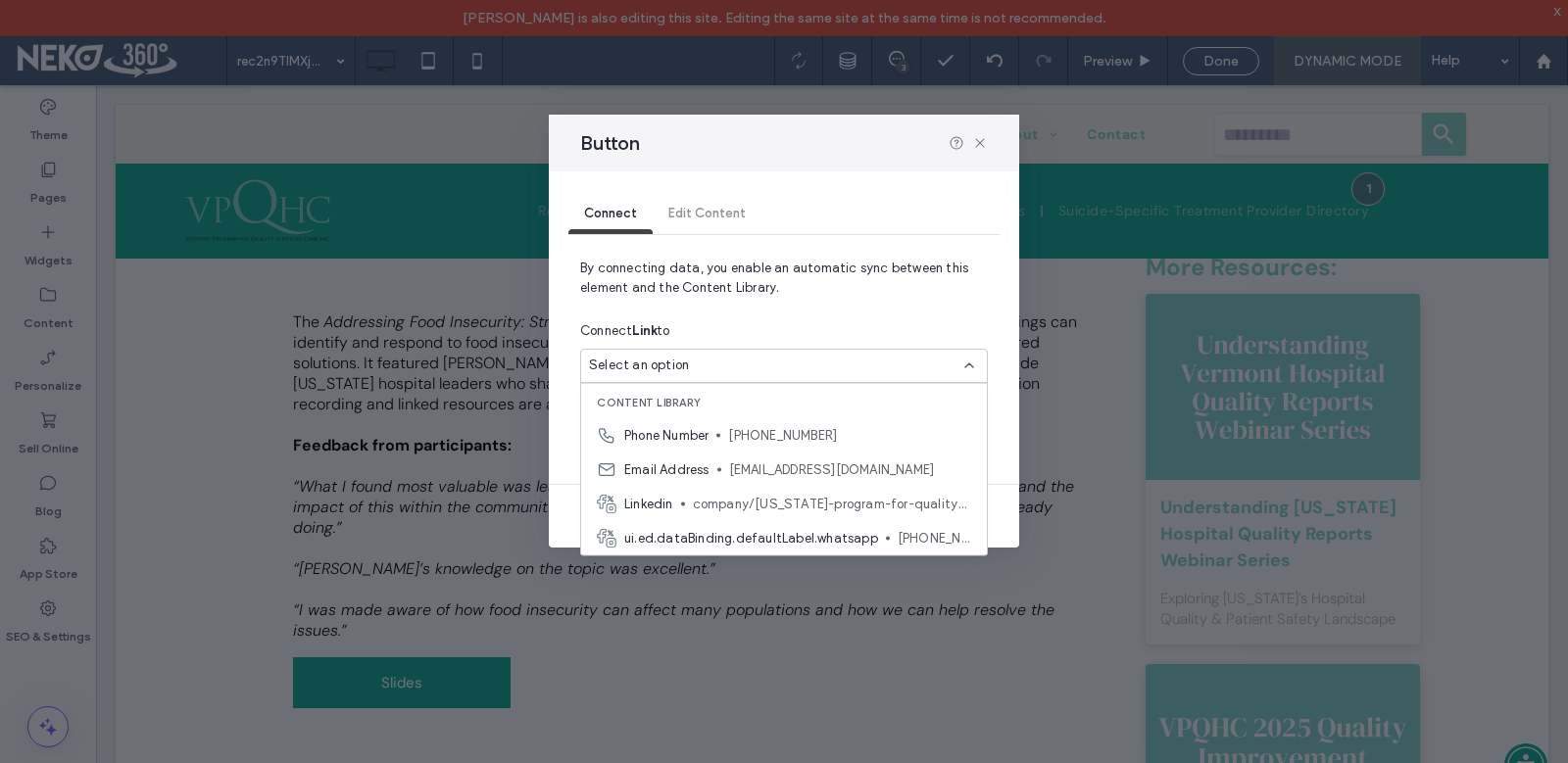
click at [771, 315] on div "Connect Link to" at bounding box center [784, 332] width 408 height 36
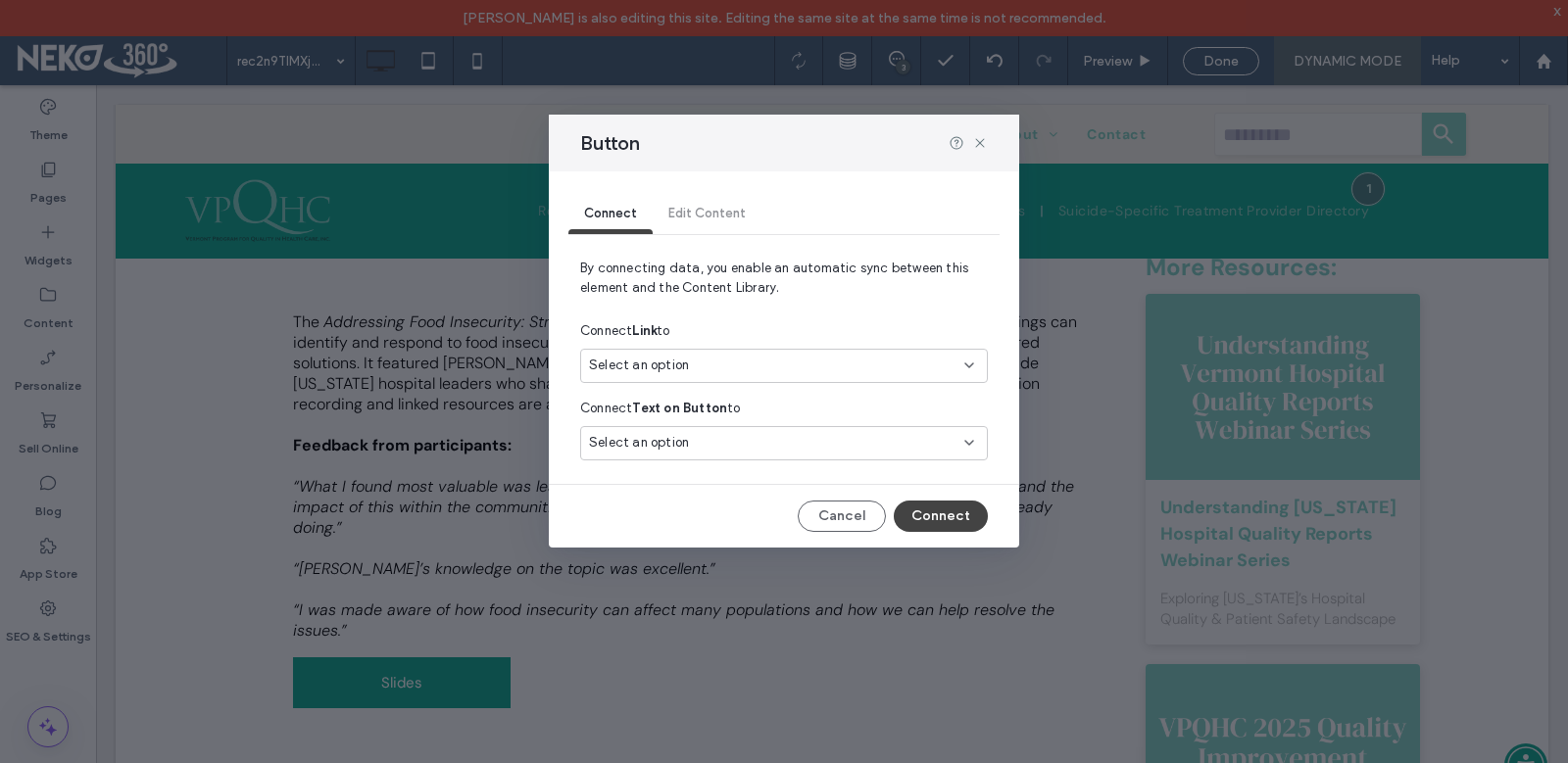
click at [692, 363] on div "Select an option" at bounding box center [772, 365] width 366 height 20
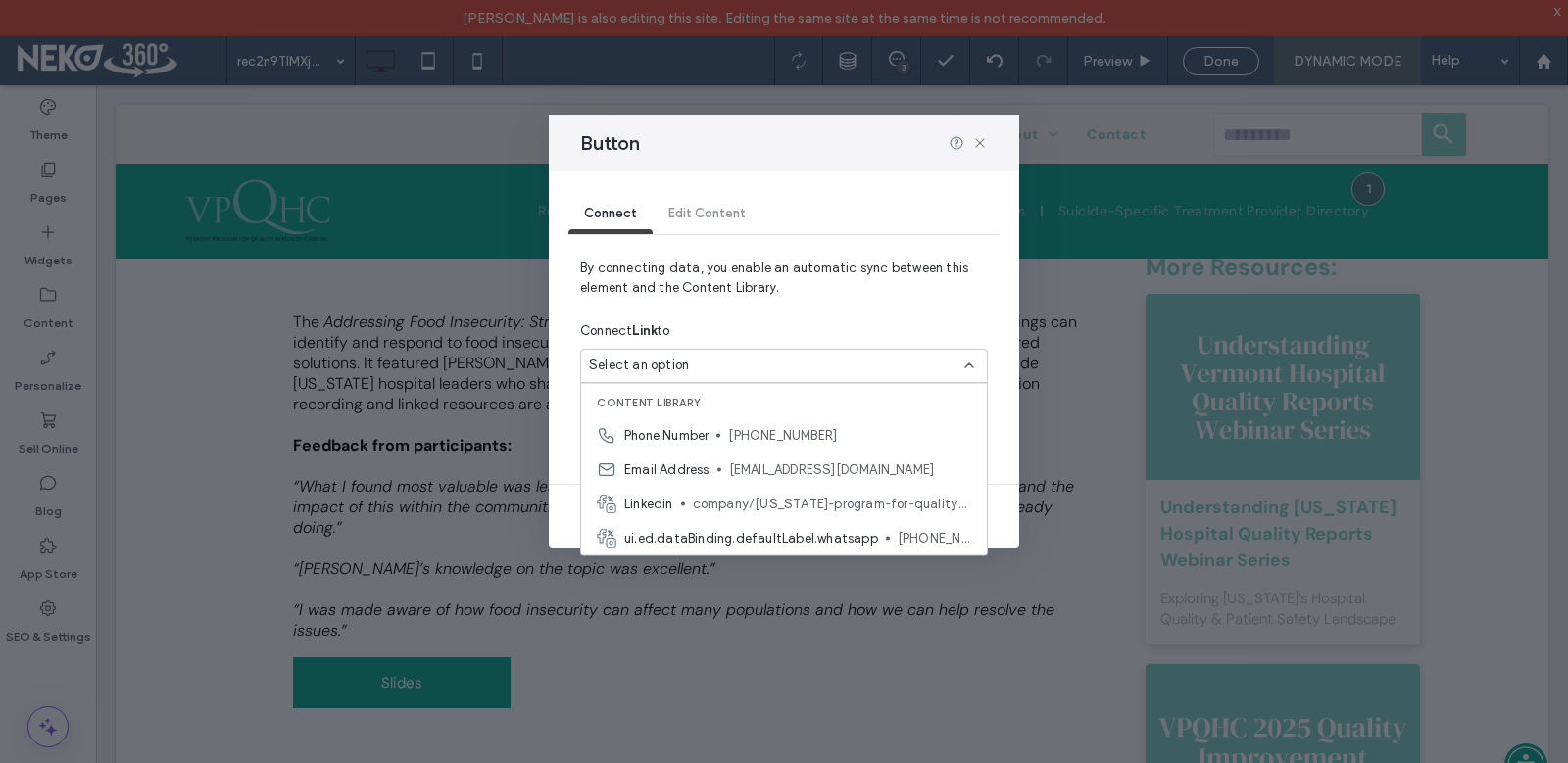
click at [803, 323] on div "Connect Link to" at bounding box center [784, 332] width 408 height 36
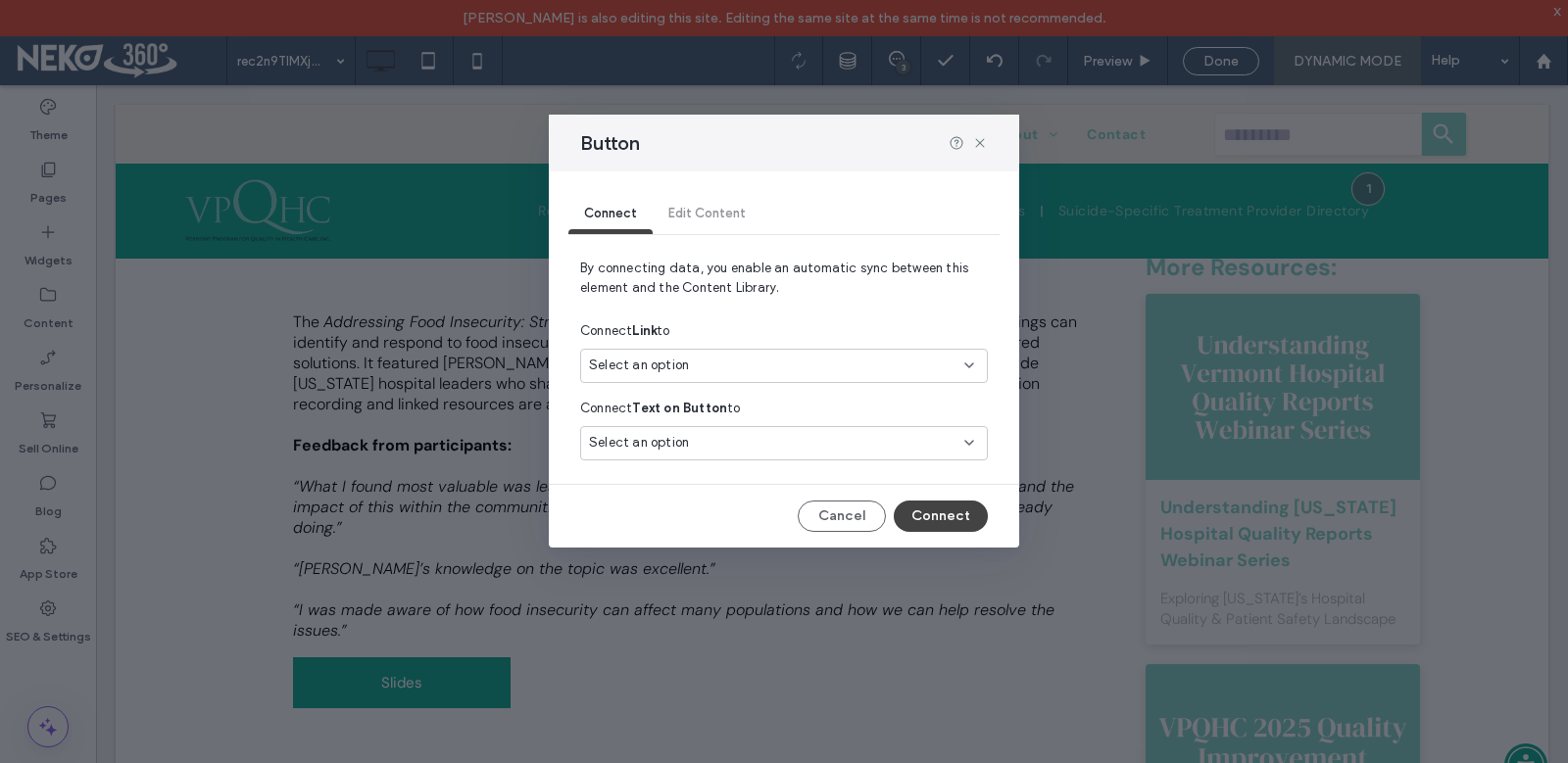
click at [711, 364] on div "Select an option" at bounding box center [772, 365] width 366 height 20
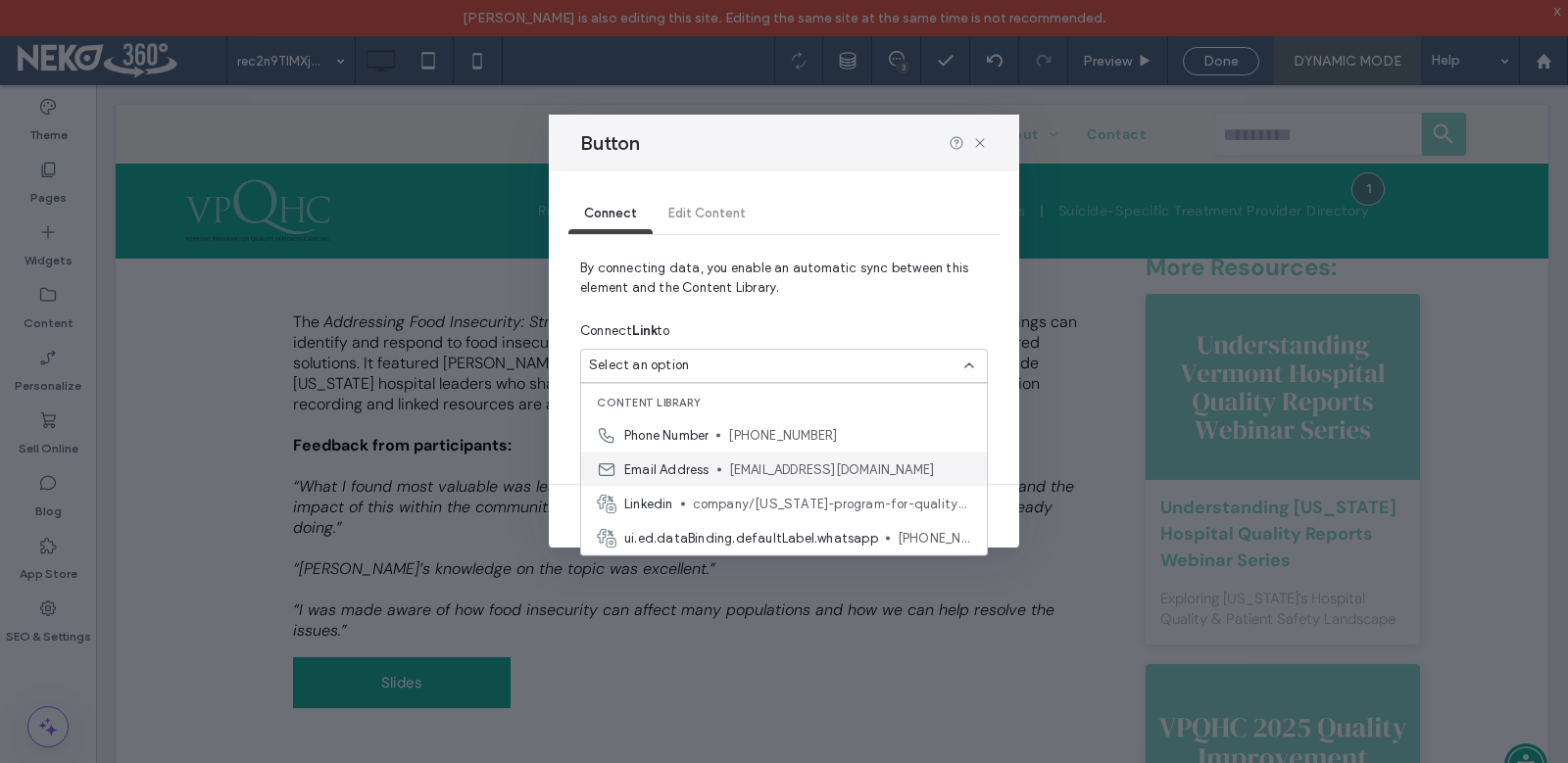
click at [772, 471] on span "[EMAIL_ADDRESS][DOMAIN_NAME]" at bounding box center [849, 469] width 243 height 20
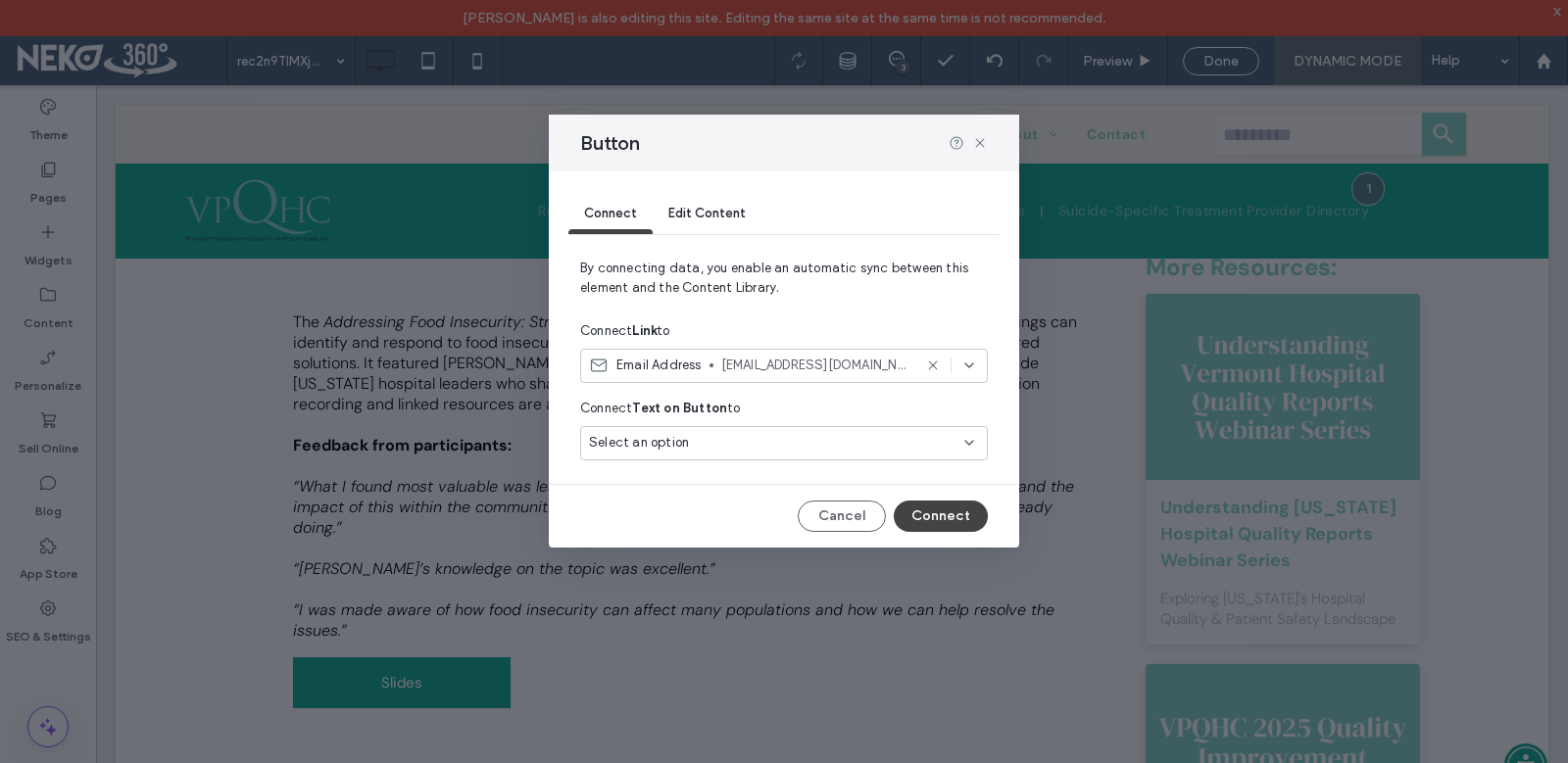
click at [717, 449] on div "Select an option" at bounding box center [772, 443] width 366 height 20
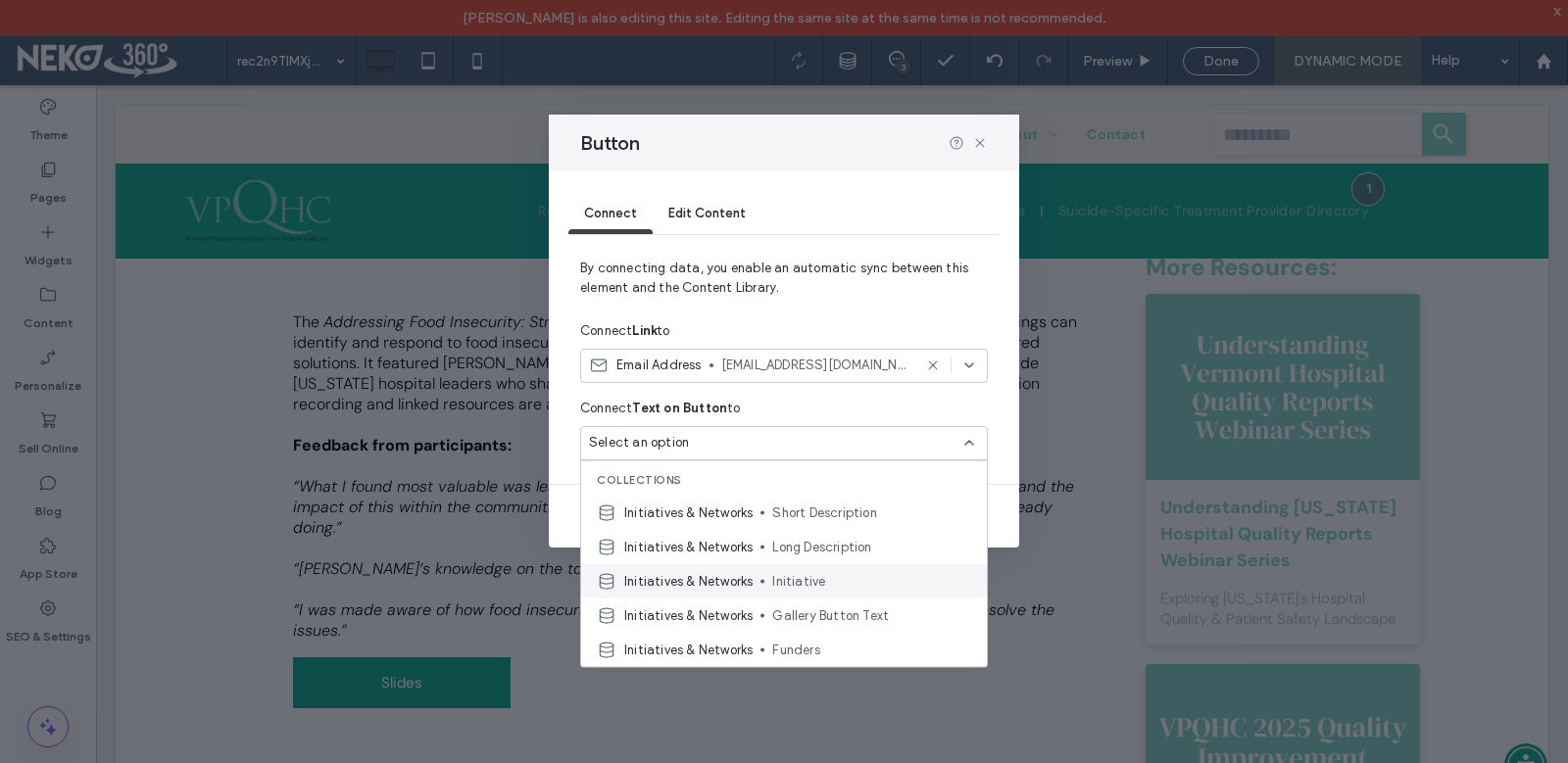
click at [815, 584] on span "Initiative" at bounding box center [871, 581] width 199 height 20
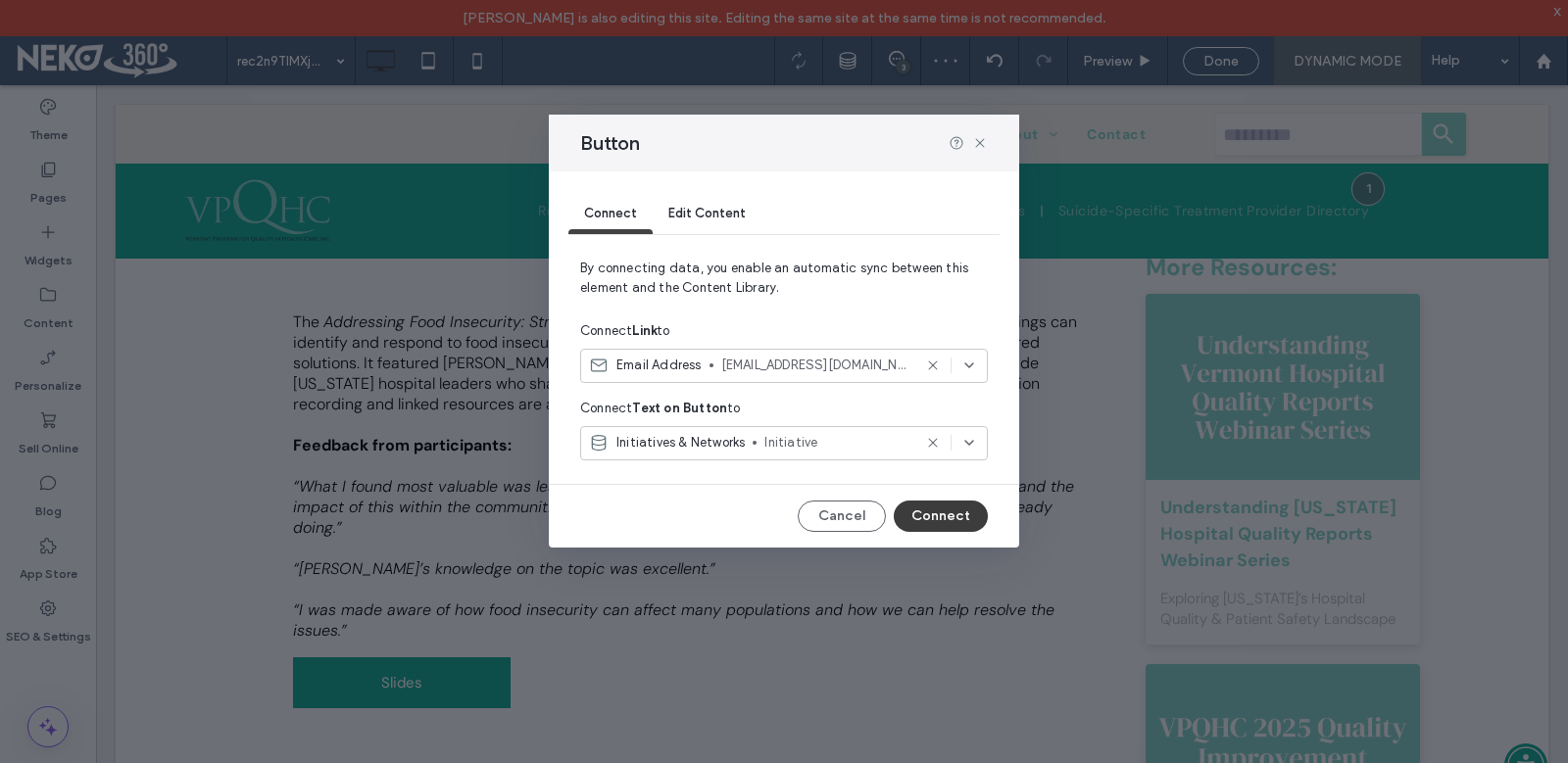
click at [943, 519] on button "Connect" at bounding box center [940, 517] width 94 height 32
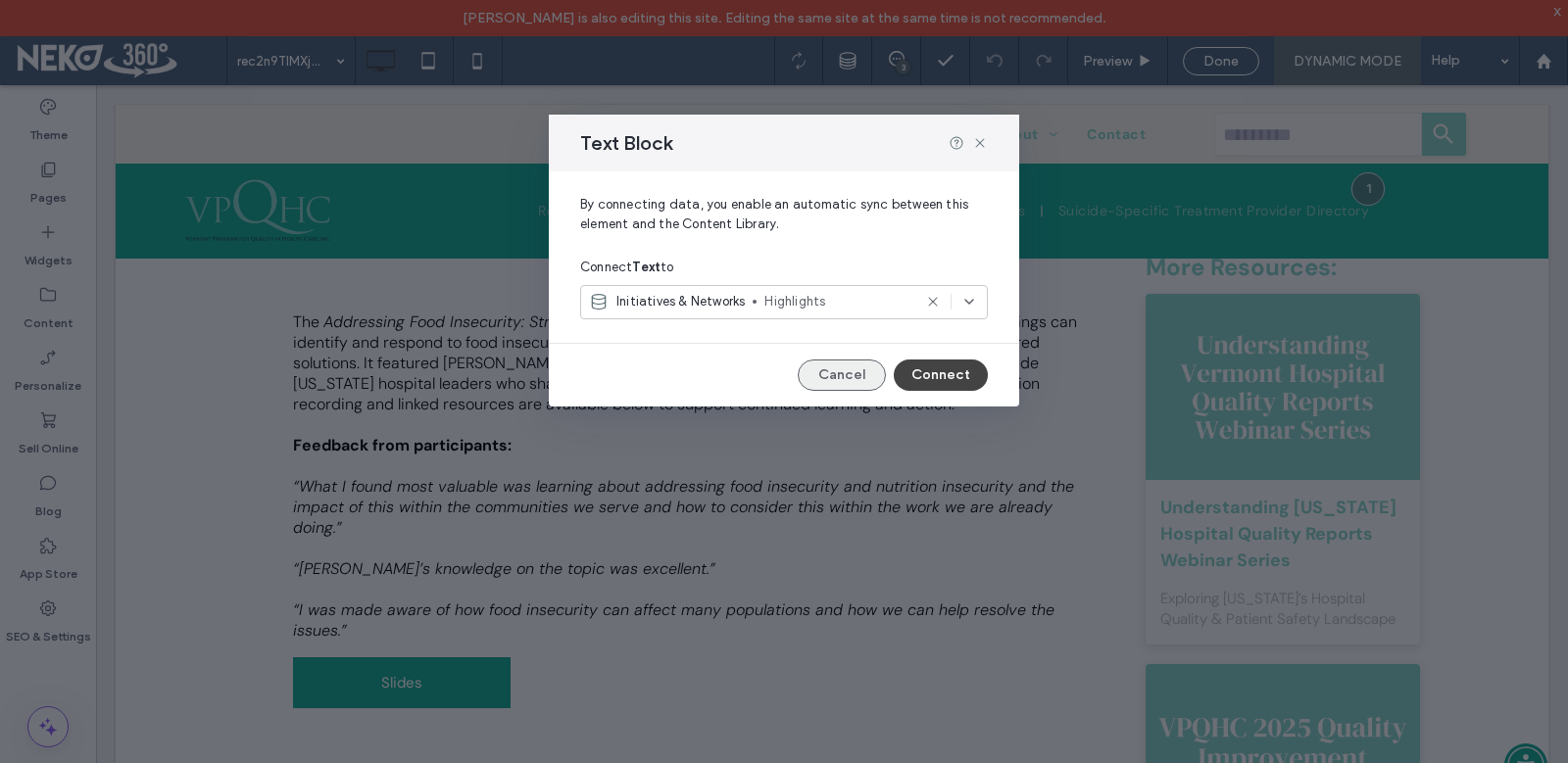
click at [836, 374] on button "Cancel" at bounding box center [841, 375] width 88 height 32
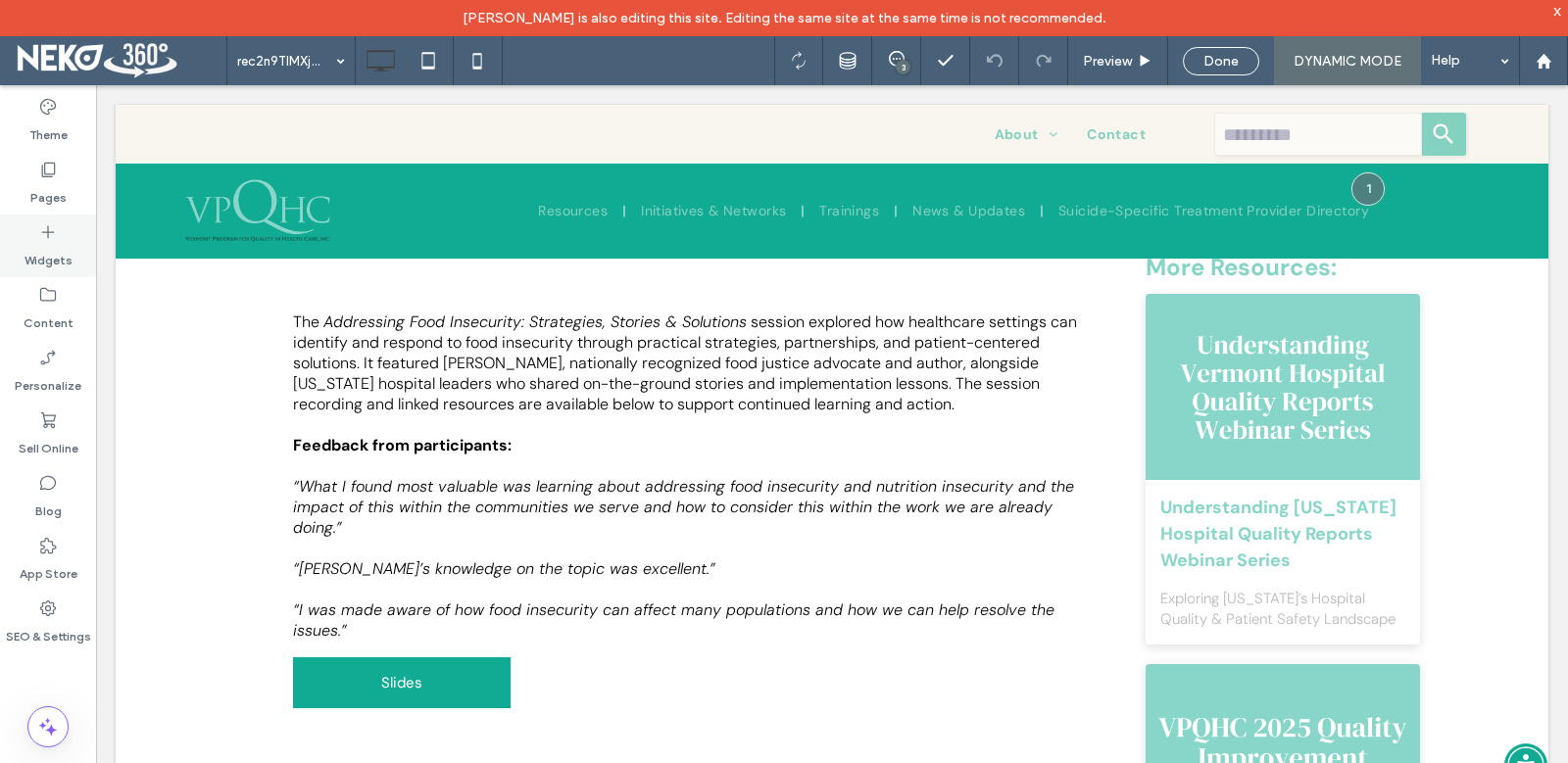
click at [34, 242] on label "Widgets" at bounding box center [49, 256] width 49 height 28
type input "*******"
type input "**"
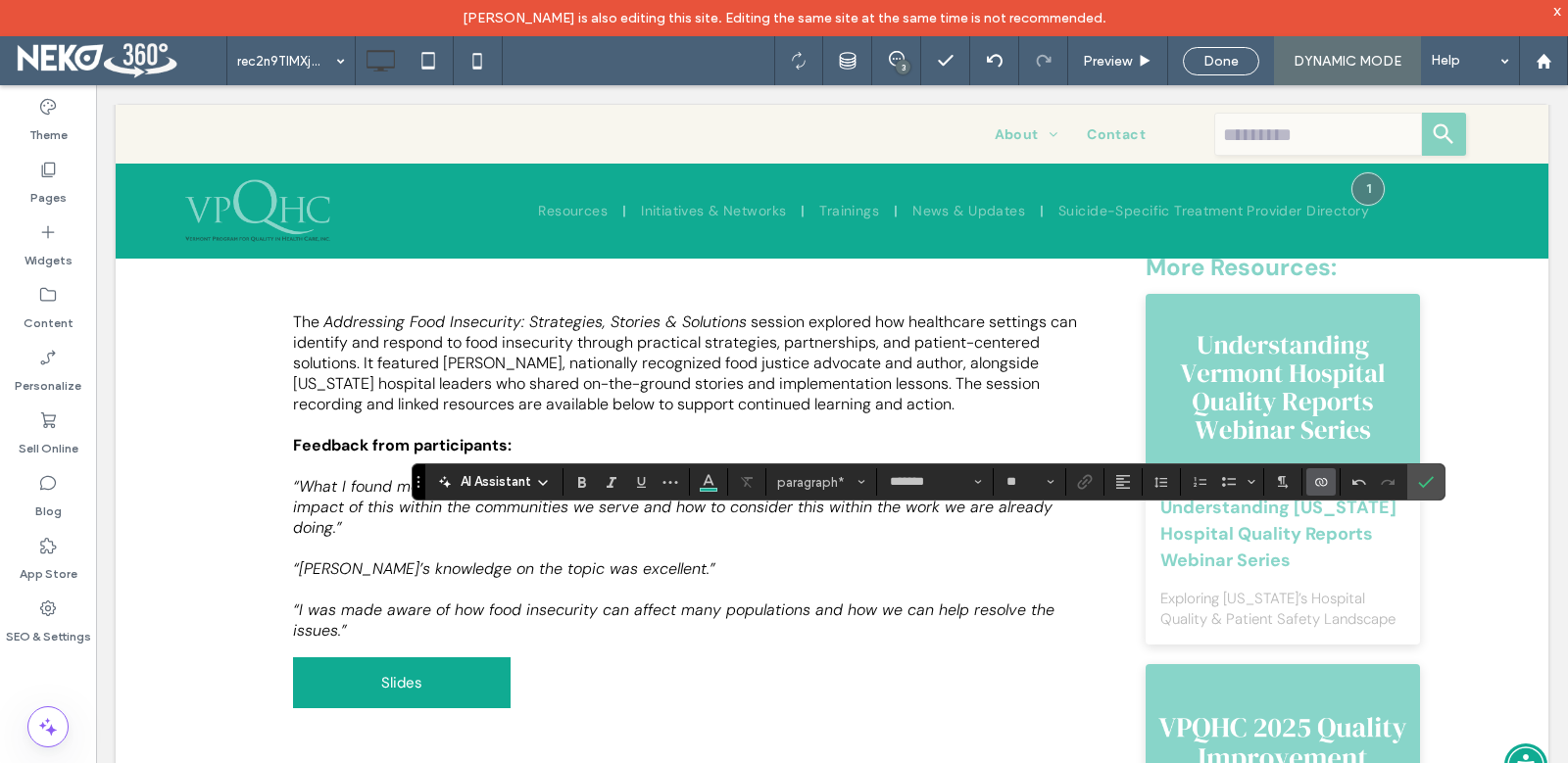
click at [1324, 488] on icon "Connect To Data" at bounding box center [1321, 482] width 16 height 16
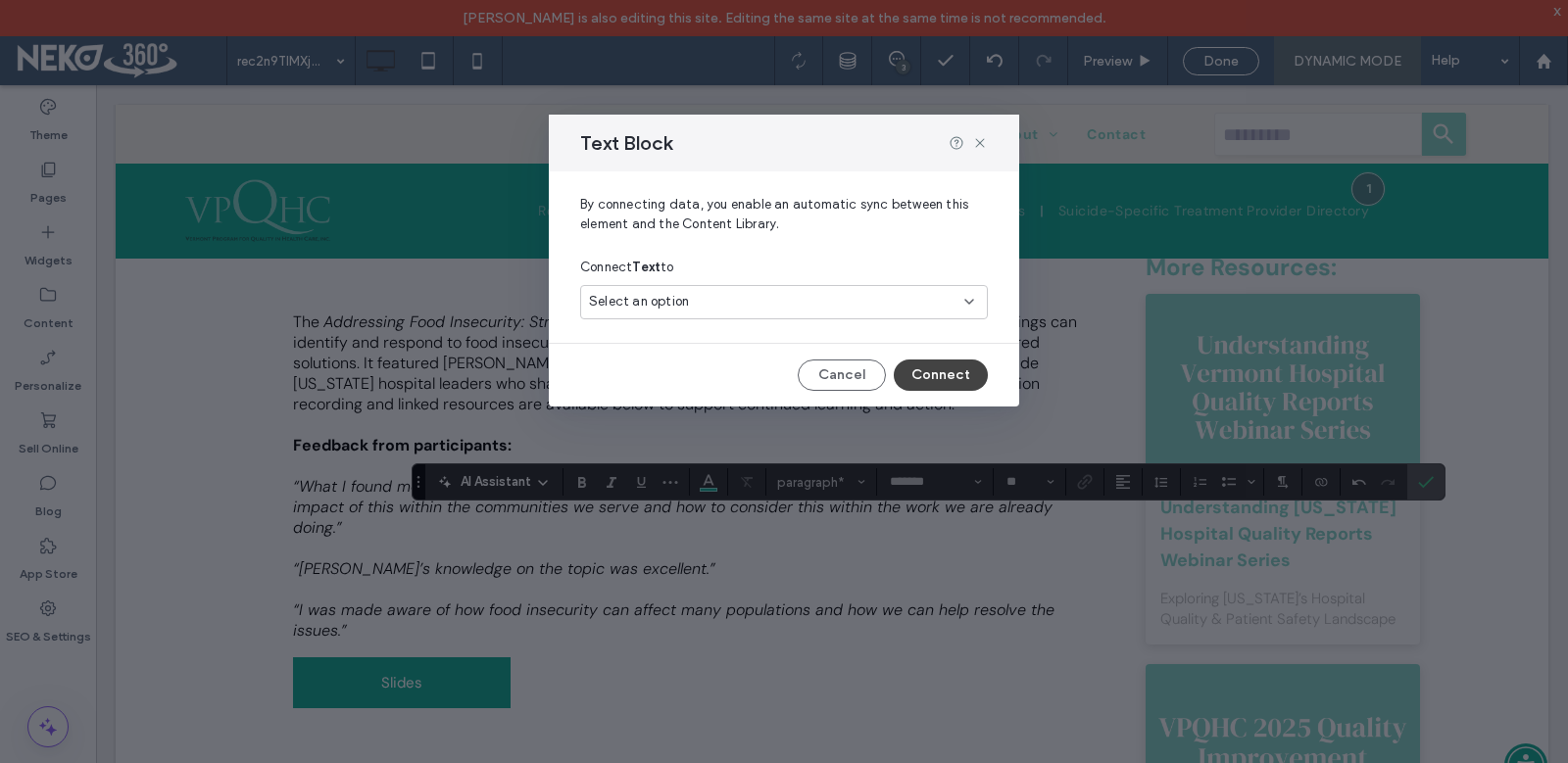
click at [747, 304] on div "Select an option" at bounding box center [772, 302] width 366 height 20
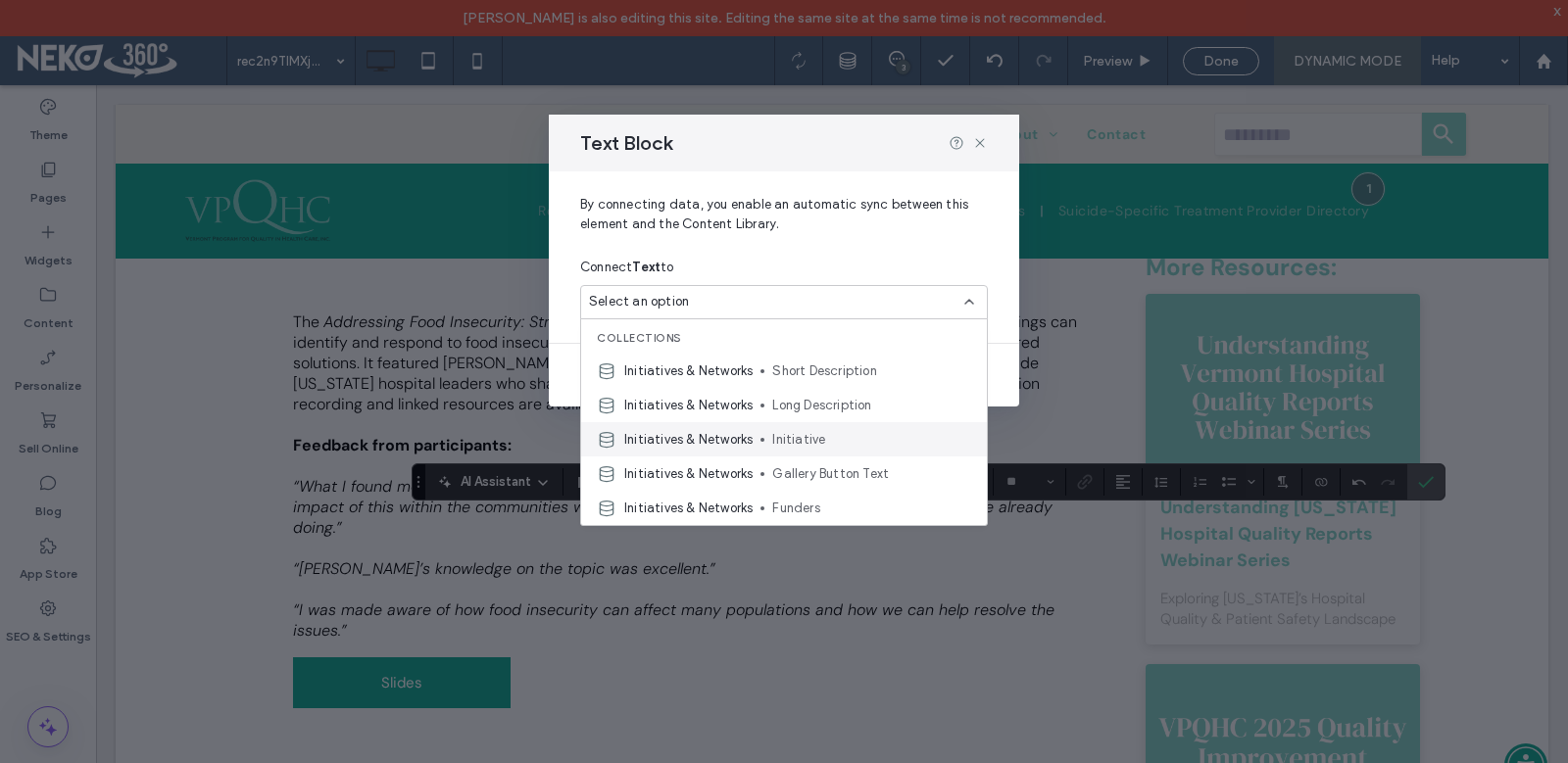
click at [751, 437] on span "Initiatives & Networks" at bounding box center [689, 440] width 129 height 20
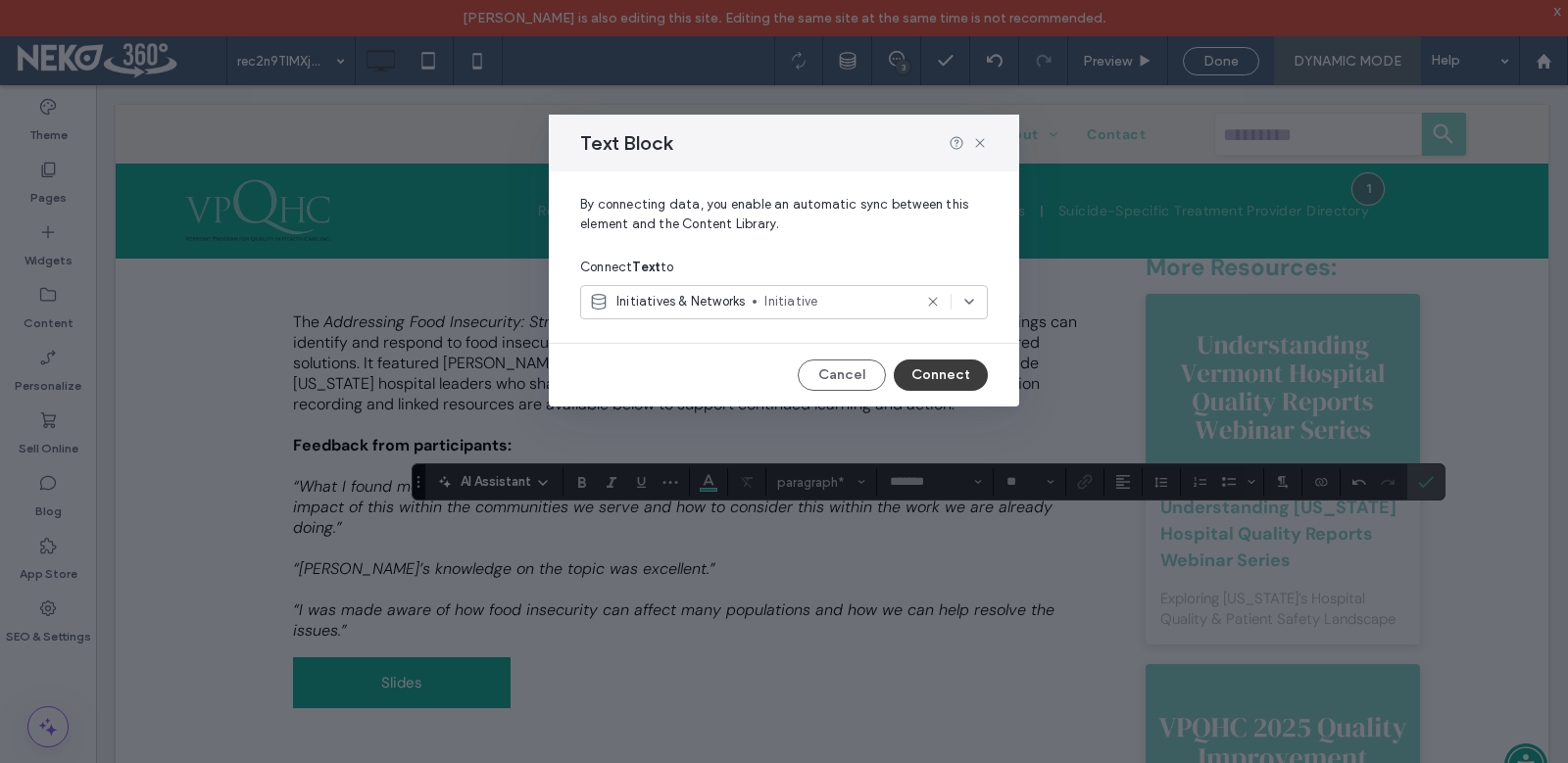
click at [939, 369] on button "Connect" at bounding box center [940, 375] width 94 height 32
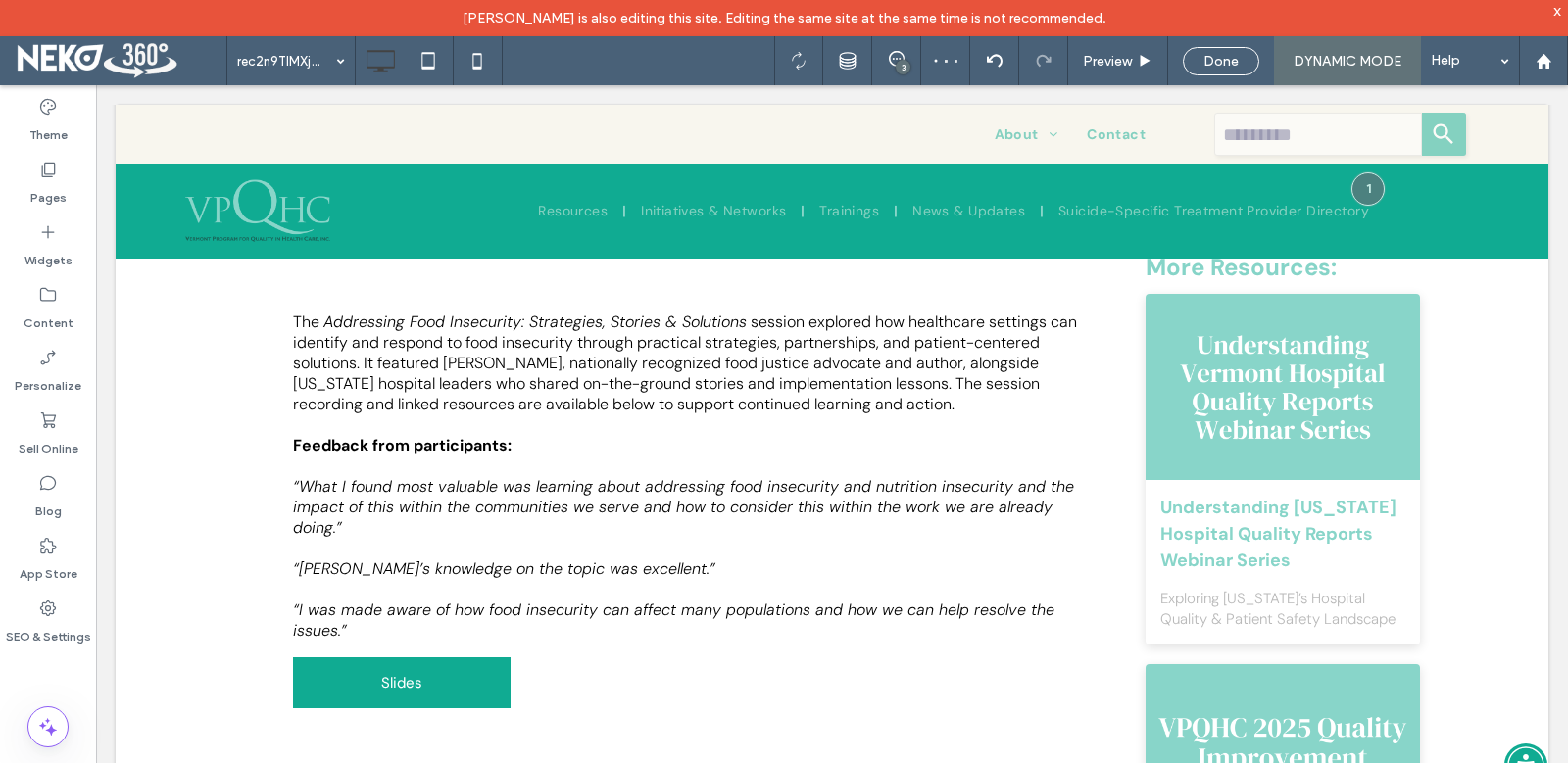
type input "*******"
type input "**"
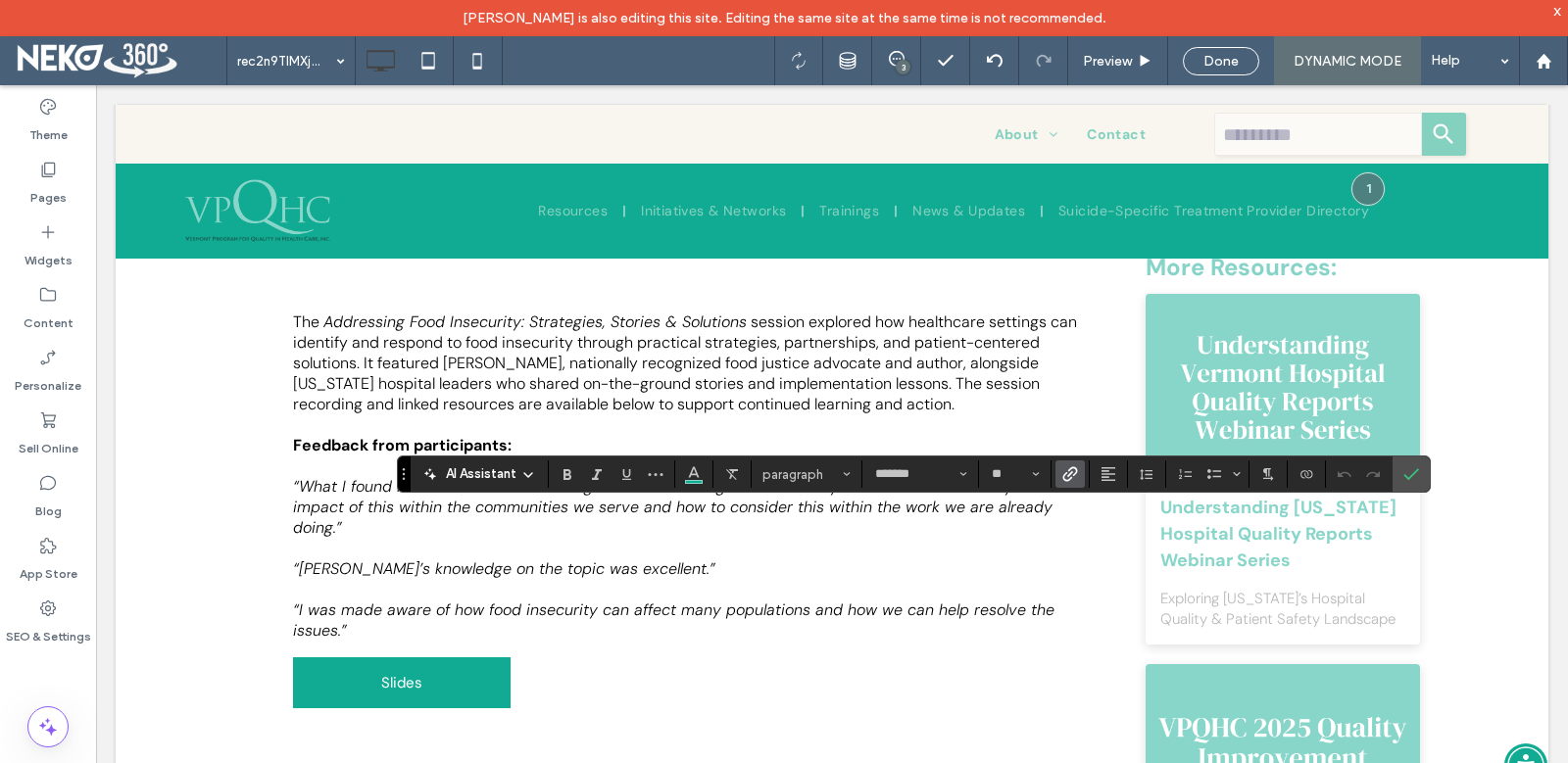
click at [1063, 477] on use "Link" at bounding box center [1070, 474] width 15 height 15
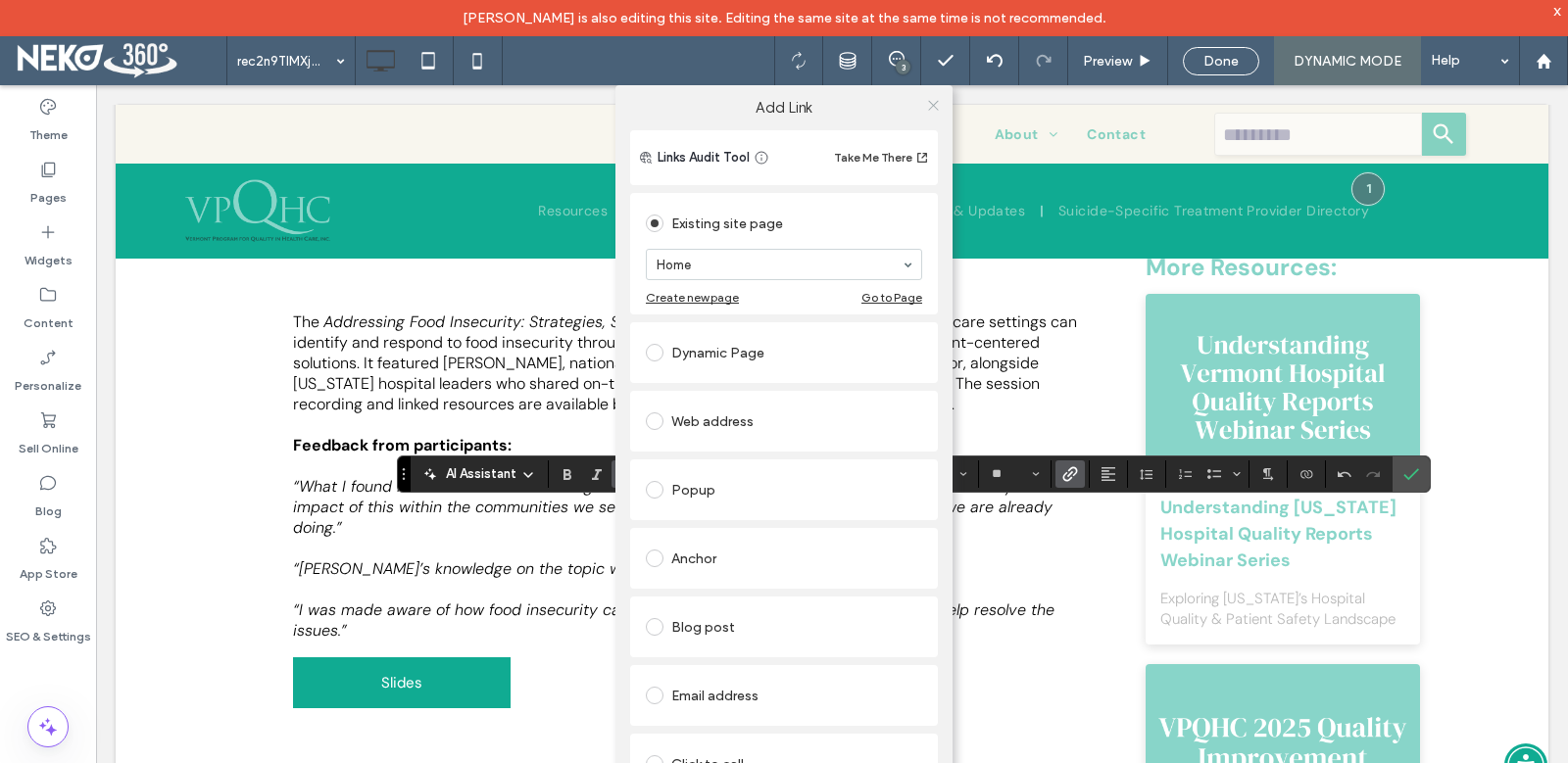
click at [926, 99] on icon at bounding box center [932, 105] width 15 height 15
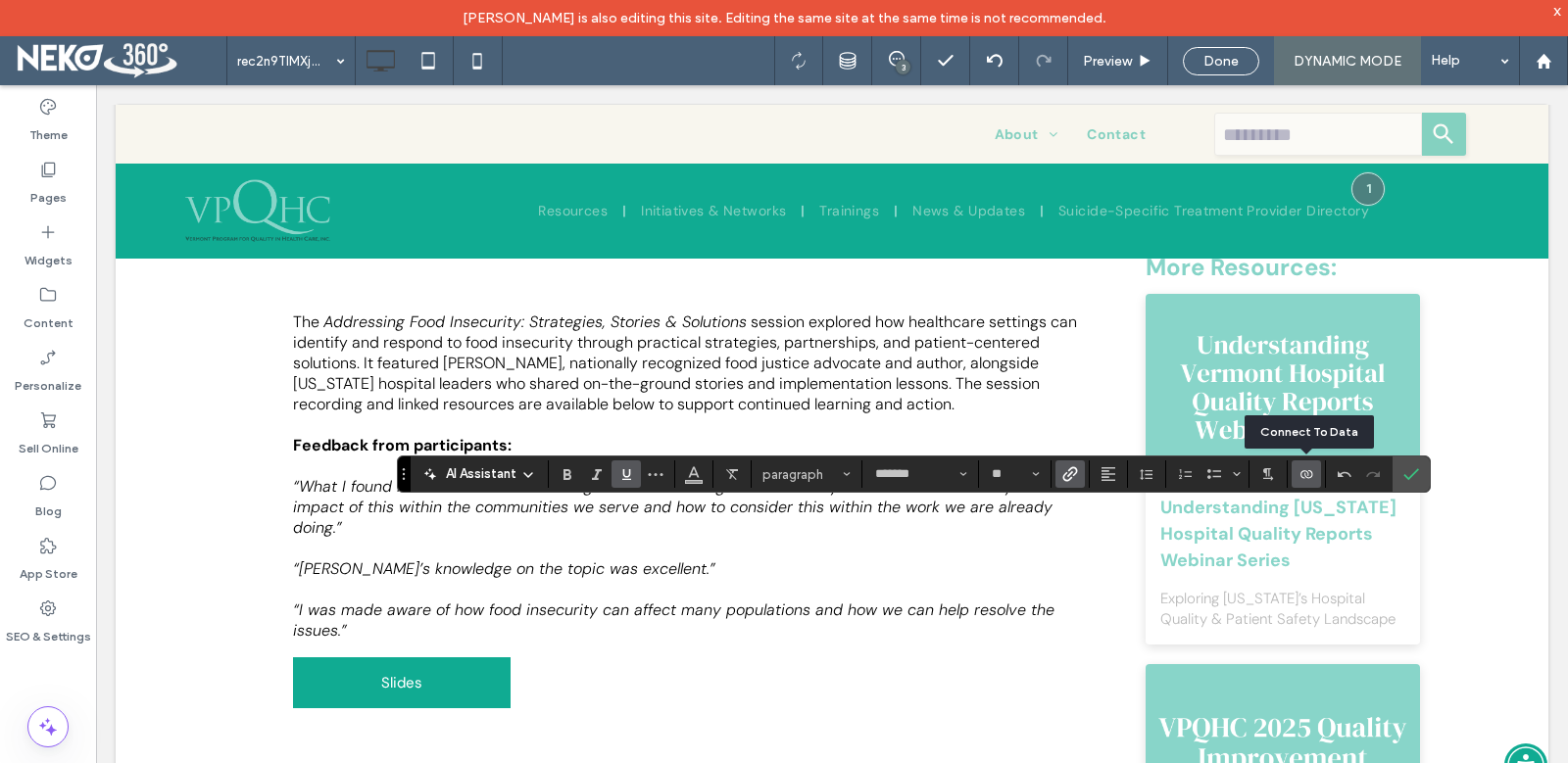
click at [1302, 477] on use "Connect To Data" at bounding box center [1307, 474] width 12 height 8
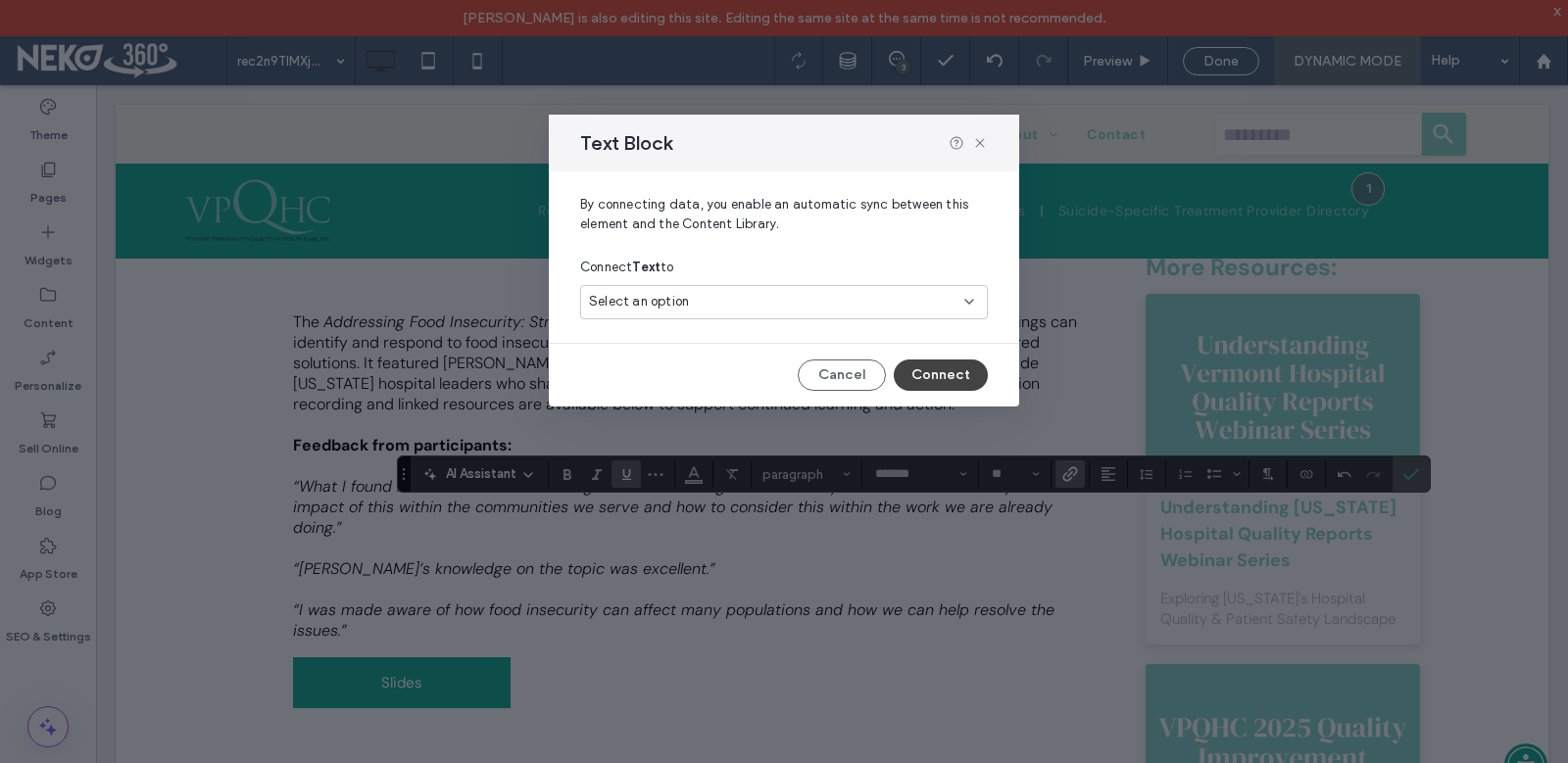
click at [756, 301] on div "Select an option" at bounding box center [772, 302] width 366 height 20
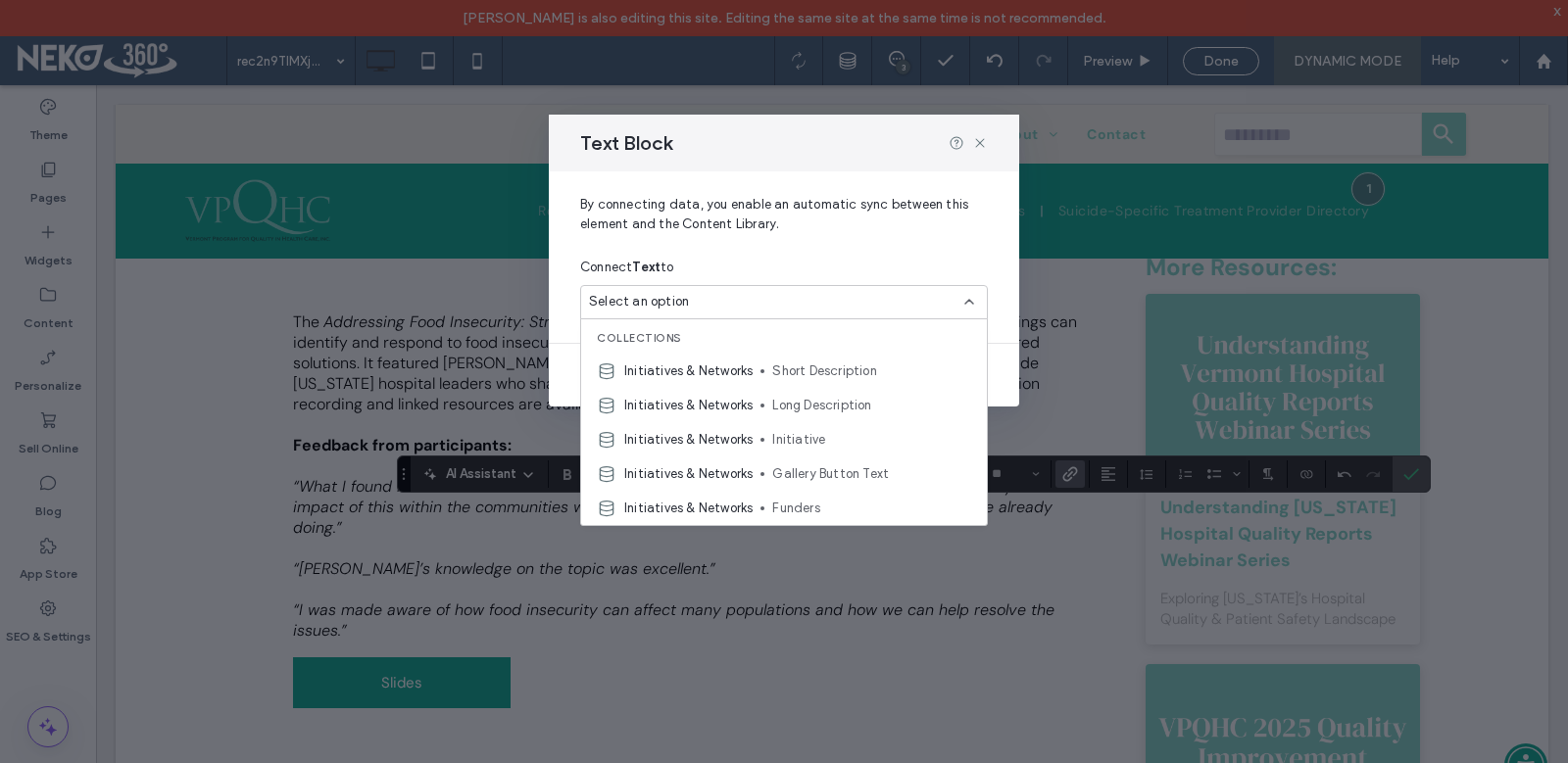
click at [868, 244] on span "By connecting data, you enable an automatic sync between this element and the C…" at bounding box center [784, 222] width 408 height 54
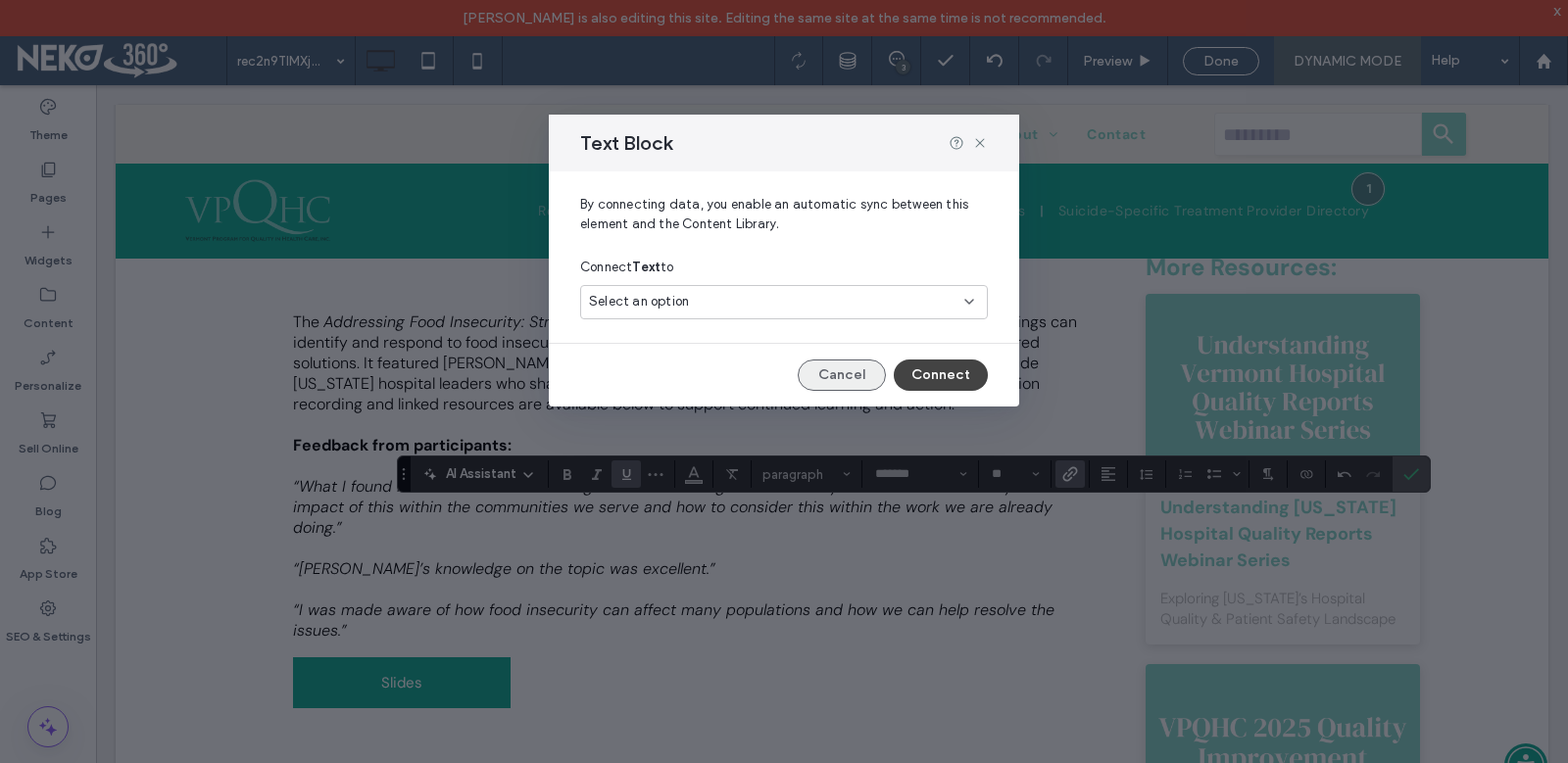
click at [840, 374] on button "Cancel" at bounding box center [841, 375] width 88 height 32
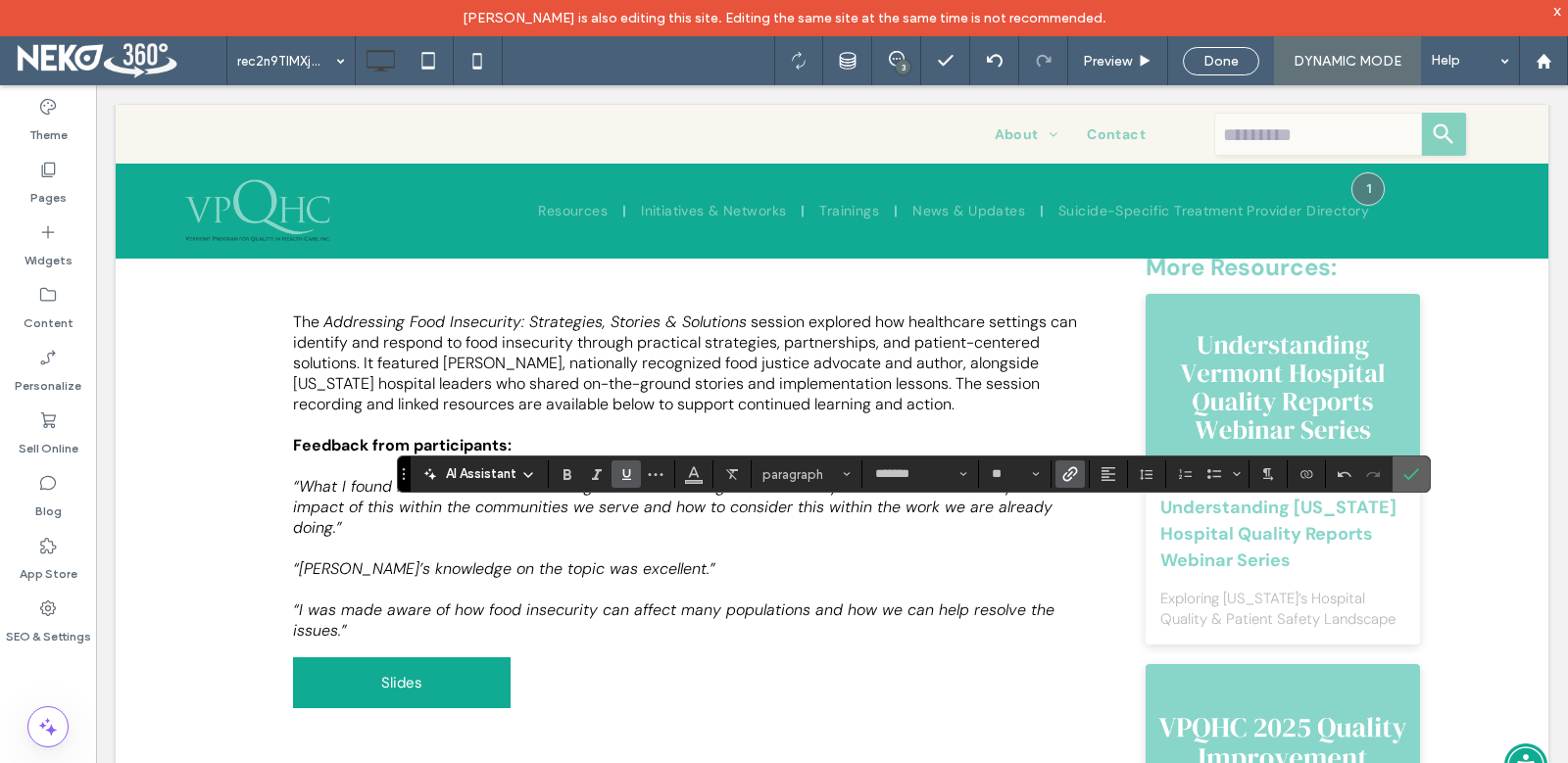
click at [1408, 478] on use "Confirm" at bounding box center [1412, 474] width 16 height 12
click at [1425, 481] on section at bounding box center [1412, 474] width 38 height 36
click at [1412, 473] on icon "Confirm" at bounding box center [1412, 474] width 16 height 16
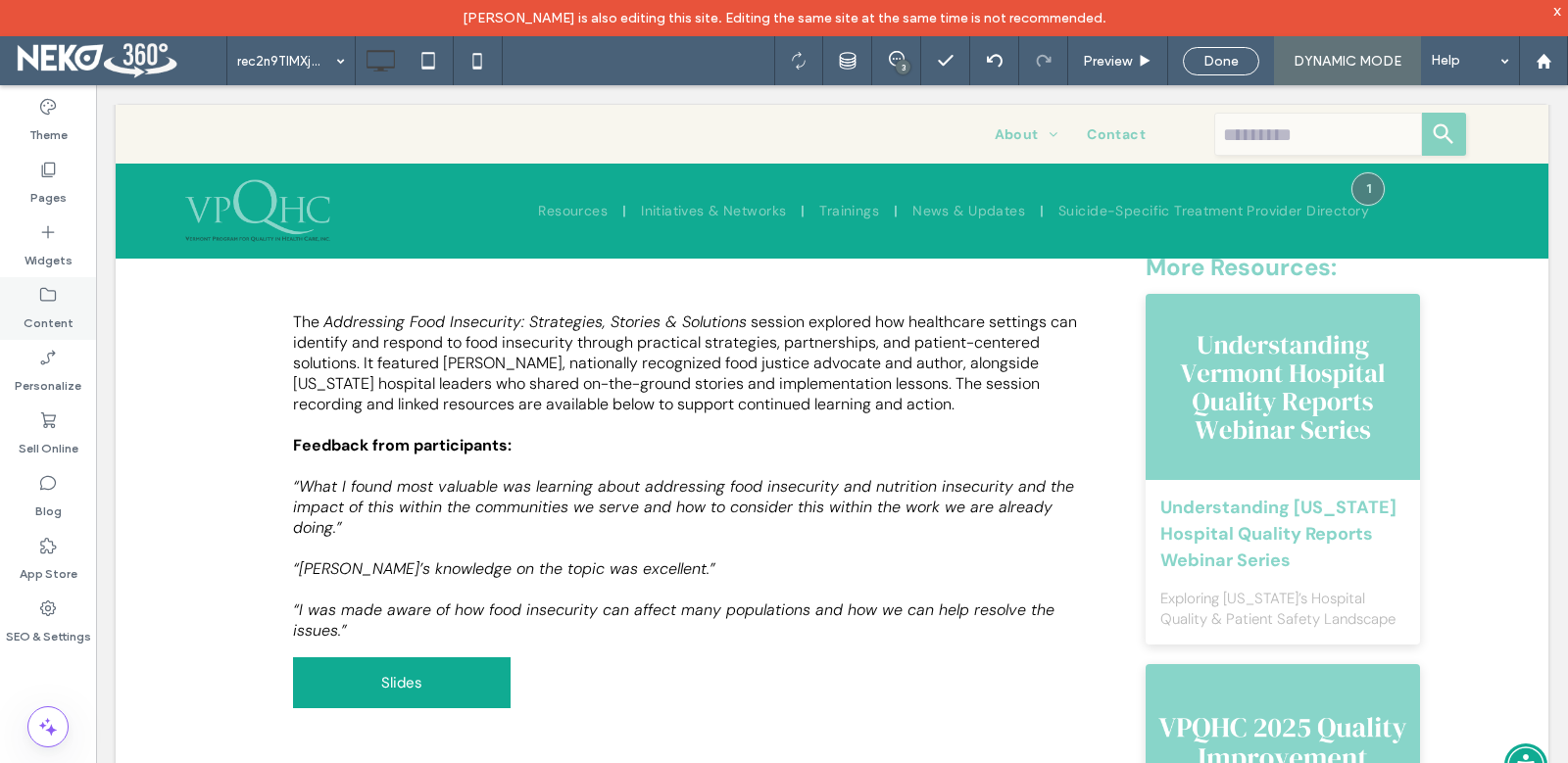
click at [59, 306] on label "Content" at bounding box center [49, 319] width 49 height 28
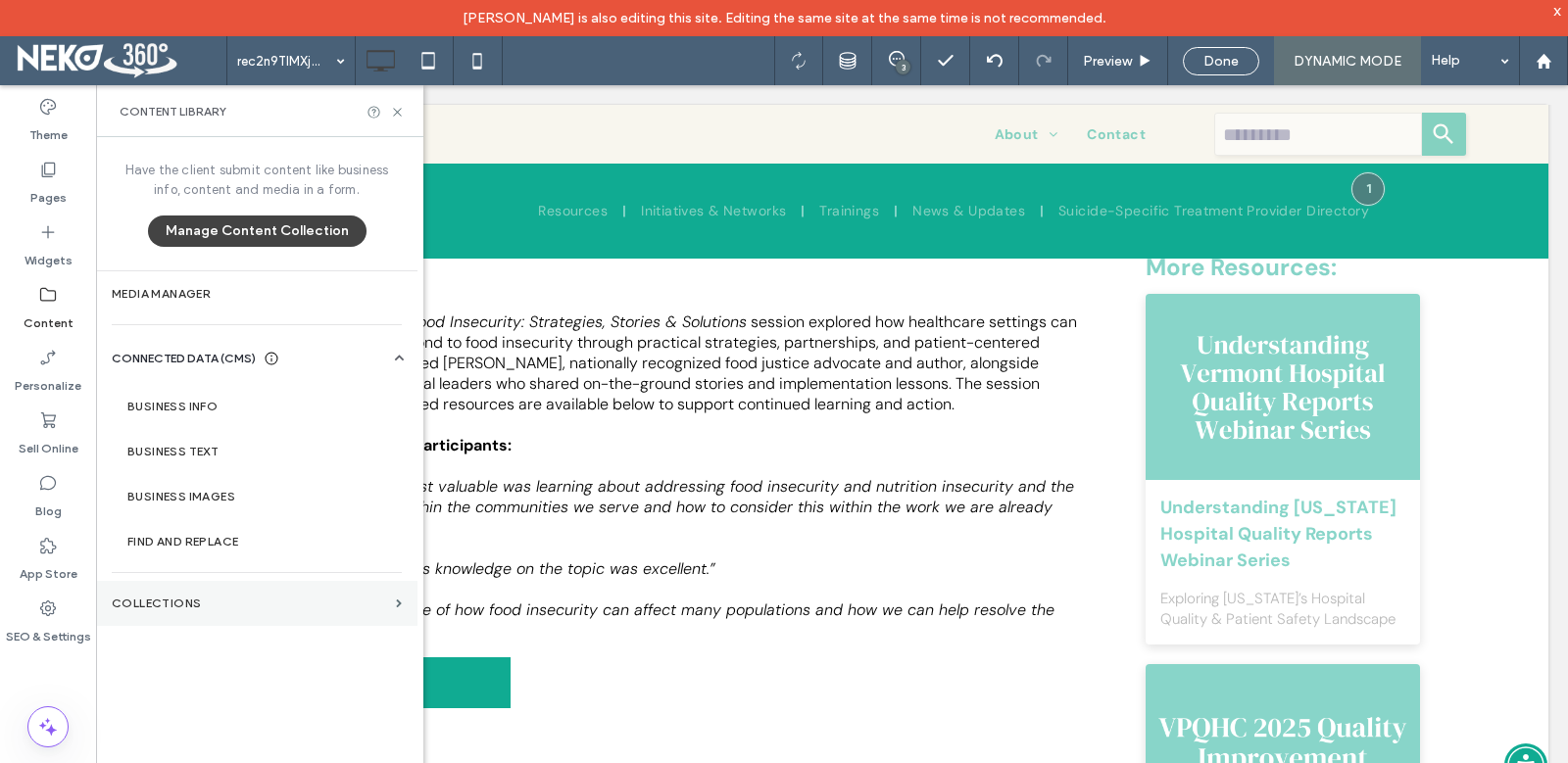
click at [175, 596] on section "Collections" at bounding box center [256, 604] width 322 height 46
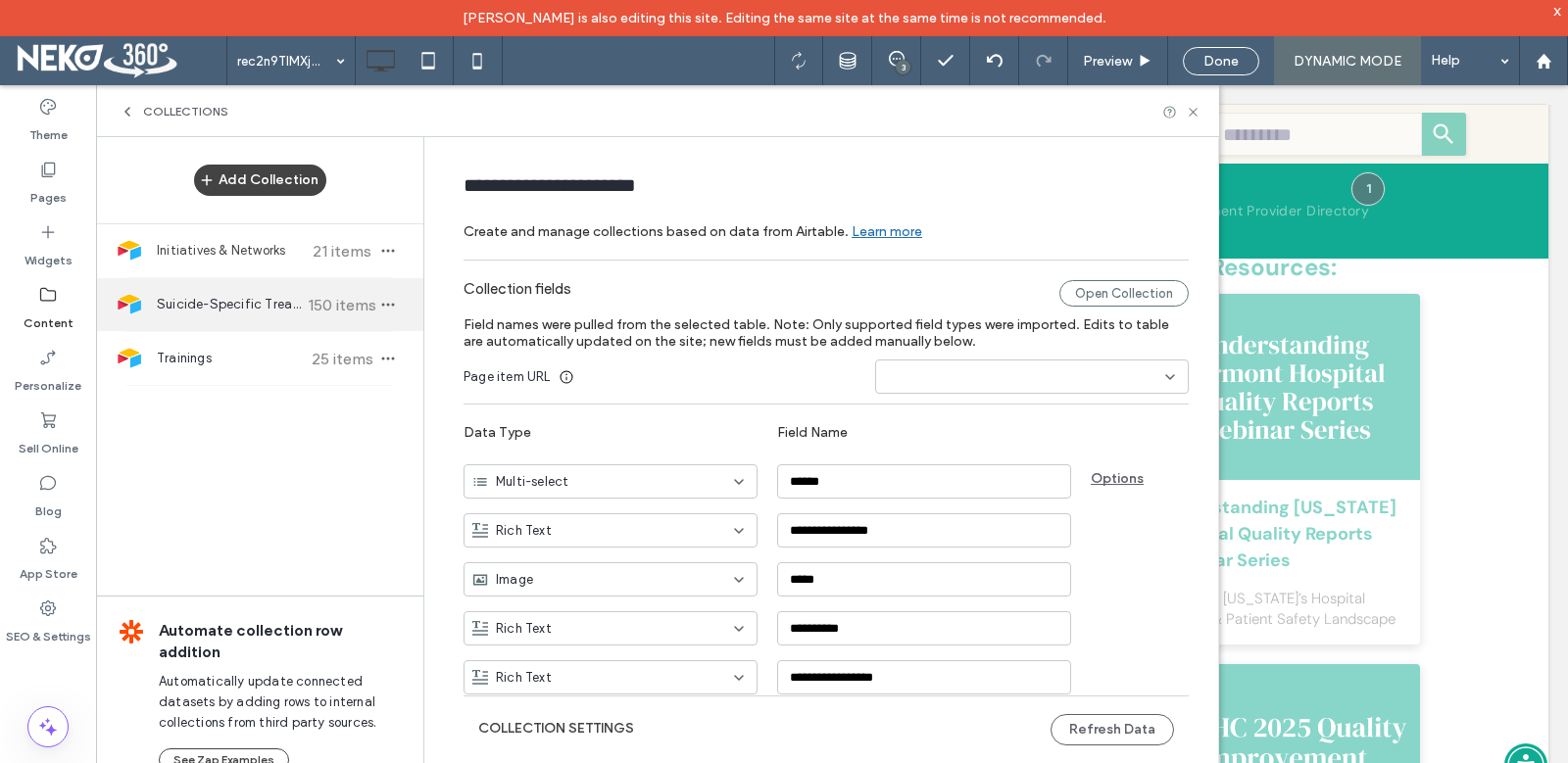
click at [248, 315] on span "Suicide-Specific Treatment Providers" at bounding box center [229, 305] width 146 height 20
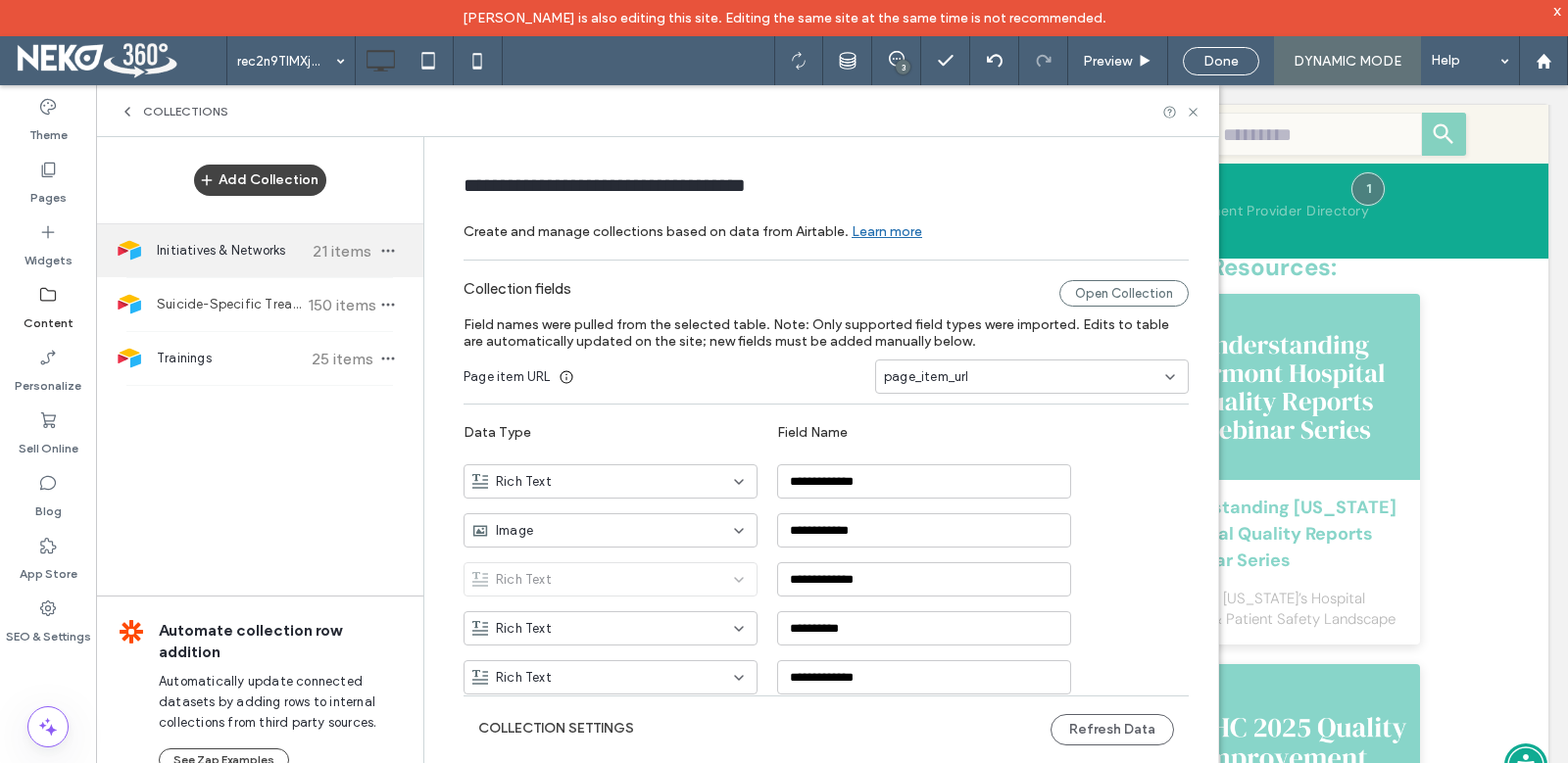
click at [253, 253] on span "Initiatives & Networks" at bounding box center [229, 251] width 146 height 20
type input "**********"
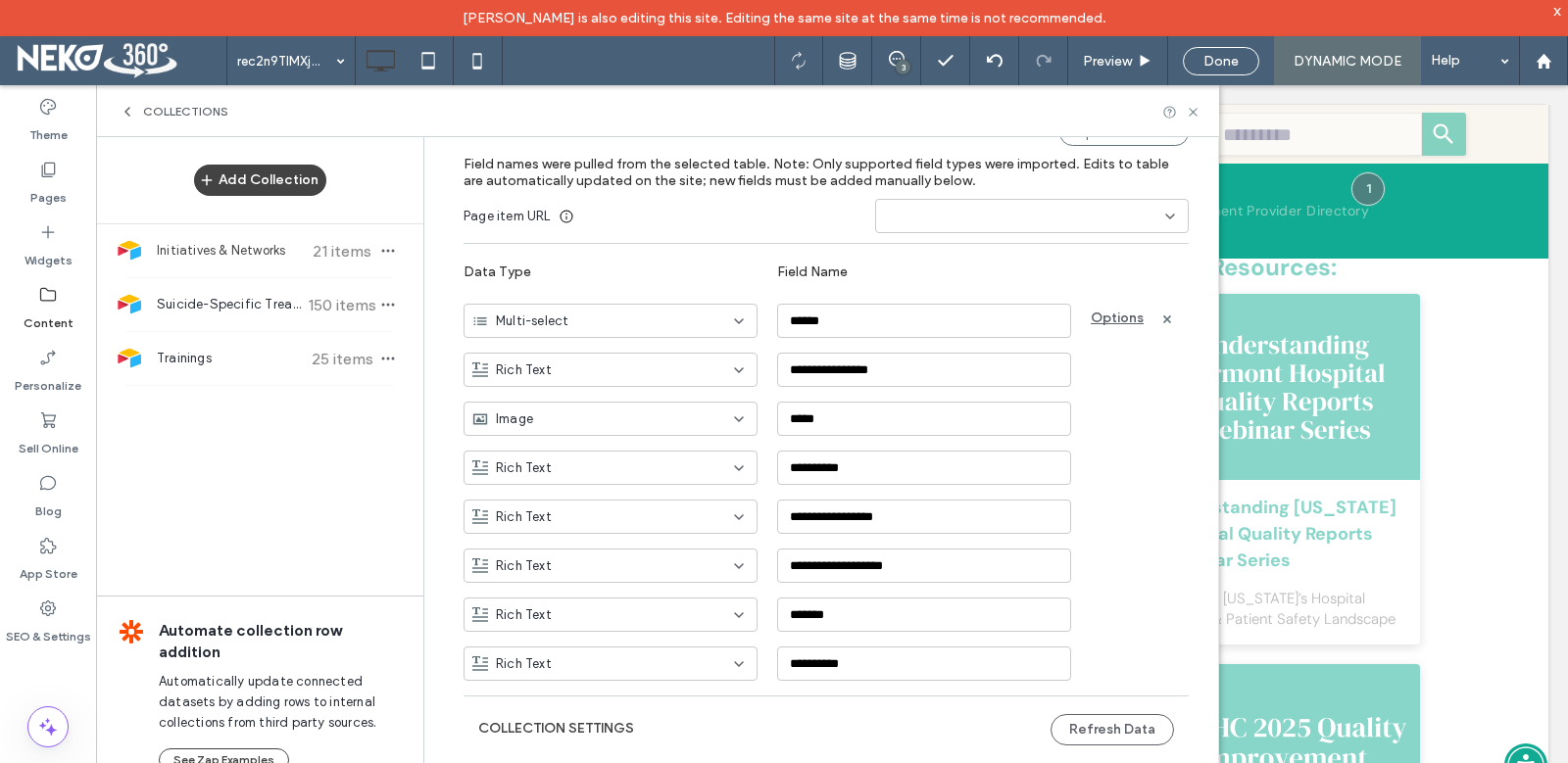
scroll to position [263, 0]
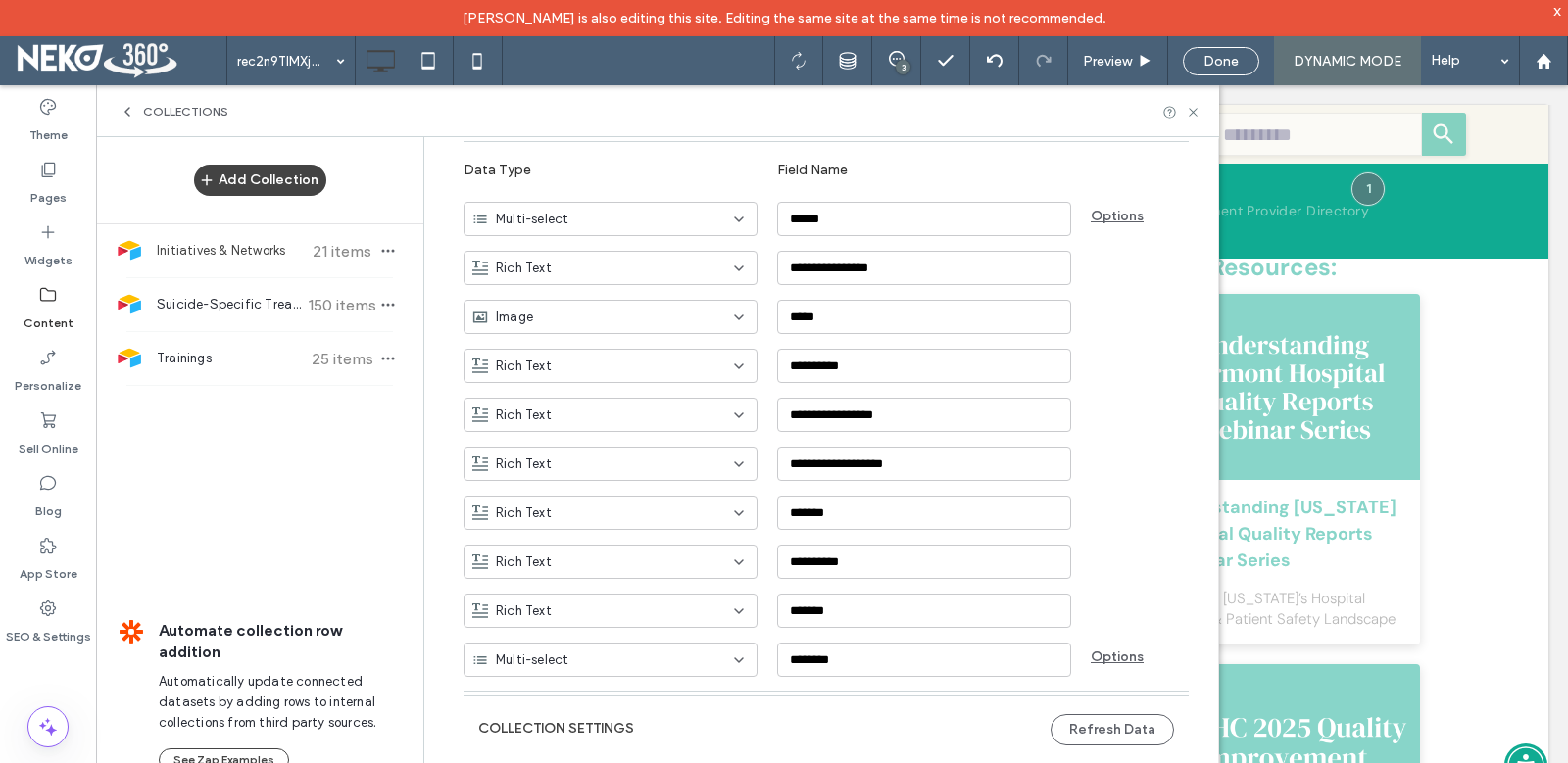
click at [296, 478] on div "Add Collection Initiatives & Networks 21 items Suicide-Specific Treatment Provi…" at bounding box center [259, 466] width 328 height 658
click at [1192, 113] on use at bounding box center [1193, 112] width 8 height 8
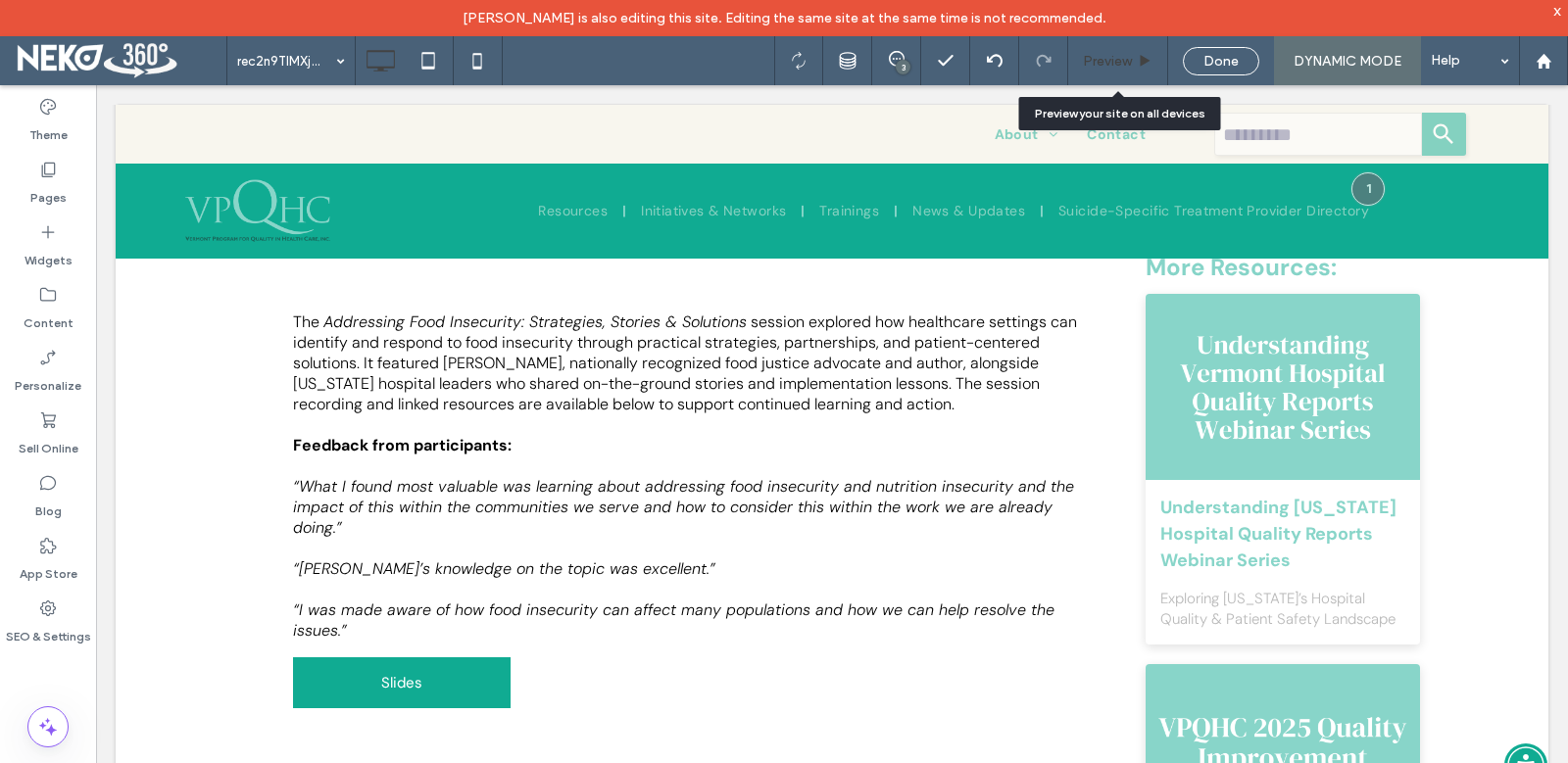
click at [1117, 54] on span "Preview" at bounding box center [1107, 60] width 49 height 17
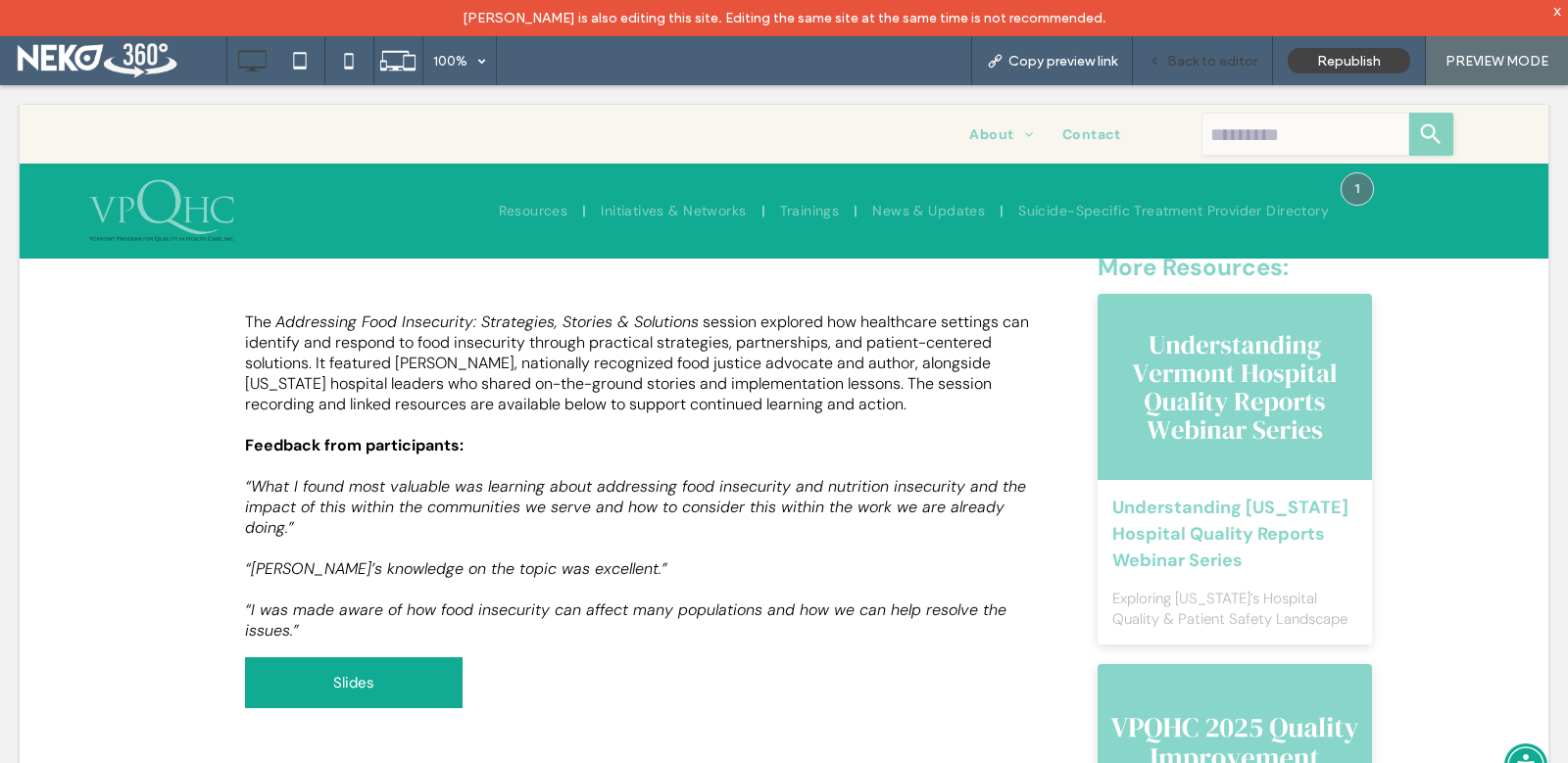
click at [1190, 51] on div "Back to editor" at bounding box center [1203, 60] width 141 height 48
click at [1193, 62] on span "Back to editor" at bounding box center [1212, 60] width 90 height 17
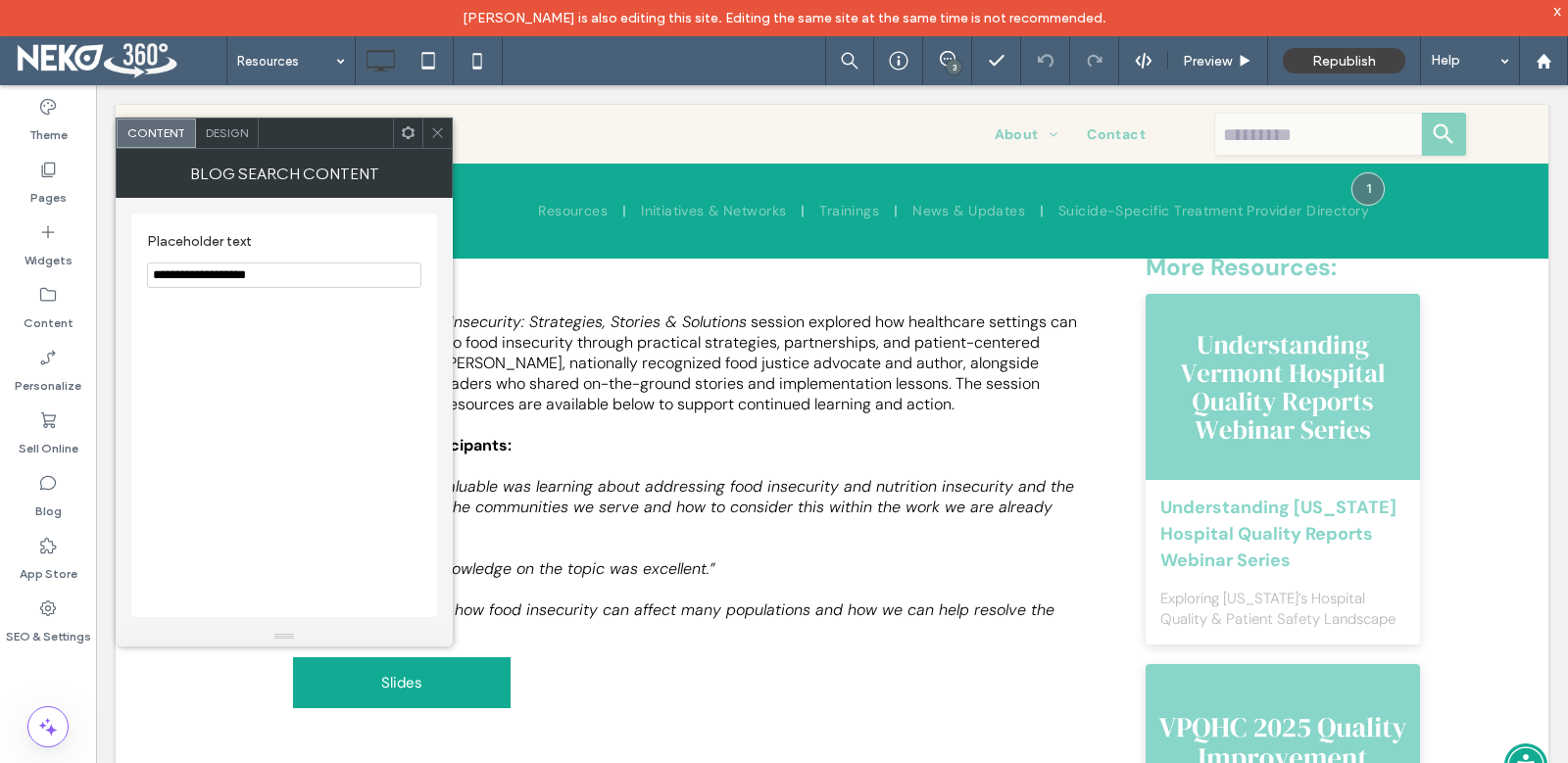
click at [259, 332] on div "**********" at bounding box center [284, 416] width 306 height 404
click at [219, 132] on span "Design" at bounding box center [227, 133] width 43 height 15
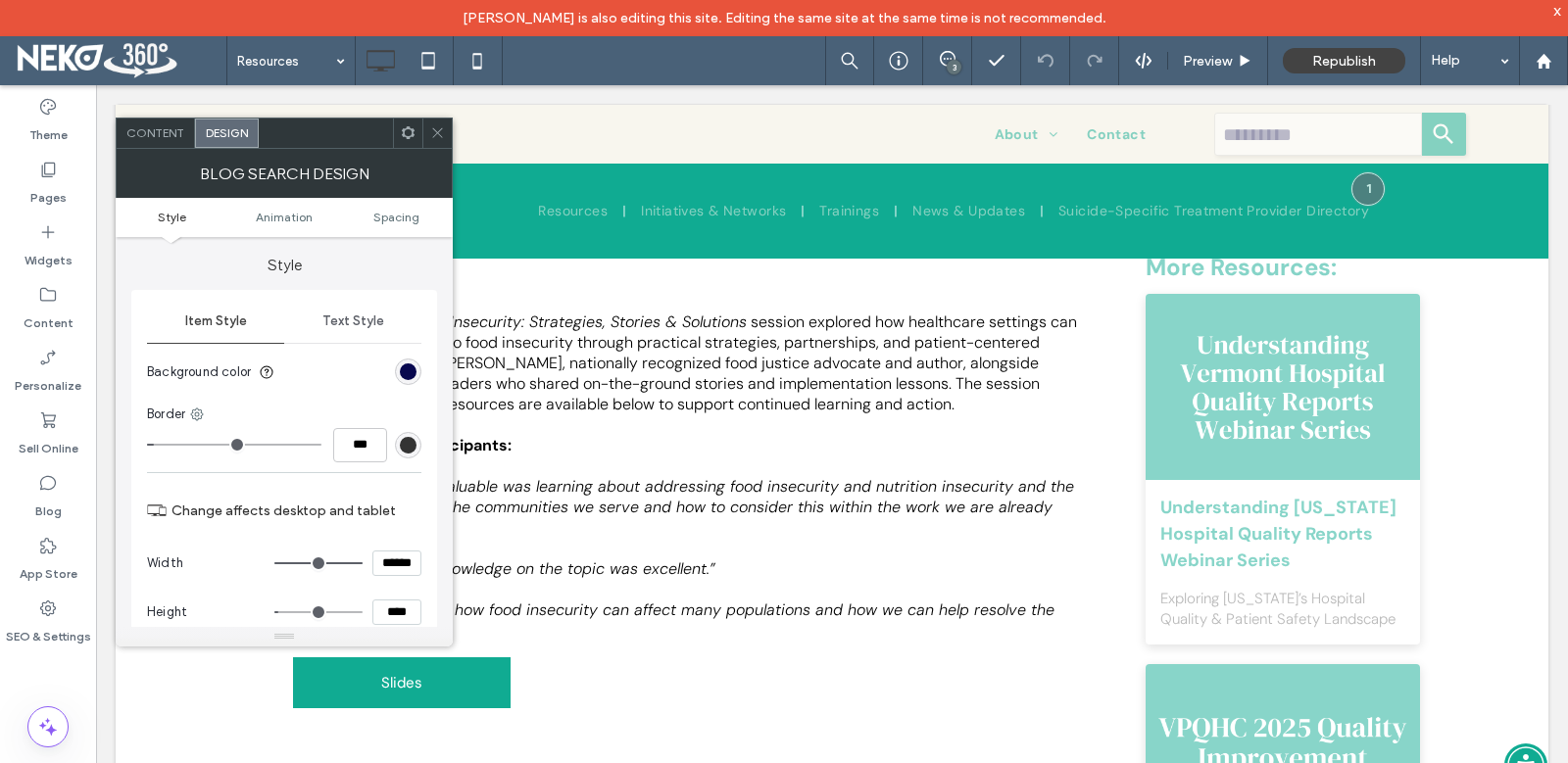
click at [165, 134] on span "Content" at bounding box center [155, 133] width 57 height 15
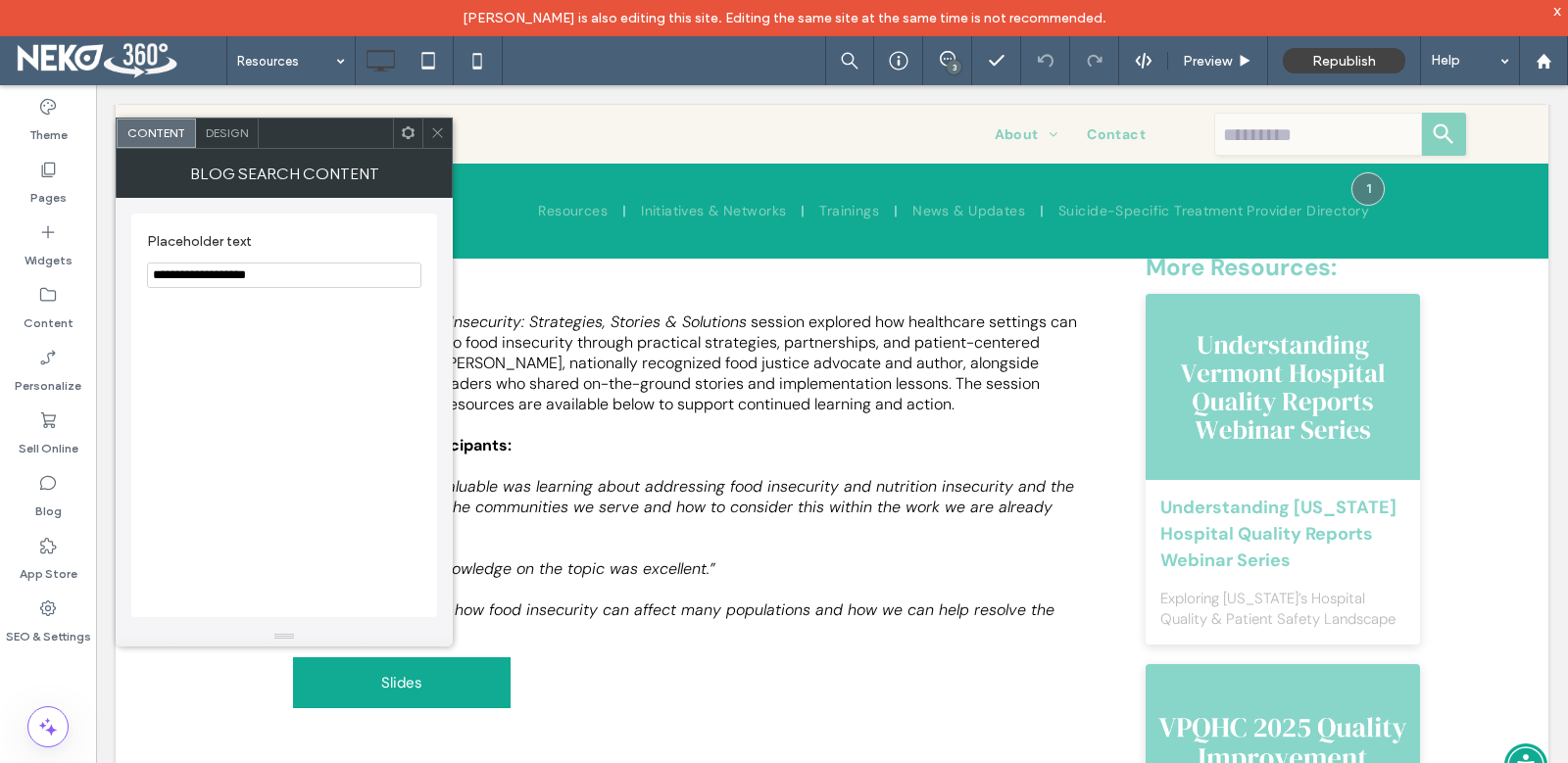
click at [437, 137] on icon at bounding box center [438, 133] width 15 height 15
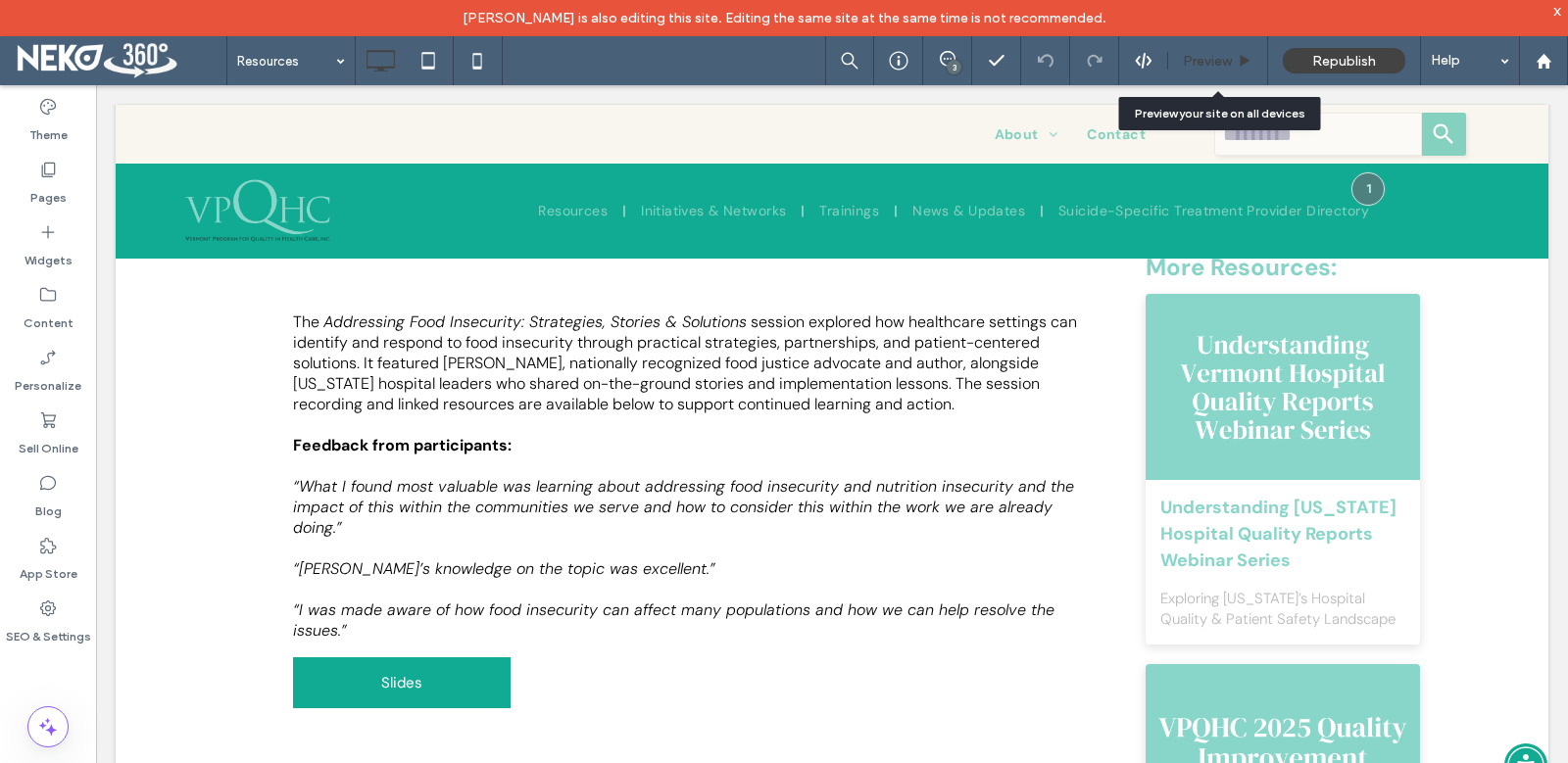
click at [1184, 57] on span "Preview" at bounding box center [1207, 60] width 49 height 17
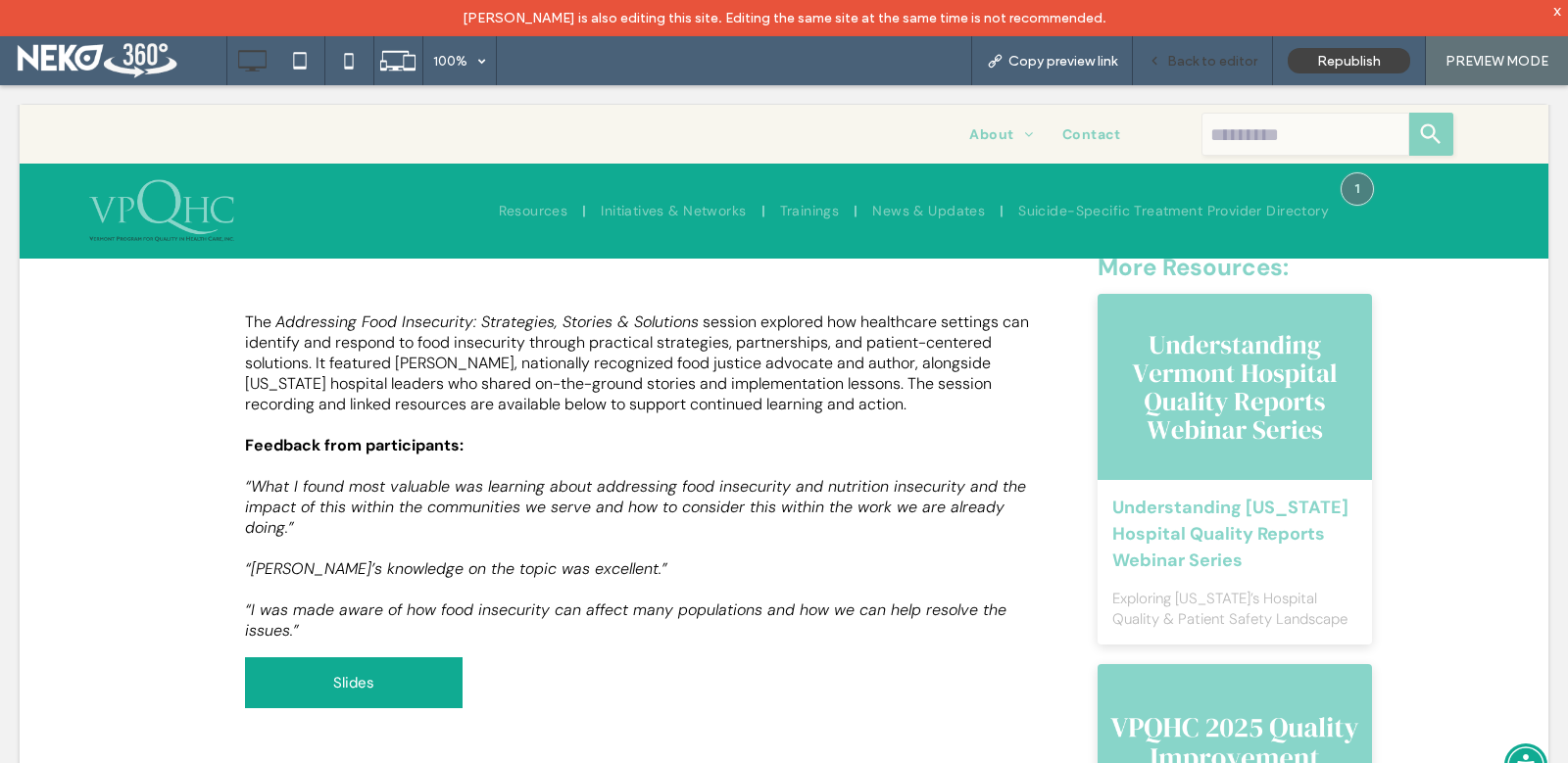
click at [1181, 62] on span "Back to editor" at bounding box center [1212, 60] width 90 height 17
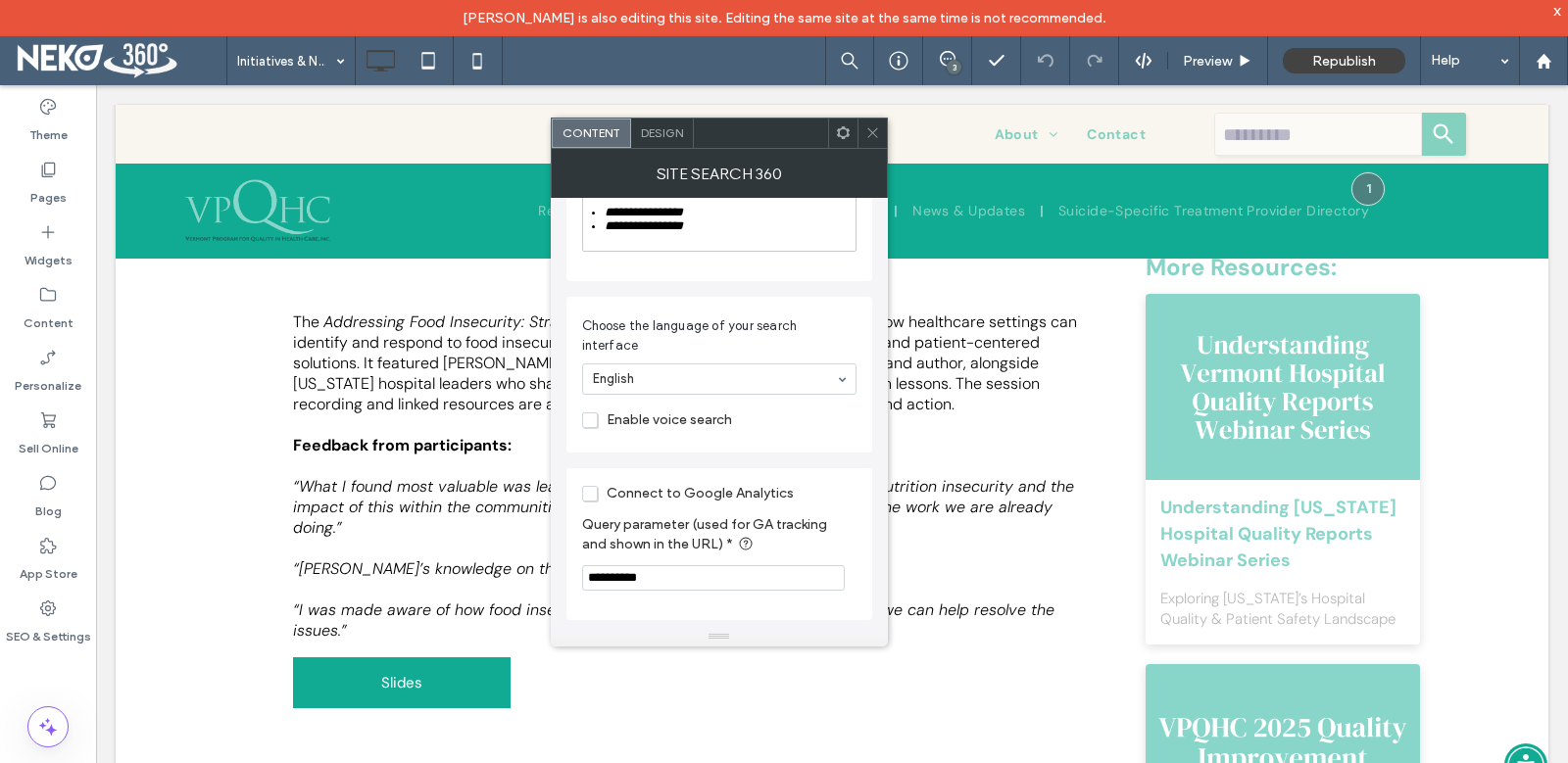
scroll to position [1023, 0]
click at [49, 548] on icon at bounding box center [49, 545] width 20 height 20
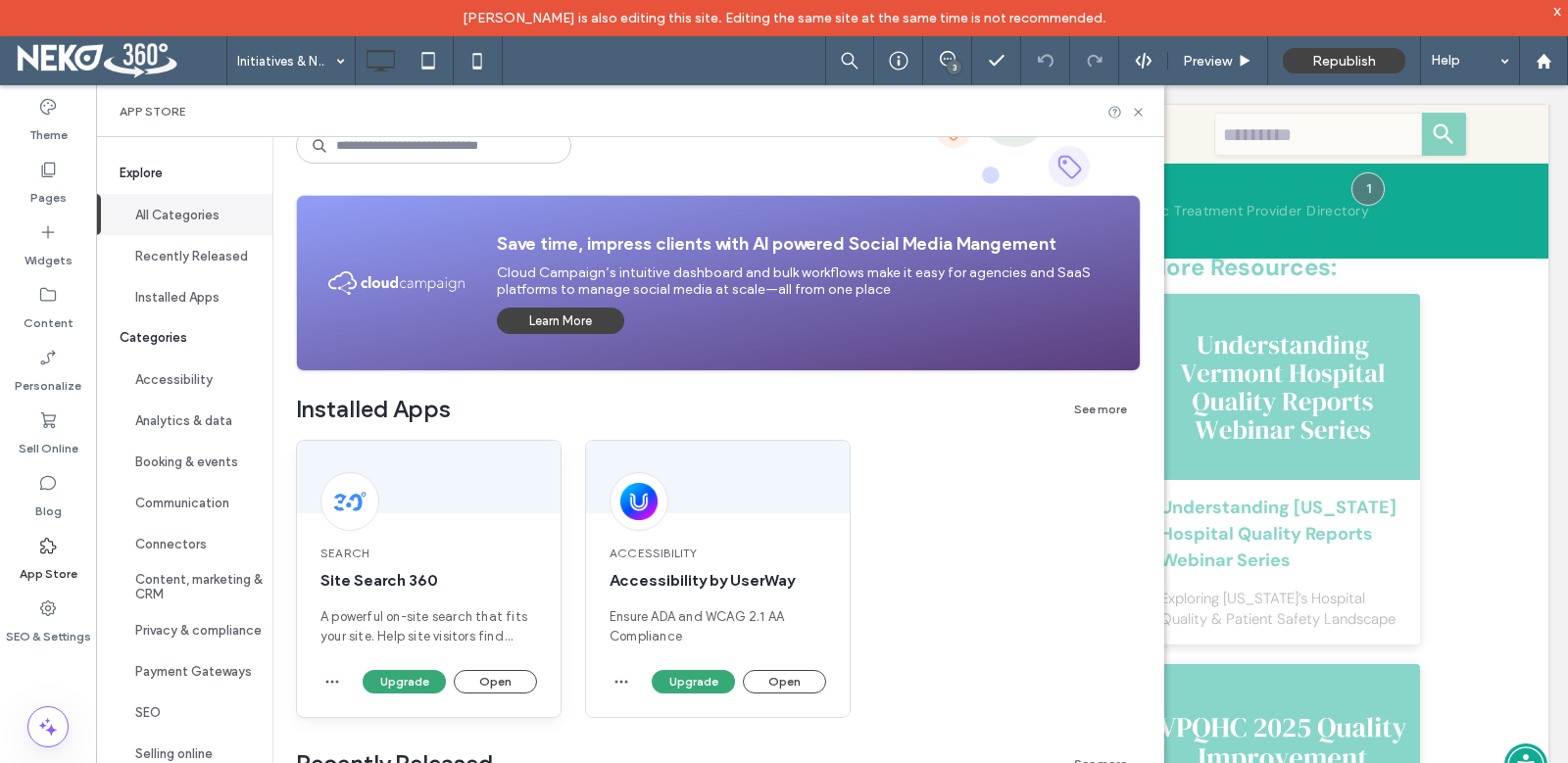
scroll to position [196, 0]
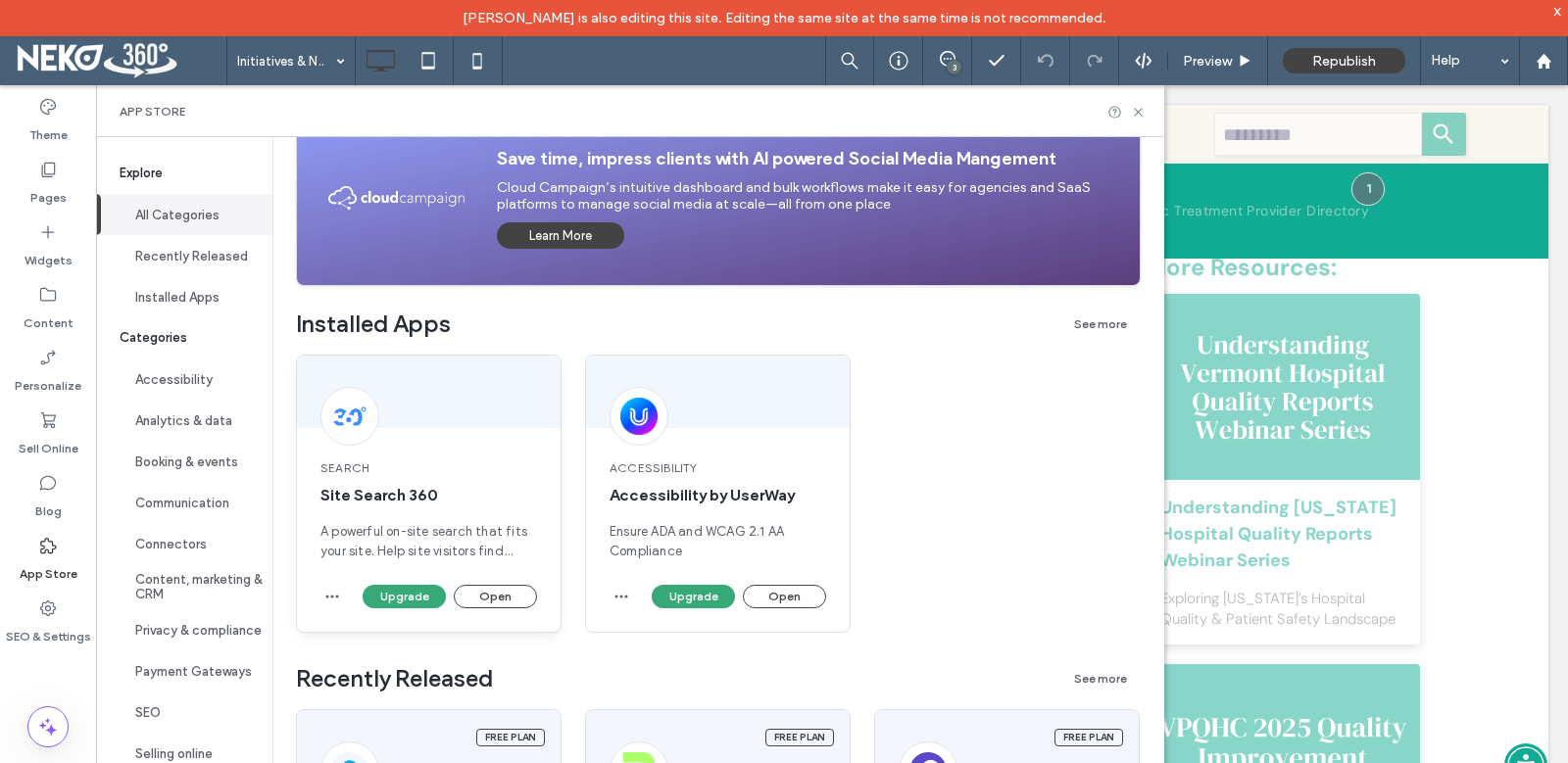
click at [482, 441] on div "Search Site Search 360 A powerful on-site search that fits your site. Help site…" at bounding box center [429, 511] width 263 height 148
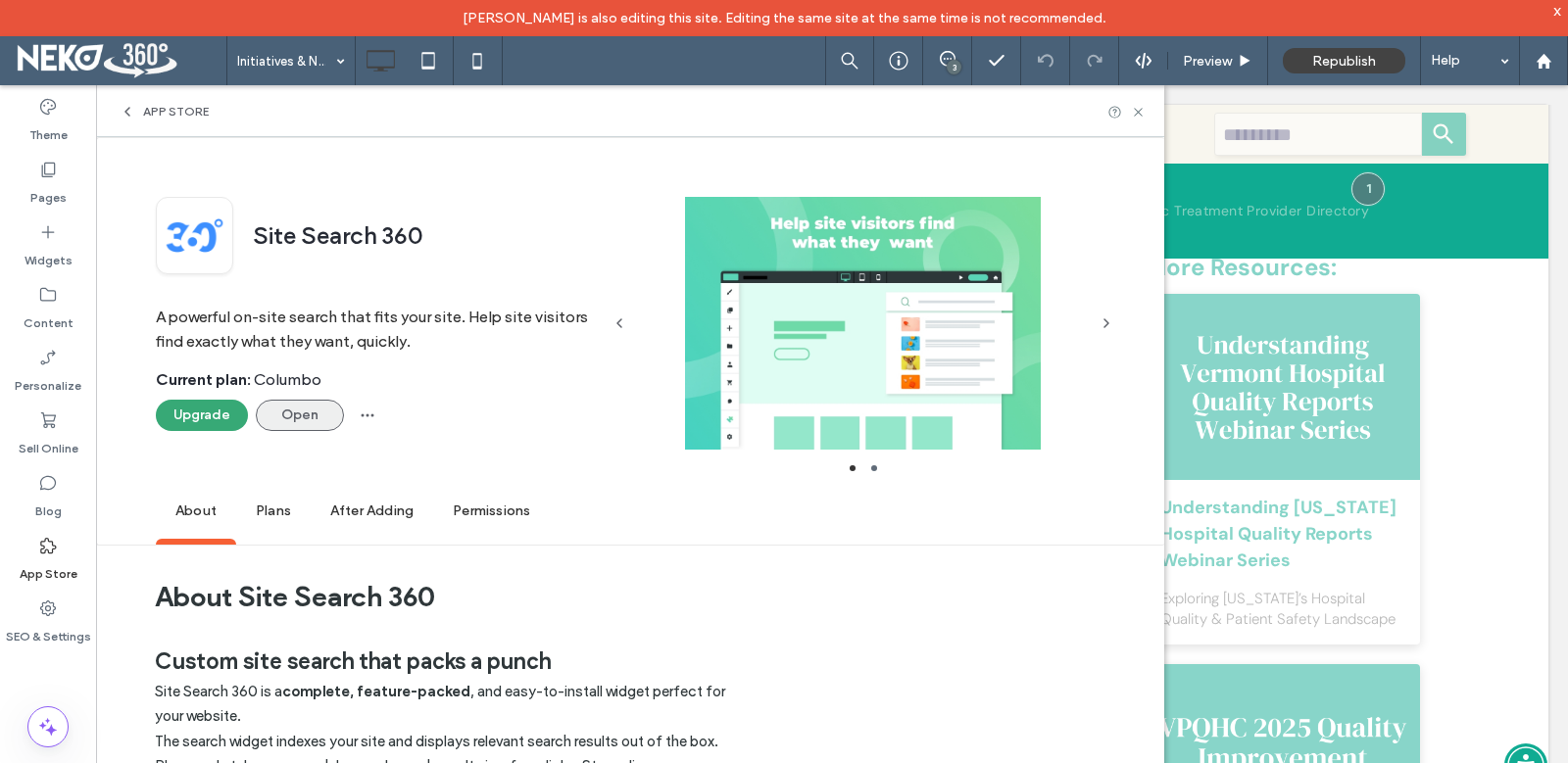
click at [299, 420] on button "Open" at bounding box center [299, 416] width 88 height 32
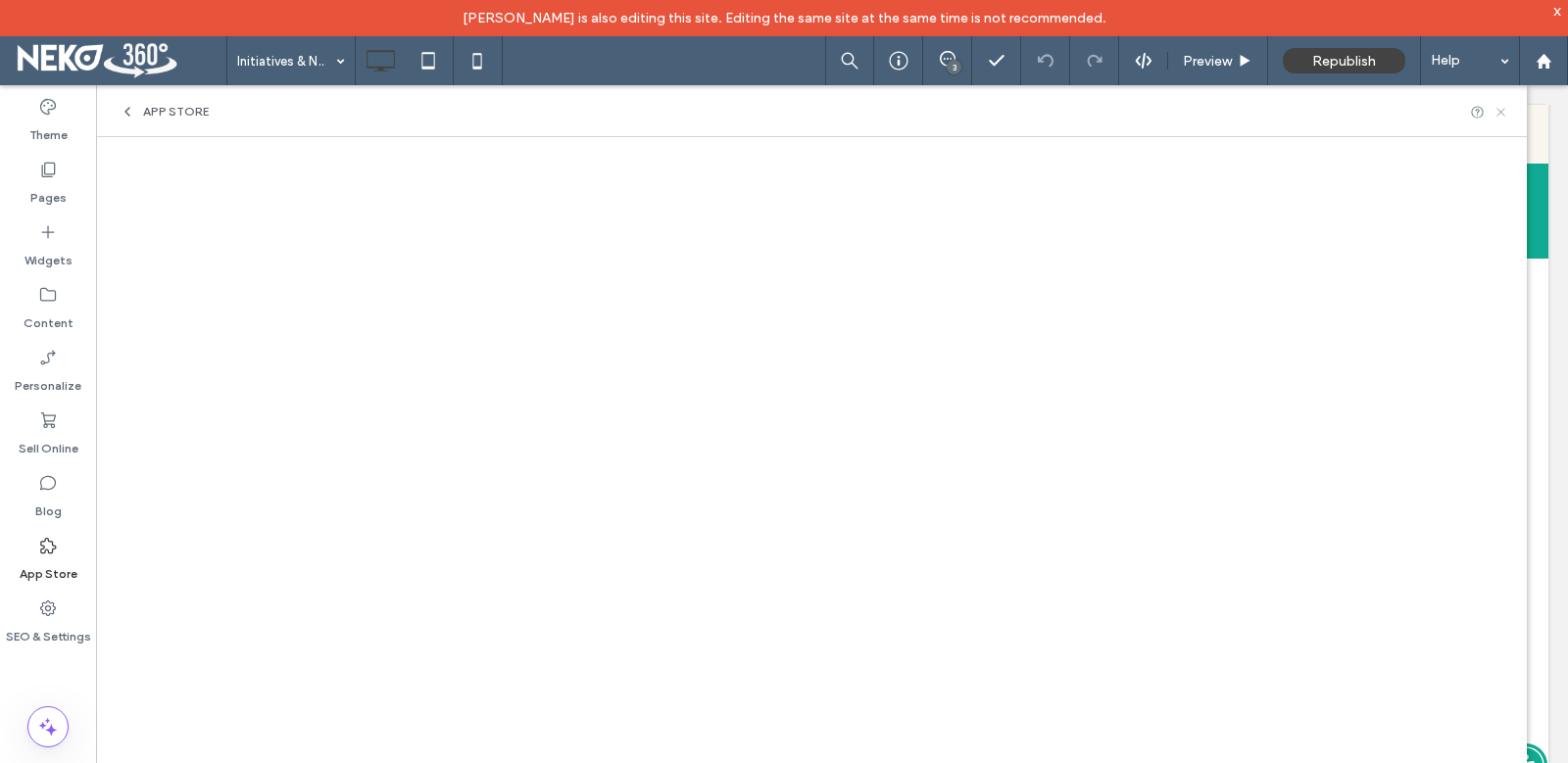
click at [1503, 114] on use at bounding box center [1501, 112] width 8 height 8
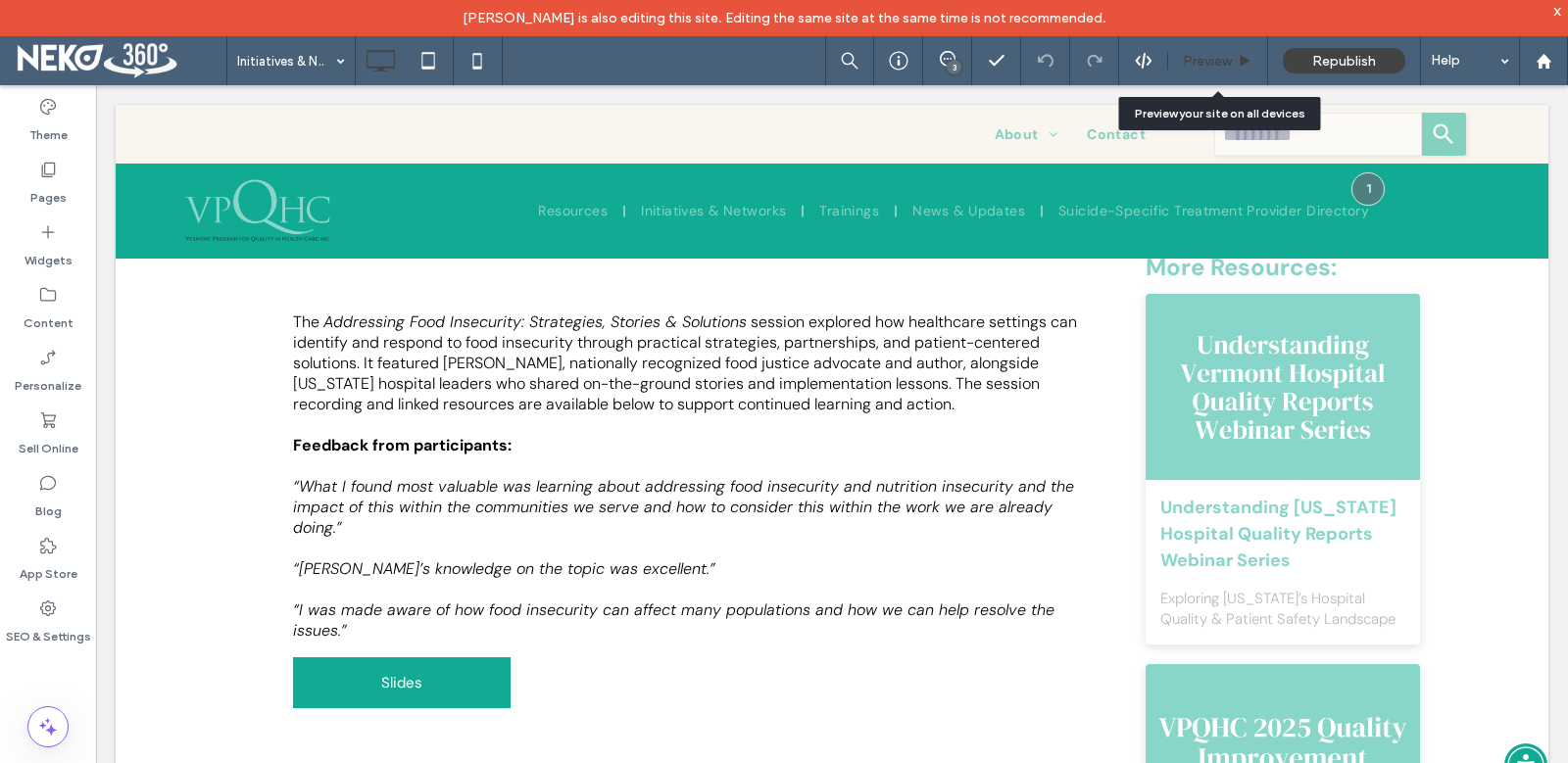
click at [1210, 51] on div "Preview" at bounding box center [1218, 60] width 100 height 48
click at [1205, 69] on div "Preview" at bounding box center [1218, 60] width 100 height 48
click at [1197, 56] on span "Preview" at bounding box center [1207, 60] width 49 height 17
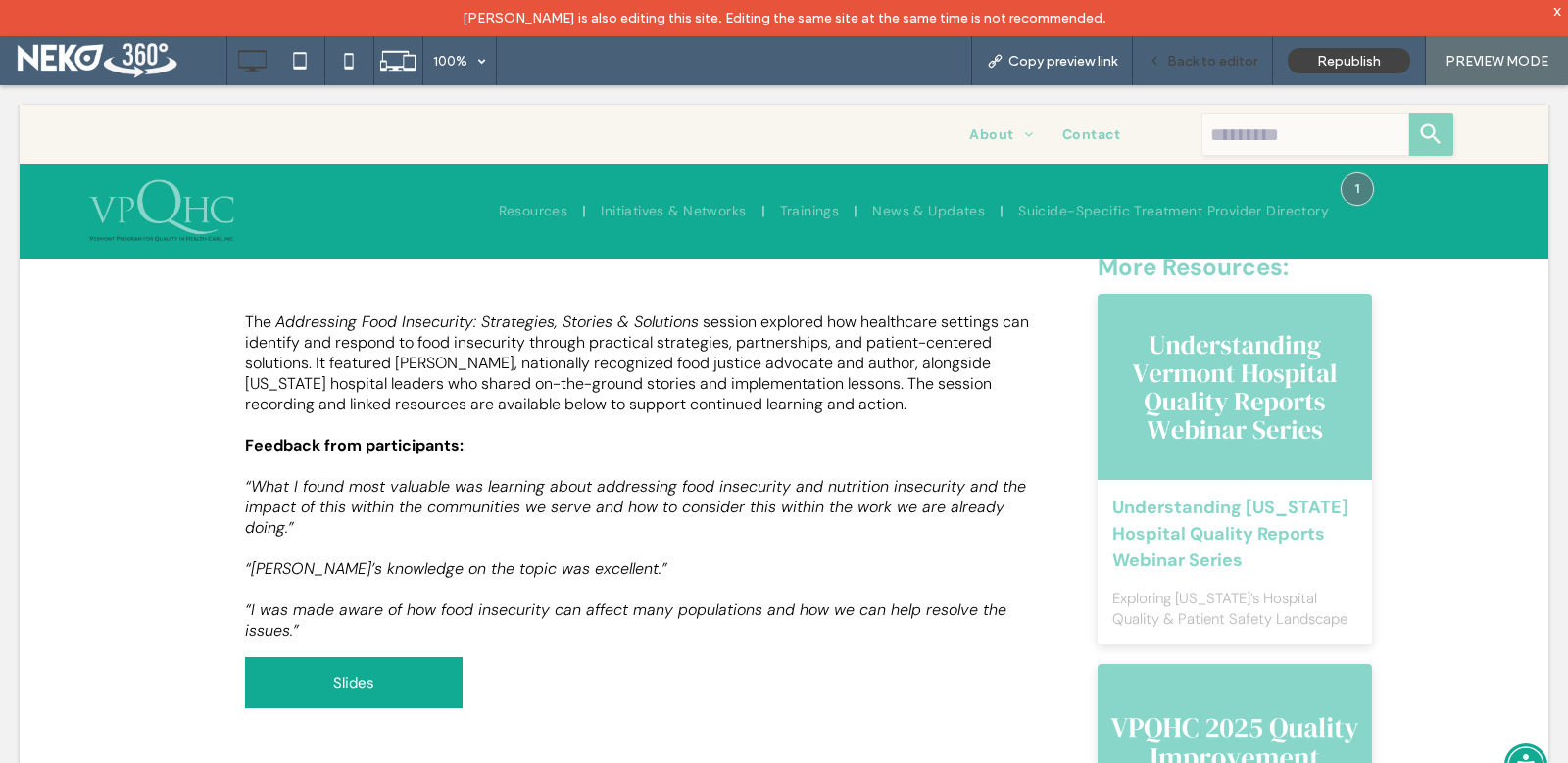
click at [1215, 55] on span "Back to editor" at bounding box center [1212, 60] width 90 height 17
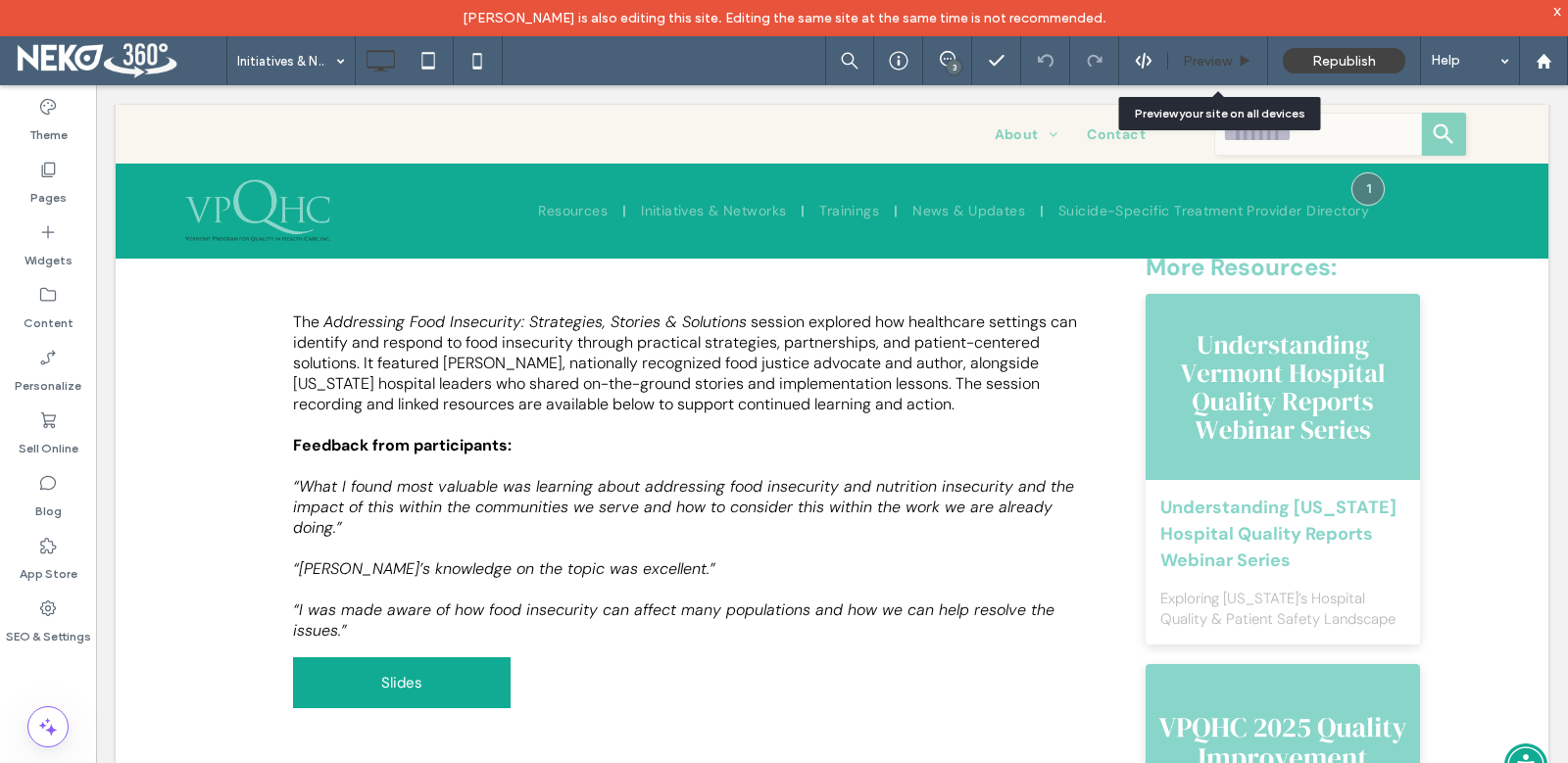
click at [1211, 69] on div "Preview" at bounding box center [1218, 60] width 100 height 48
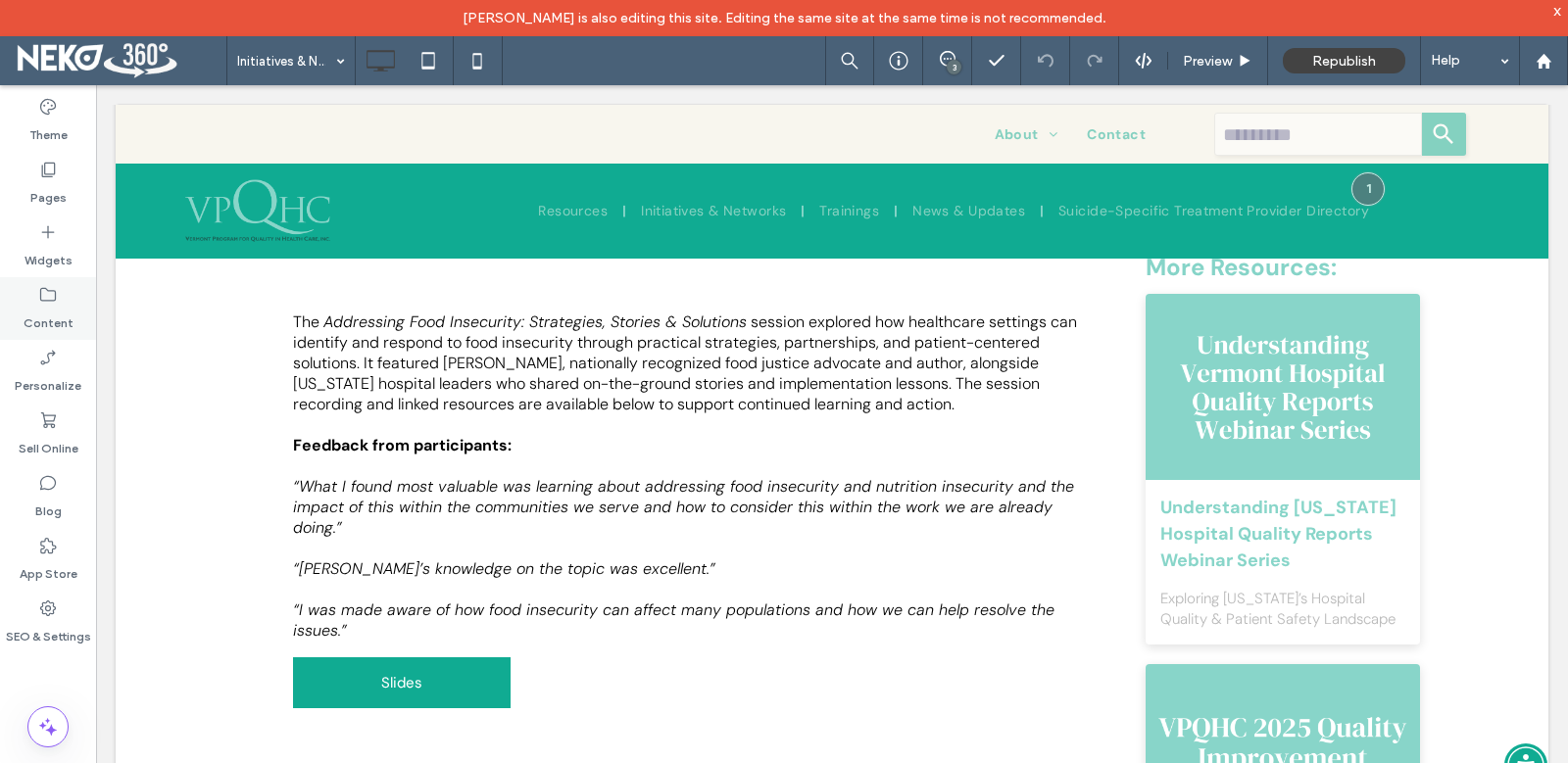
click at [44, 317] on label "Content" at bounding box center [49, 319] width 49 height 28
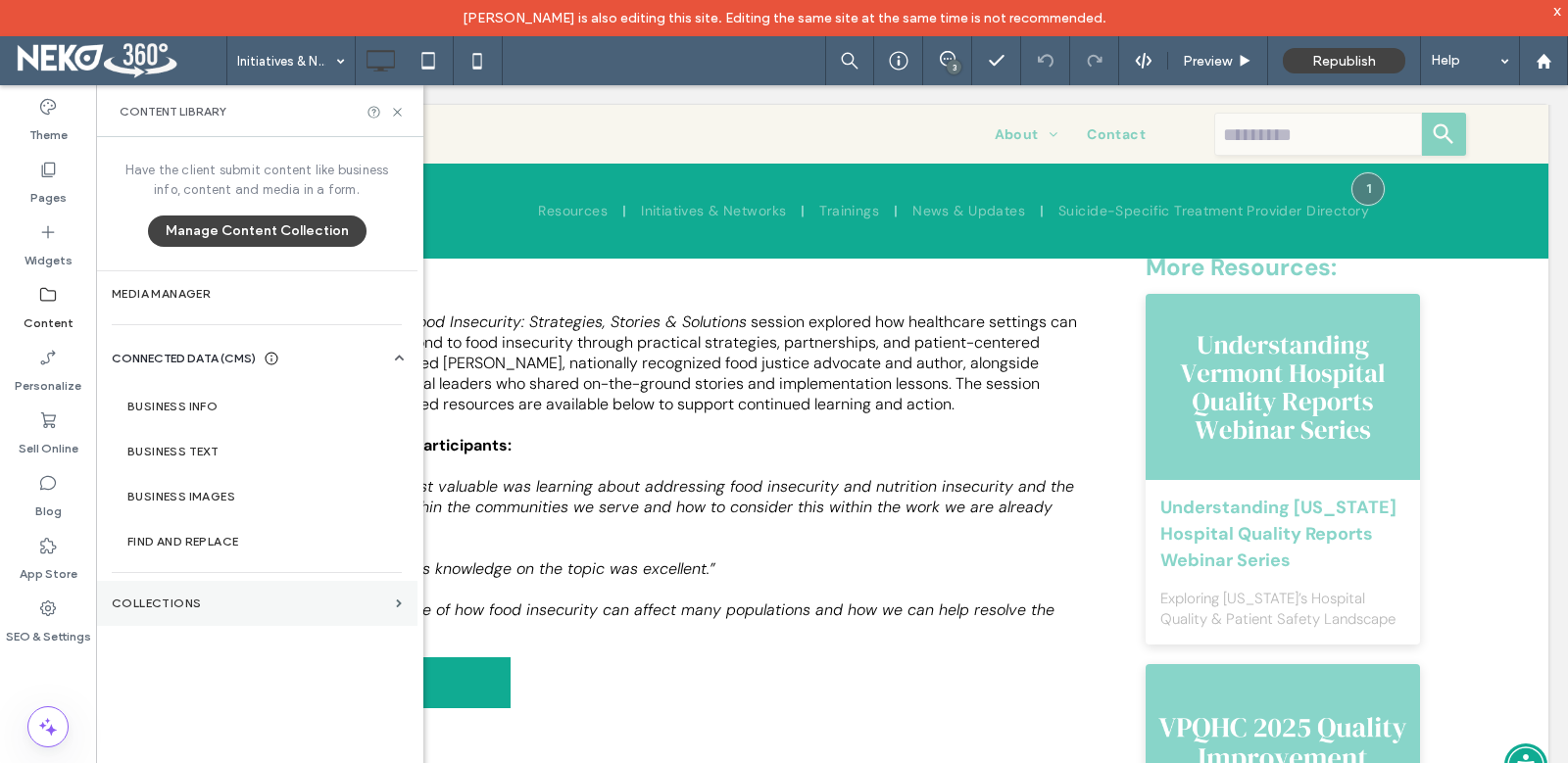
click at [139, 603] on label "Collections" at bounding box center [249, 604] width 276 height 14
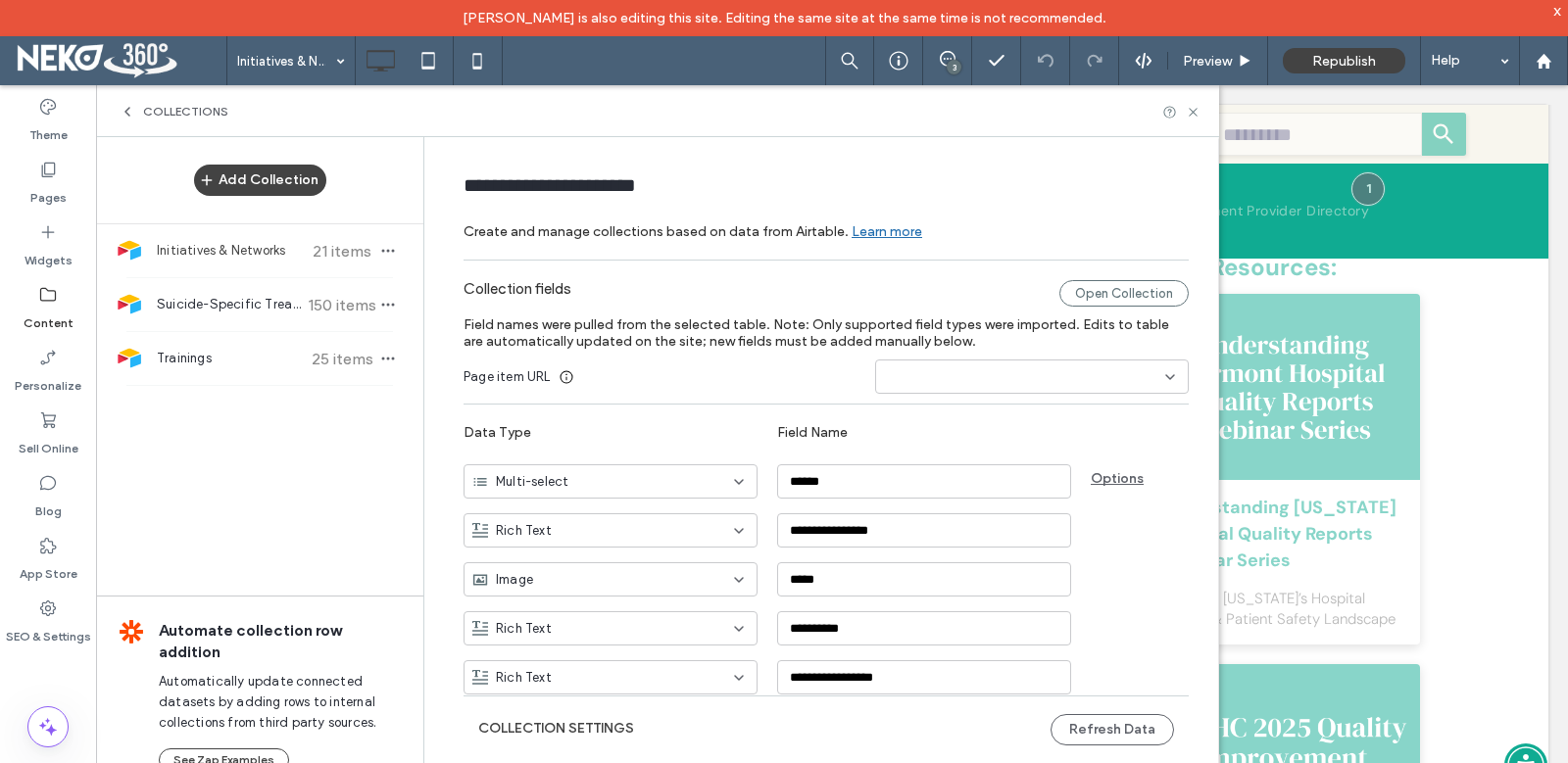
click at [239, 522] on div "Add Collection Initiatives & Networks 21 items Suicide-Specific Treatment Provi…" at bounding box center [259, 466] width 328 height 658
click at [1185, 115] on div "Collections" at bounding box center [657, 112] width 1076 height 16
click at [1198, 109] on icon at bounding box center [1193, 112] width 15 height 15
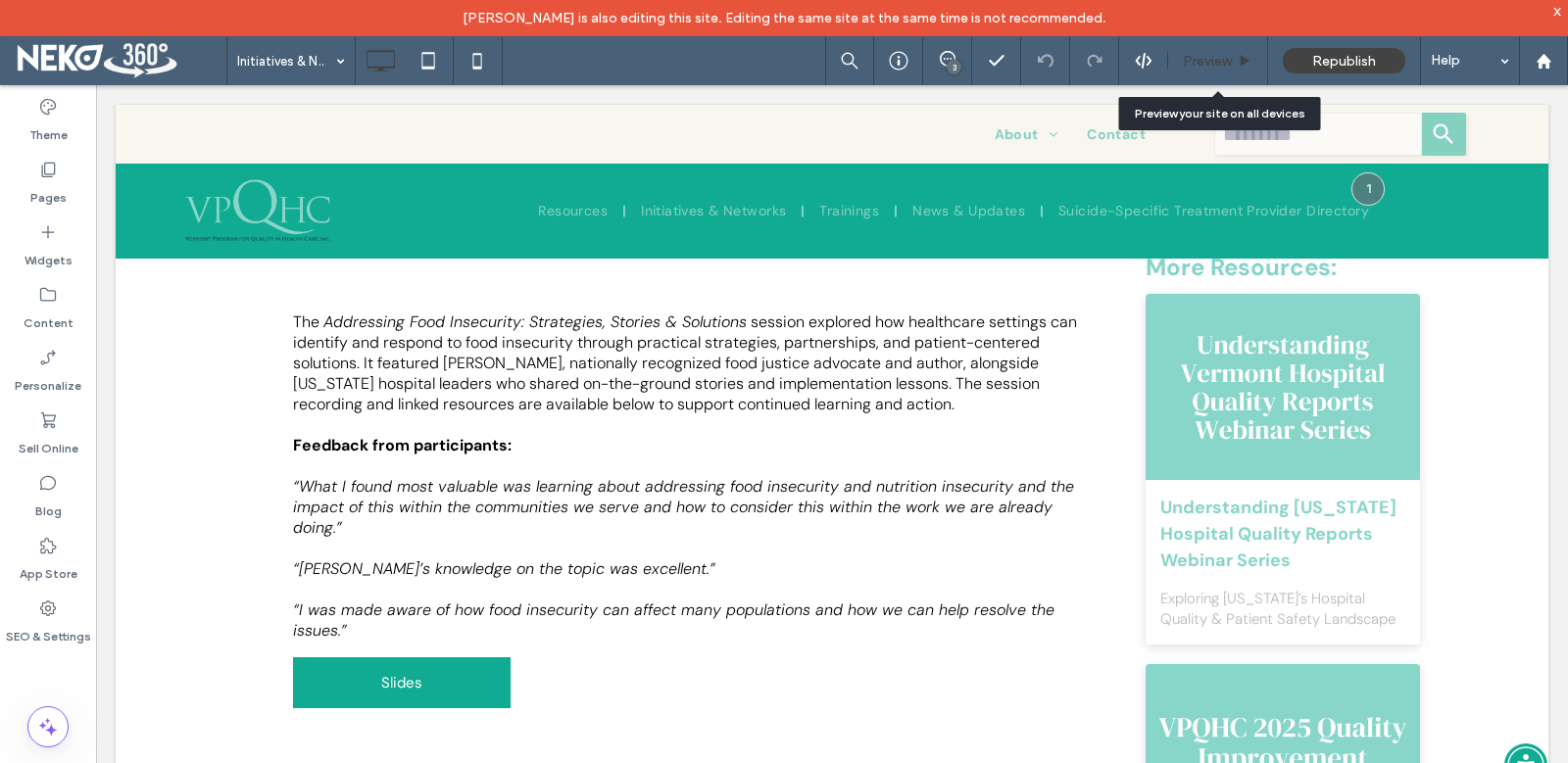
click at [1213, 53] on span "Preview" at bounding box center [1207, 60] width 49 height 17
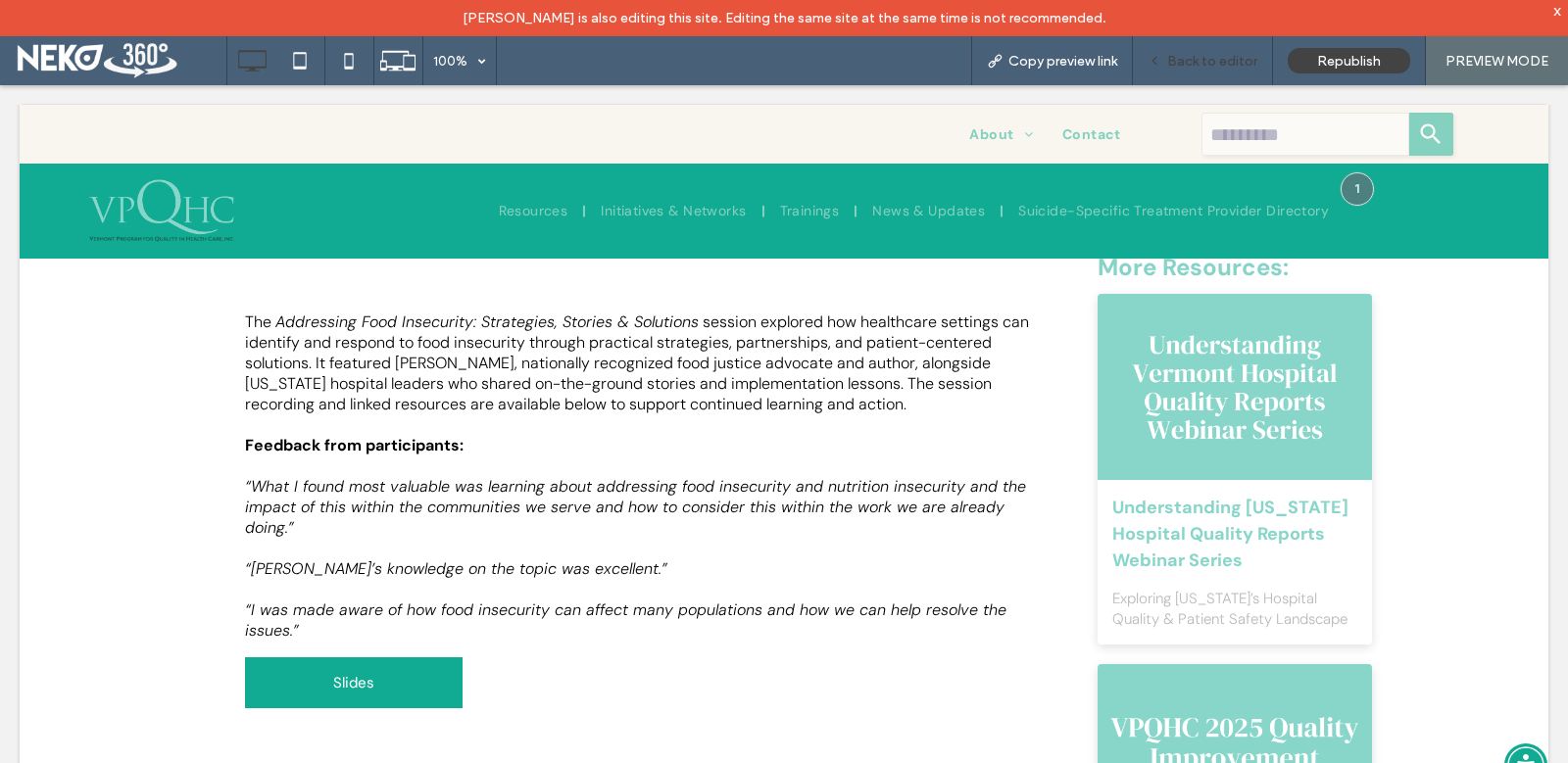
click at [1203, 62] on span "Back to editor" at bounding box center [1212, 60] width 90 height 17
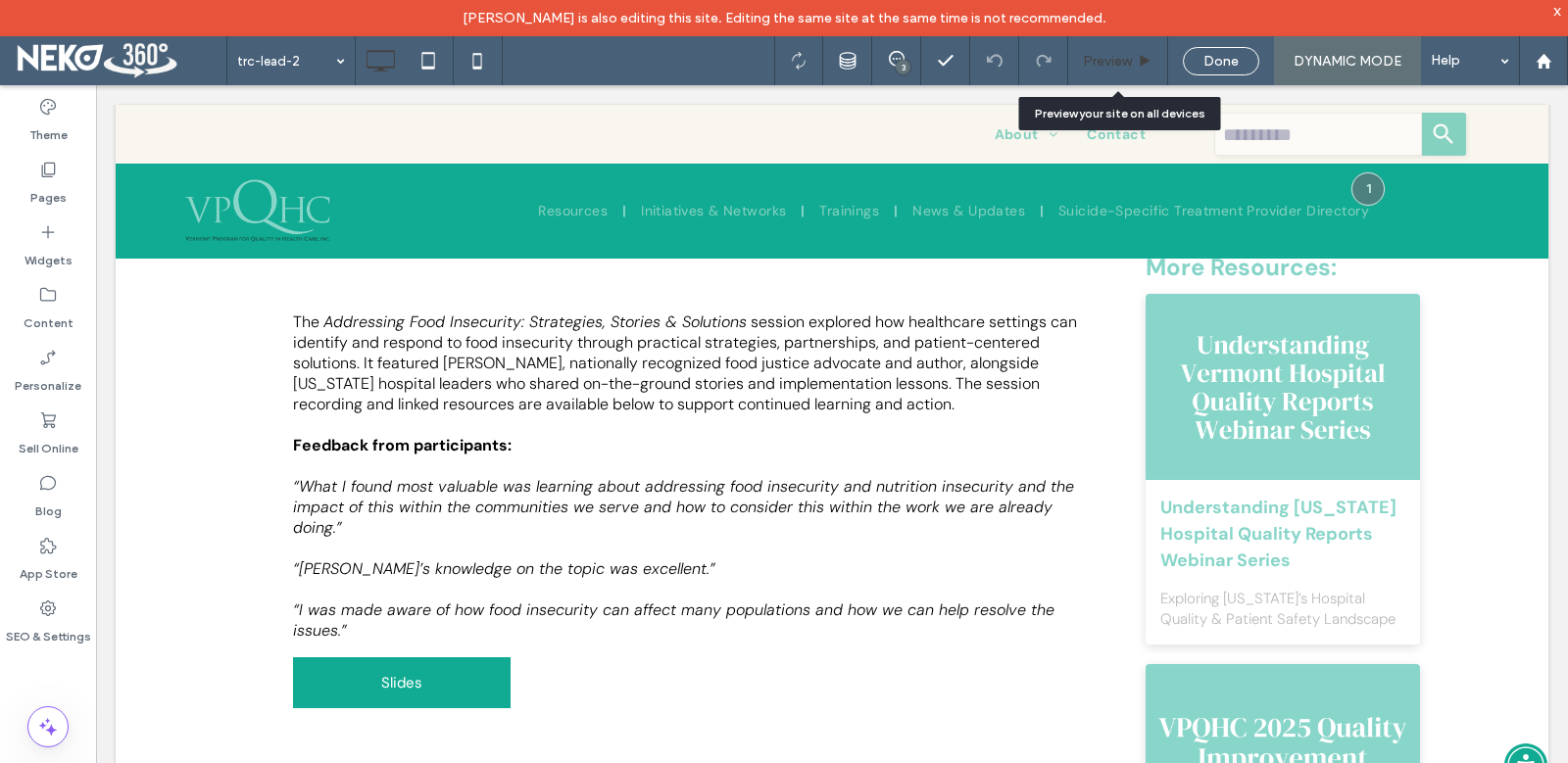
click at [1119, 74] on div "Preview" at bounding box center [1118, 60] width 100 height 48
click at [1118, 60] on span "Preview" at bounding box center [1107, 60] width 49 height 17
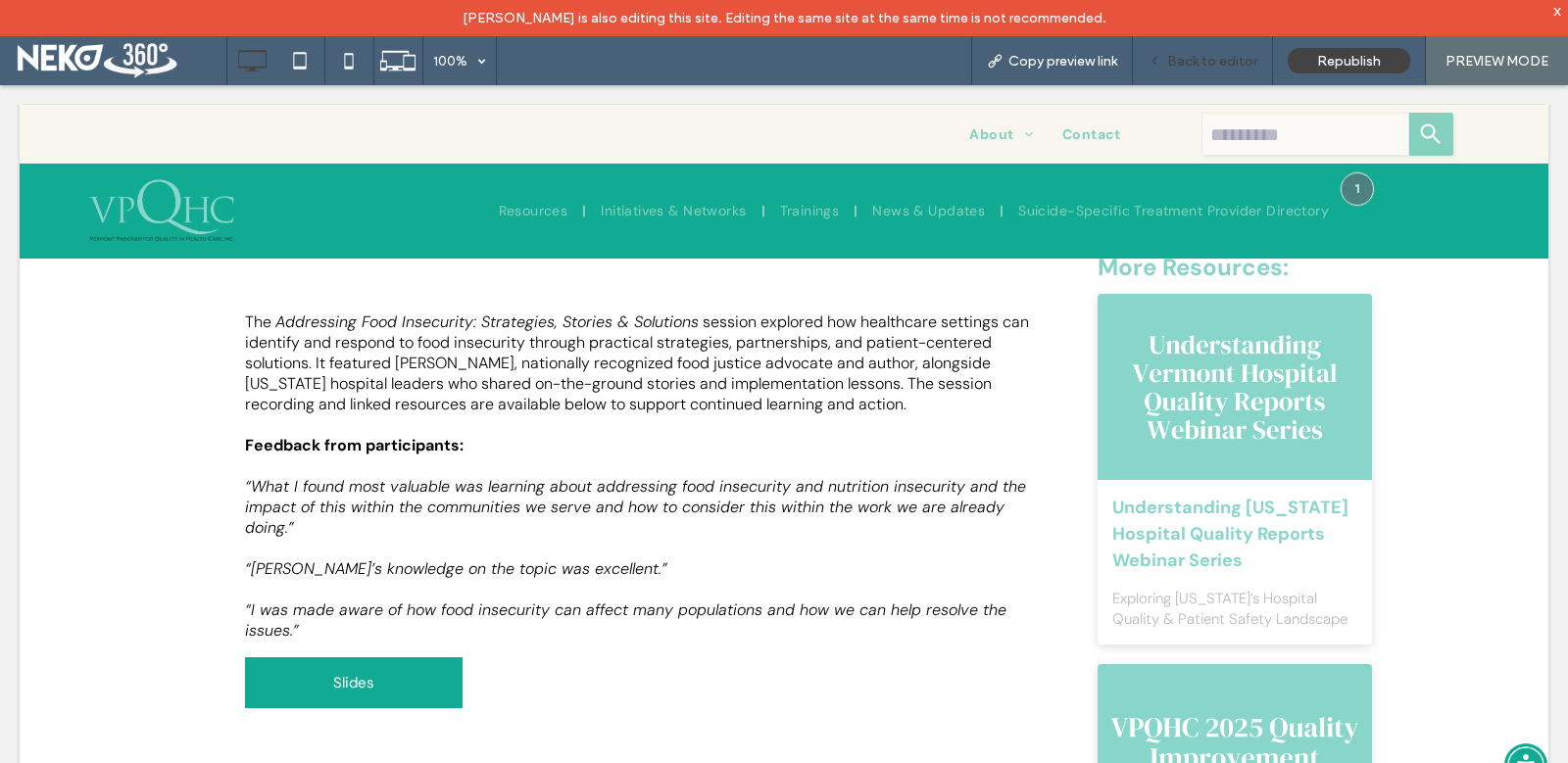
click at [1210, 63] on span "Back to editor" at bounding box center [1212, 60] width 90 height 17
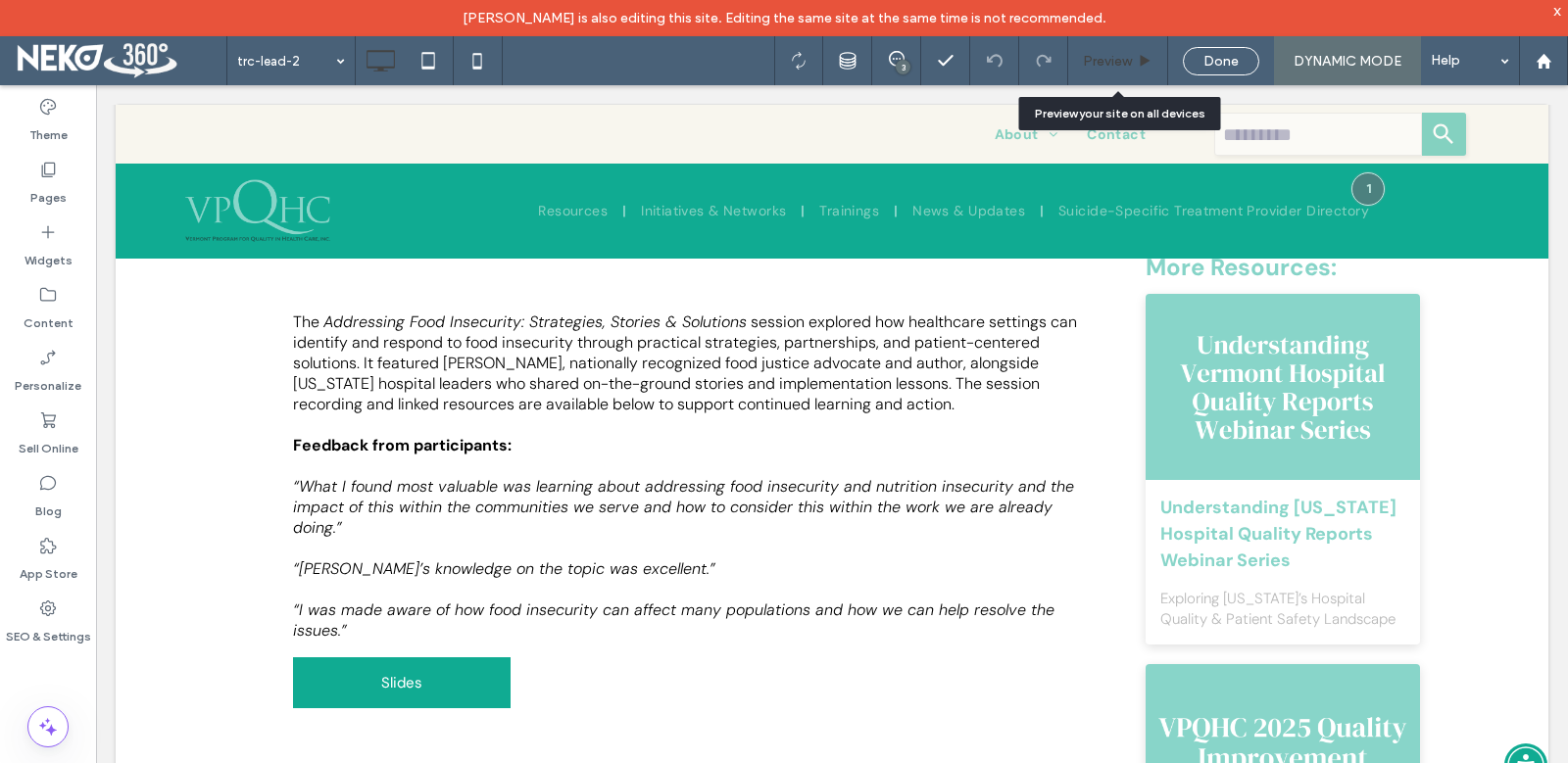
click at [1112, 67] on span "Preview" at bounding box center [1107, 60] width 49 height 17
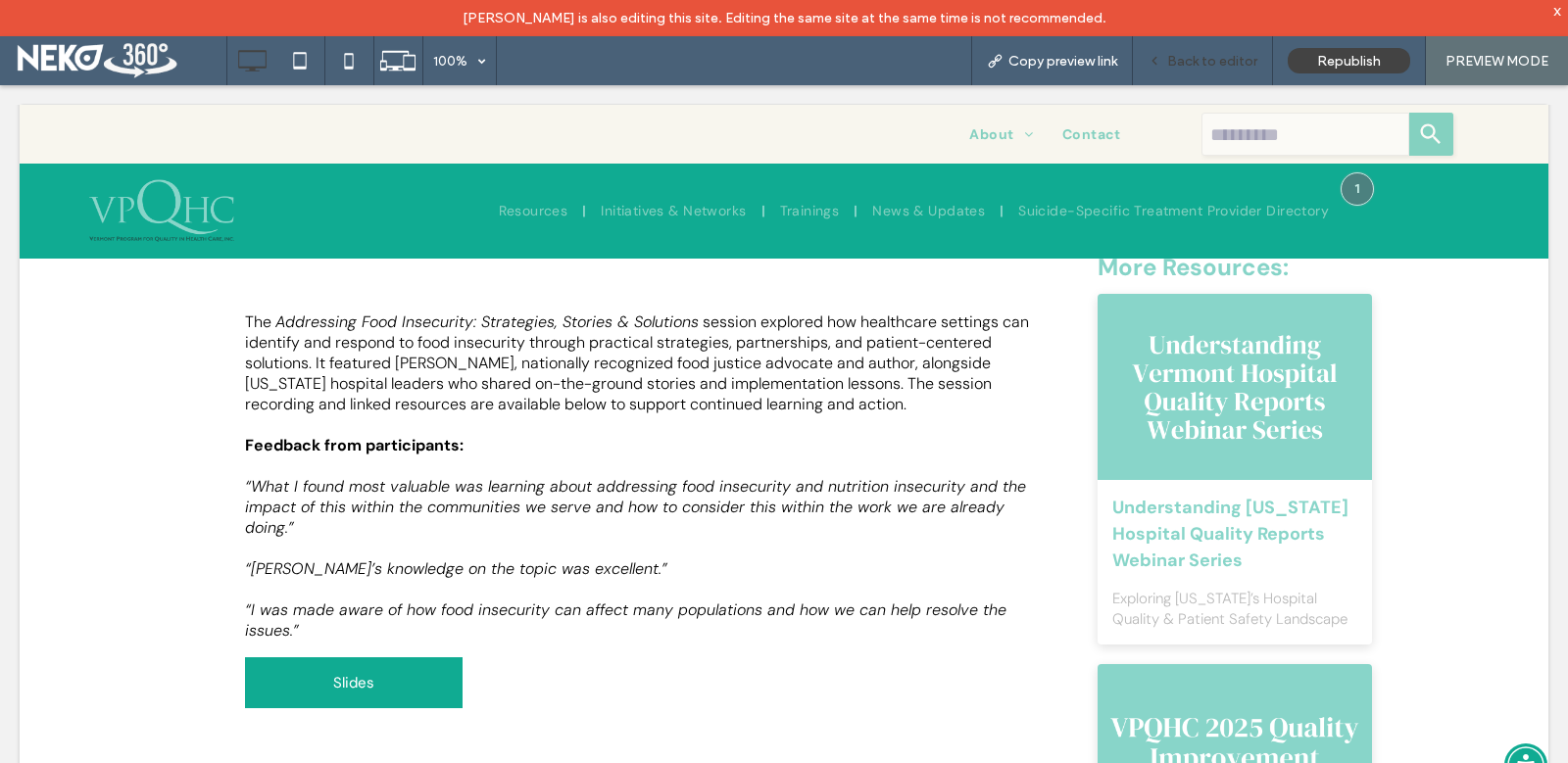
click at [1192, 61] on span "Back to editor" at bounding box center [1212, 60] width 90 height 17
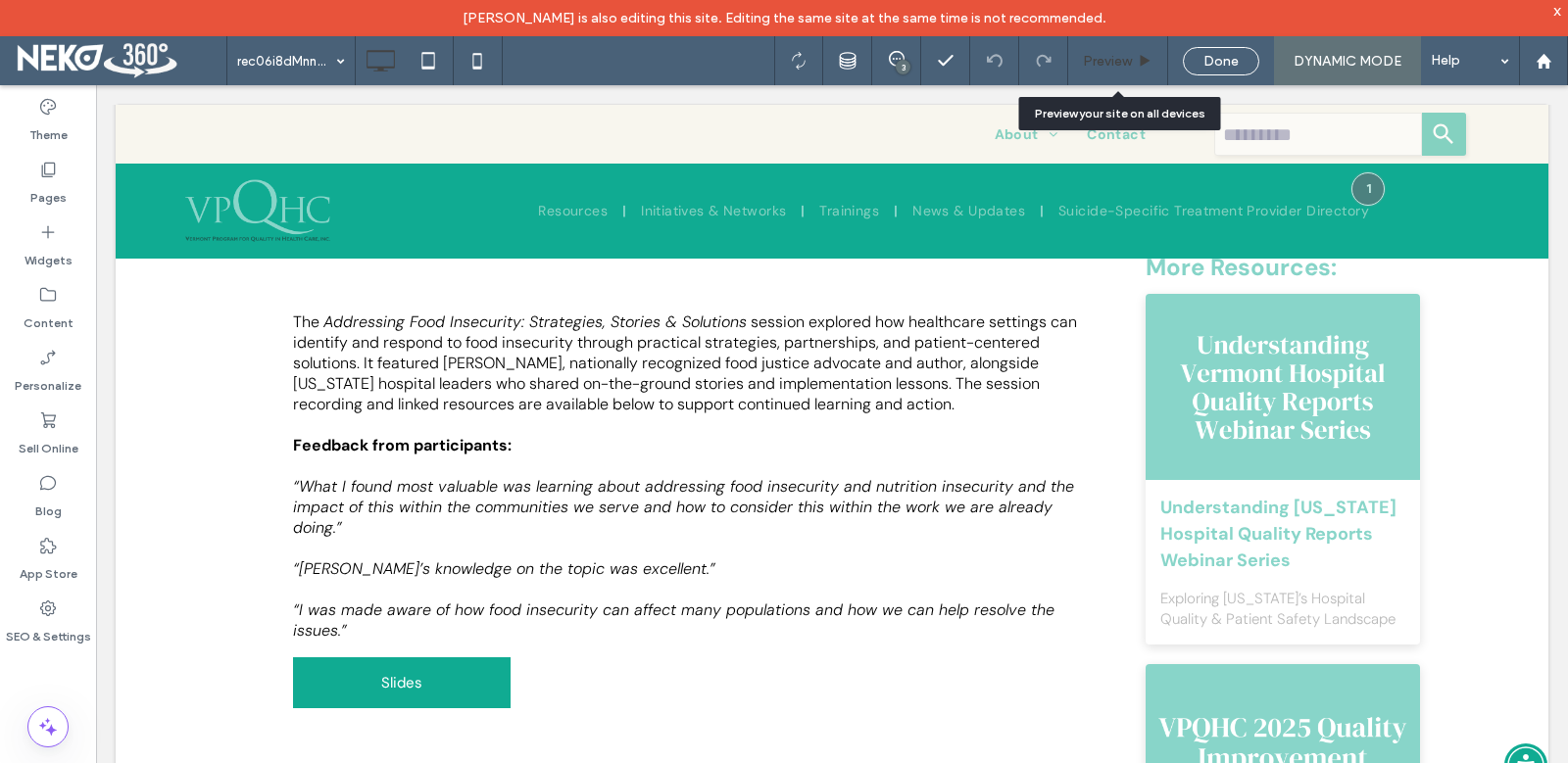
click at [1125, 59] on span "Preview" at bounding box center [1107, 60] width 49 height 17
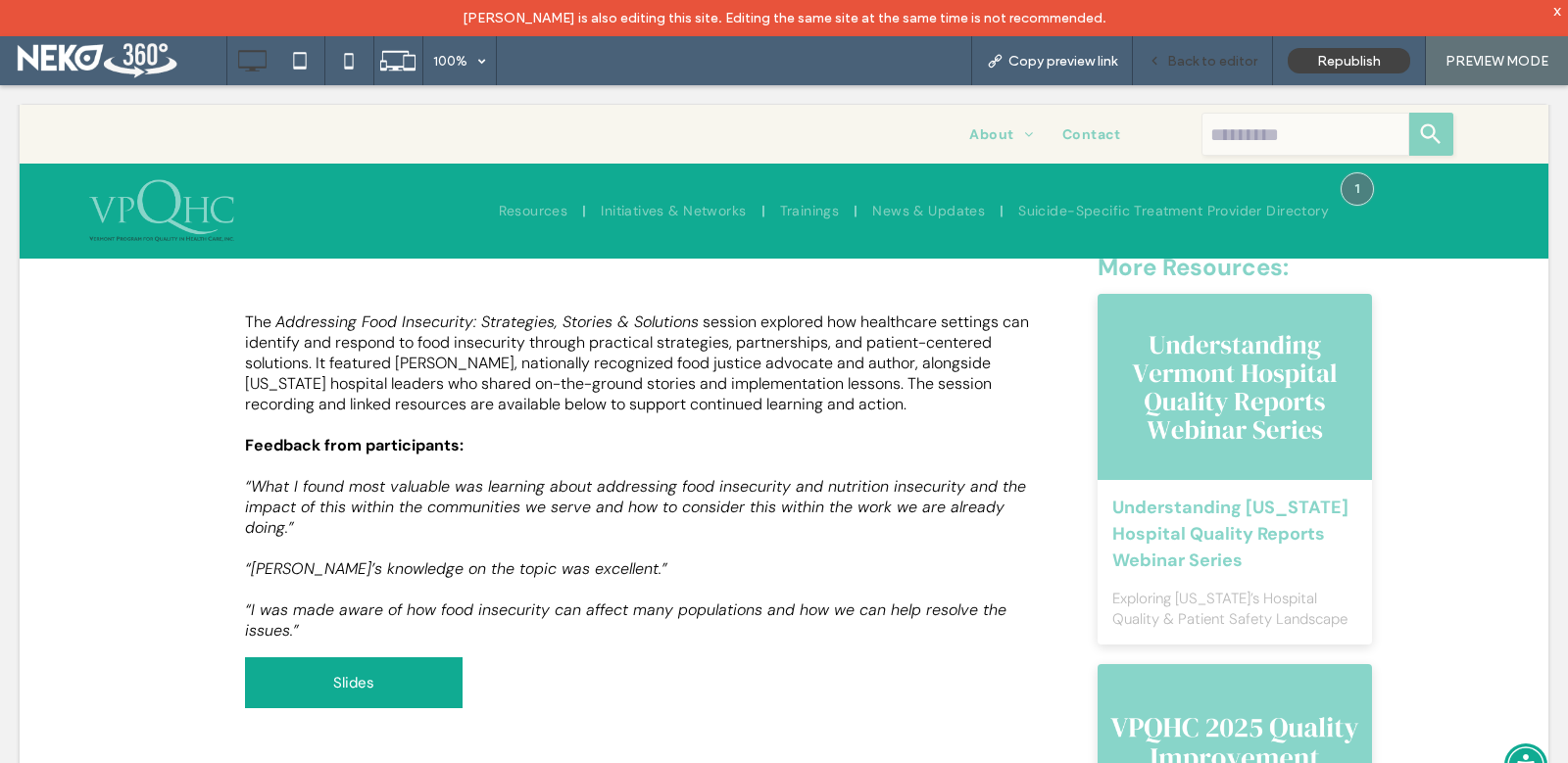
click at [1197, 59] on span "Back to editor" at bounding box center [1212, 60] width 90 height 17
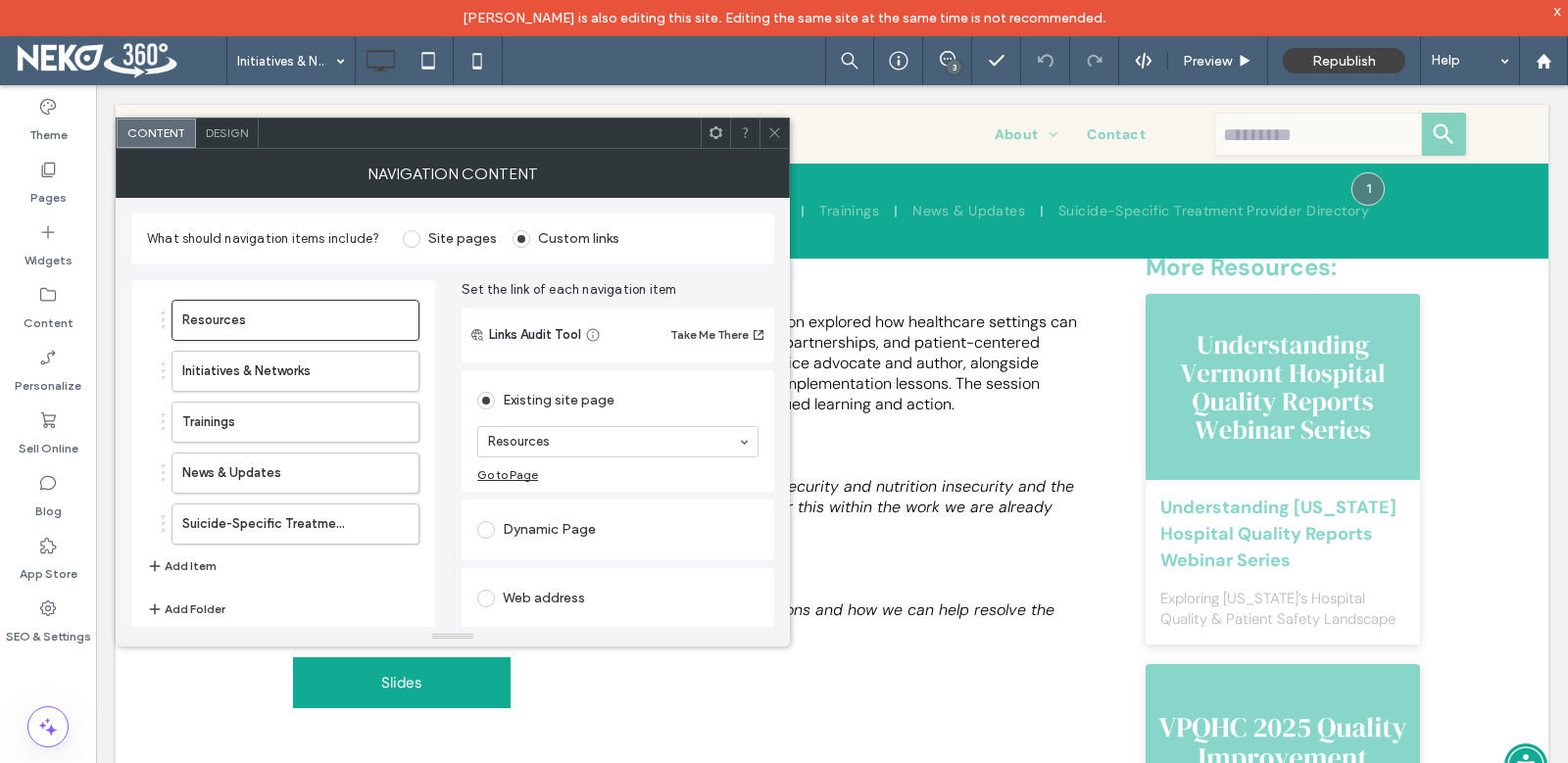
click at [770, 131] on icon at bounding box center [774, 133] width 15 height 15
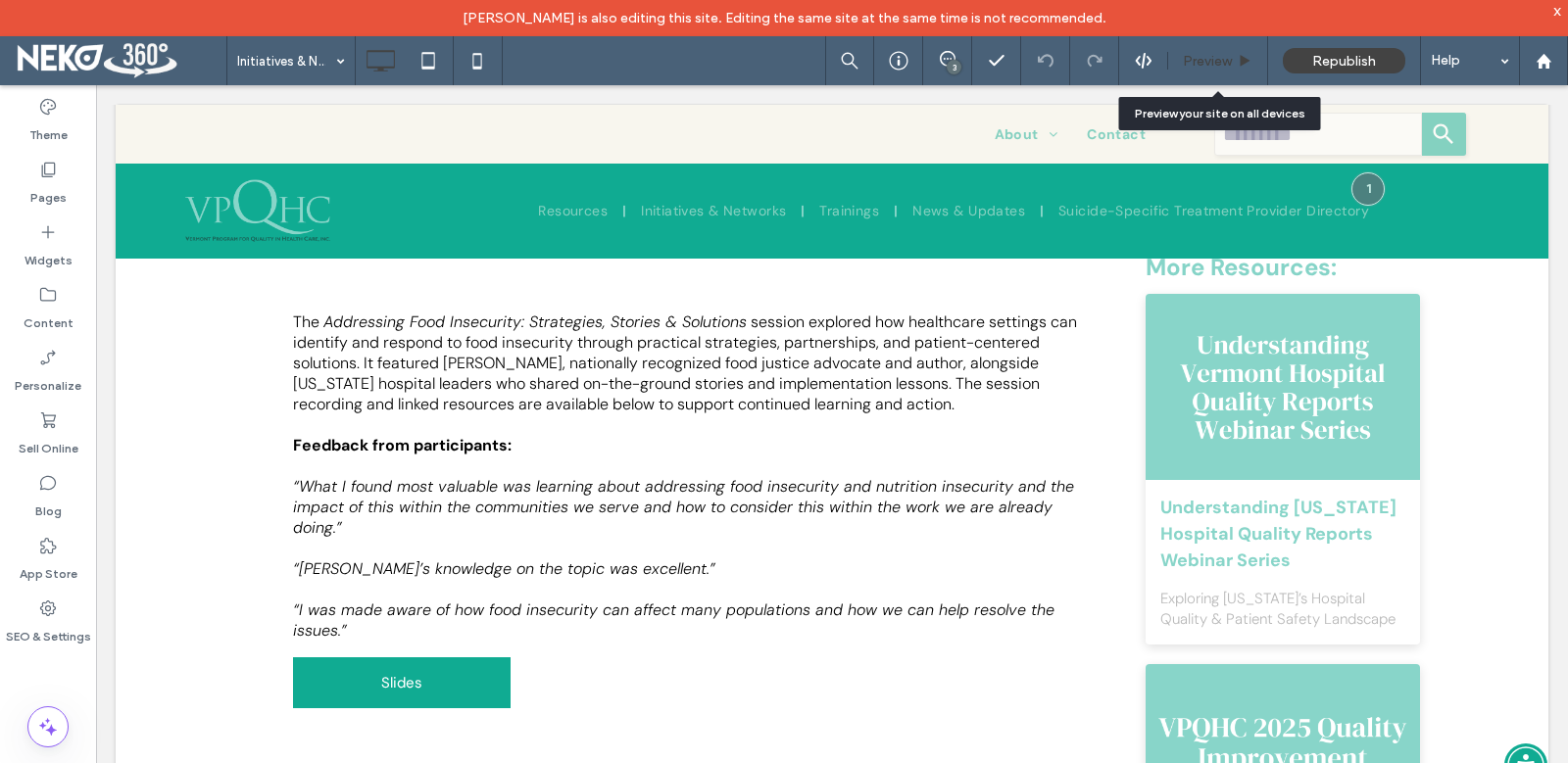
click at [1196, 55] on span "Preview" at bounding box center [1207, 60] width 49 height 17
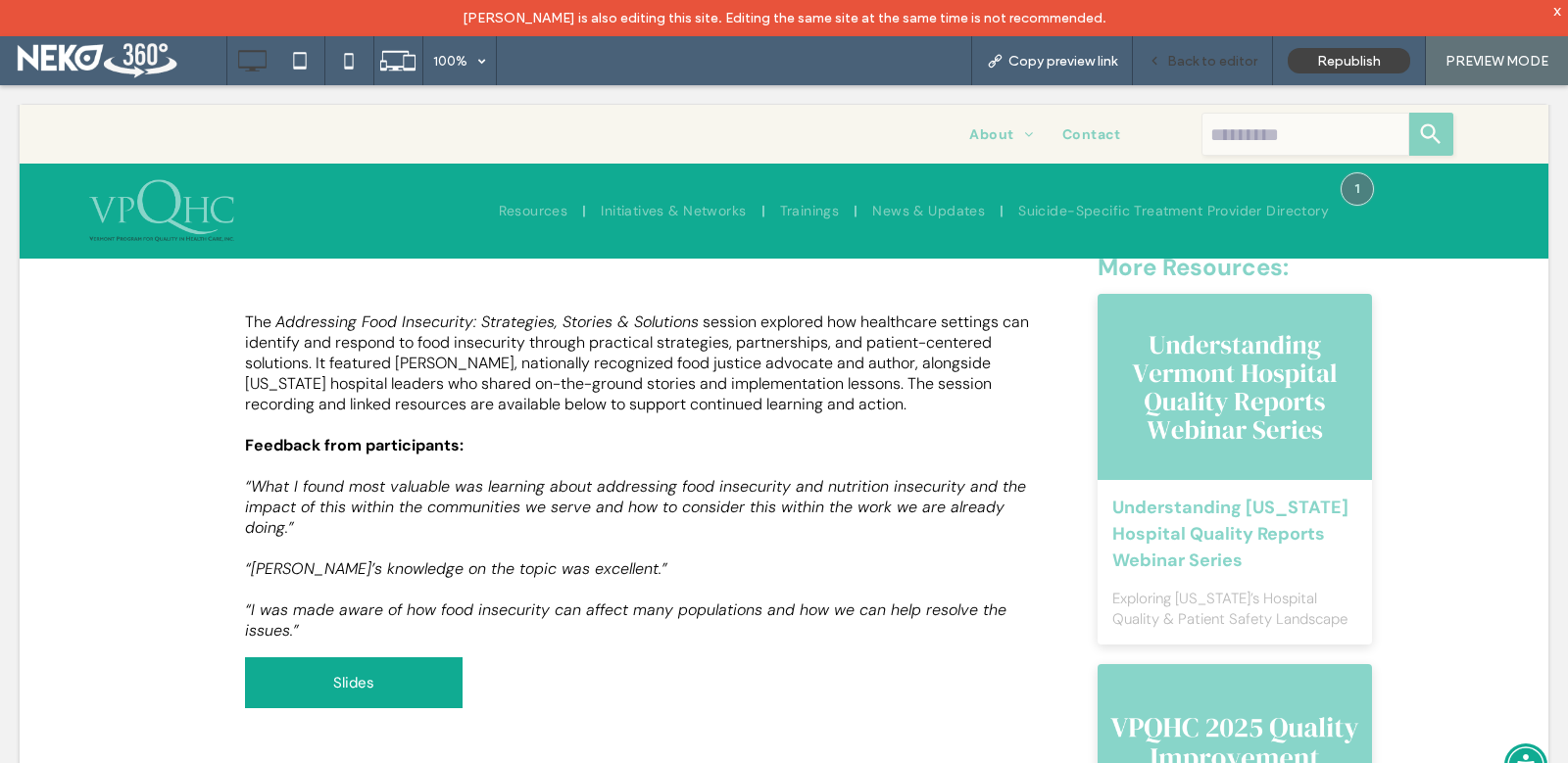
click at [1187, 65] on span "Back to editor" at bounding box center [1212, 60] width 90 height 17
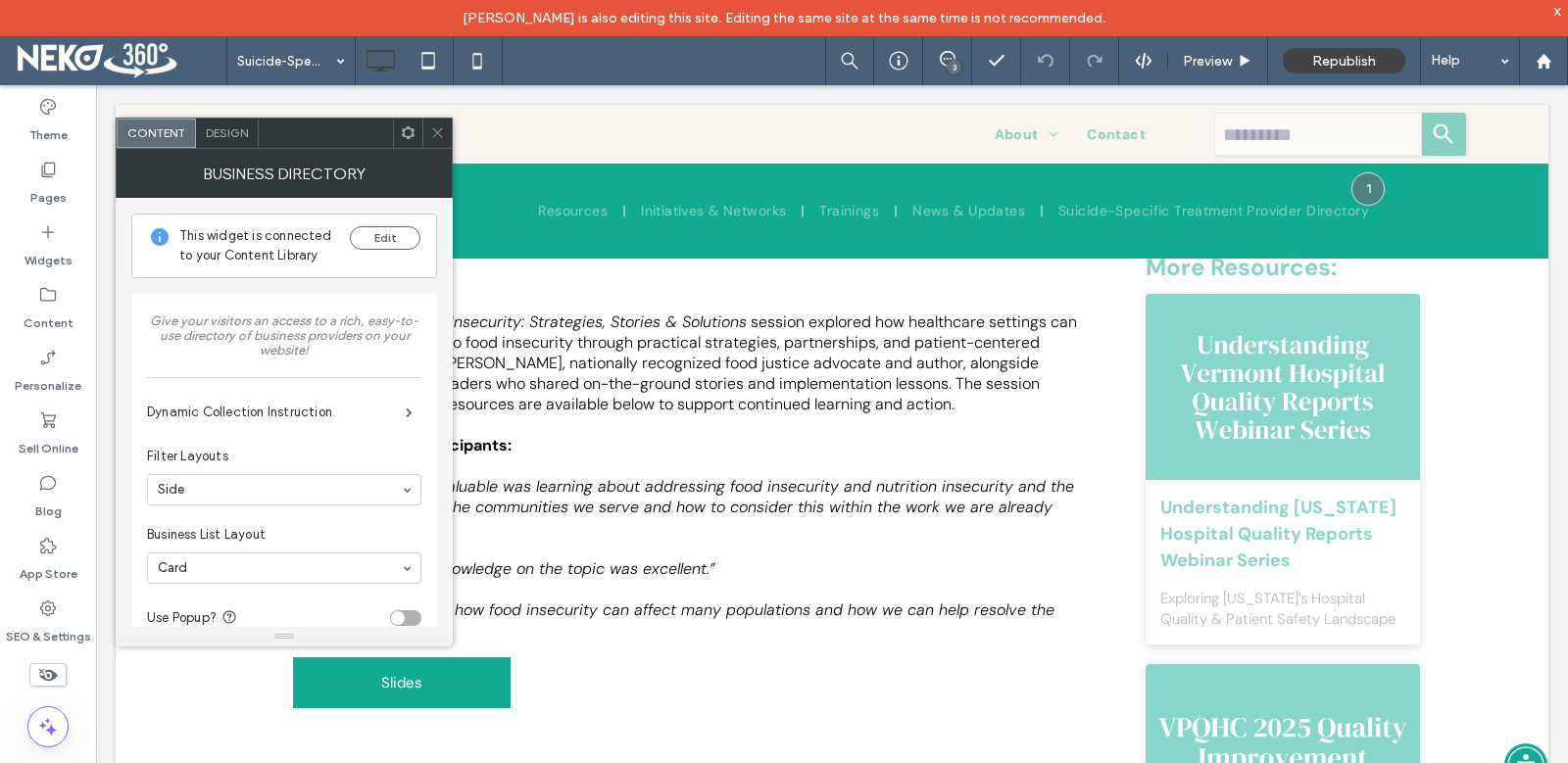
click at [431, 133] on icon at bounding box center [438, 133] width 15 height 15
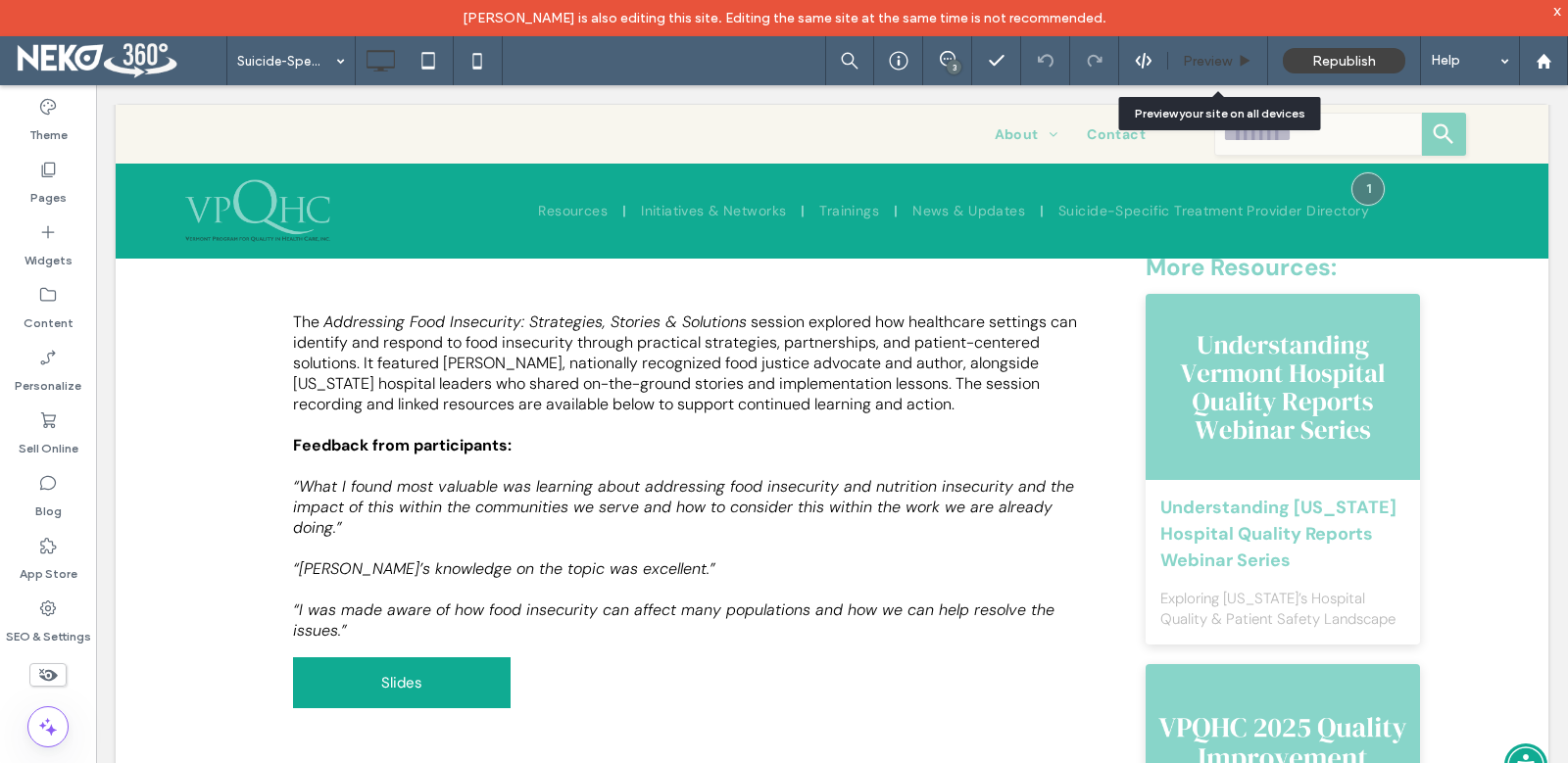
click at [1217, 59] on span "Preview" at bounding box center [1207, 60] width 49 height 17
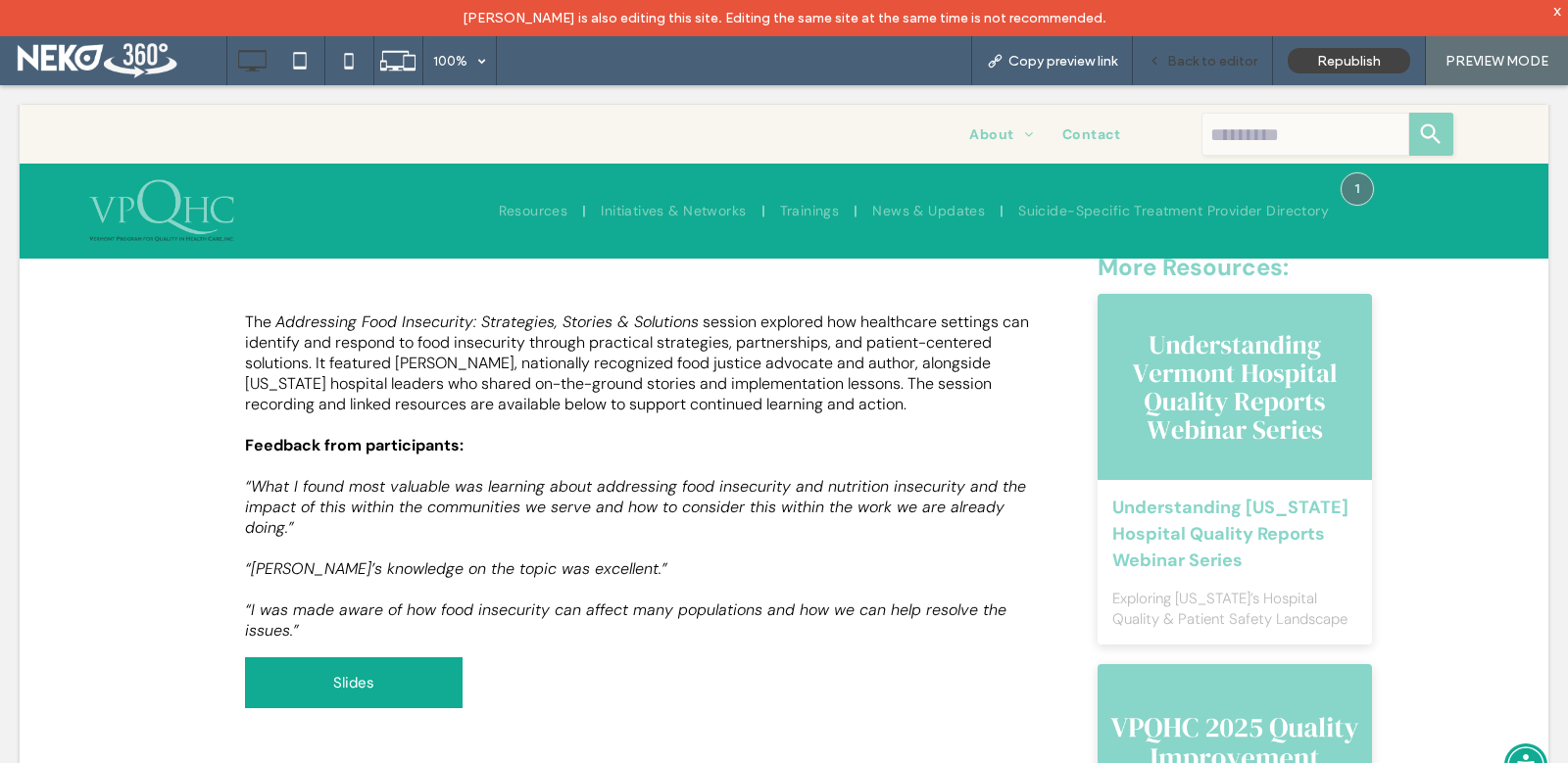
click at [1196, 60] on span "Back to editor" at bounding box center [1212, 60] width 90 height 17
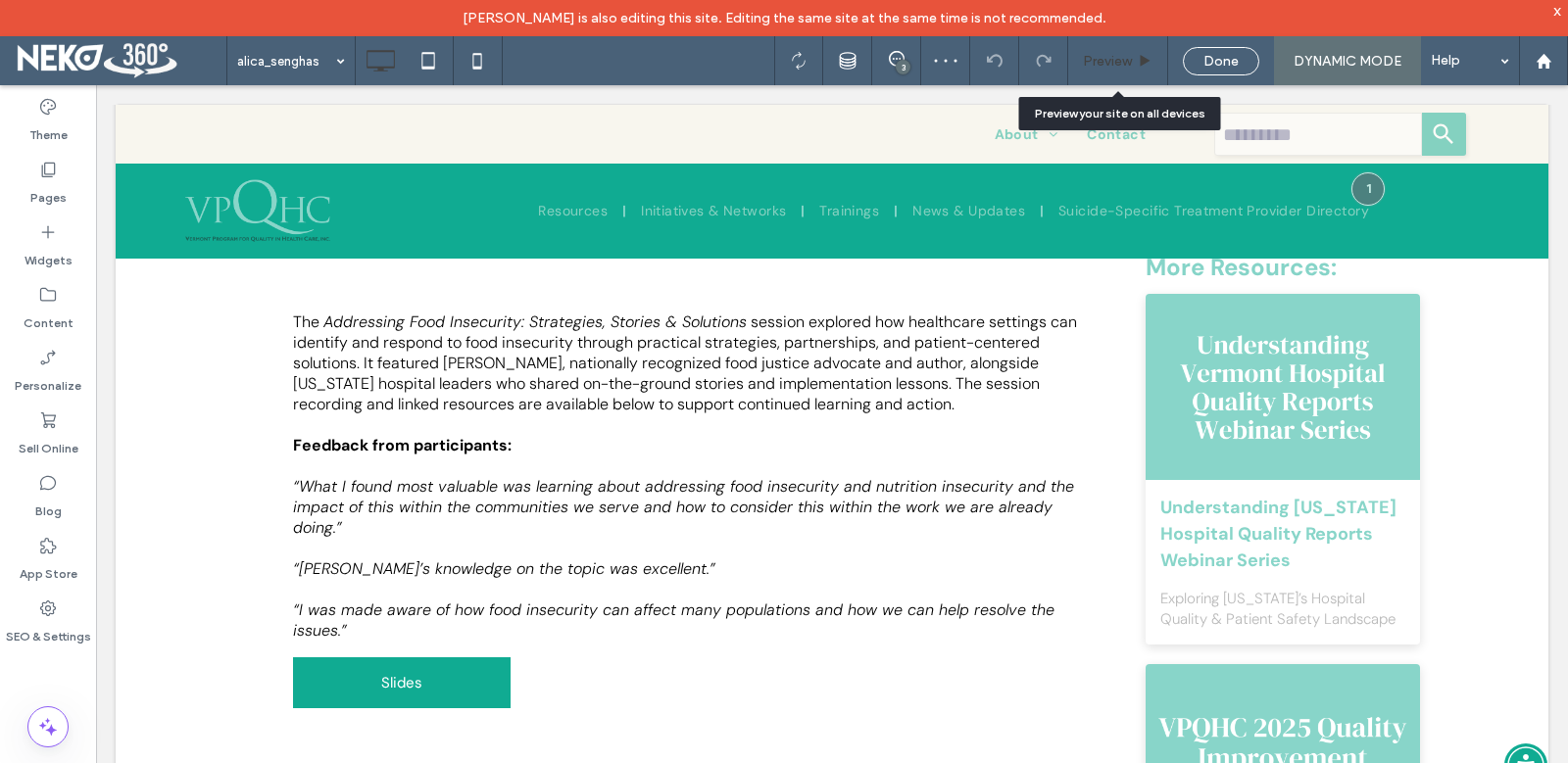
click at [1120, 58] on span "Preview" at bounding box center [1107, 60] width 49 height 17
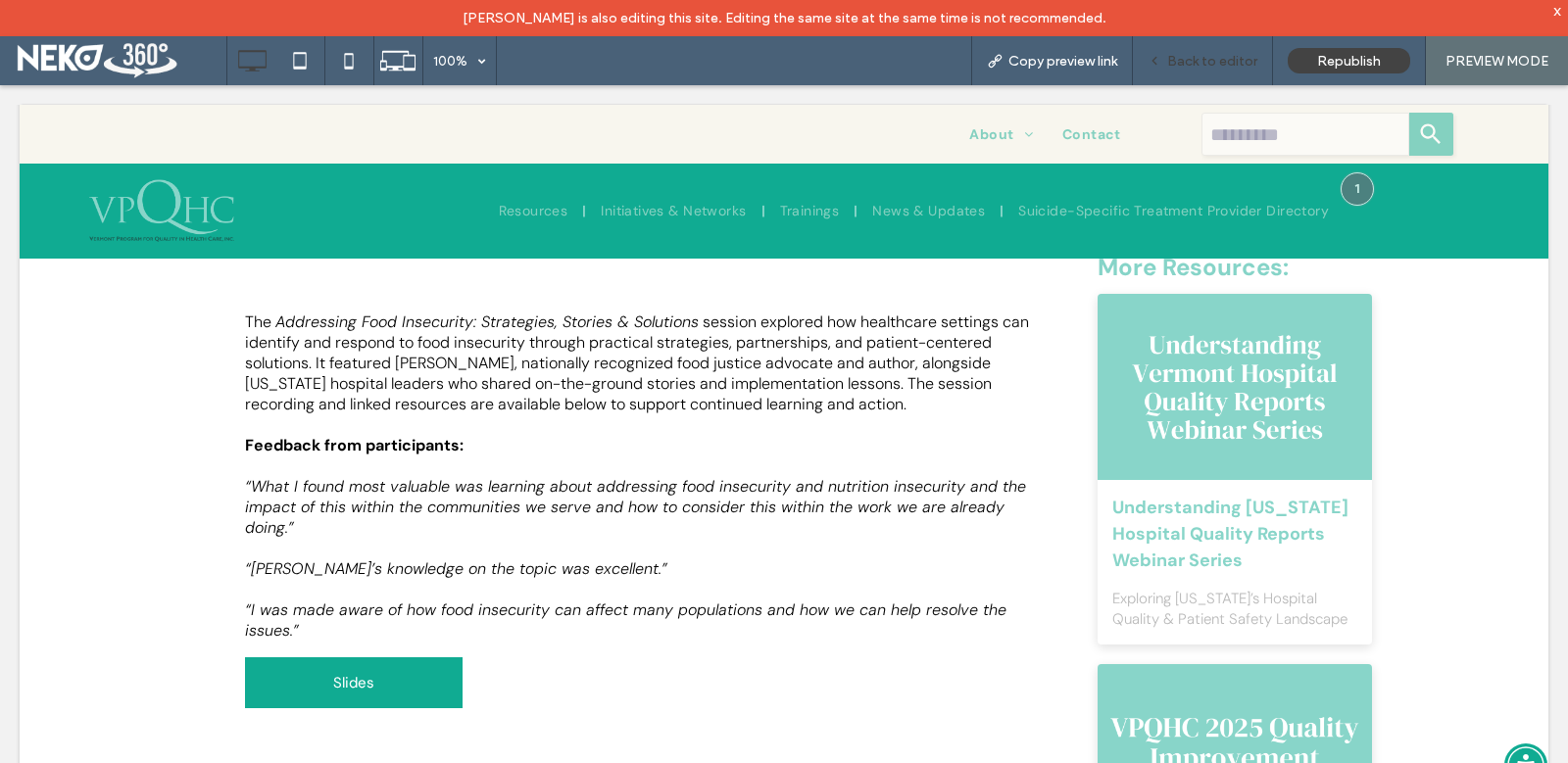
click at [1182, 63] on span "Back to editor" at bounding box center [1212, 60] width 90 height 17
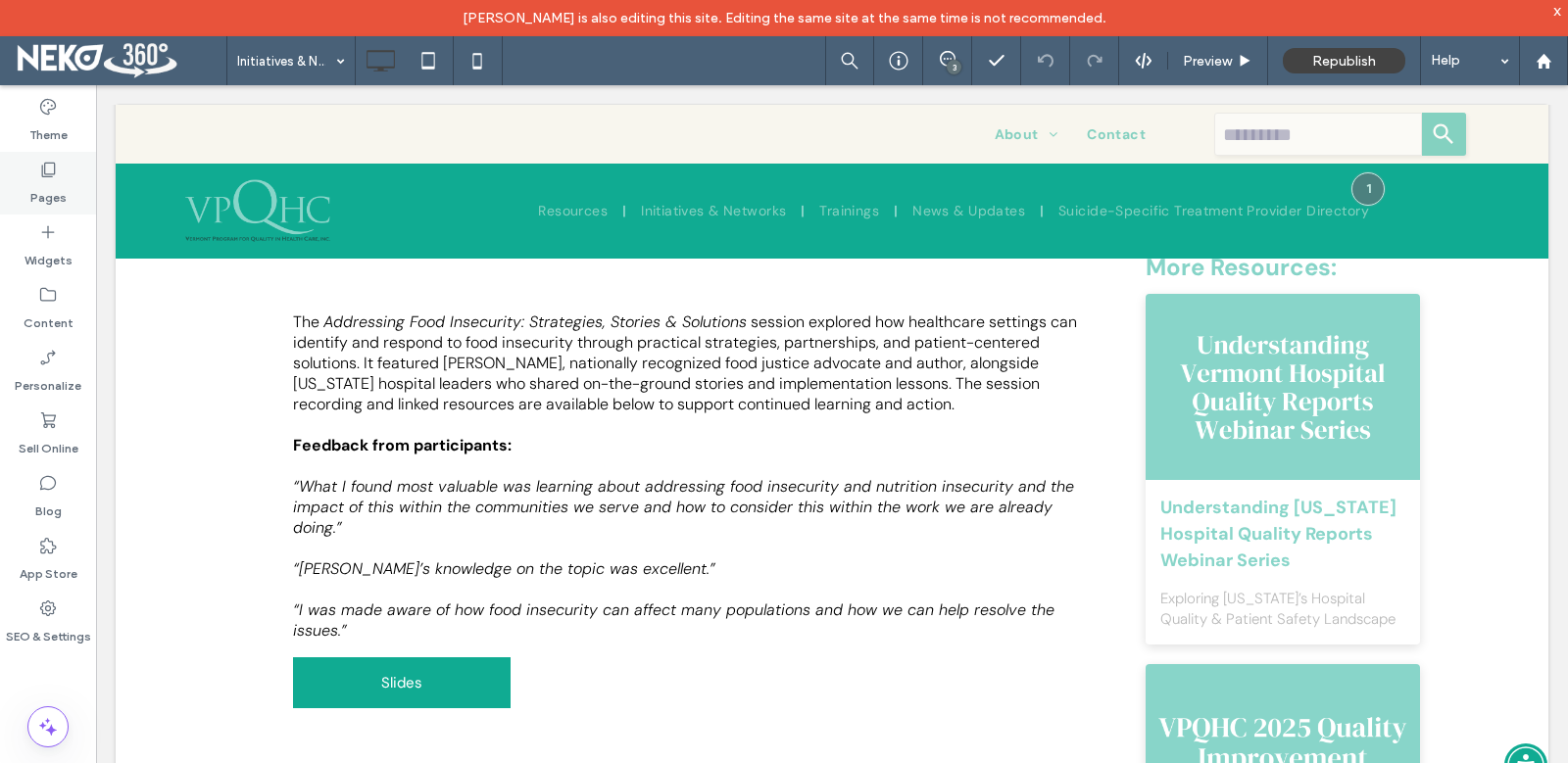
click at [46, 166] on icon at bounding box center [49, 169] width 20 height 20
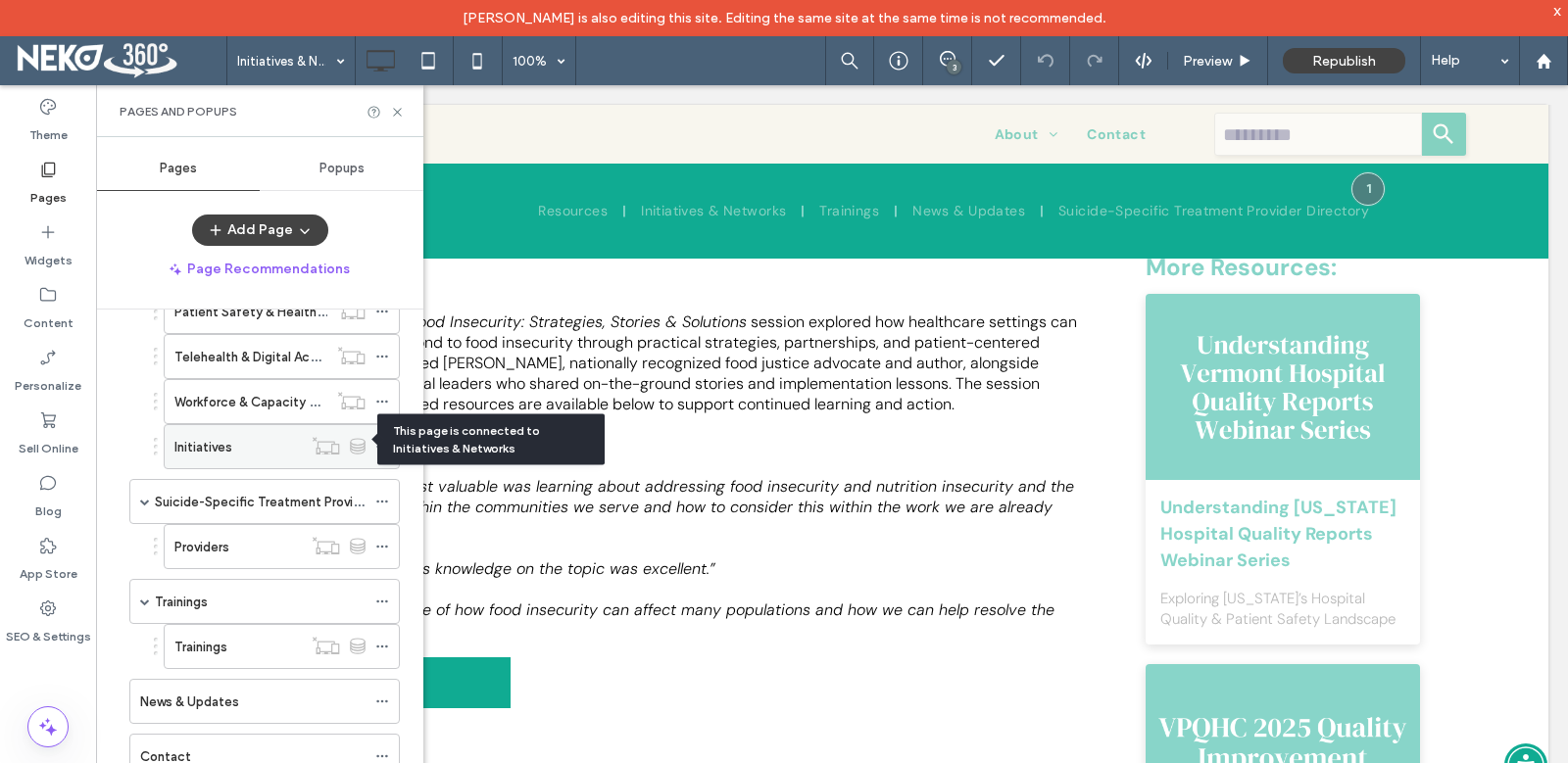
scroll to position [1158, 0]
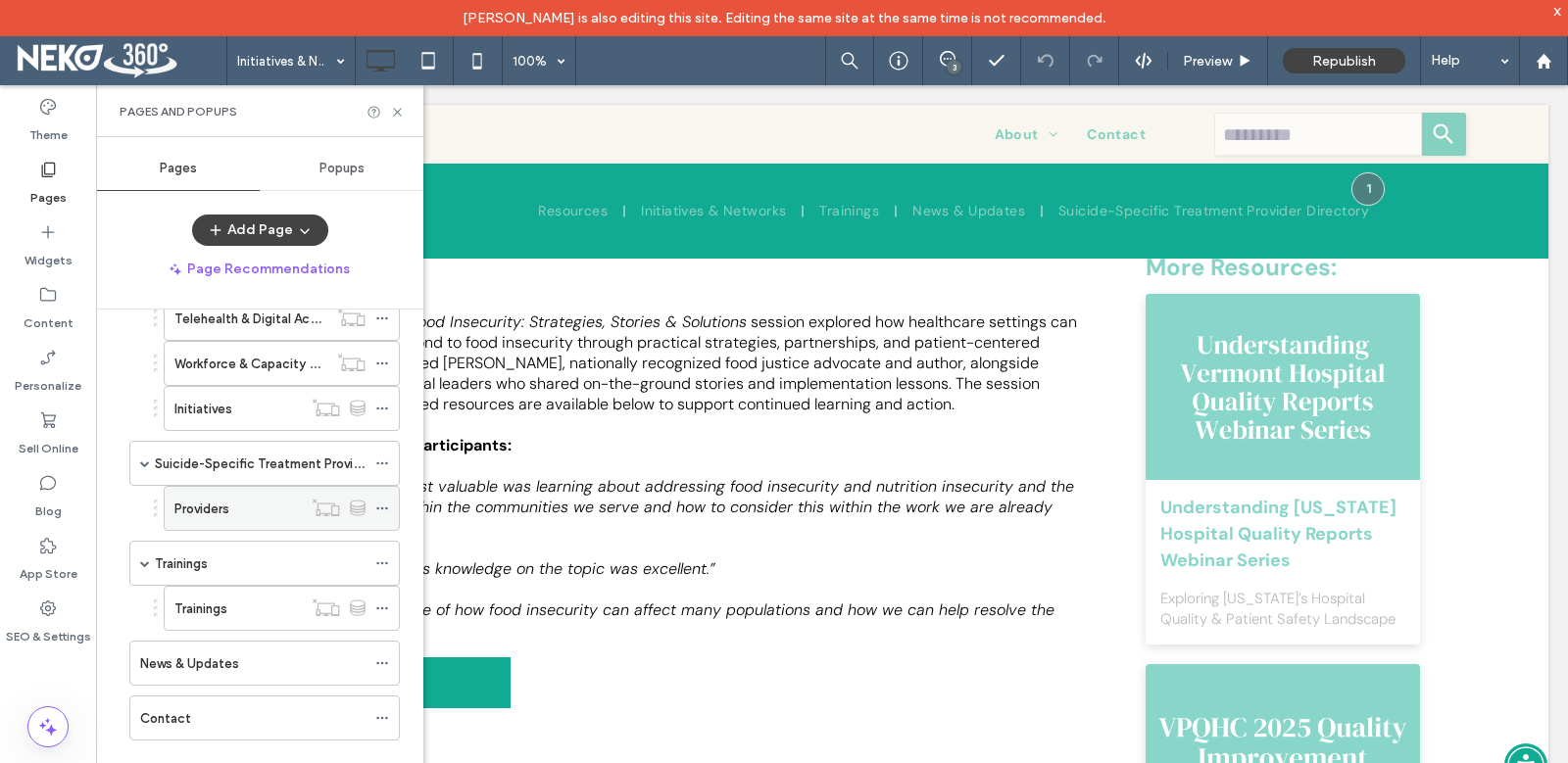
click at [201, 504] on label "Providers" at bounding box center [201, 509] width 54 height 35
click at [245, 613] on div "Trainings" at bounding box center [238, 609] width 128 height 21
click at [239, 505] on div "Providers" at bounding box center [238, 509] width 128 height 21
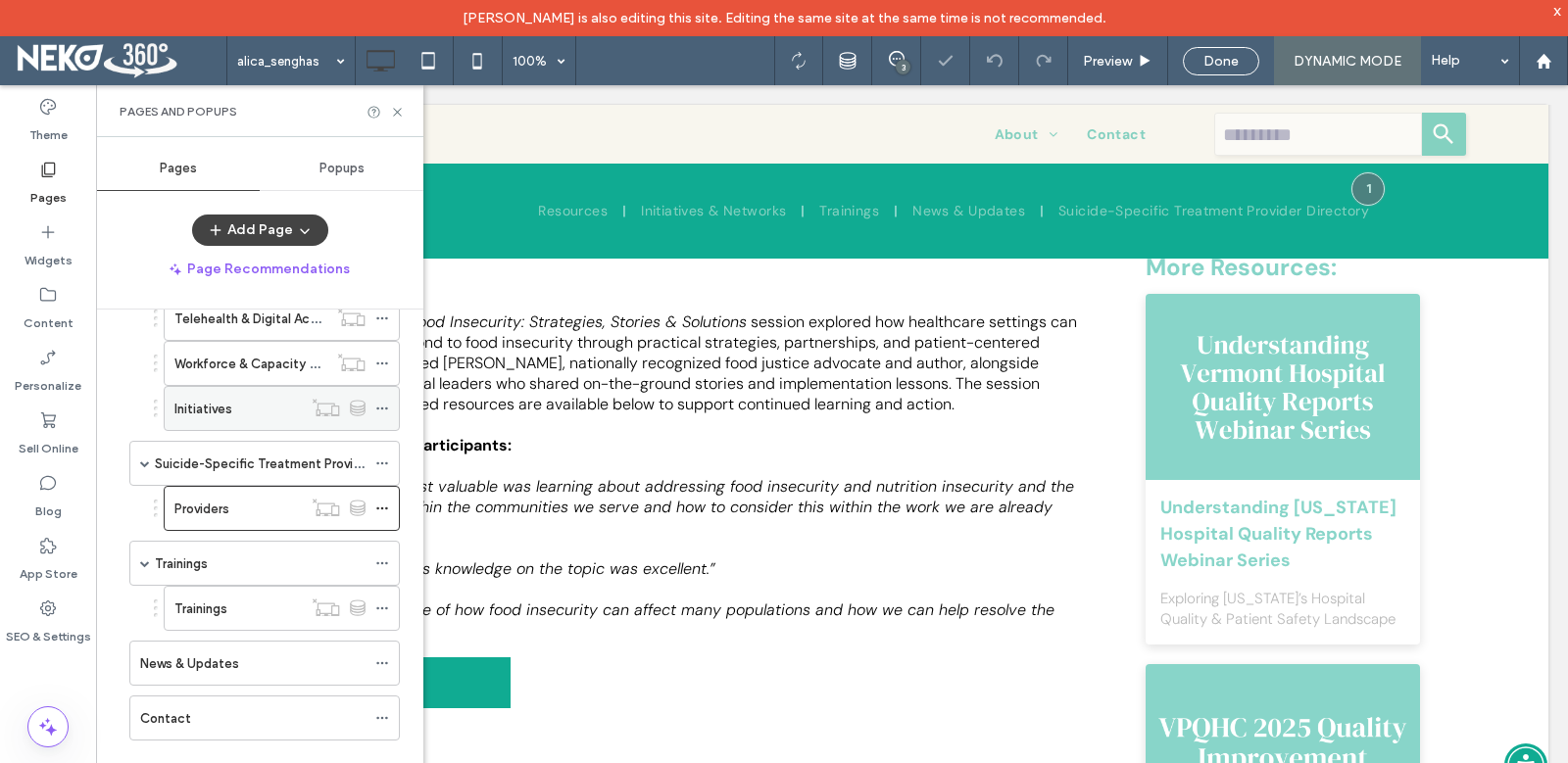
click at [262, 413] on div "Initiatives" at bounding box center [238, 409] width 128 height 21
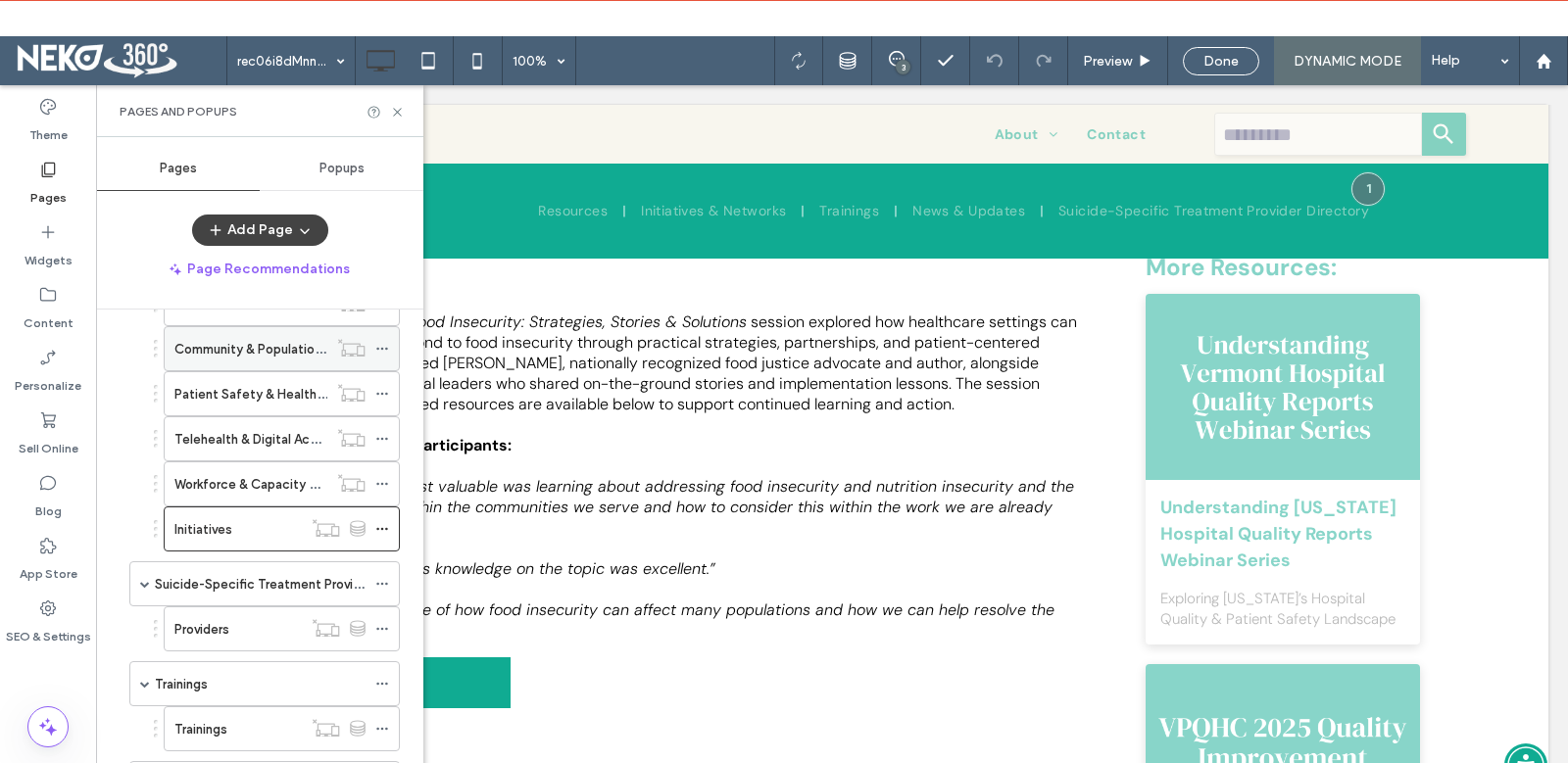
scroll to position [1158, 0]
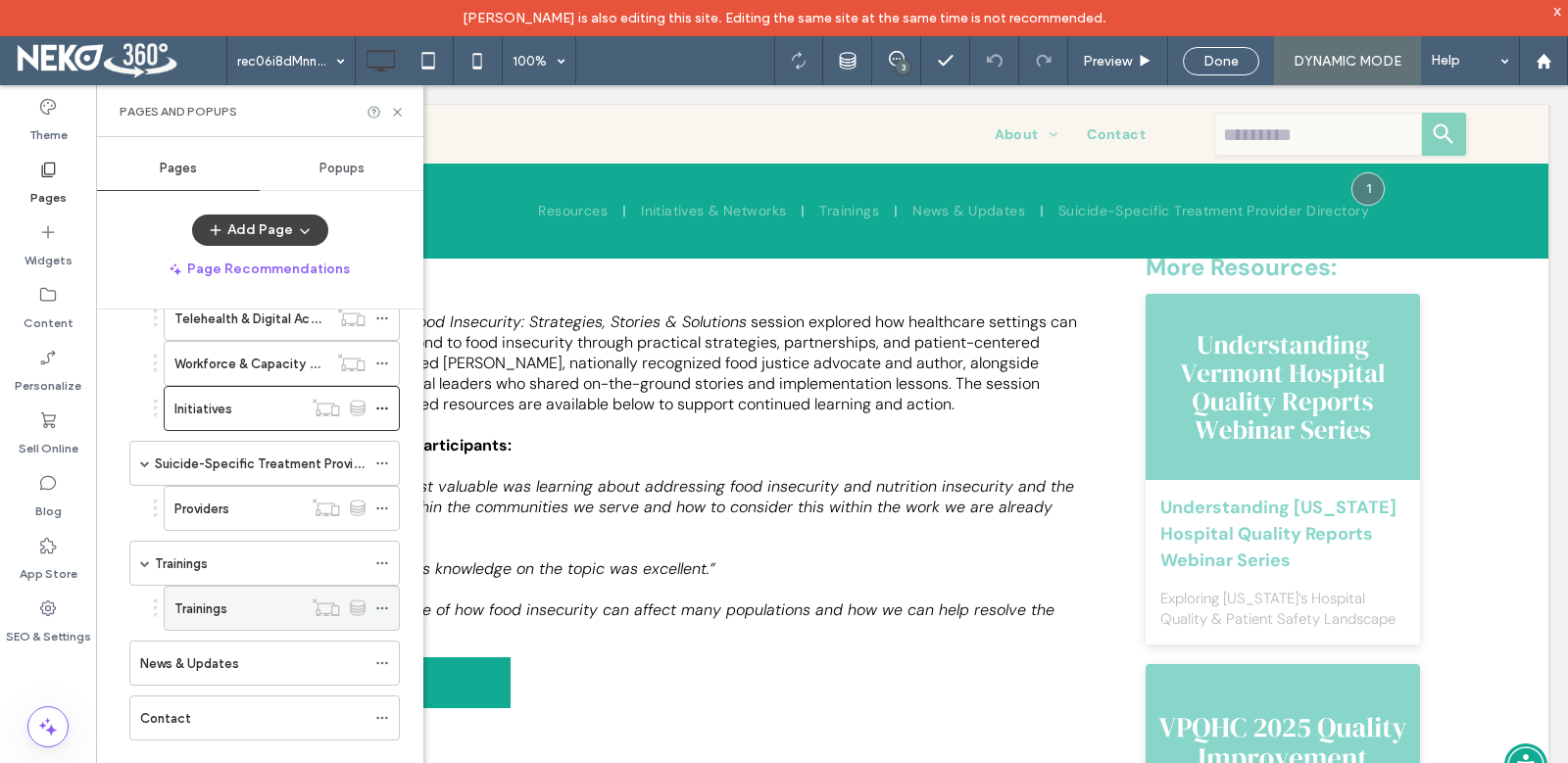
click at [249, 605] on div "Trainings" at bounding box center [238, 609] width 128 height 21
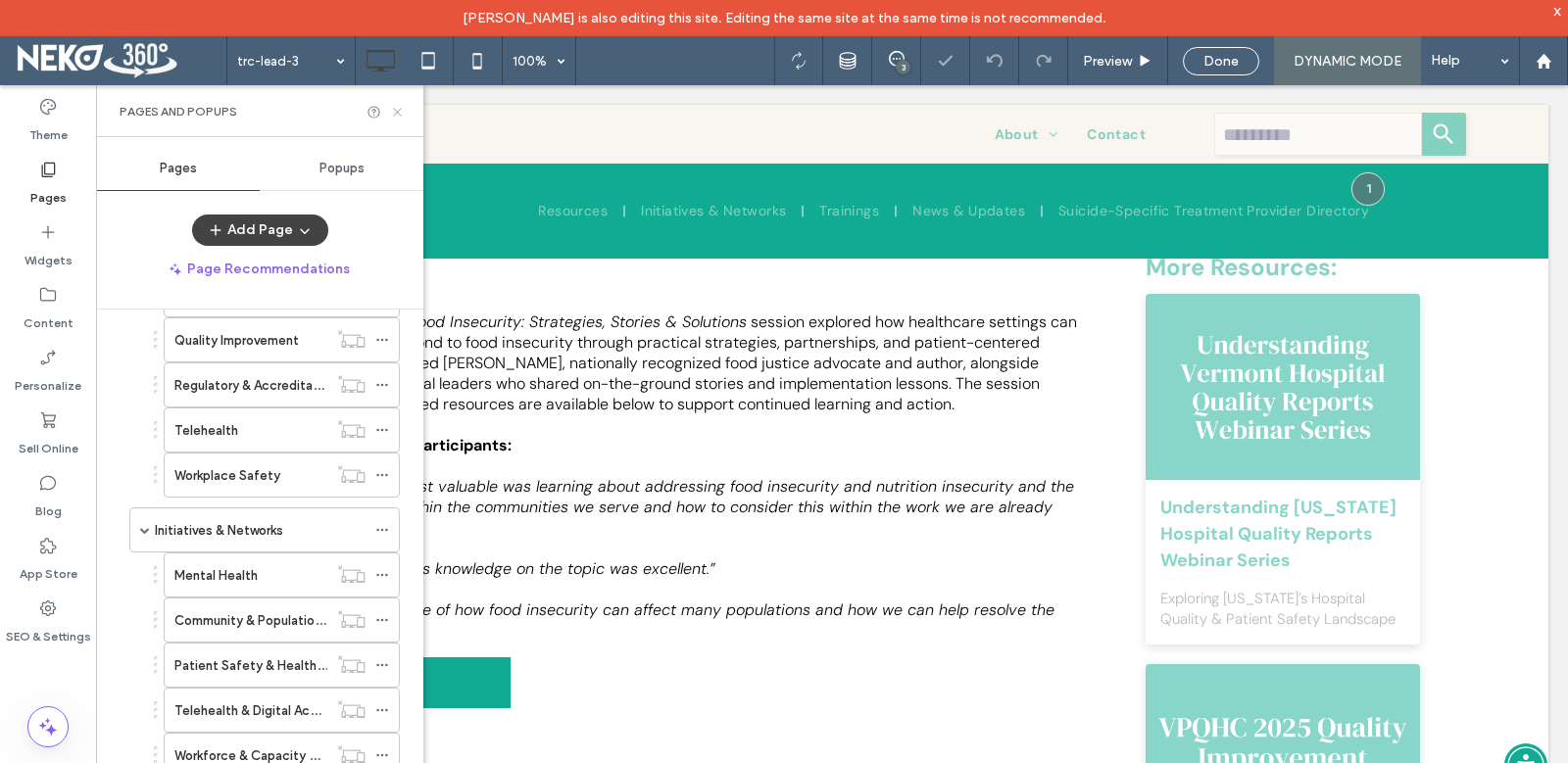
click at [392, 114] on icon at bounding box center [397, 112] width 15 height 15
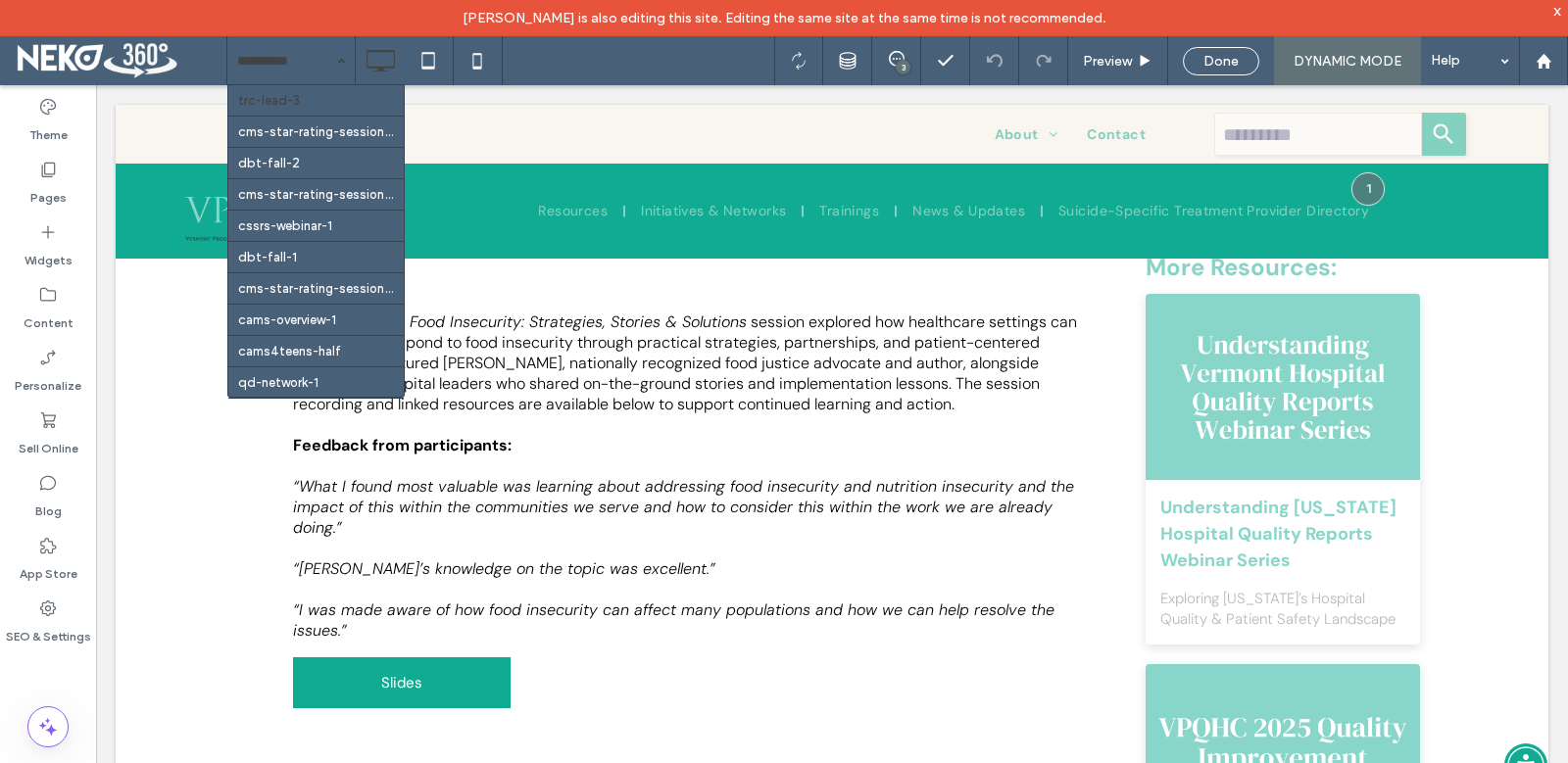
click at [334, 51] on div "trc-lead-3 cms-star-rating-session-4 dbt-fall-2 cms-star-rating-session-2 cssrs…" at bounding box center [291, 60] width 128 height 48
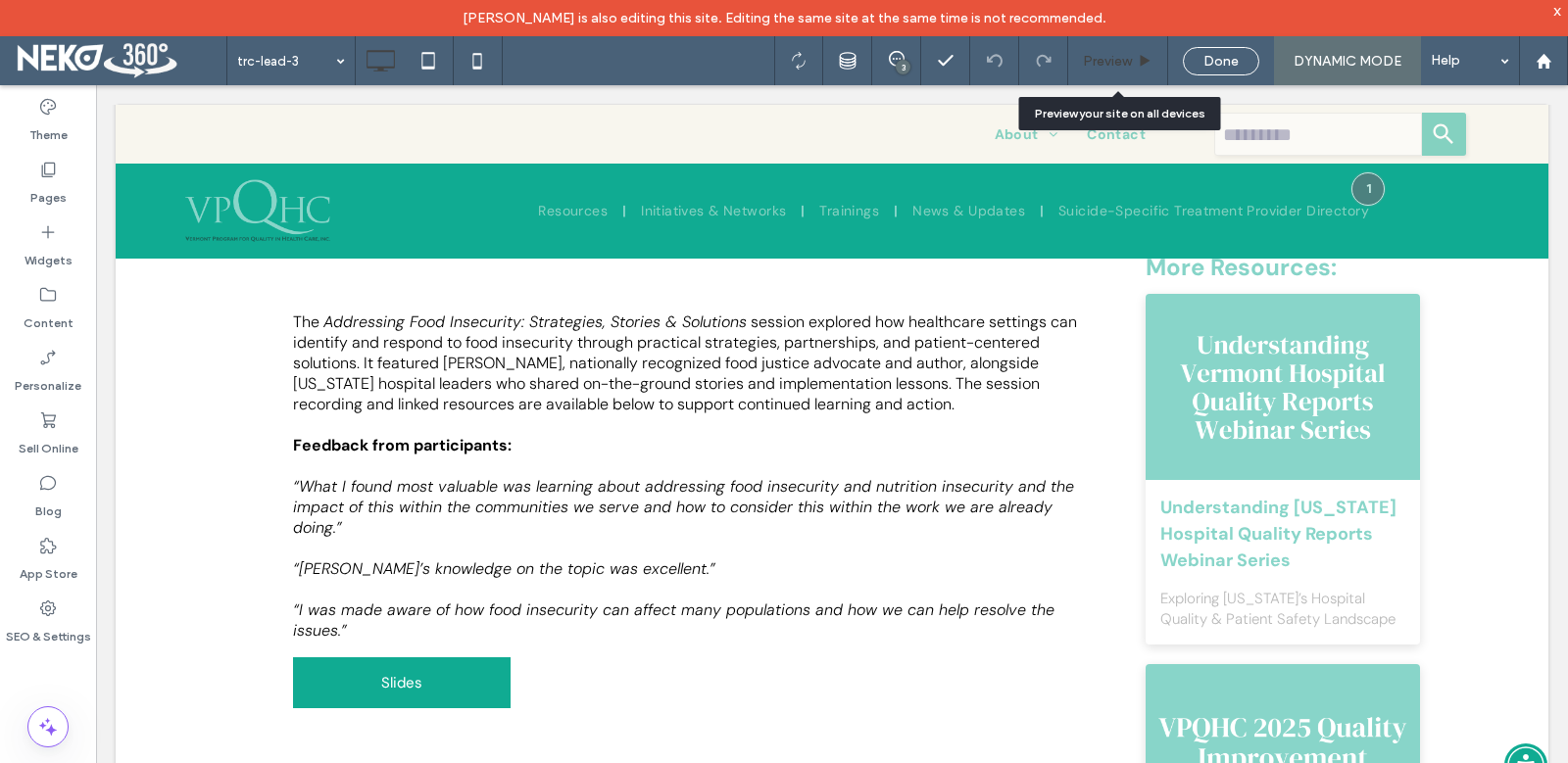
click at [1127, 66] on span "Preview" at bounding box center [1107, 60] width 49 height 17
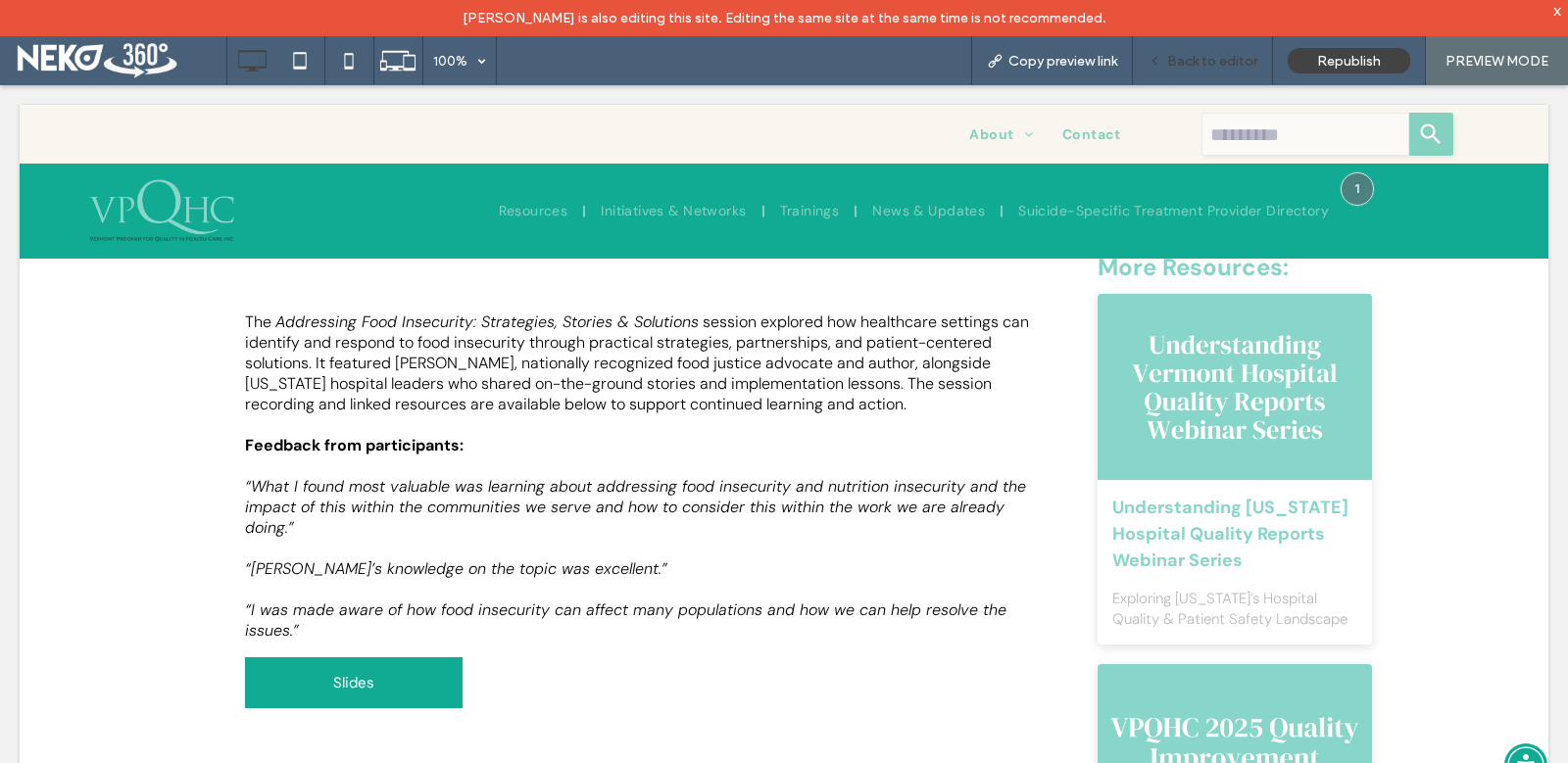
click at [1221, 60] on span "Back to editor" at bounding box center [1212, 60] width 90 height 17
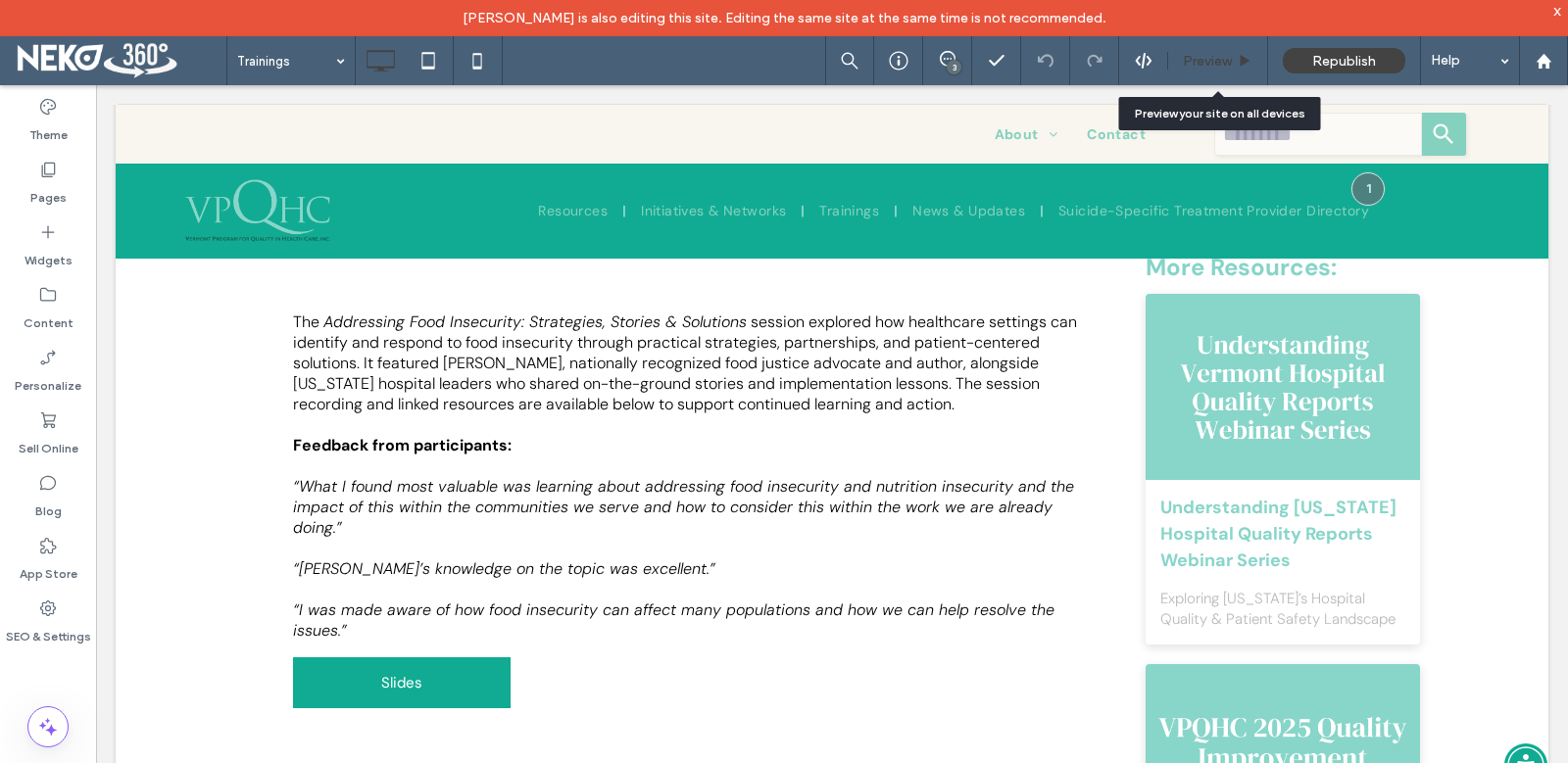
click at [1194, 71] on div "Preview" at bounding box center [1218, 60] width 100 height 48
click at [1220, 54] on span "Preview" at bounding box center [1207, 60] width 49 height 17
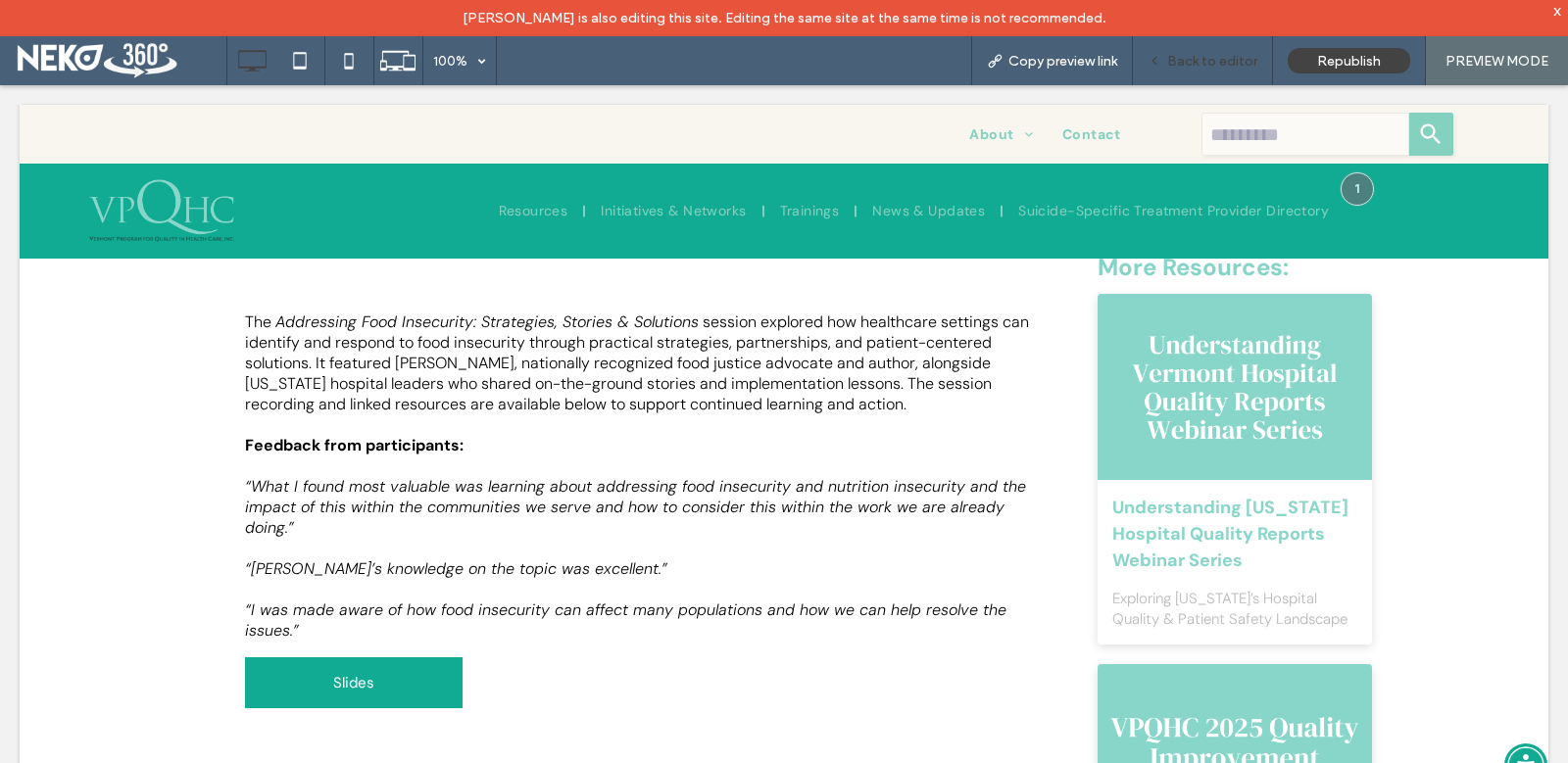
click at [1161, 55] on icon at bounding box center [1154, 60] width 14 height 14
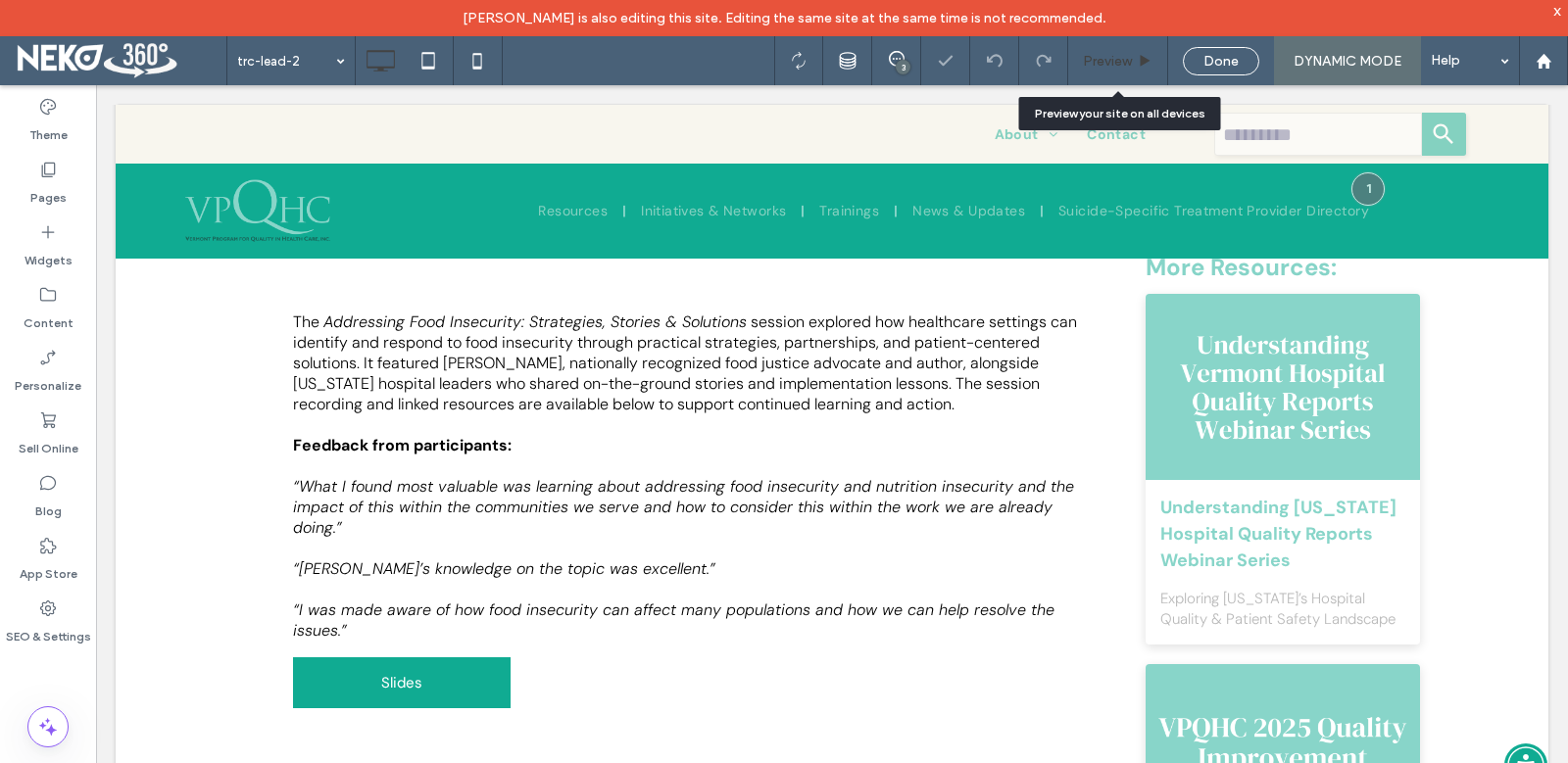
click at [1139, 58] on icon at bounding box center [1144, 60] width 15 height 15
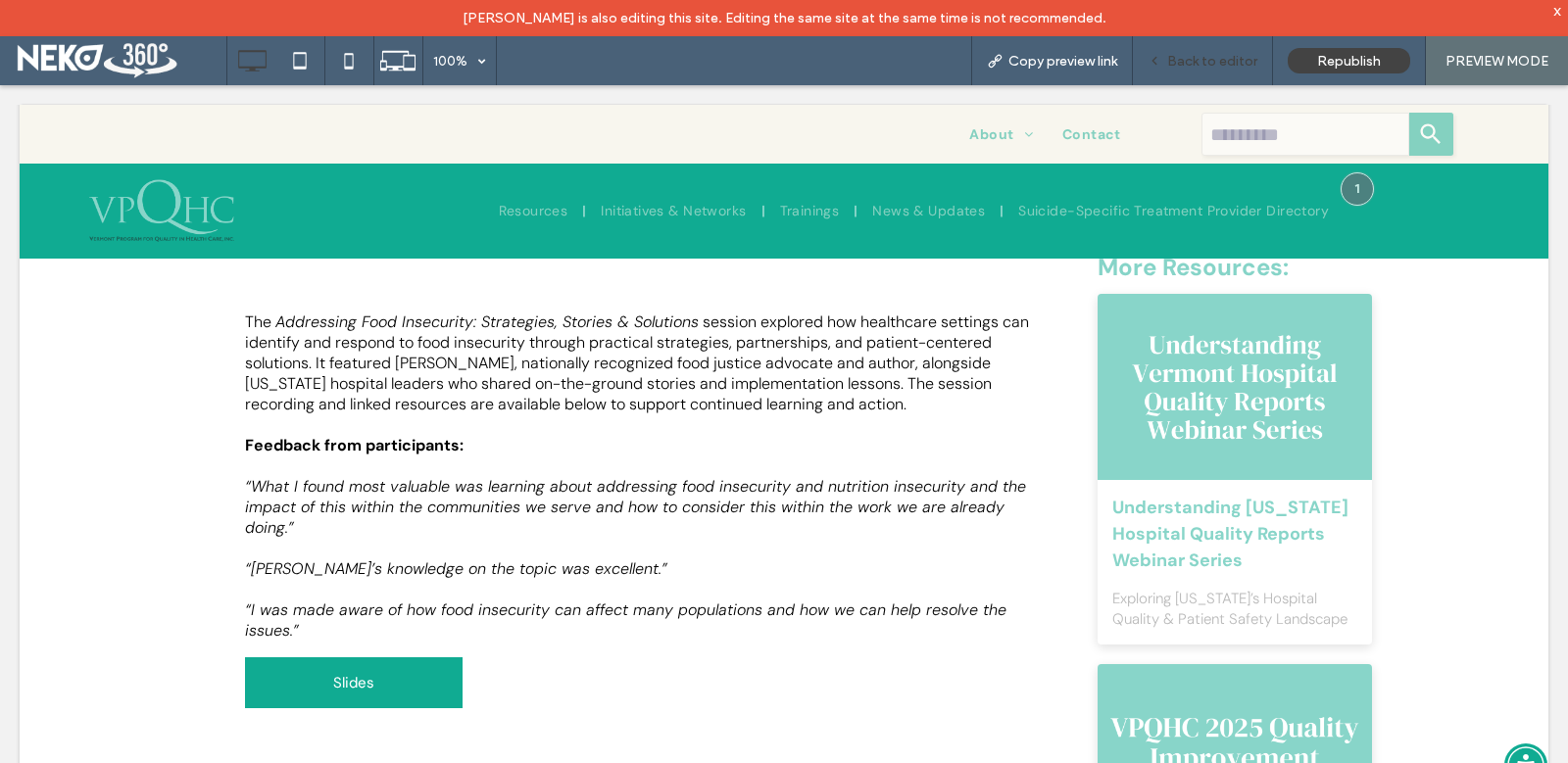
click at [1204, 61] on span "Back to editor" at bounding box center [1212, 60] width 90 height 17
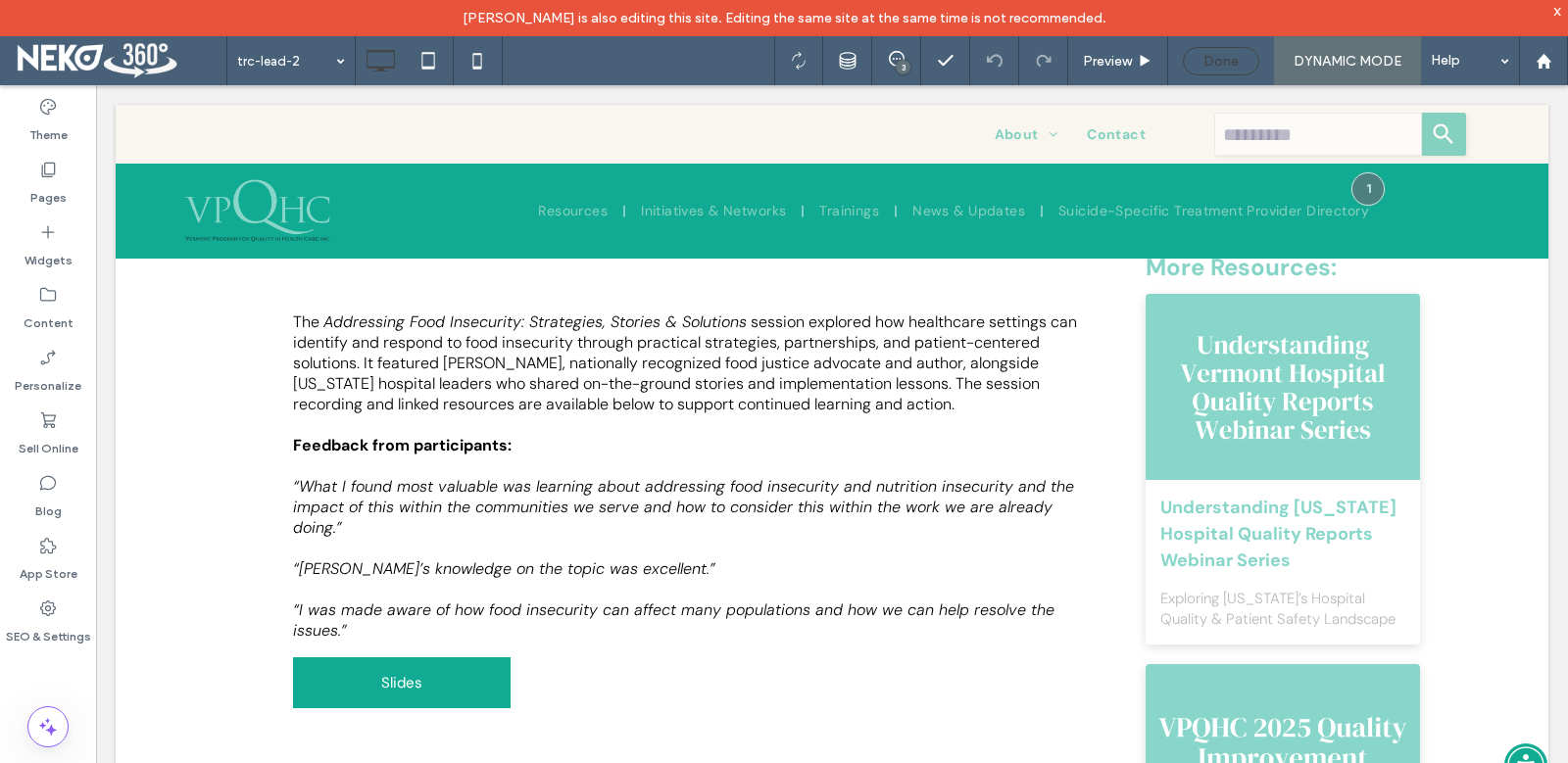
click at [1204, 64] on span "Done" at bounding box center [1222, 60] width 36 height 17
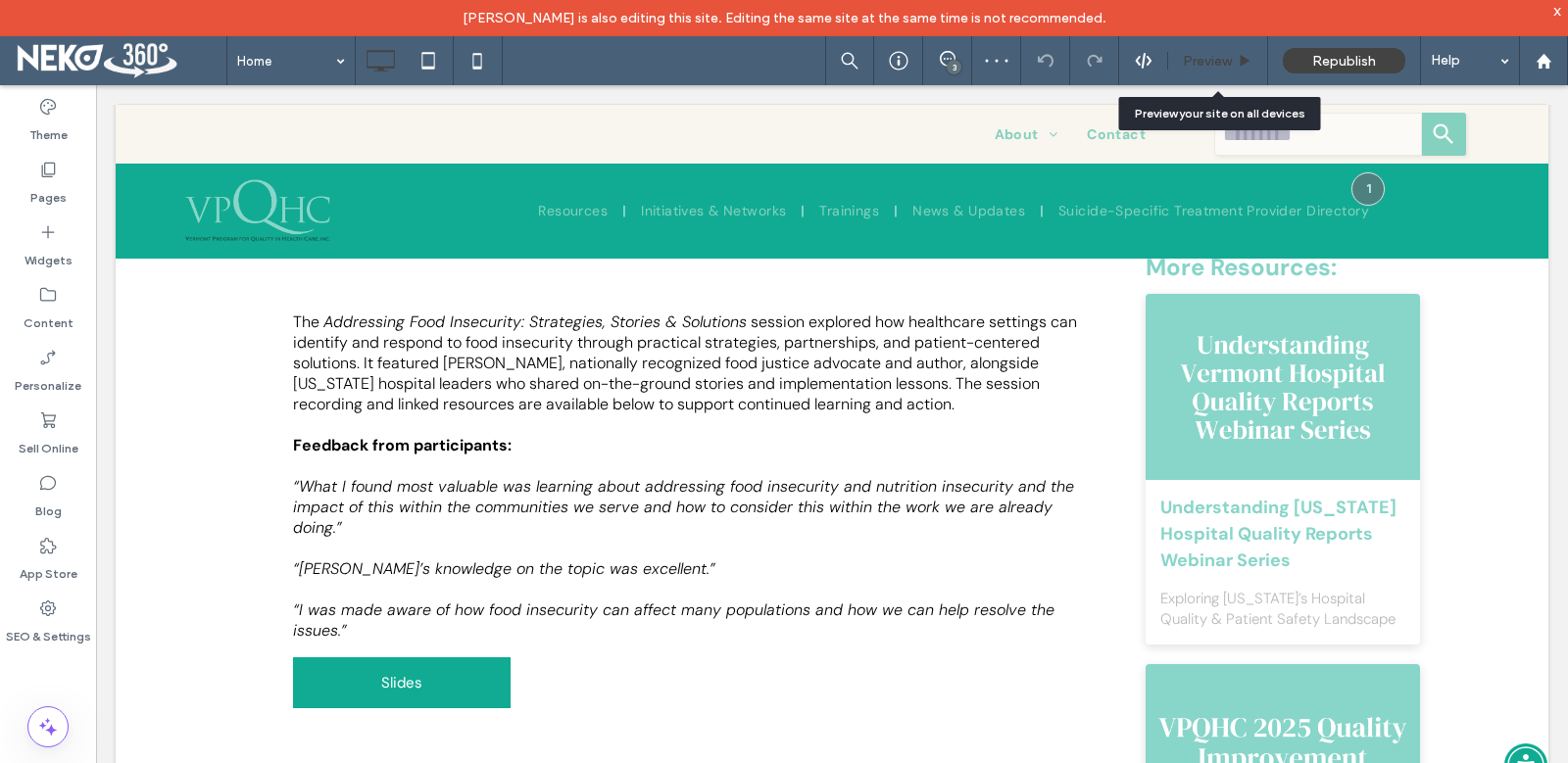
click at [1225, 78] on div "Preview" at bounding box center [1218, 60] width 100 height 48
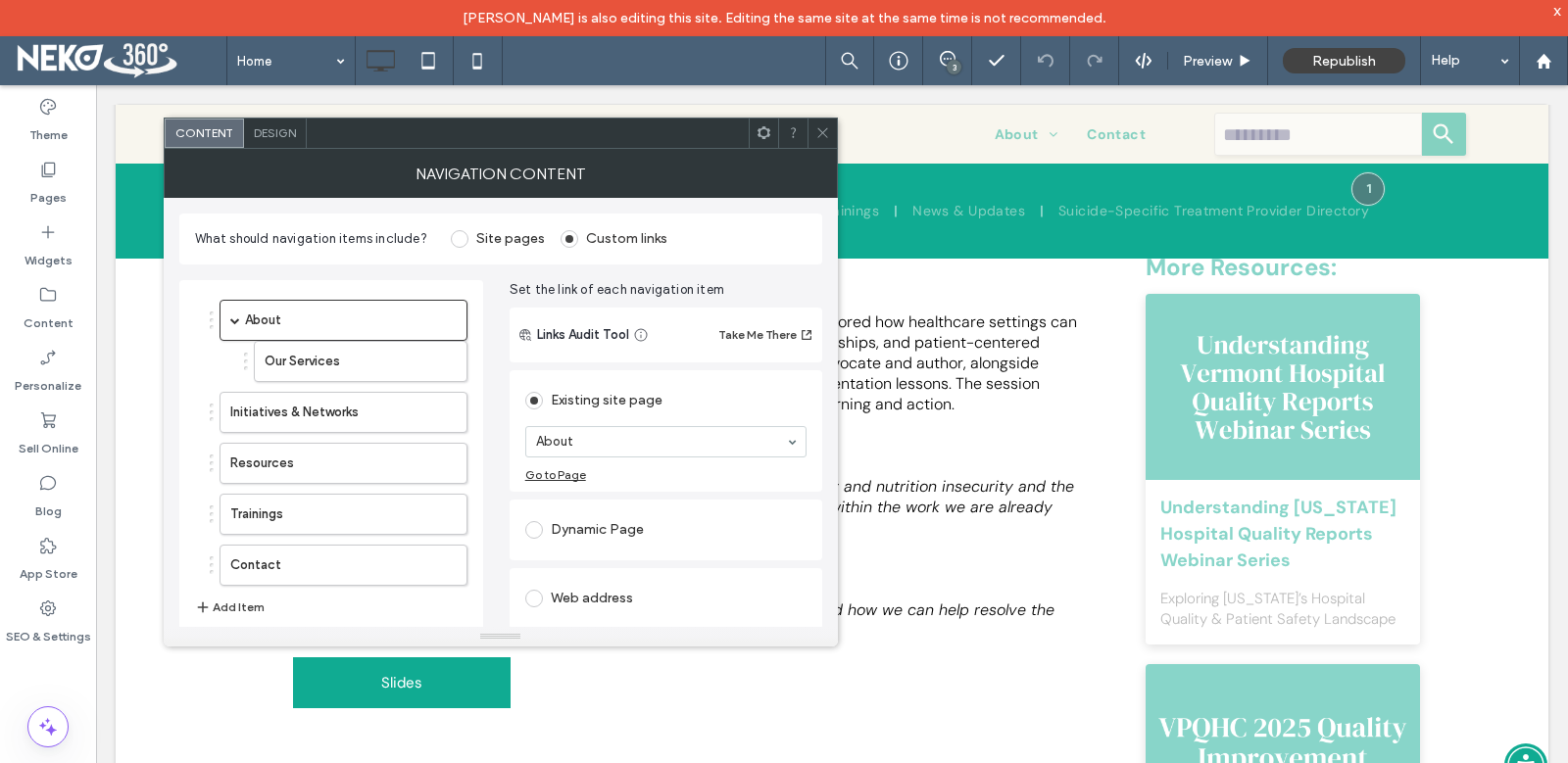
click at [829, 131] on icon at bounding box center [823, 133] width 15 height 15
click at [452, 241] on span at bounding box center [459, 239] width 18 height 18
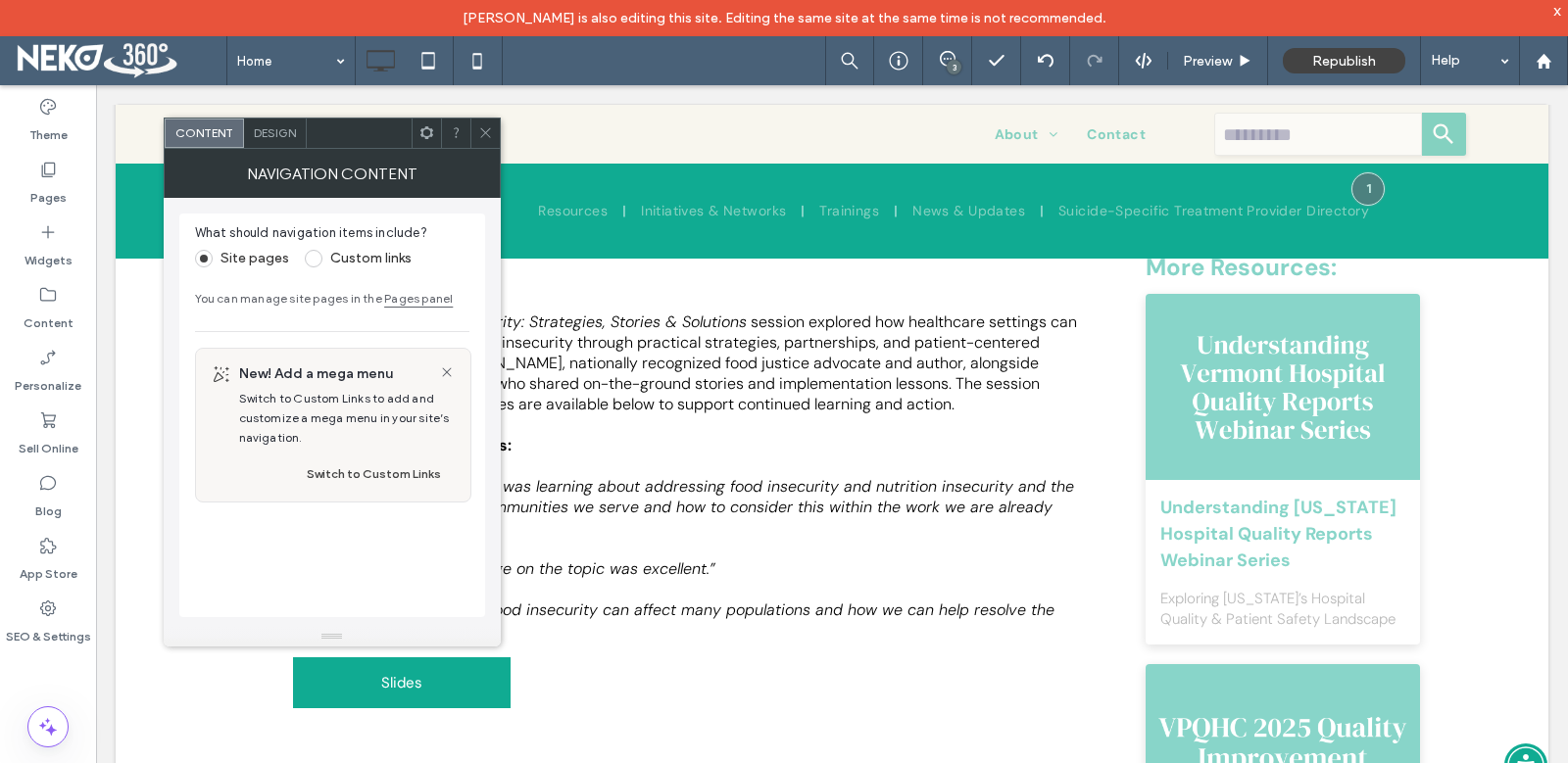
click at [497, 128] on div at bounding box center [485, 134] width 30 height 30
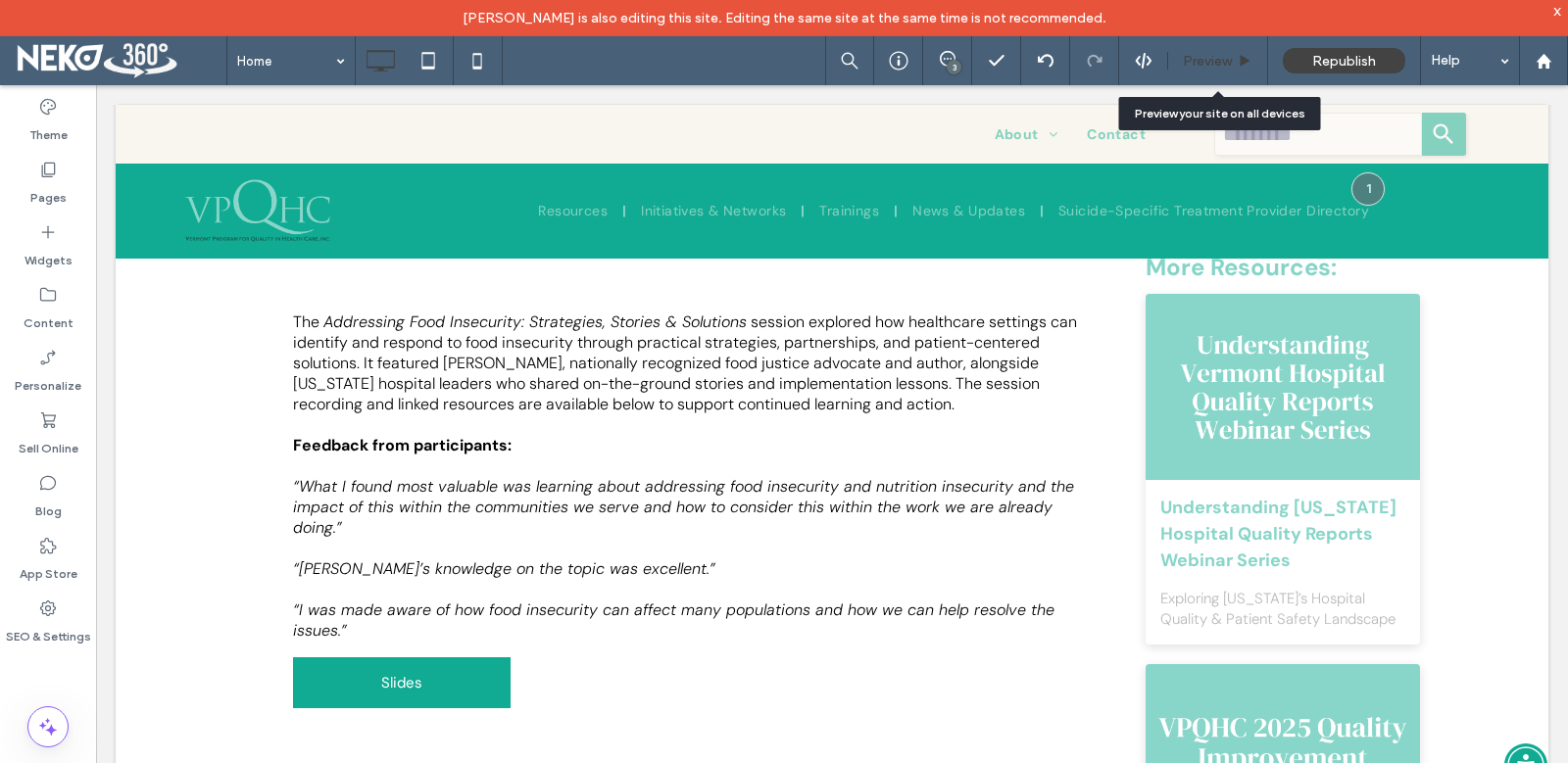
click at [1213, 62] on span "Preview" at bounding box center [1207, 60] width 49 height 17
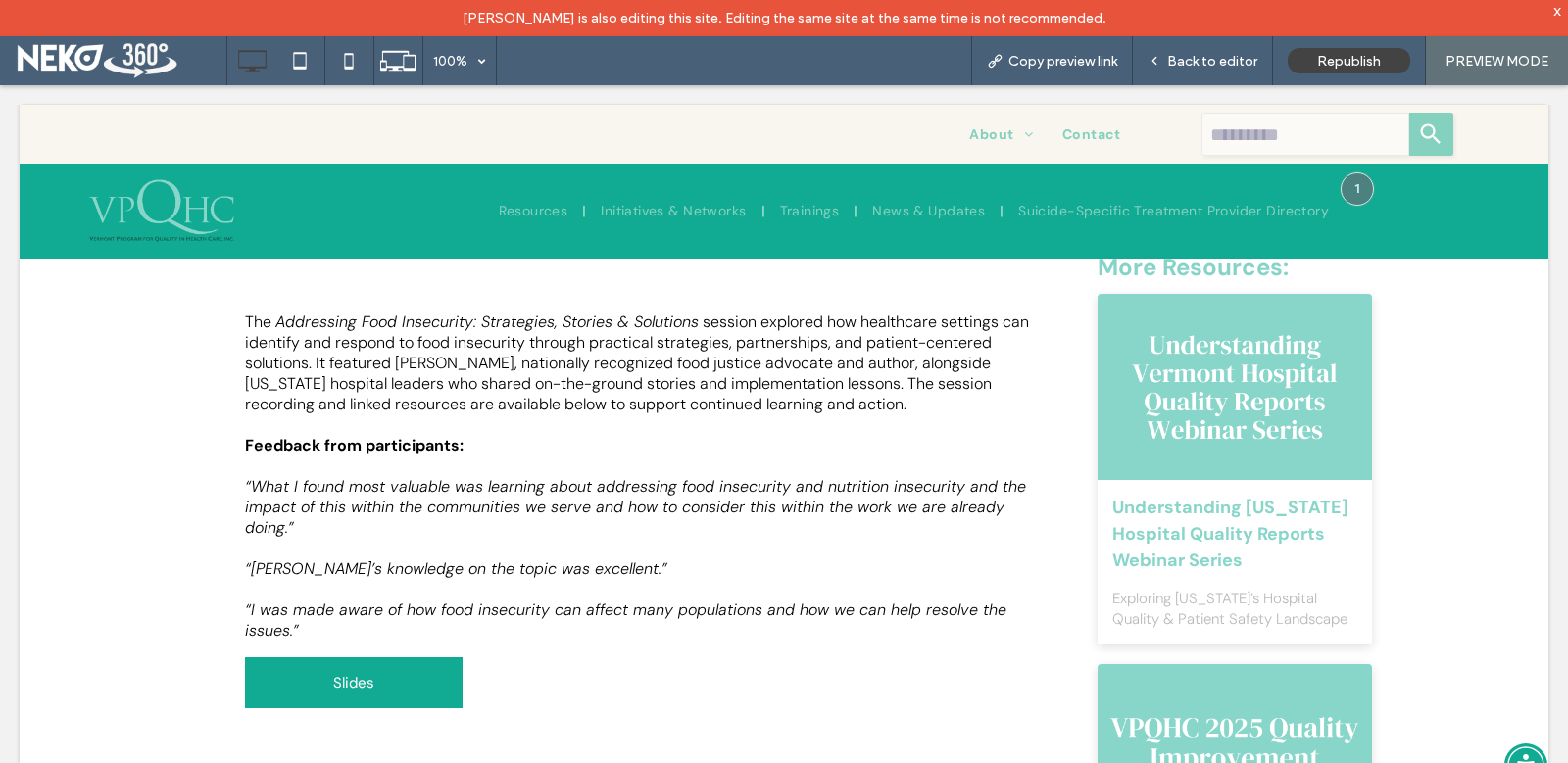
click at [1555, 7] on div "x" at bounding box center [1557, 10] width 9 height 17
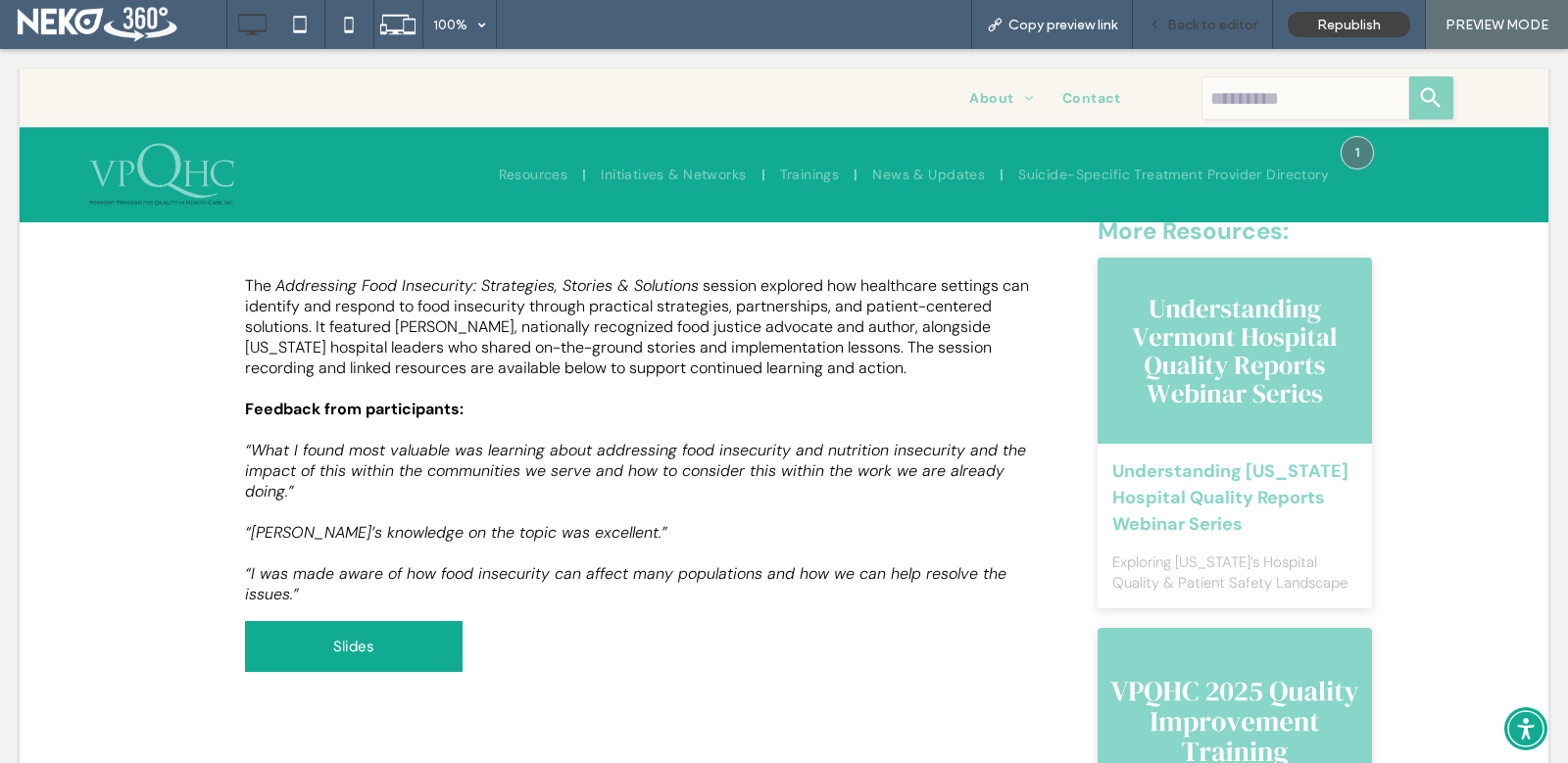
click at [1216, 15] on div "Back to editor" at bounding box center [1203, 24] width 141 height 48
click at [1205, 33] on div "Back to editor" at bounding box center [1203, 24] width 141 height 48
click at [1205, 21] on span "Back to editor" at bounding box center [1212, 25] width 90 height 17
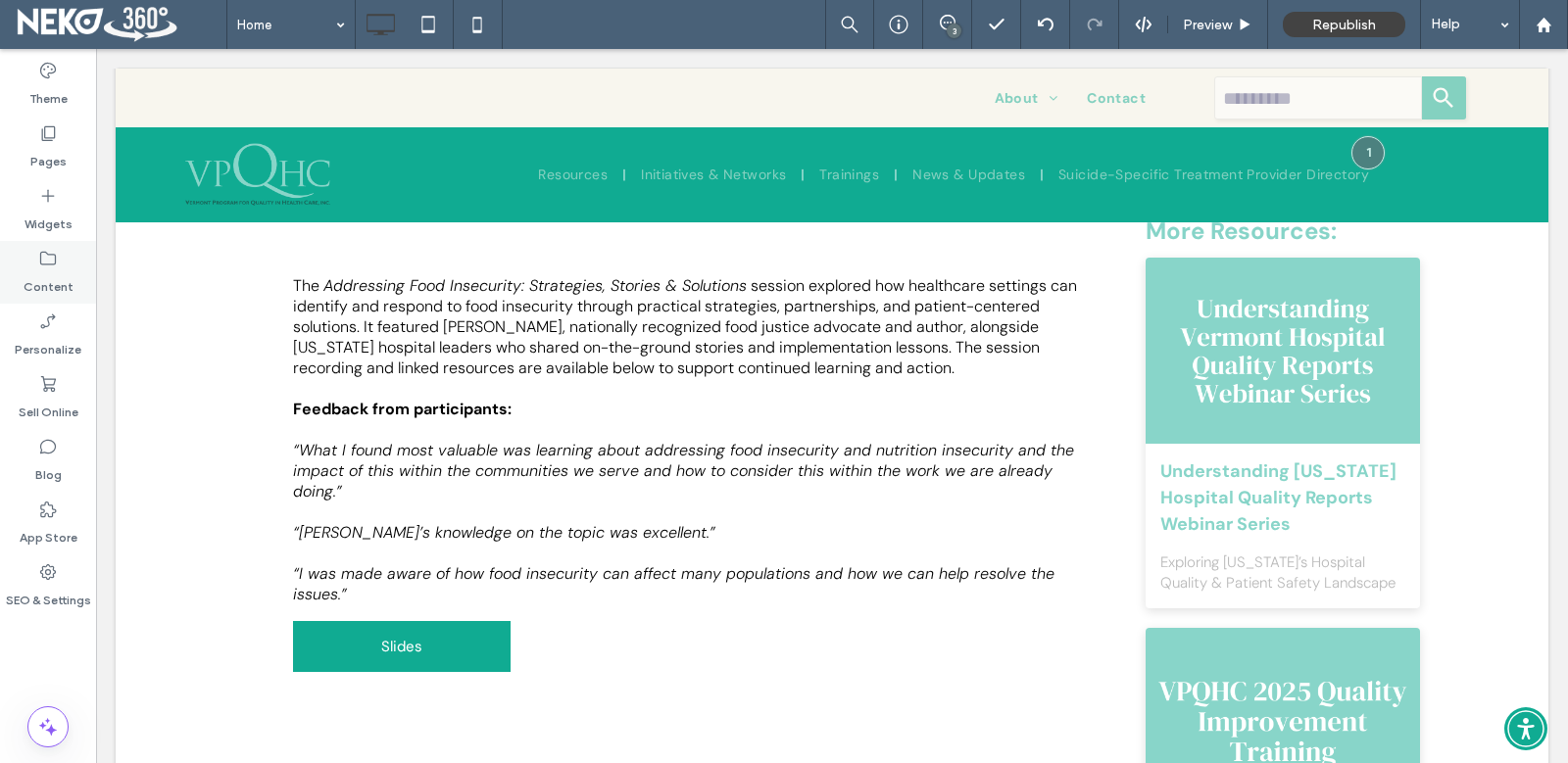
click at [48, 266] on icon at bounding box center [49, 258] width 20 height 20
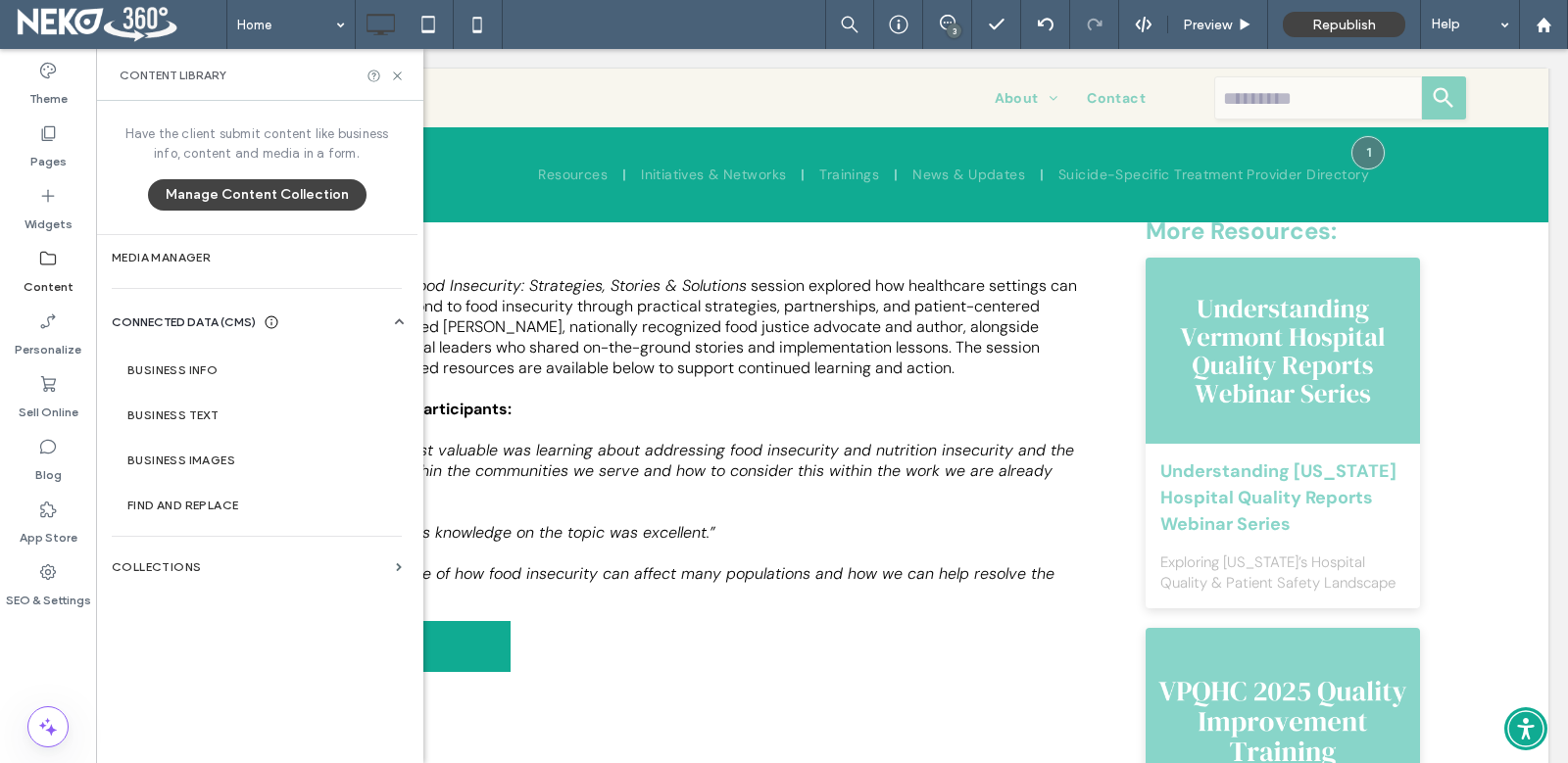
click at [48, 266] on icon at bounding box center [49, 258] width 20 height 20
click at [40, 270] on label "Content" at bounding box center [49, 282] width 49 height 28
click at [403, 69] on icon at bounding box center [397, 75] width 15 height 15
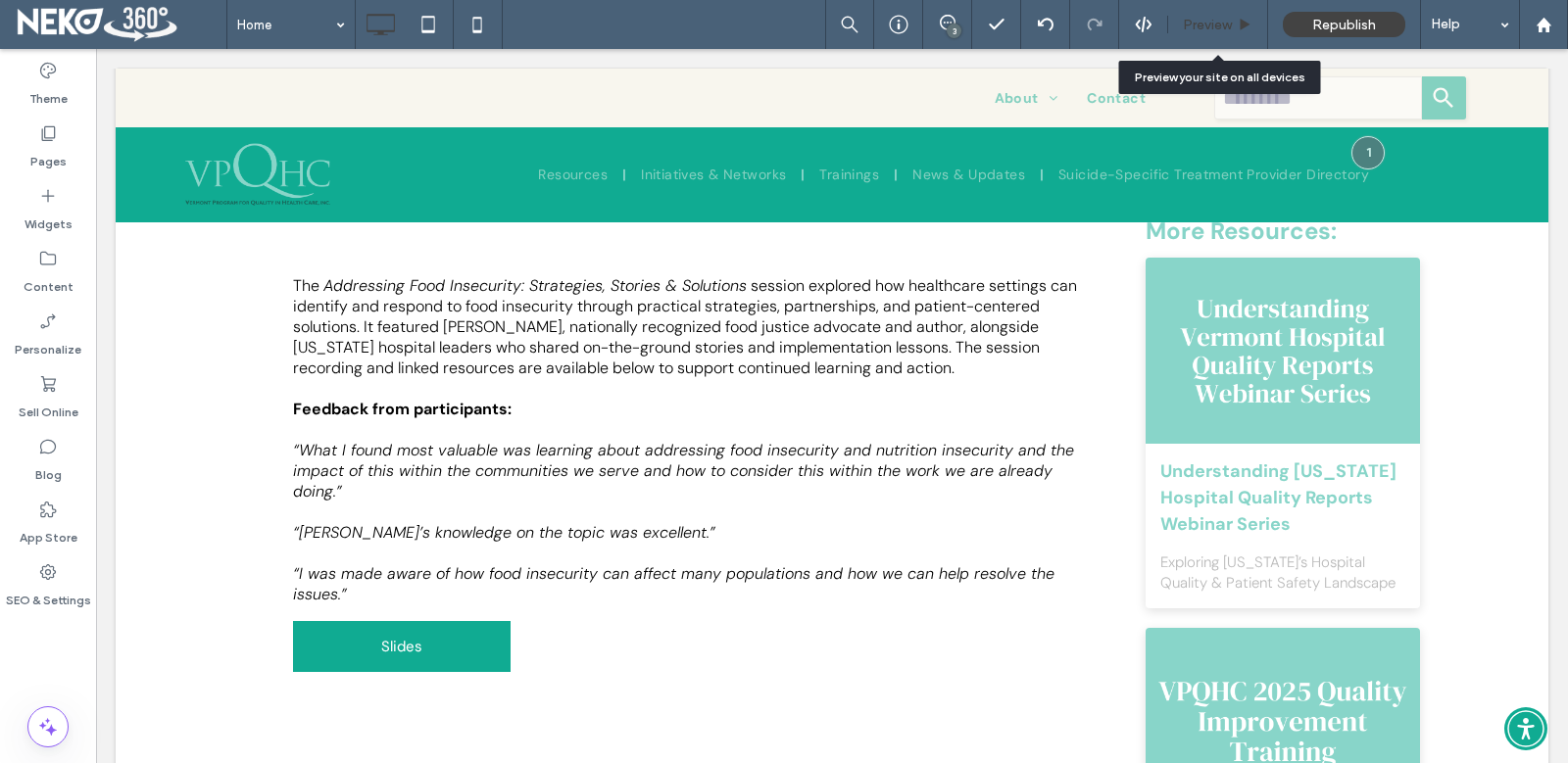
click at [1217, 29] on span "Preview" at bounding box center [1207, 25] width 49 height 17
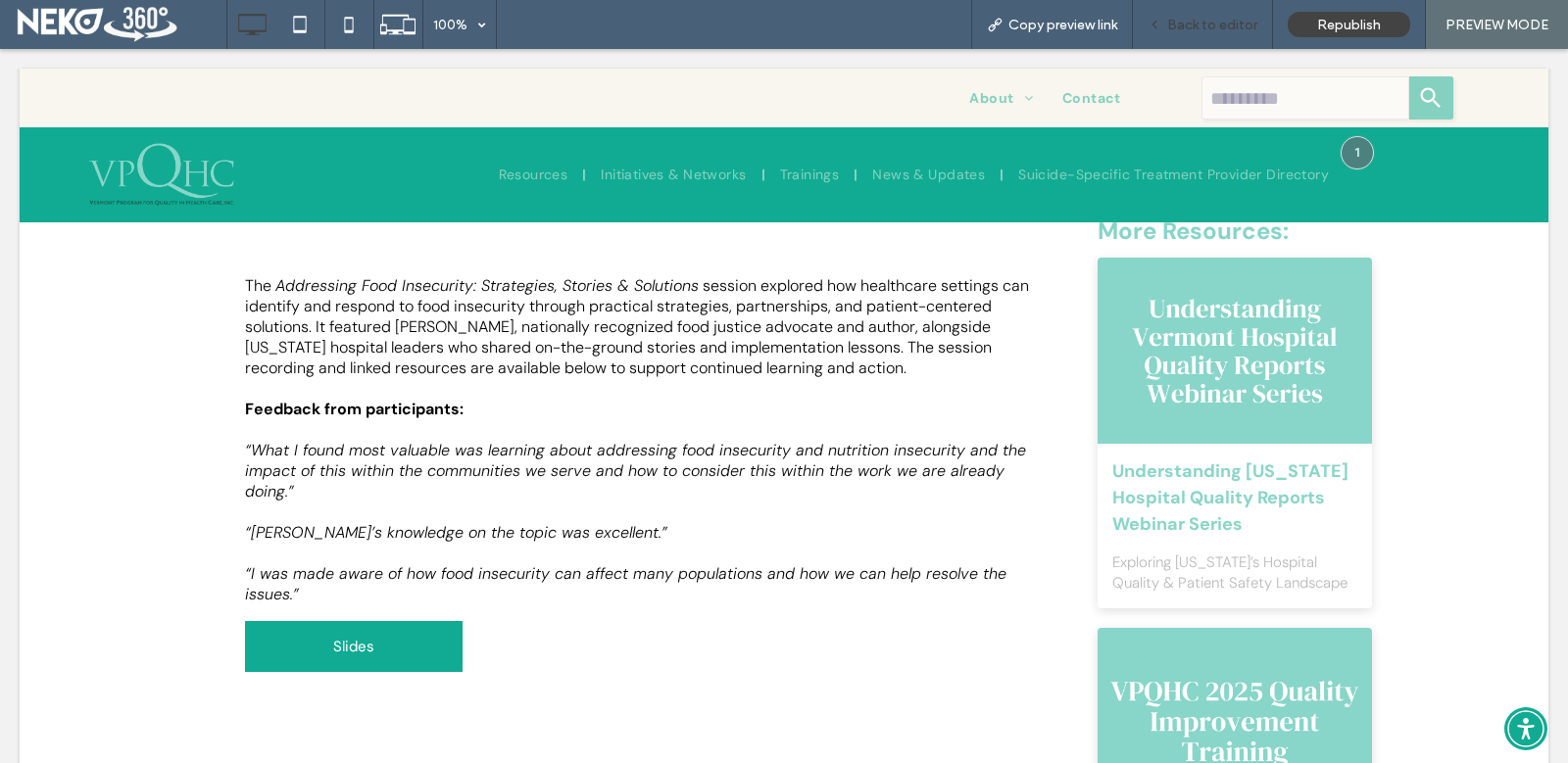
click at [1192, 35] on div "Back to editor" at bounding box center [1203, 24] width 141 height 48
click at [1192, 23] on span "Back to editor" at bounding box center [1212, 25] width 90 height 17
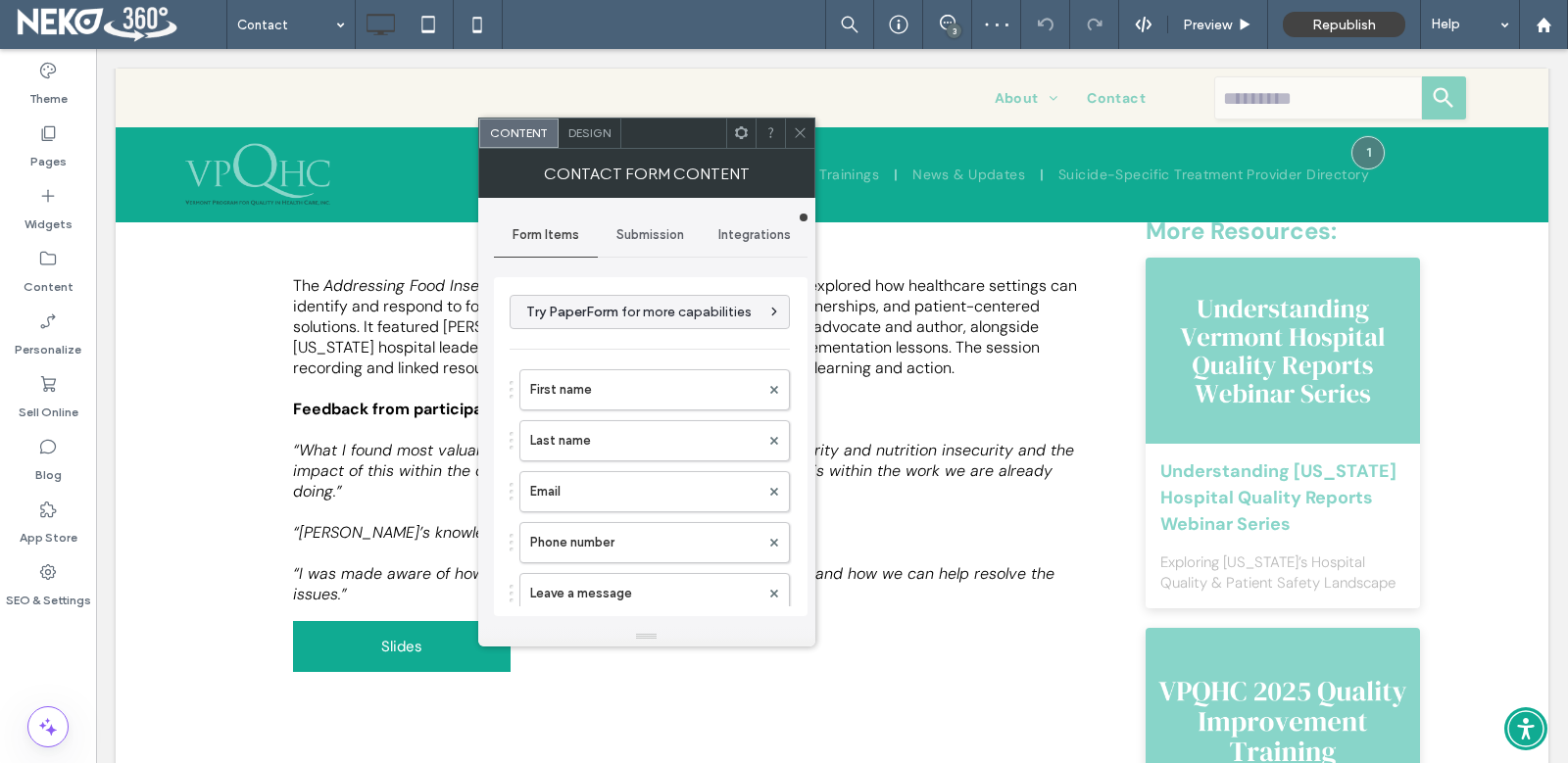
type input "**********"
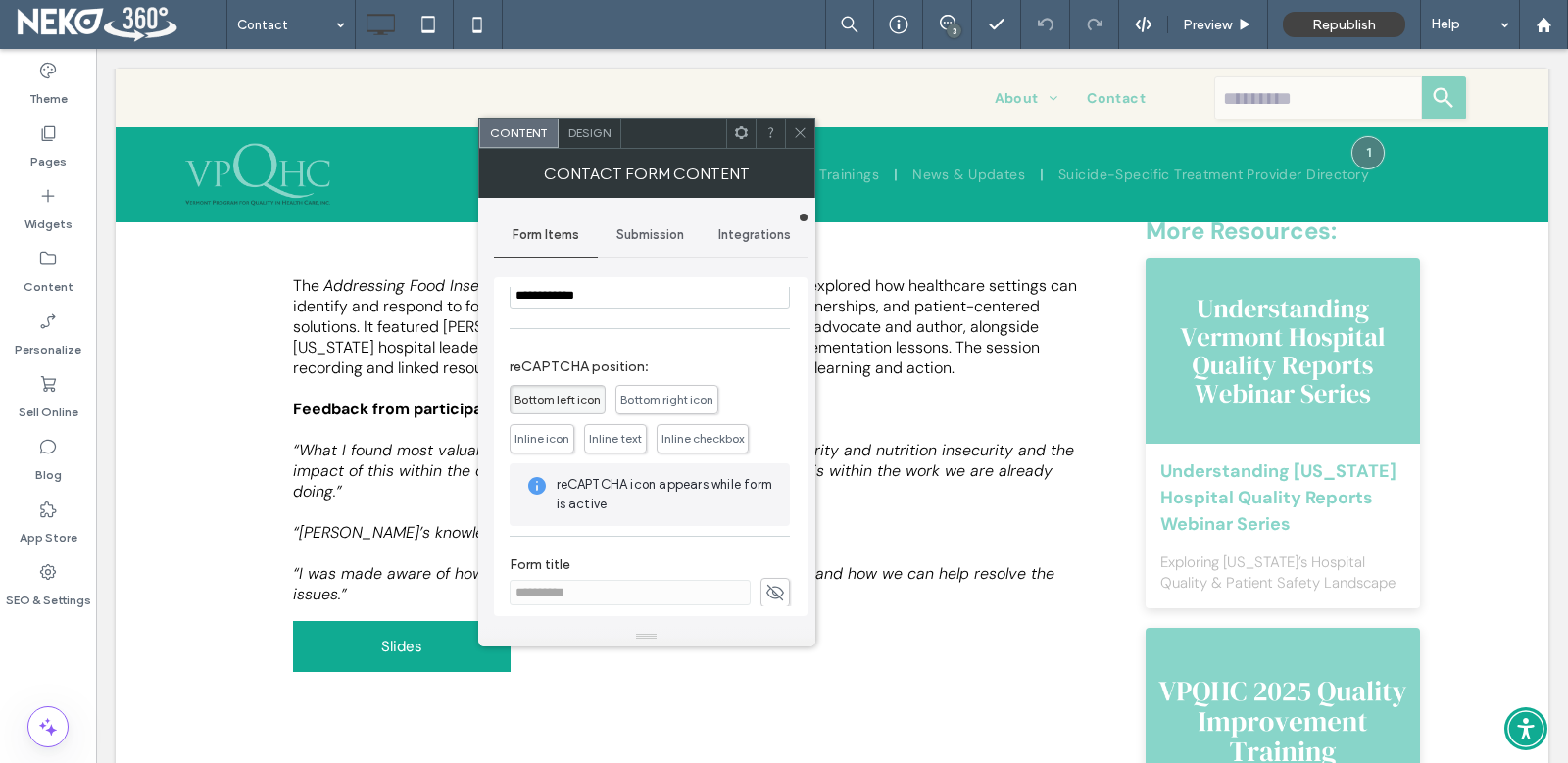
scroll to position [448, 0]
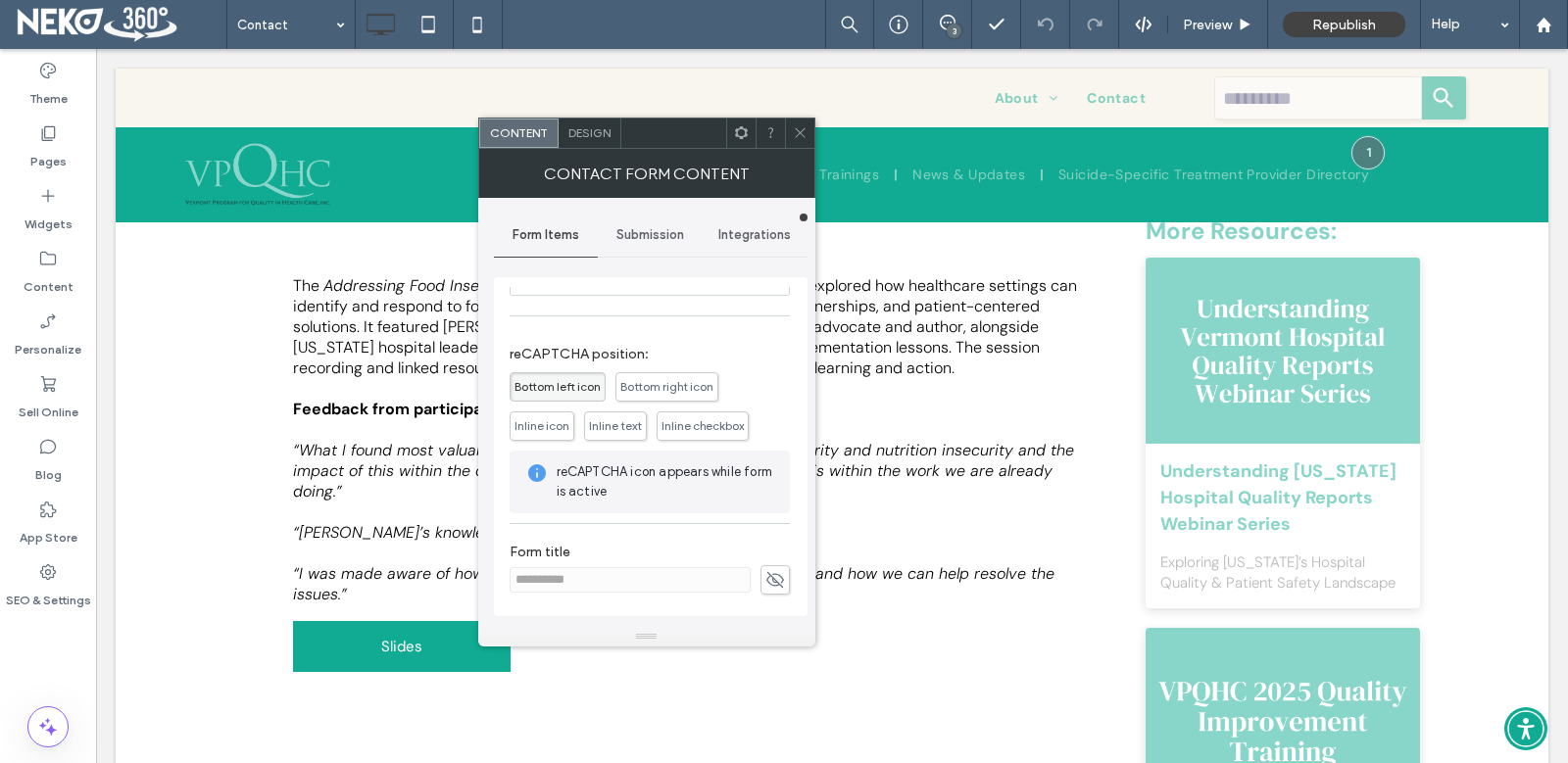
click at [646, 238] on span "Submission" at bounding box center [650, 236] width 67 height 16
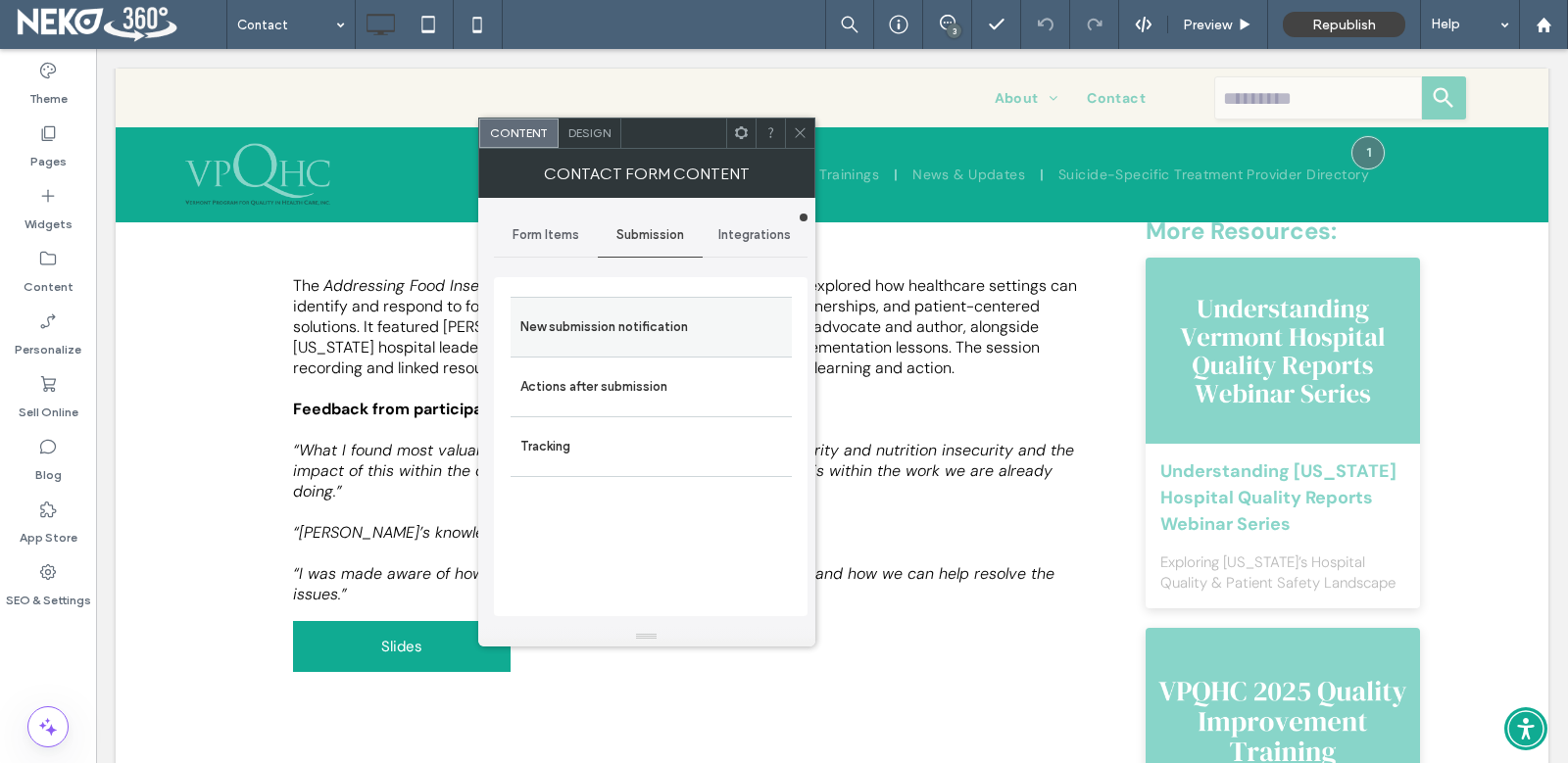
click at [624, 339] on label "New submission notification" at bounding box center [651, 328] width 261 height 40
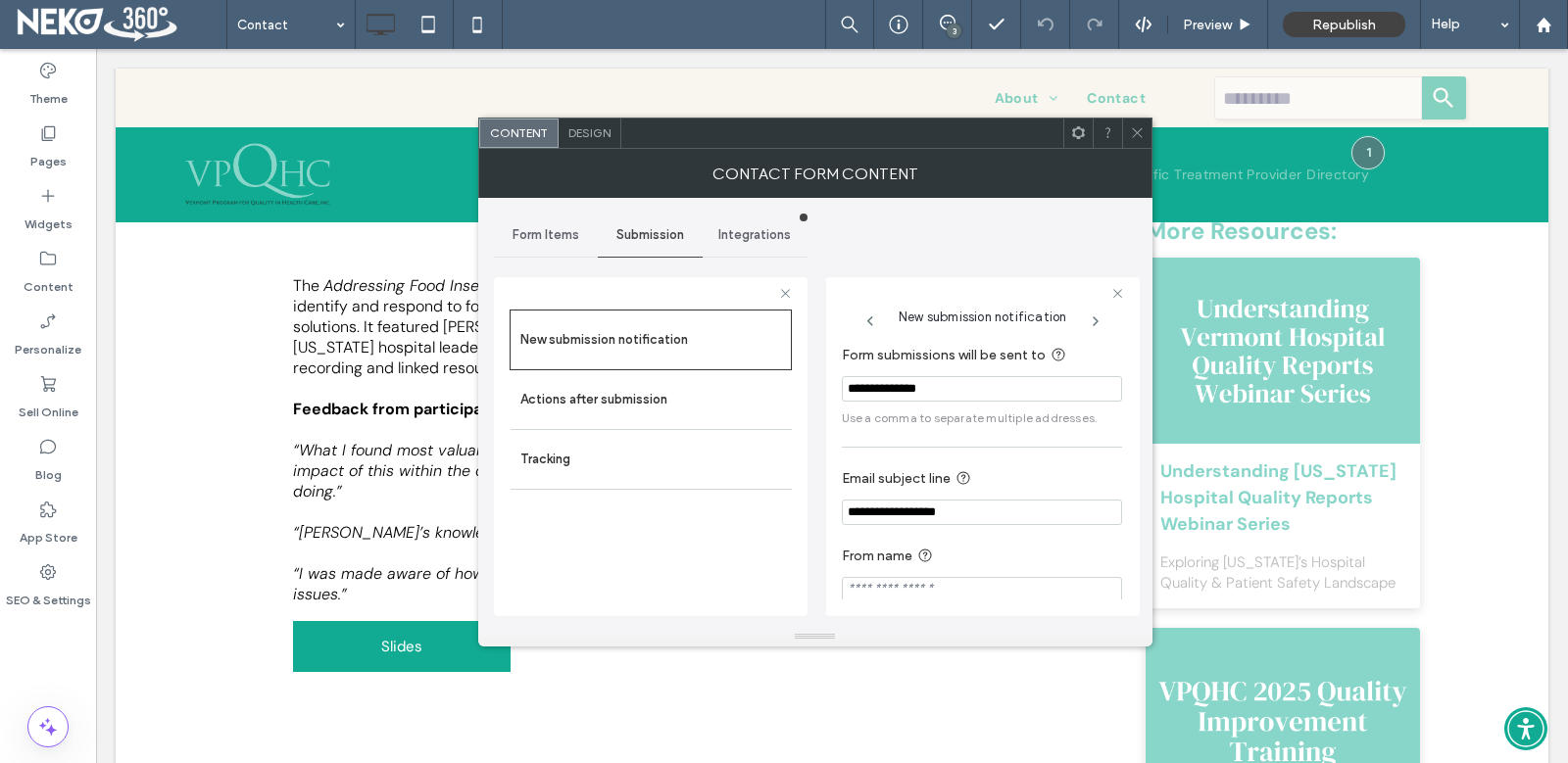
click at [951, 394] on input "**********" at bounding box center [981, 389] width 280 height 26
click at [1013, 399] on input "**********" at bounding box center [981, 389] width 280 height 26
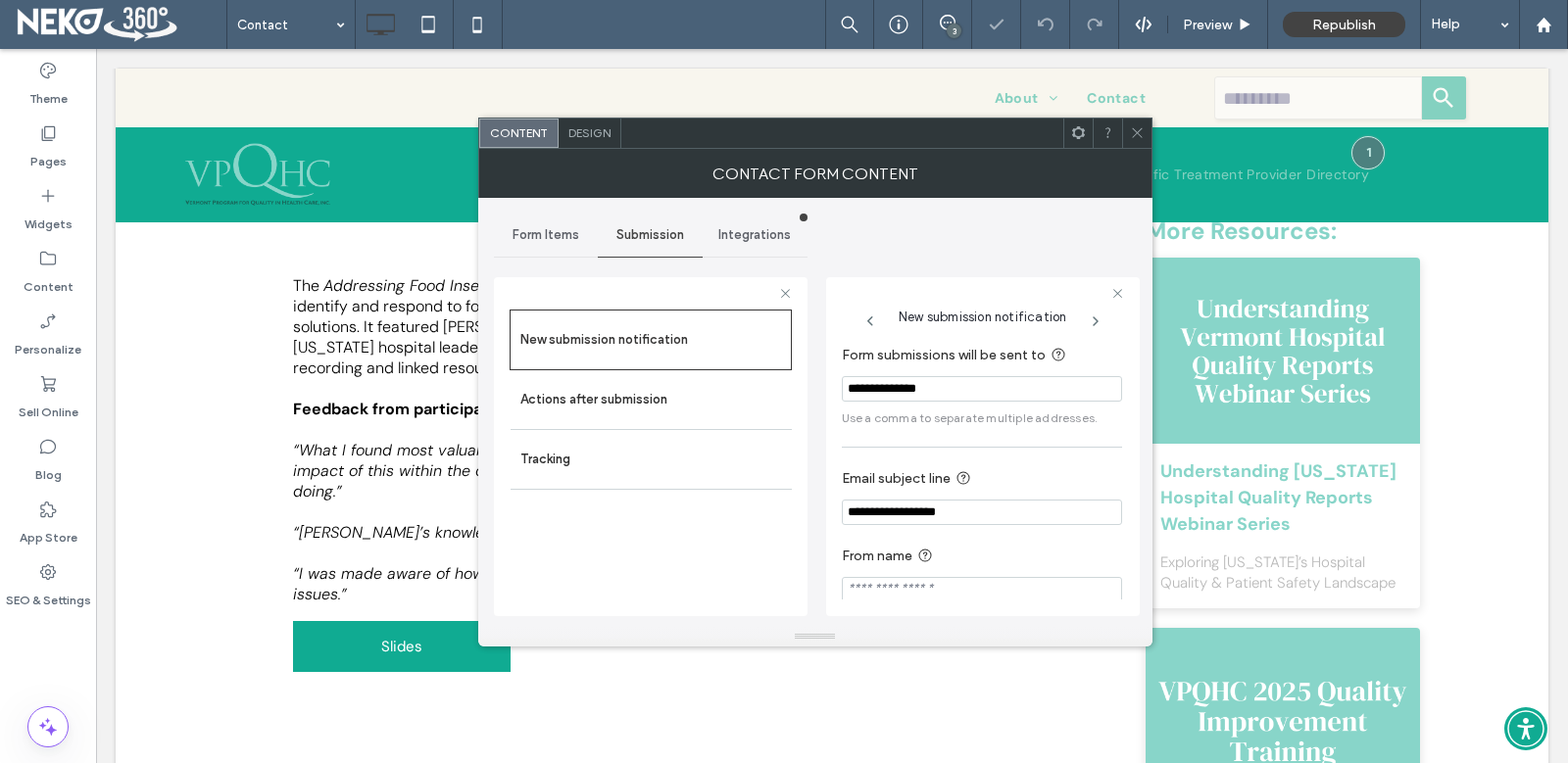
click at [763, 230] on span "Integrations" at bounding box center [754, 236] width 72 height 16
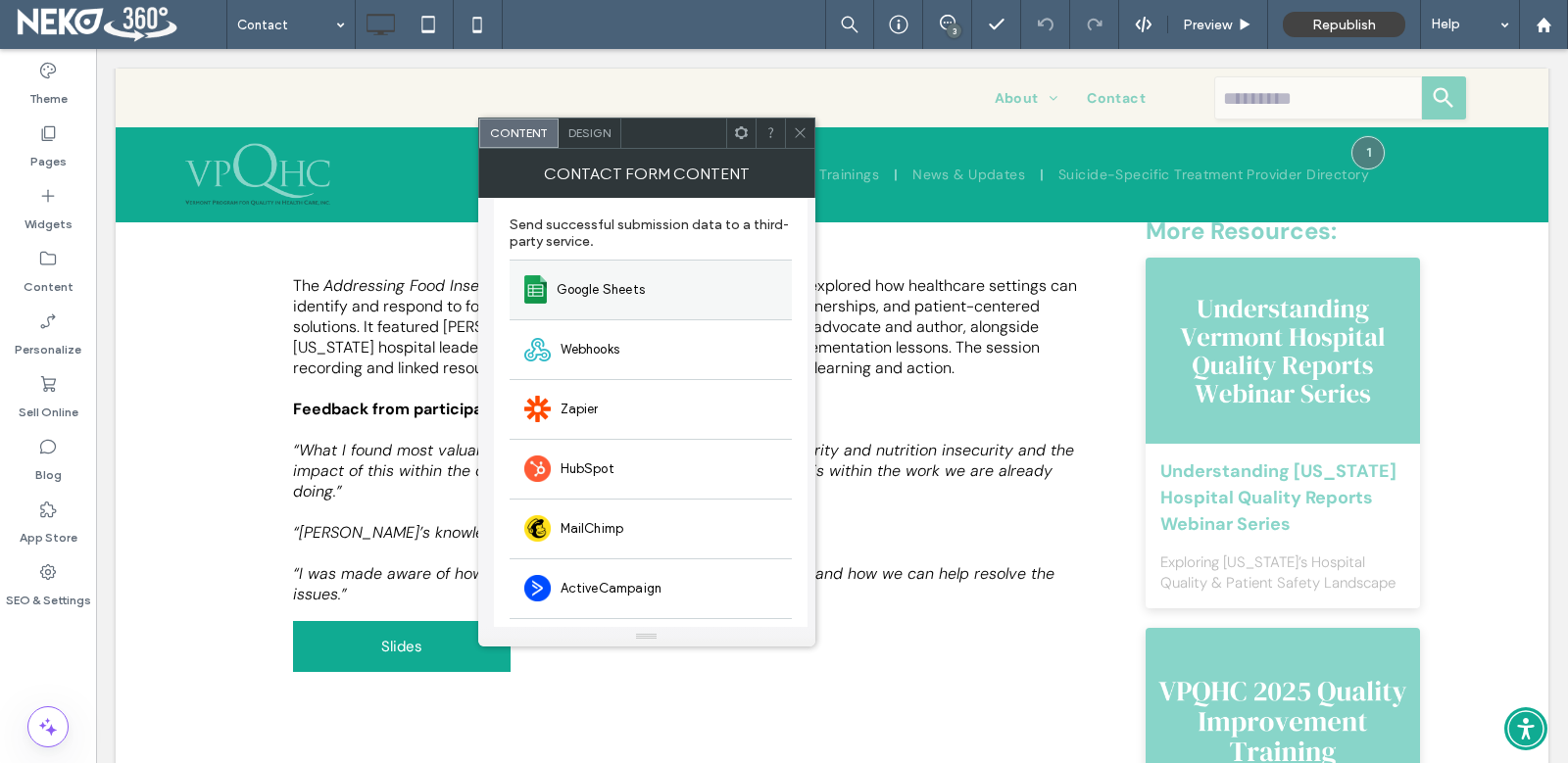
scroll to position [0, 0]
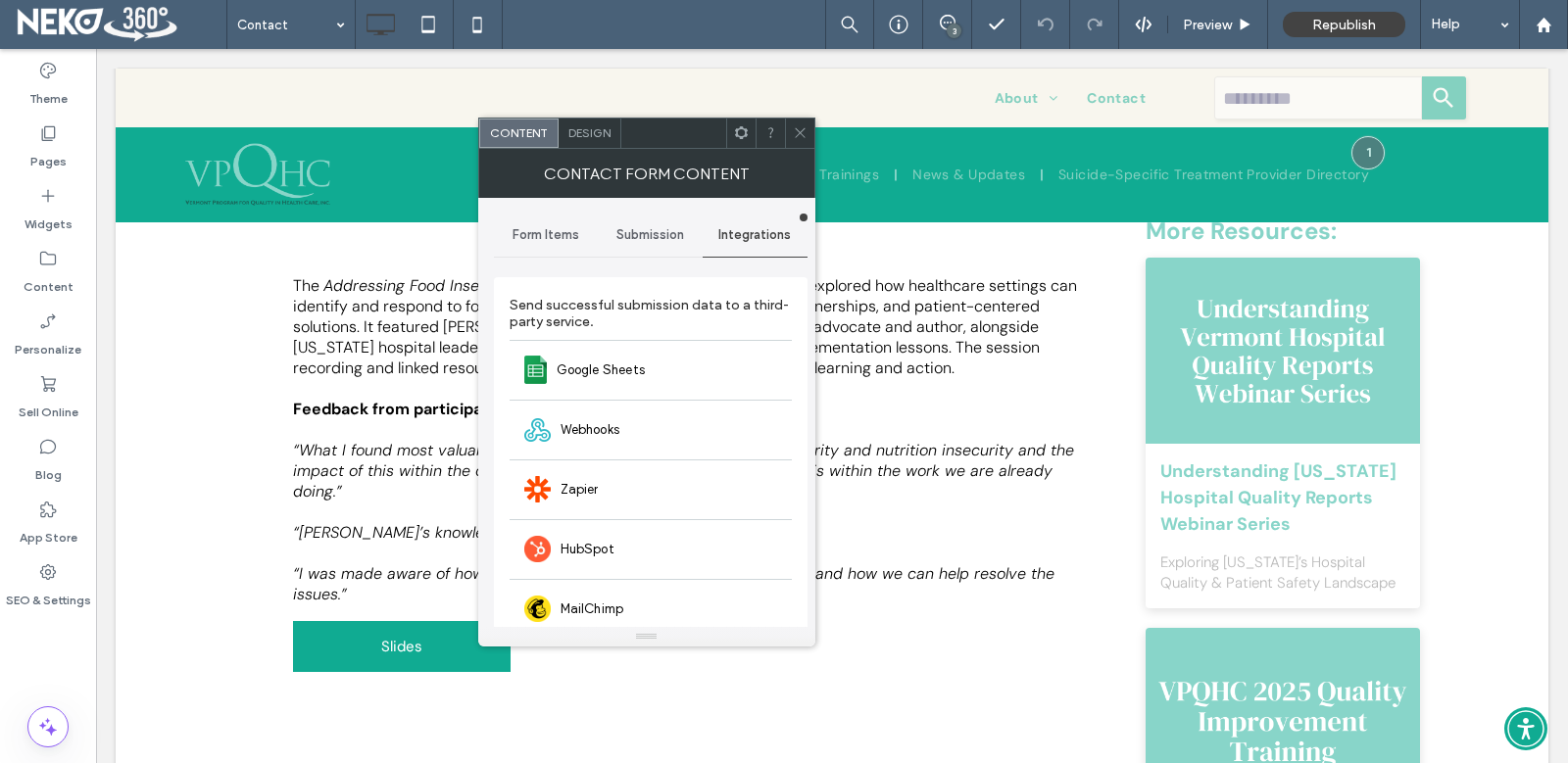
click at [676, 234] on span "Submission" at bounding box center [650, 236] width 67 height 16
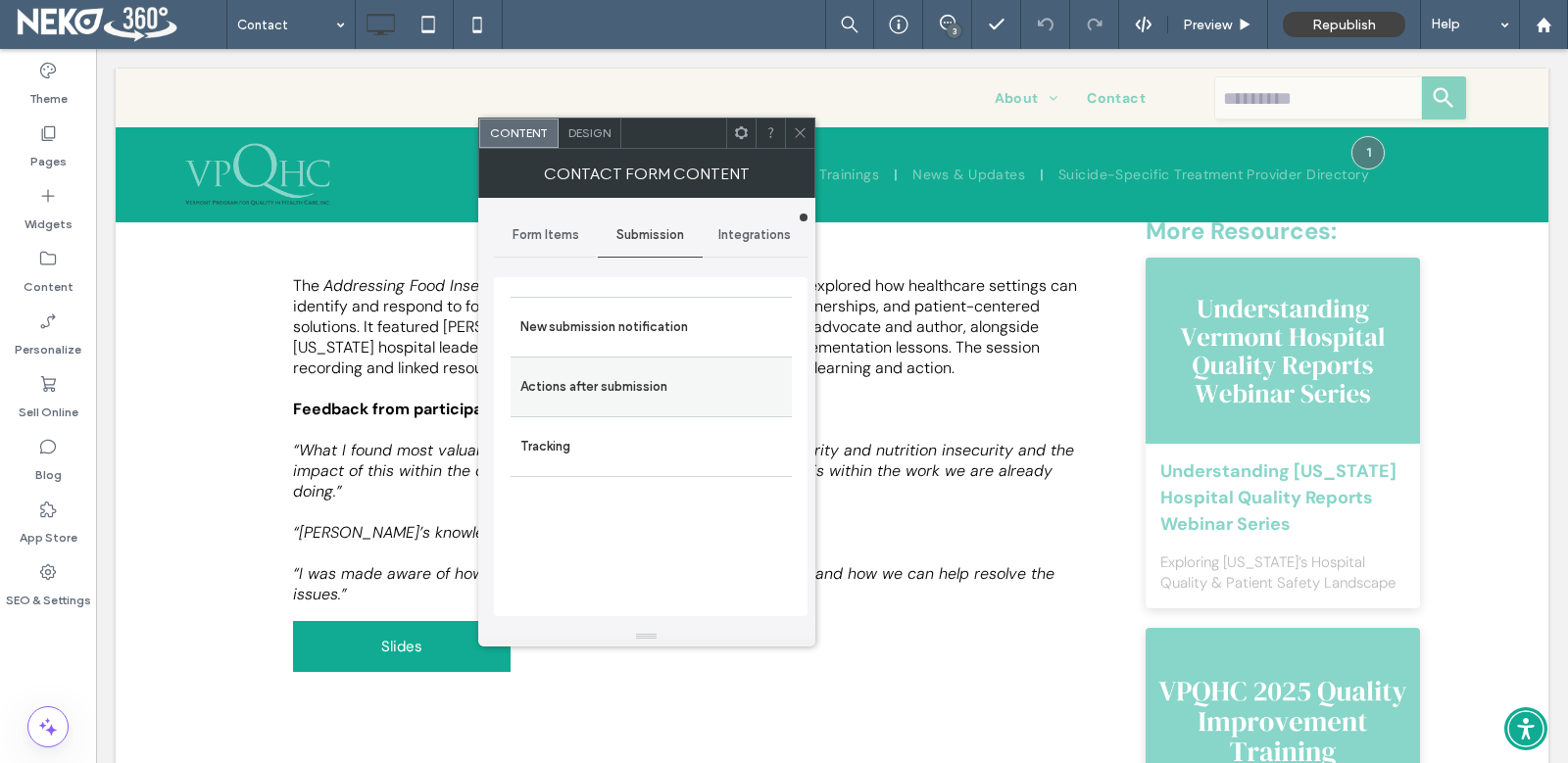
click at [634, 376] on label "Actions after submission" at bounding box center [651, 387] width 261 height 40
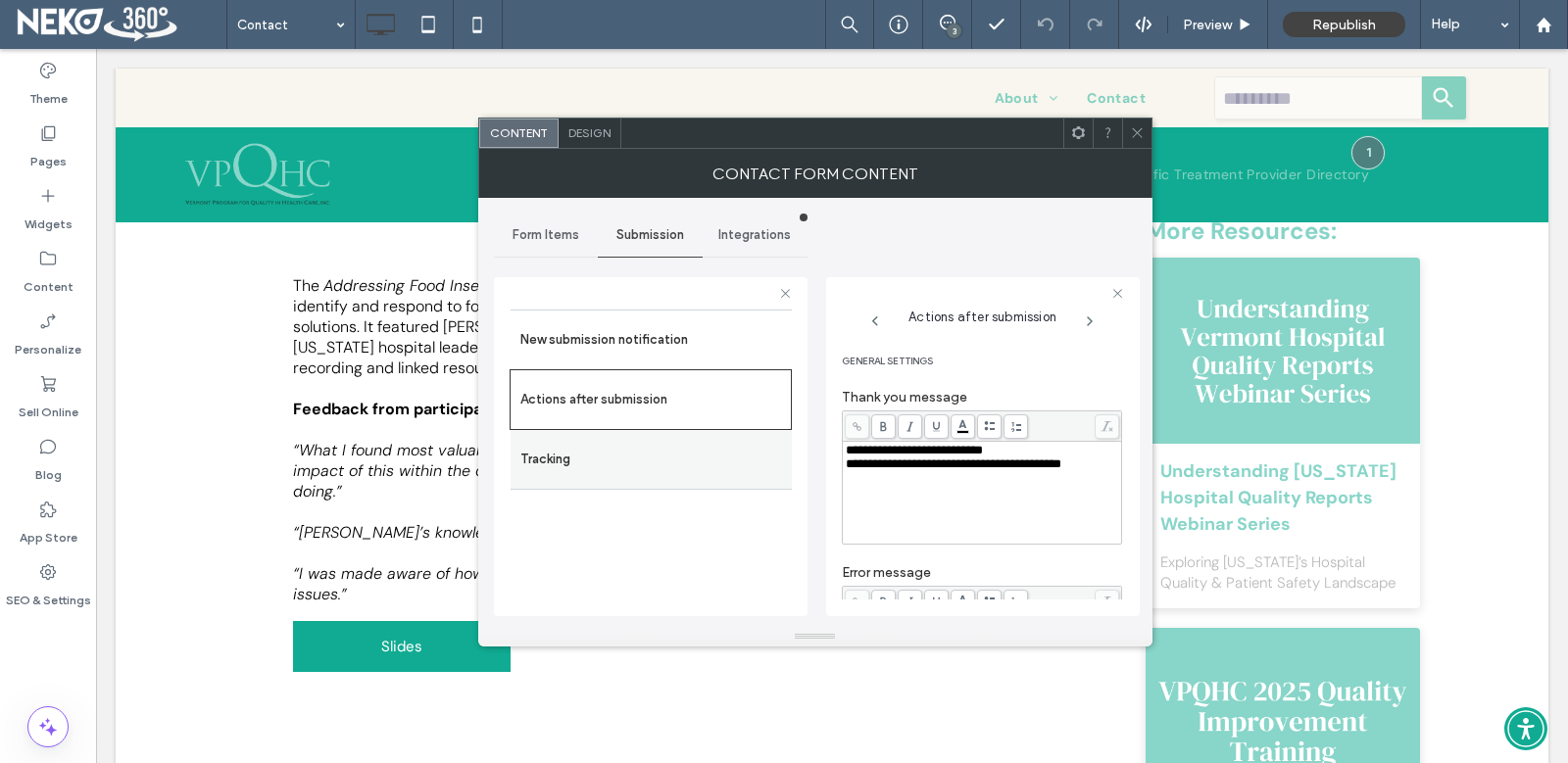
click at [566, 445] on label "Tracking" at bounding box center [651, 459] width 261 height 40
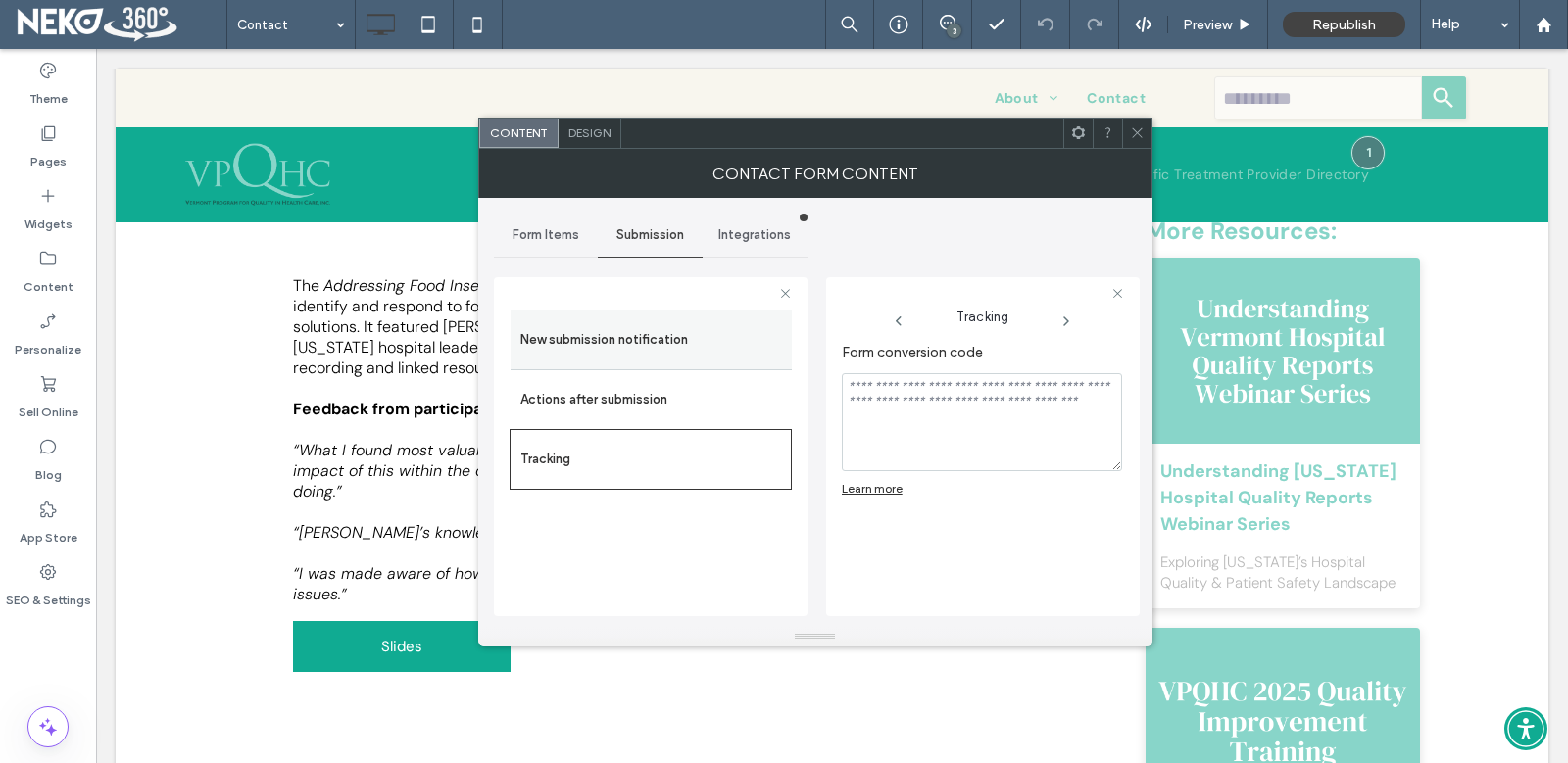
click at [612, 341] on label "New submission notification" at bounding box center [651, 340] width 261 height 40
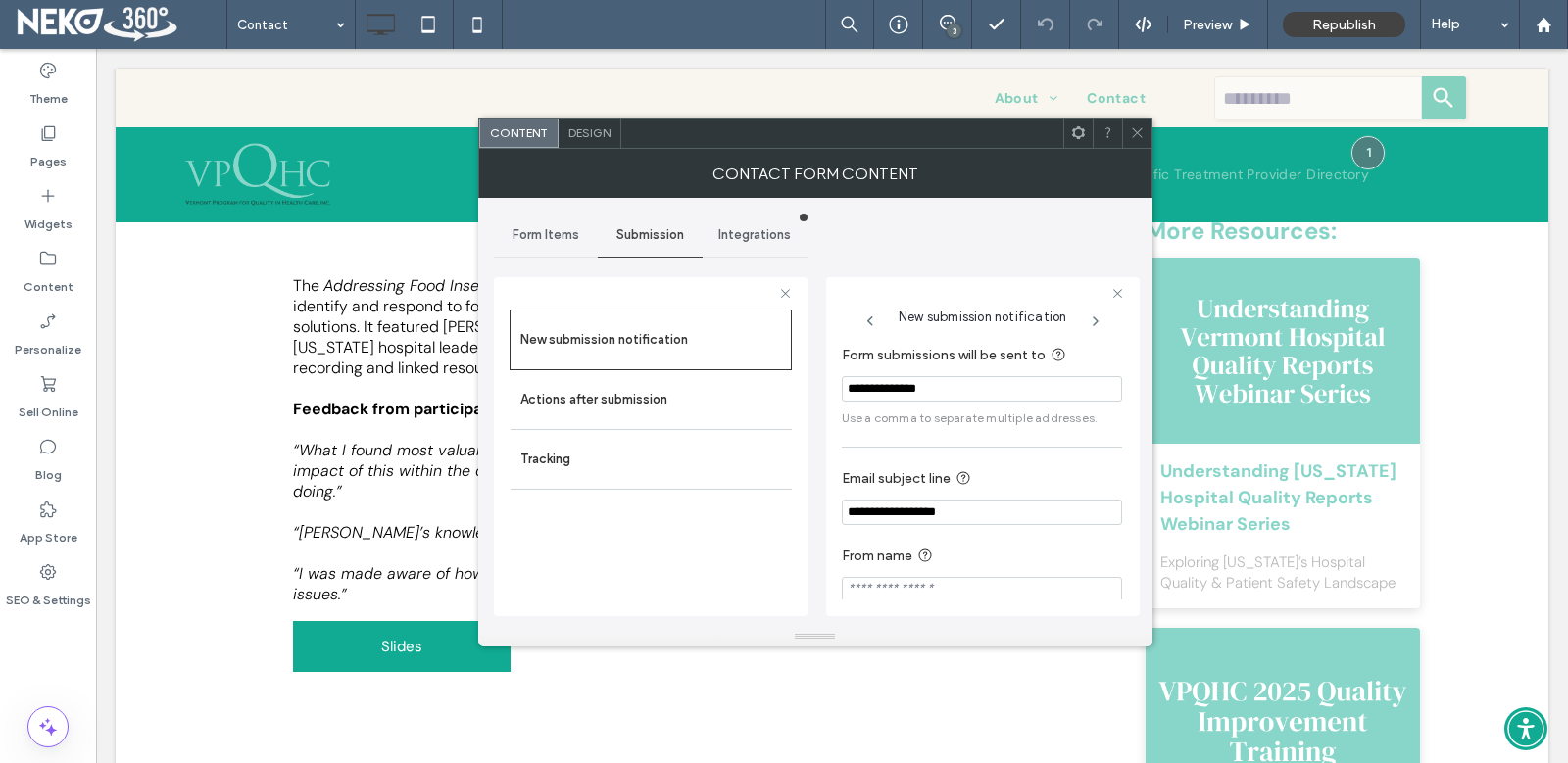
click at [755, 243] on div "Integrations" at bounding box center [755, 236] width 105 height 44
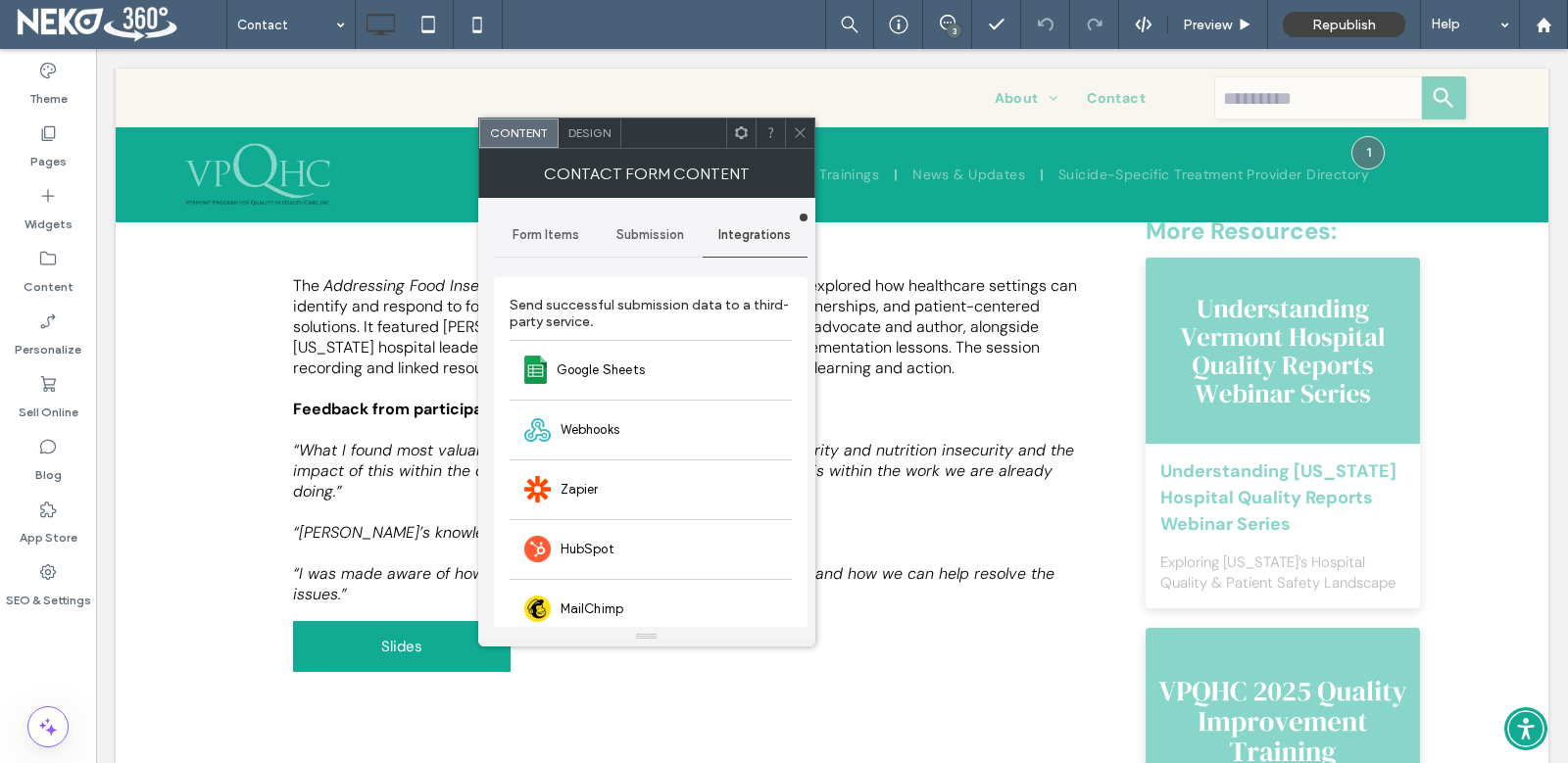
click at [543, 241] on span "Form Items" at bounding box center [545, 236] width 66 height 16
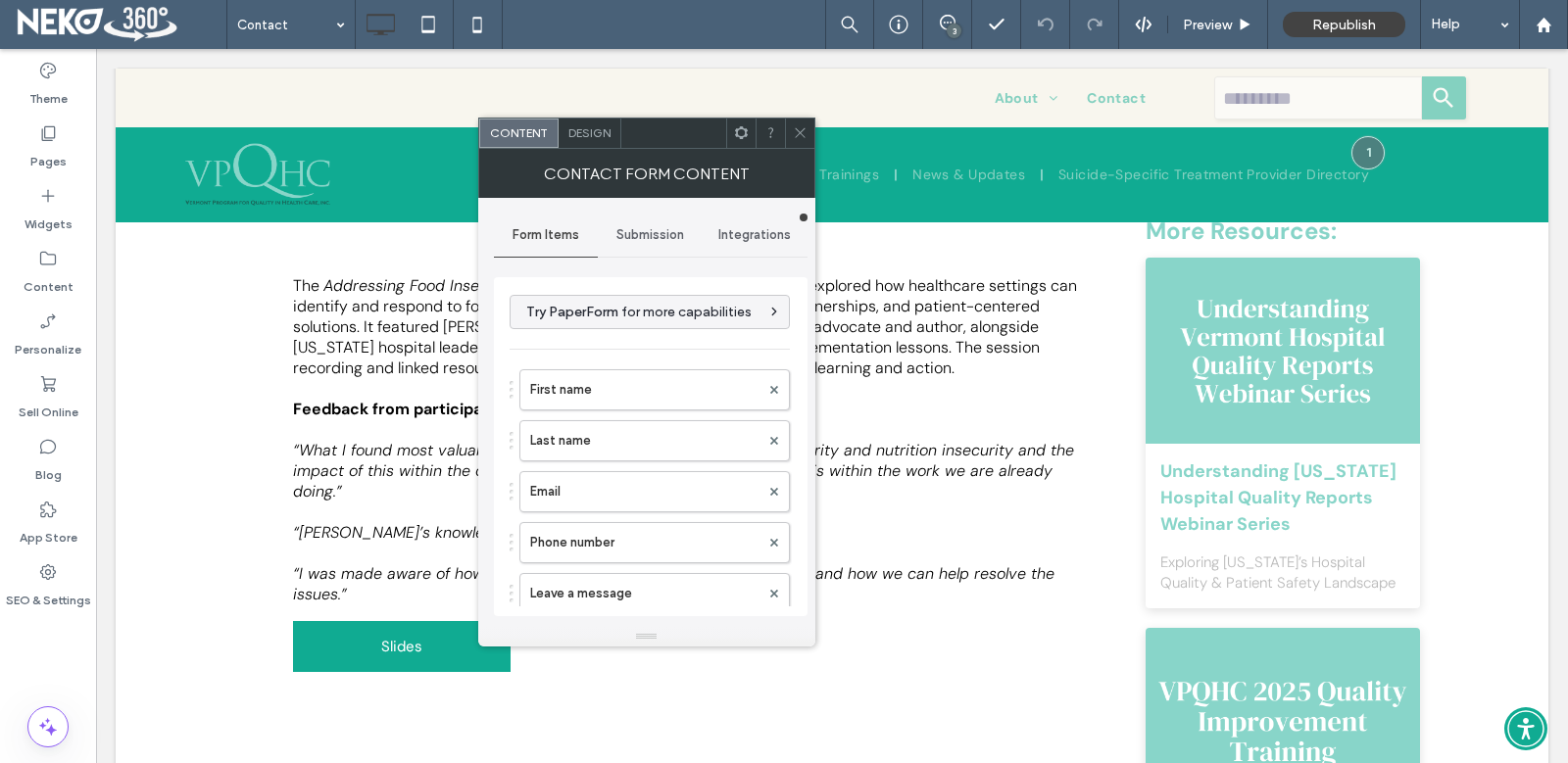
click at [647, 243] on div "Submission" at bounding box center [650, 236] width 105 height 44
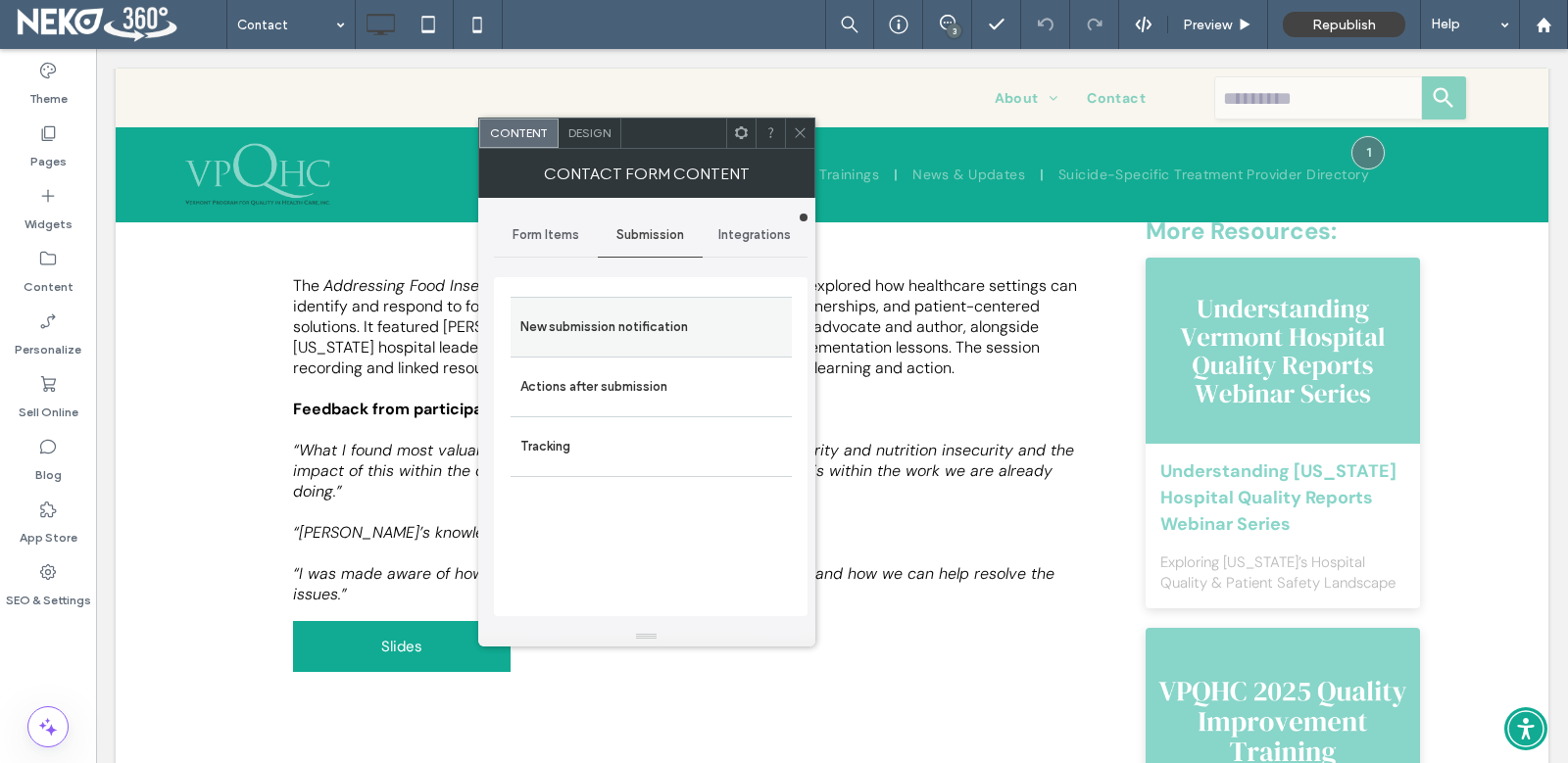
click at [621, 336] on label "New submission notification" at bounding box center [651, 328] width 261 height 40
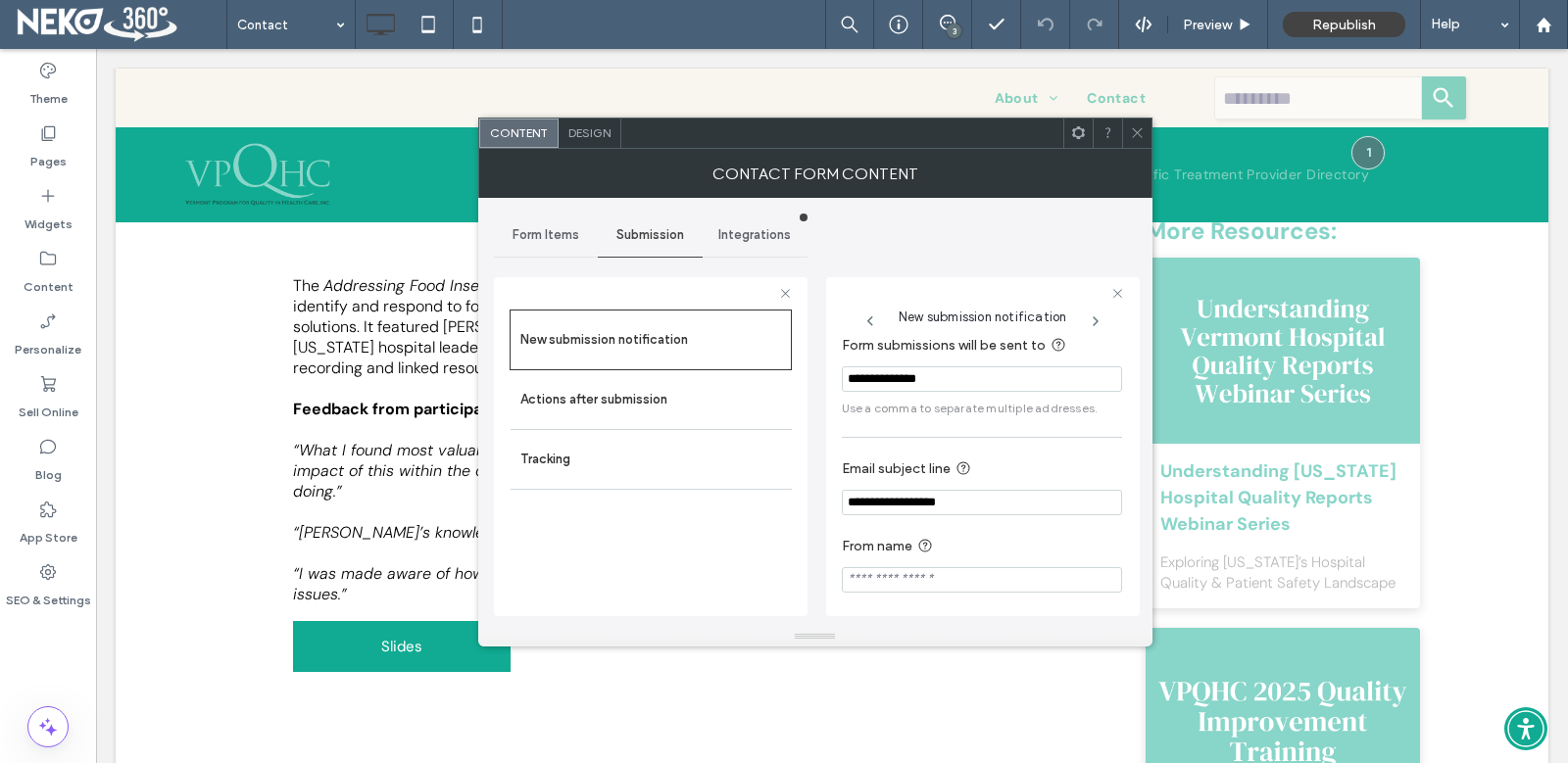
scroll to position [20, 0]
click at [996, 489] on input "**********" at bounding box center [981, 497] width 280 height 26
click at [1140, 131] on icon at bounding box center [1136, 133] width 15 height 15
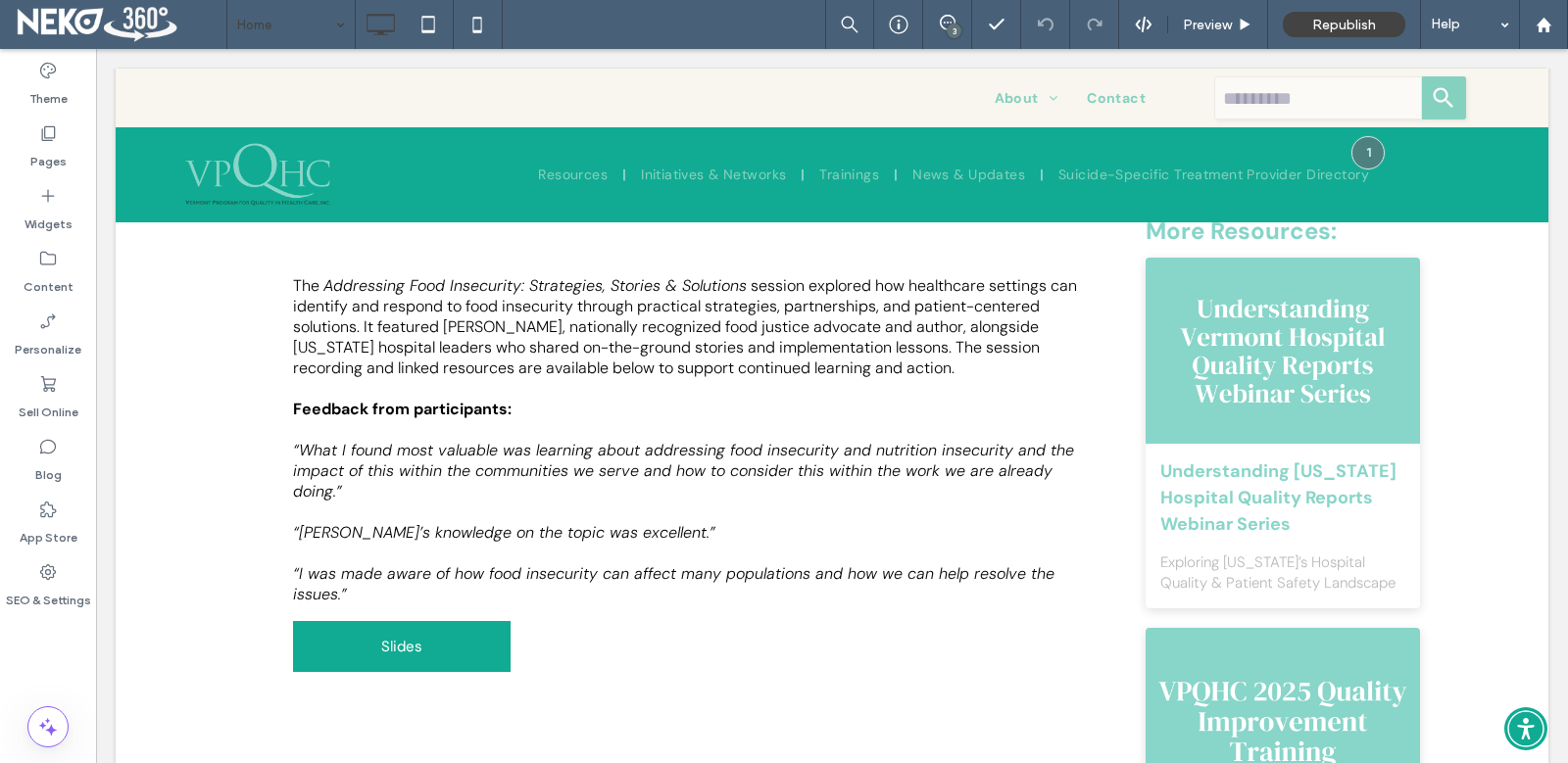
click at [311, 31] on input at bounding box center [286, 24] width 98 height 48
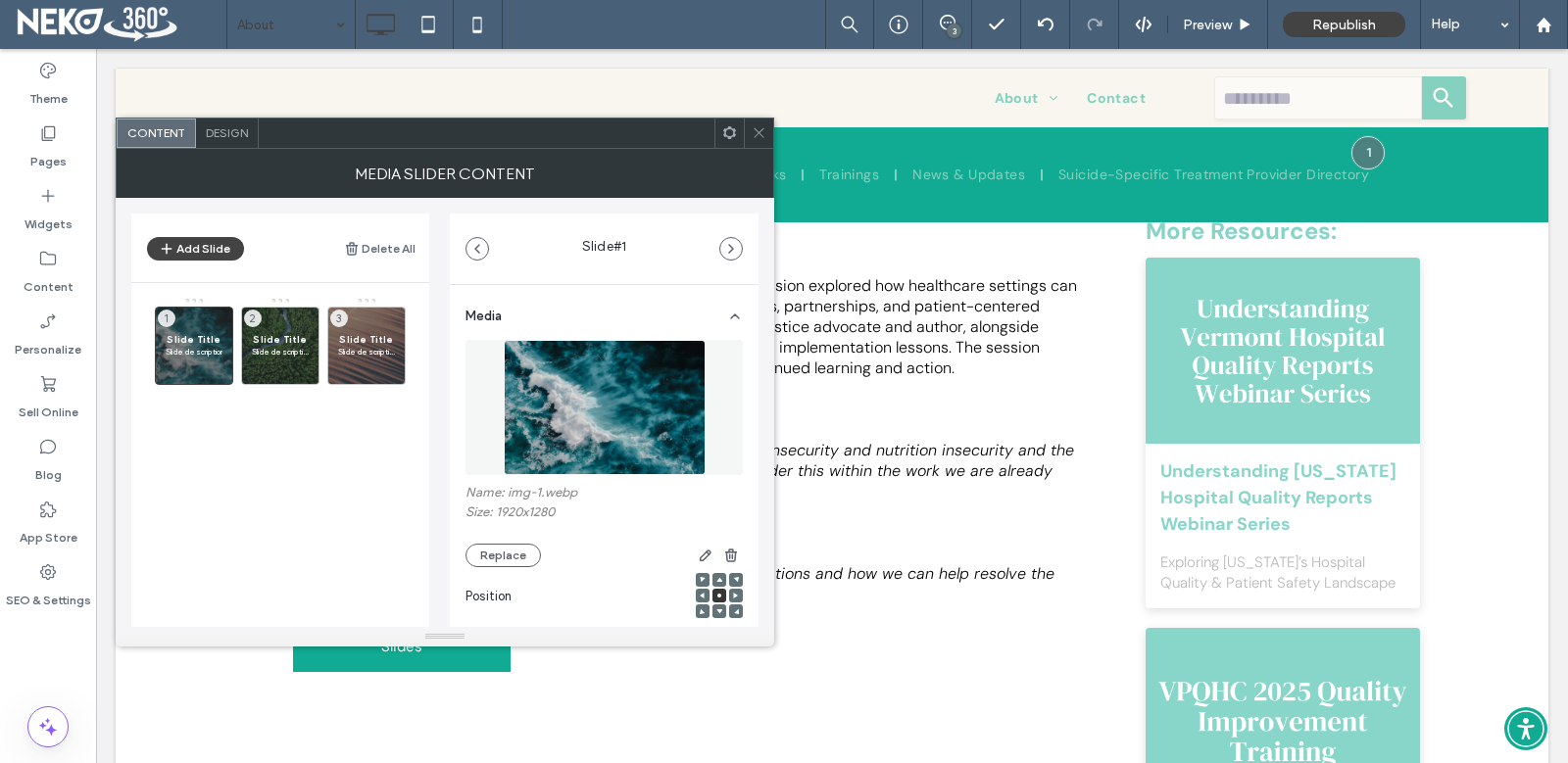
click at [237, 144] on div "Design" at bounding box center [227, 134] width 62 height 30
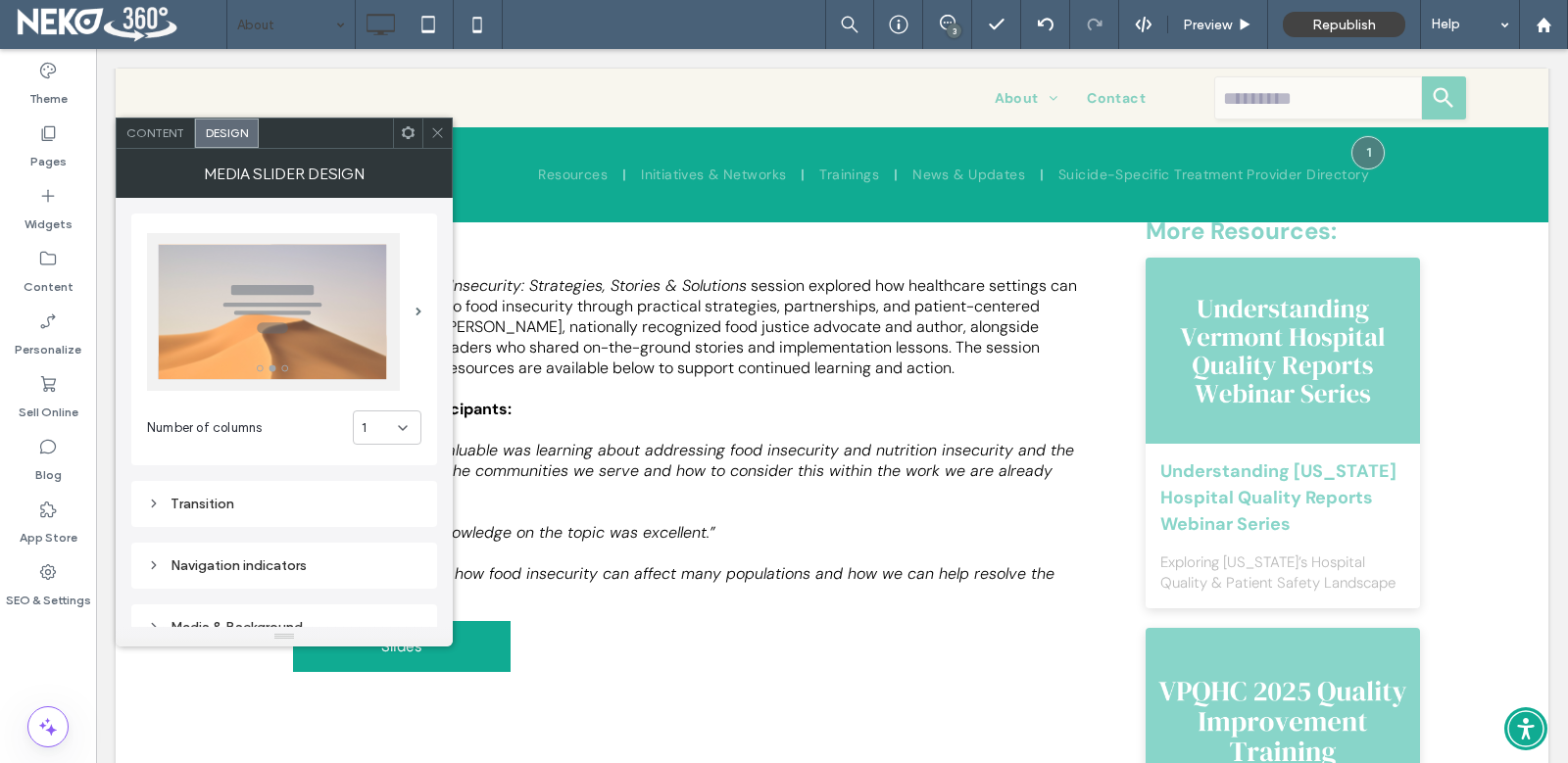
click at [156, 134] on span "Content" at bounding box center [155, 133] width 57 height 15
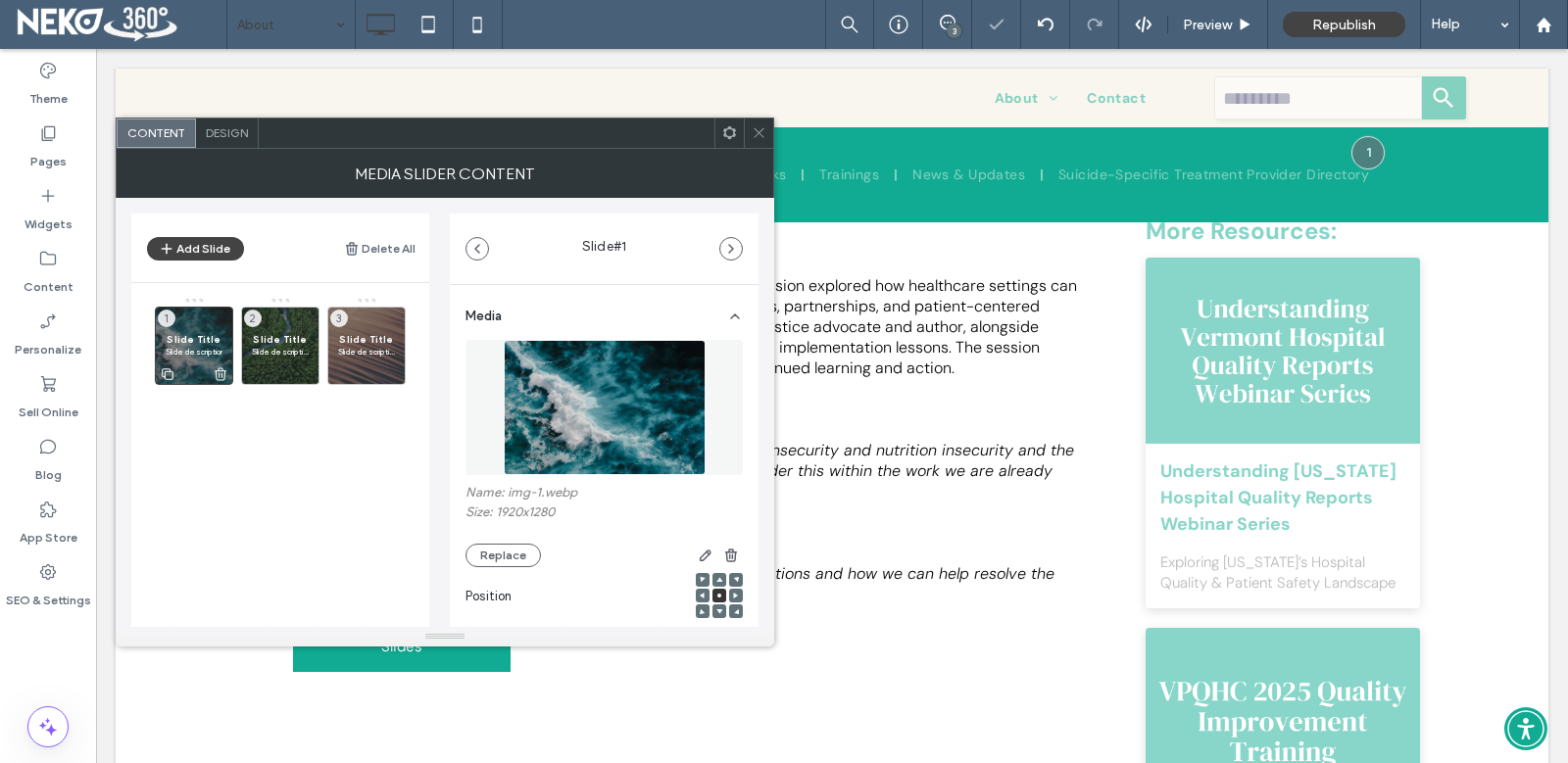
click at [201, 336] on span "Slide Title" at bounding box center [193, 339] width 56 height 13
click at [199, 341] on span "Slide Title" at bounding box center [193, 339] width 56 height 13
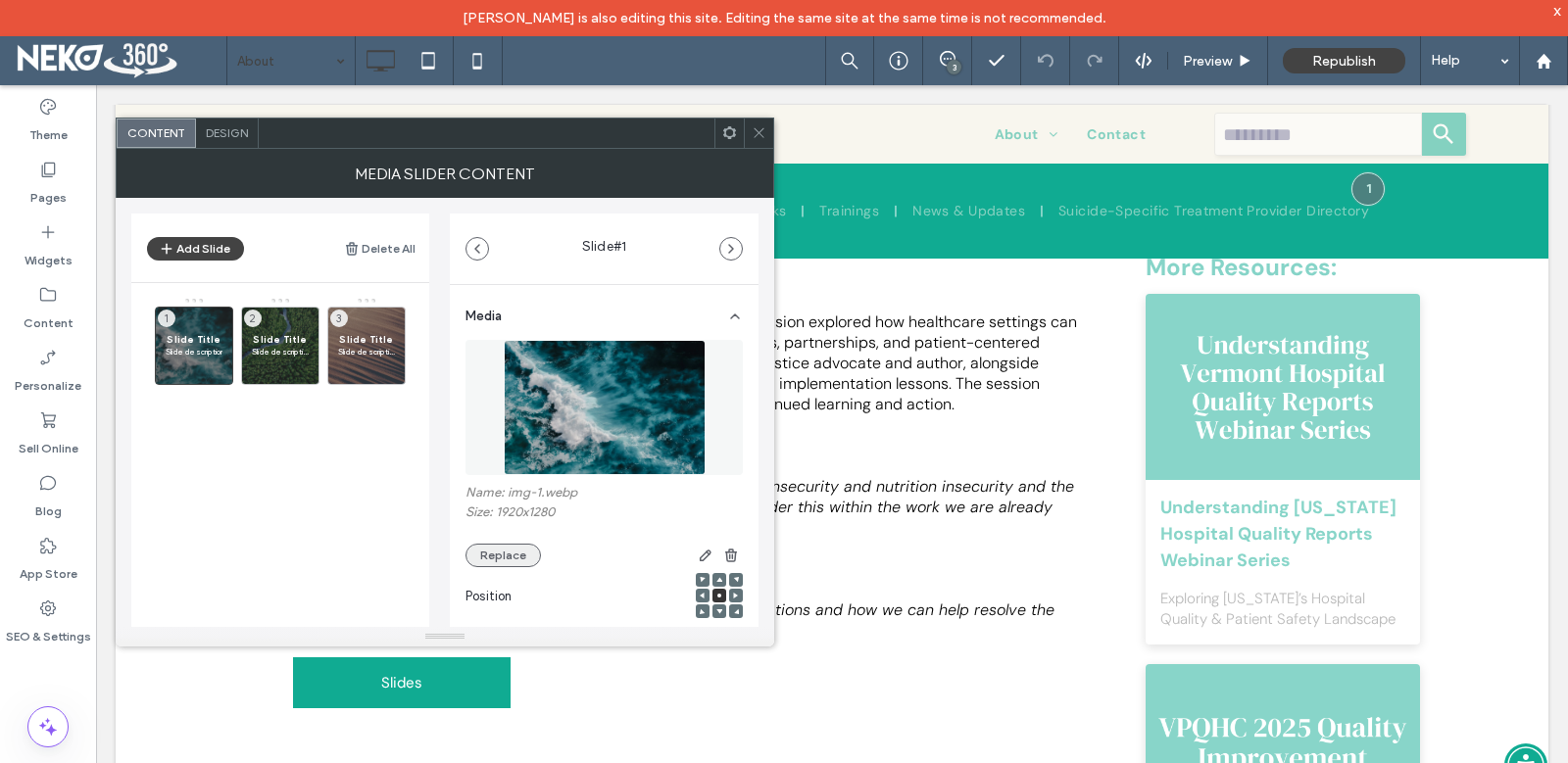
click at [505, 552] on button "Replace" at bounding box center [503, 555] width 75 height 24
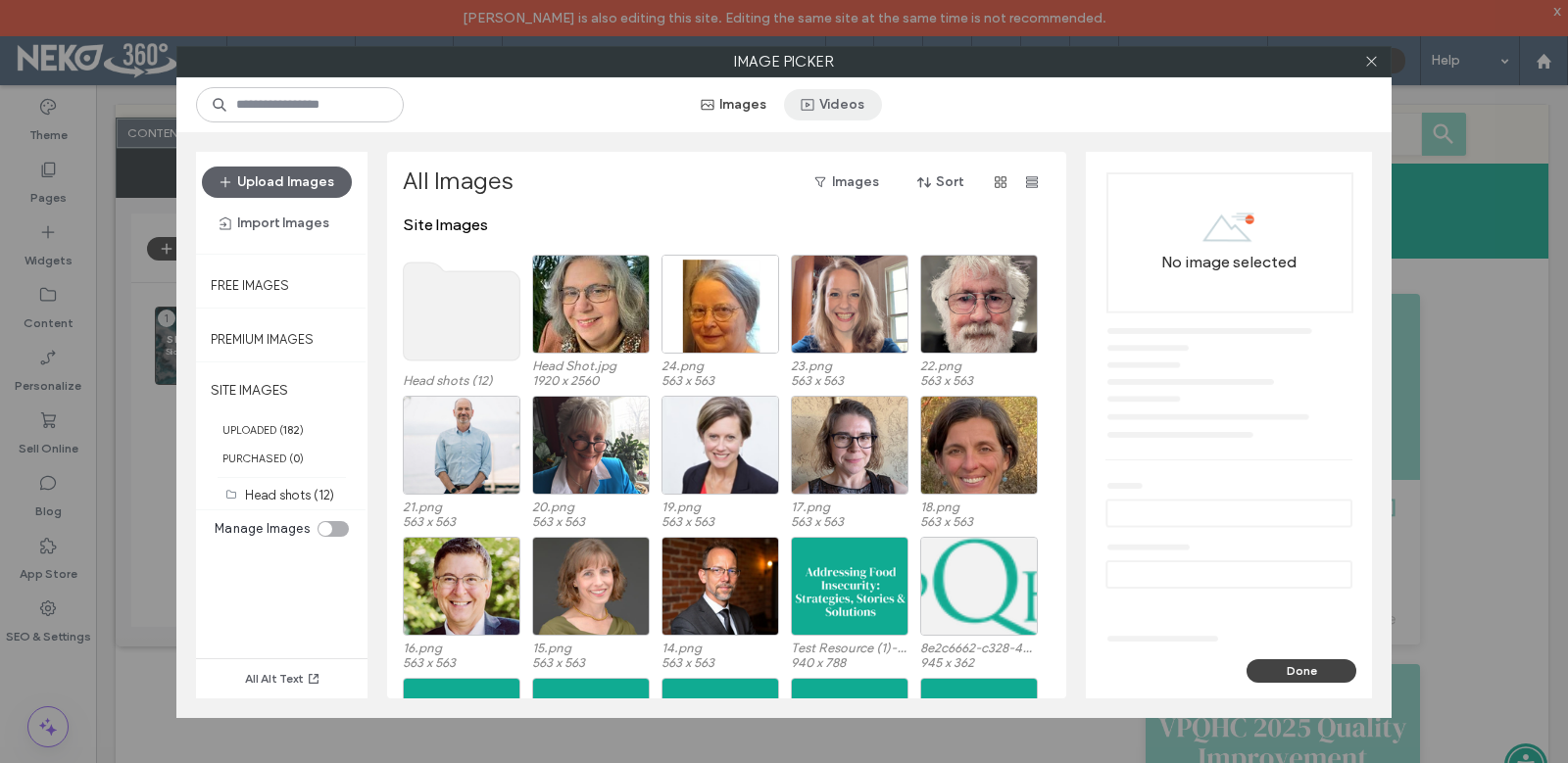
click at [857, 109] on button "Videos" at bounding box center [833, 105] width 98 height 32
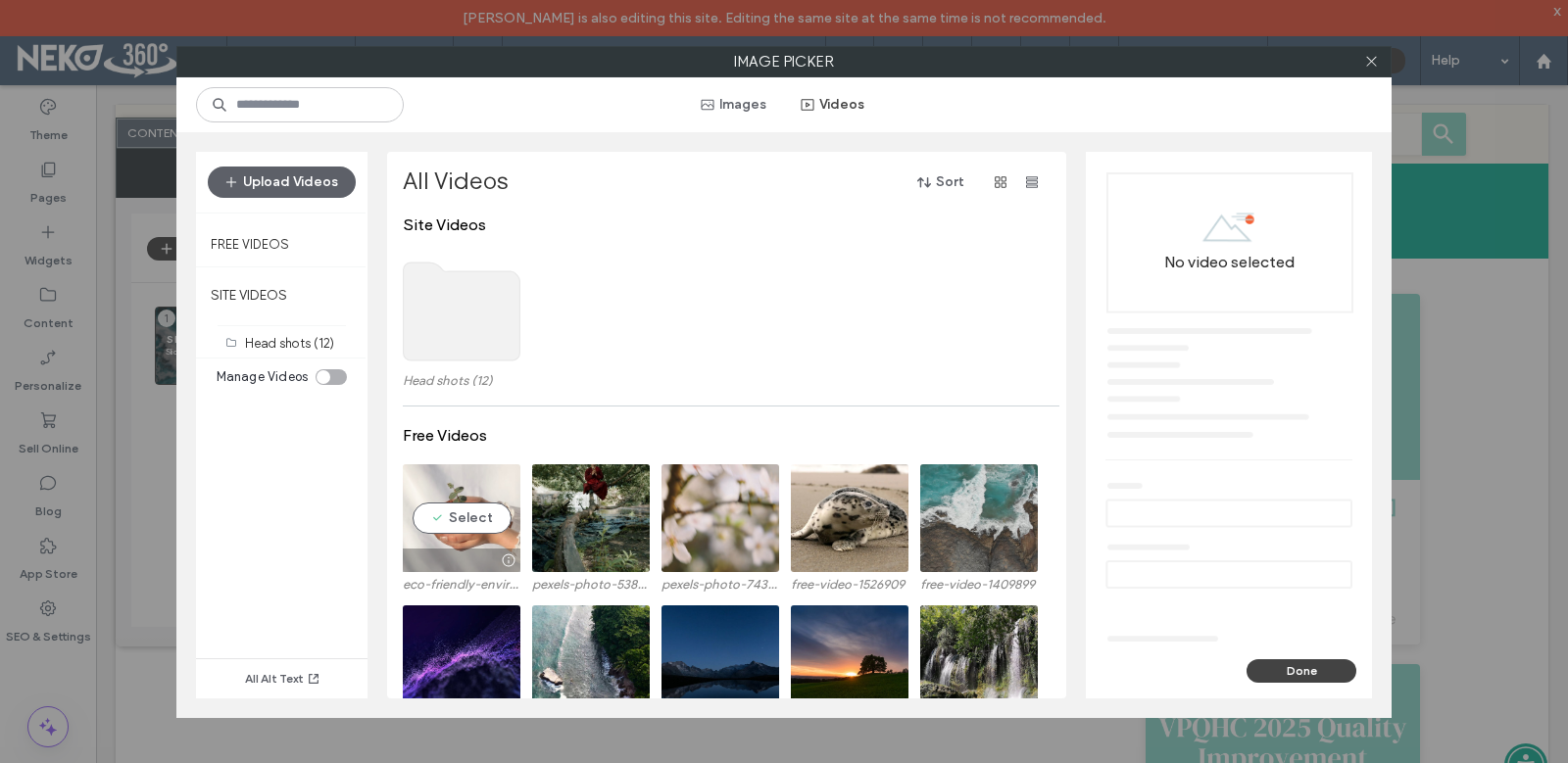
click at [467, 523] on video at bounding box center [461, 518] width 118 height 108
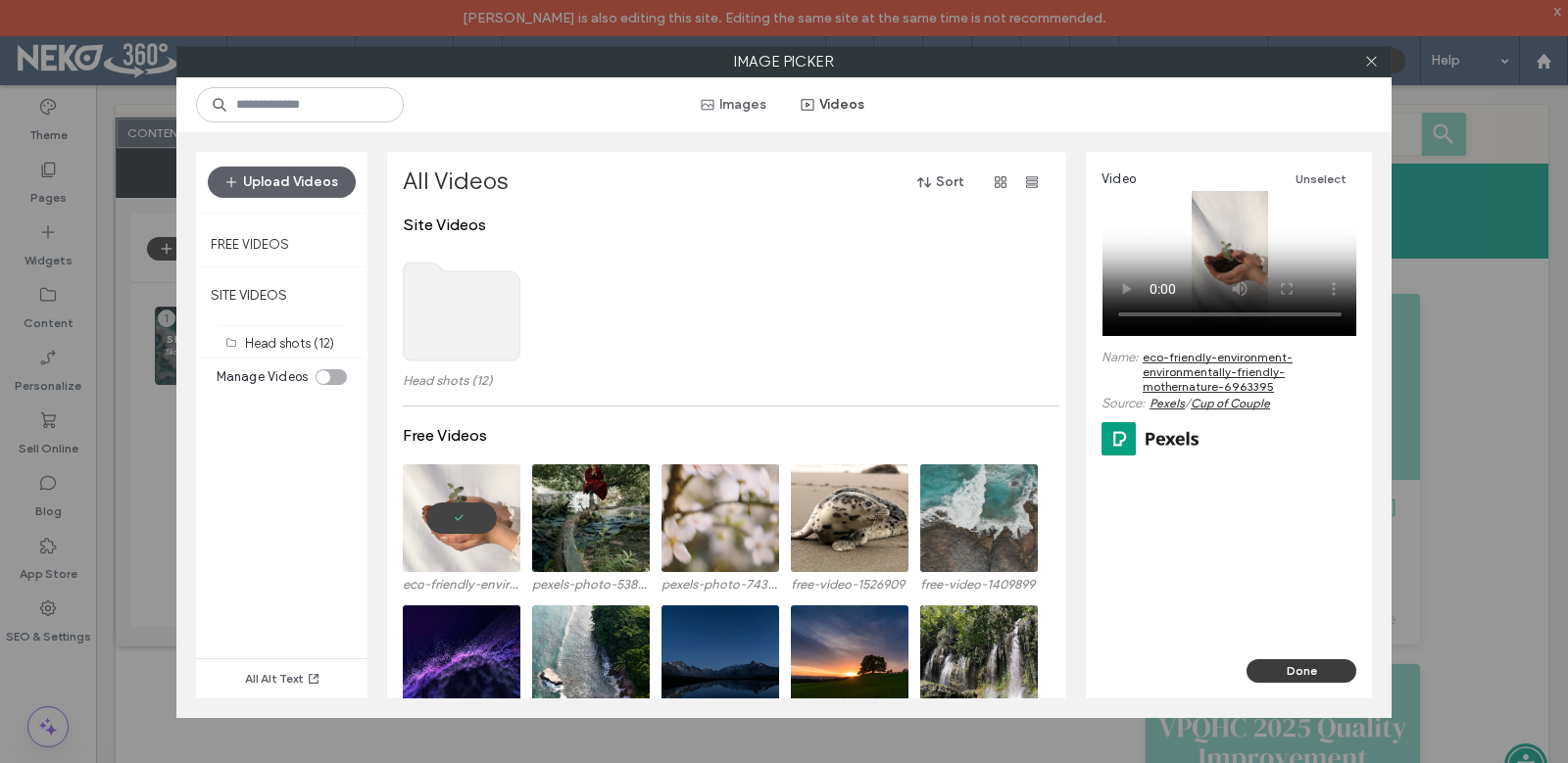
click at [1307, 674] on button "Done" at bounding box center [1301, 671] width 110 height 24
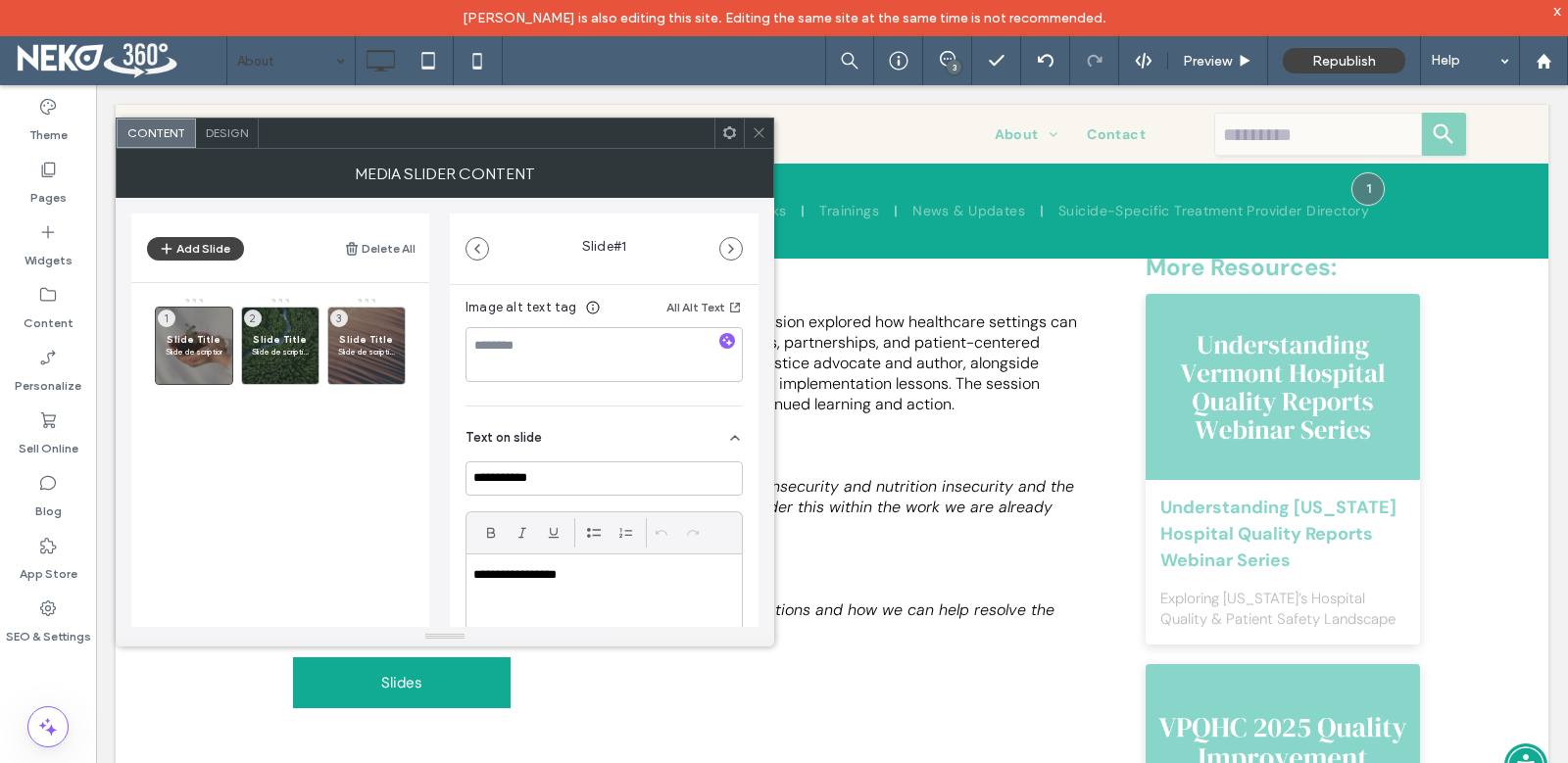
scroll to position [490, 0]
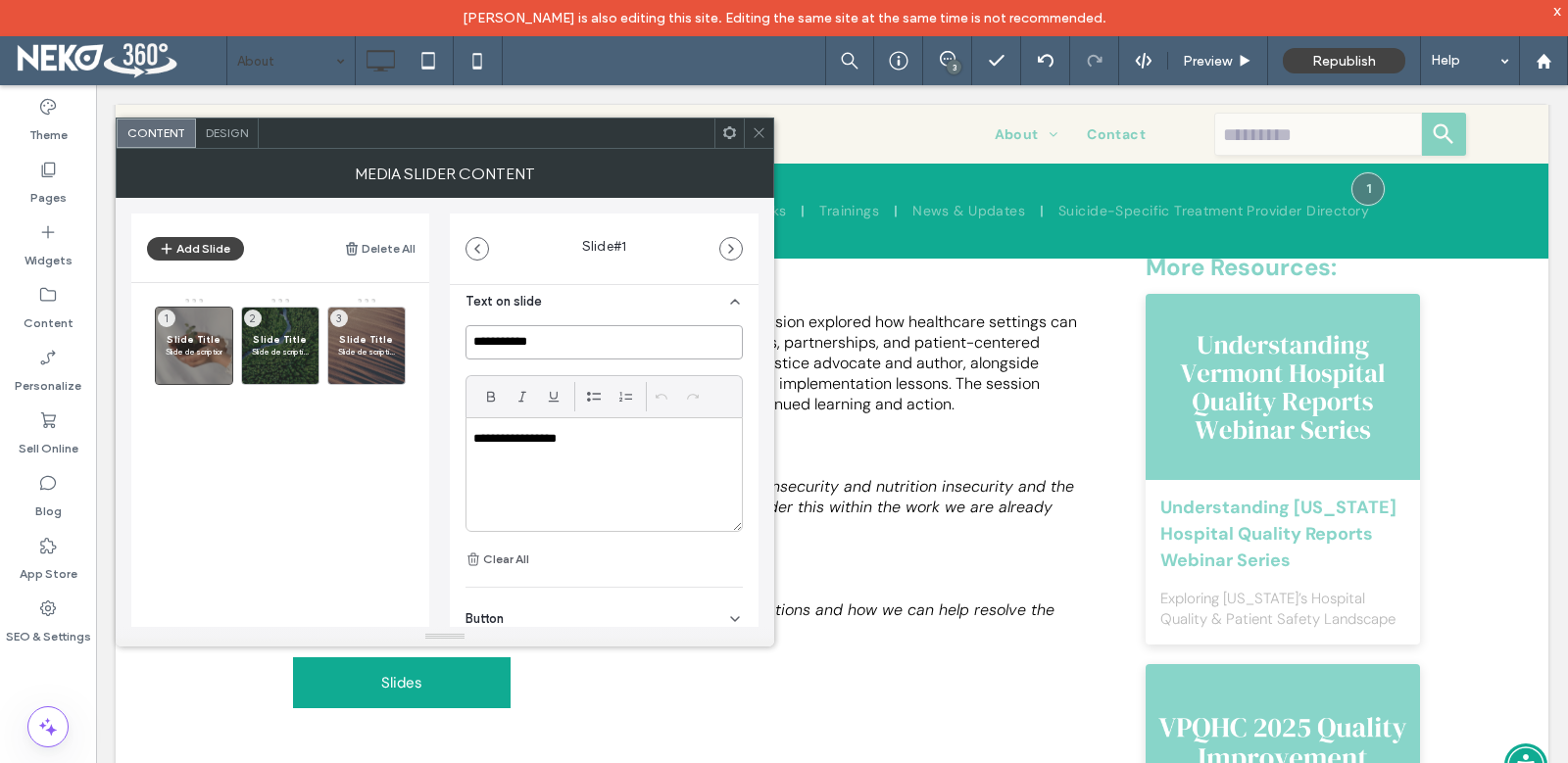
click at [574, 351] on input "**********" at bounding box center [604, 342] width 277 height 35
click at [566, 457] on div "**********" at bounding box center [604, 475] width 275 height 113
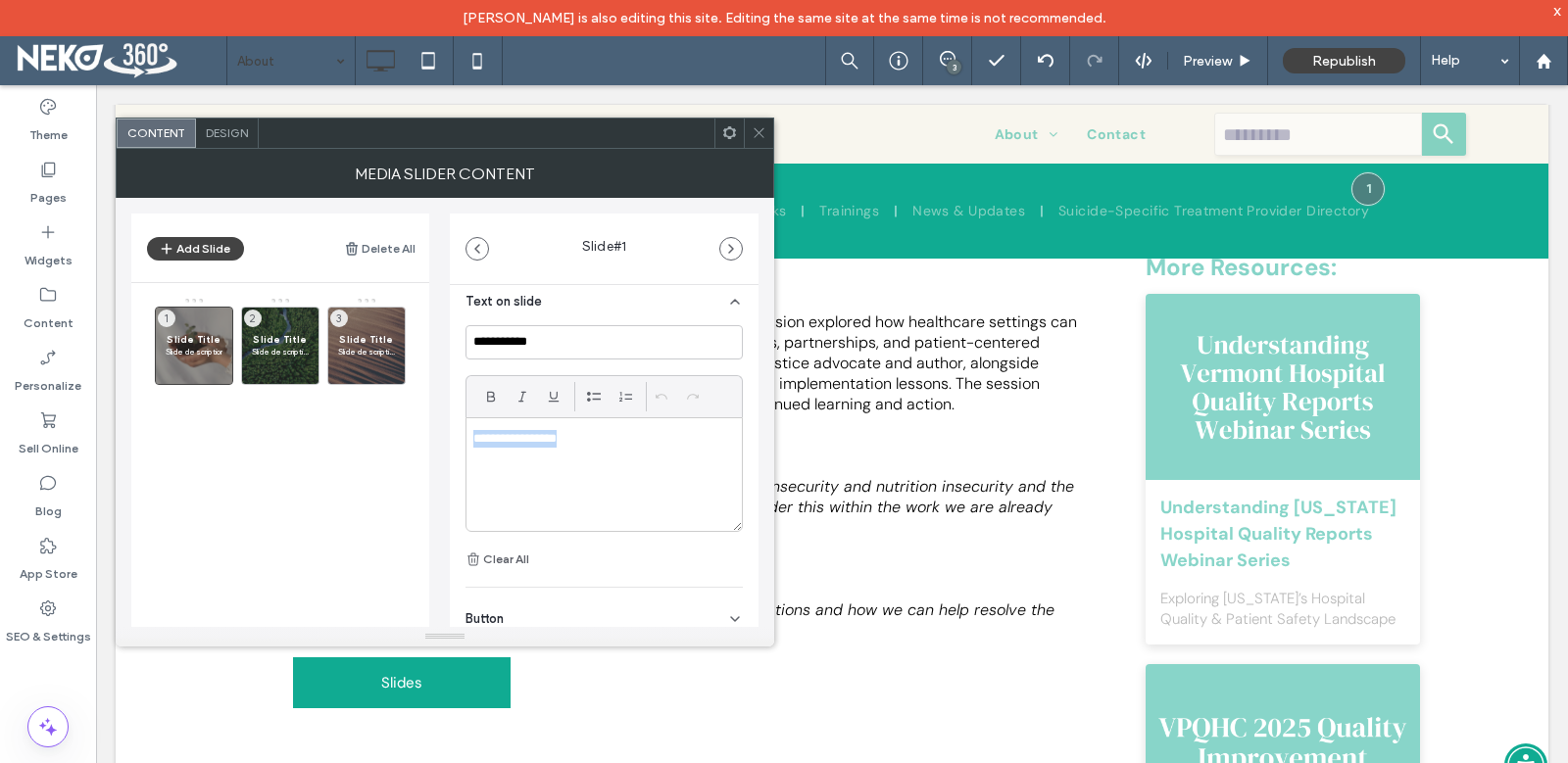
click at [566, 457] on div "**********" at bounding box center [604, 475] width 275 height 113
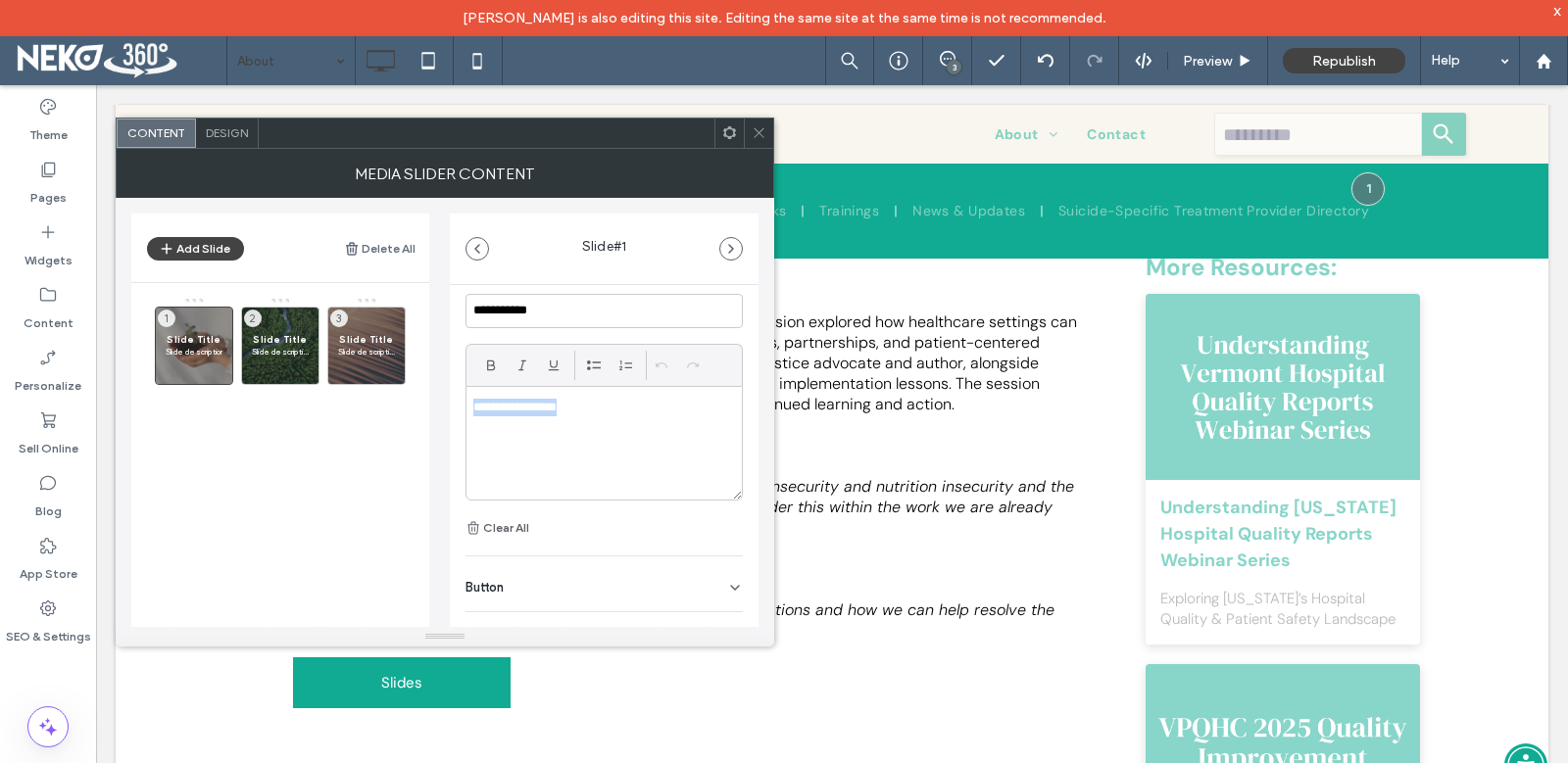
scroll to position [555, 0]
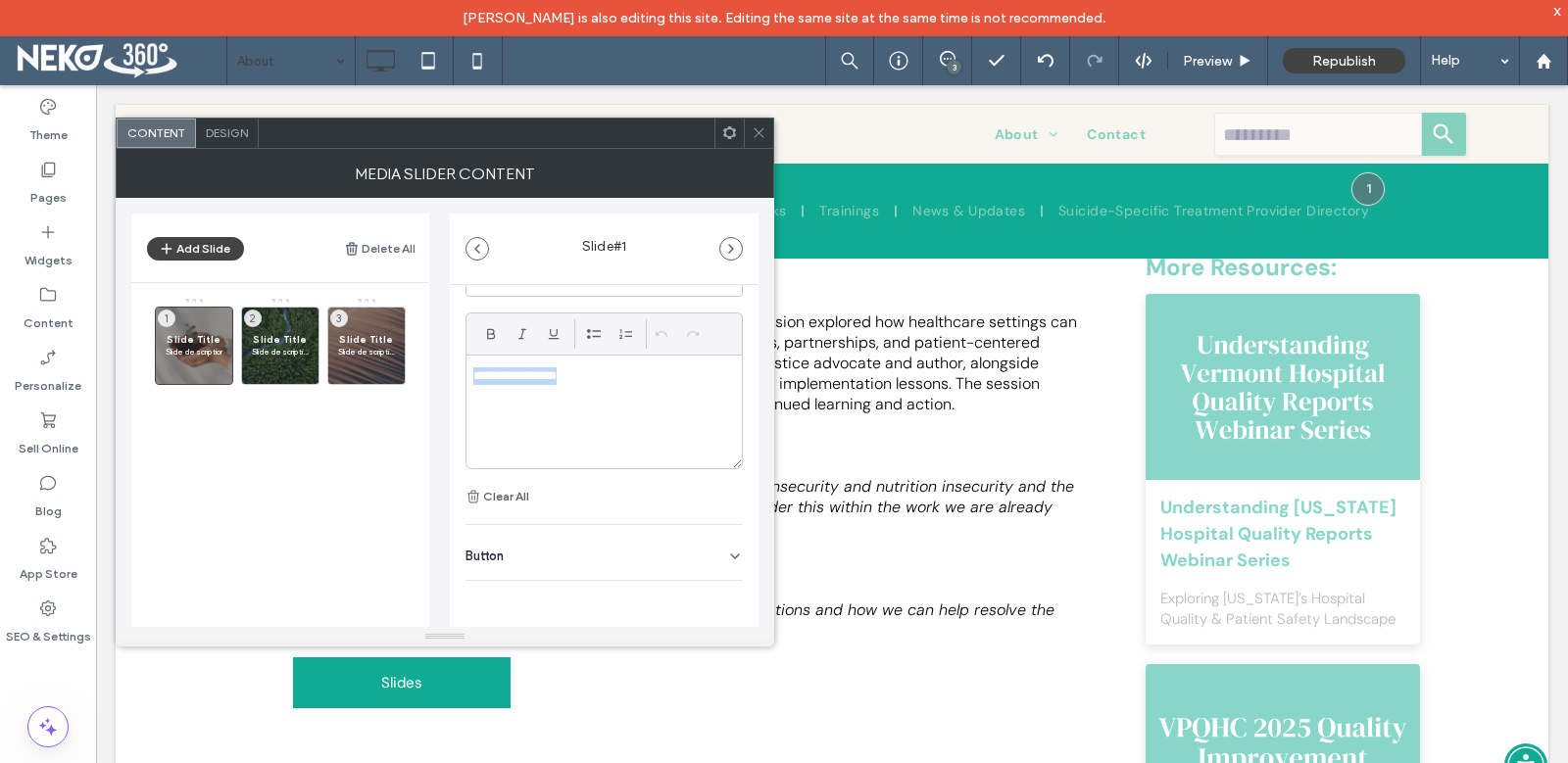
click at [528, 562] on div "Button" at bounding box center [604, 552] width 277 height 54
click at [534, 561] on div "Button" at bounding box center [604, 549] width 277 height 54
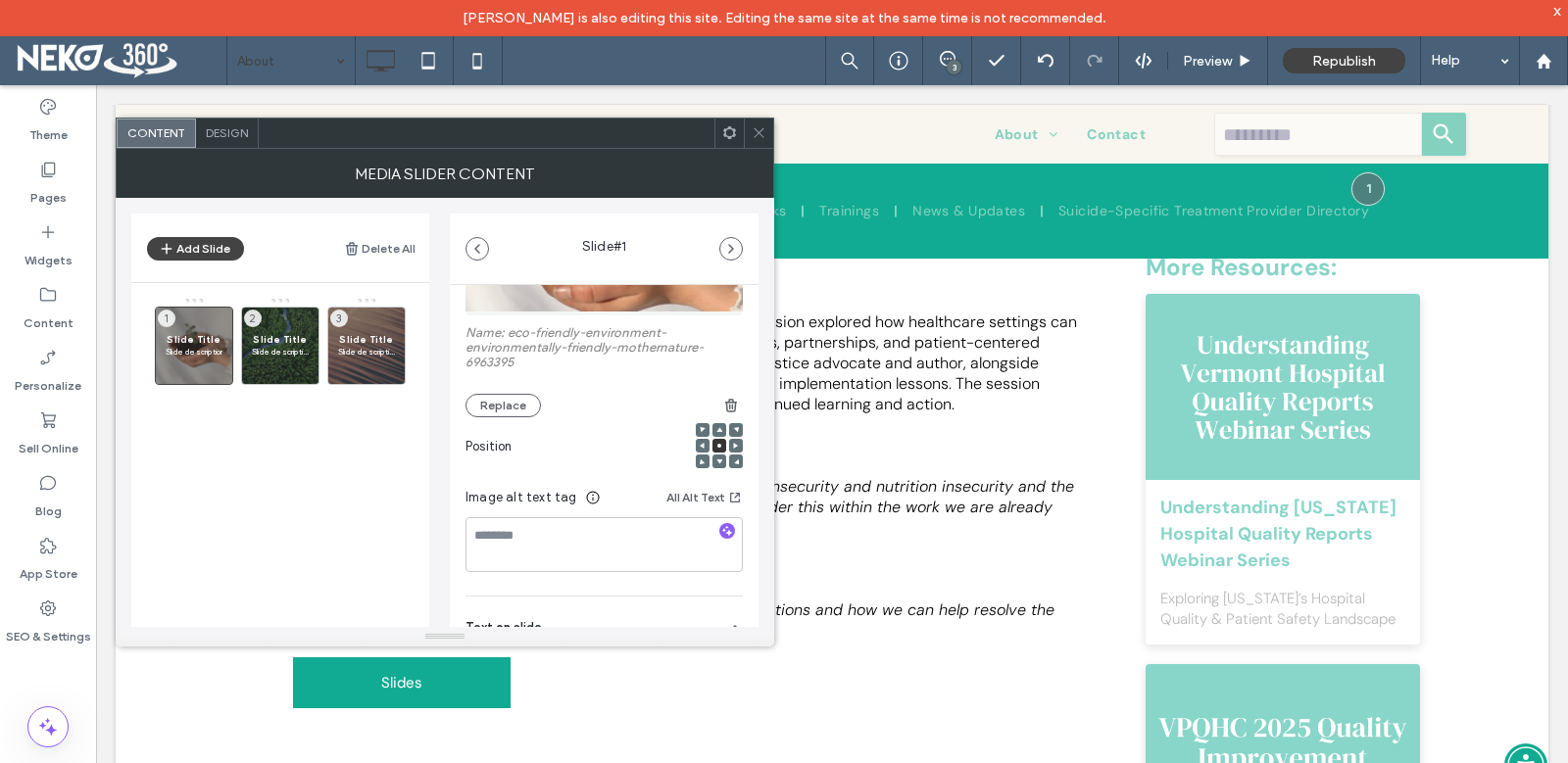
drag, startPoint x: 284, startPoint y: 366, endPoint x: 432, endPoint y: 376, distance: 148.3
click at [0, 0] on div at bounding box center [0, 0] width 0 height 0
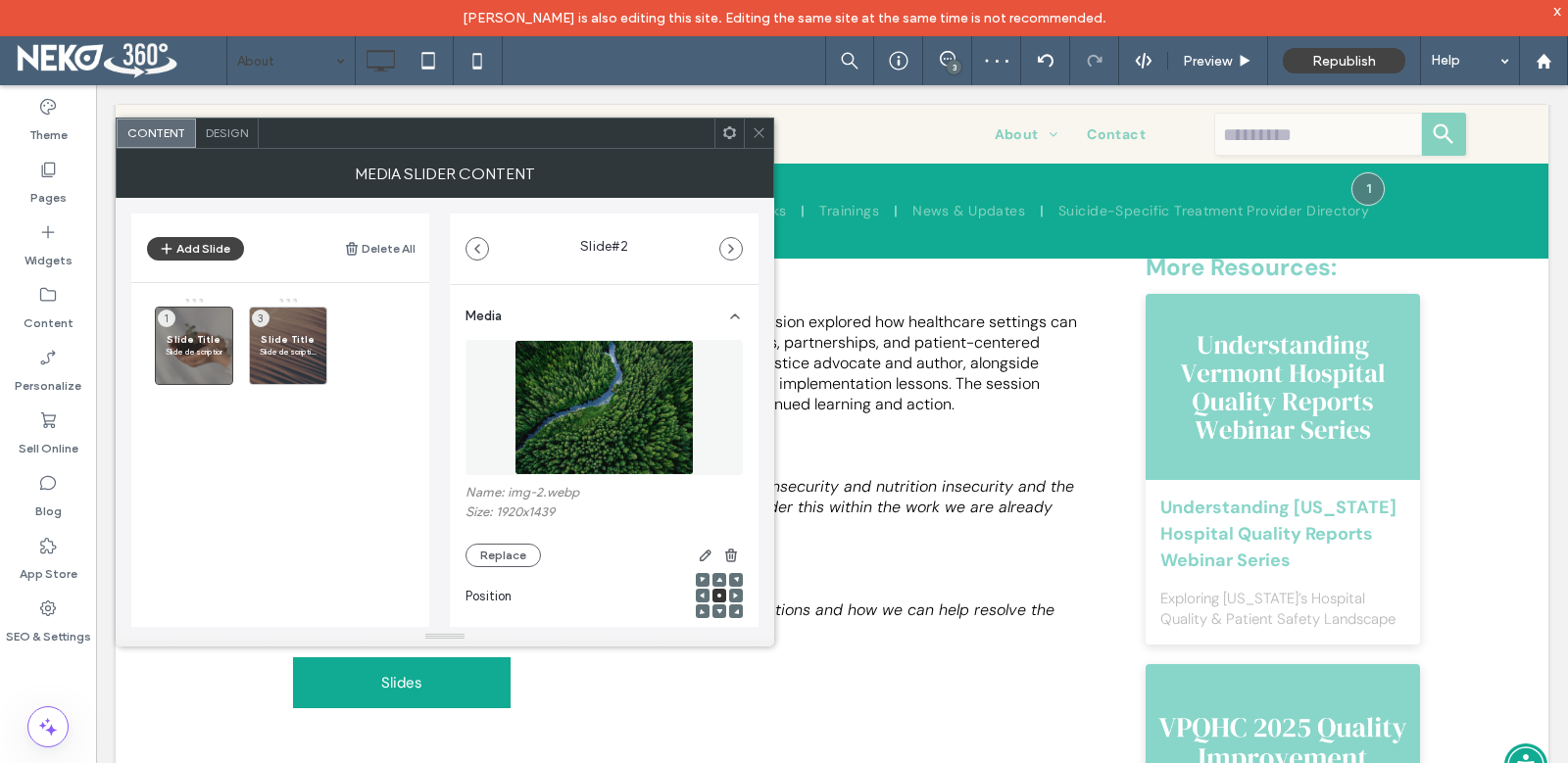
click at [237, 145] on div "Design" at bounding box center [227, 134] width 62 height 30
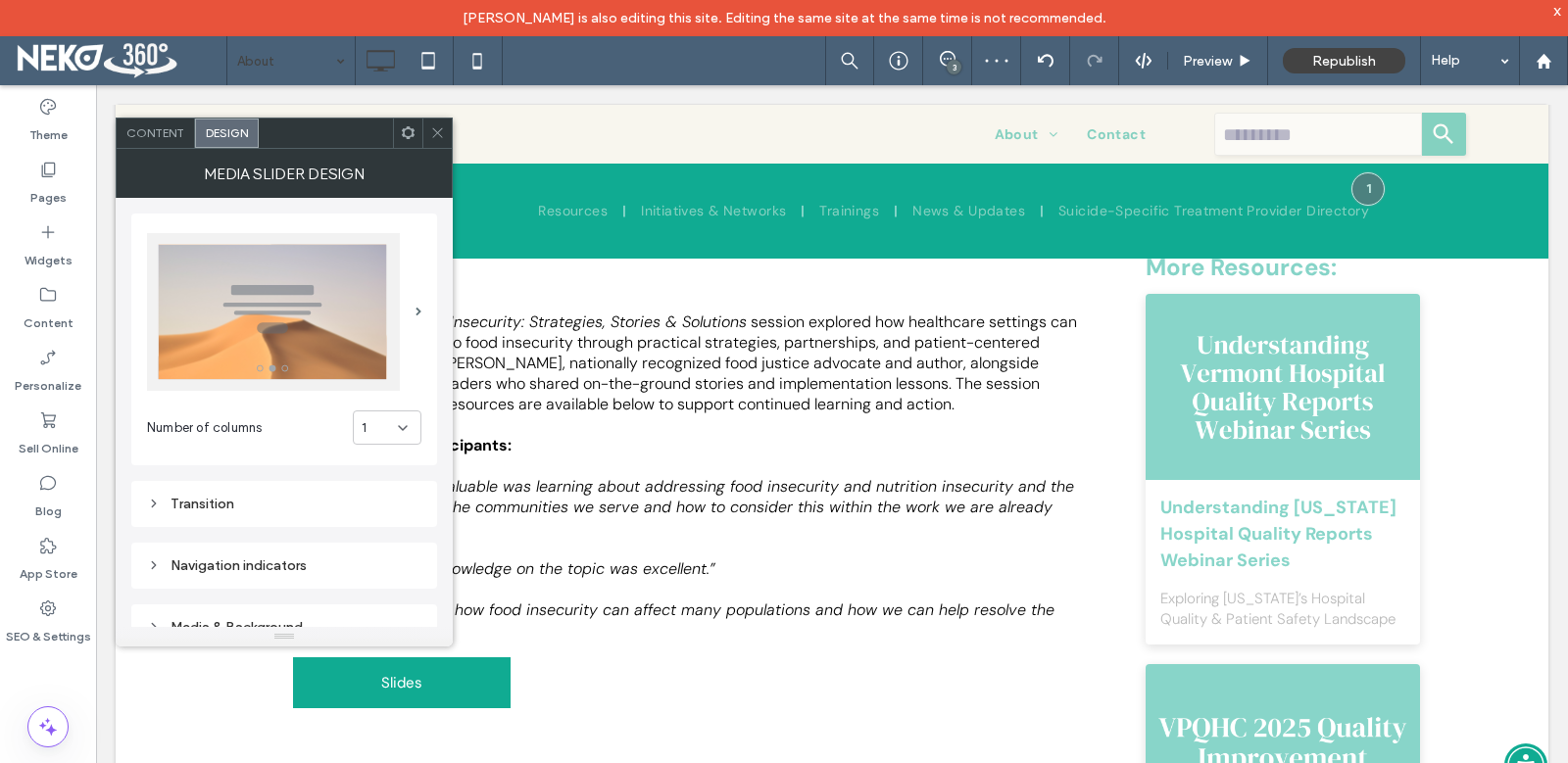
click at [334, 308] on img at bounding box center [272, 312] width 252 height 157
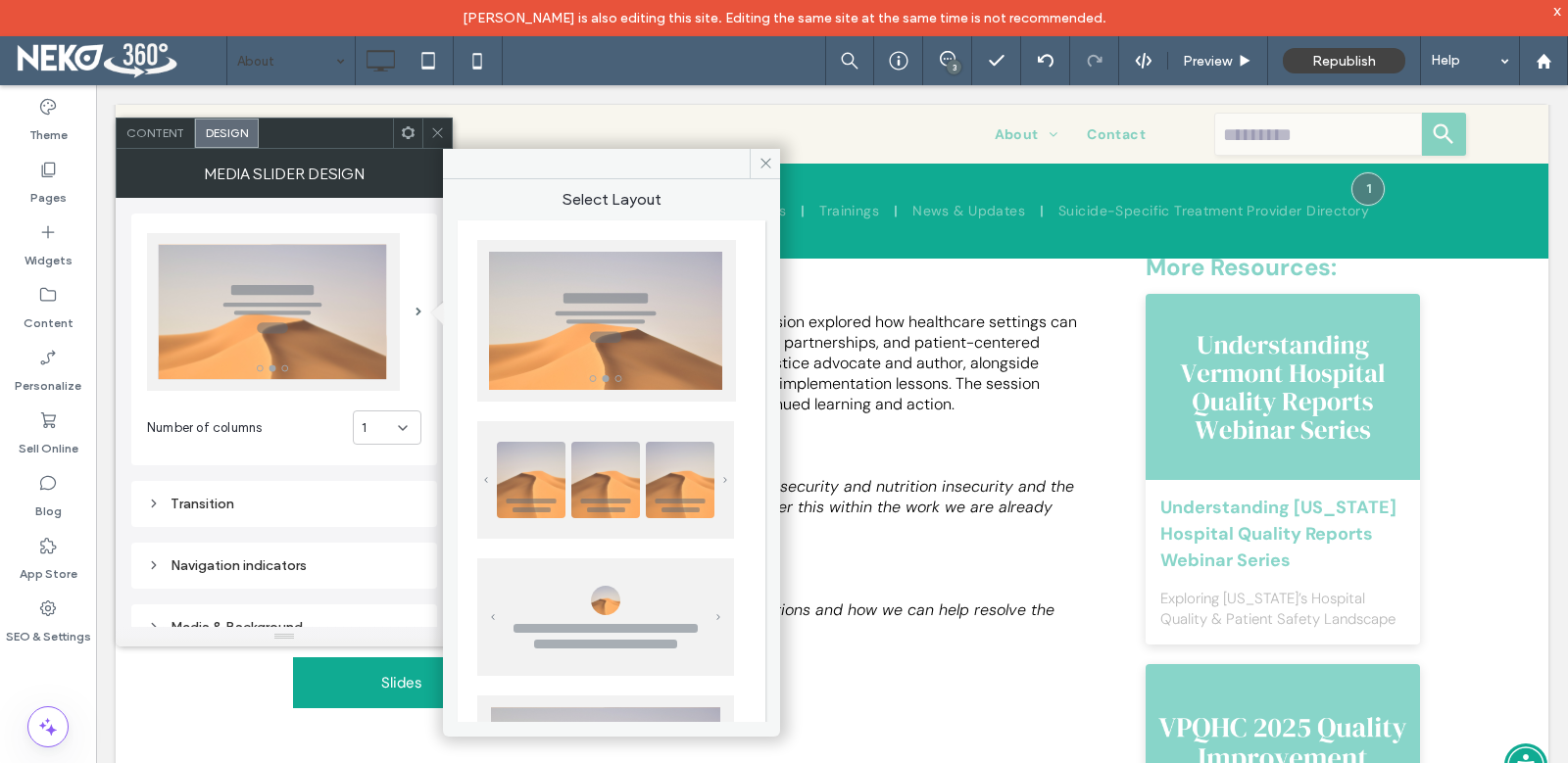
click at [616, 459] on img at bounding box center [605, 480] width 256 height 118
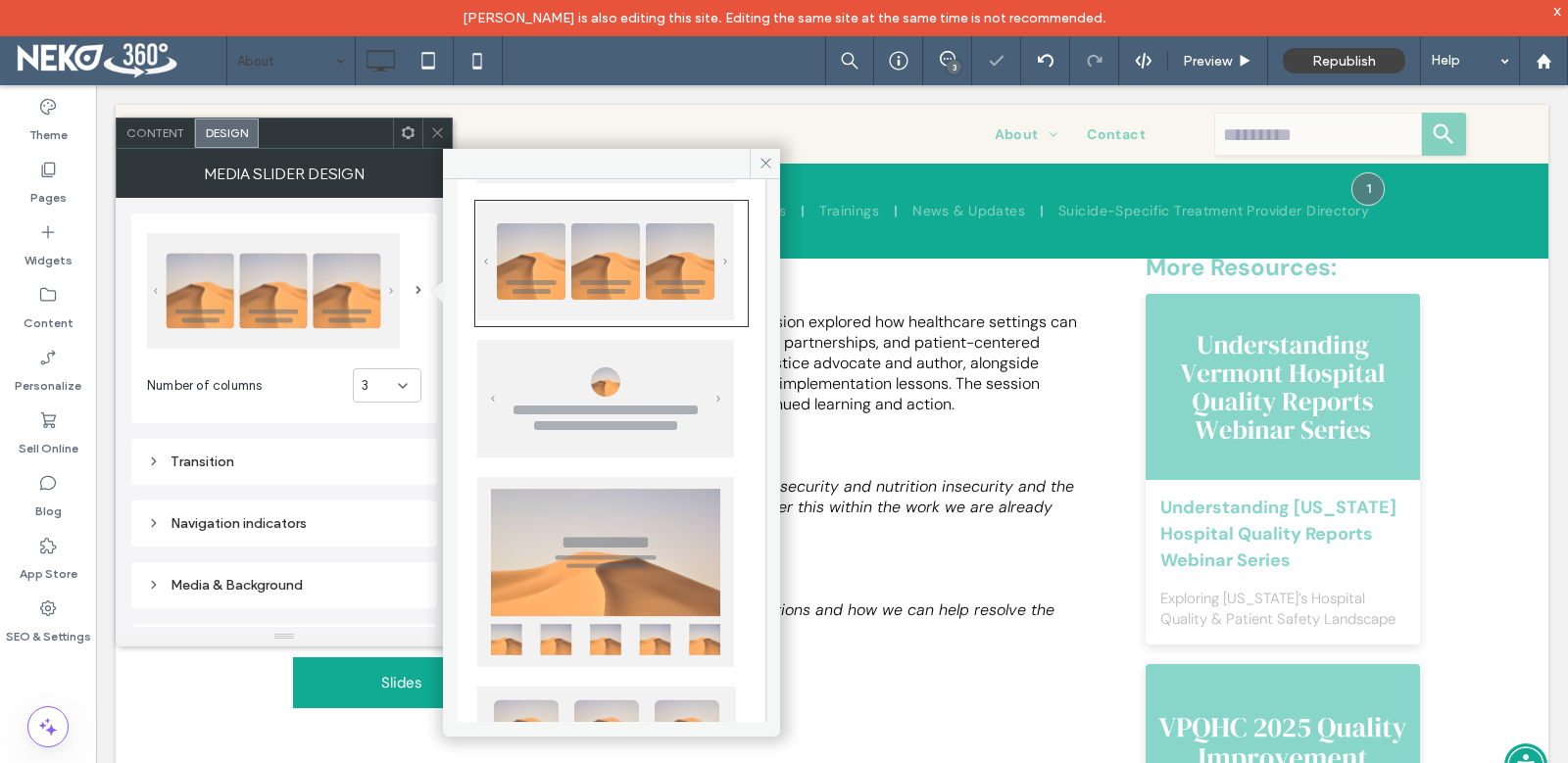
scroll to position [392, 0]
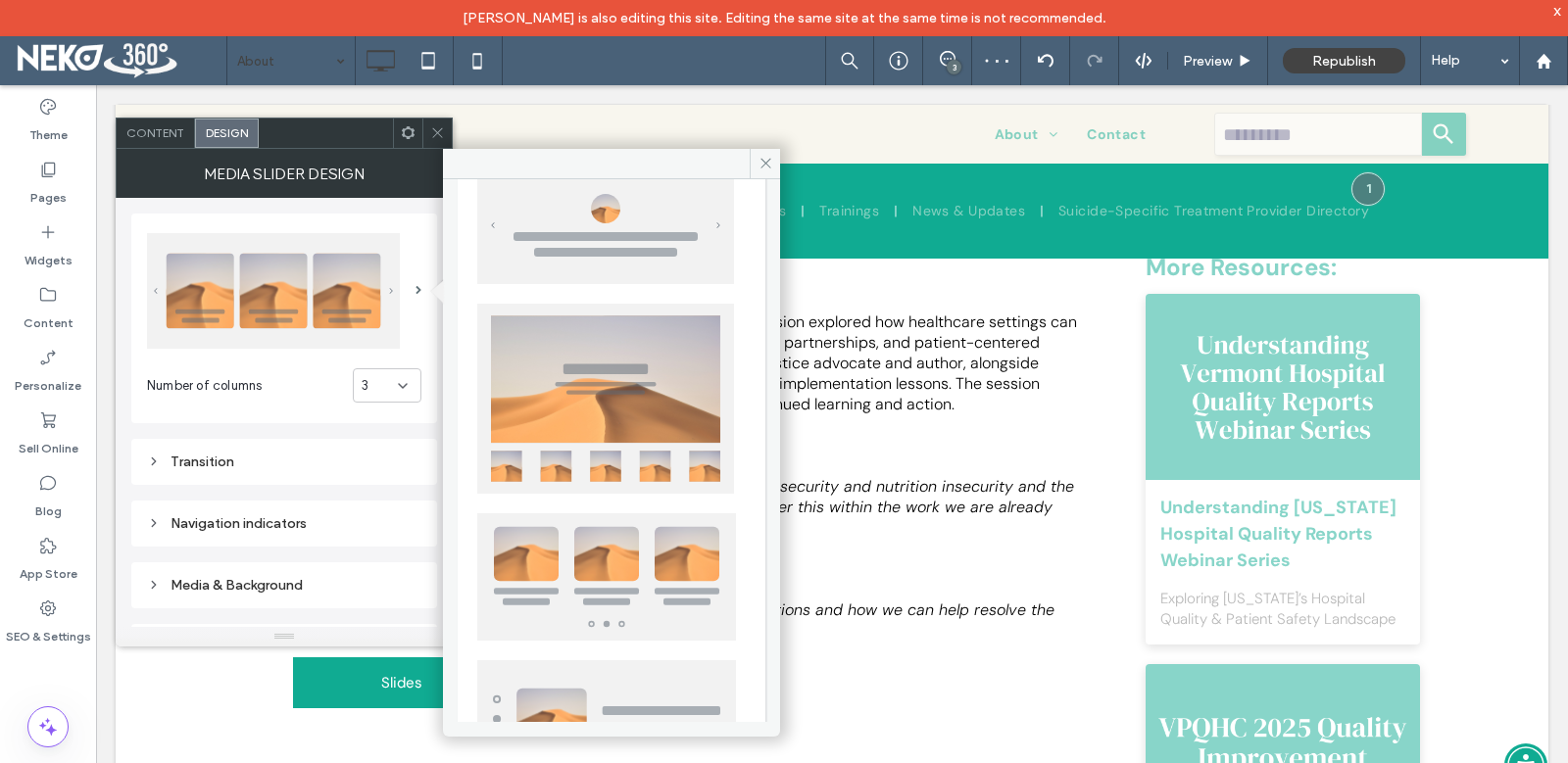
click at [605, 472] on img at bounding box center [605, 399] width 256 height 190
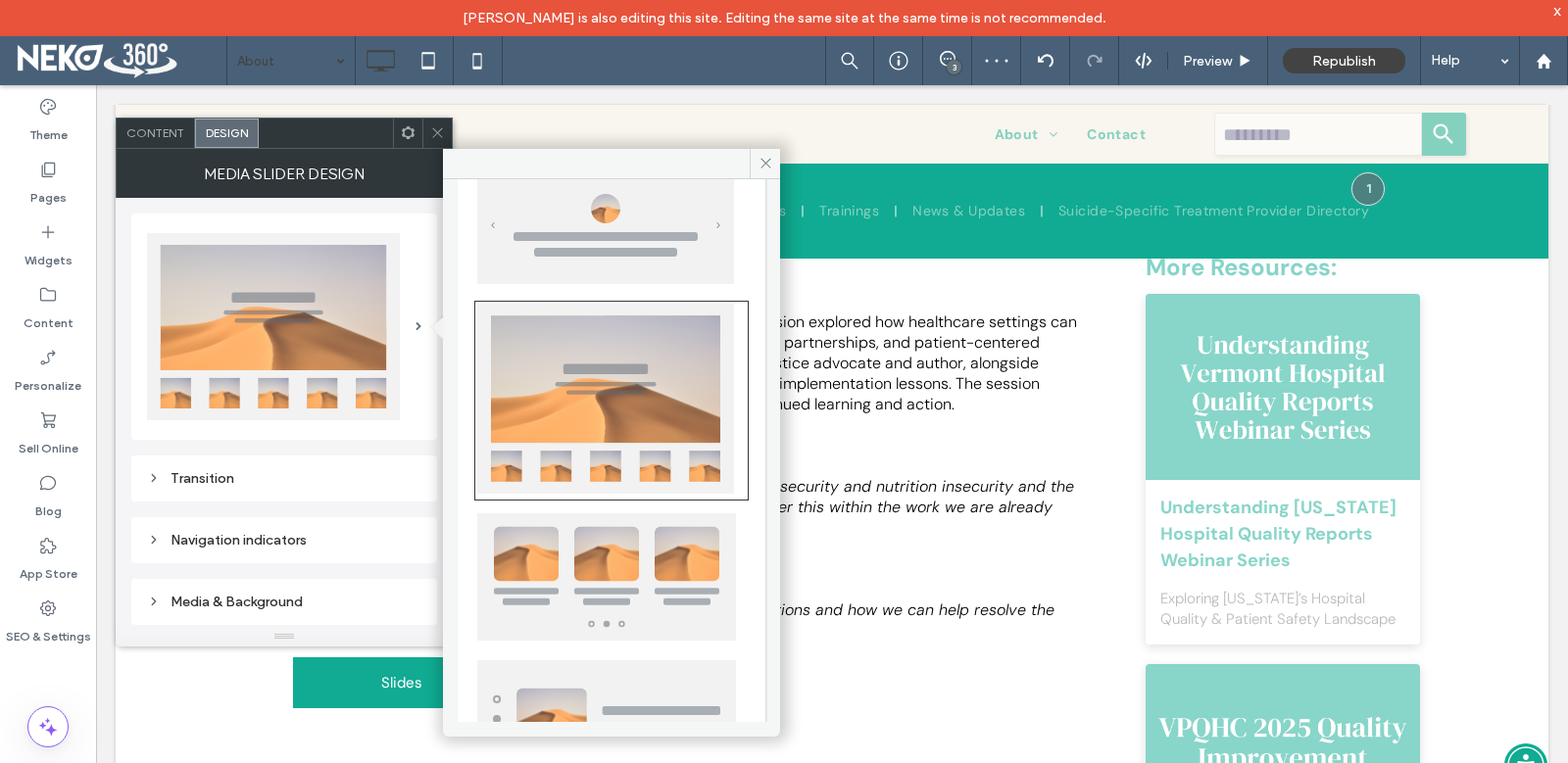
scroll to position [476, 0]
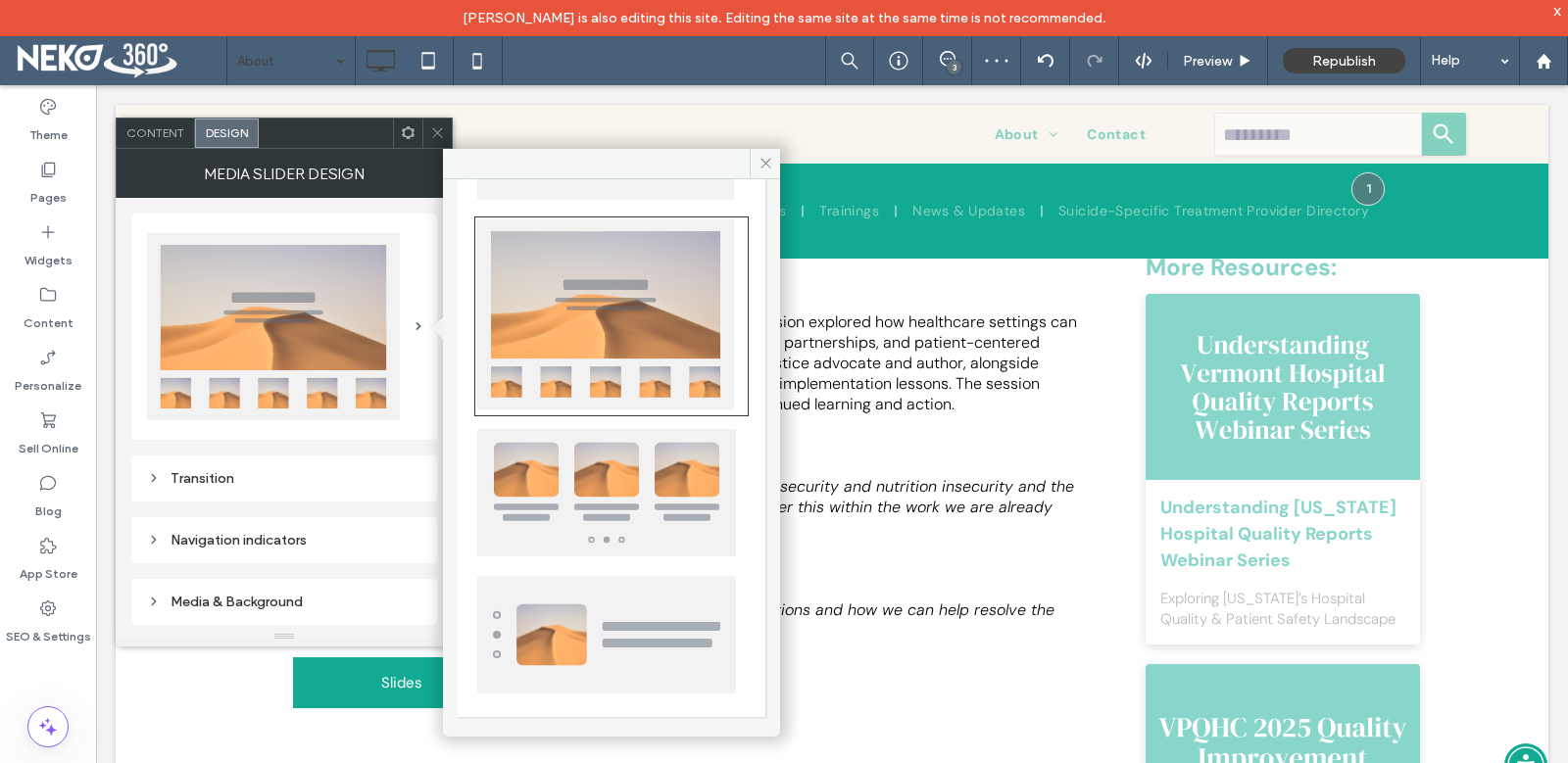
click at [597, 517] on img at bounding box center [606, 493] width 258 height 128
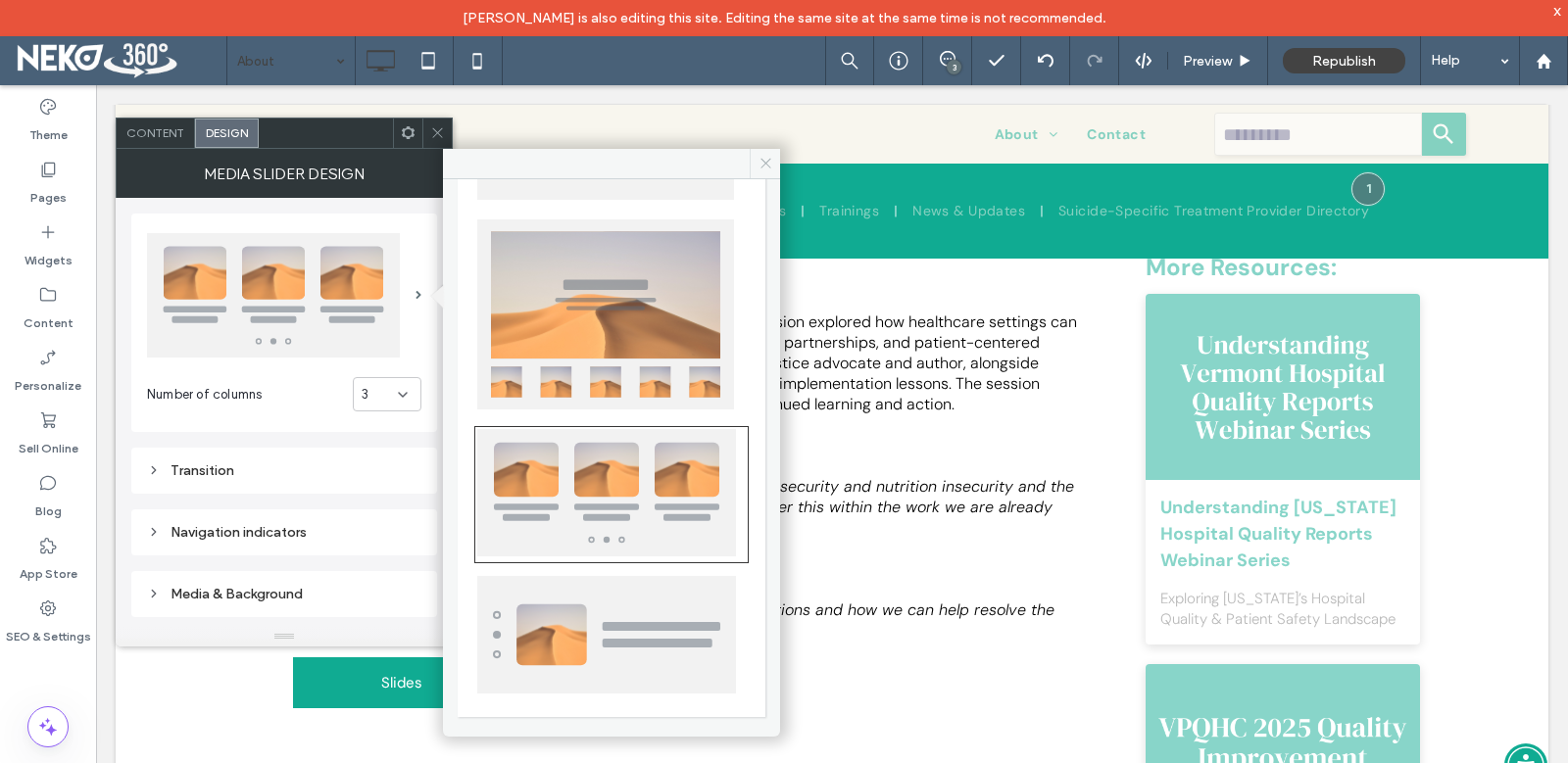
click at [765, 164] on icon at bounding box center [765, 162] width 15 height 15
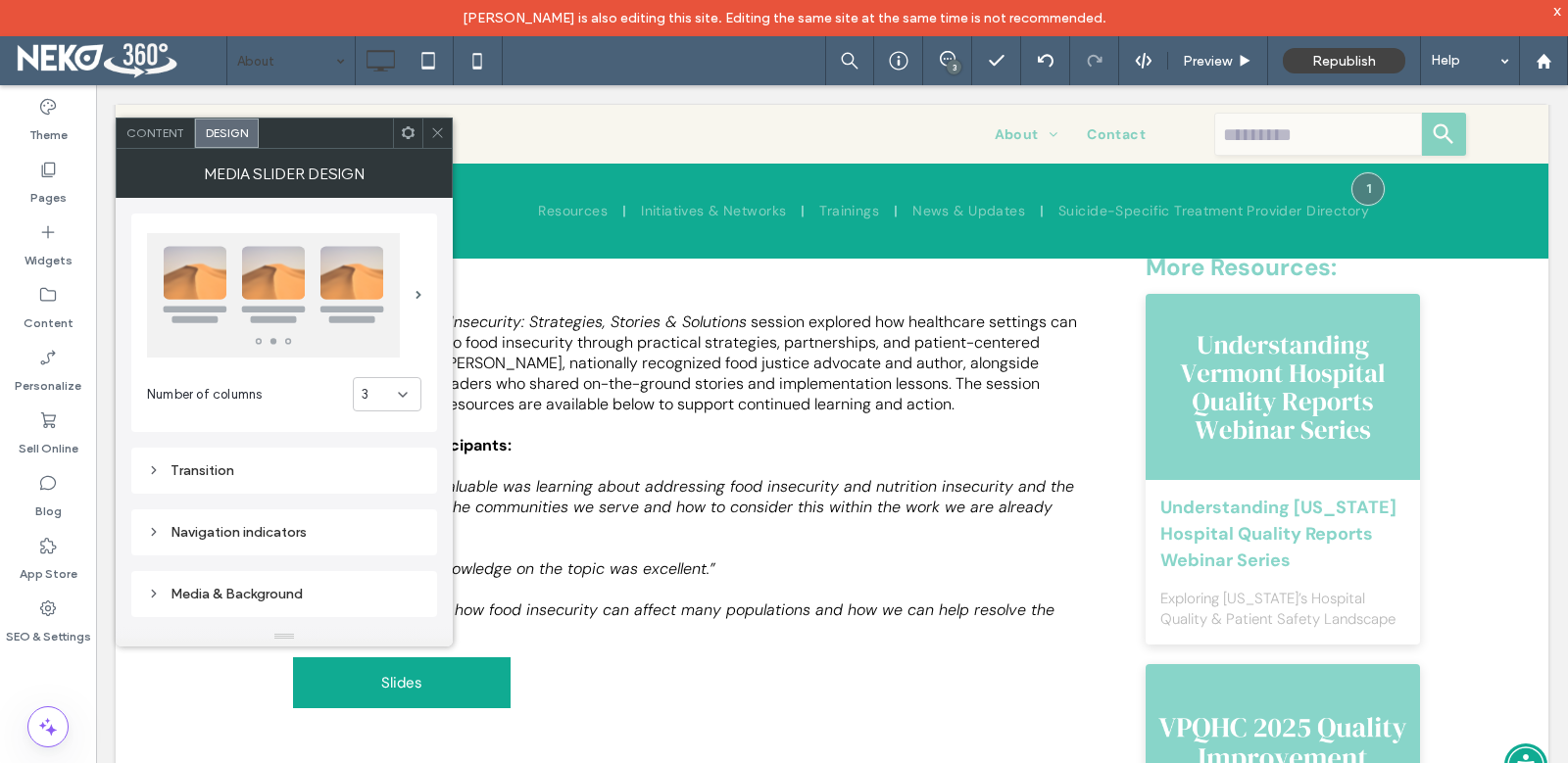
click at [435, 134] on icon at bounding box center [438, 133] width 15 height 15
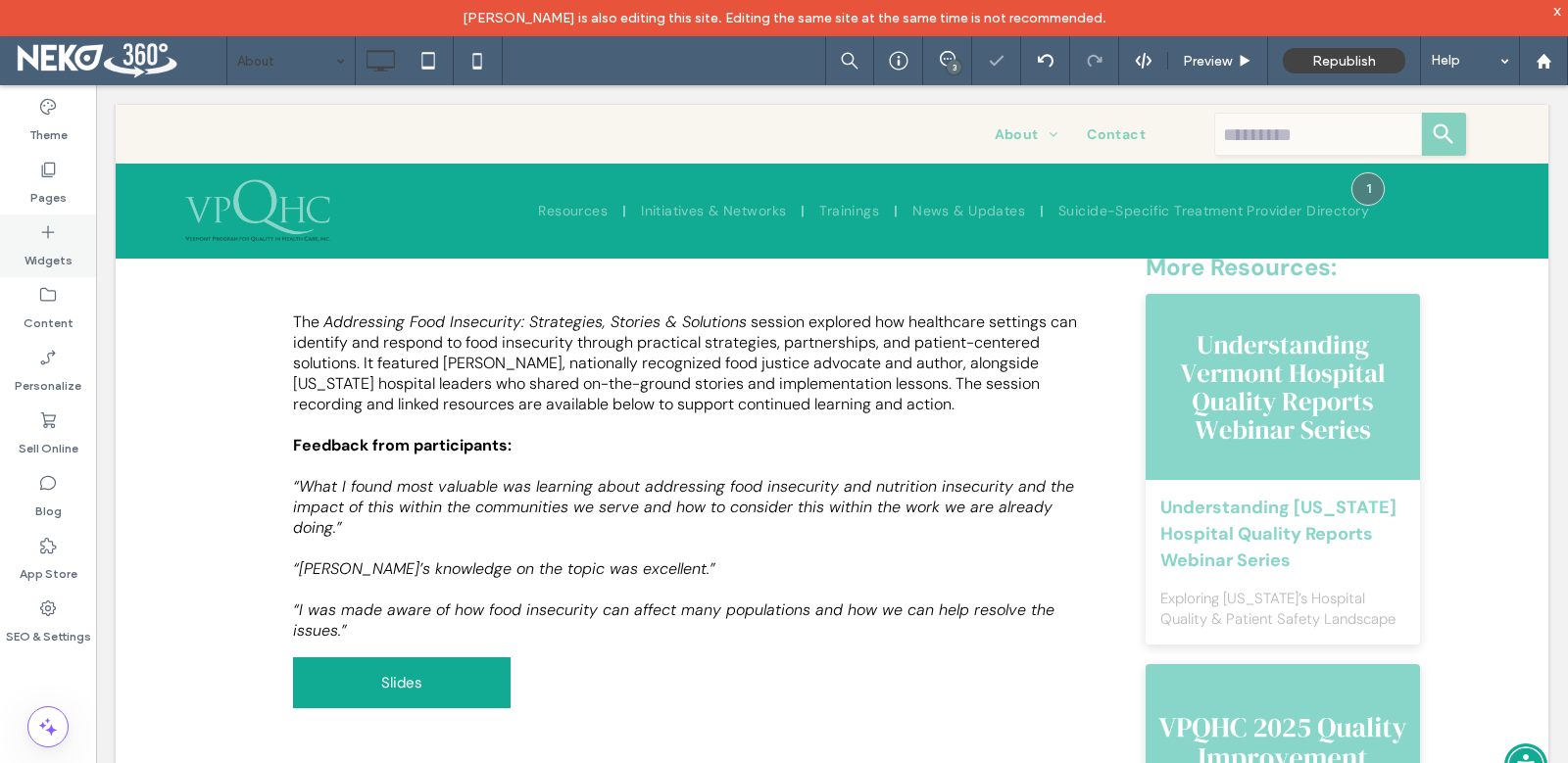
click at [40, 255] on label "Widgets" at bounding box center [49, 256] width 49 height 28
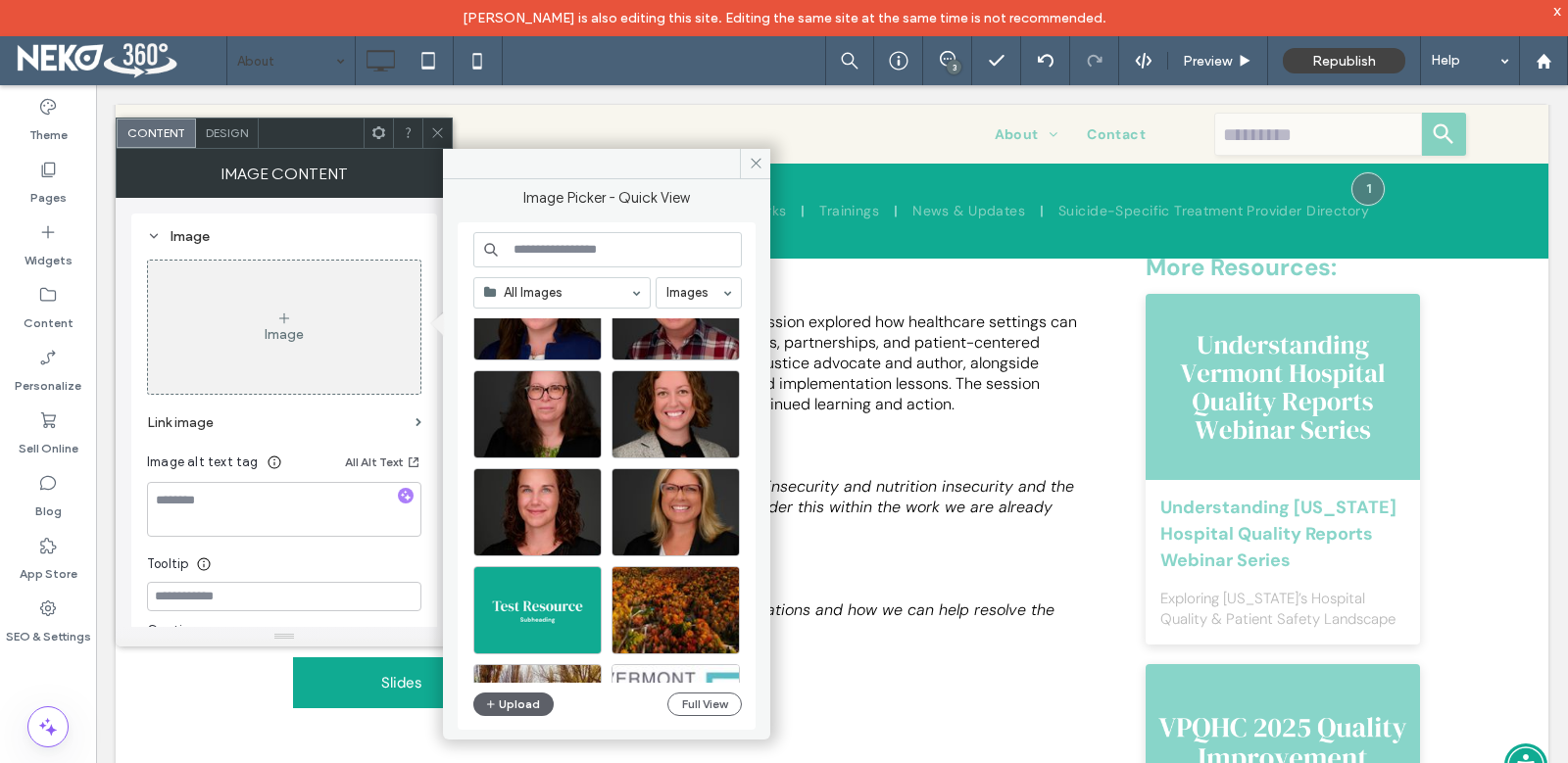
scroll to position [3192, 0]
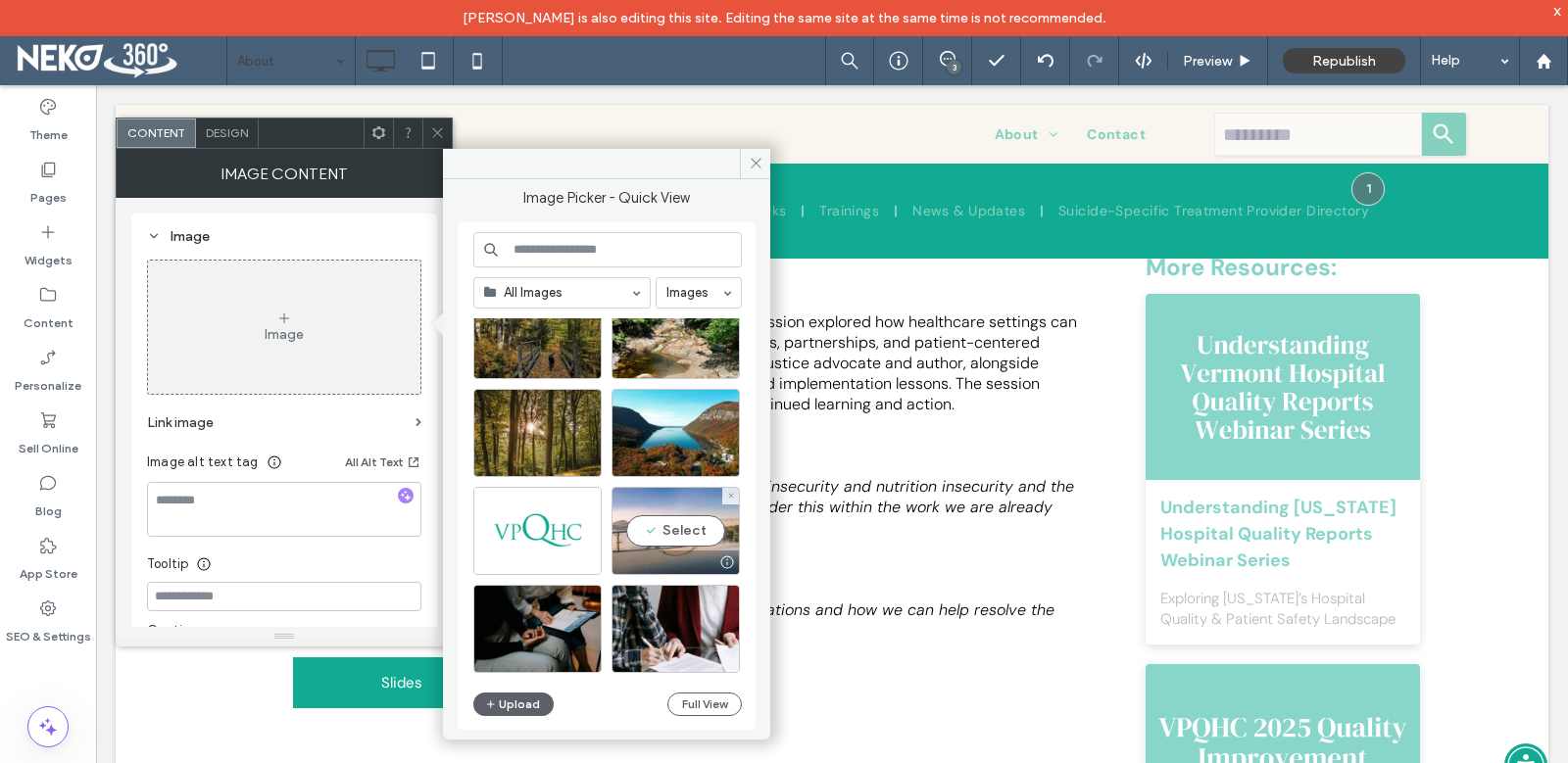
click at [666, 535] on div "Select" at bounding box center [676, 530] width 129 height 88
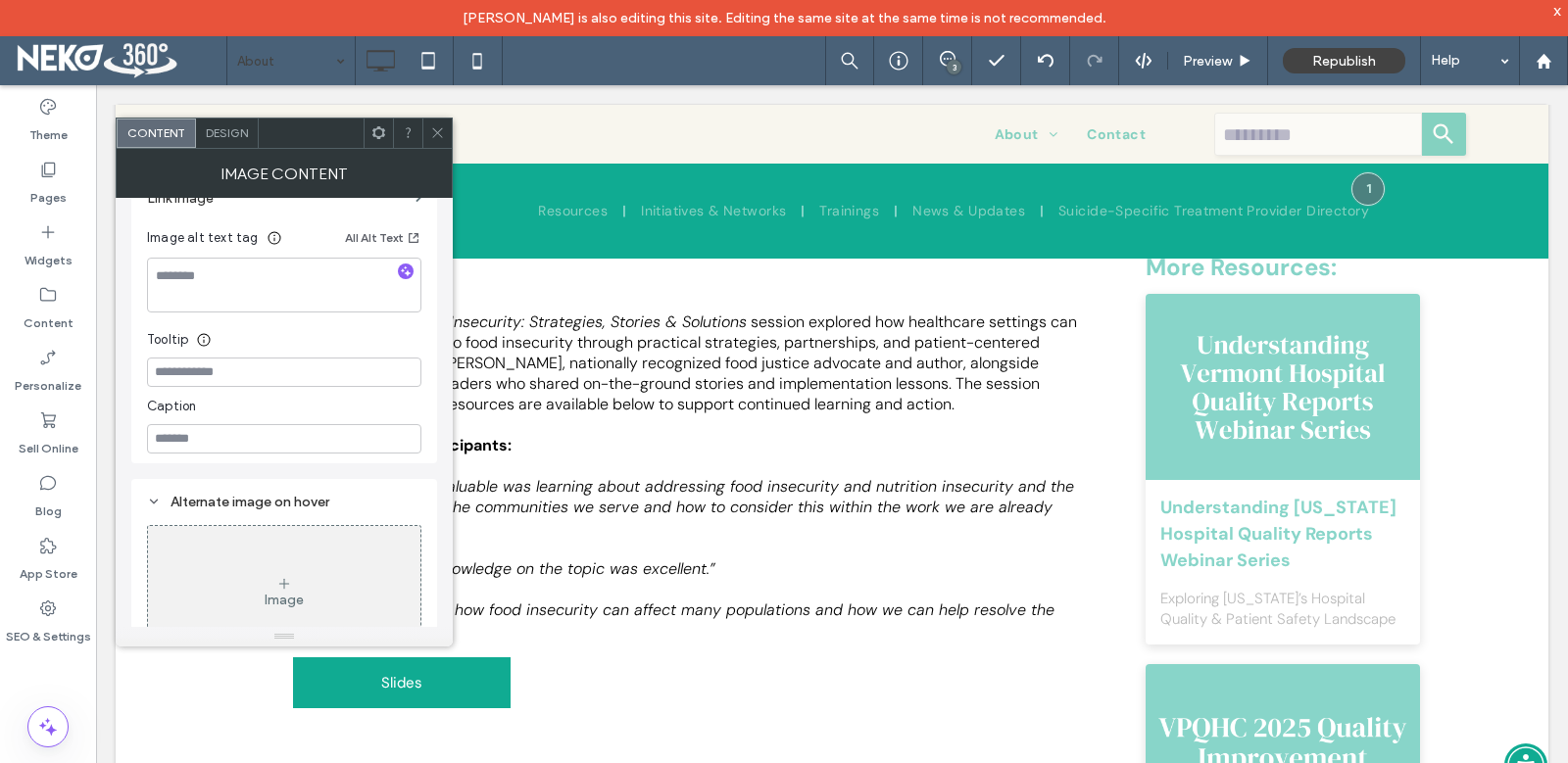
scroll to position [371, 0]
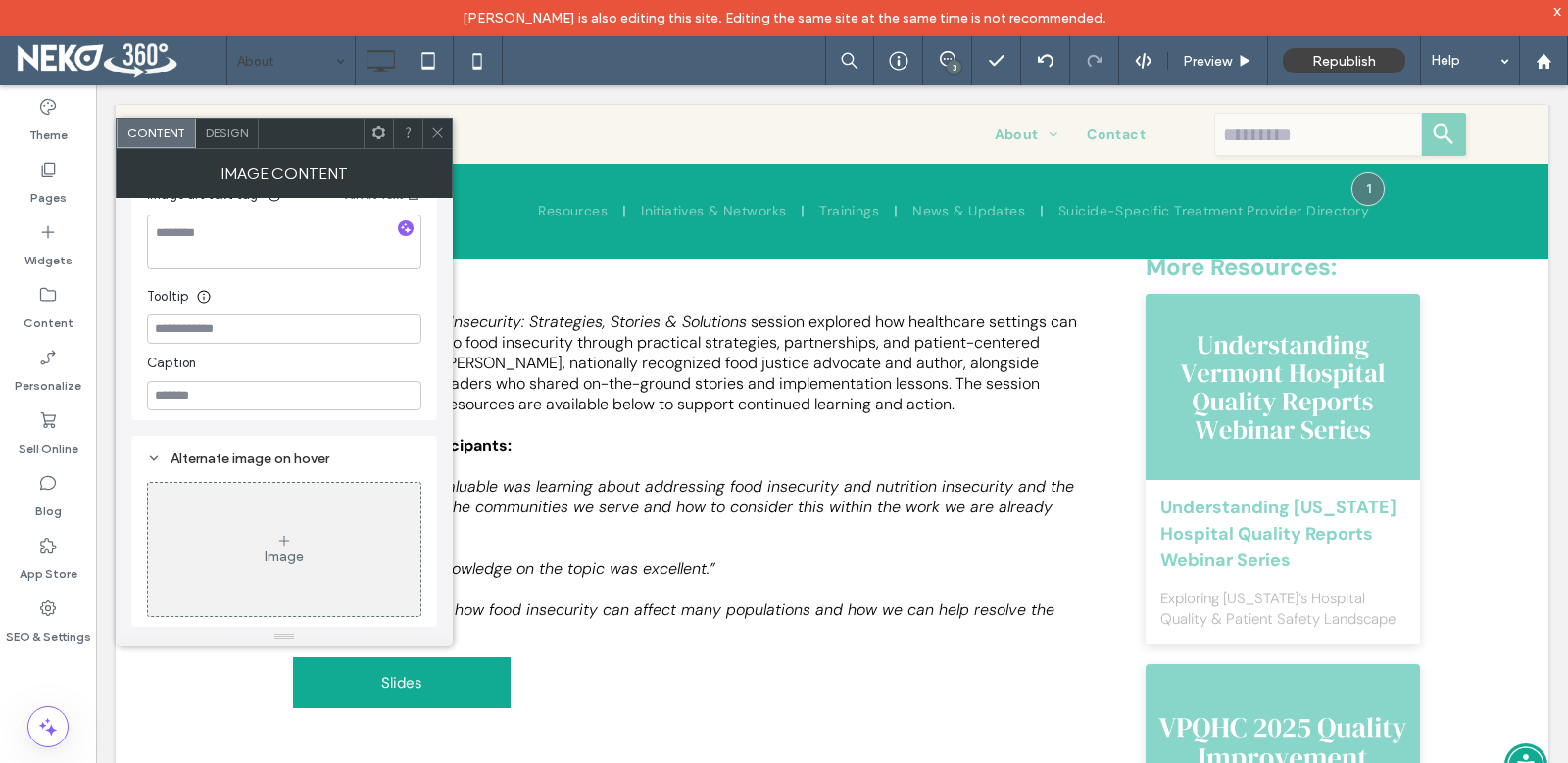
click at [274, 558] on div "Image" at bounding box center [284, 556] width 40 height 17
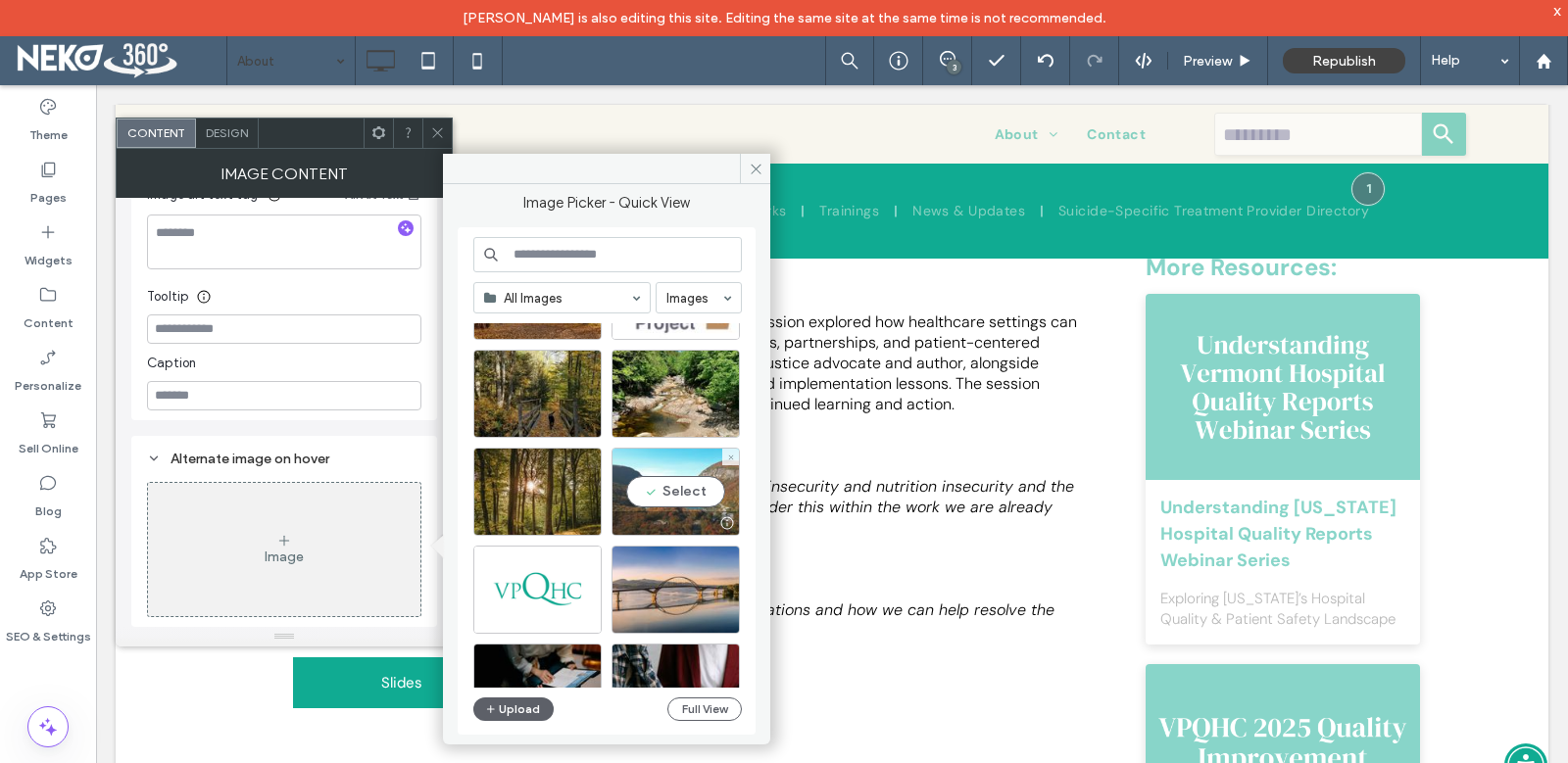
scroll to position [3094, 0]
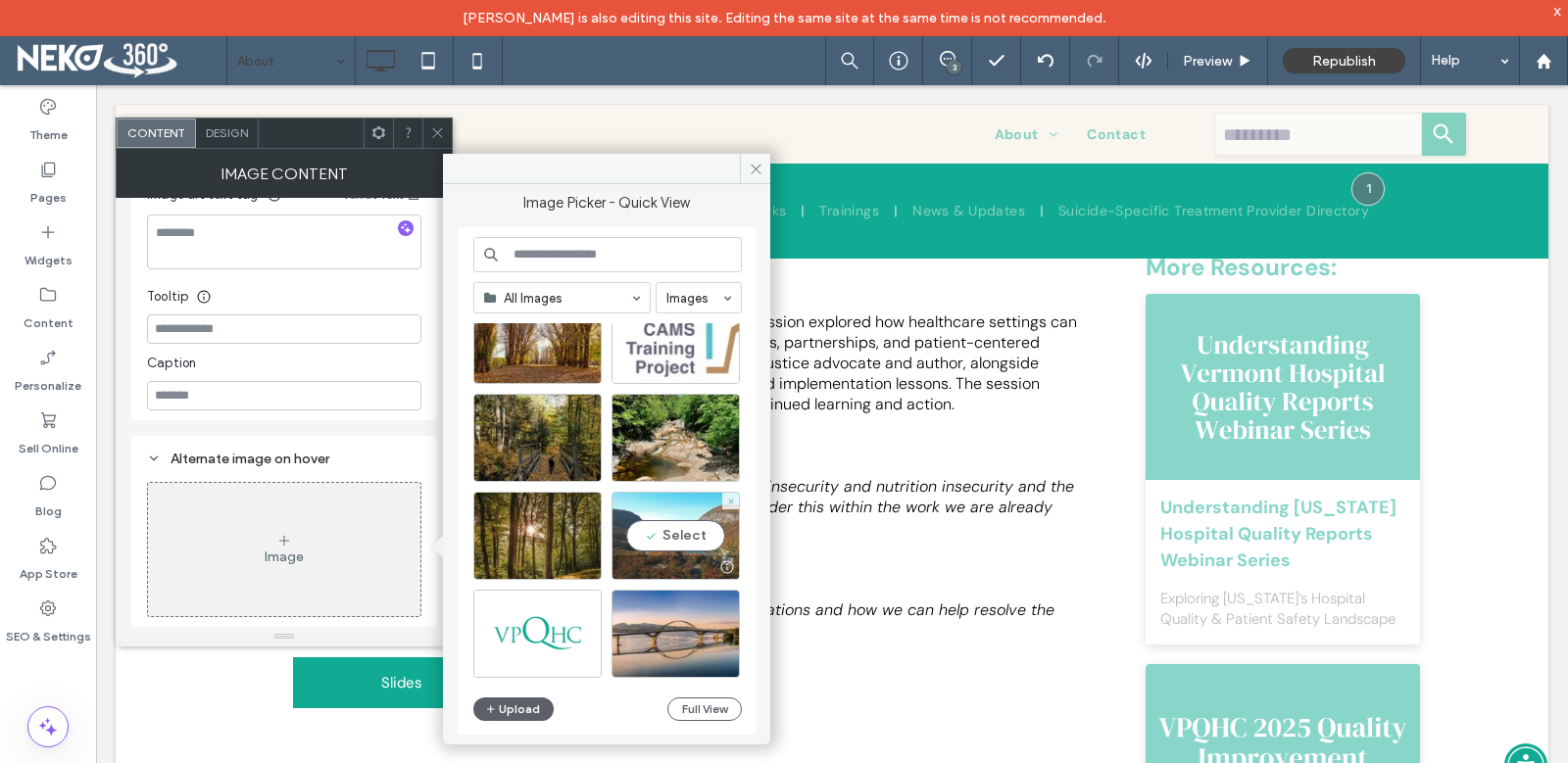
click at [667, 433] on div "Select" at bounding box center [615, 506] width 283 height 364
click at [654, 527] on div "Select" at bounding box center [676, 535] width 129 height 88
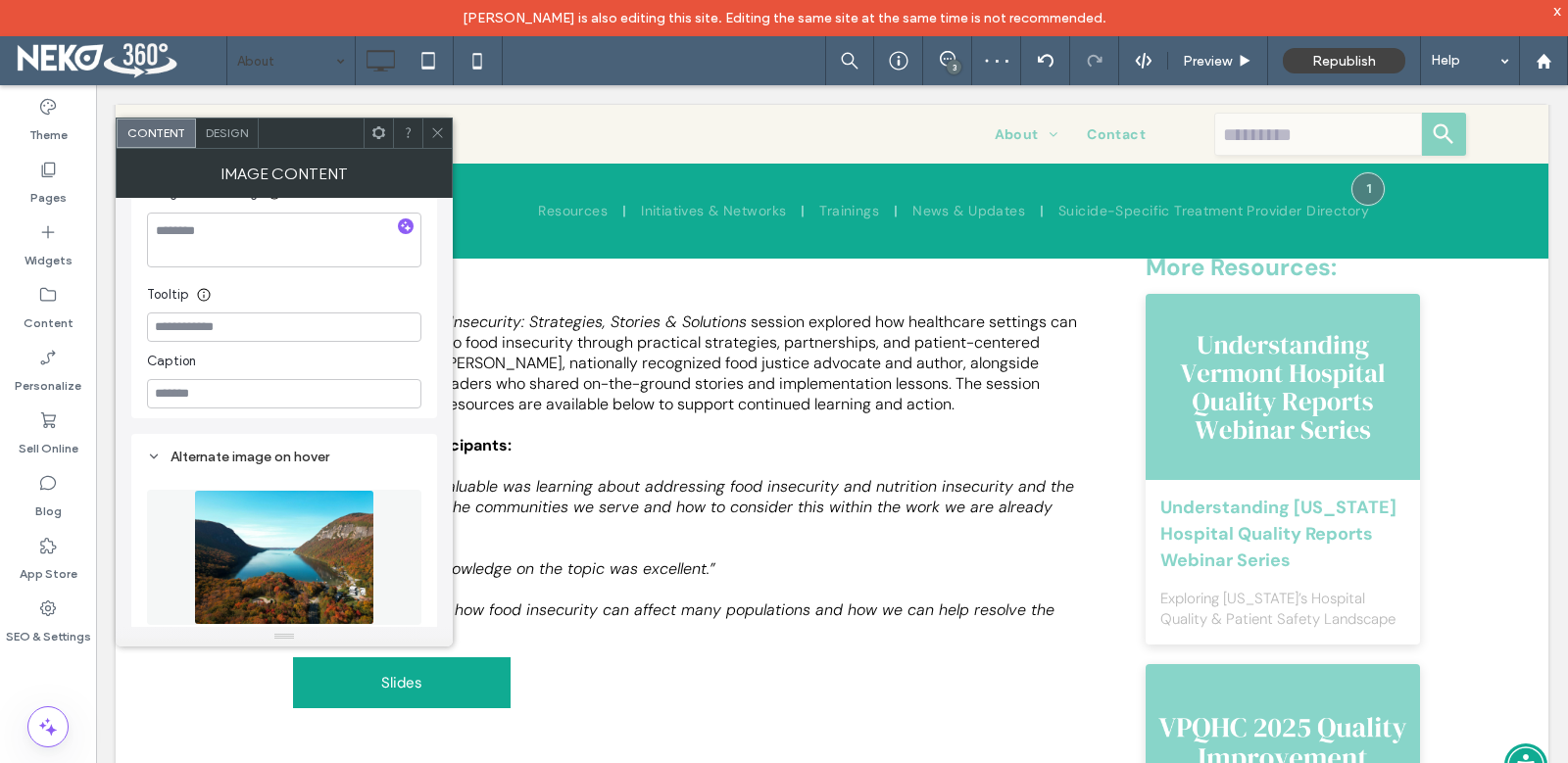
click at [443, 129] on icon at bounding box center [438, 133] width 15 height 15
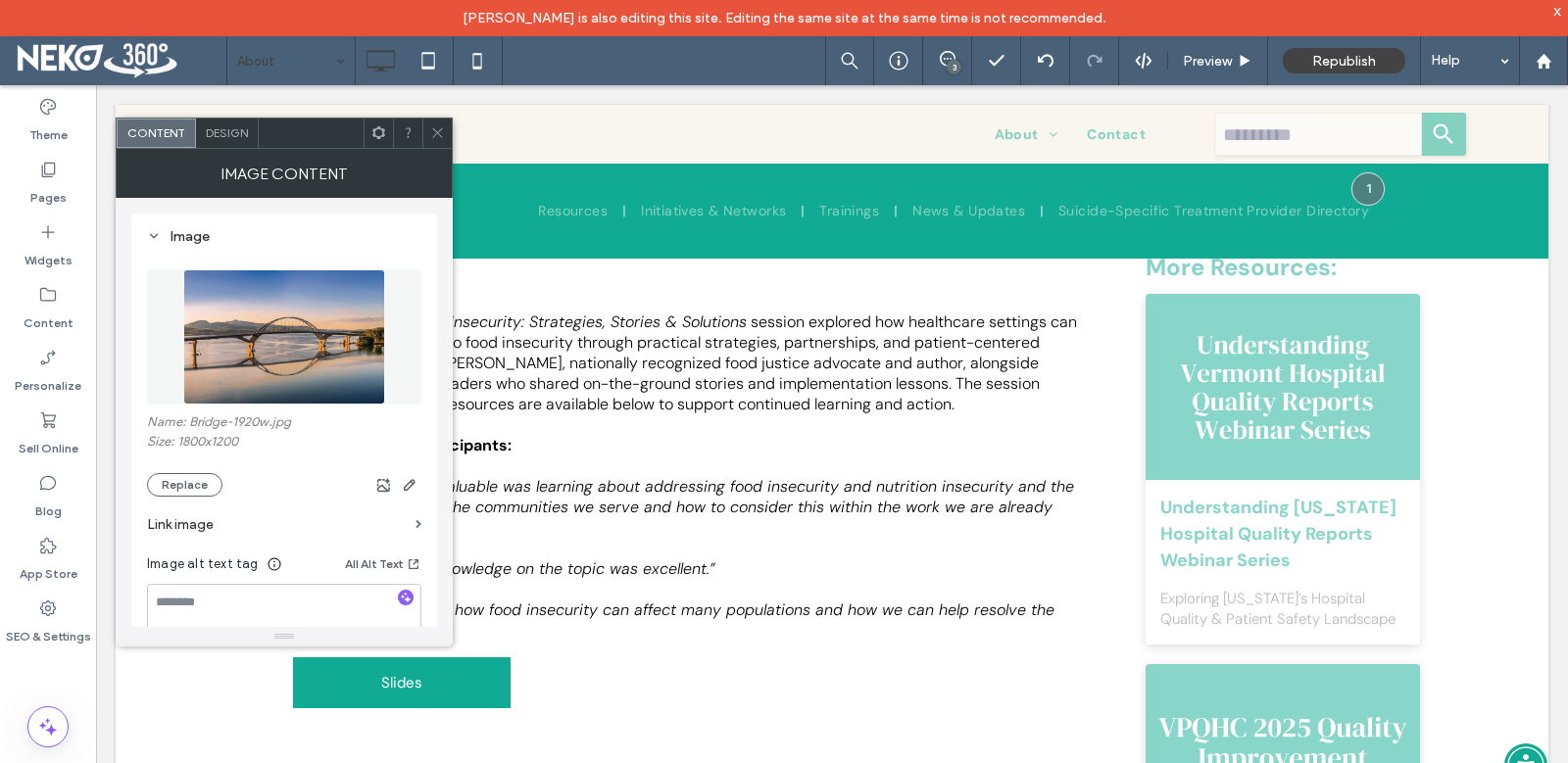
click at [237, 130] on span "Design" at bounding box center [227, 133] width 43 height 15
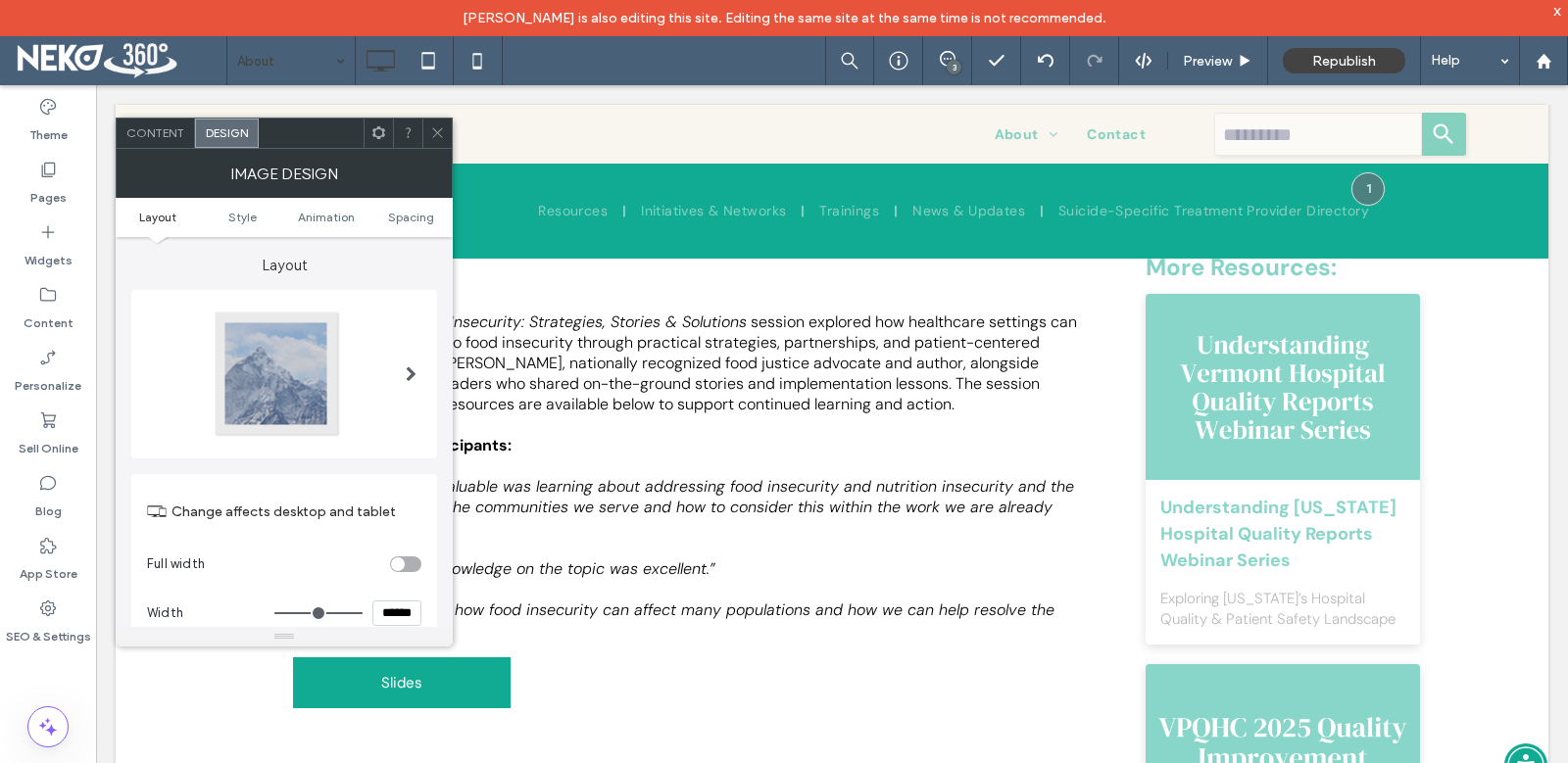
click at [304, 368] on div at bounding box center [277, 374] width 130 height 130
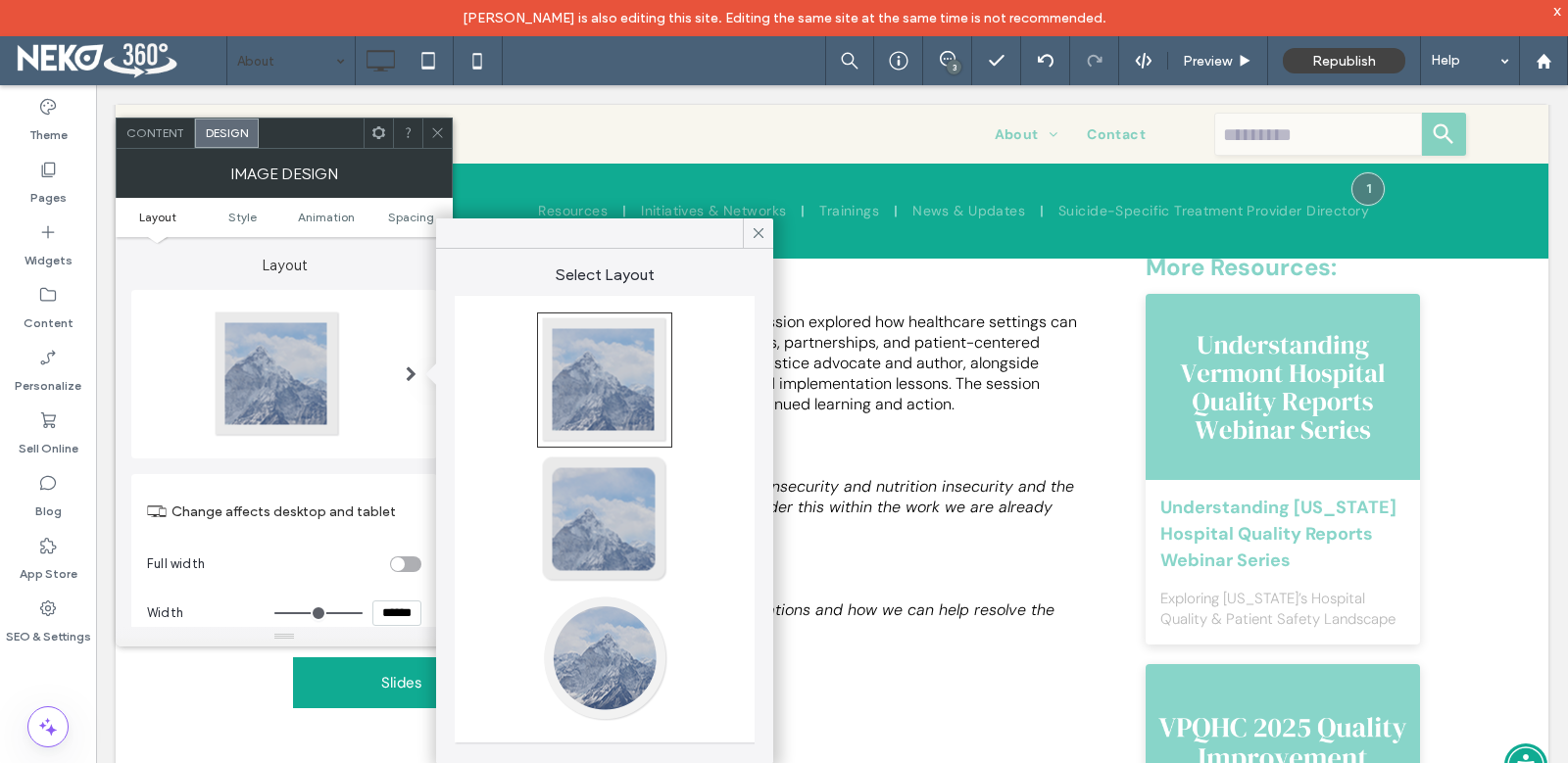
click at [603, 641] on div at bounding box center [604, 658] width 130 height 130
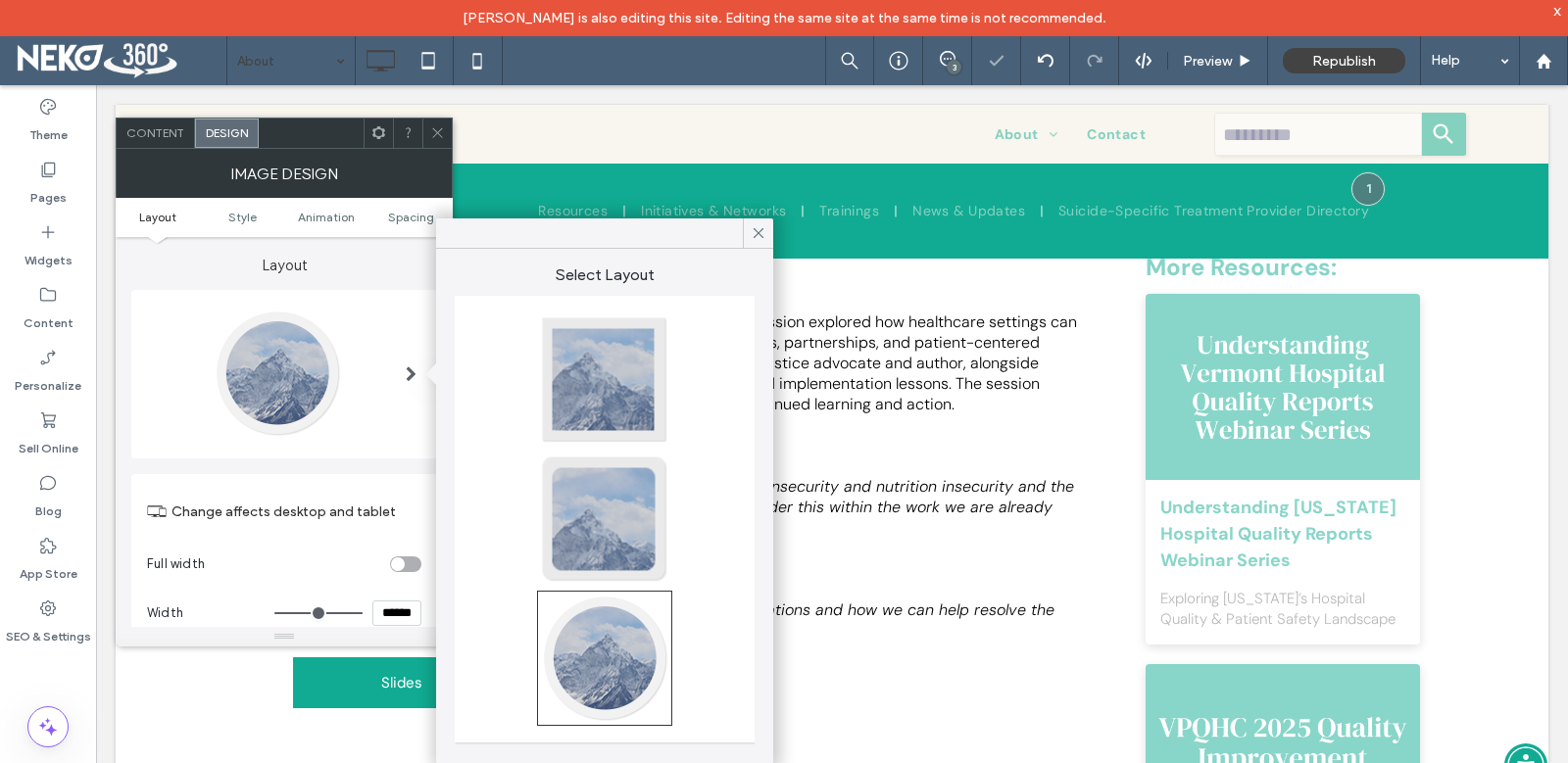
type input "**"
click at [616, 507] on div at bounding box center [604, 519] width 130 height 130
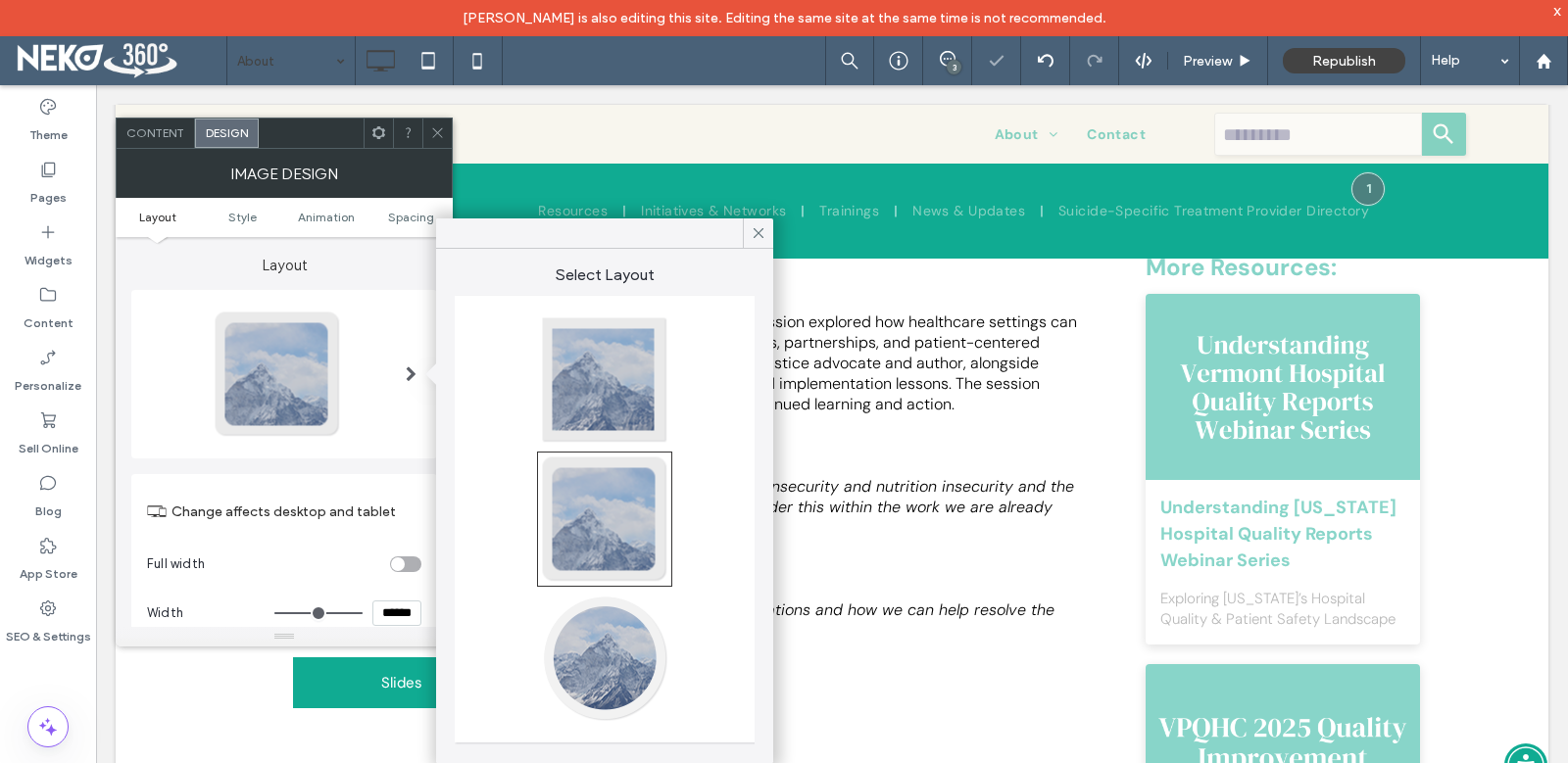
type input "**"
click at [637, 344] on div at bounding box center [604, 380] width 130 height 130
type input "*"
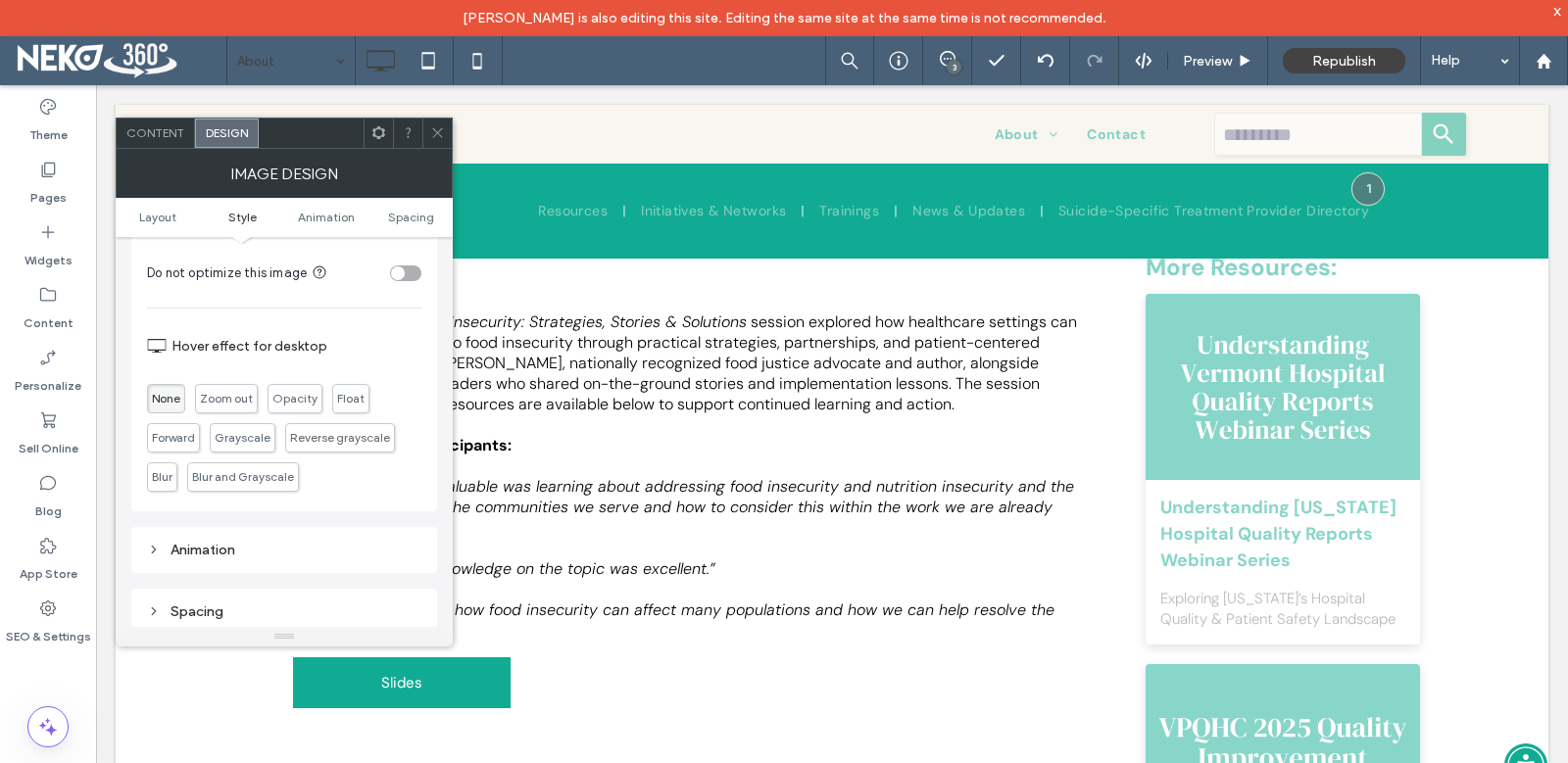
scroll to position [686, 0]
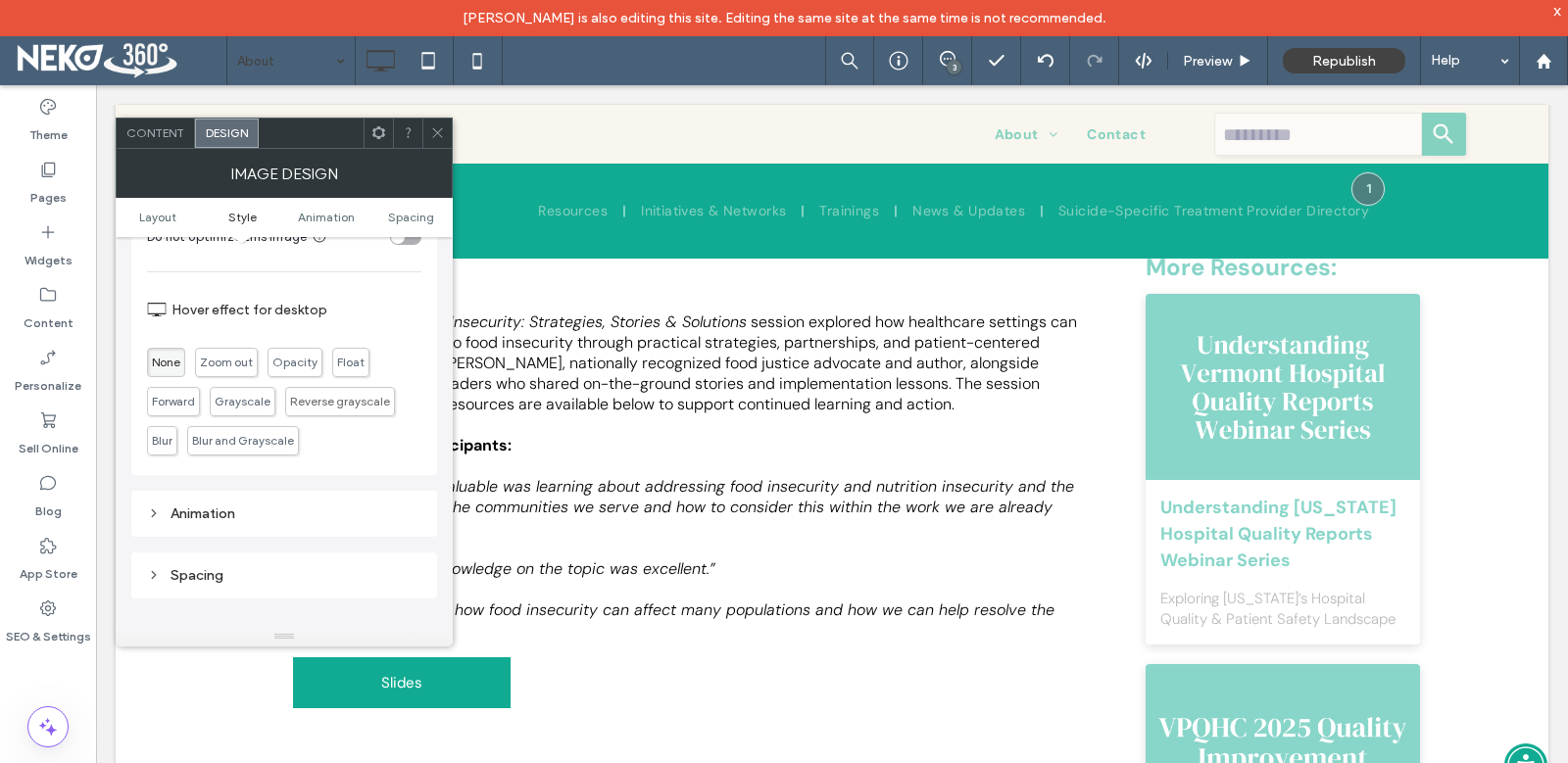
click at [152, 507] on div "Animation" at bounding box center [283, 514] width 274 height 17
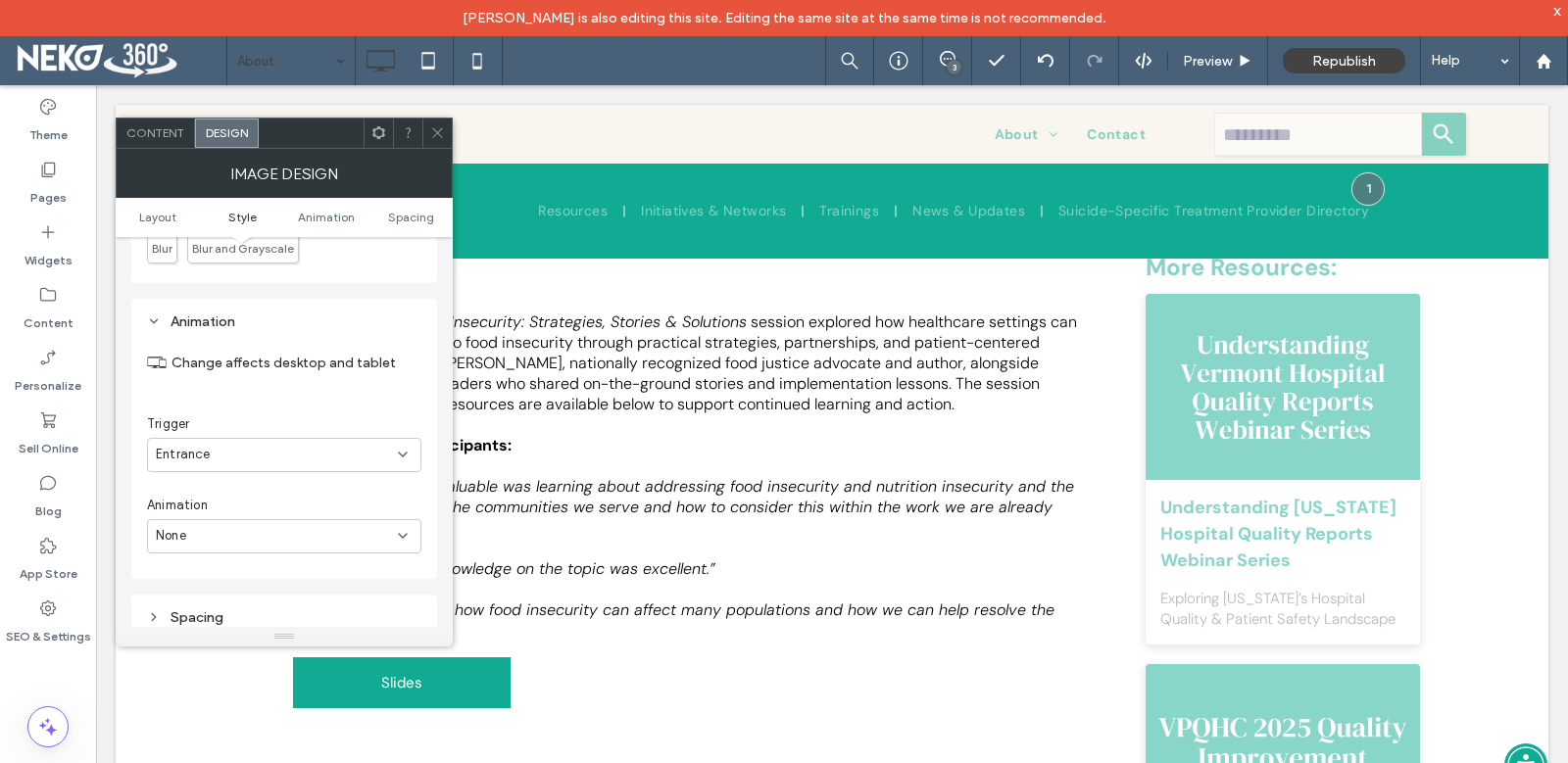
scroll to position [882, 0]
click at [300, 528] on div "None" at bounding box center [276, 532] width 243 height 20
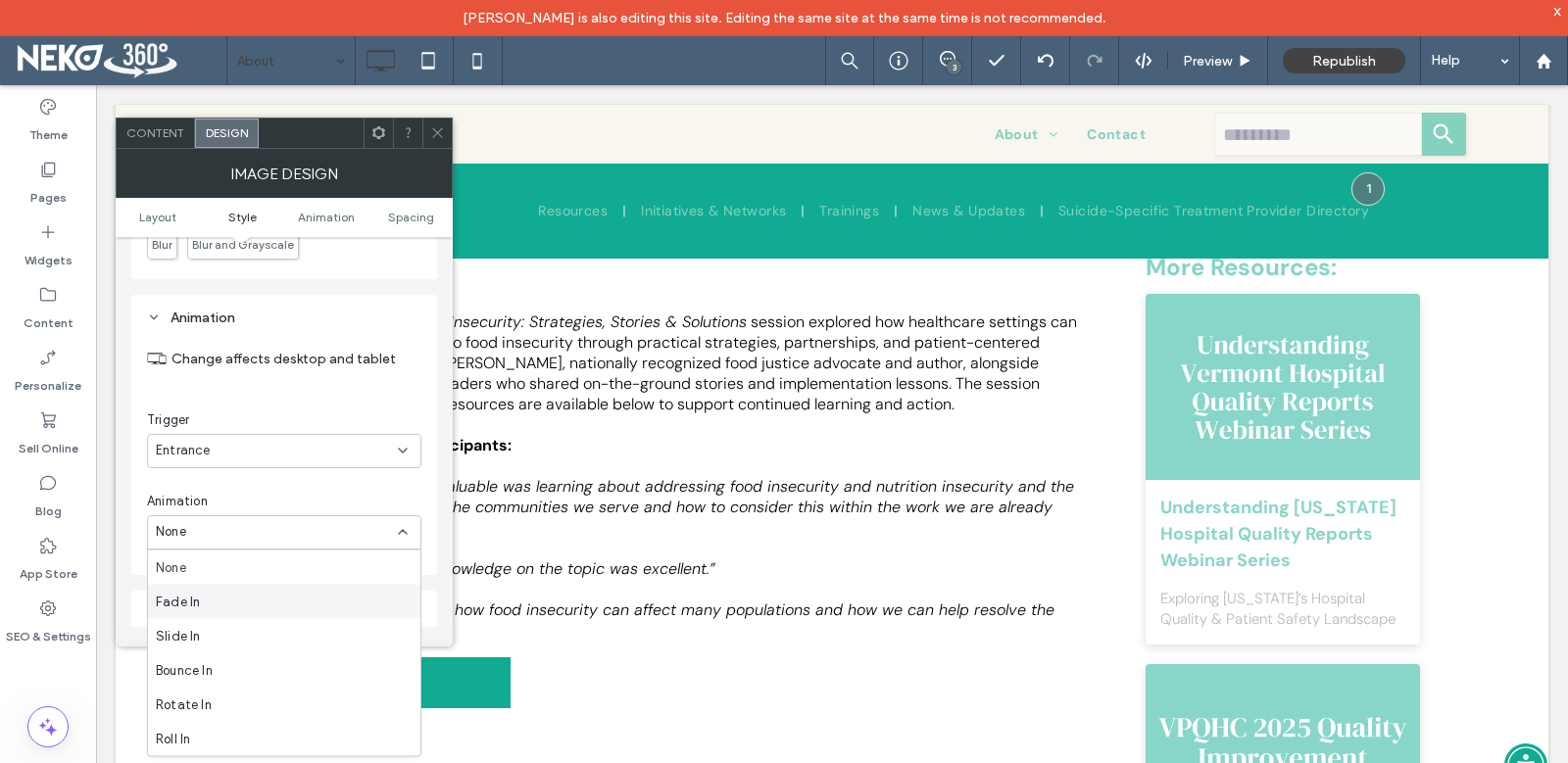
click at [207, 609] on div "Fade In" at bounding box center [283, 602] width 272 height 35
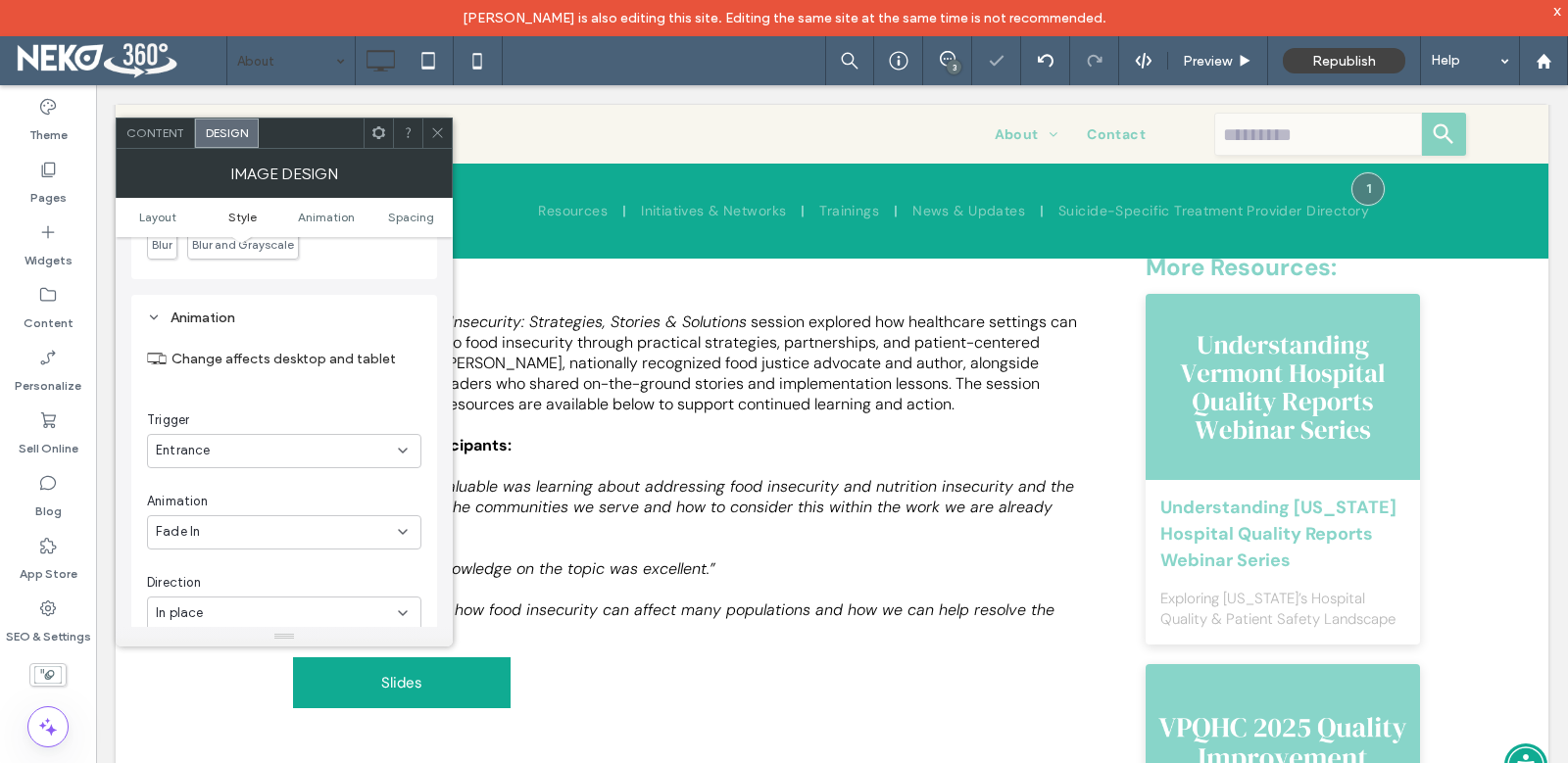
click at [229, 518] on div "Fade In" at bounding box center [283, 532] width 274 height 35
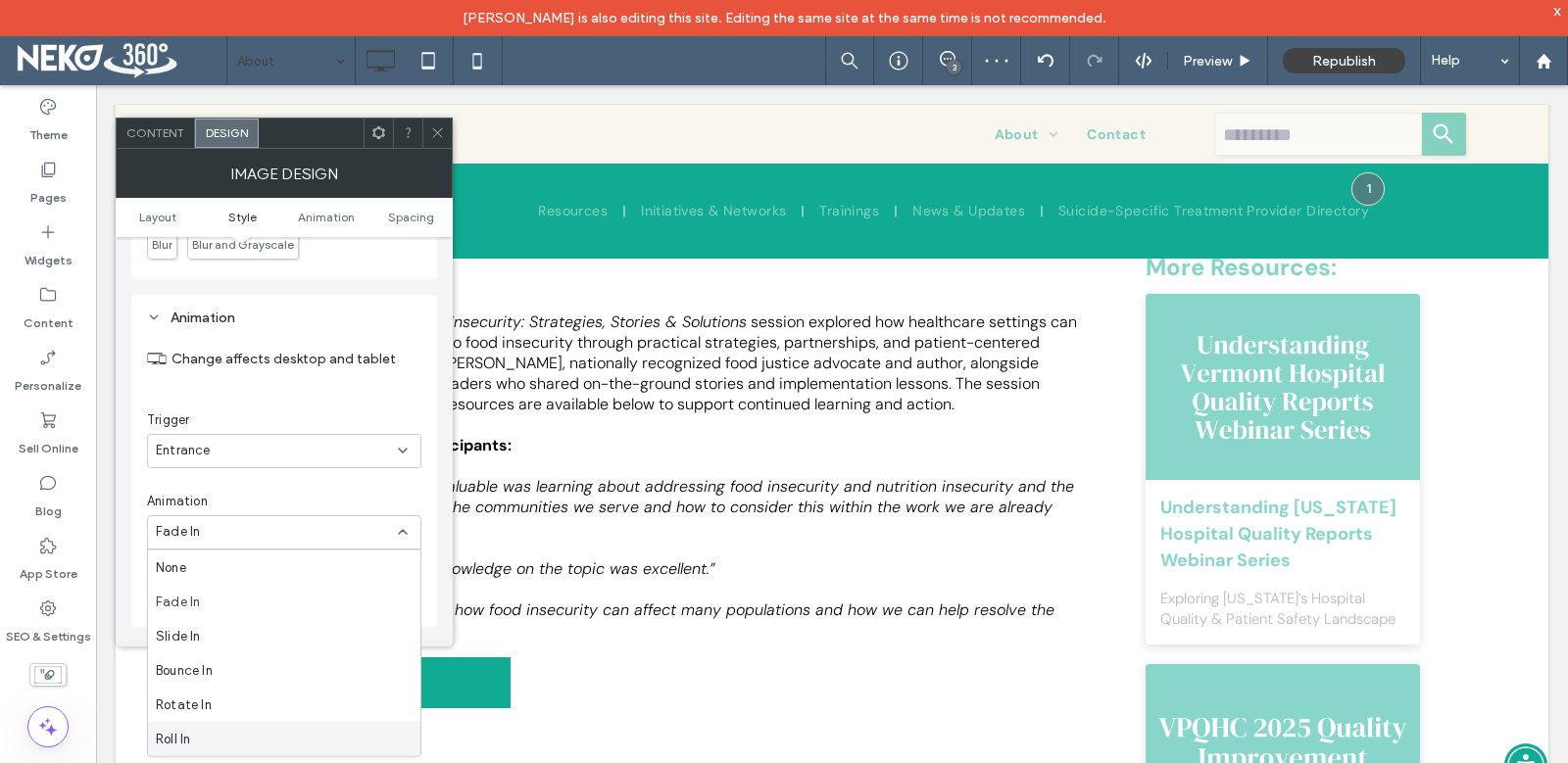
click at [198, 740] on div "Roll In" at bounding box center [283, 739] width 272 height 35
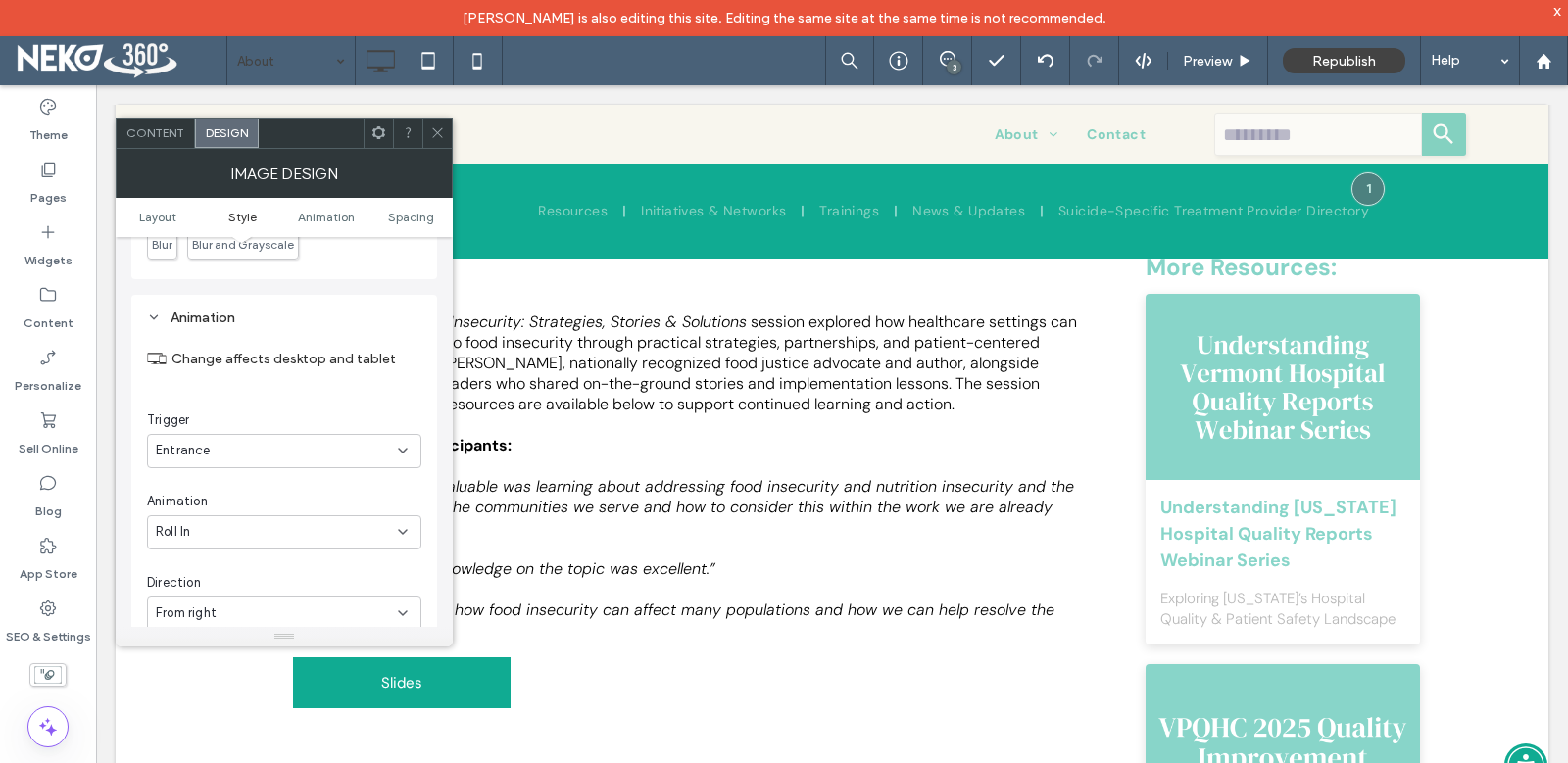
click at [236, 607] on div "From right" at bounding box center [276, 614] width 243 height 20
click at [272, 525] on div "Roll In" at bounding box center [276, 532] width 243 height 20
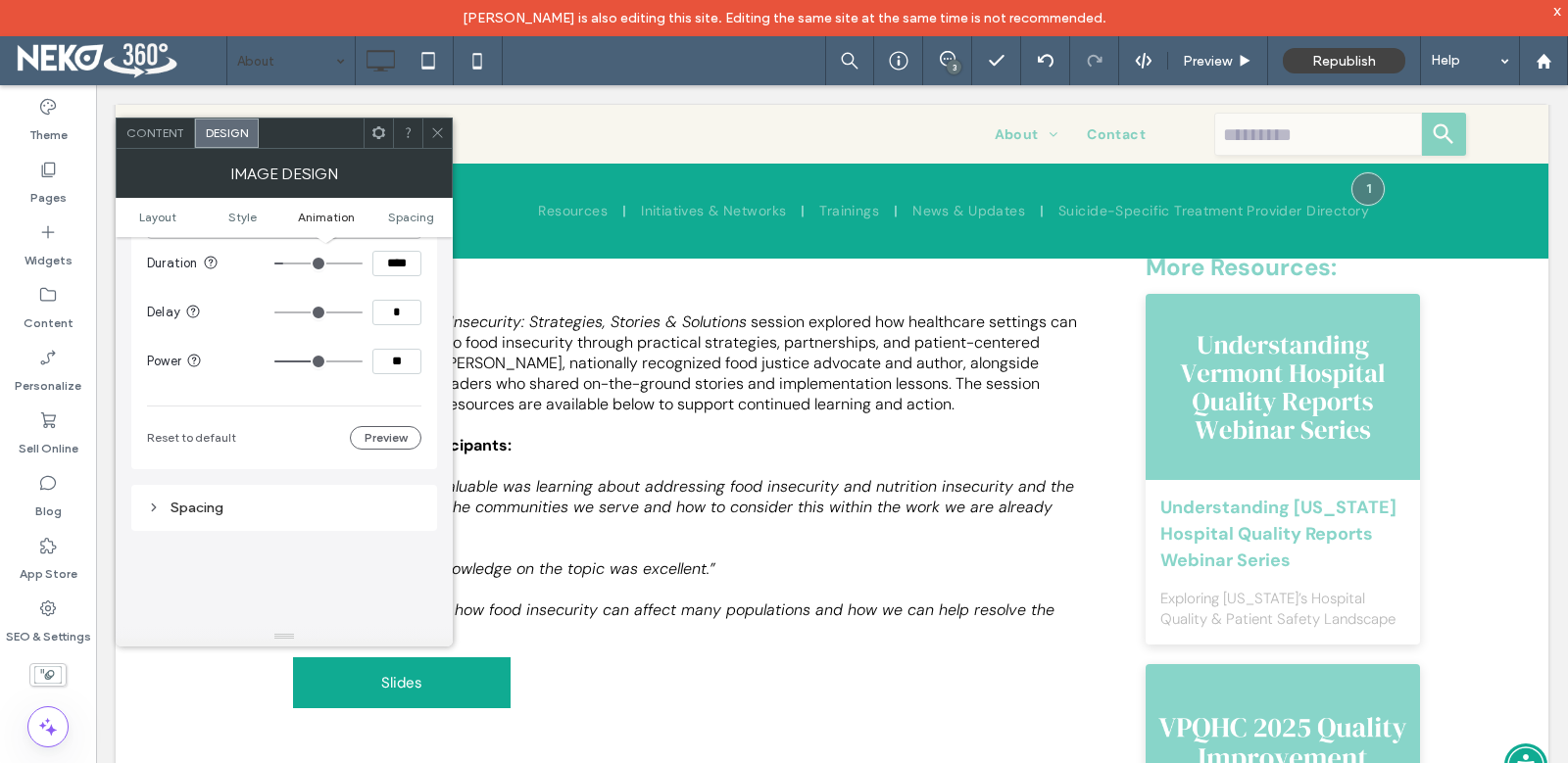
scroll to position [980, 0]
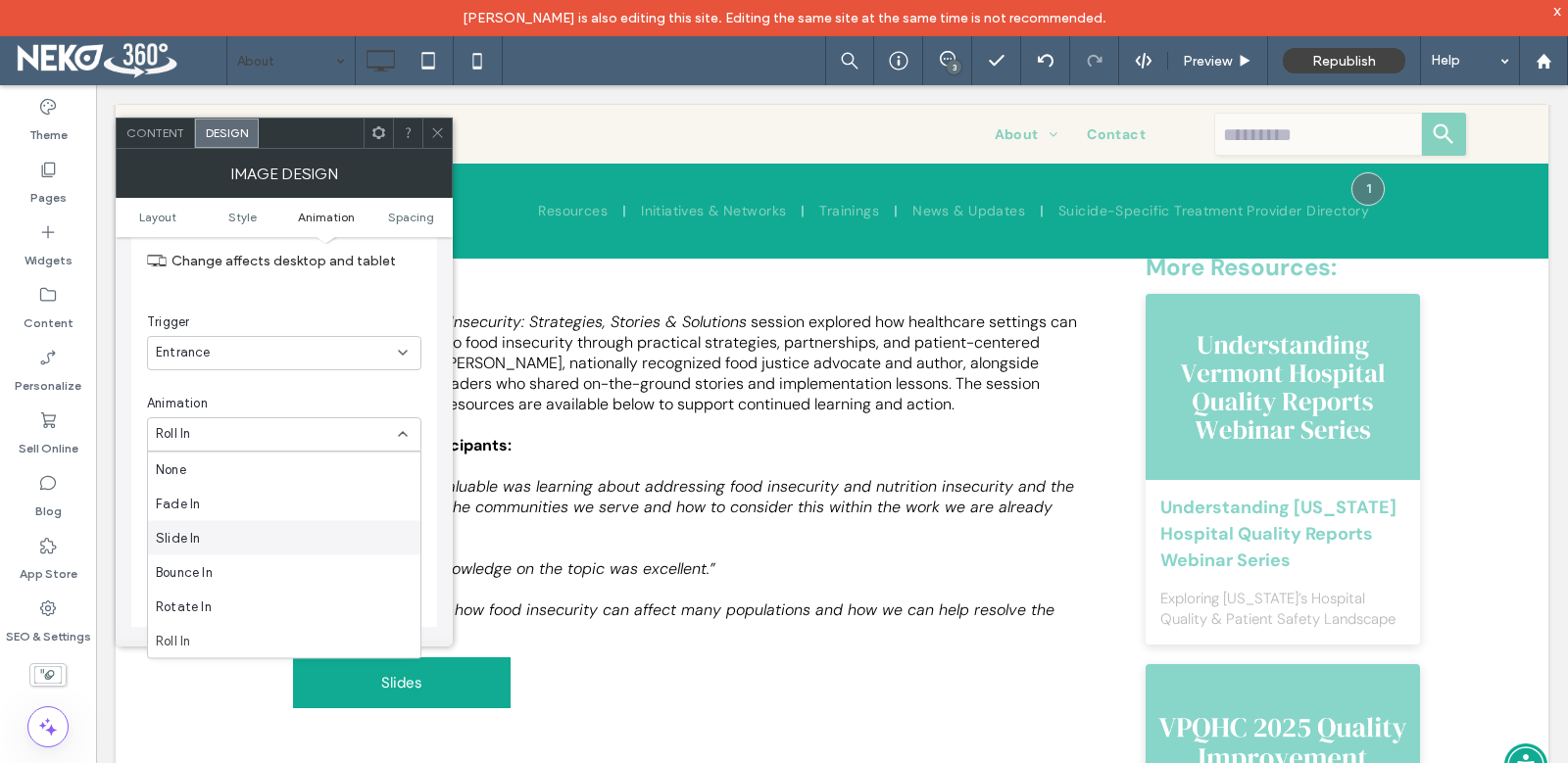
click at [207, 537] on div "Slide In" at bounding box center [283, 538] width 272 height 35
click at [255, 519] on div "From right" at bounding box center [276, 516] width 243 height 20
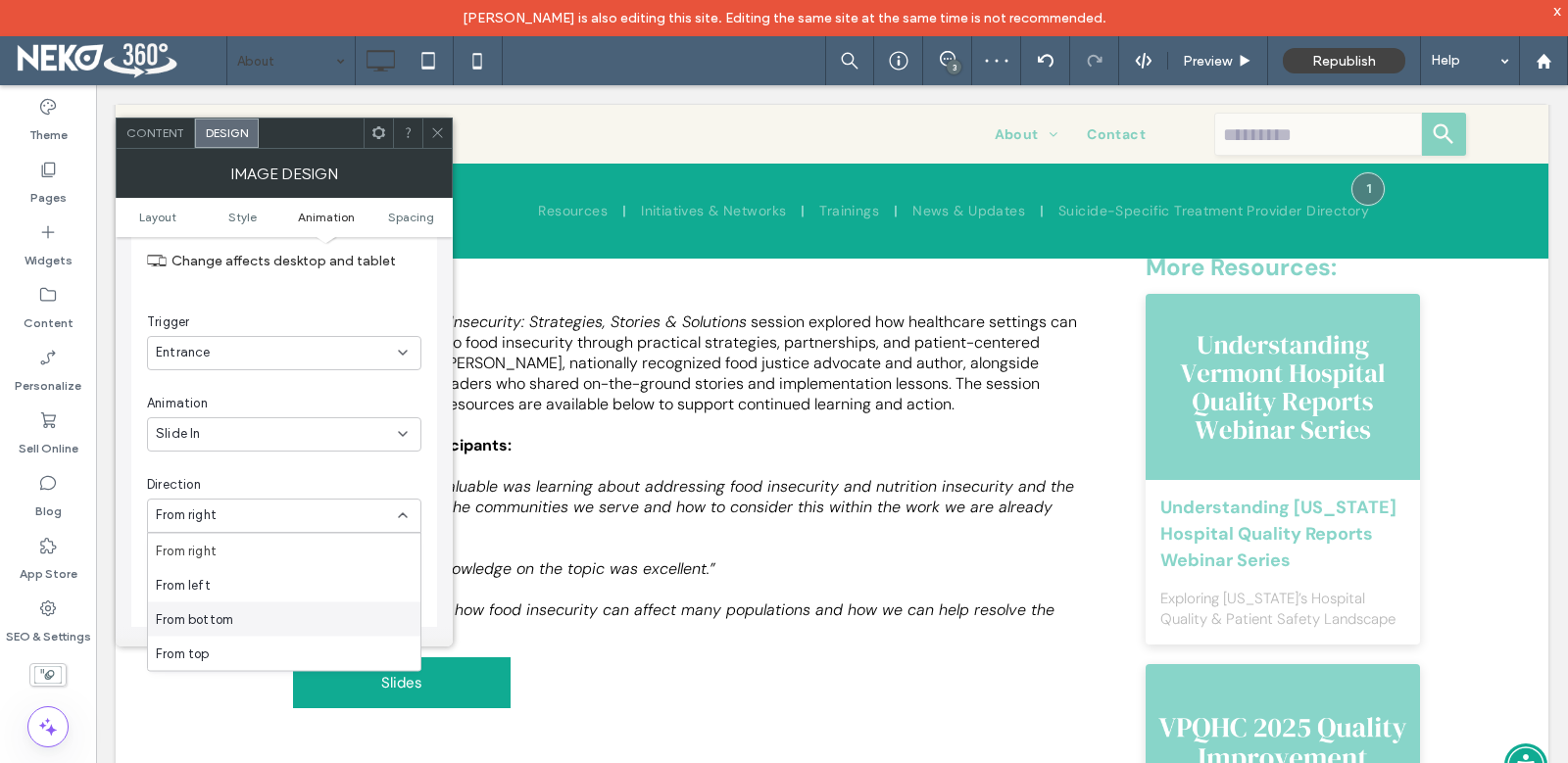
click at [220, 615] on span "From bottom" at bounding box center [194, 620] width 77 height 20
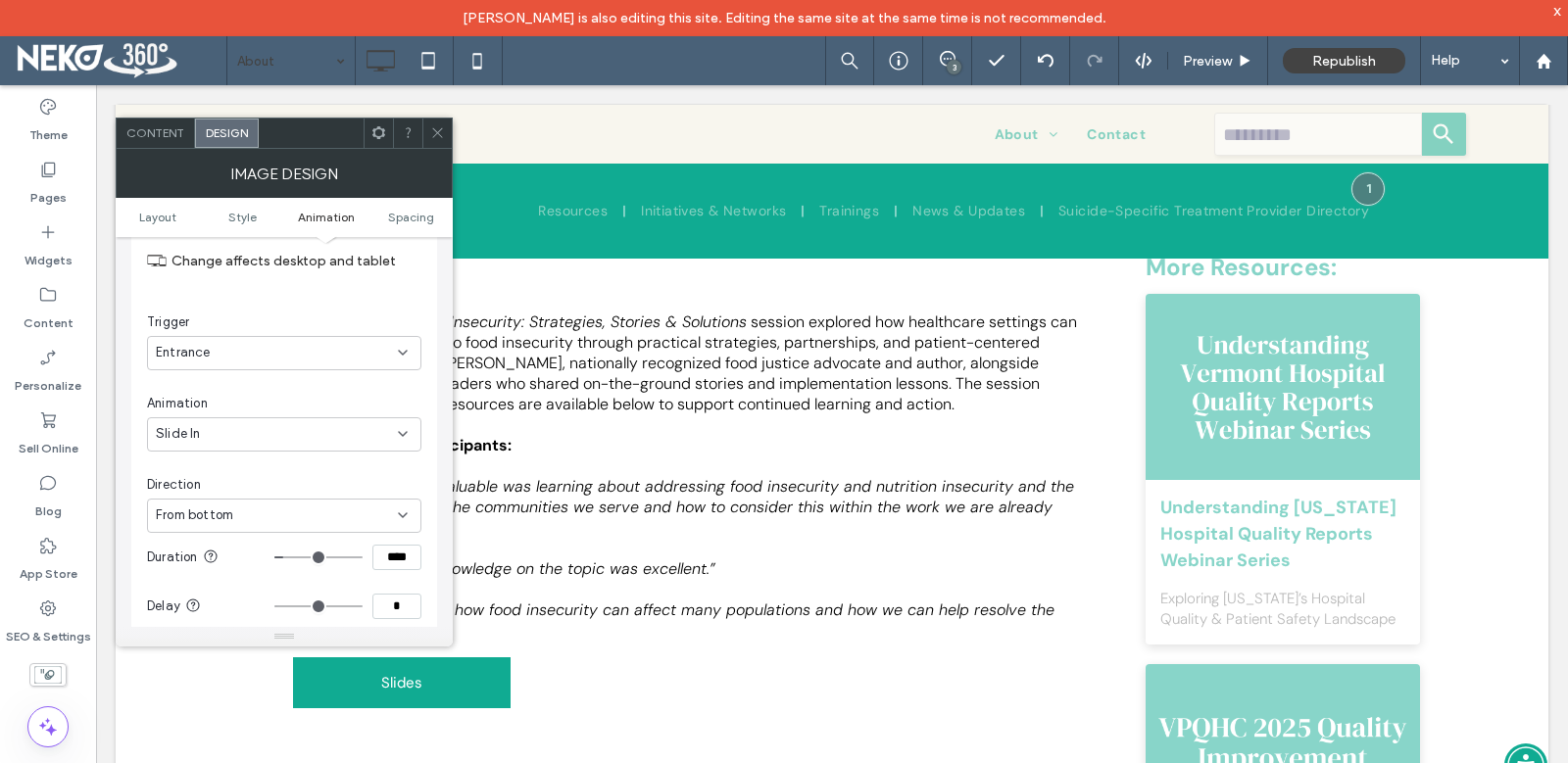
type input "***"
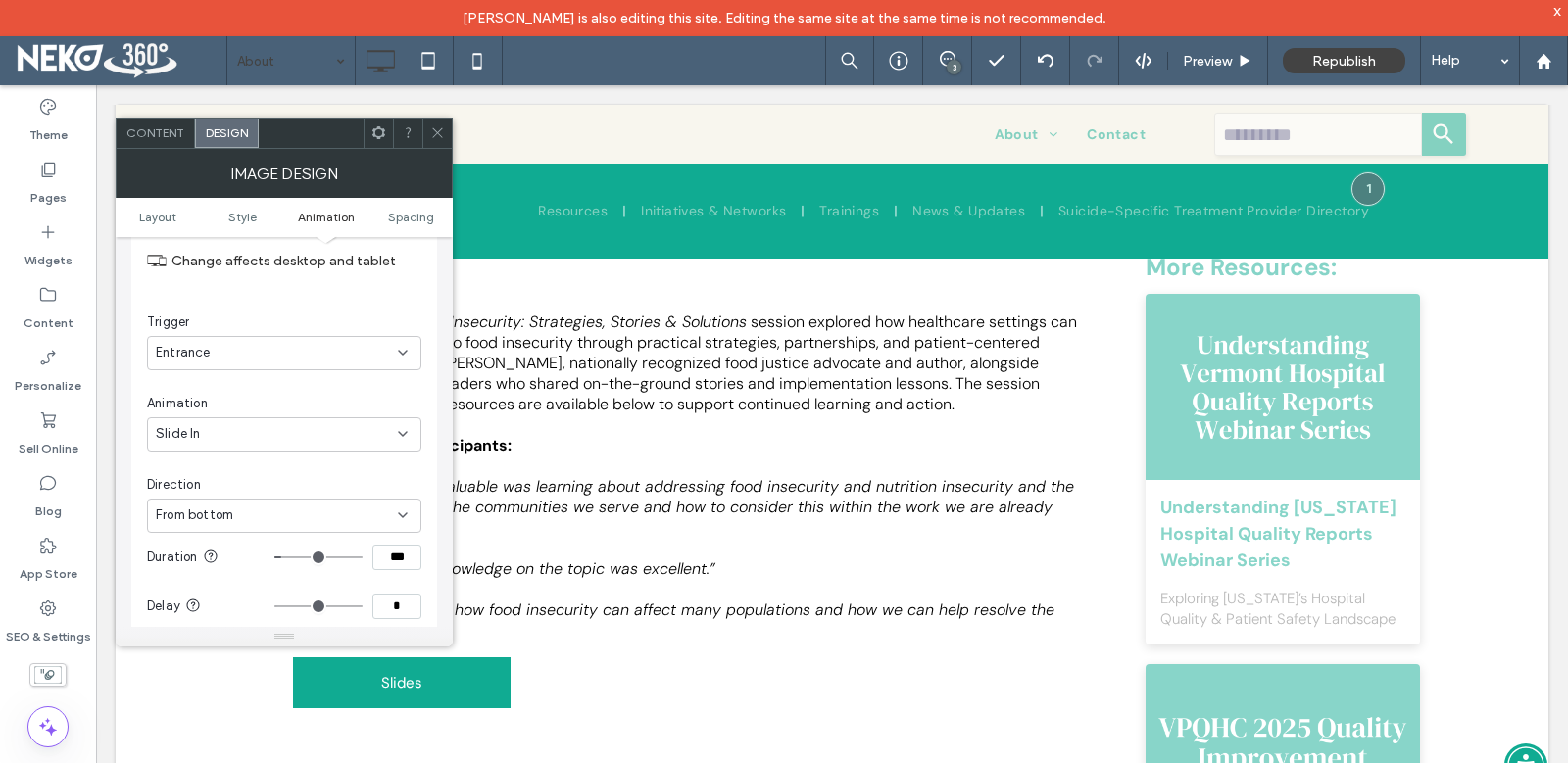
type input "***"
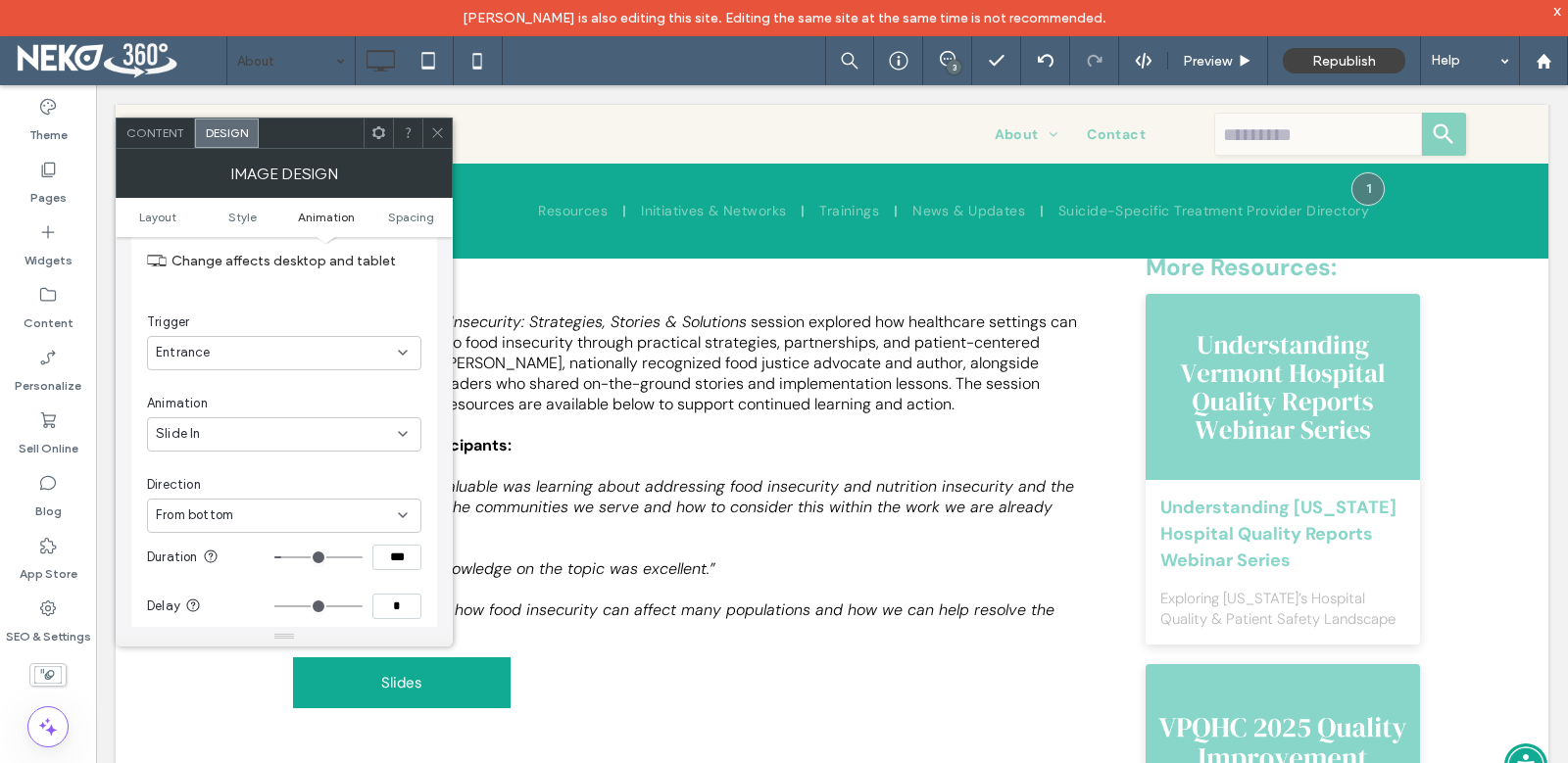
type input "***"
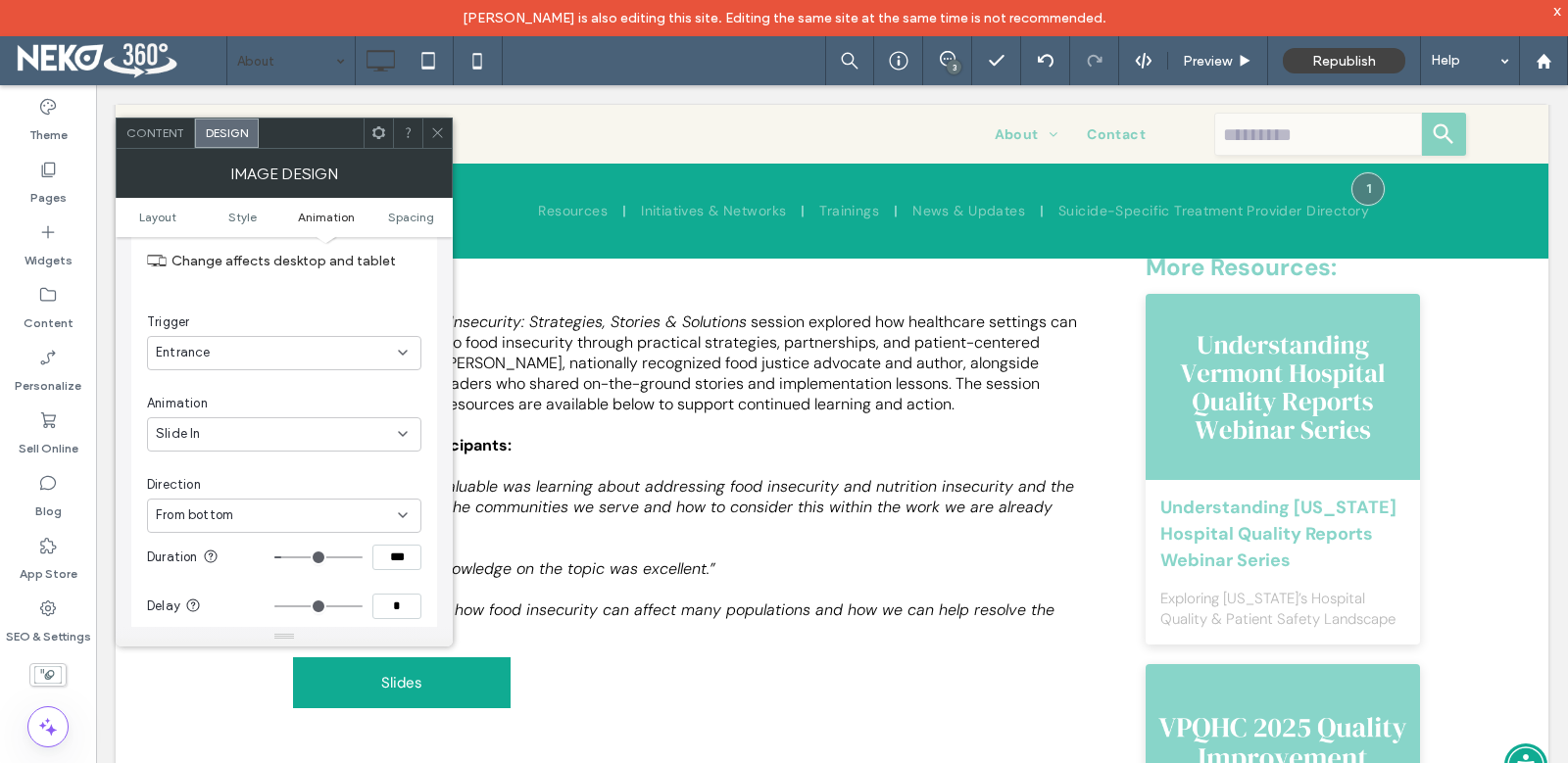
type input "***"
type input "**"
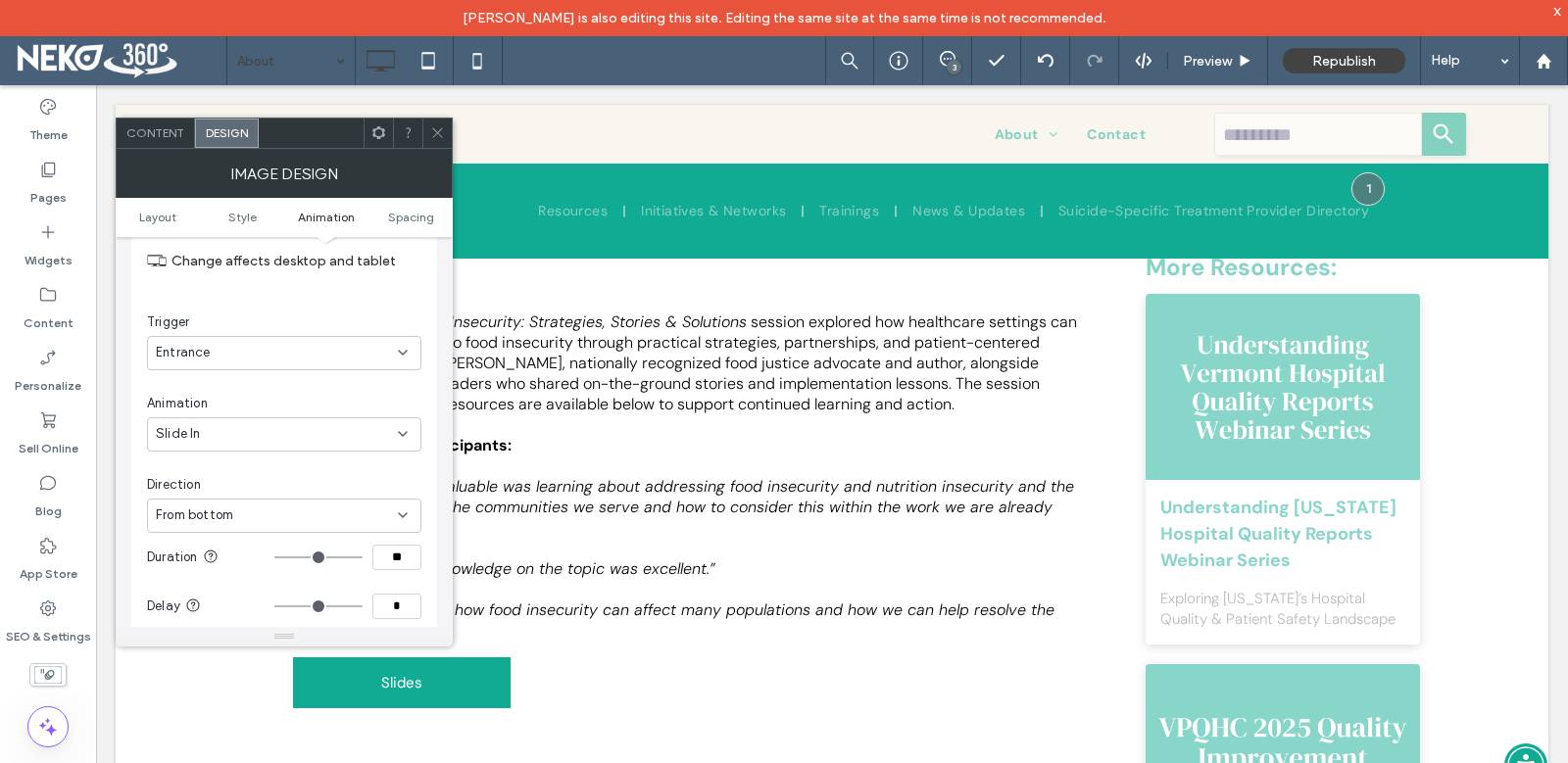
drag, startPoint x: 287, startPoint y: 556, endPoint x: 274, endPoint y: 556, distance: 13.0
click at [274, 556] on input "range" at bounding box center [318, 557] width 88 height 2
type input "***"
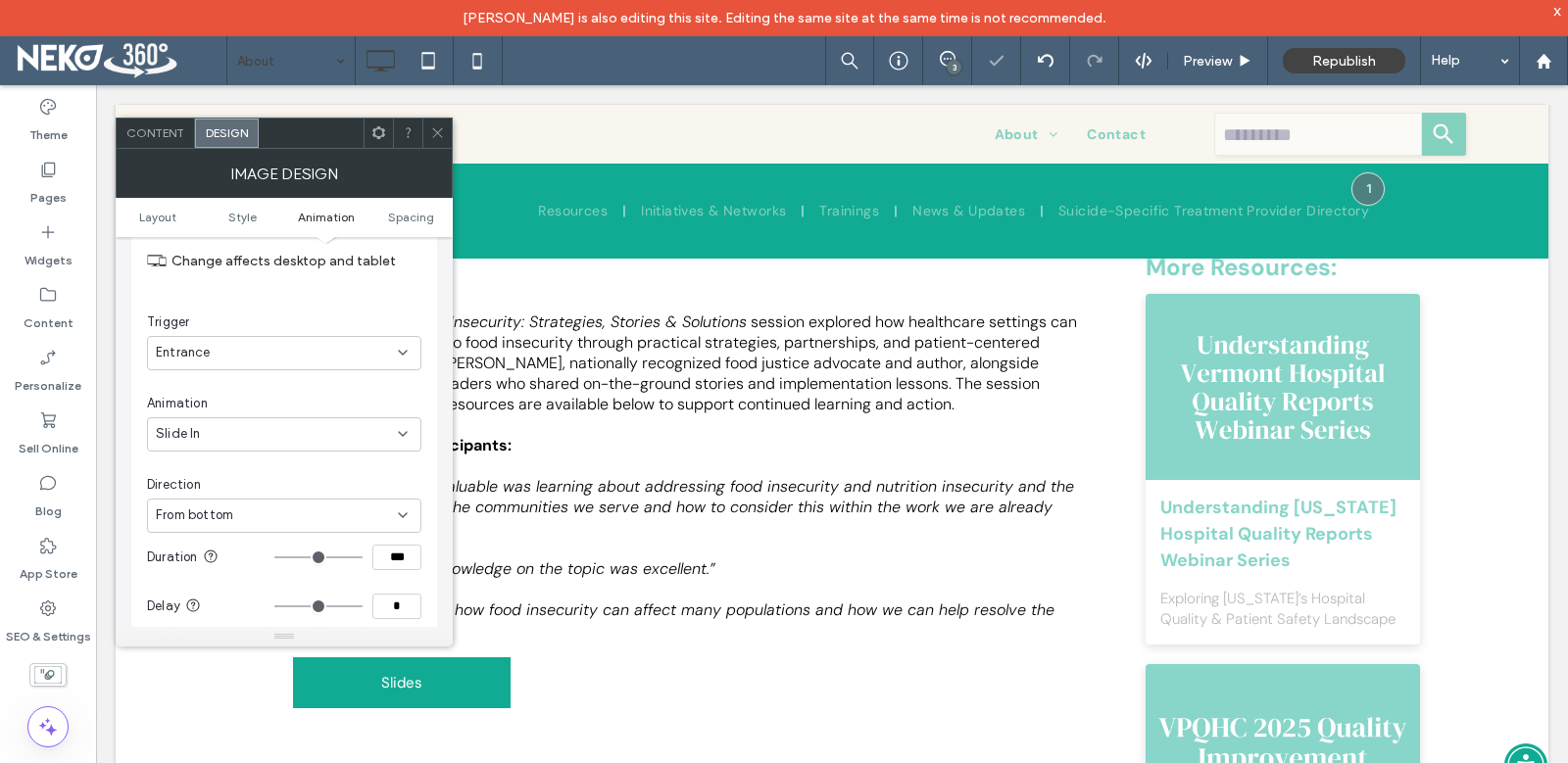
type input "***"
type input "****"
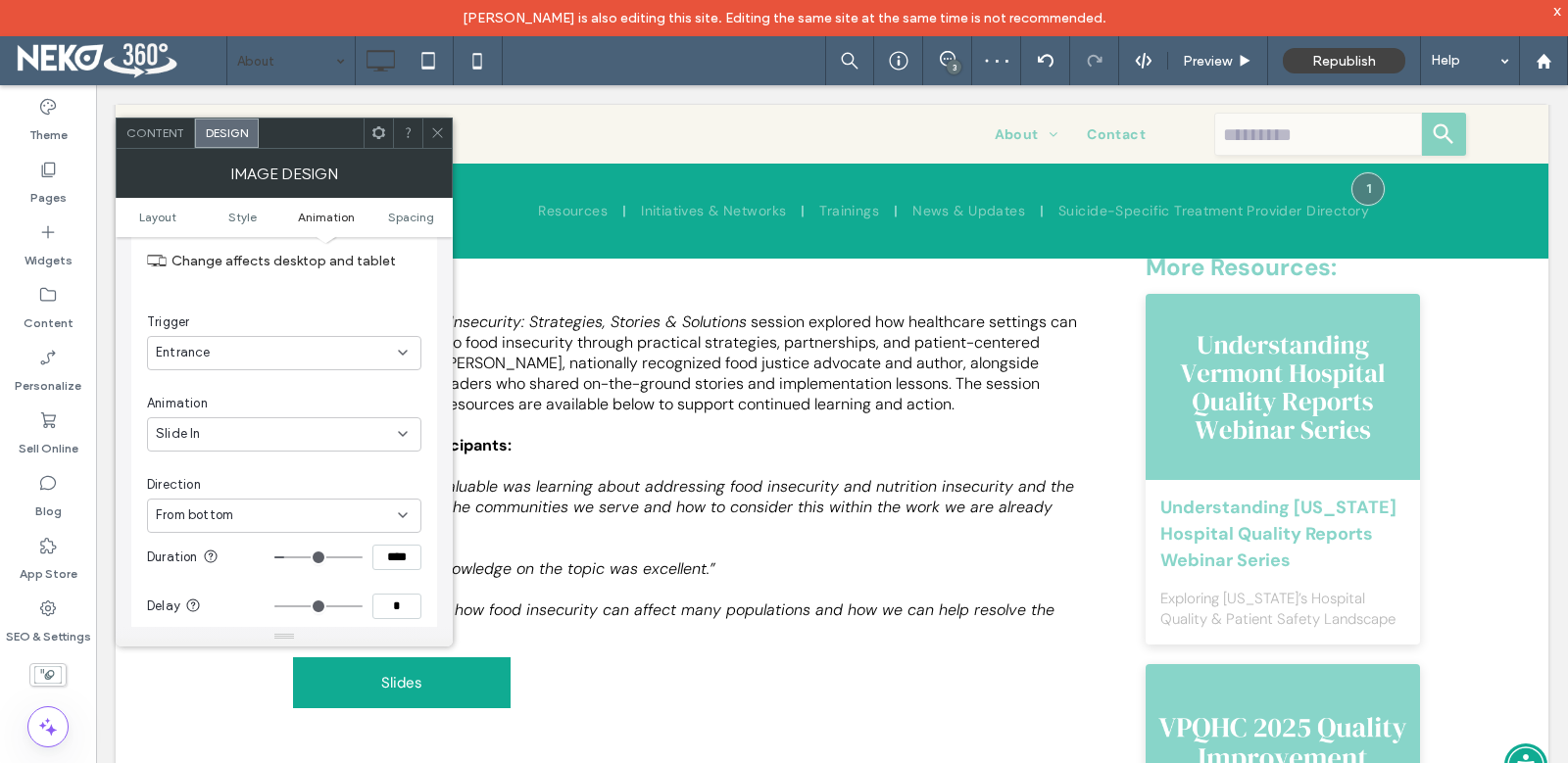
type input "****"
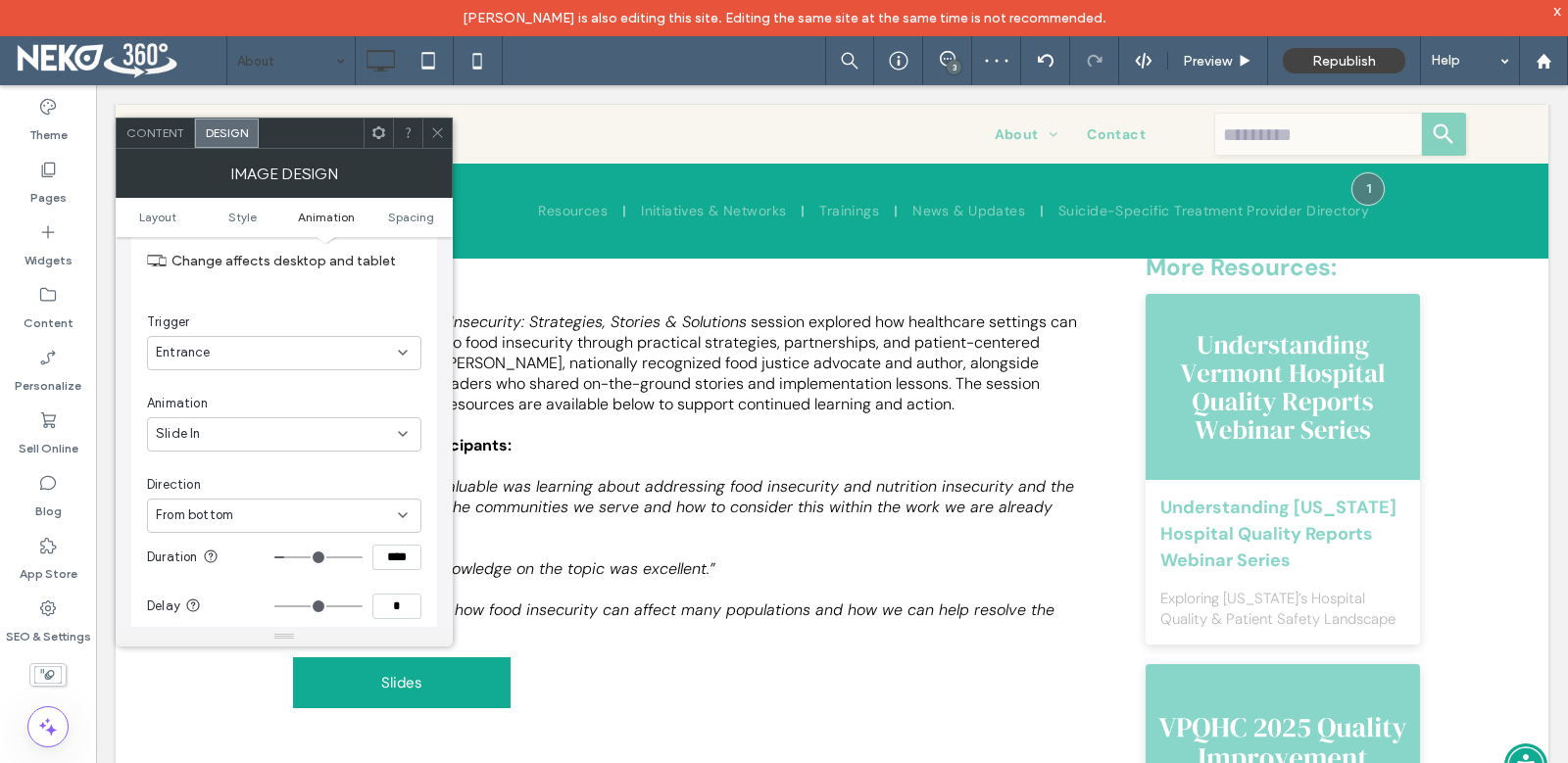
type input "****"
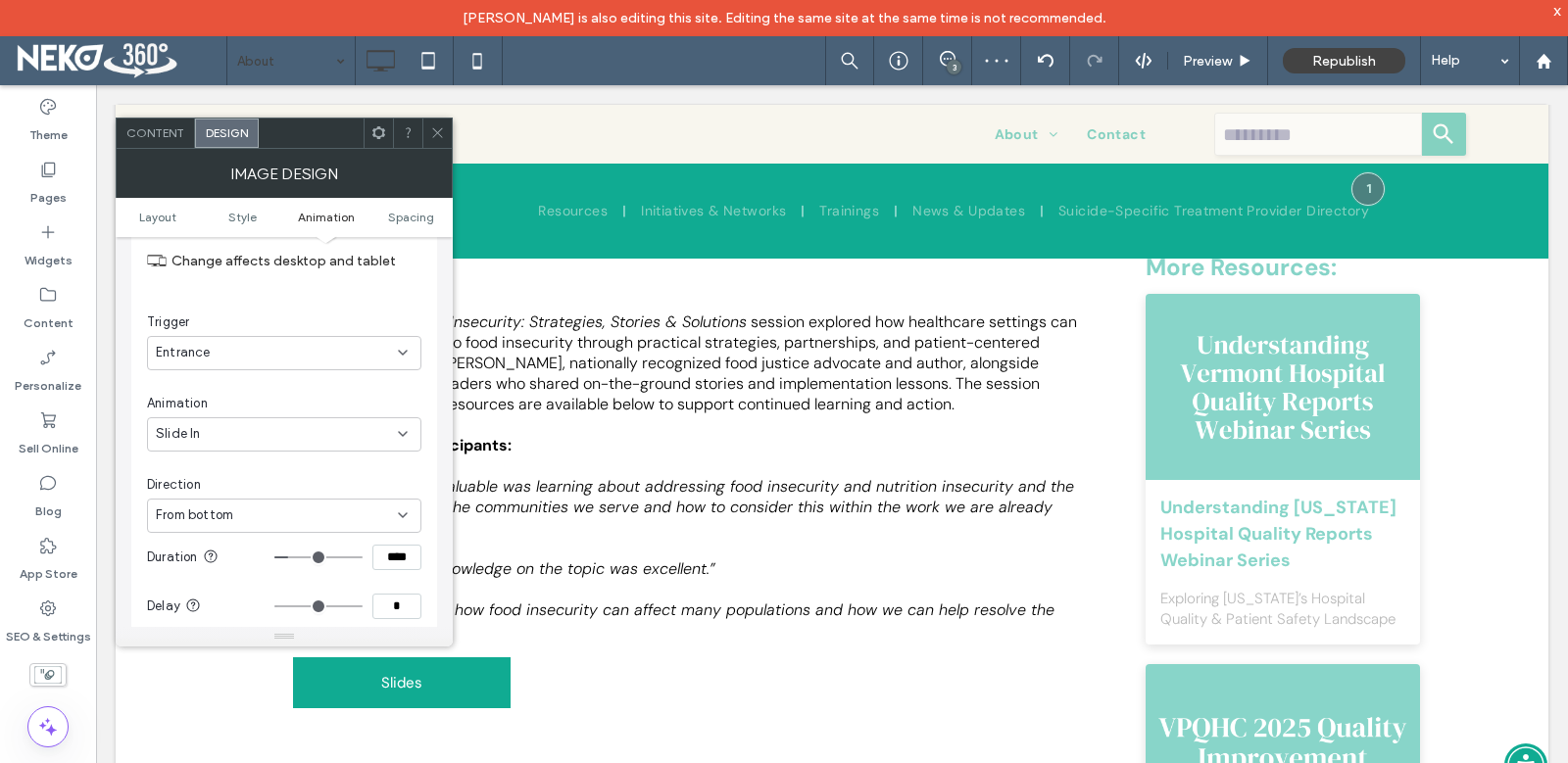
type input "****"
click at [294, 558] on input "range" at bounding box center [318, 557] width 88 height 2
click at [440, 140] on span at bounding box center [438, 134] width 15 height 30
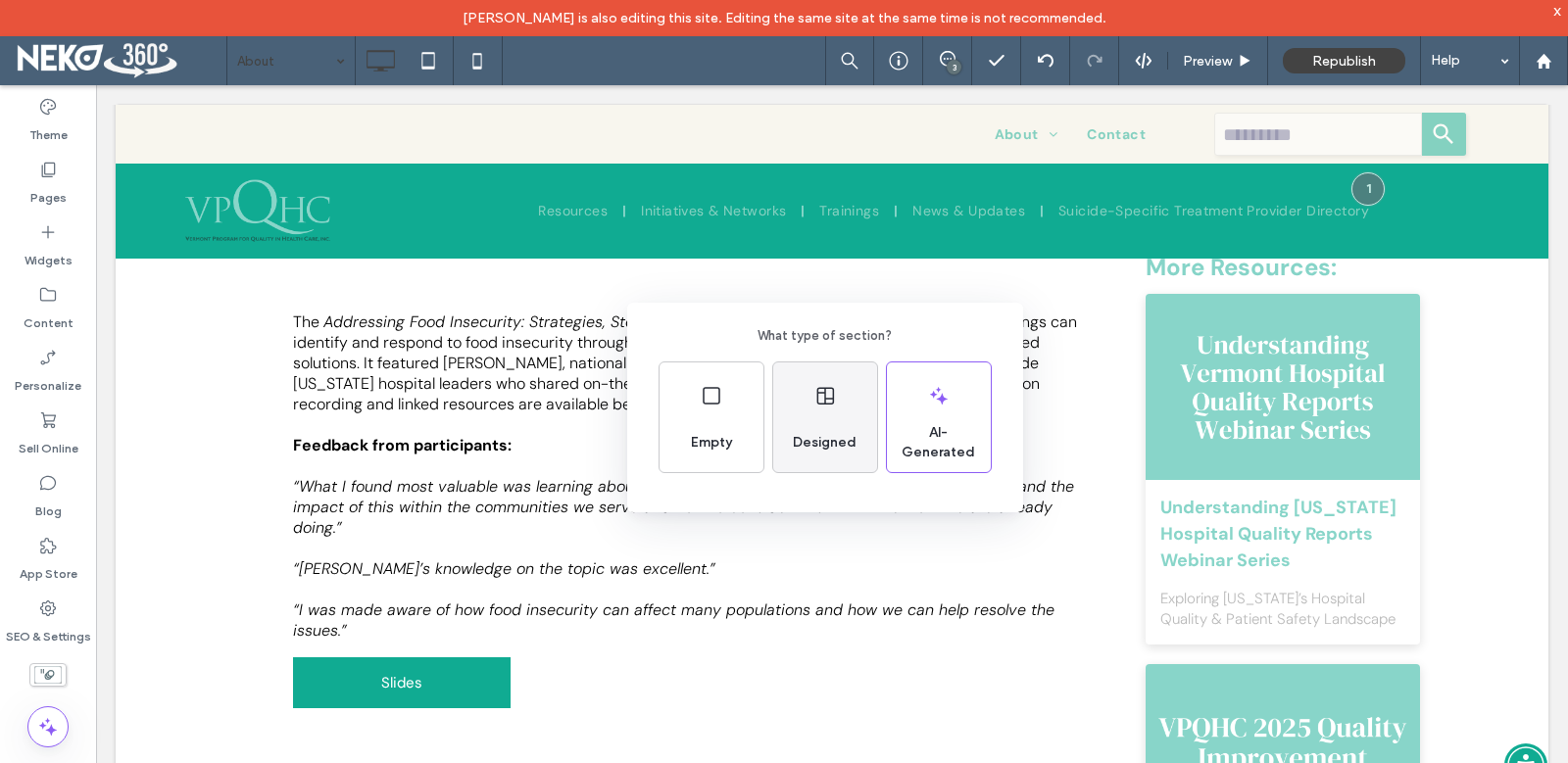
click at [824, 444] on span "Designed" at bounding box center [825, 443] width 79 height 20
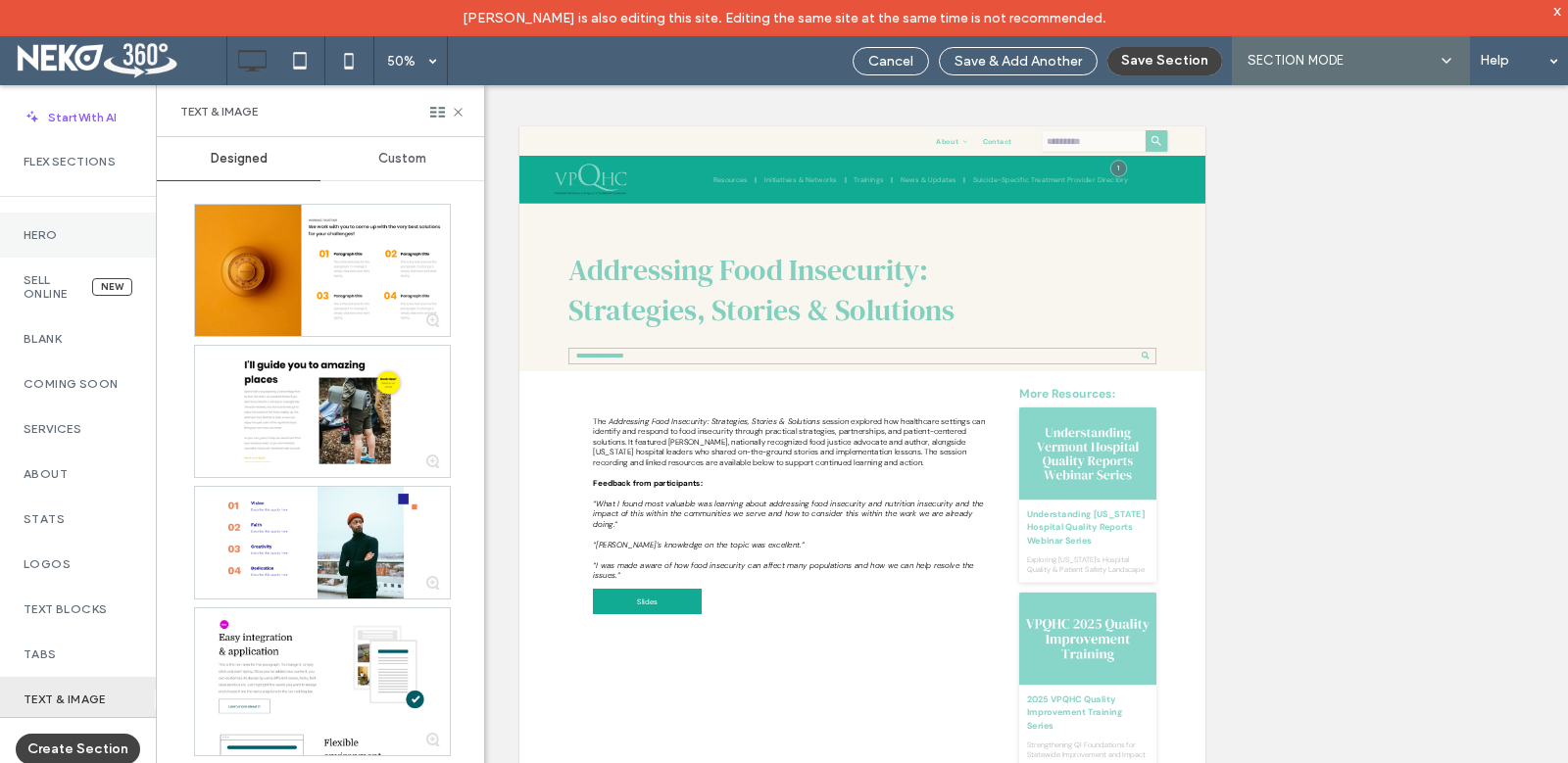
click at [63, 236] on label "Hero" at bounding box center [78, 236] width 109 height 14
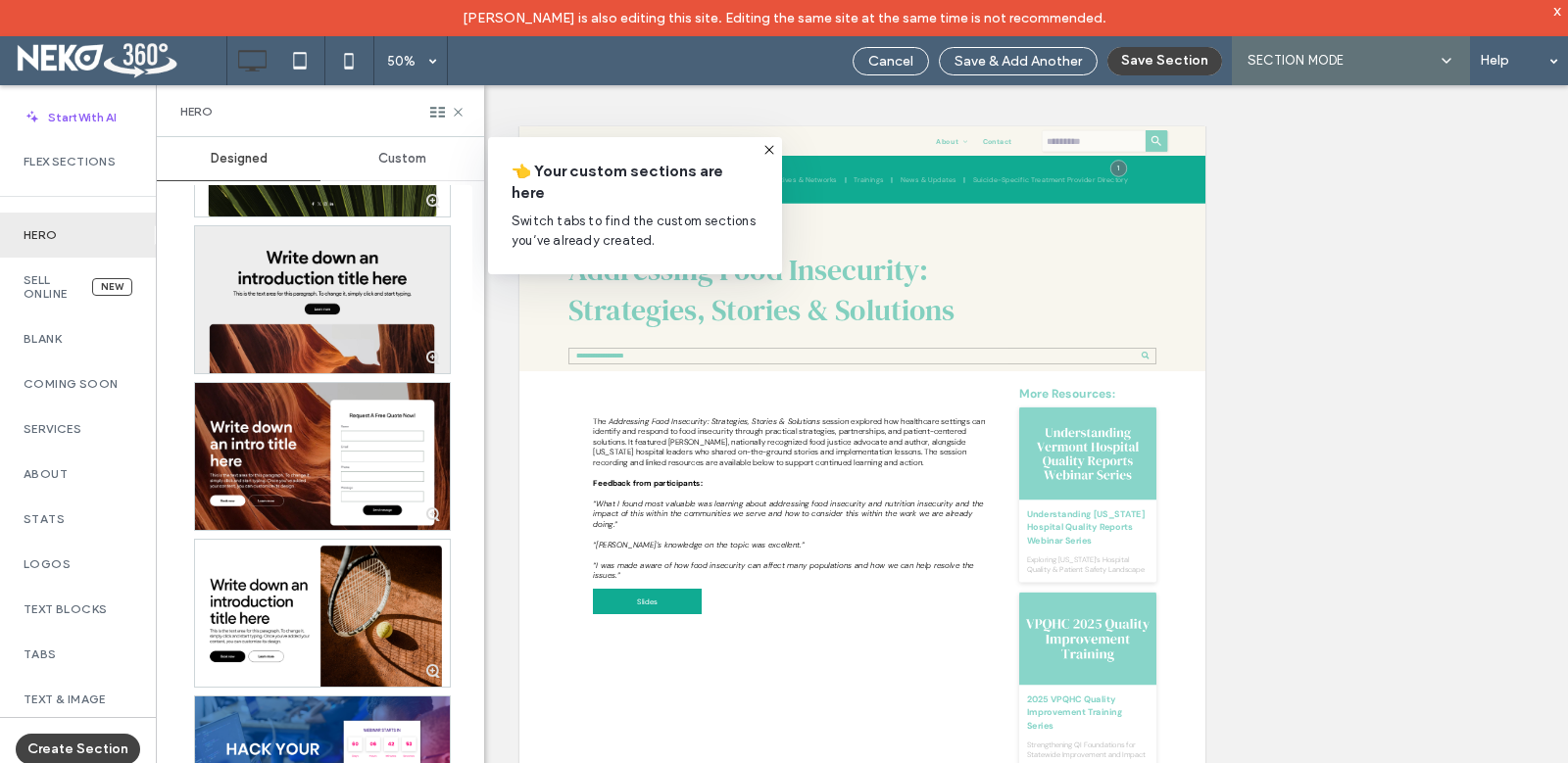
scroll to position [686, 0]
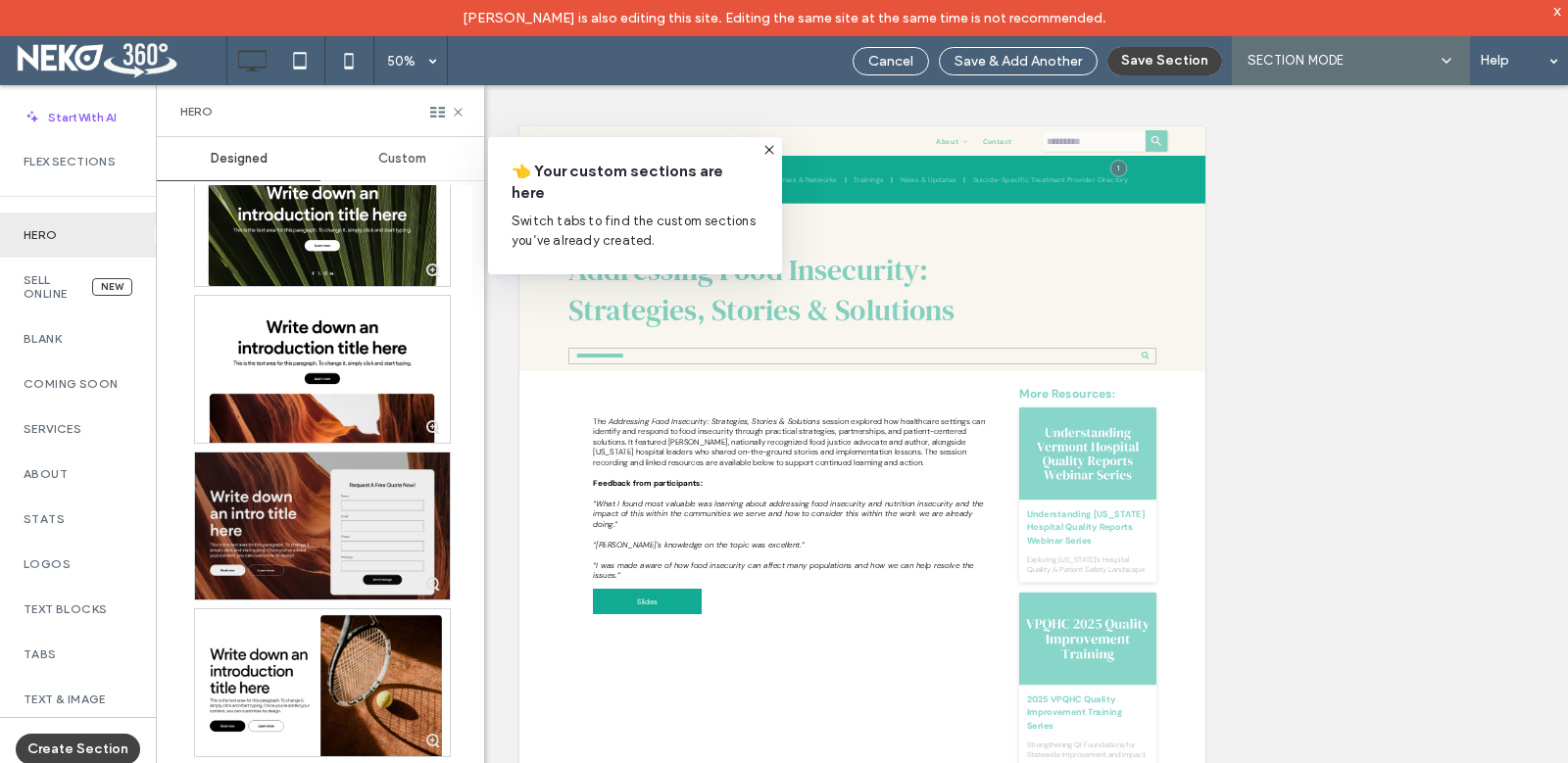
click at [260, 505] on div at bounding box center [322, 525] width 254 height 146
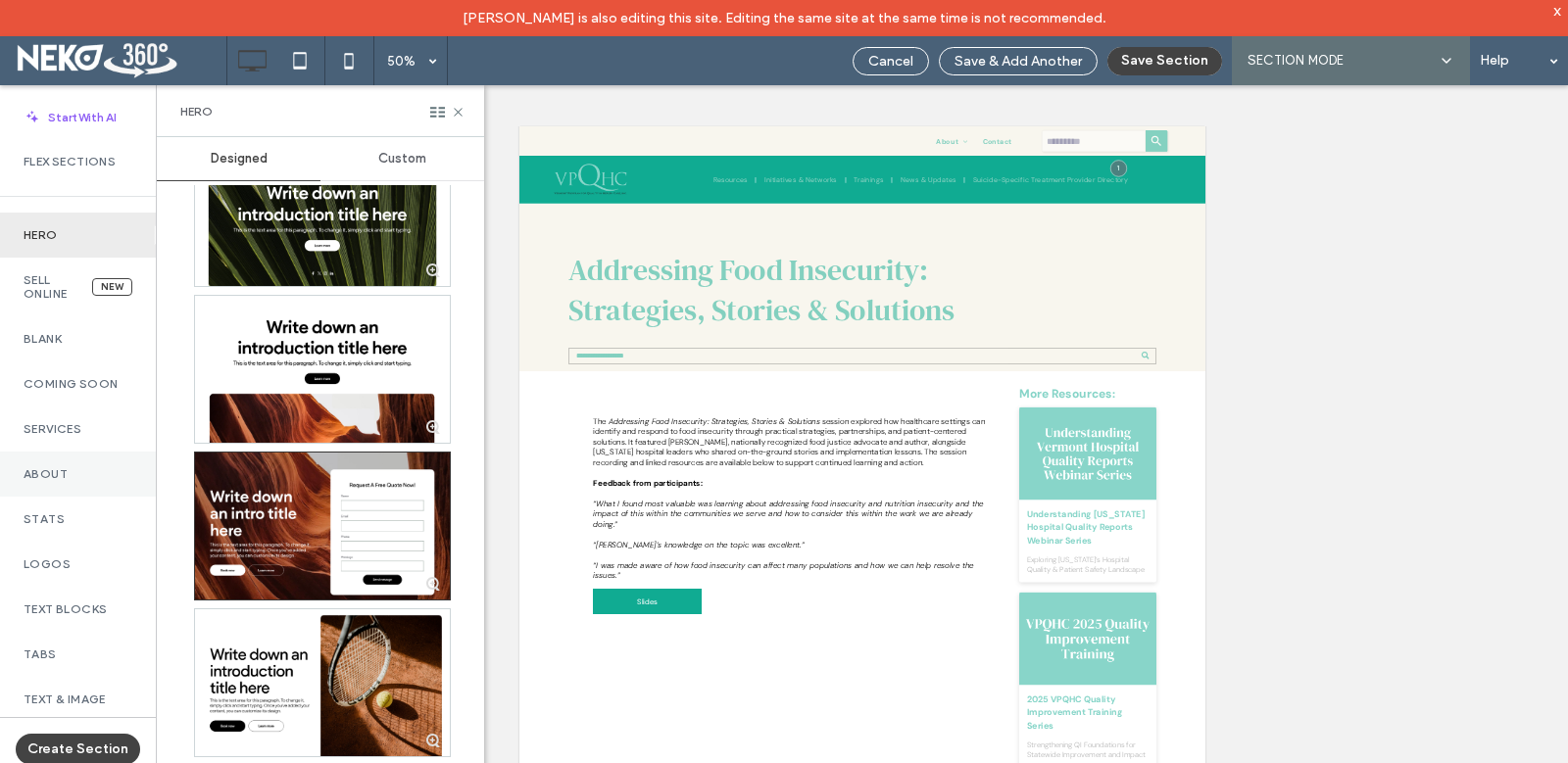
click at [46, 481] on div "About" at bounding box center [77, 474] width 155 height 46
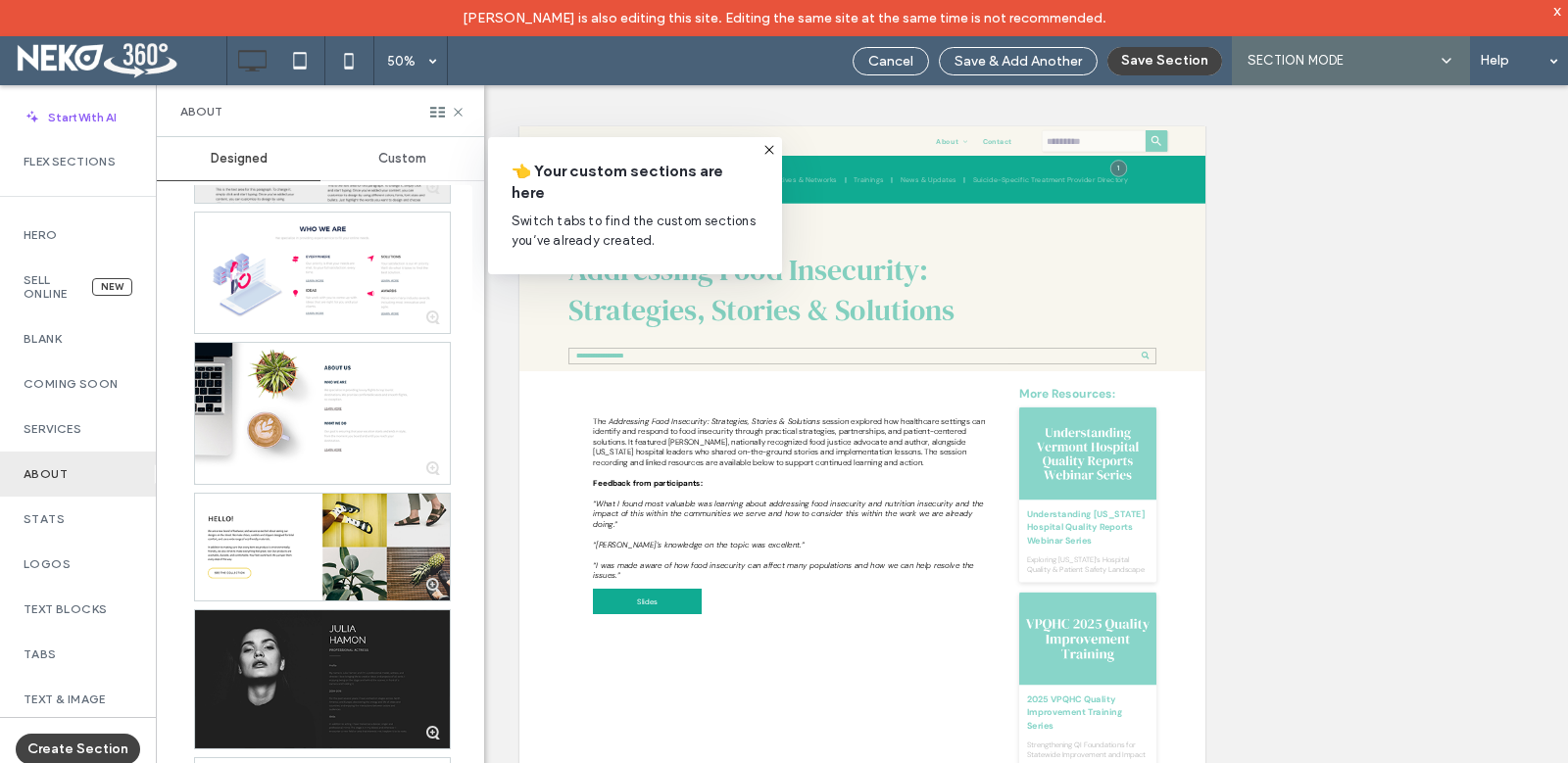
scroll to position [1764, 0]
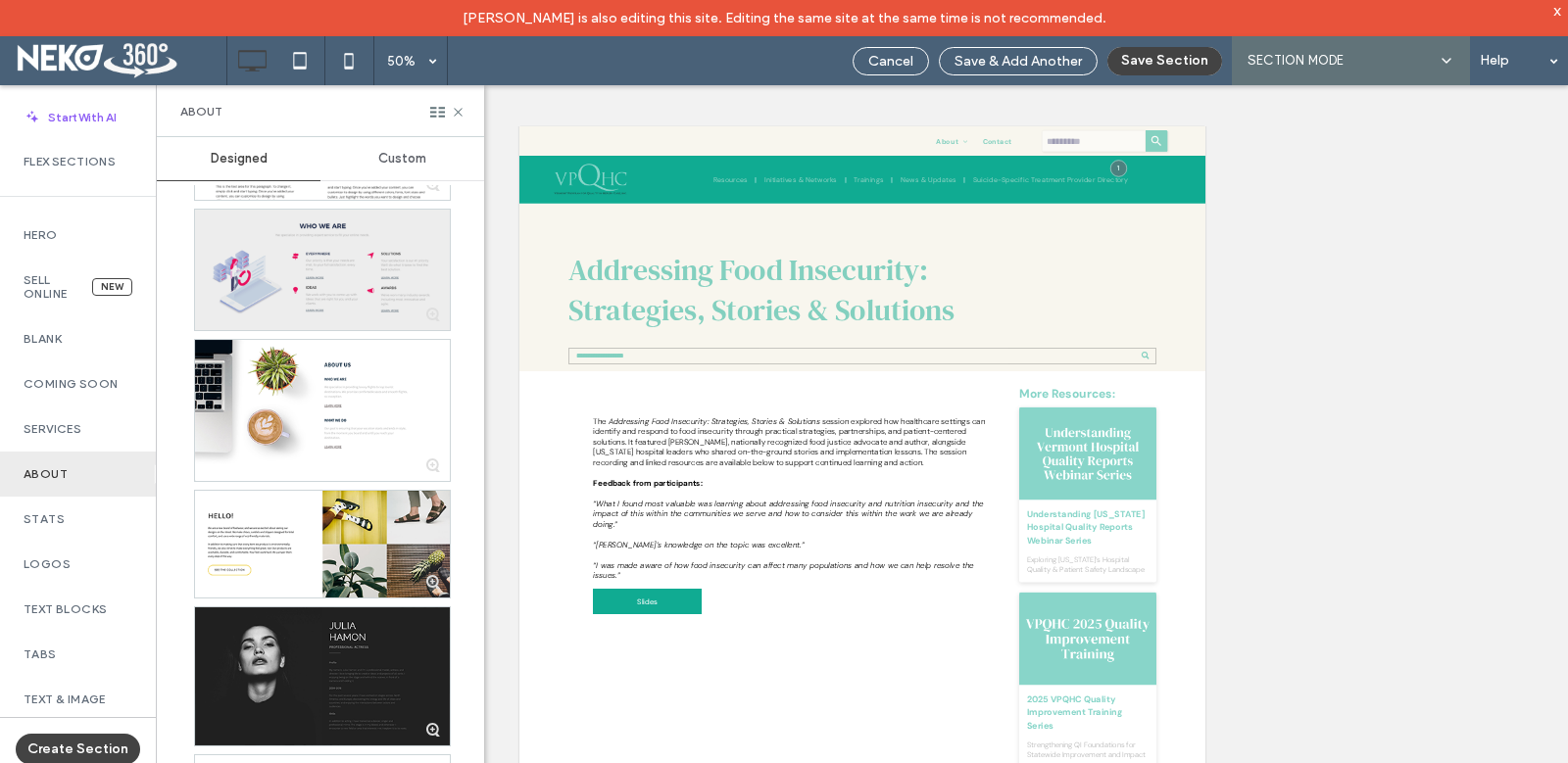
click at [299, 300] on div at bounding box center [322, 270] width 254 height 121
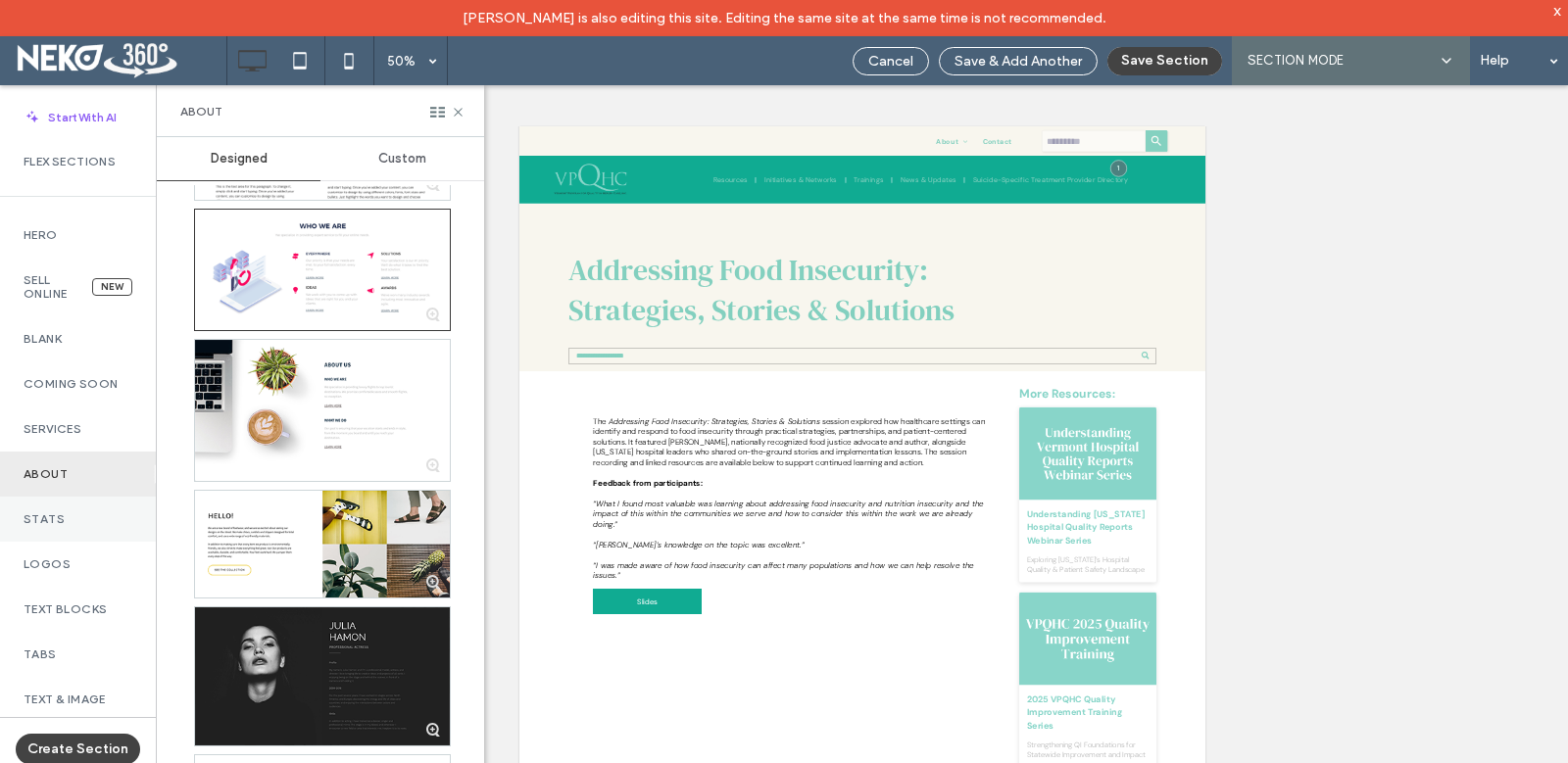
click at [72, 516] on label "Stats" at bounding box center [78, 520] width 109 height 14
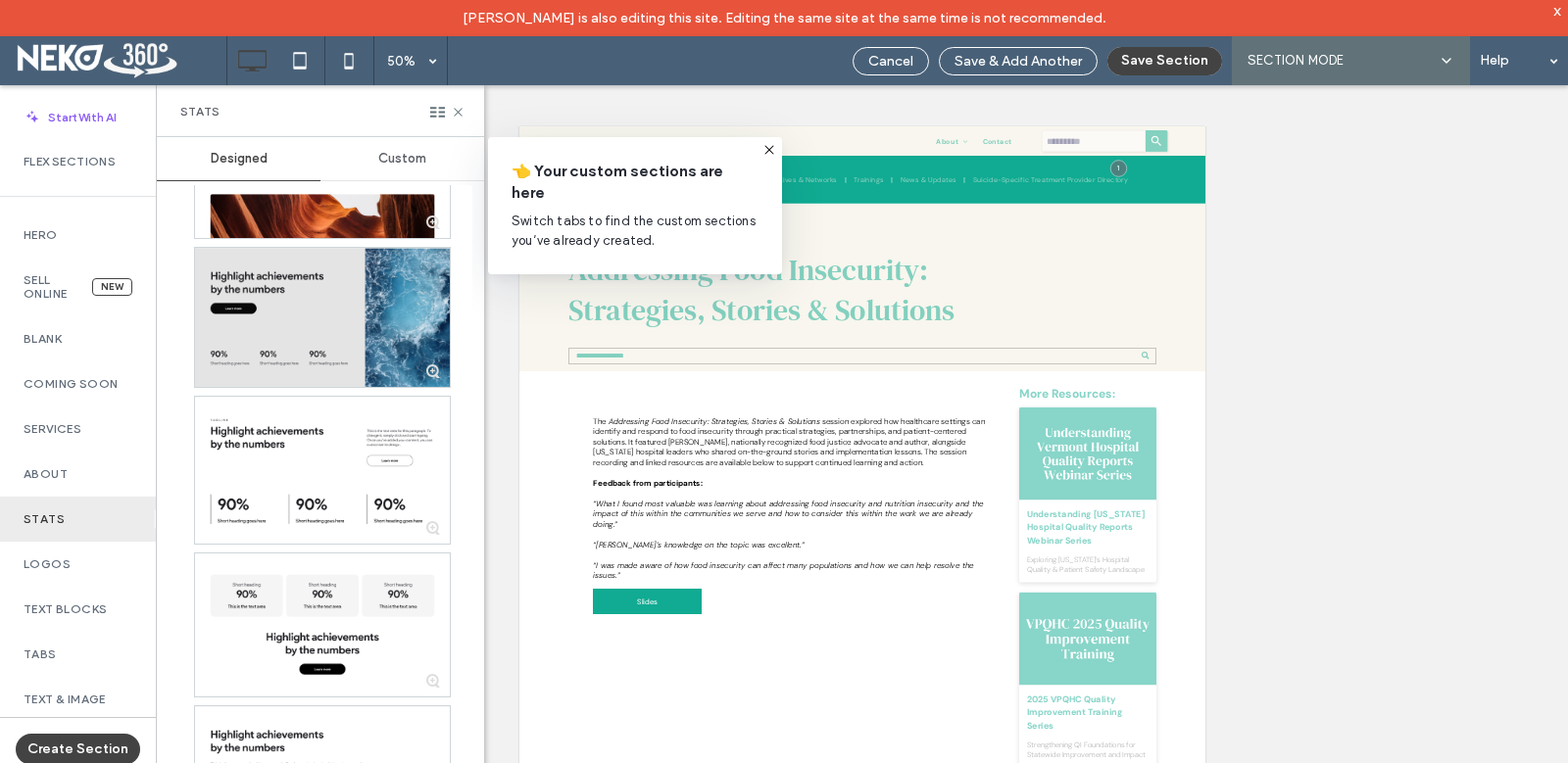
scroll to position [459, 0]
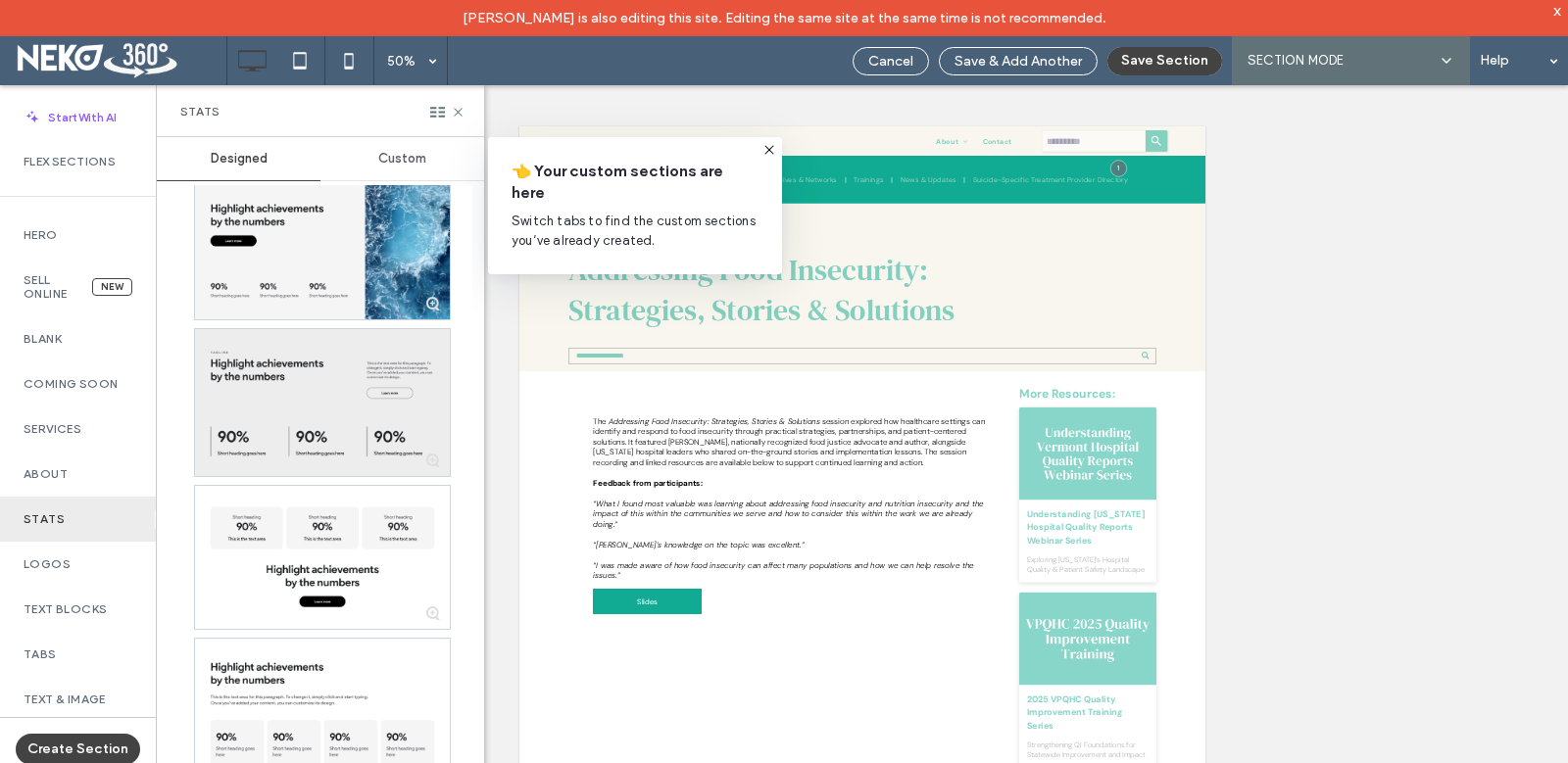
click at [292, 421] on div at bounding box center [322, 403] width 254 height 146
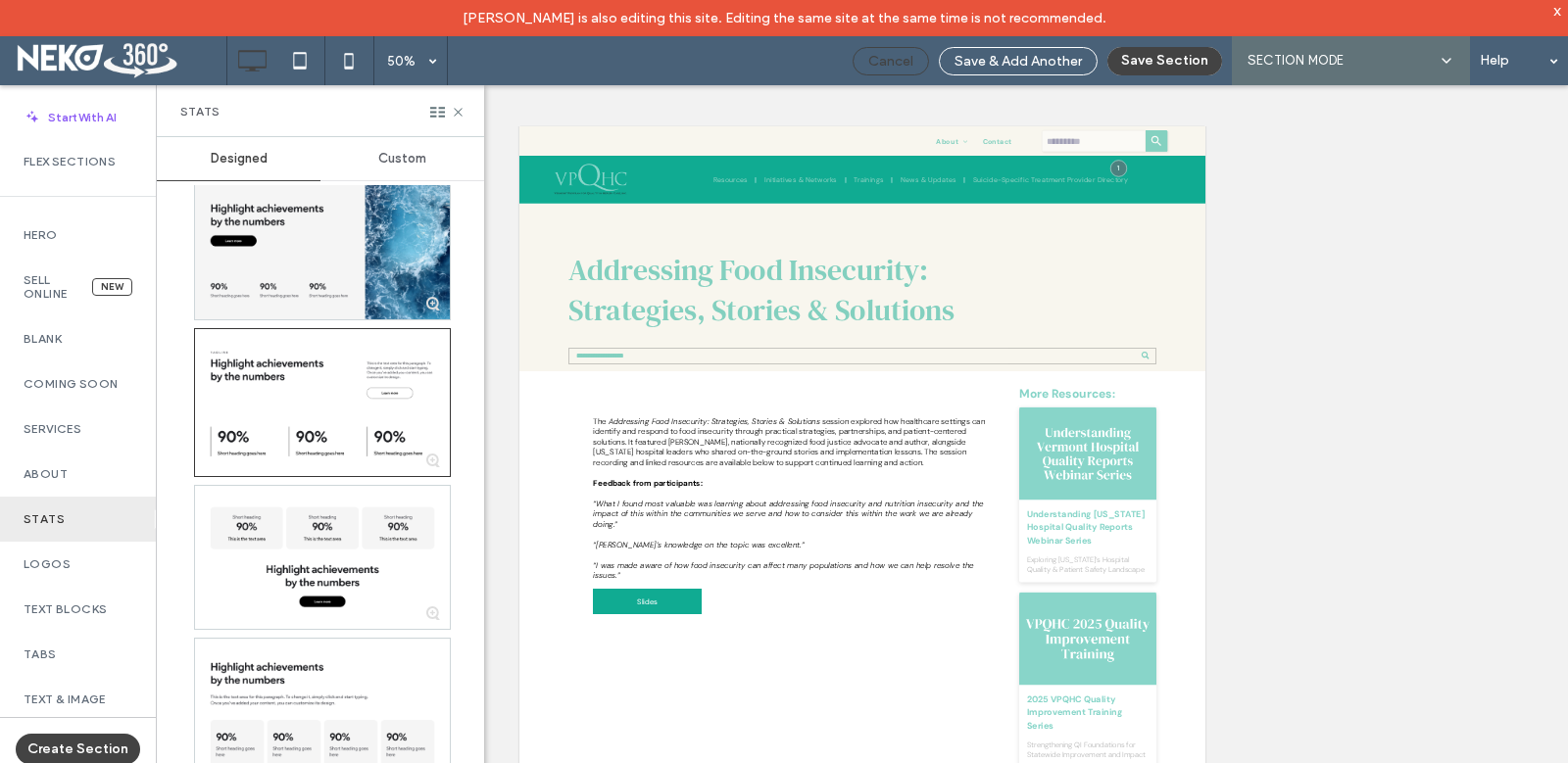
click at [918, 58] on div "Cancel" at bounding box center [890, 60] width 74 height 17
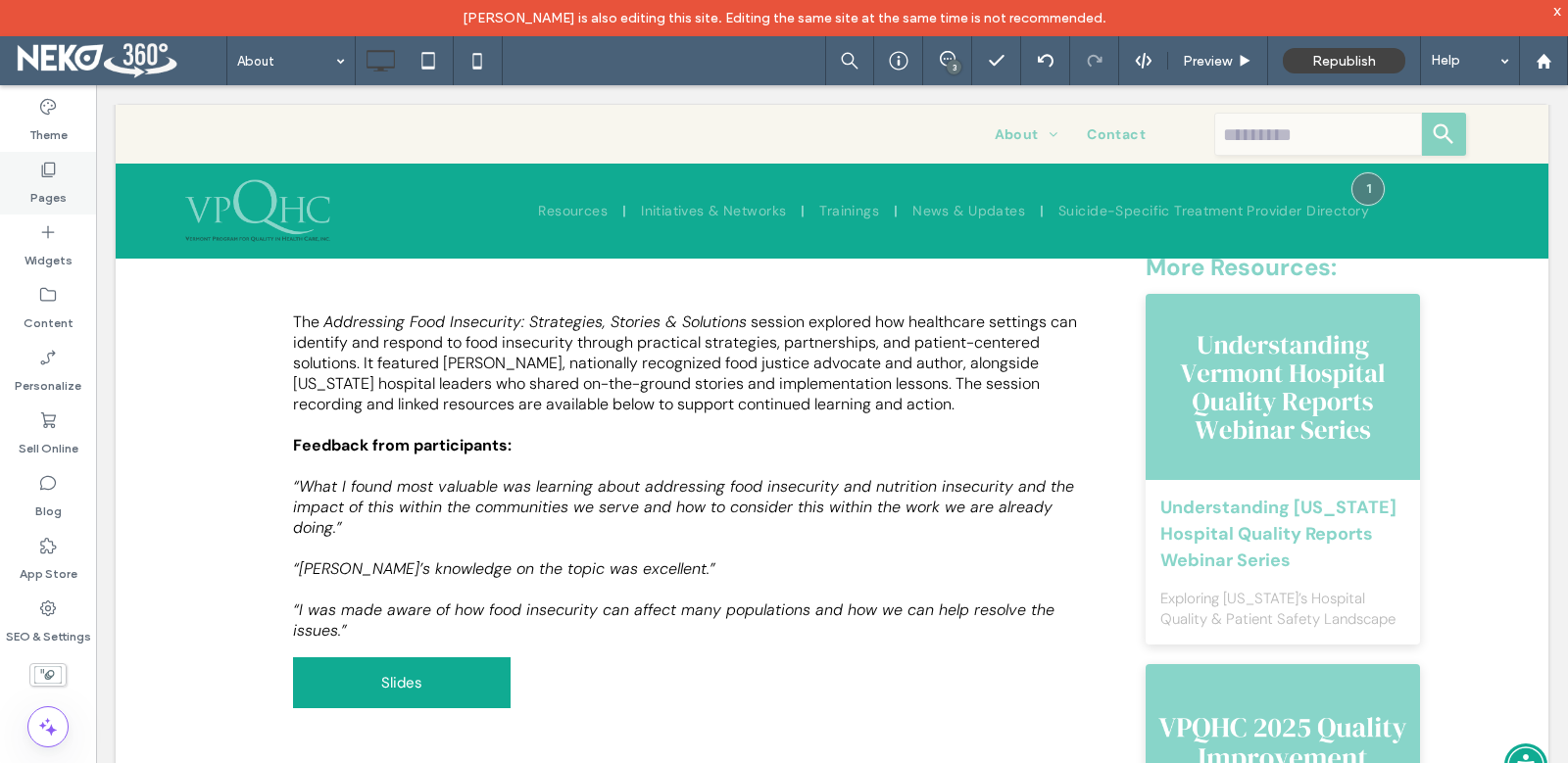
click at [39, 176] on icon at bounding box center [49, 169] width 20 height 20
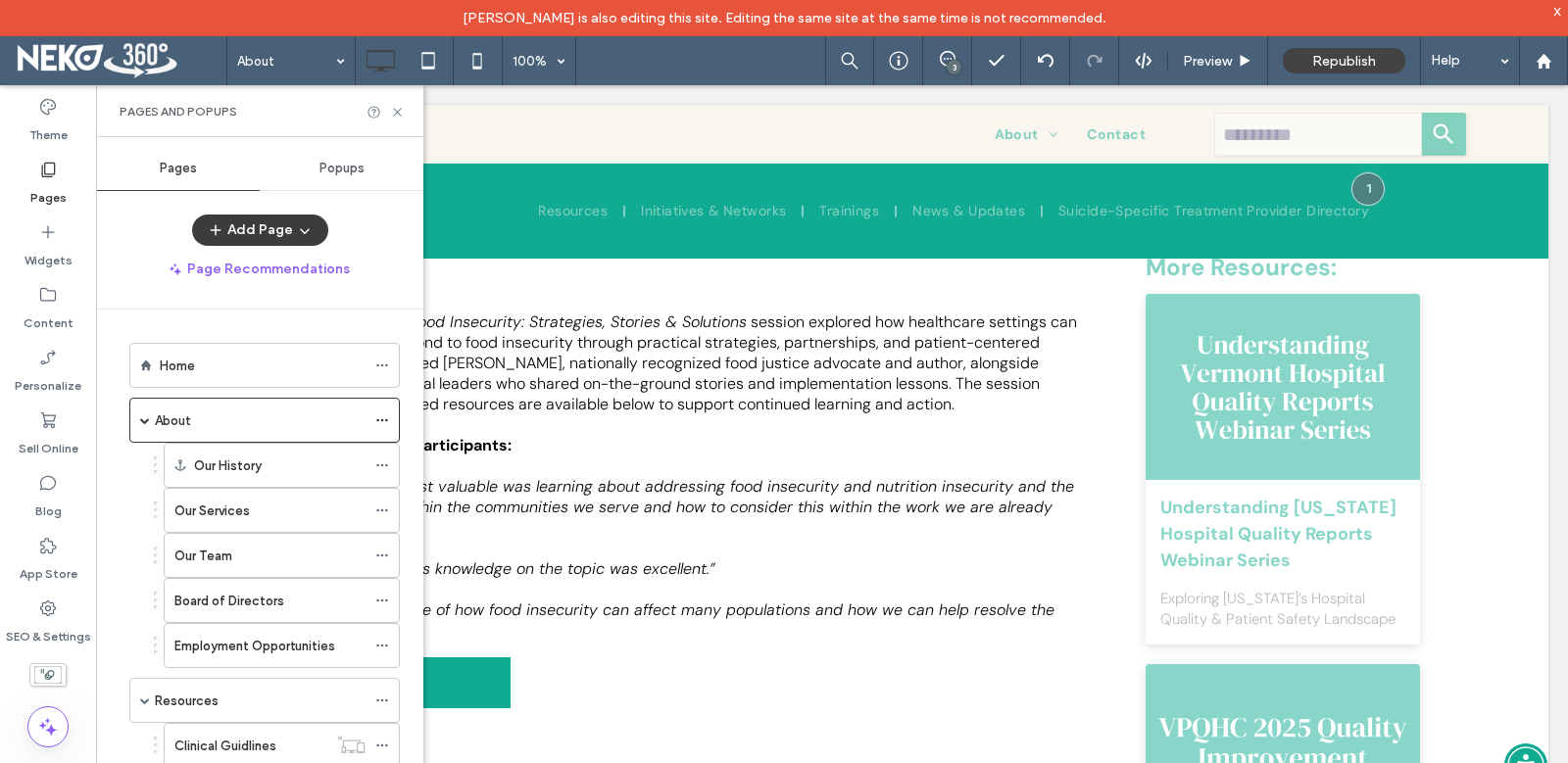
click at [242, 229] on button "Add Page" at bounding box center [260, 231] width 137 height 32
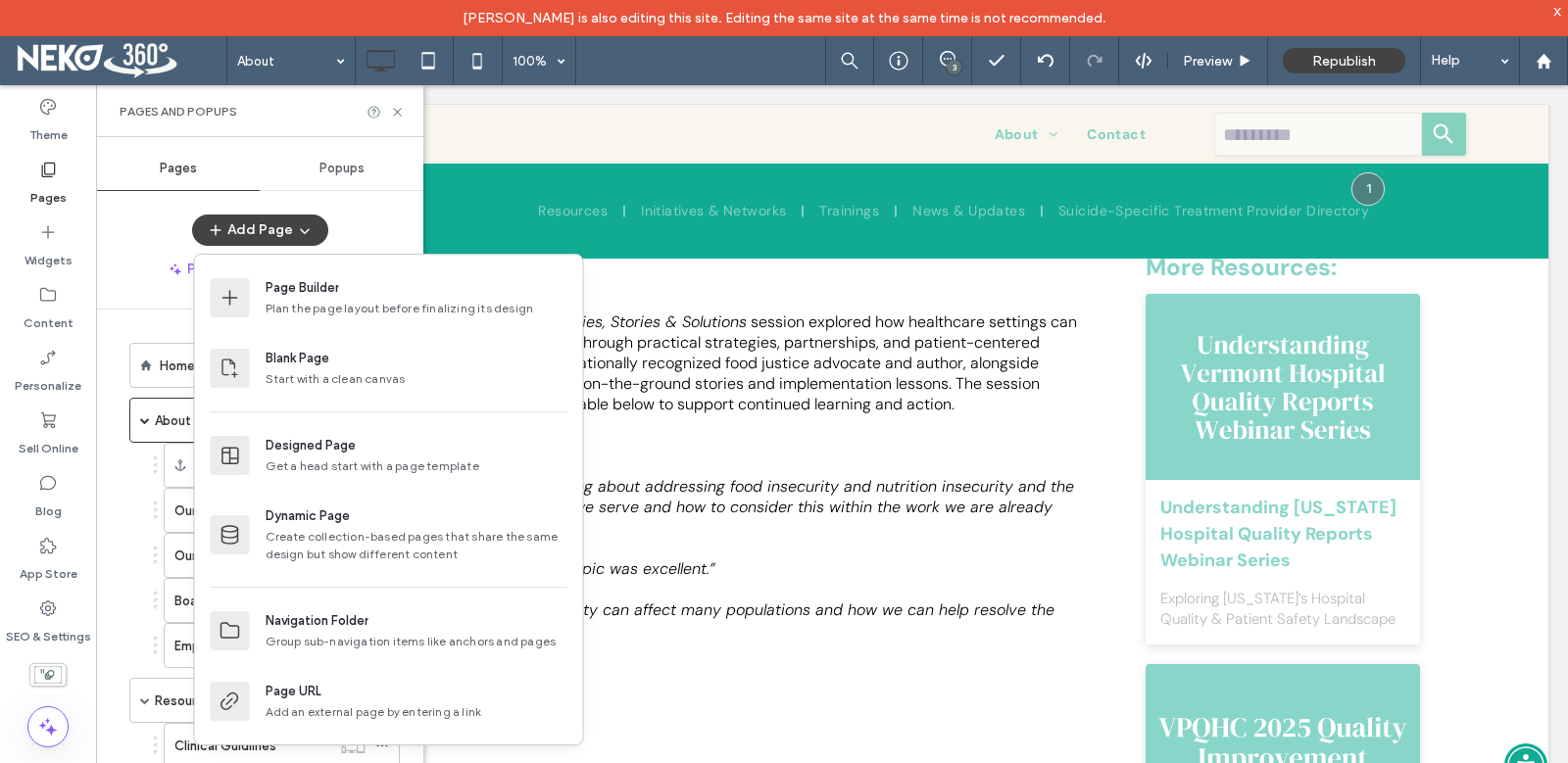
click at [126, 228] on div "Add Page" at bounding box center [259, 231] width 328 height 32
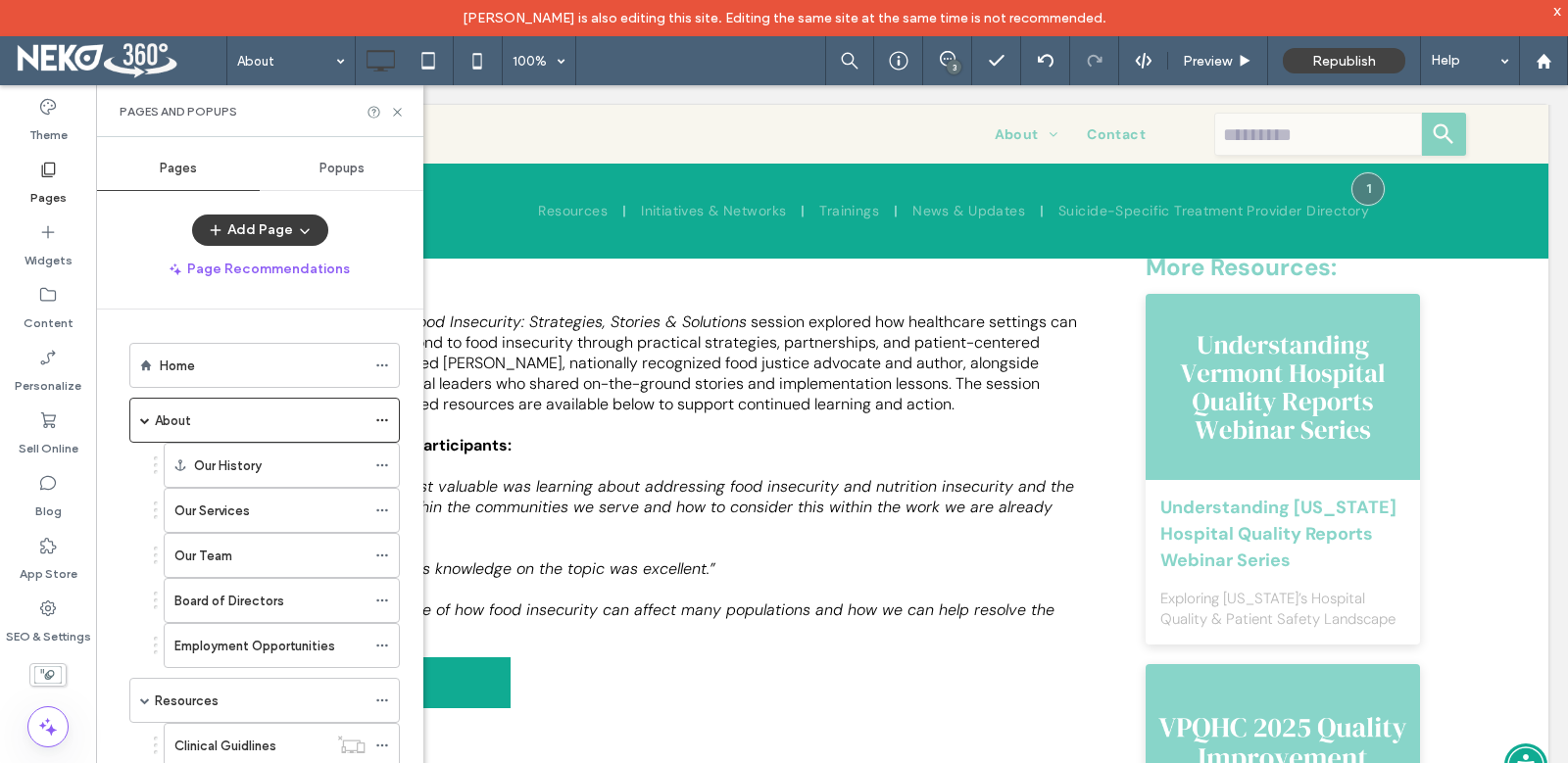
click at [250, 232] on button "Add Page" at bounding box center [260, 231] width 137 height 32
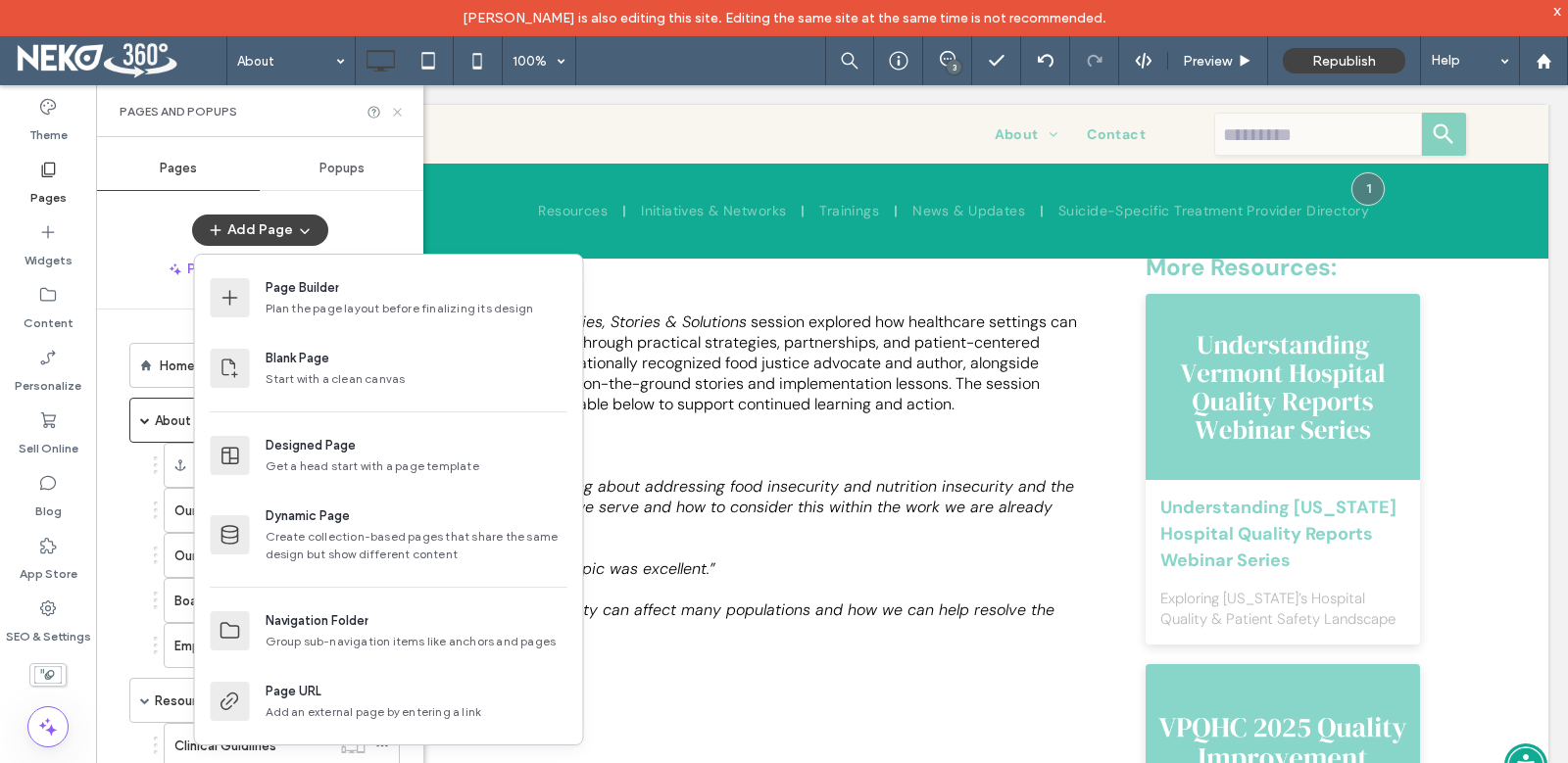
click at [397, 110] on icon at bounding box center [397, 112] width 15 height 15
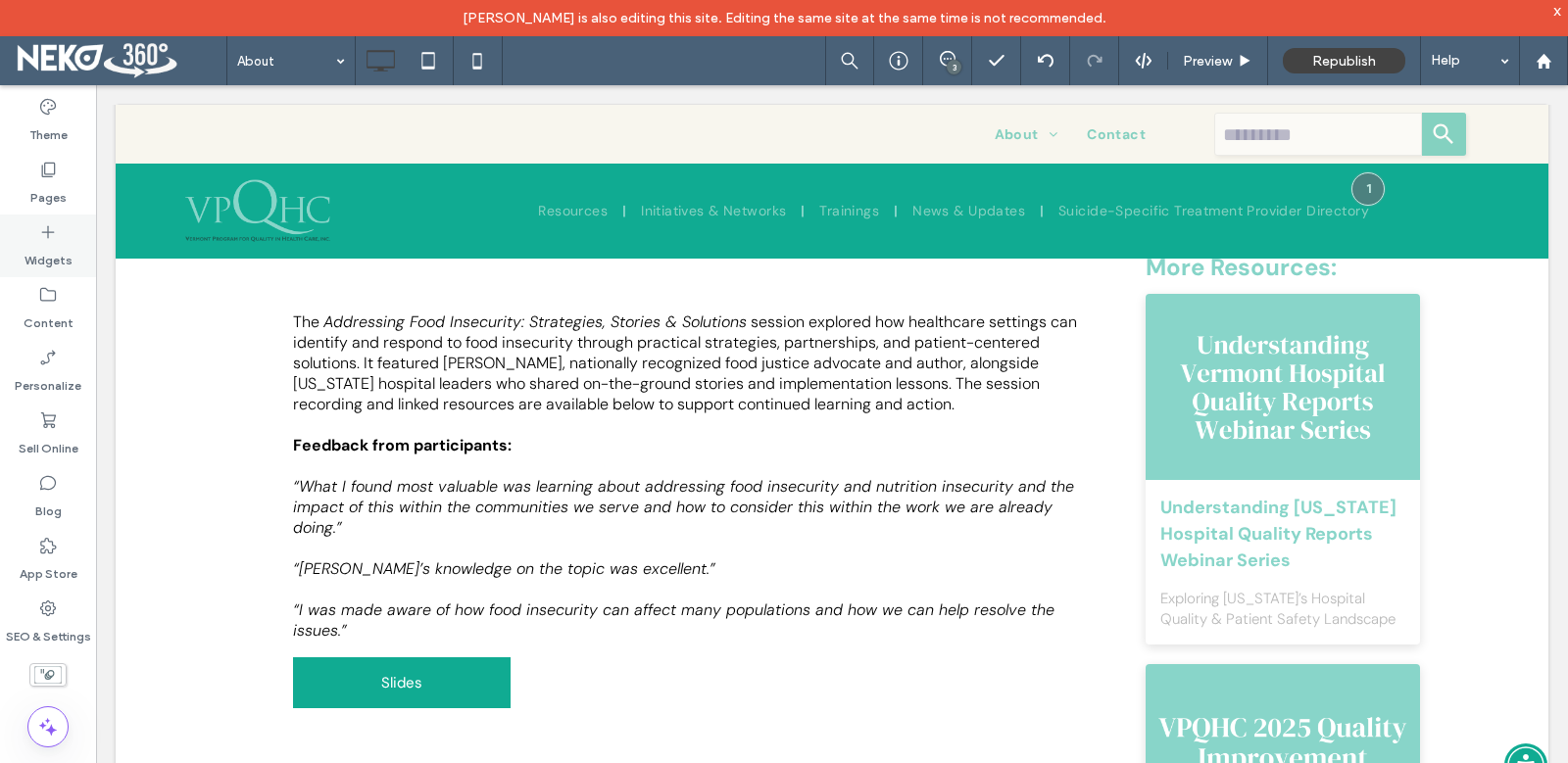
click at [51, 248] on label "Widgets" at bounding box center [49, 256] width 49 height 28
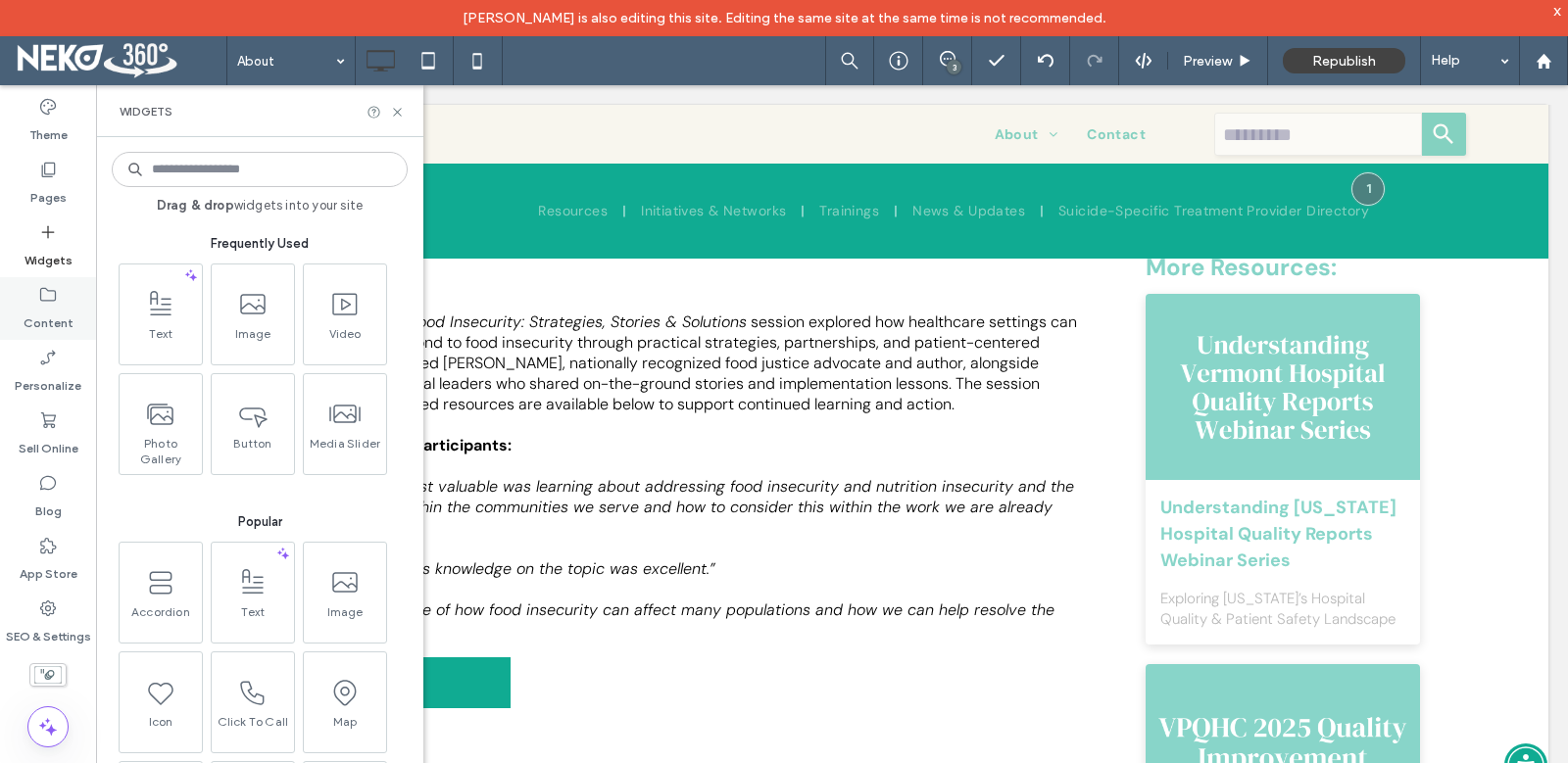
click at [43, 324] on label "Content" at bounding box center [49, 319] width 49 height 28
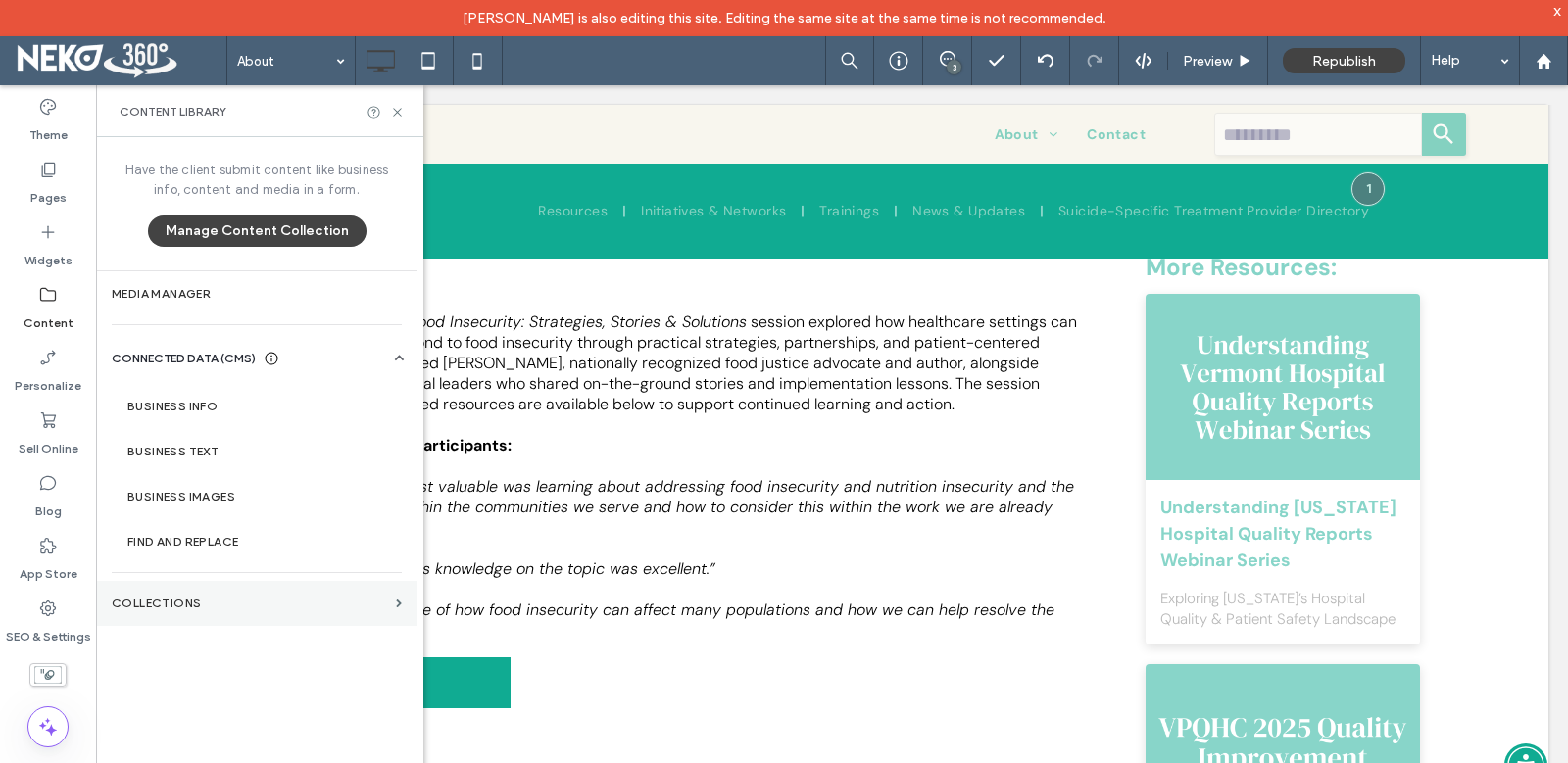
click at [176, 613] on section "Collections" at bounding box center [256, 604] width 322 height 46
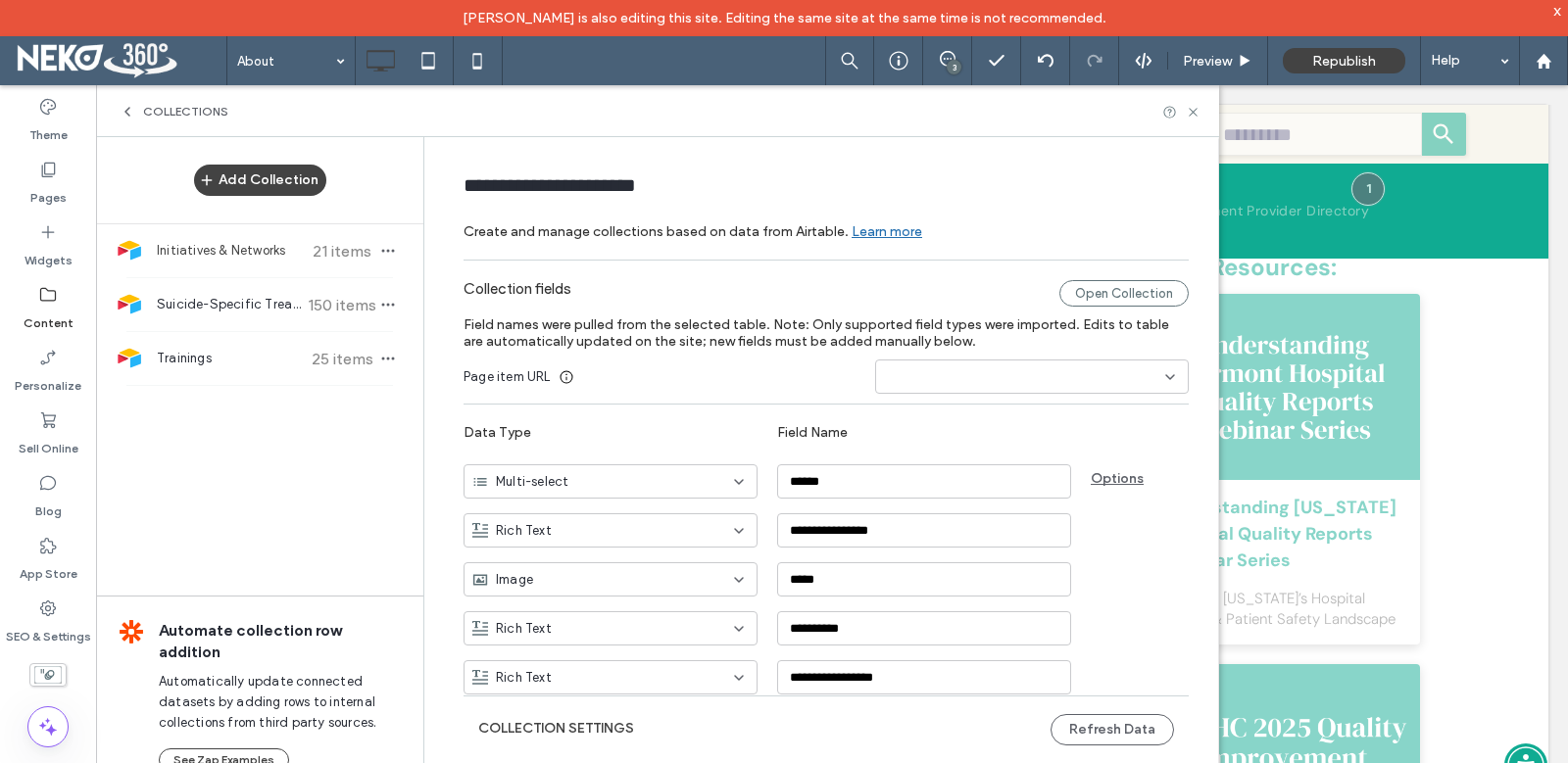
click at [58, 312] on label "Content" at bounding box center [49, 319] width 49 height 28
click at [40, 303] on icon at bounding box center [49, 295] width 20 height 20
click at [170, 102] on div "Collections" at bounding box center [657, 111] width 1123 height 51
click at [163, 121] on div "Collections" at bounding box center [657, 111] width 1123 height 51
click at [135, 110] on icon at bounding box center [128, 112] width 16 height 16
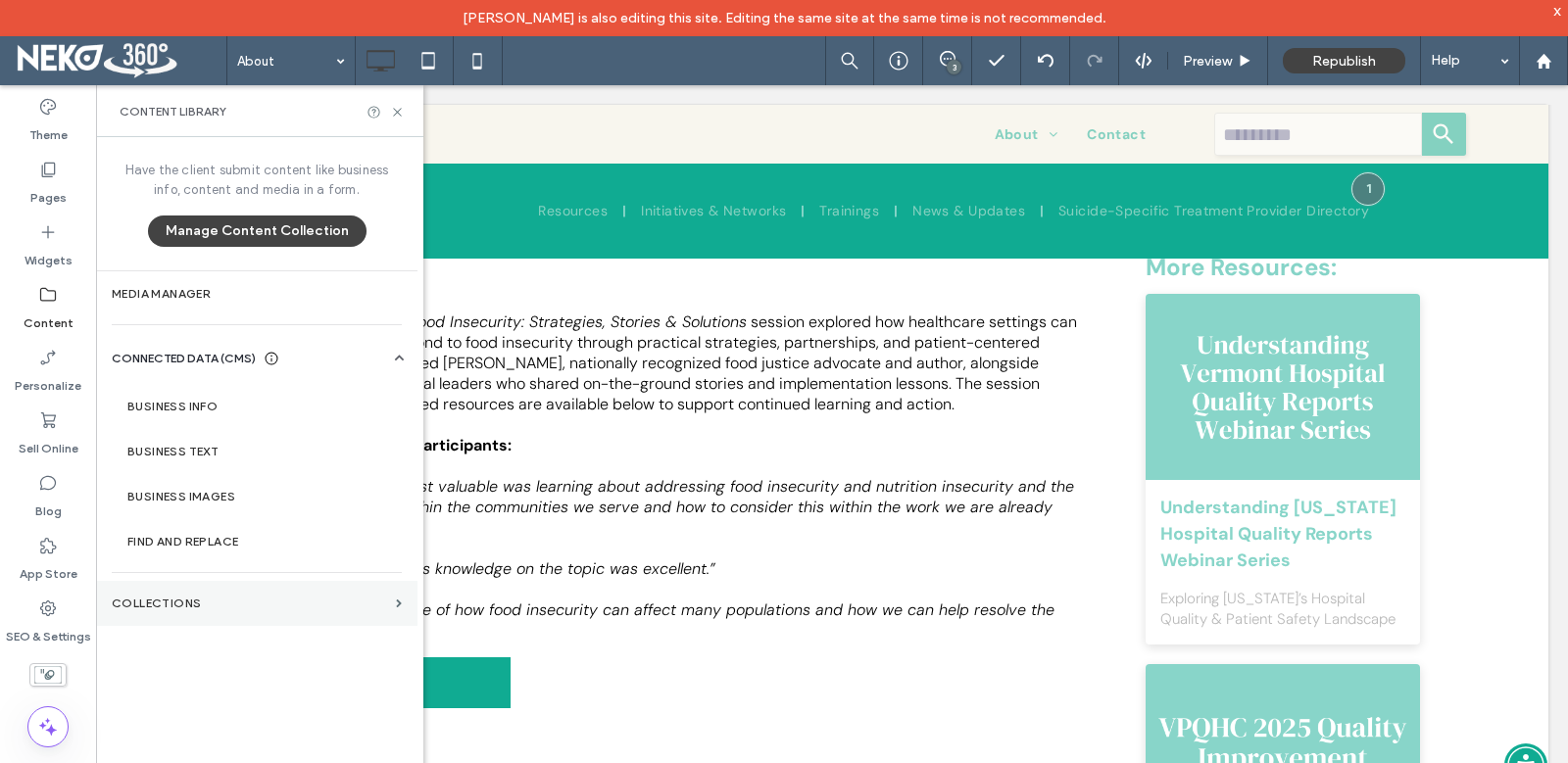
click at [179, 610] on label "Collections" at bounding box center [249, 604] width 276 height 14
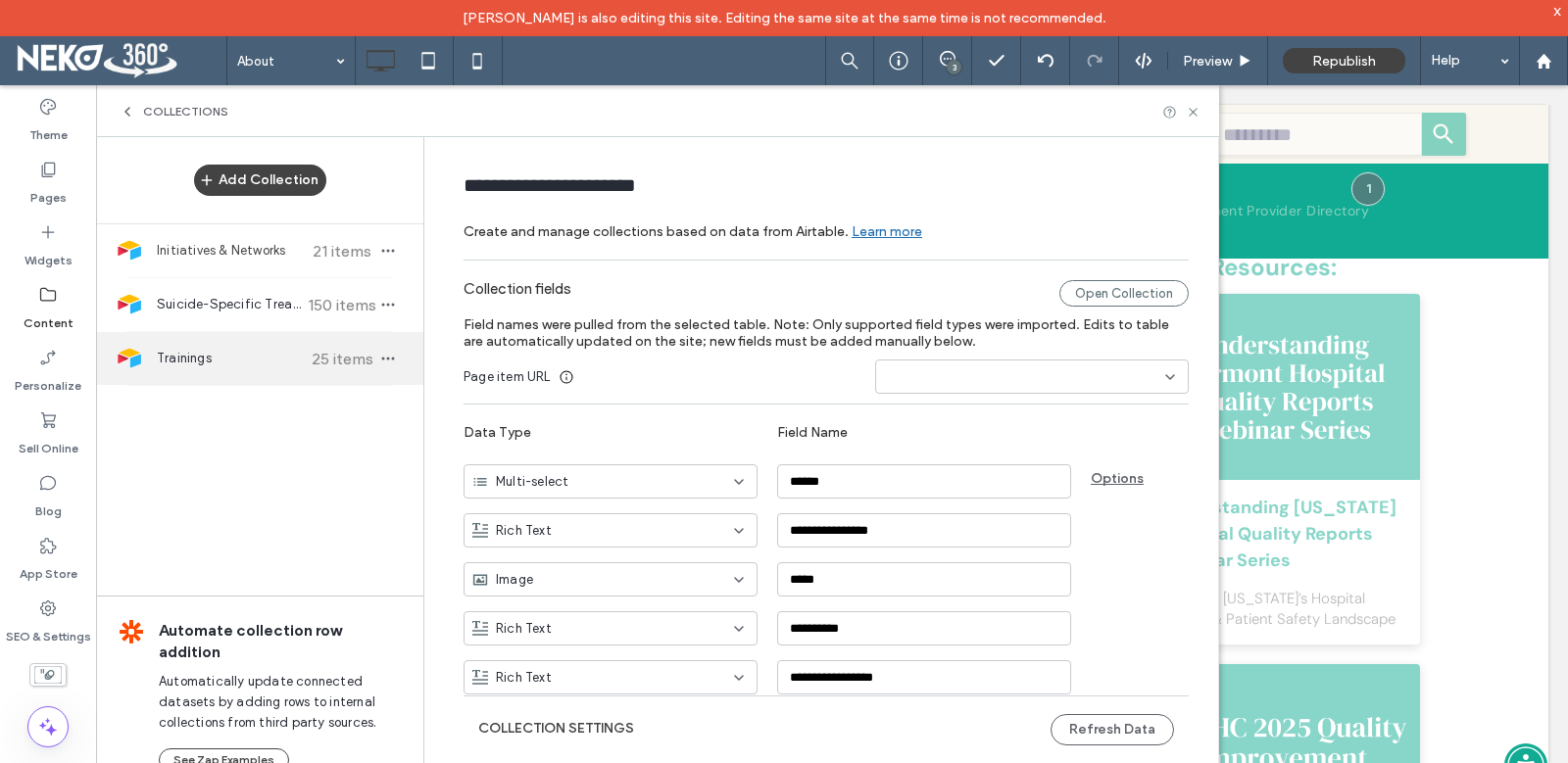
click at [216, 368] on span "Trainings" at bounding box center [229, 358] width 146 height 20
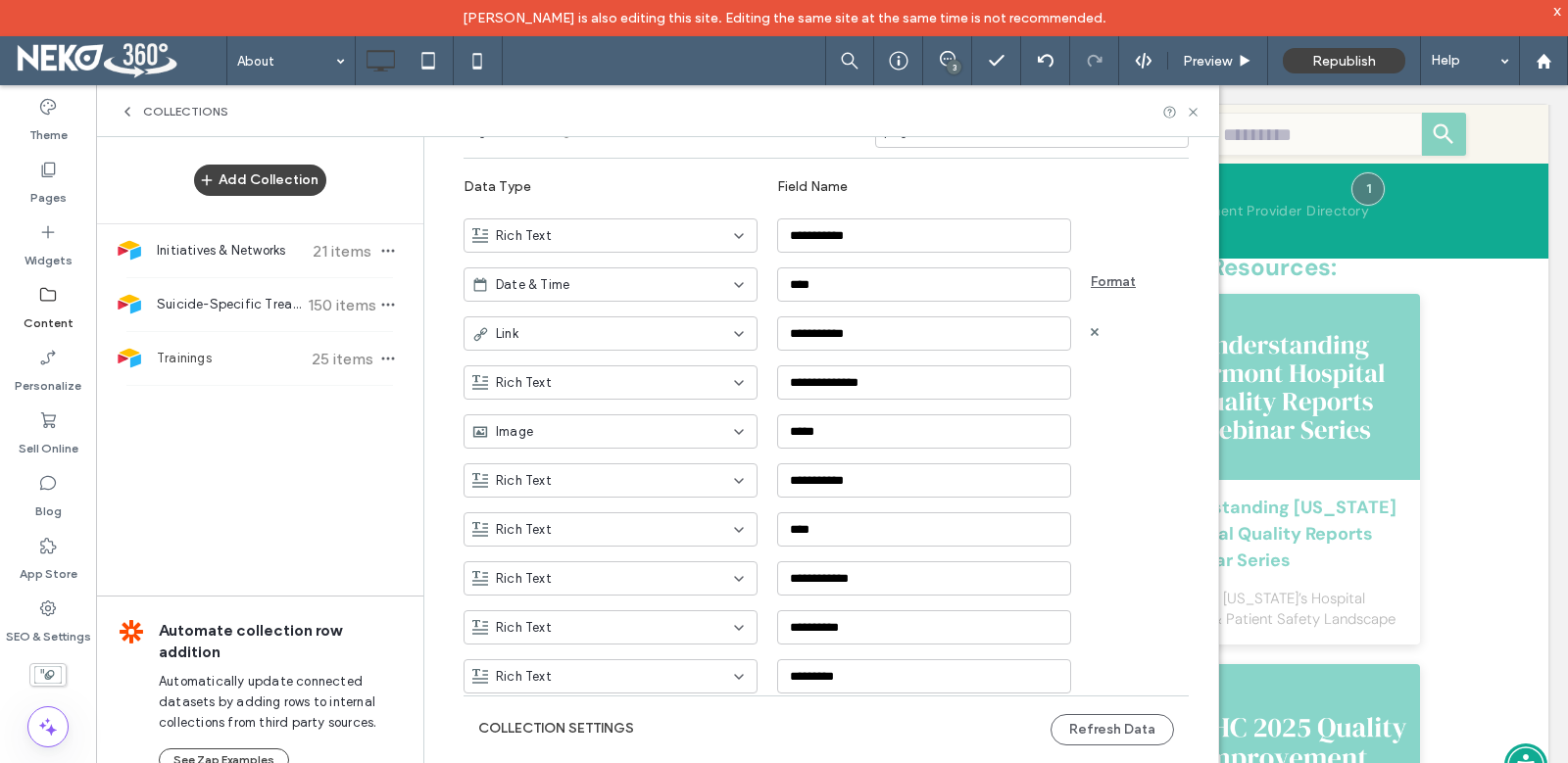
scroll to position [313, 0]
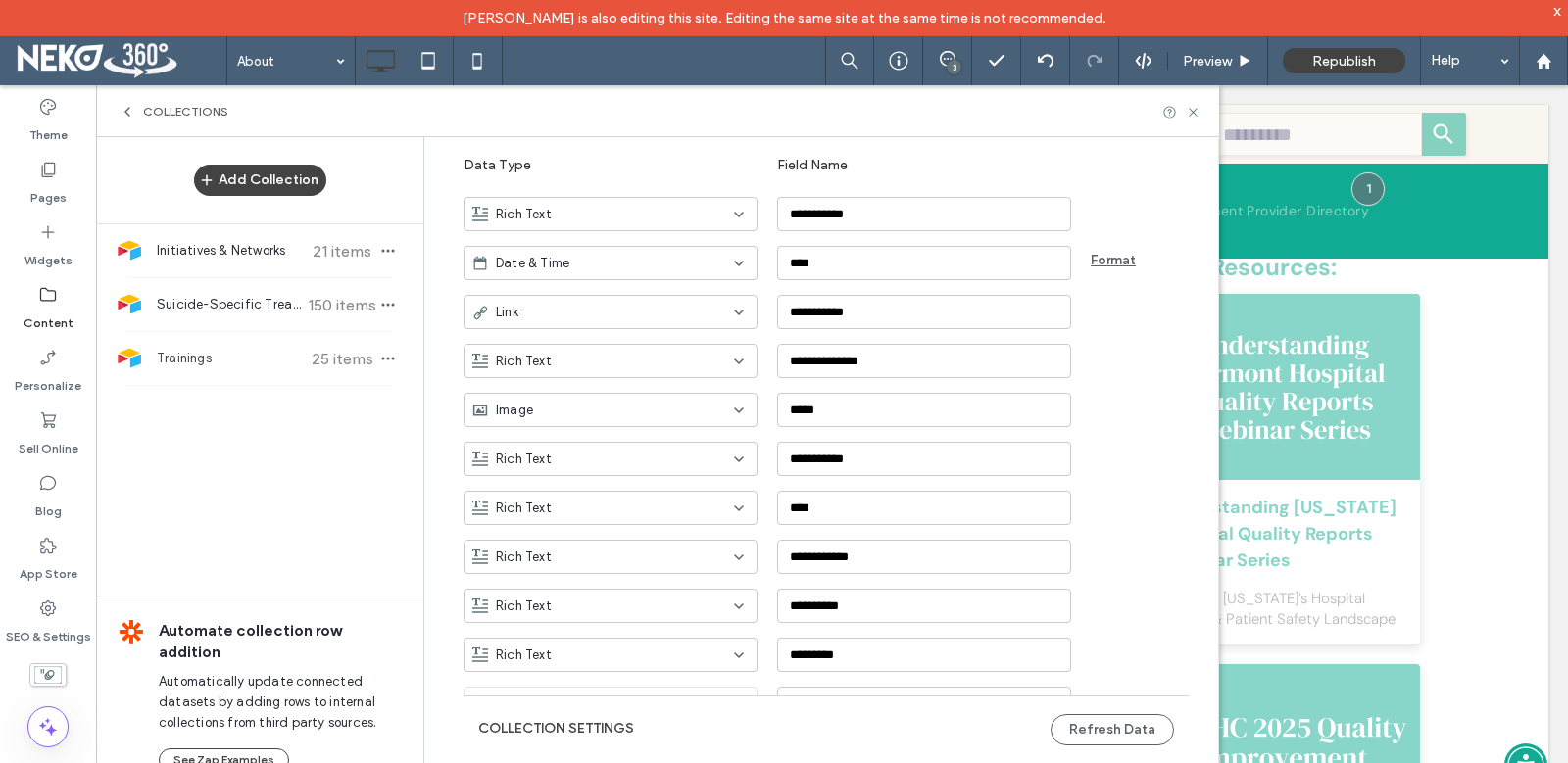
click at [1078, 658] on ul "**********" at bounding box center [826, 451] width 726 height 538
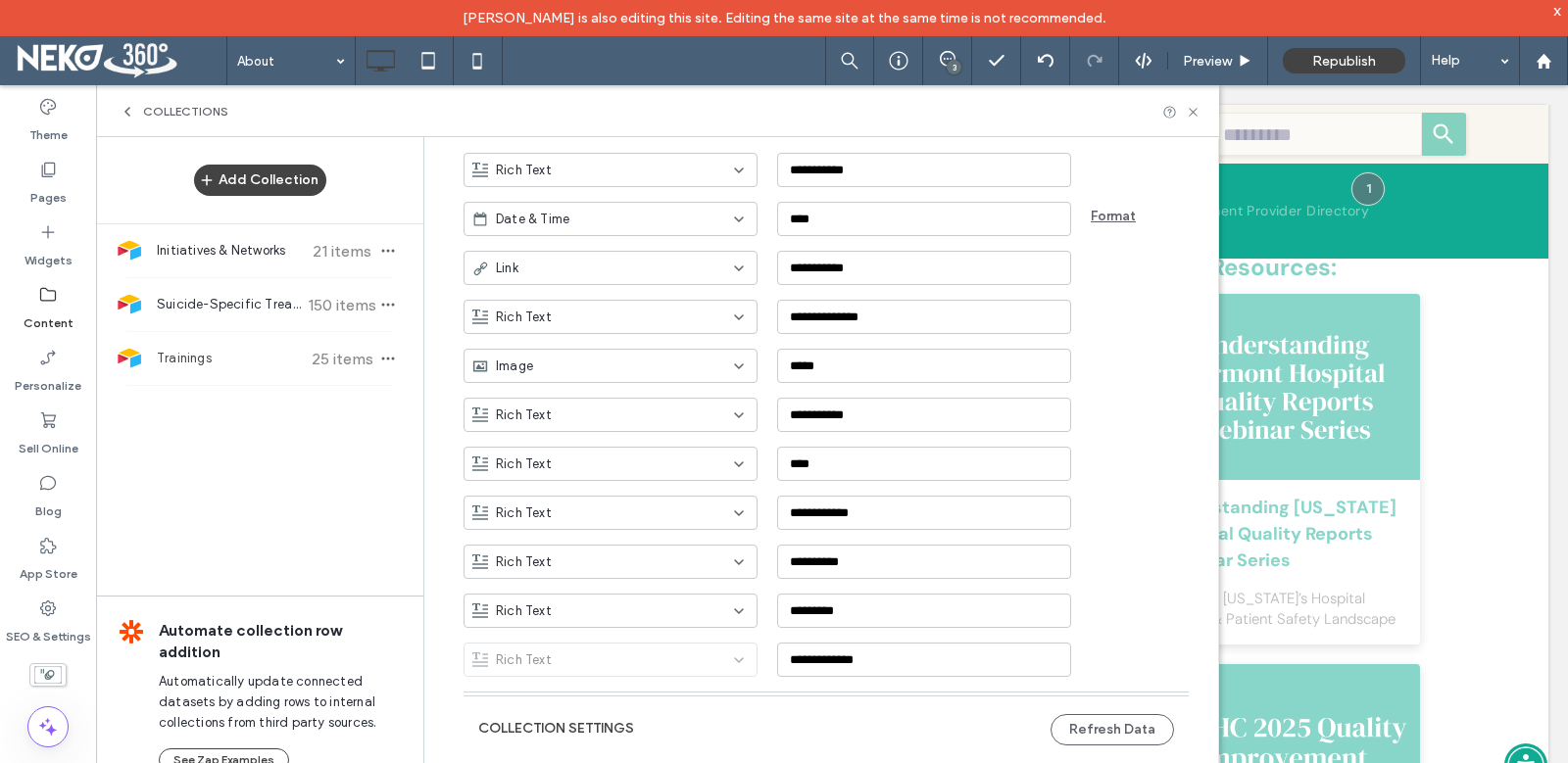
click at [691, 657] on div "**********" at bounding box center [840, 652] width 754 height 48
click at [891, 666] on input "**********" at bounding box center [924, 659] width 294 height 35
click at [911, 612] on input "*********" at bounding box center [924, 611] width 294 height 35
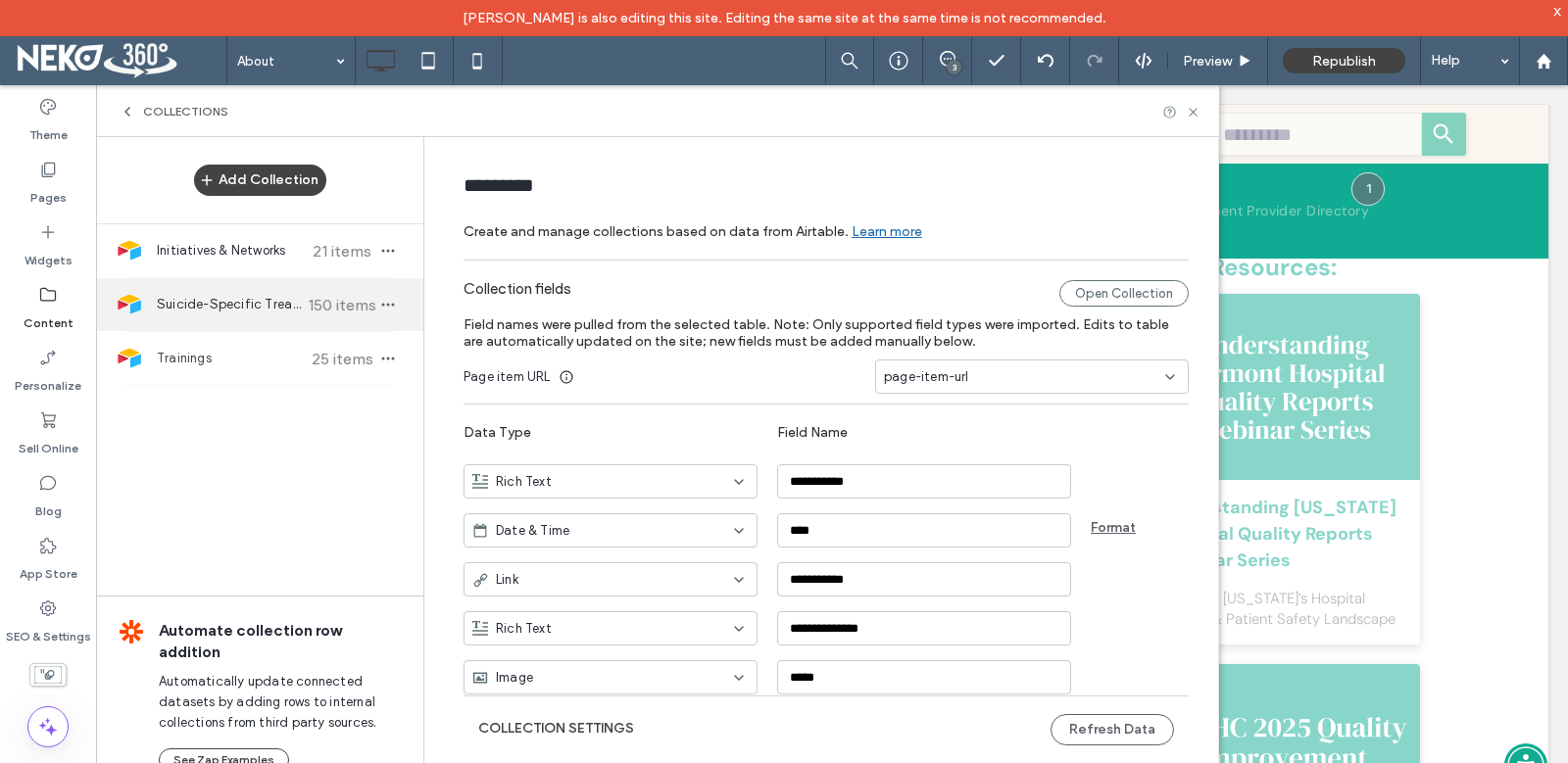
click at [204, 322] on div "Suicide-Specific Treatment Providers 150 items" at bounding box center [259, 304] width 328 height 52
type input "**********"
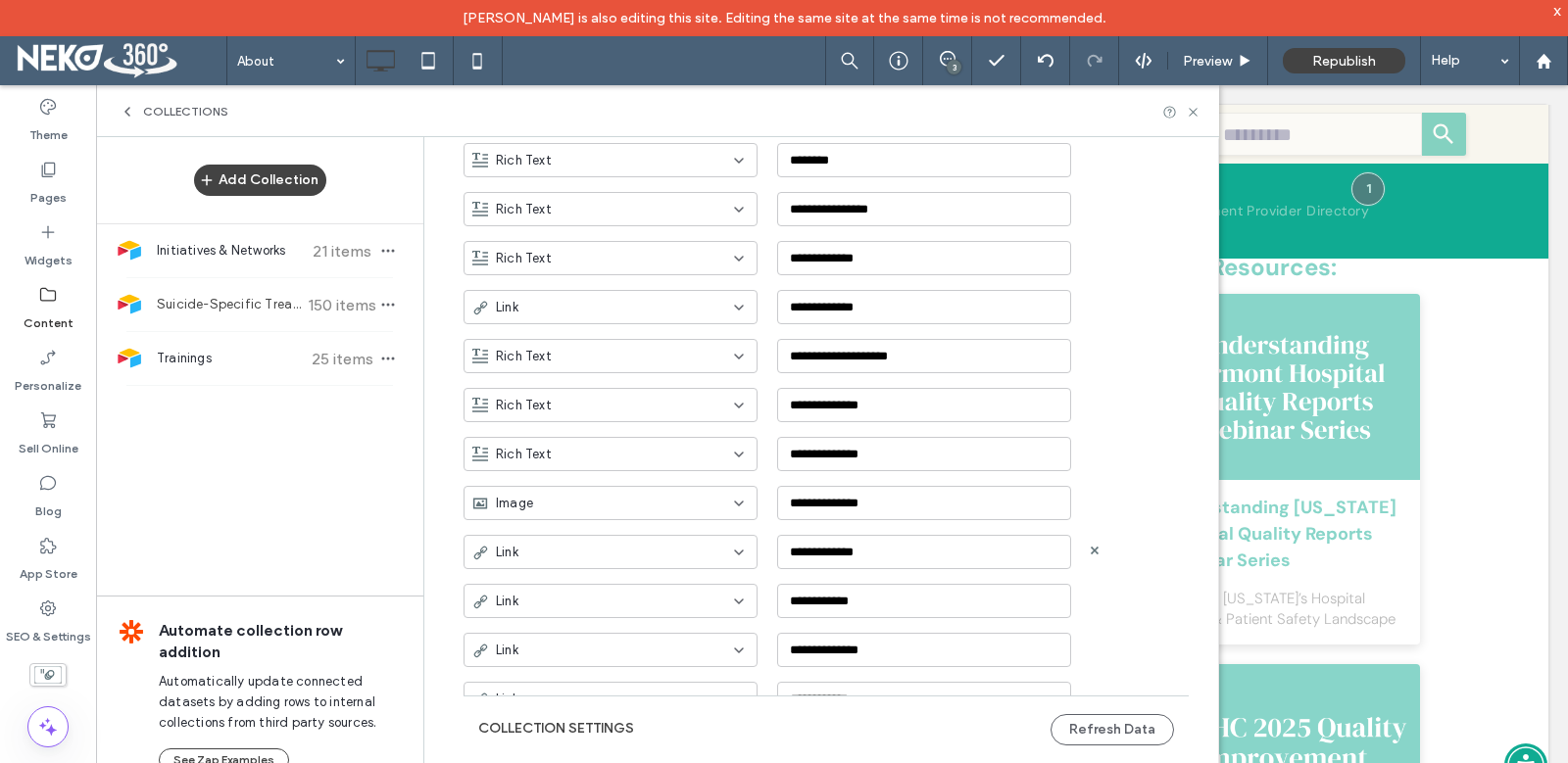
scroll to position [655, 0]
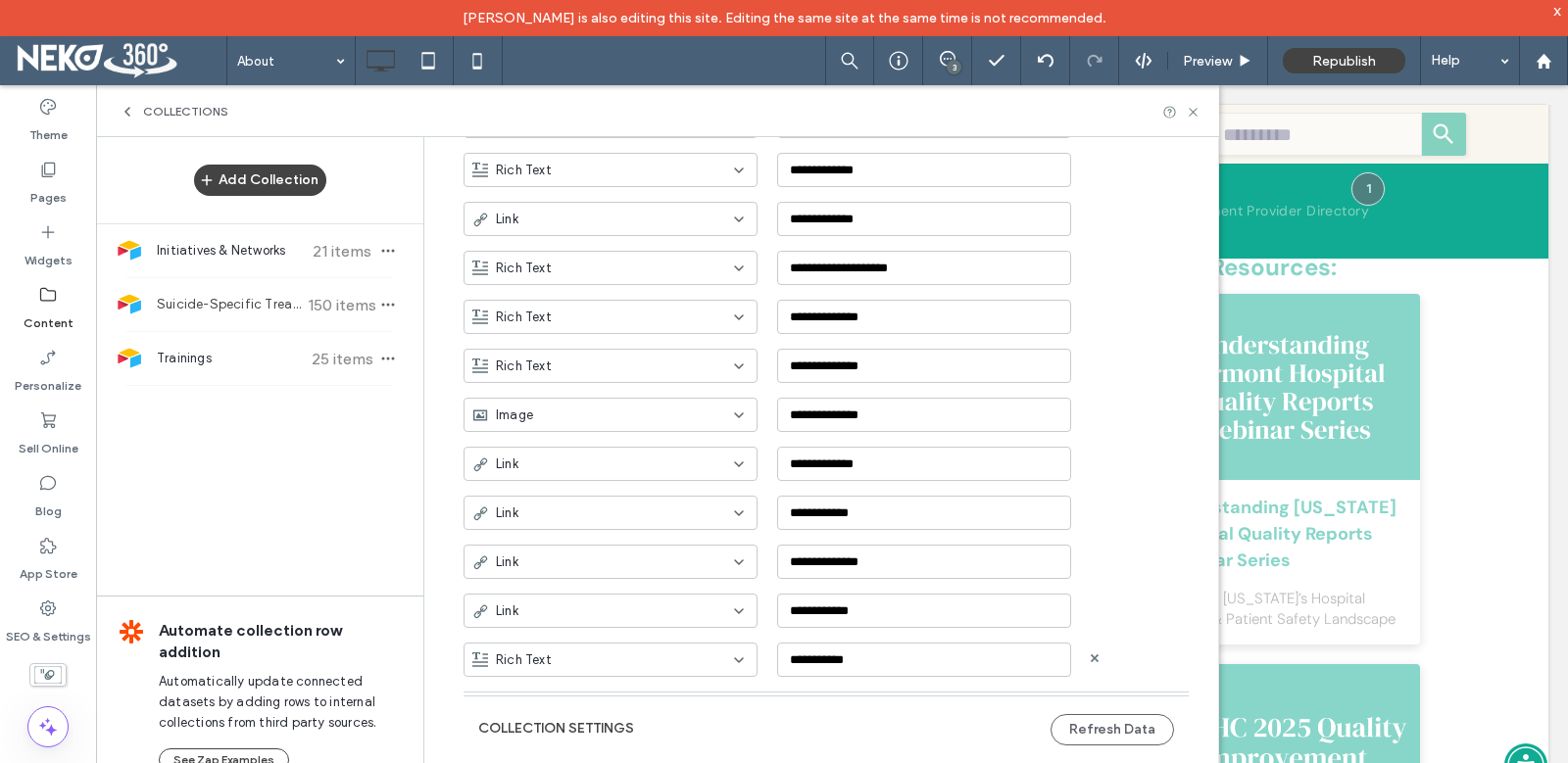
click at [1128, 665] on div "**********" at bounding box center [840, 652] width 754 height 48
click at [908, 650] on input "**********" at bounding box center [924, 659] width 294 height 35
click at [914, 668] on input "**********" at bounding box center [924, 659] width 294 height 35
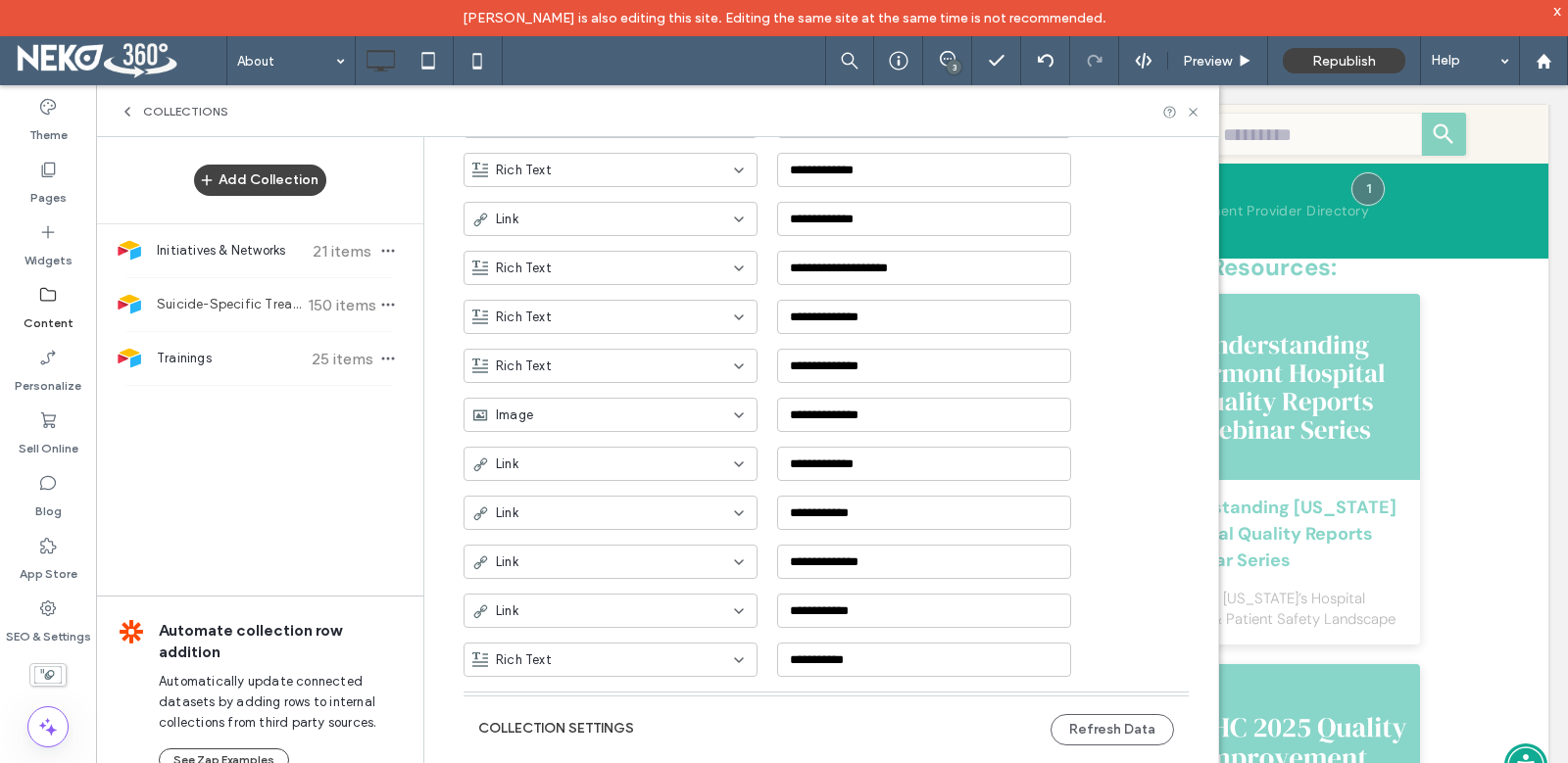
click at [558, 725] on button "Collection Settings" at bounding box center [555, 729] width 155 height 32
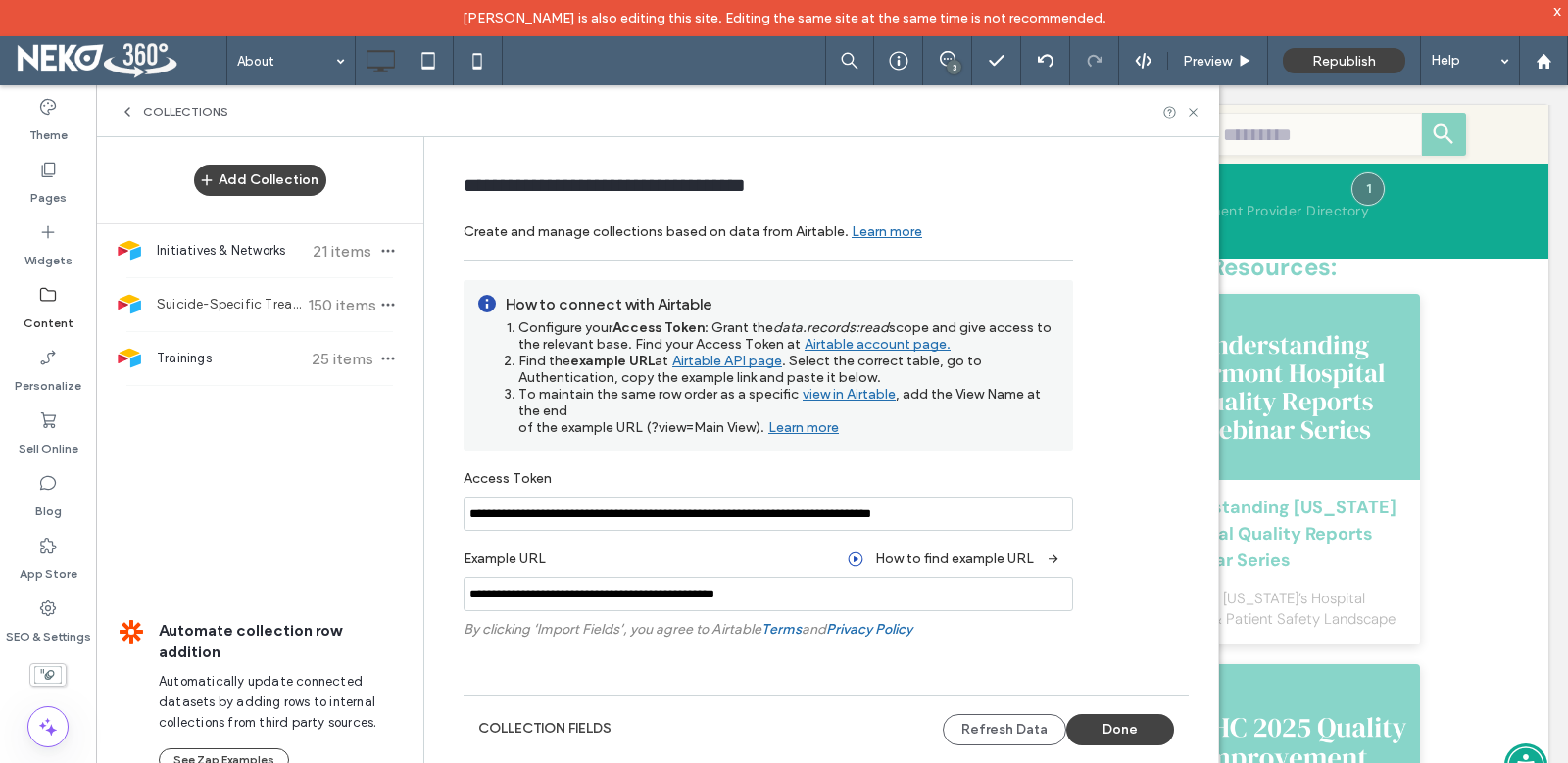
scroll to position [0, 0]
click at [217, 368] on span "Trainings" at bounding box center [229, 358] width 146 height 20
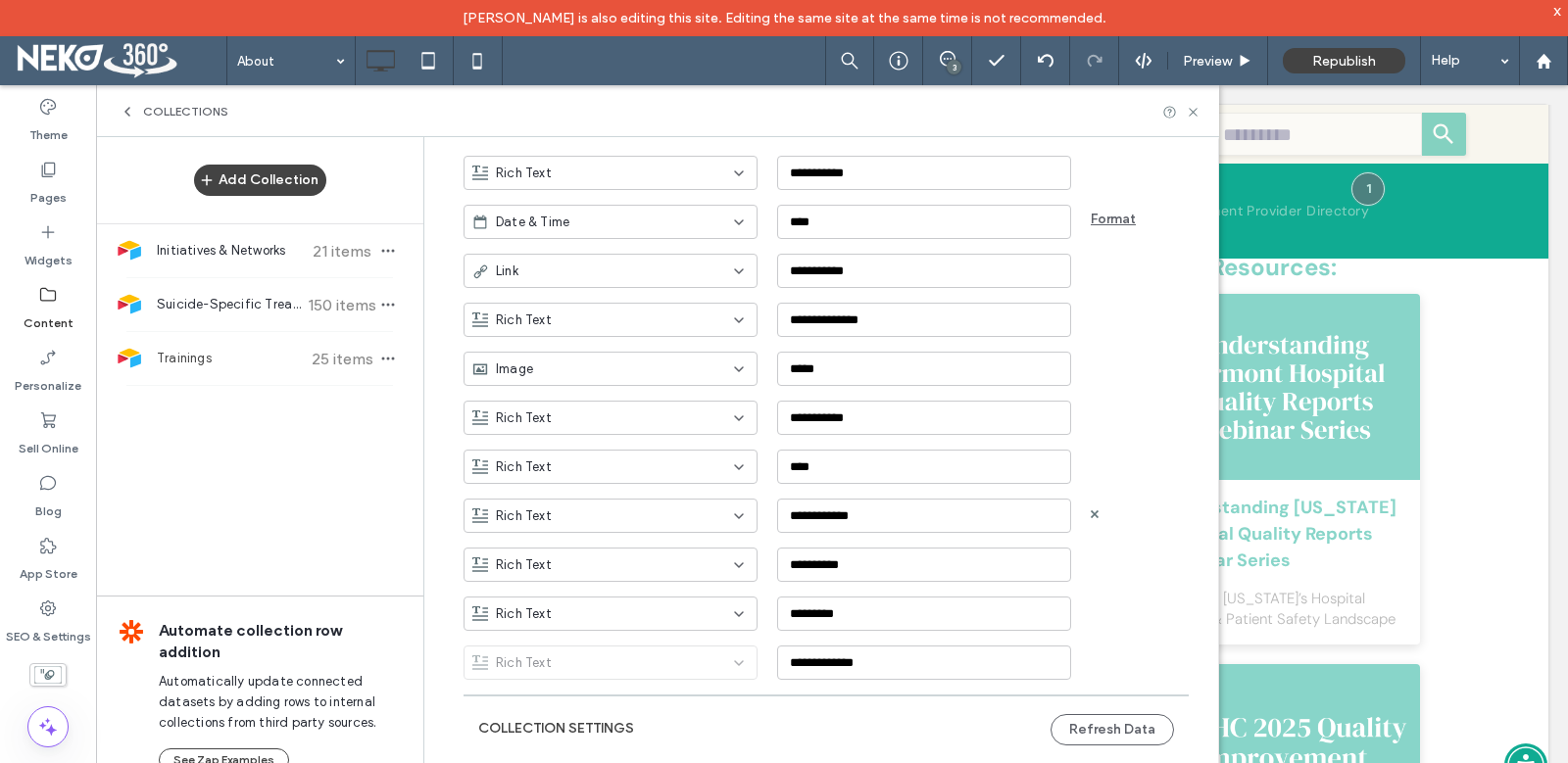
scroll to position [313, 0]
click at [575, 719] on button "Collection Settings" at bounding box center [555, 729] width 155 height 32
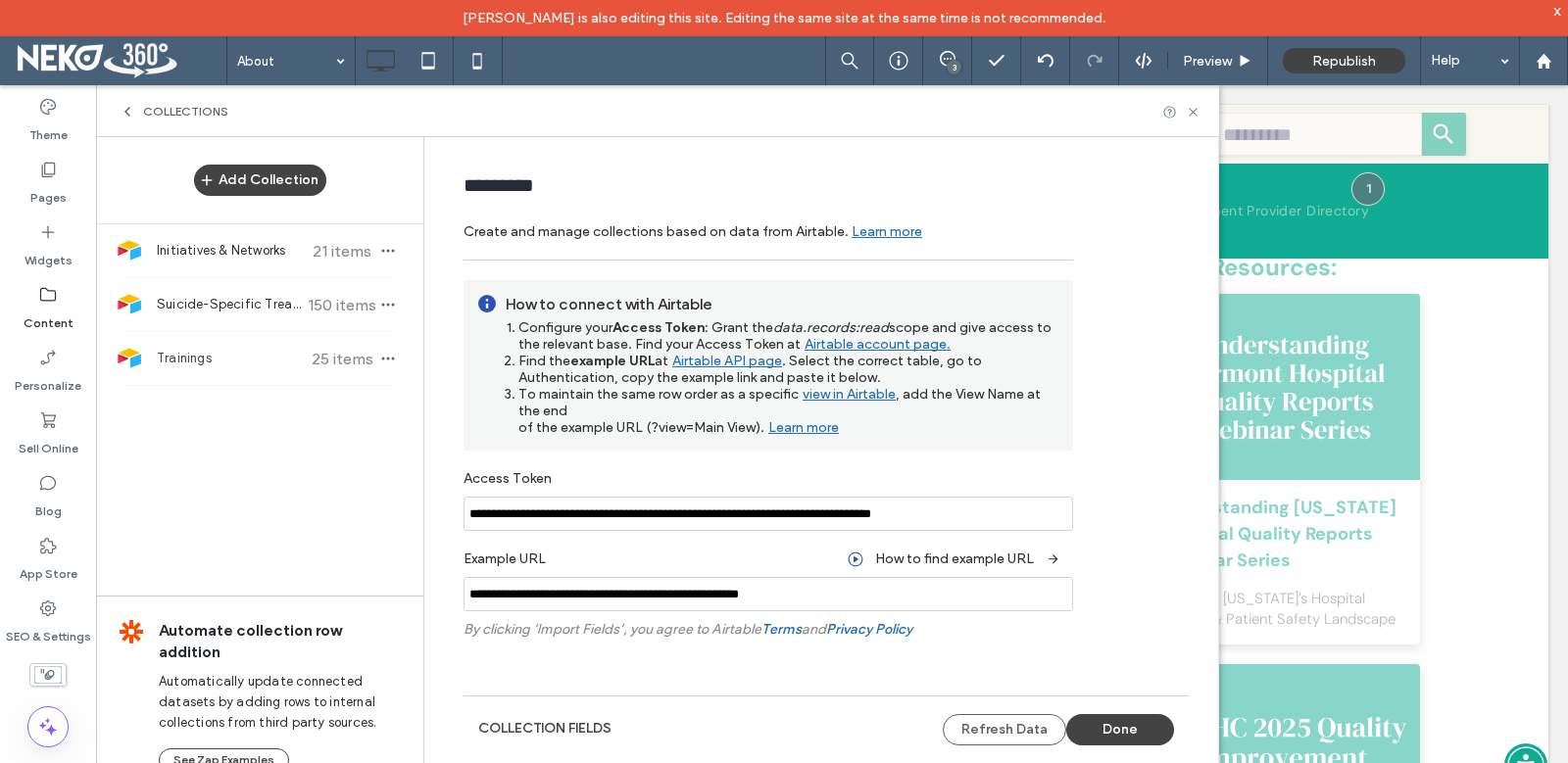
click at [848, 599] on input "**********" at bounding box center [768, 594] width 610 height 35
click at [695, 521] on input "**********" at bounding box center [768, 514] width 610 height 35
click at [844, 605] on input "**********" at bounding box center [768, 594] width 610 height 35
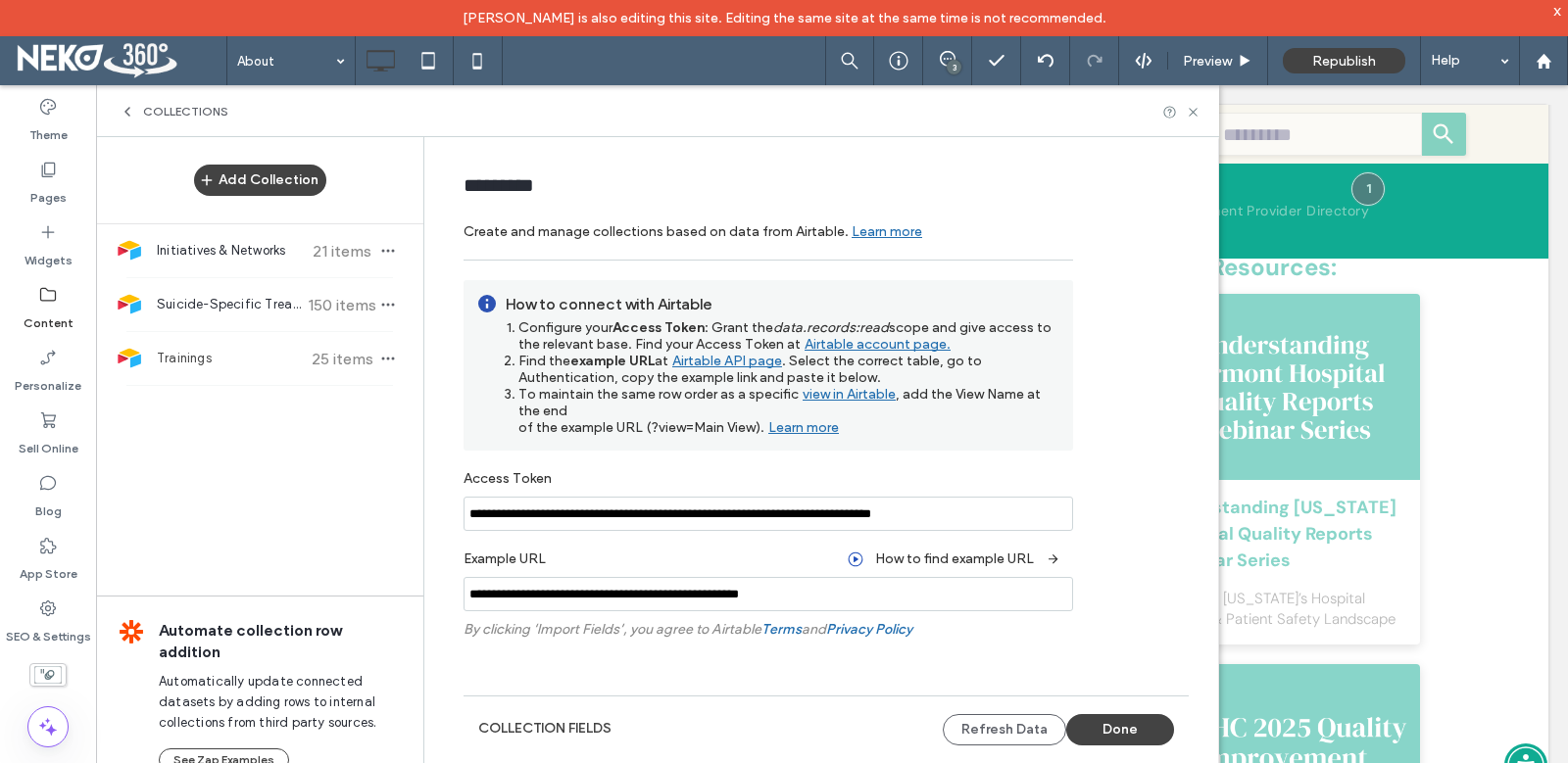
click at [846, 606] on input "**********" at bounding box center [768, 594] width 610 height 35
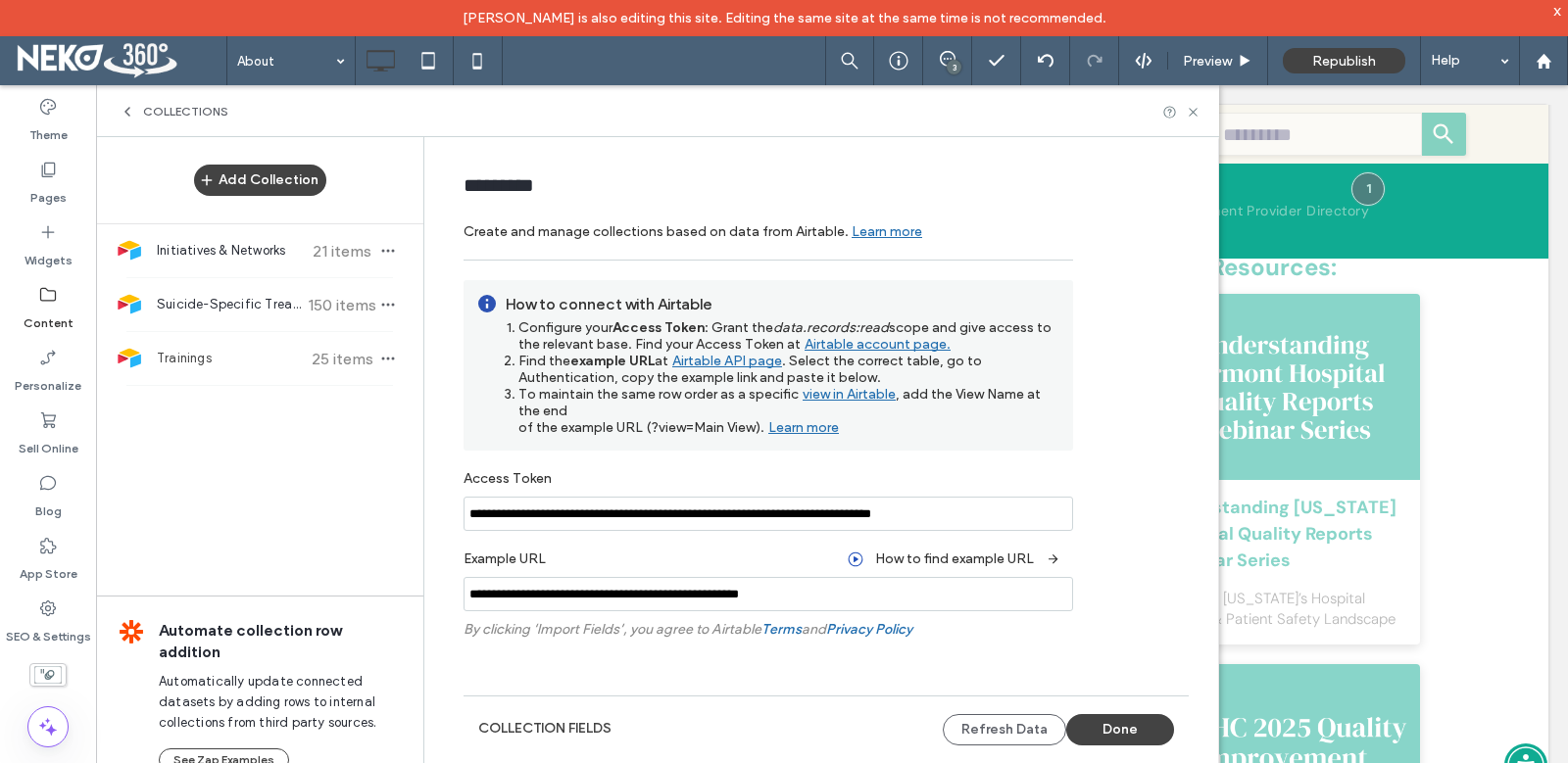
click at [846, 606] on input "**********" at bounding box center [768, 594] width 610 height 35
drag, startPoint x: 647, startPoint y: 429, endPoint x: 754, endPoint y: 426, distance: 107.0
click at [754, 426] on span ", add the View Name at the end of the example URL (?view=Main View)." at bounding box center [780, 411] width 523 height 49
copy span "?view=Main View"
click at [938, 596] on input "**********" at bounding box center [768, 594] width 610 height 35
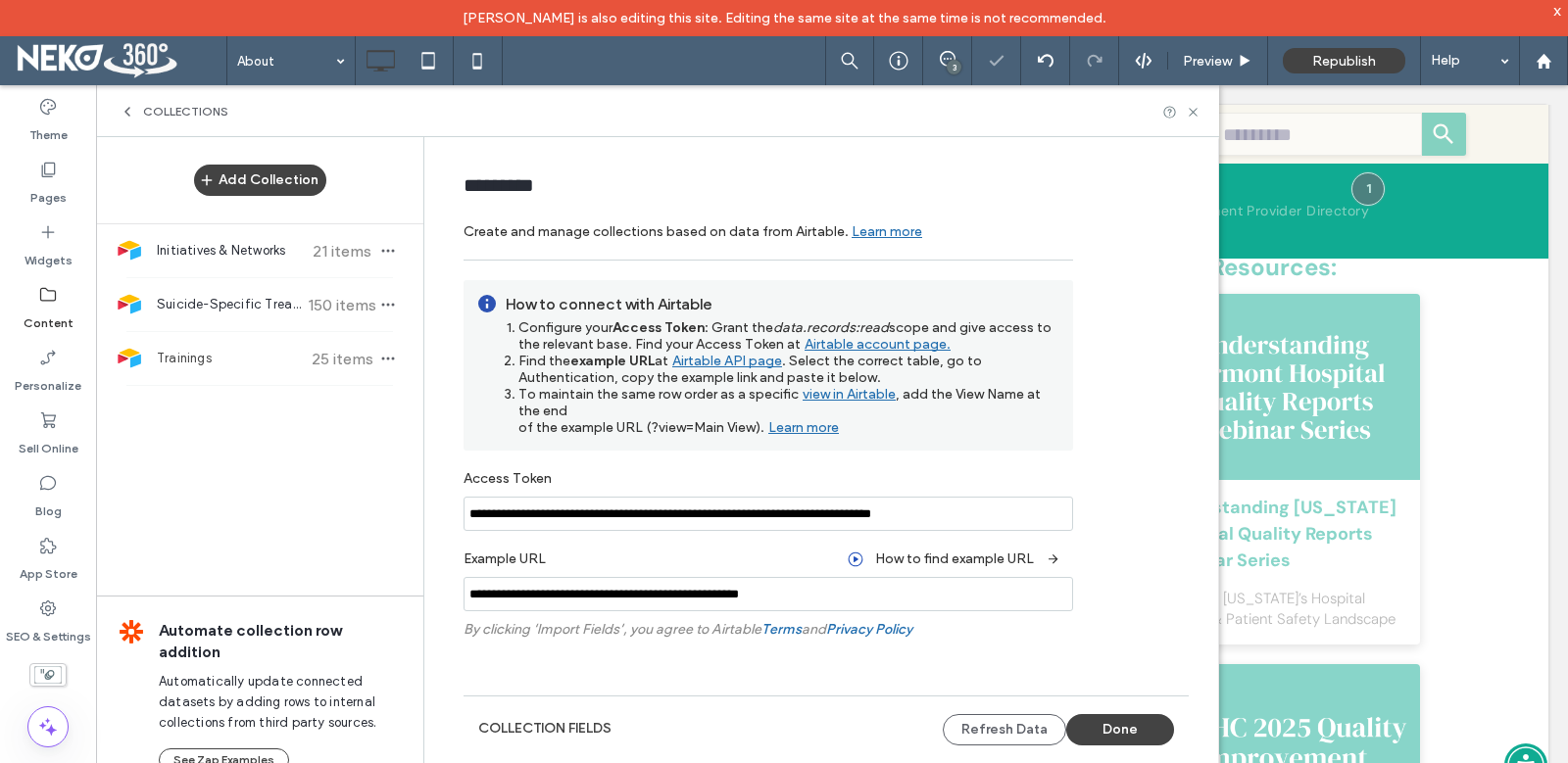
paste input "**********"
drag, startPoint x: 968, startPoint y: 599, endPoint x: 861, endPoint y: 602, distance: 107.0
click at [861, 602] on input "**********" at bounding box center [768, 594] width 610 height 35
type input "**********"
click at [848, 670] on div "Refetch Collection" at bounding box center [768, 671] width 610 height 48
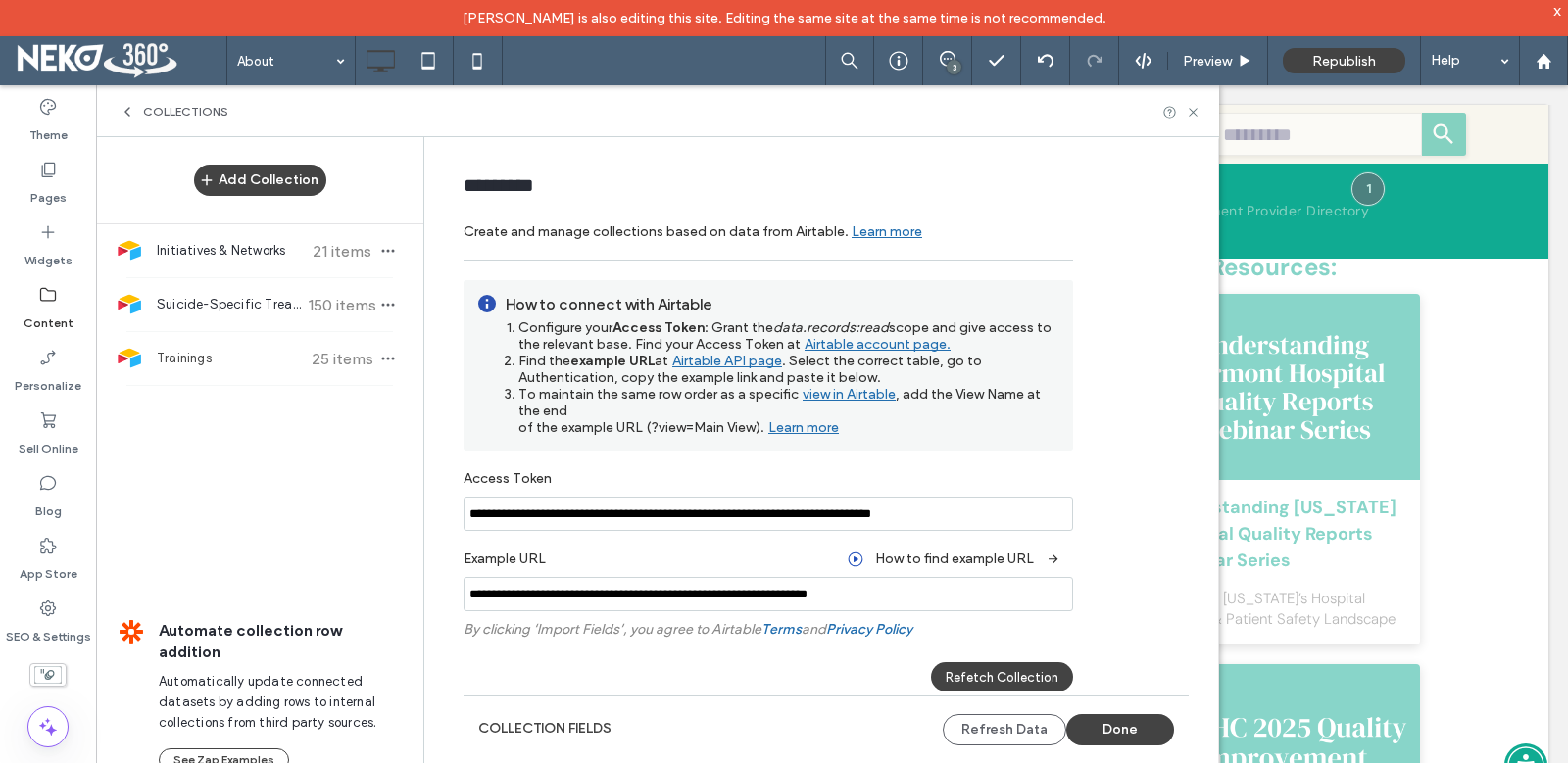
click at [998, 672] on div "Refetch Collection" at bounding box center [1002, 677] width 143 height 30
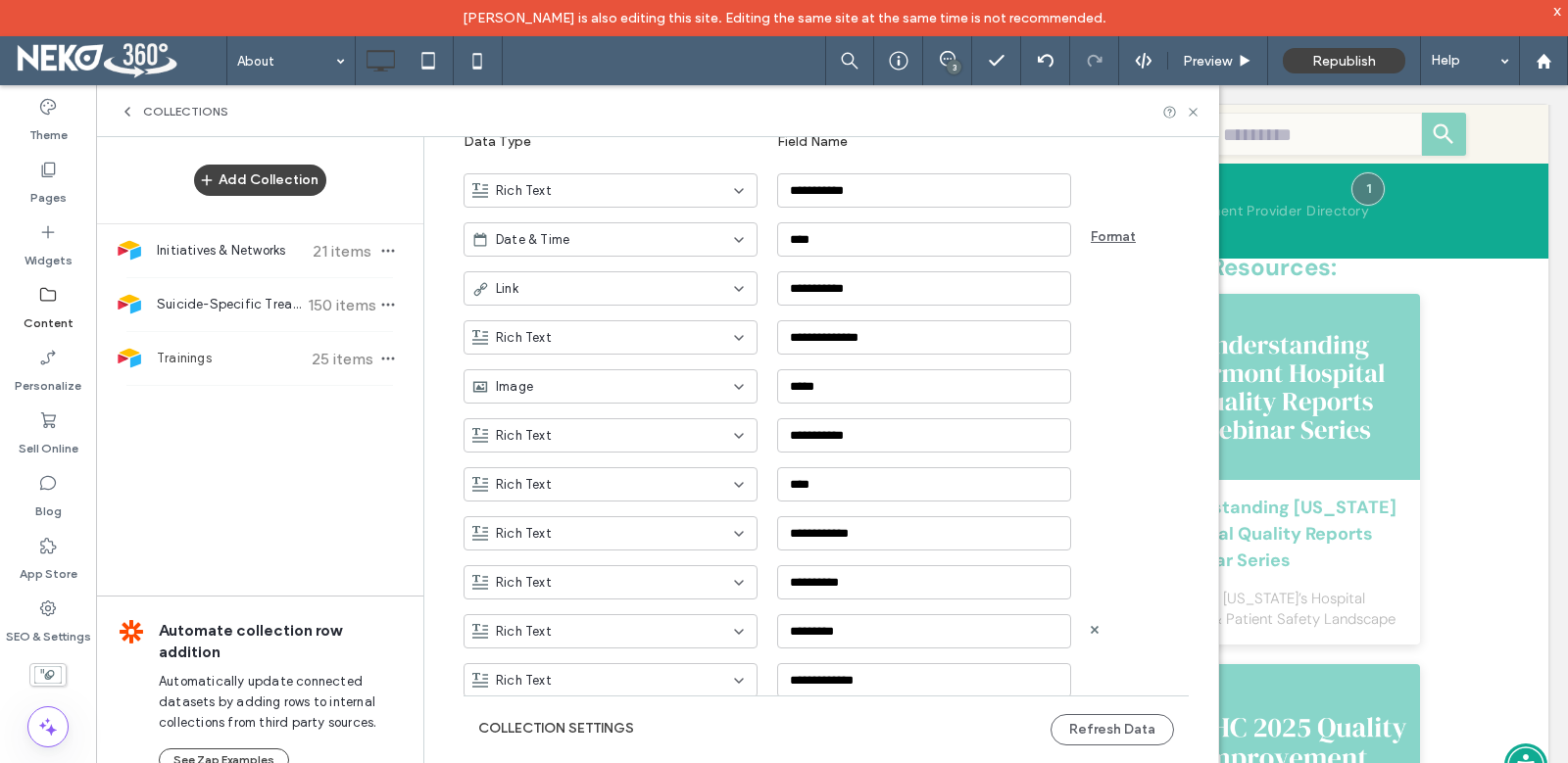
scroll to position [313, 0]
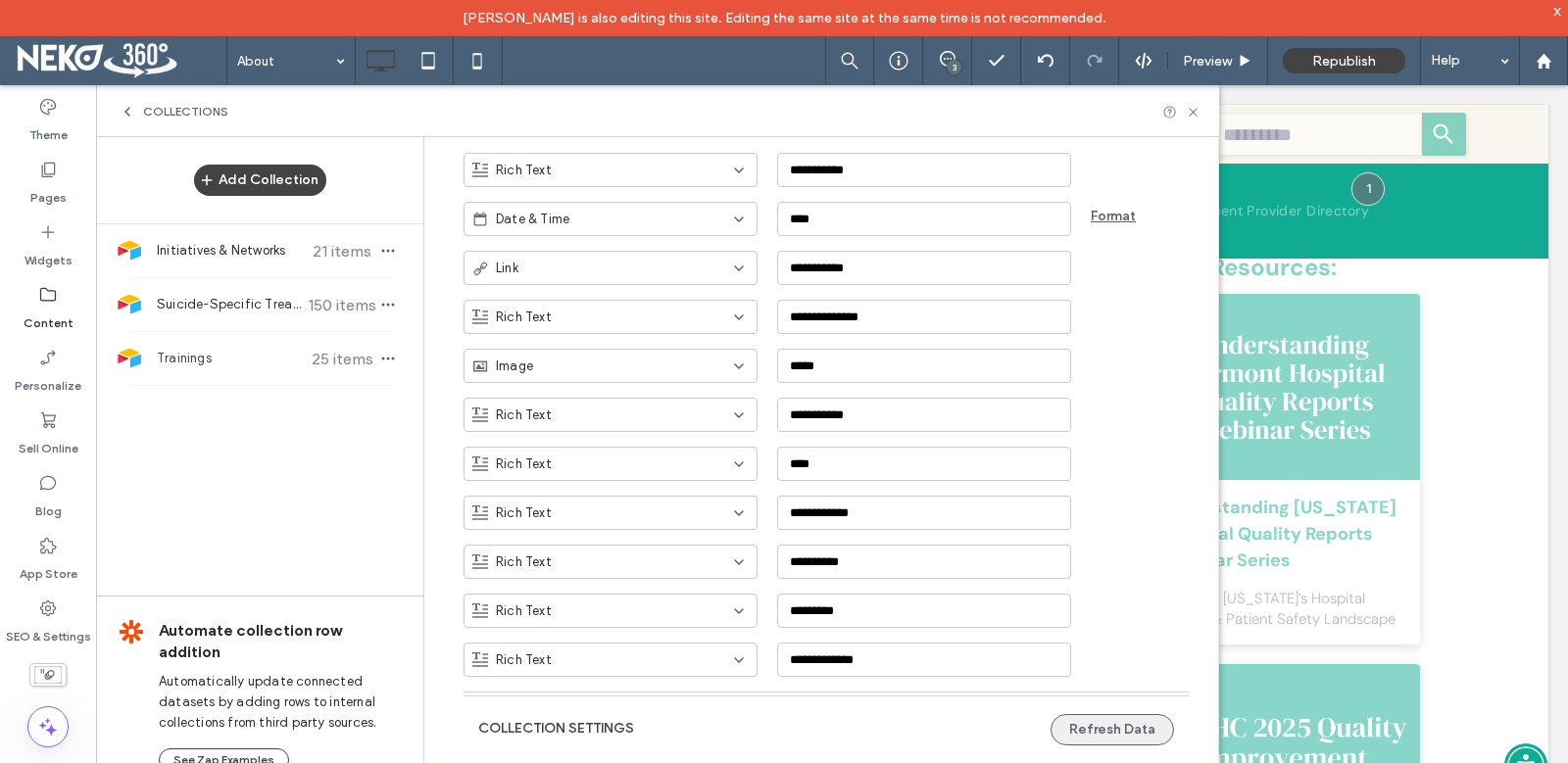
click at [1105, 726] on button "Refresh Data" at bounding box center [1112, 730] width 124 height 32
click at [1190, 113] on icon at bounding box center [1193, 112] width 15 height 15
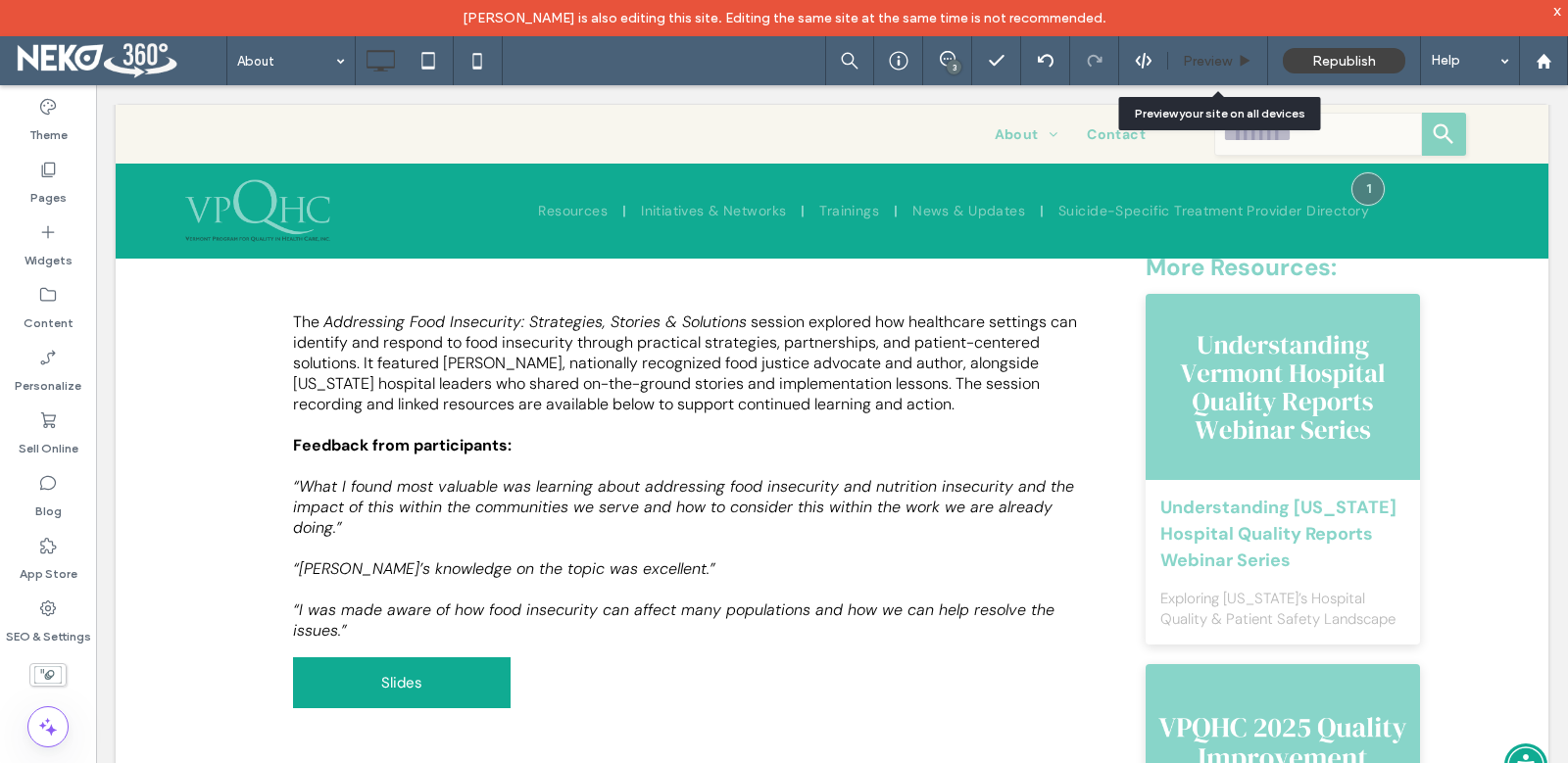
click at [1201, 68] on div "Preview" at bounding box center [1218, 60] width 100 height 48
click at [1183, 63] on span "Preview" at bounding box center [1207, 60] width 49 height 17
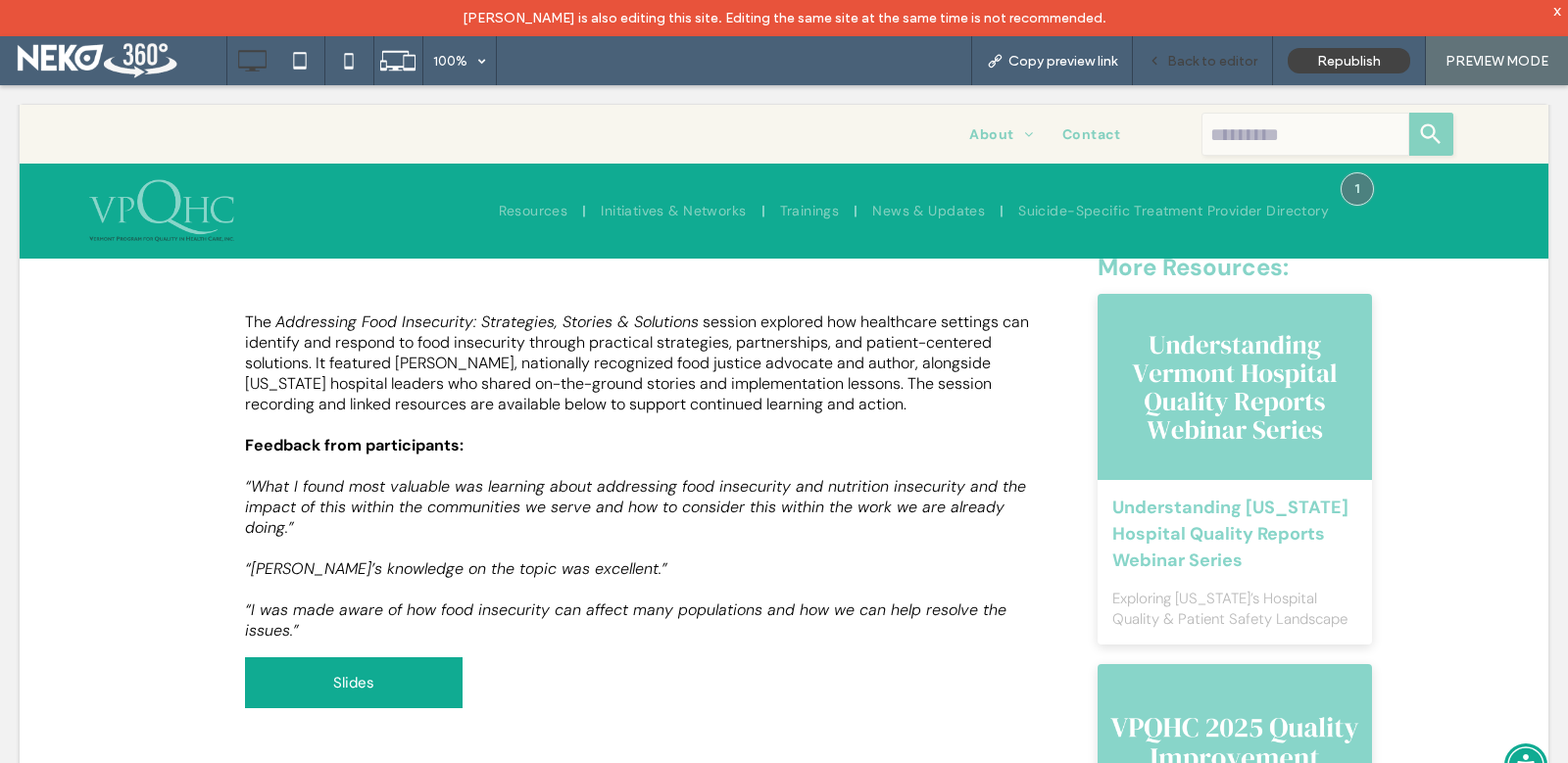
click at [1237, 64] on span "Back to editor" at bounding box center [1212, 60] width 90 height 17
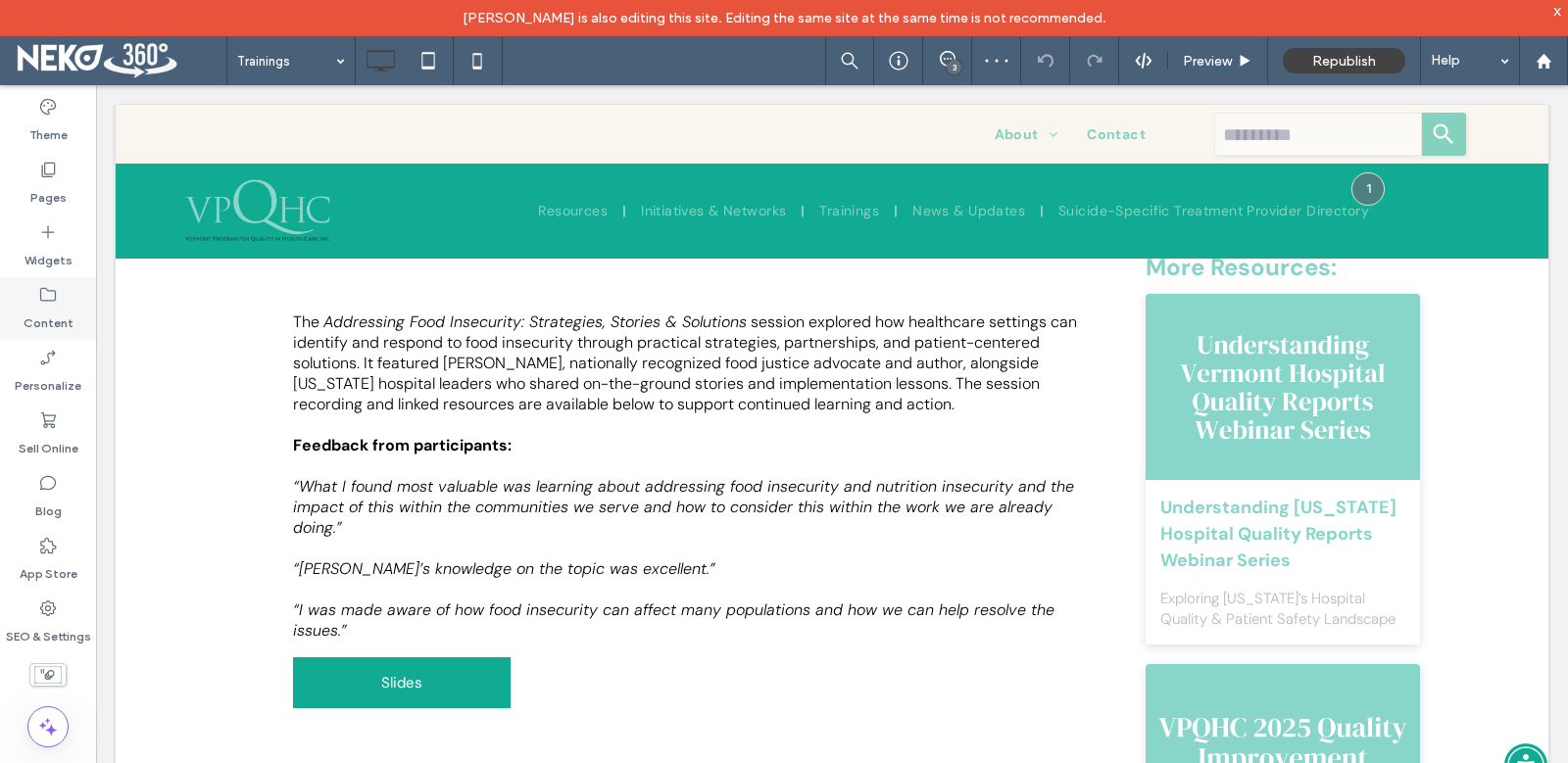
click at [50, 318] on label "Content" at bounding box center [49, 319] width 49 height 28
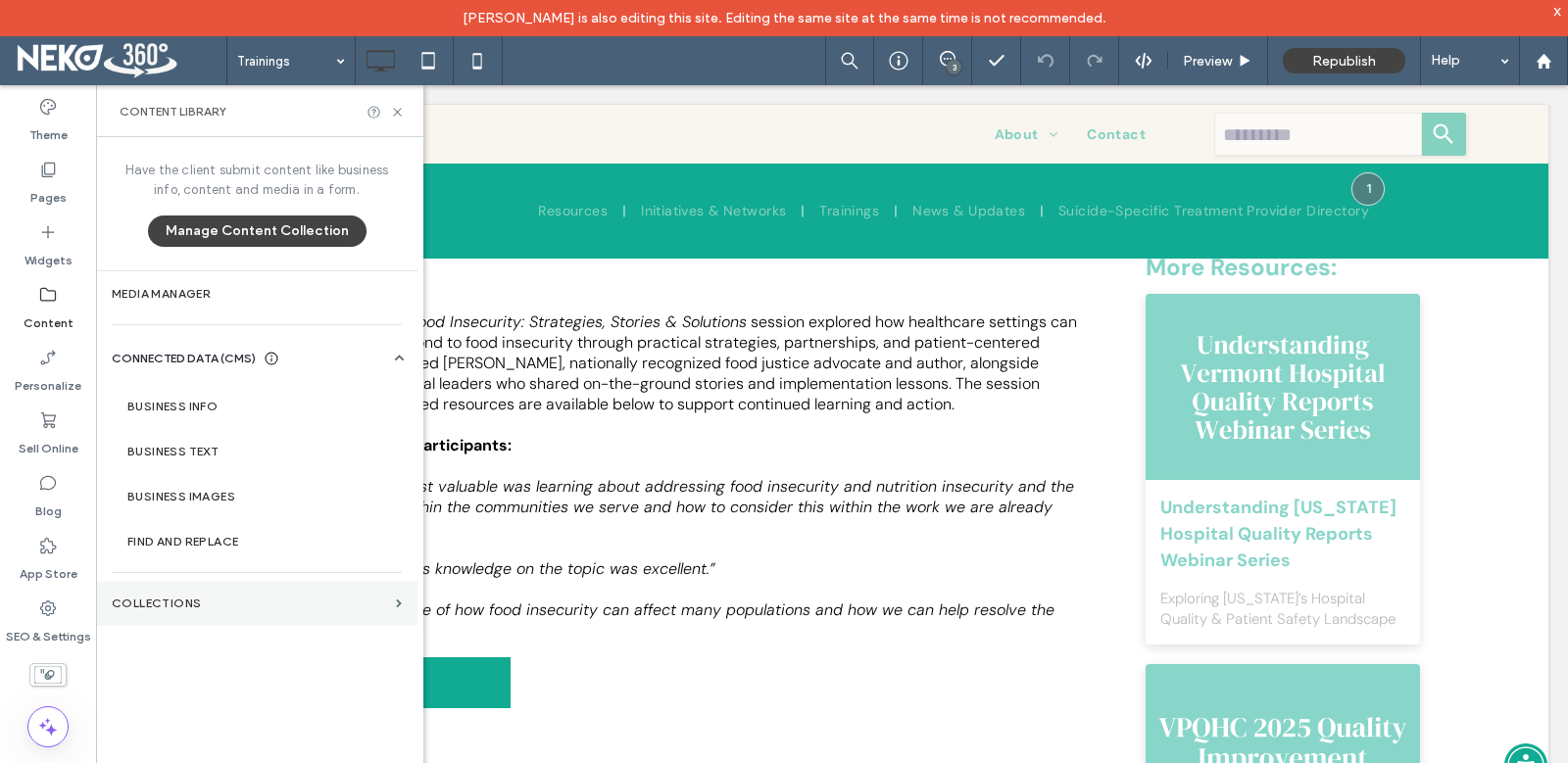
click at [167, 602] on label "Collections" at bounding box center [249, 604] width 276 height 14
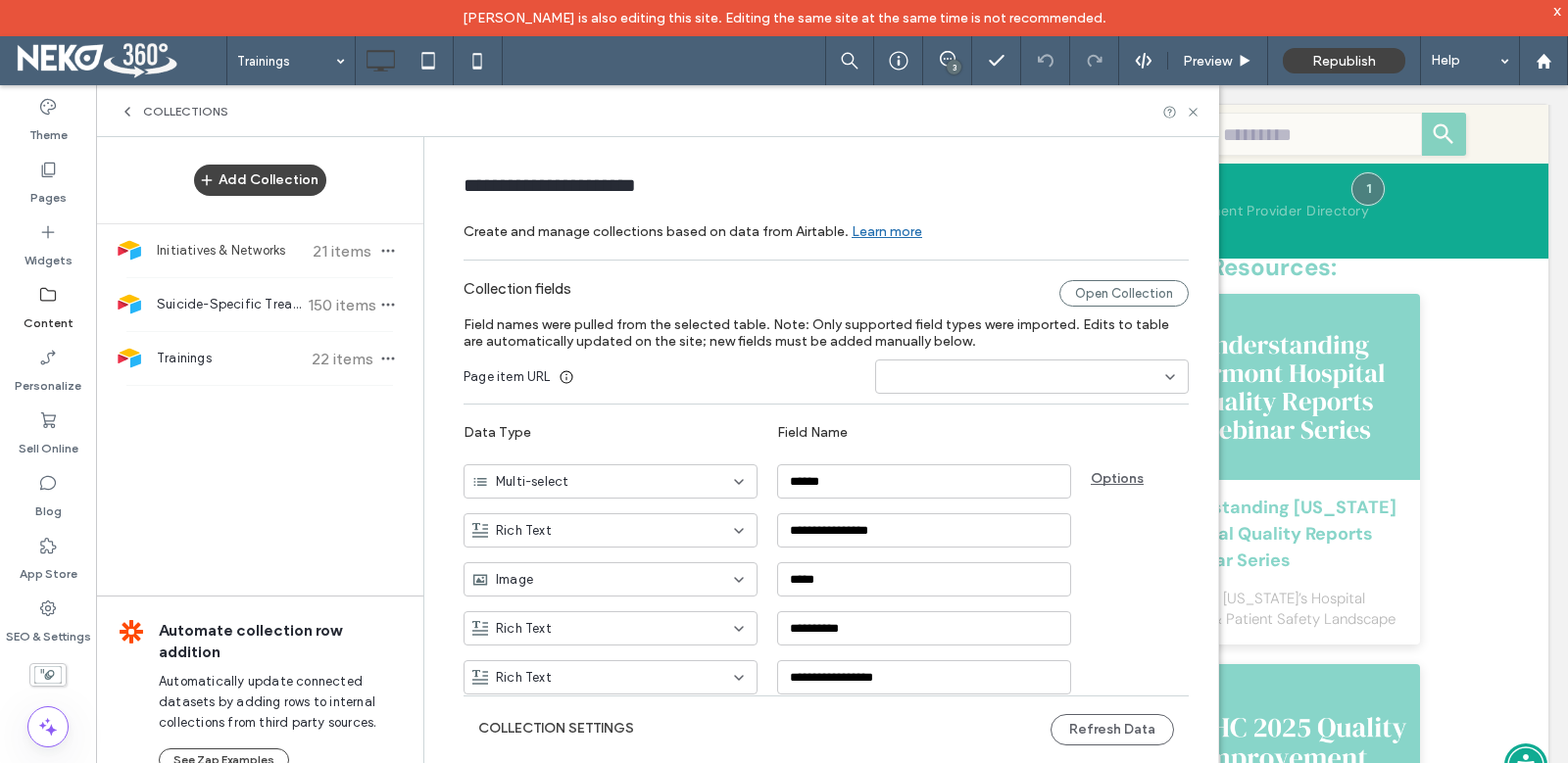
click at [220, 256] on span "Initiatives & Networks" at bounding box center [229, 251] width 146 height 20
click at [221, 249] on span "Initiatives & Networks" at bounding box center [229, 251] width 146 height 20
click at [1018, 386] on div at bounding box center [1031, 376] width 314 height 35
click at [780, 371] on div "Page item URL" at bounding box center [826, 376] width 726 height 35
click at [198, 324] on div "Suicide-Specific Treatment Providers 150 items" at bounding box center [259, 304] width 328 height 52
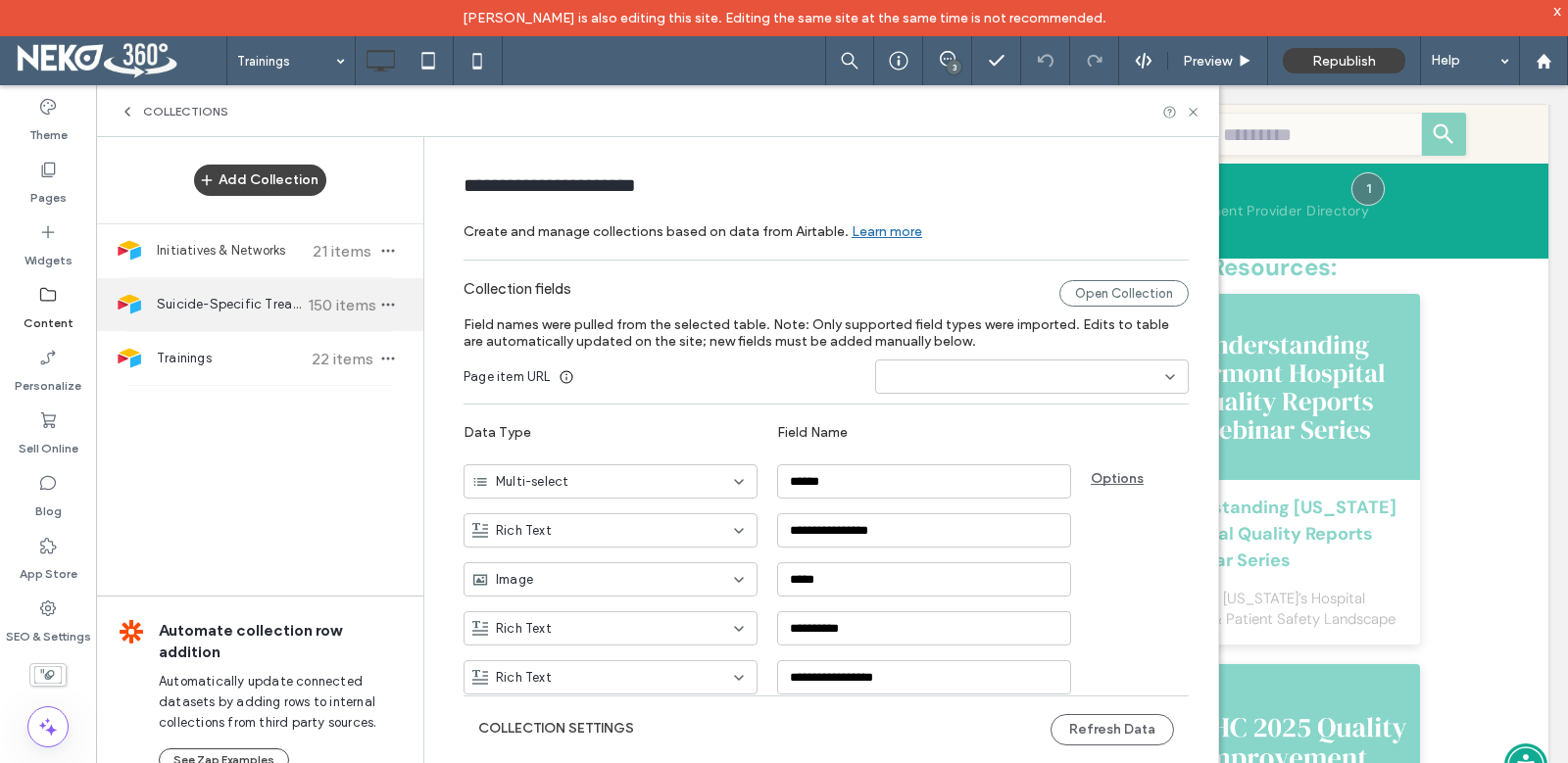
type input "**********"
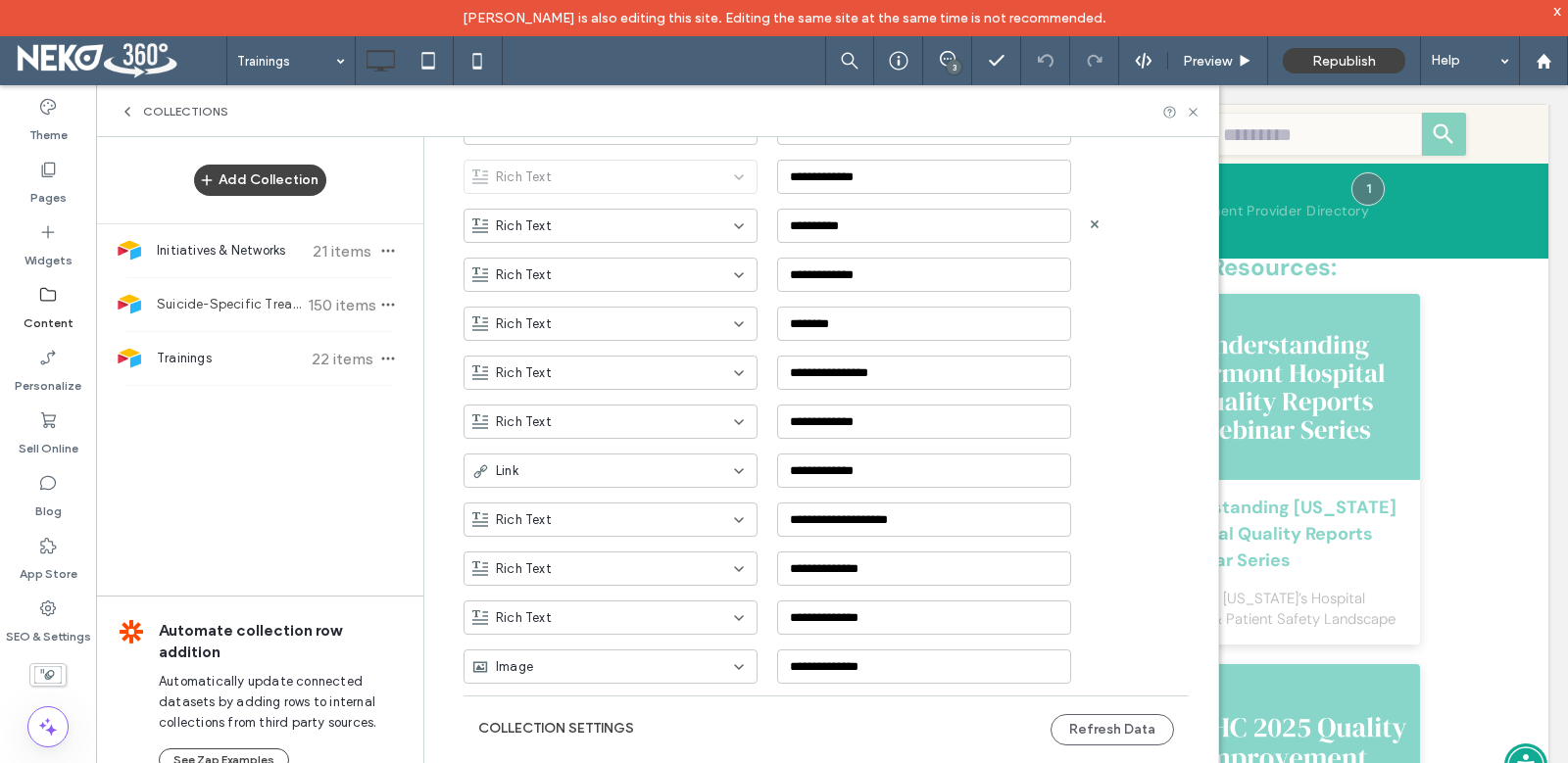
scroll to position [12, 0]
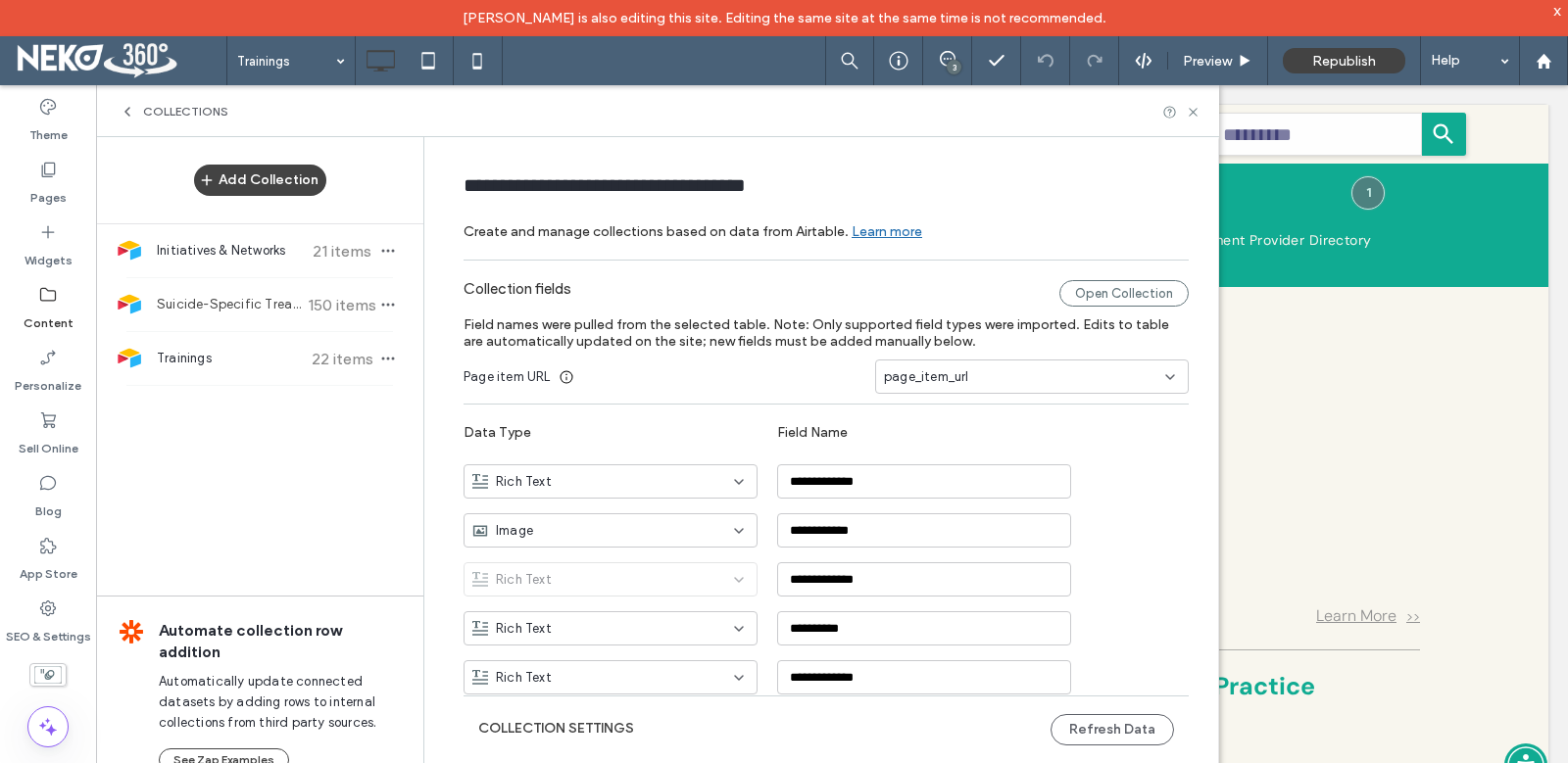
scroll to position [187, 0]
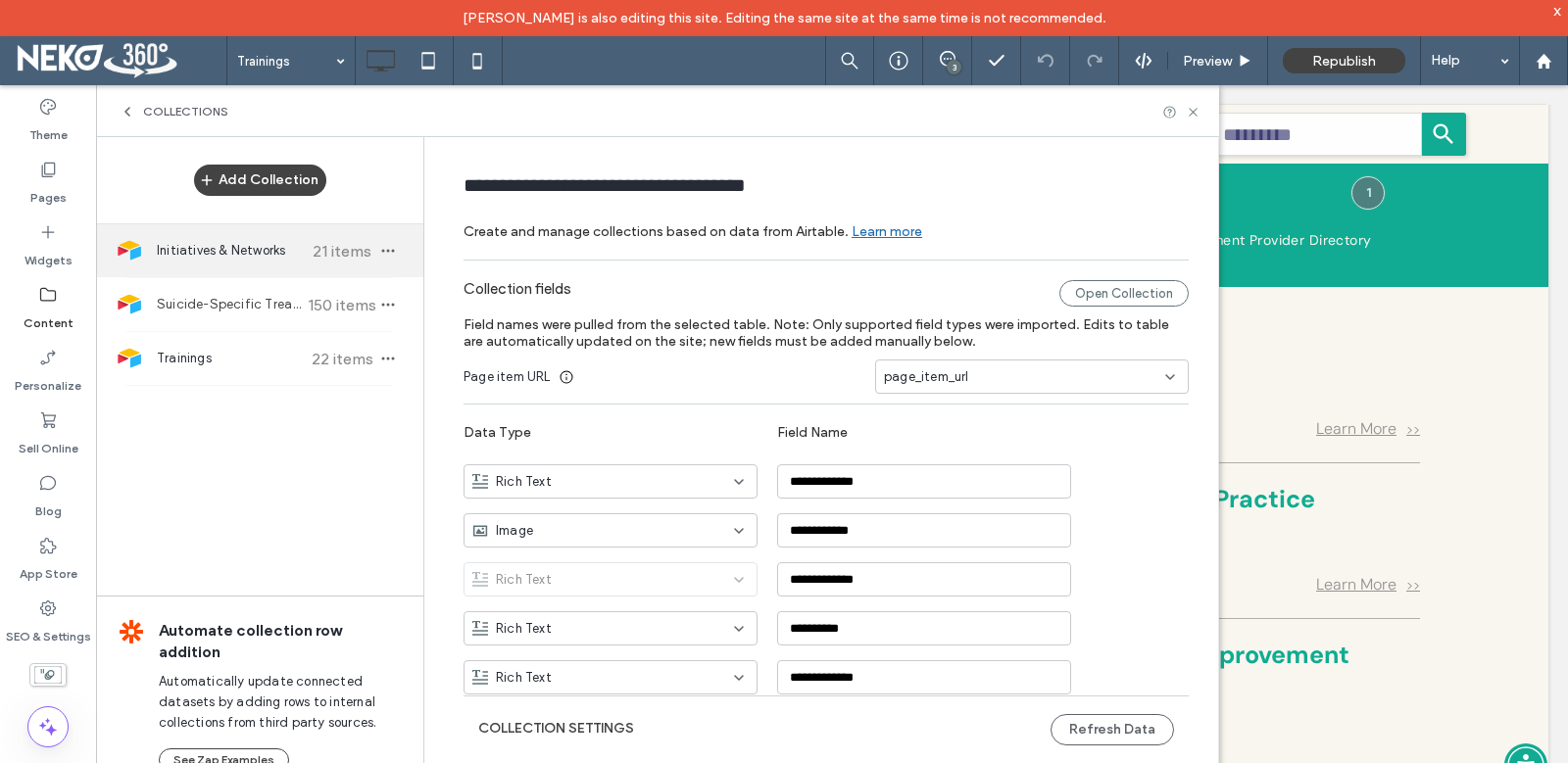
click at [196, 255] on span "Initiatives & Networks" at bounding box center [229, 251] width 146 height 20
type input "**********"
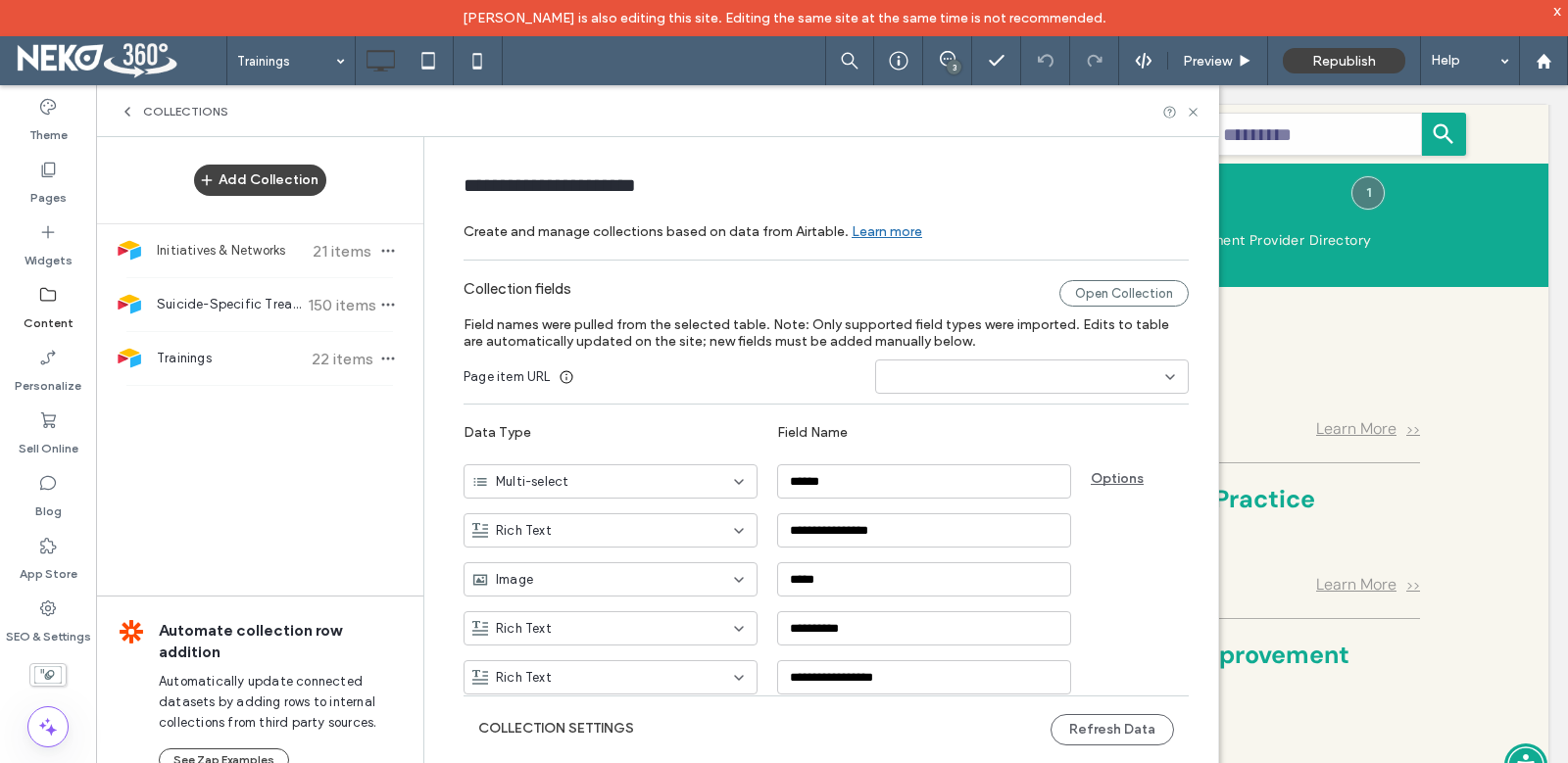
click at [937, 390] on div at bounding box center [1031, 376] width 314 height 35
click at [648, 313] on label "Field names were pulled from the selected table. Note: Only supported field typ…" at bounding box center [826, 333] width 726 height 52
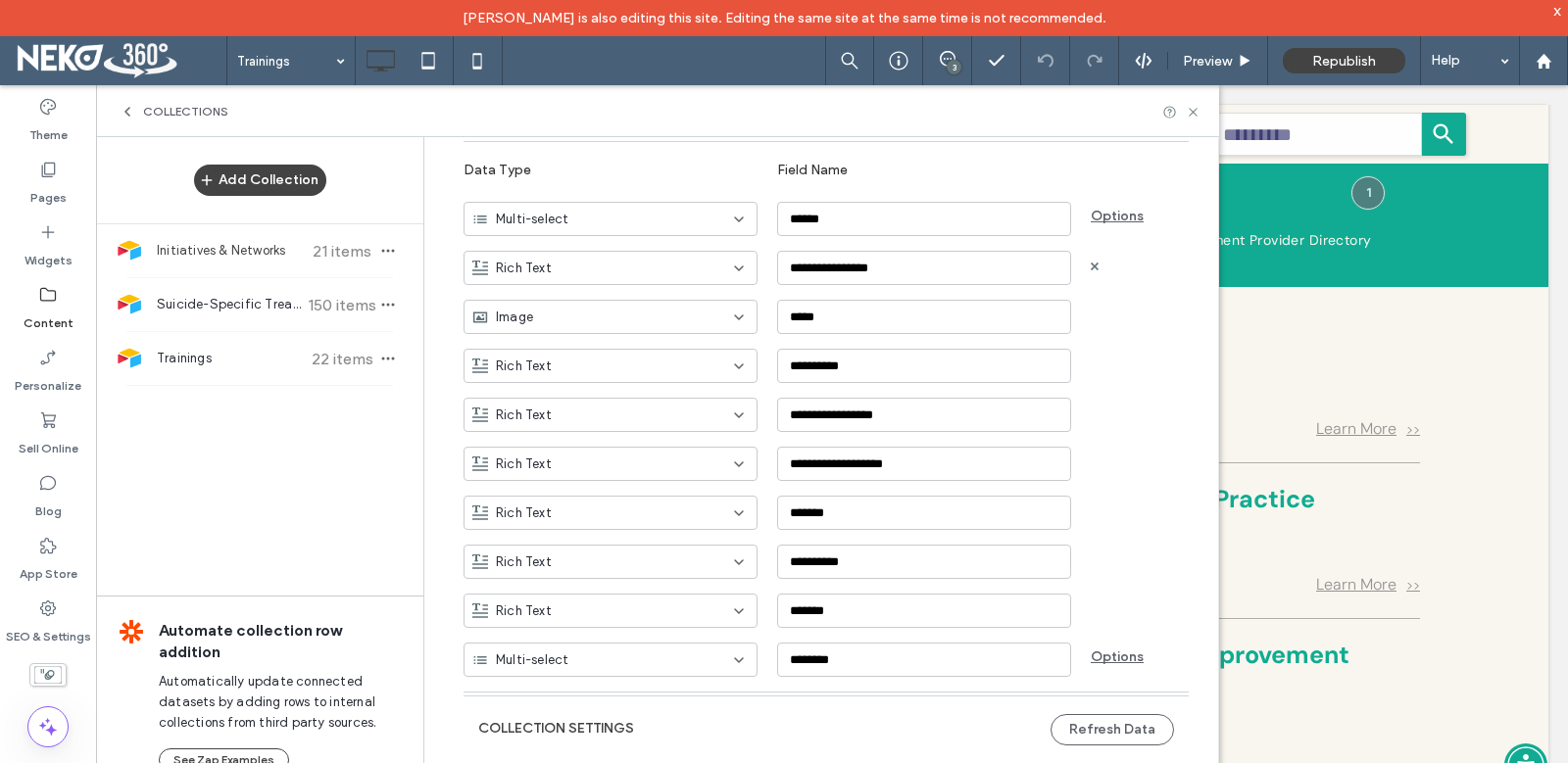
scroll to position [0, 0]
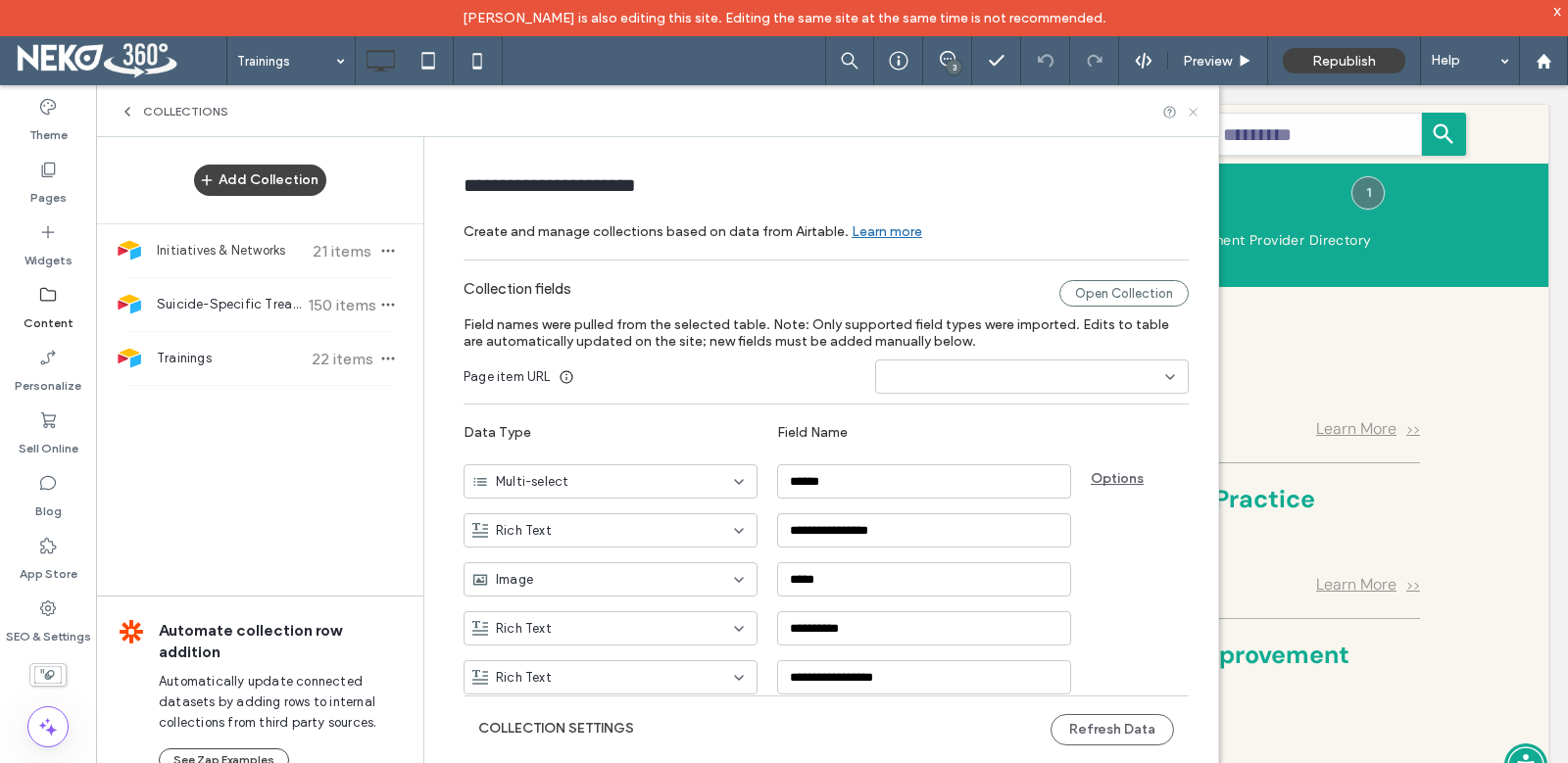
click at [1191, 114] on use at bounding box center [1193, 112] width 8 height 8
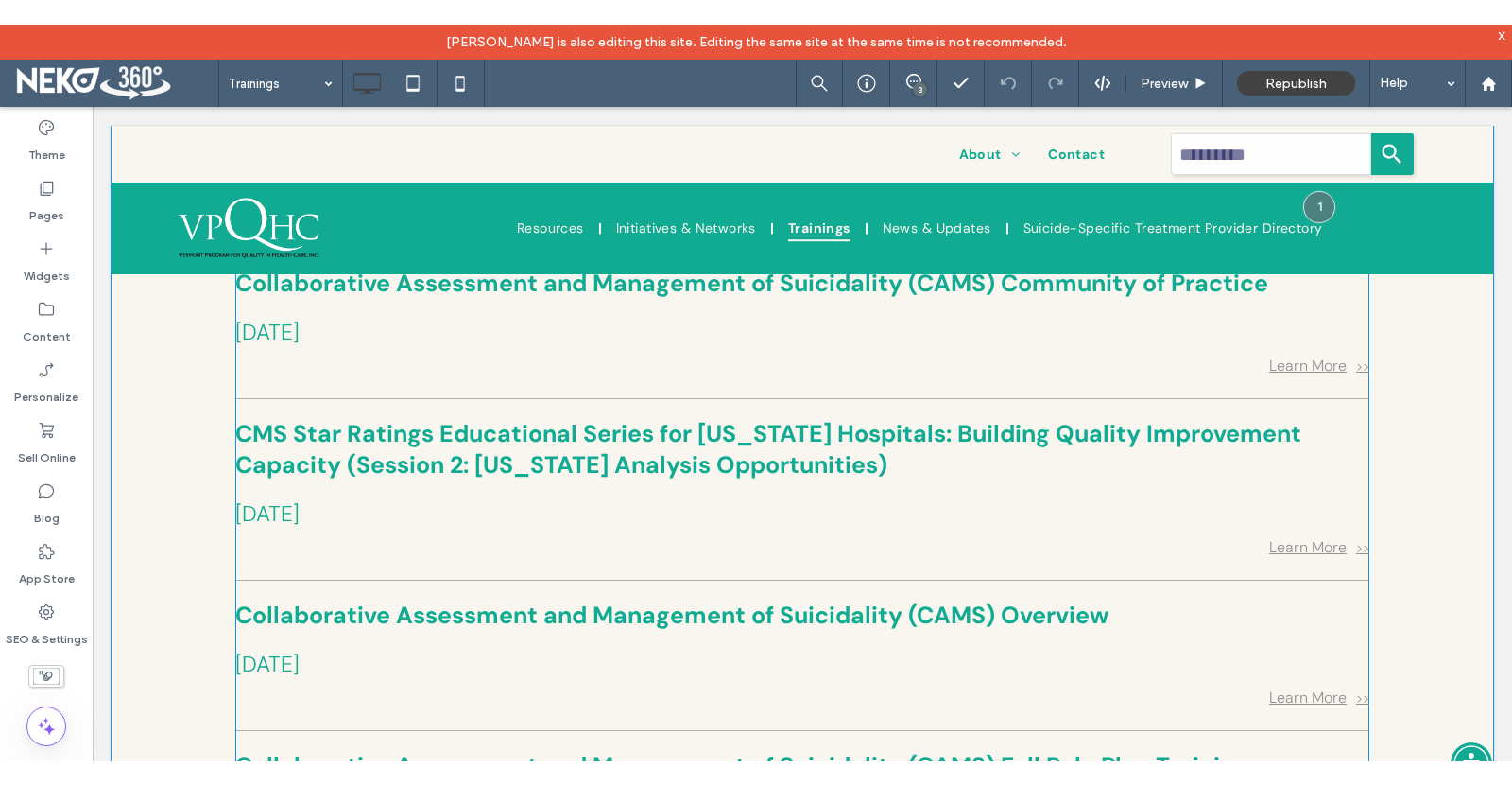
scroll to position [473, 0]
